Goal: Task Accomplishment & Management: Manage account settings

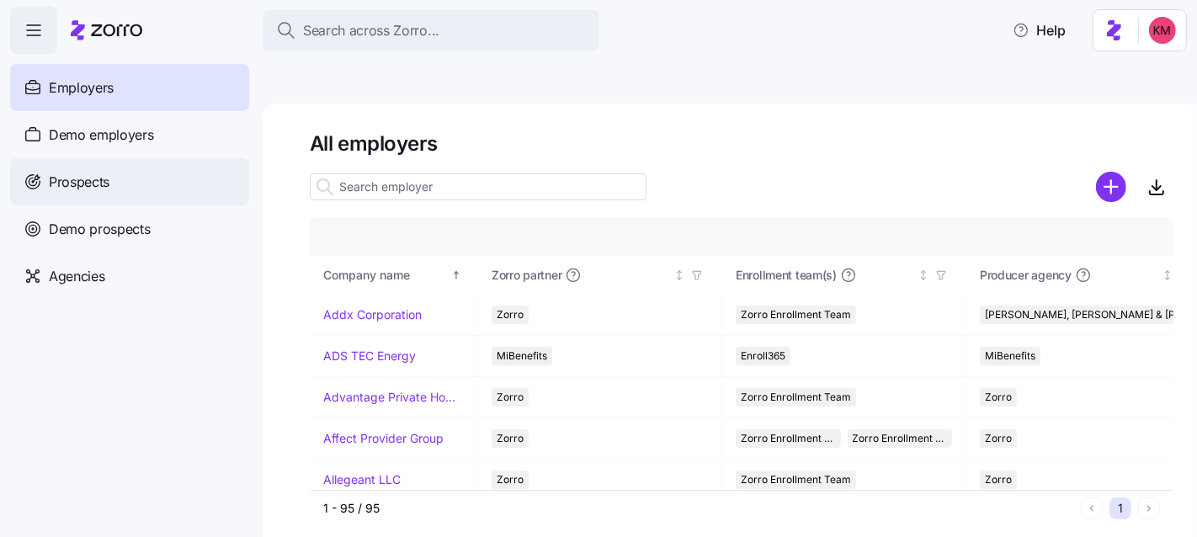
click at [78, 180] on span "Prospects" at bounding box center [79, 182] width 61 height 21
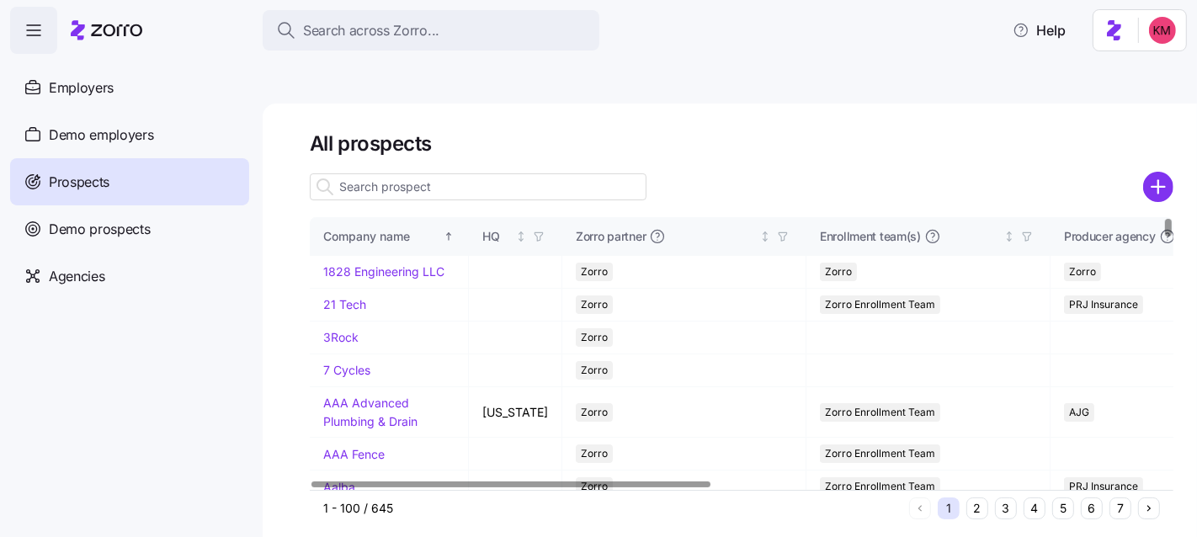
click at [1118, 498] on button "7" at bounding box center [1121, 509] width 22 height 22
click at [1119, 498] on button "7" at bounding box center [1121, 509] width 22 height 22
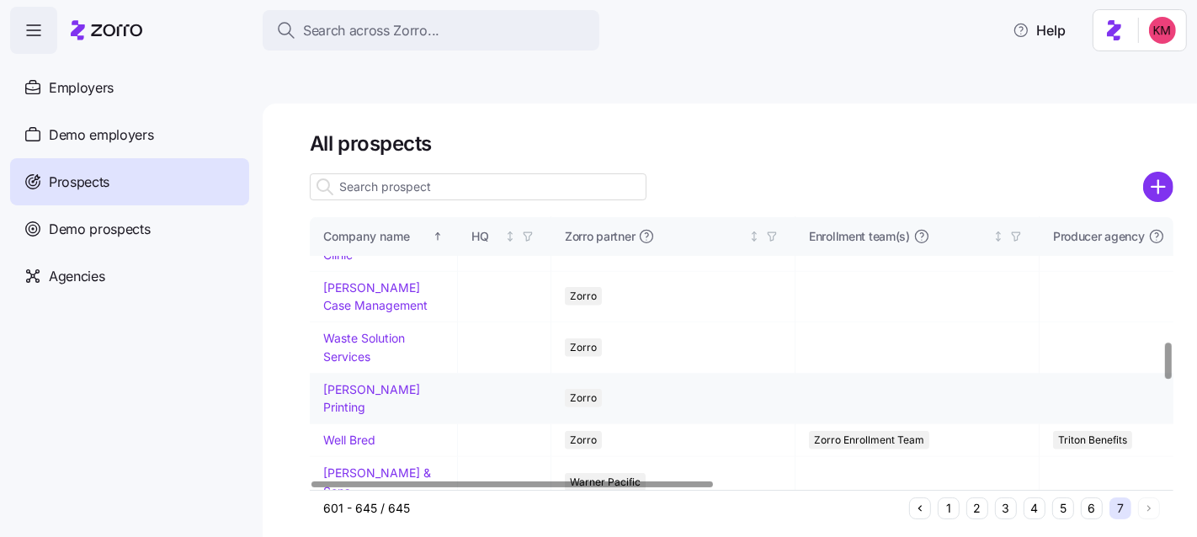
scroll to position [849, 0]
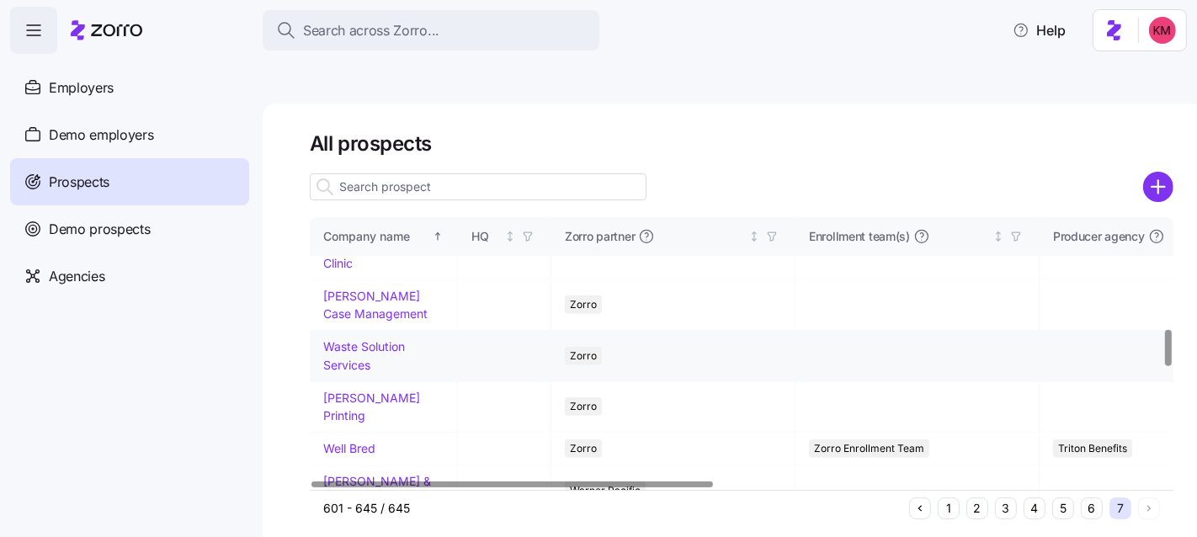
click at [359, 339] on link "Waste Solution Services" at bounding box center [364, 355] width 82 height 33
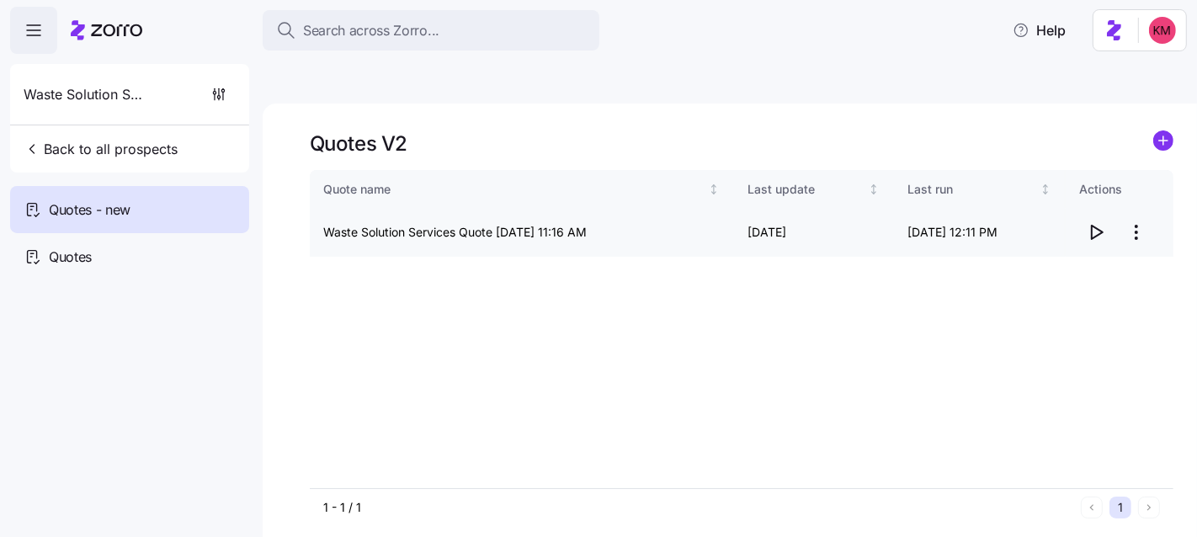
click at [1095, 222] on icon "button" at bounding box center [1096, 232] width 20 height 20
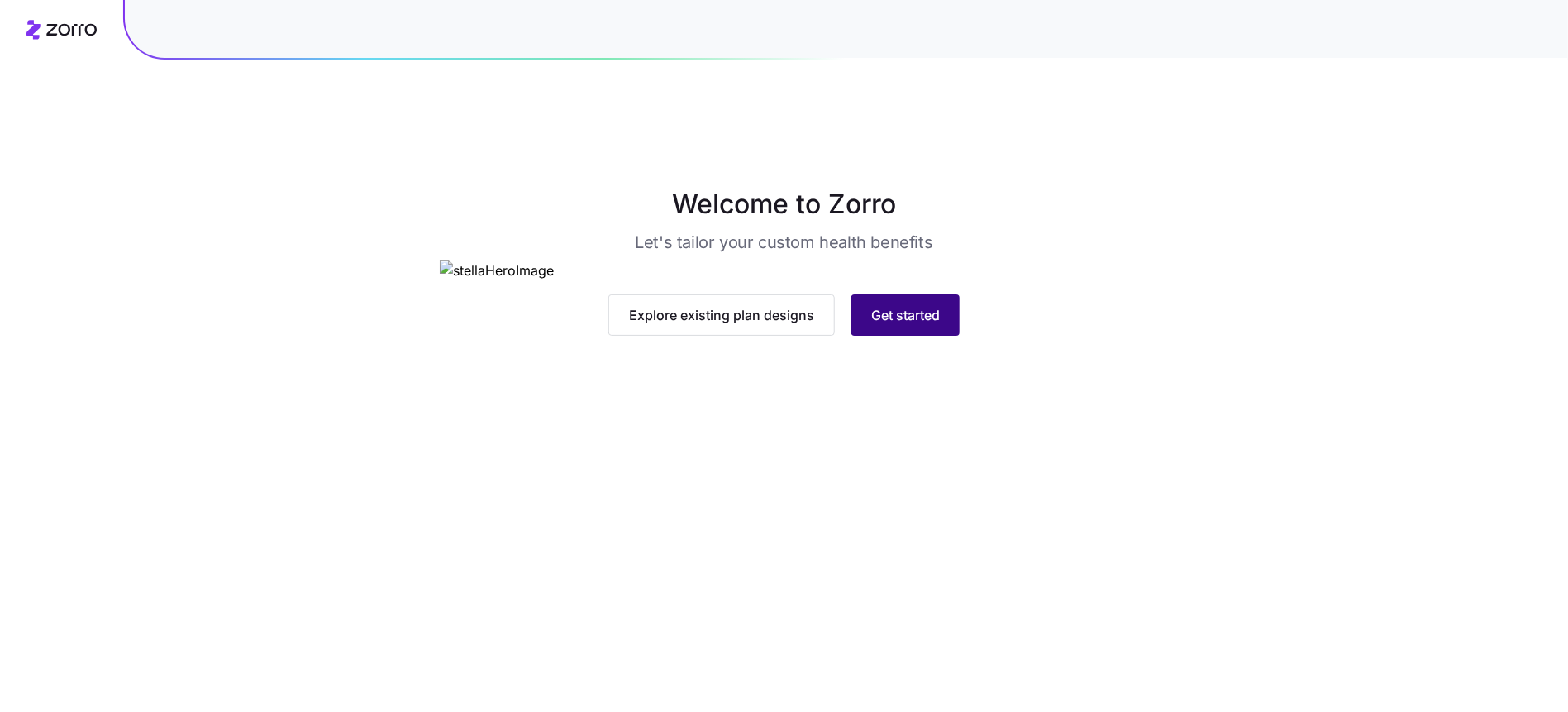
click at [872, 336] on button "Get started" at bounding box center [905, 315] width 108 height 41
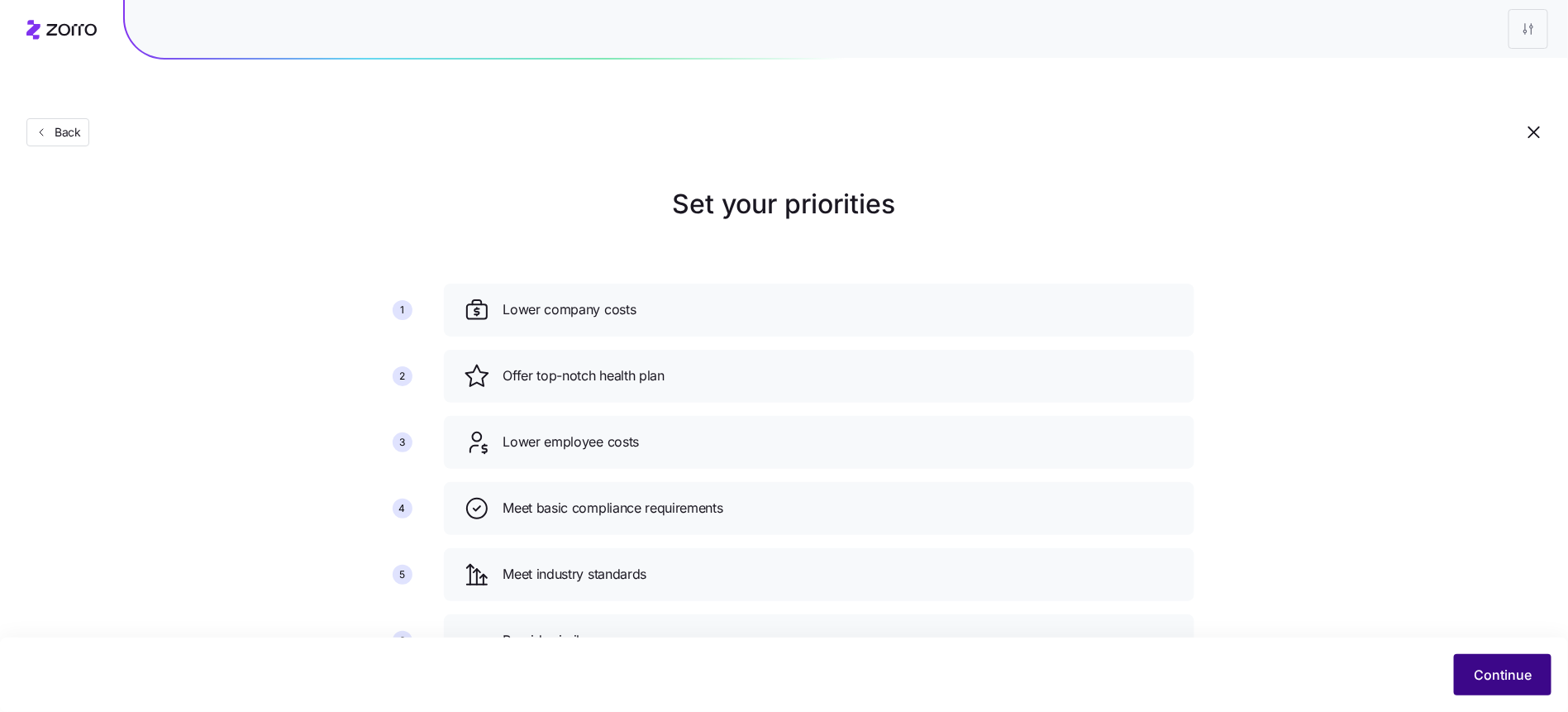
click at [1496, 675] on span "Continue" at bounding box center [1502, 675] width 58 height 20
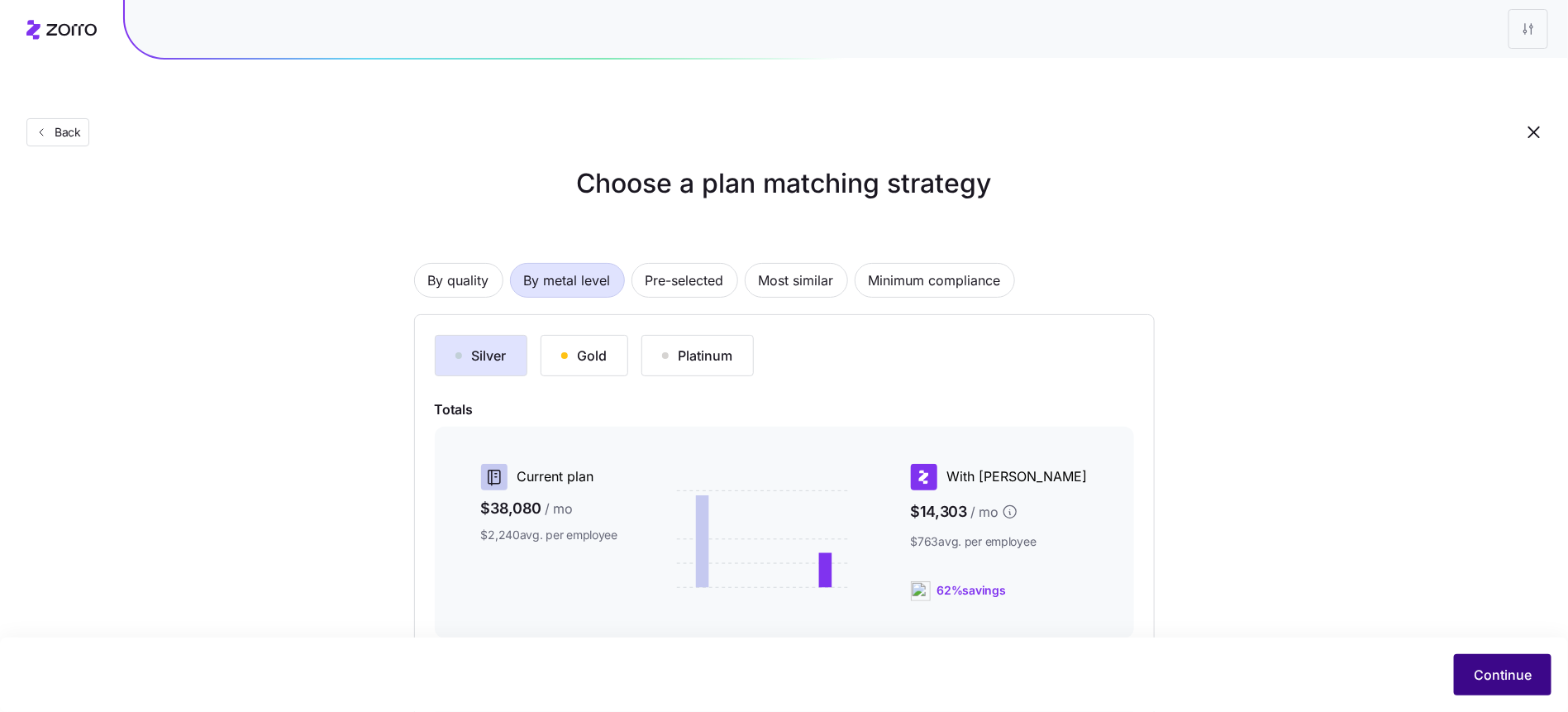
scroll to position [22, 0]
click at [1472, 666] on button "Continue" at bounding box center [1502, 675] width 97 height 41
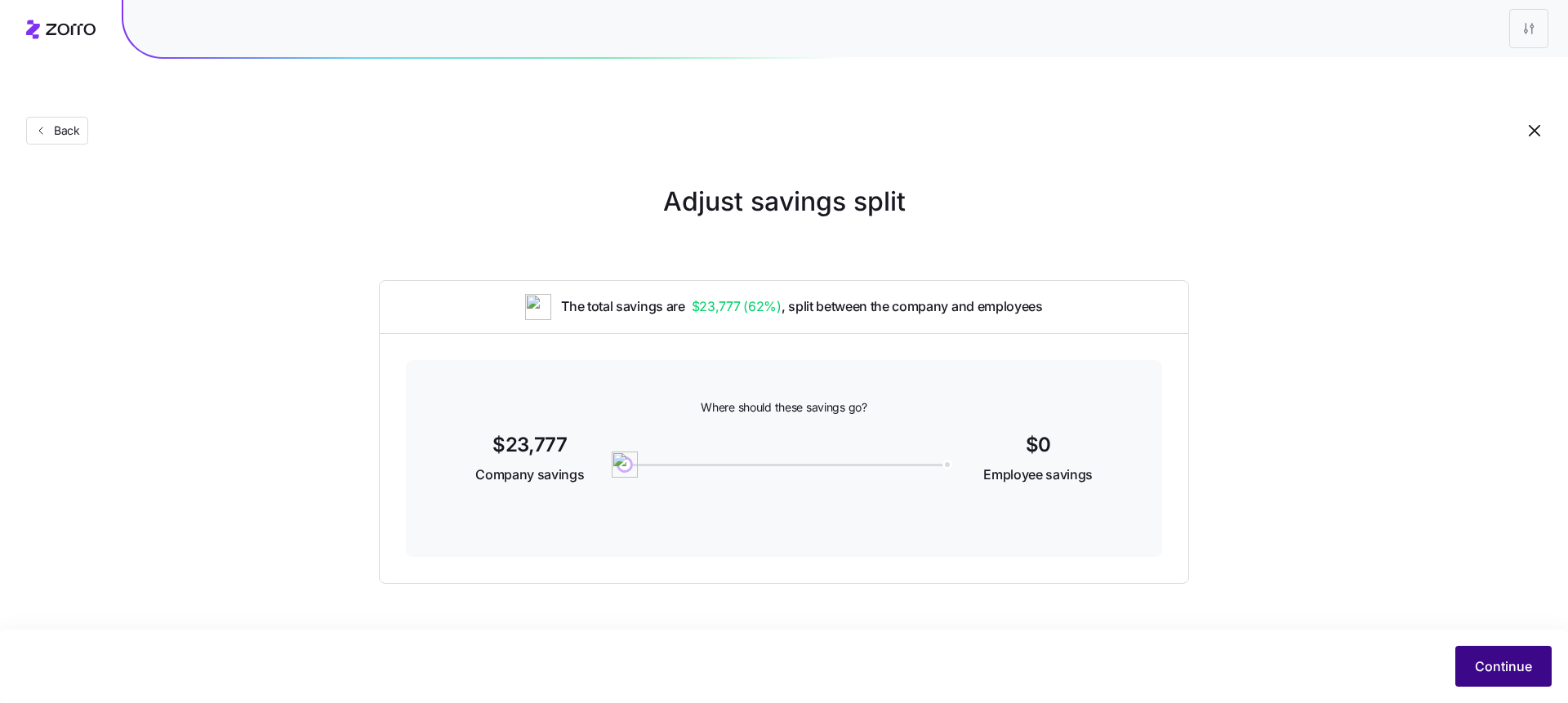
click at [1476, 668] on span "Continue" at bounding box center [1503, 666] width 57 height 19
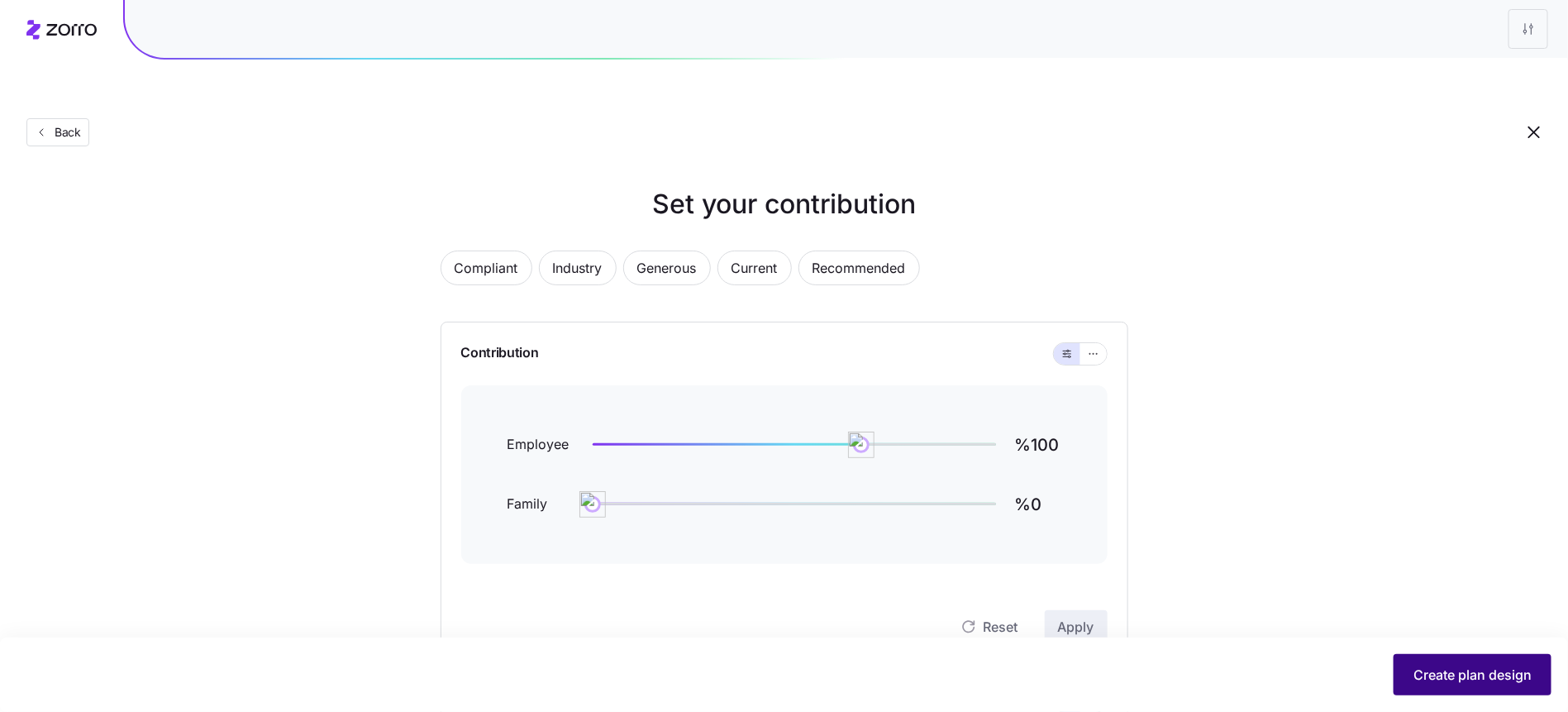
click at [1438, 667] on span "Create plan design" at bounding box center [1473, 675] width 118 height 20
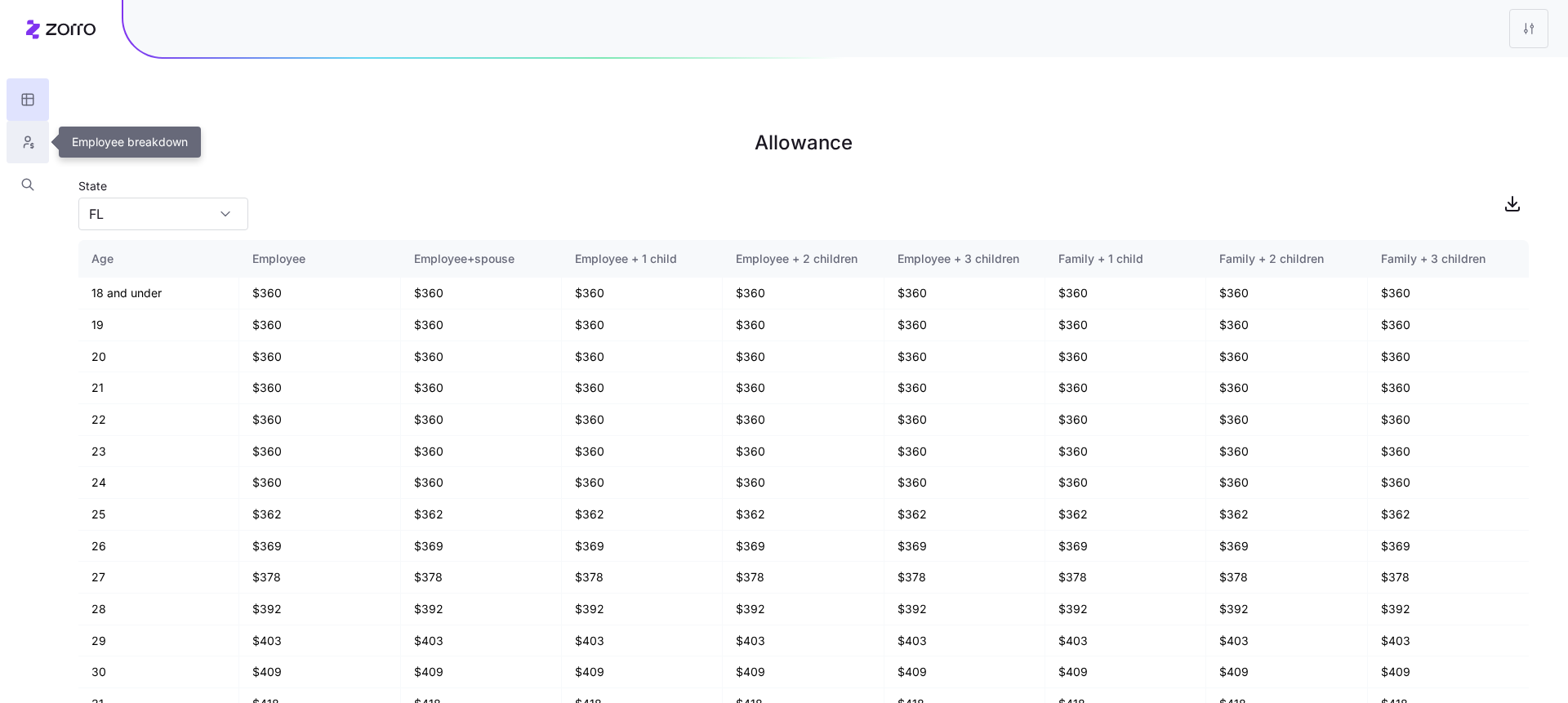
click at [25, 144] on icon "button" at bounding box center [26, 145] width 4 height 4
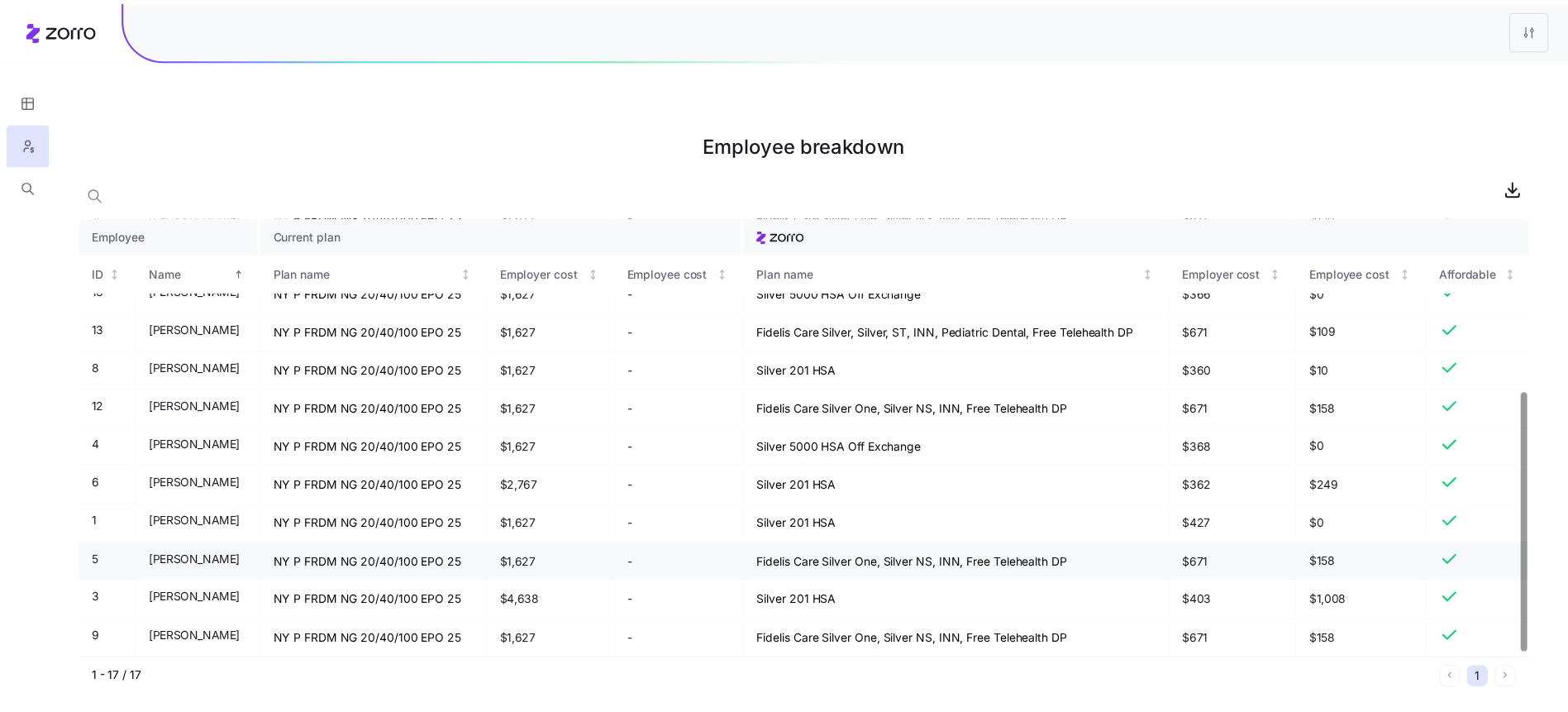
scroll to position [299, 0]
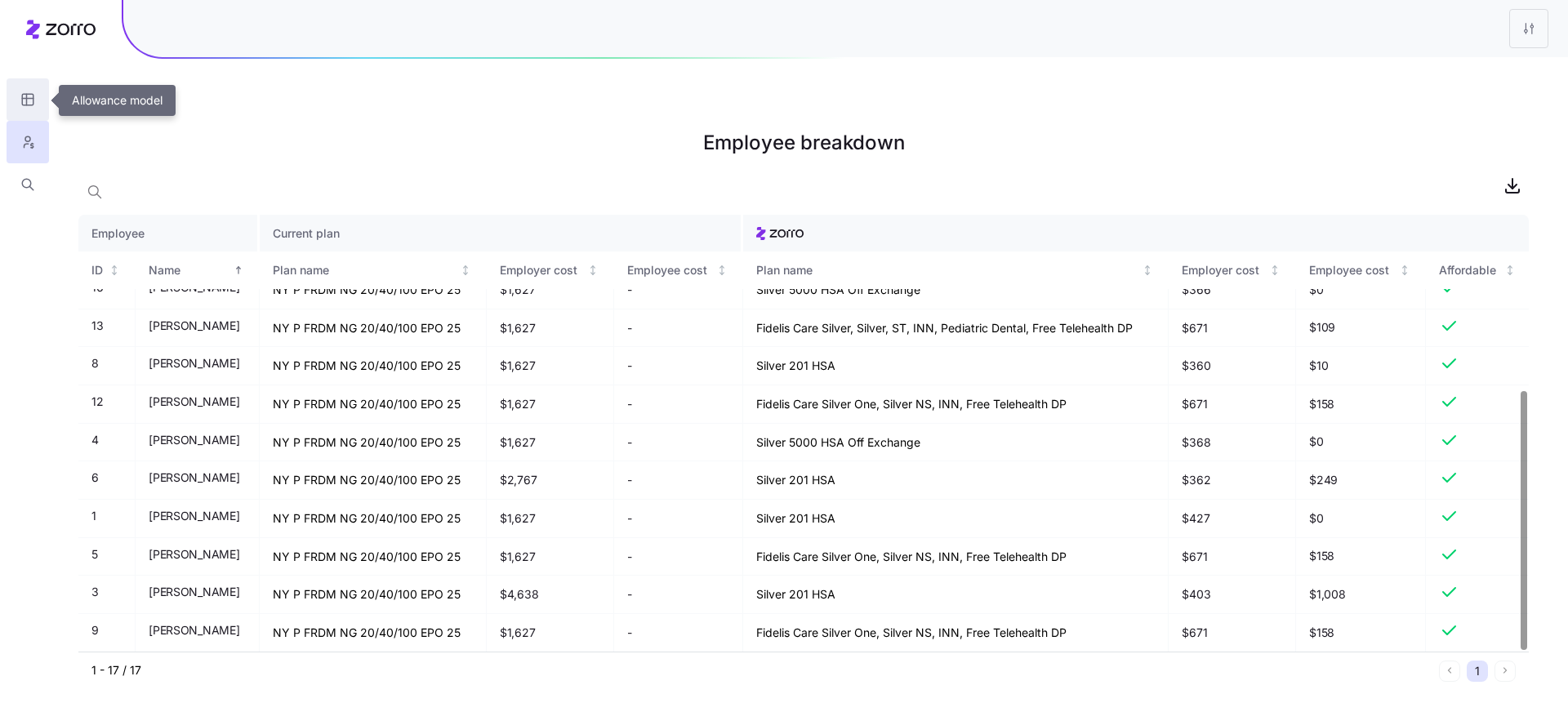
click at [28, 97] on icon "button" at bounding box center [27, 99] width 15 height 16
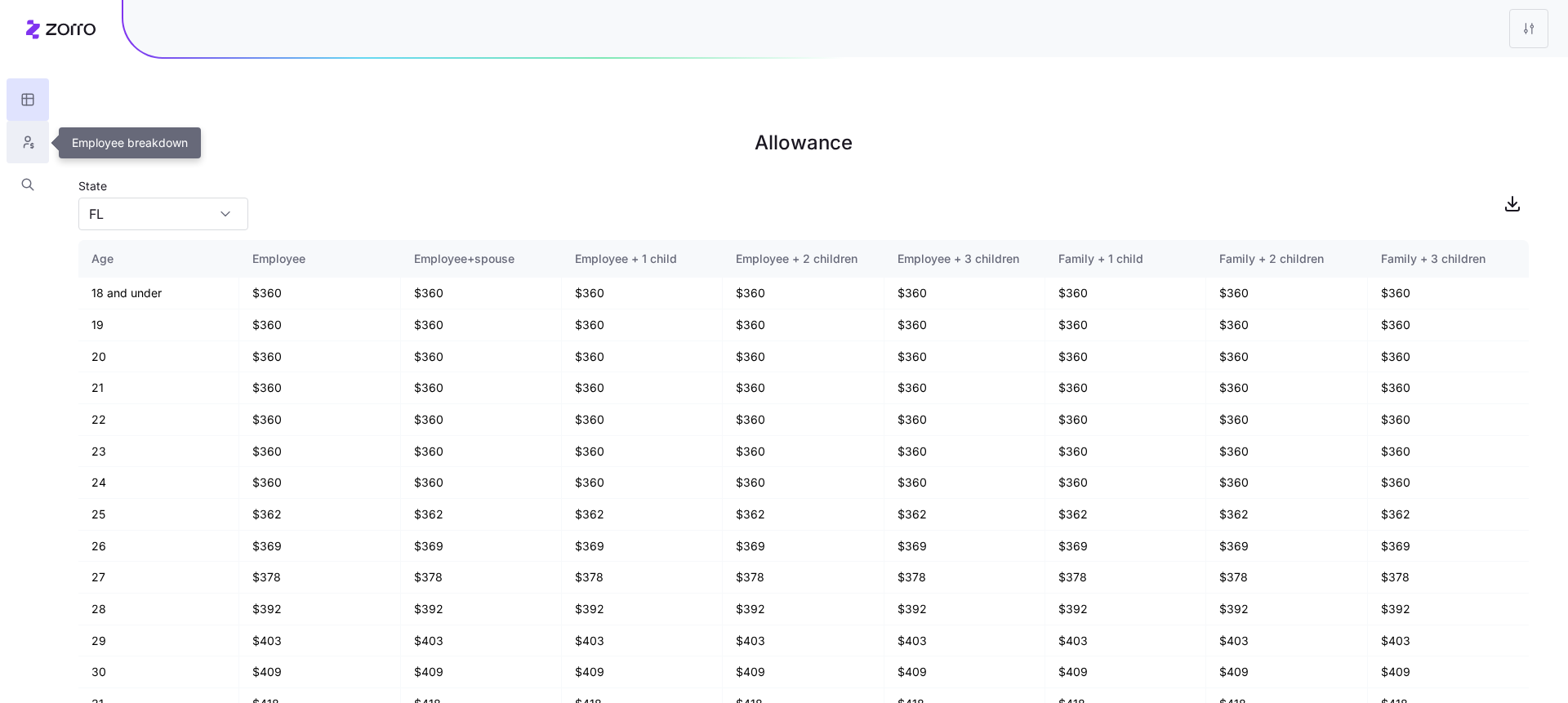
click at [25, 144] on icon "button" at bounding box center [27, 142] width 15 height 16
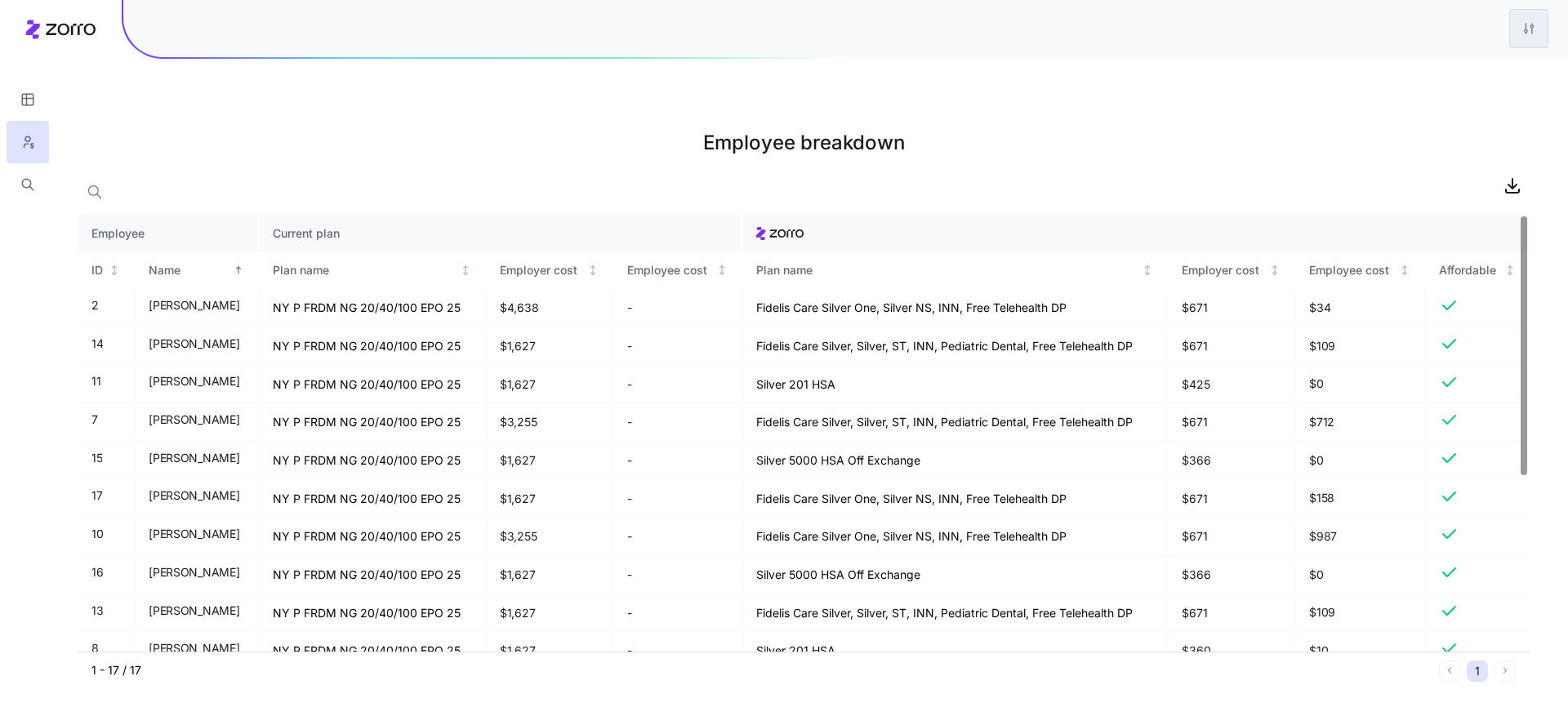
click at [1537, 20] on html "Employee breakdown Employee Current plan ID Name Plan name Employer cost Employ…" at bounding box center [784, 433] width 1568 height 867
click at [1428, 75] on div "Edit plan design" at bounding box center [1430, 73] width 85 height 18
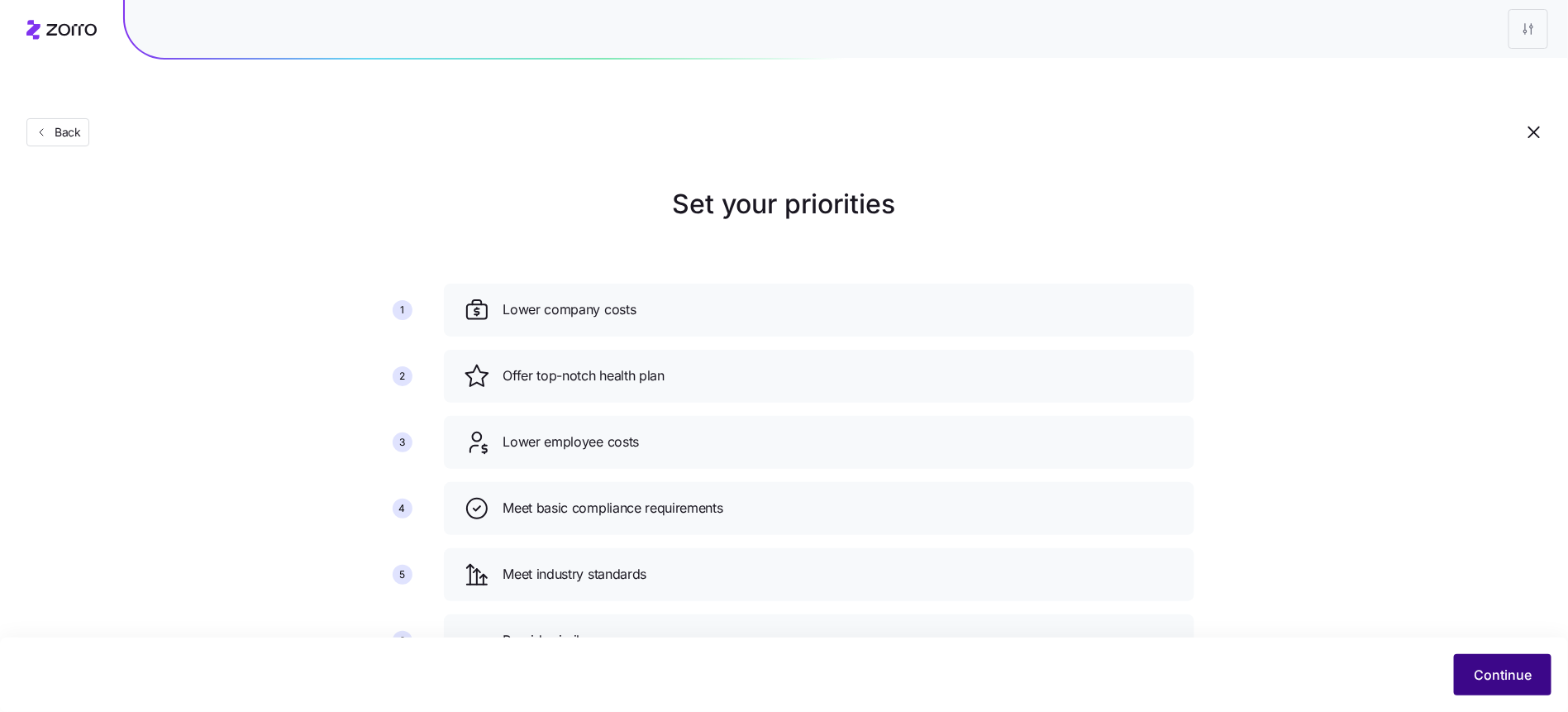
click at [1455, 663] on button "Continue" at bounding box center [1502, 675] width 97 height 41
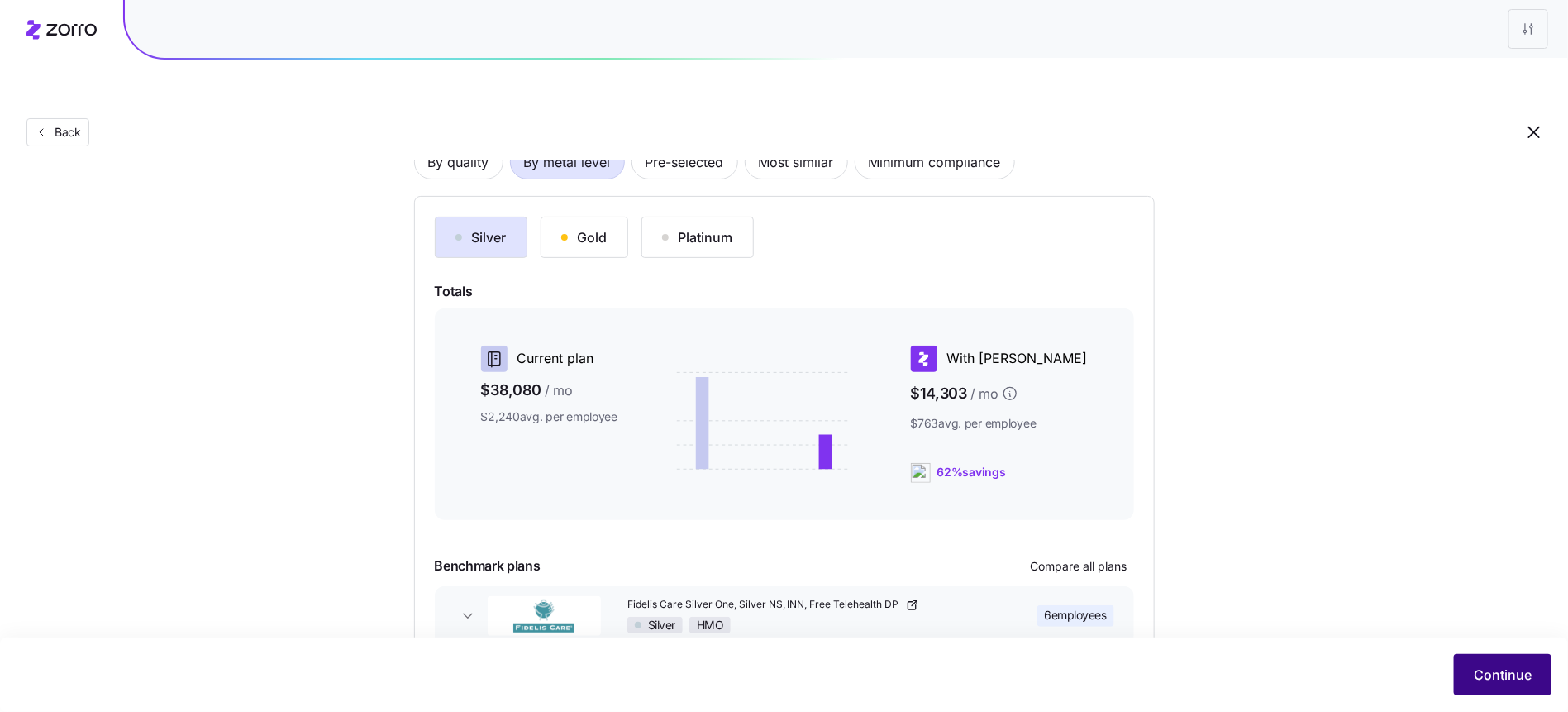
scroll to position [199, 0]
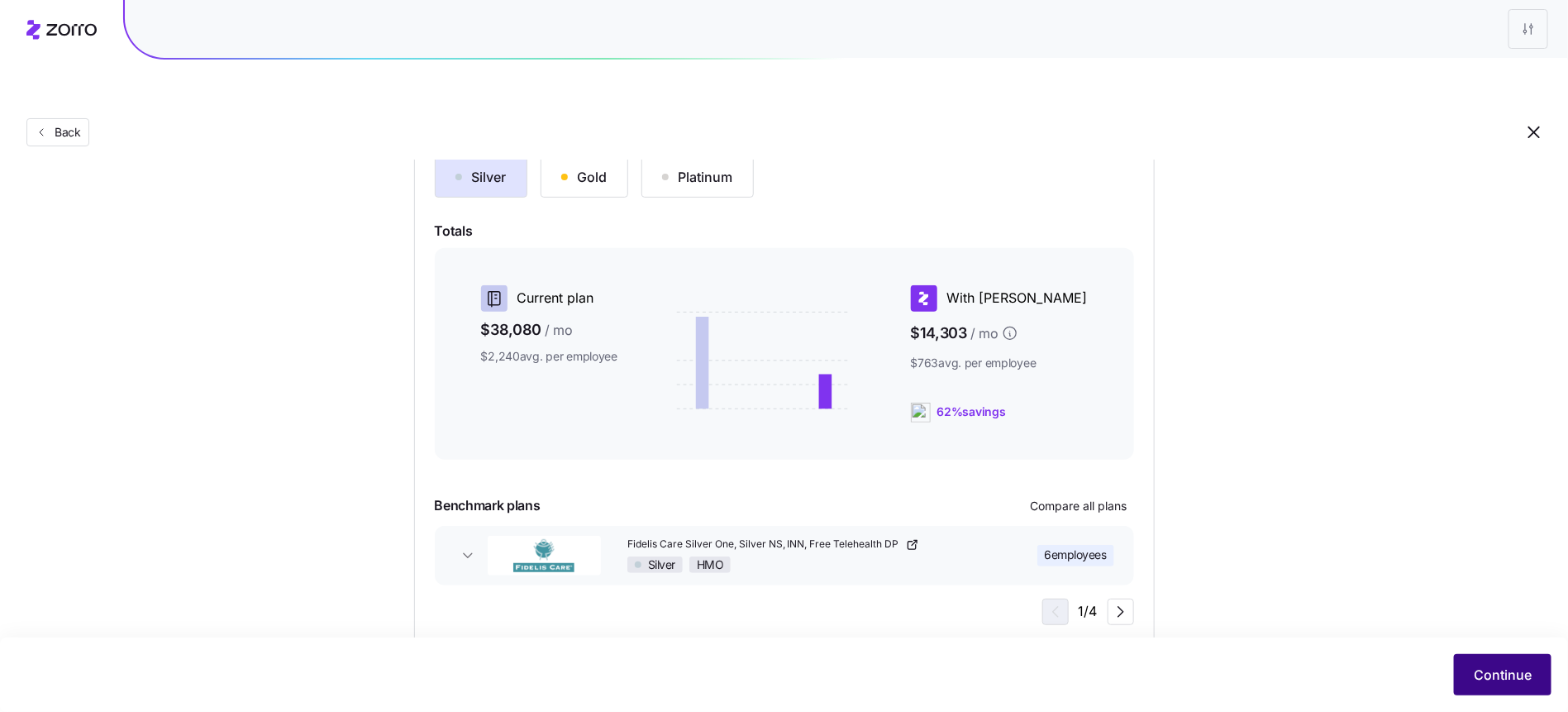
click at [1487, 683] on span "Continue" at bounding box center [1502, 675] width 58 height 20
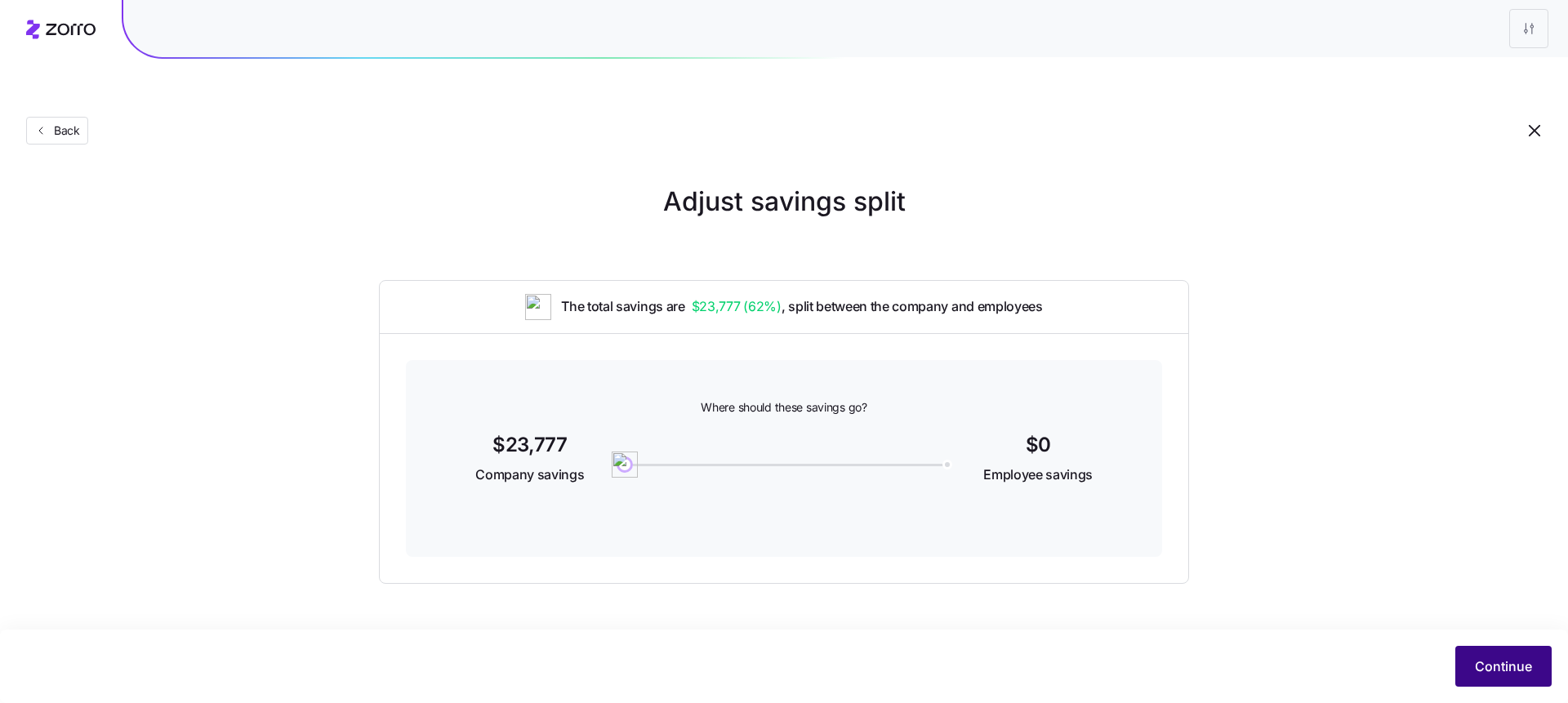
click at [1508, 666] on span "Continue" at bounding box center [1503, 666] width 57 height 19
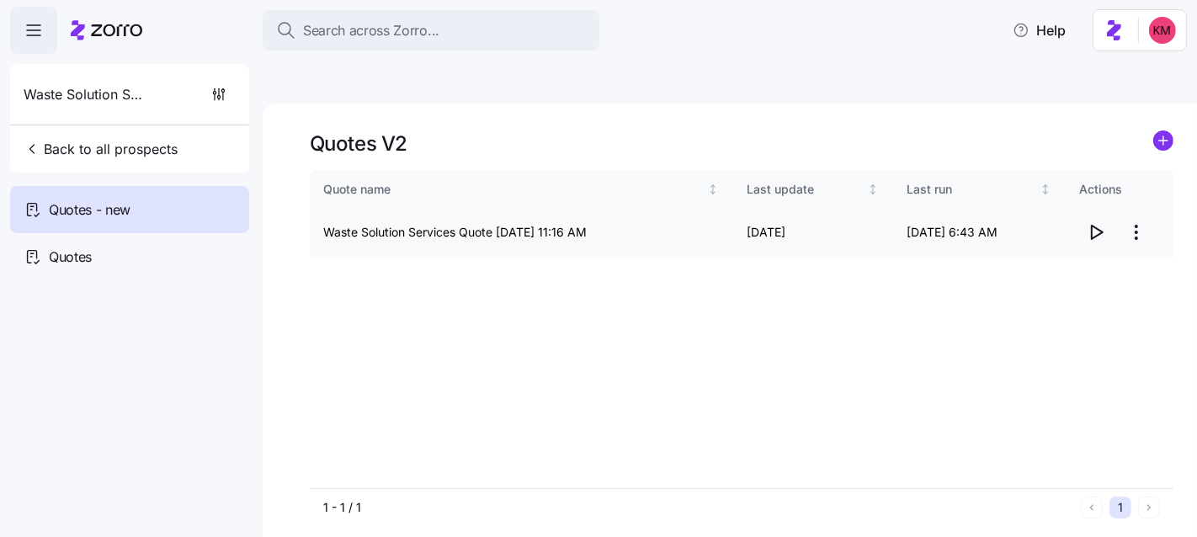
click at [1139, 183] on html "Search across Zorro... Help Waste Solution Services Back to all prospects Quote…" at bounding box center [598, 348] width 1197 height 696
click at [1079, 210] on html "Search across Zorro... Help Waste Solution Services Back to all prospects Quote…" at bounding box center [598, 348] width 1197 height 696
click at [1148, 189] on html "Search across Zorro... Help Waste Solution Services Back to all prospects Quote…" at bounding box center [598, 348] width 1197 height 696
click at [1085, 223] on div "Edit quote" at bounding box center [1069, 234] width 155 height 27
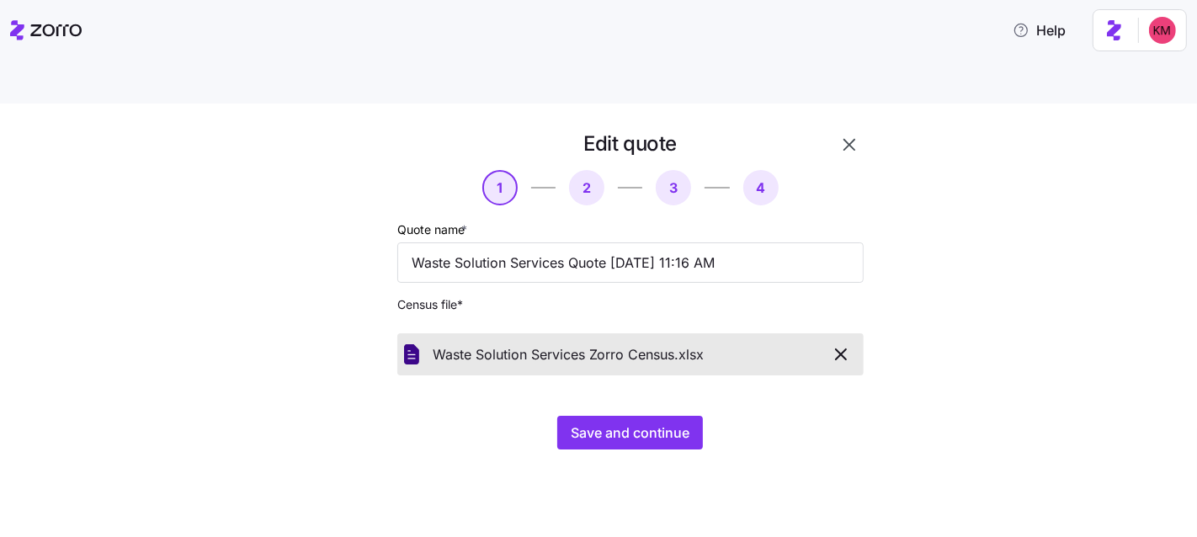
click at [803, 423] on div "Edit quote 1 2 3 4 Quote name * Waste Solution Services Quote 09/11/2025 11:16 …" at bounding box center [610, 299] width 589 height 339
click at [604, 423] on span "Save and continue" at bounding box center [630, 433] width 119 height 20
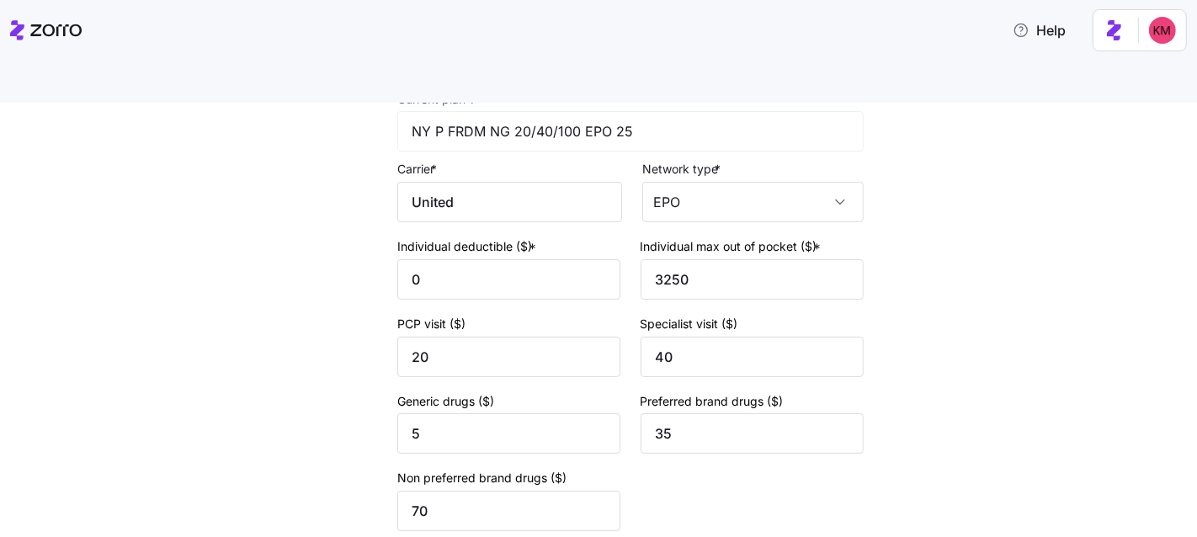
scroll to position [286, 0]
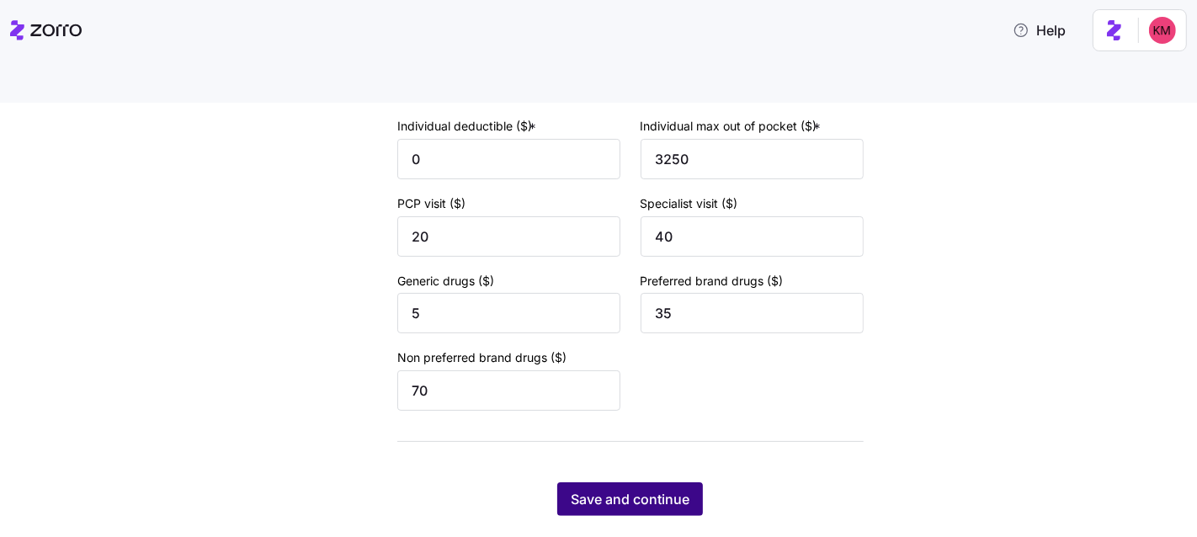
click at [600, 489] on span "Save and continue" at bounding box center [630, 499] width 119 height 20
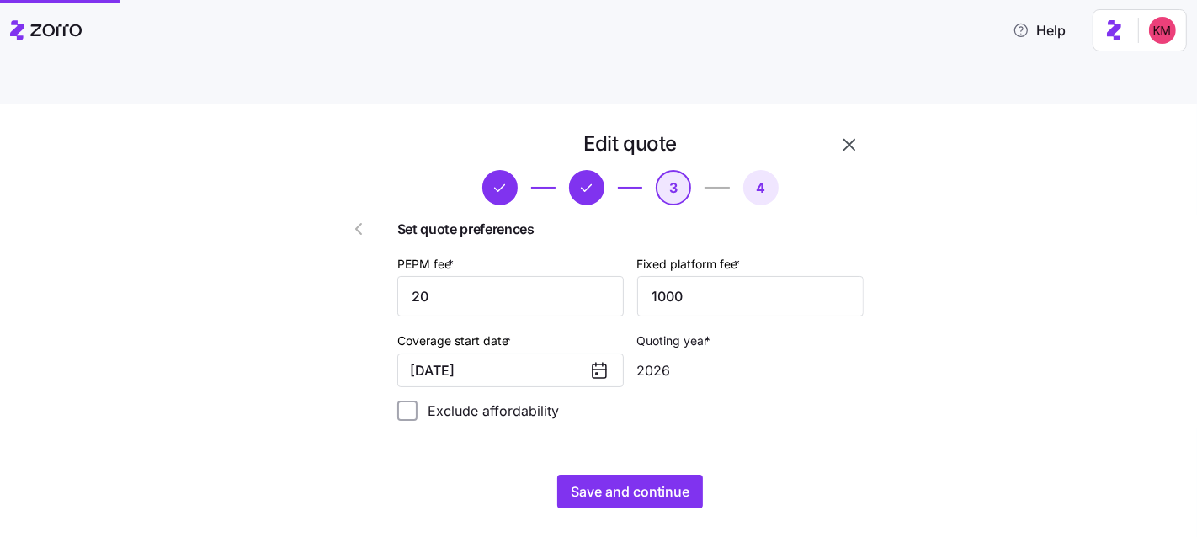
scroll to position [0, 0]
click at [618, 482] on span "Save and continue" at bounding box center [630, 492] width 119 height 20
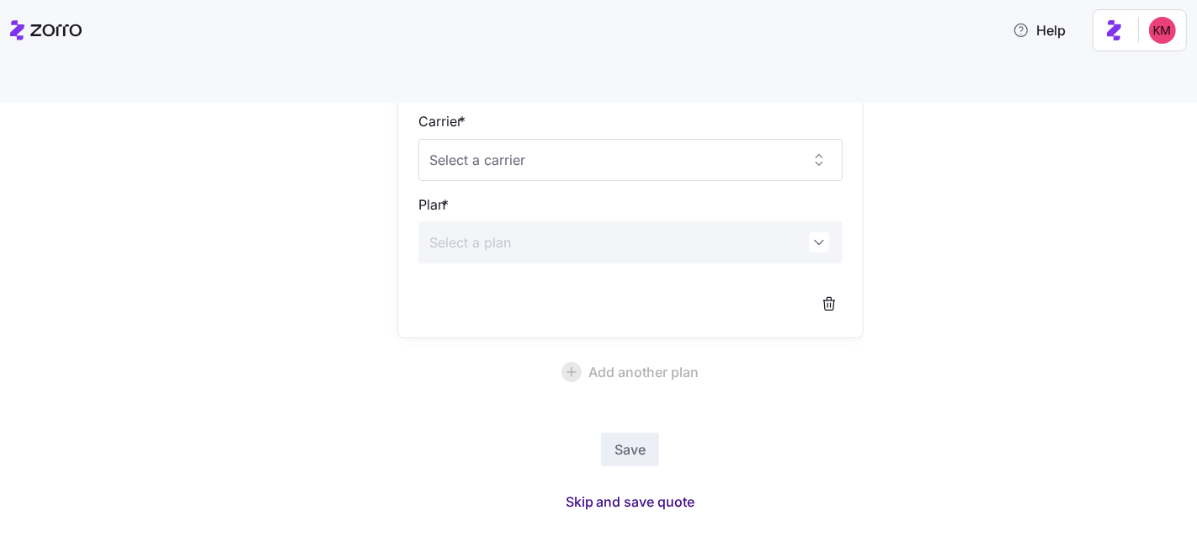
click at [614, 492] on span "Skip and save quote" at bounding box center [631, 502] width 130 height 20
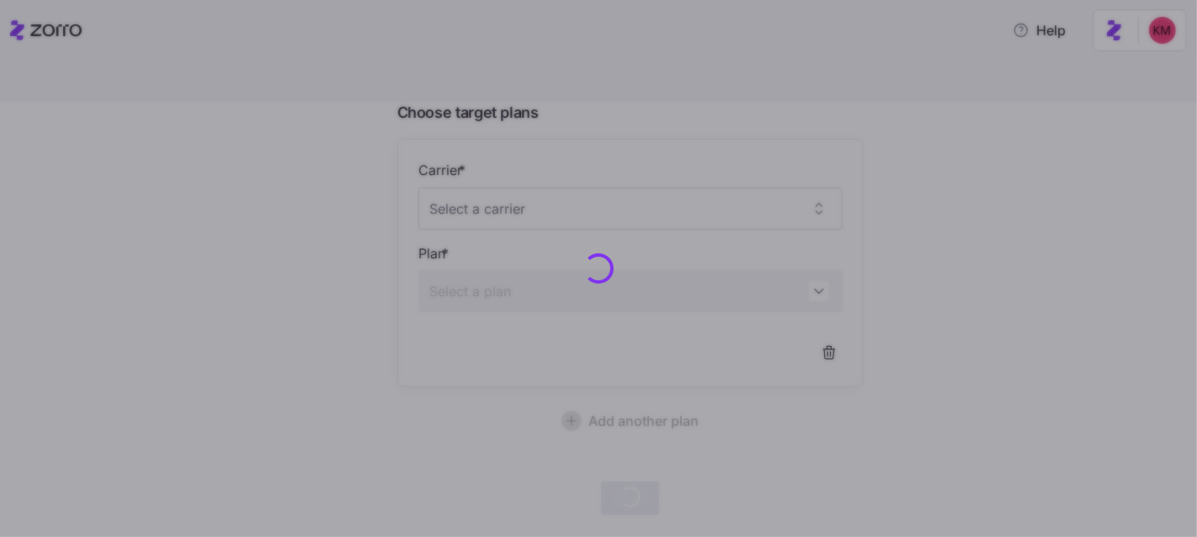
scroll to position [136, 0]
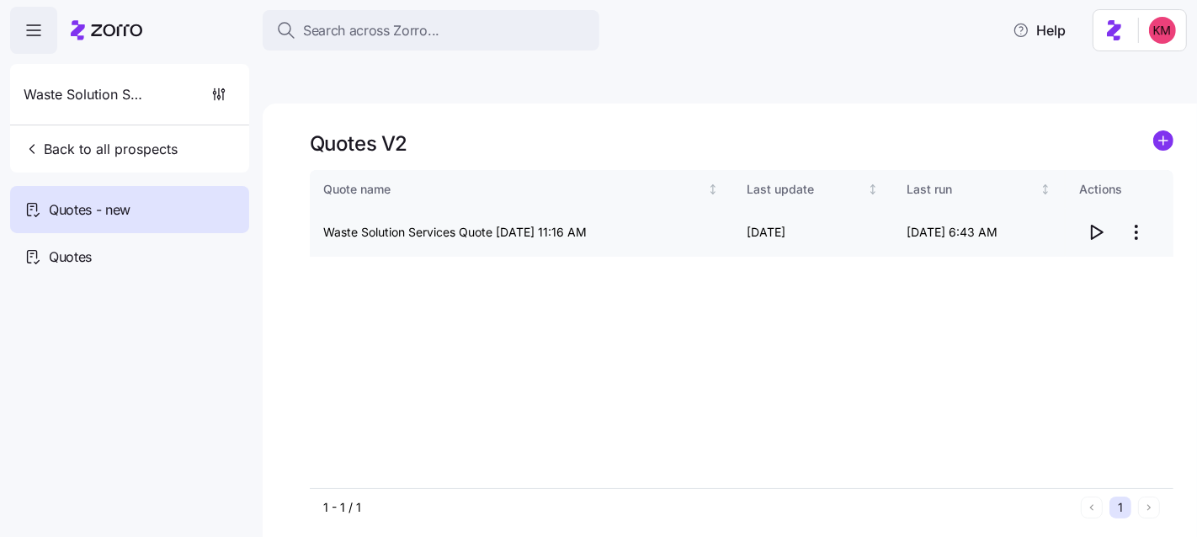
click at [1097, 222] on icon "button" at bounding box center [1096, 232] width 20 height 20
click at [113, 155] on span "Back to all prospects" at bounding box center [101, 149] width 154 height 20
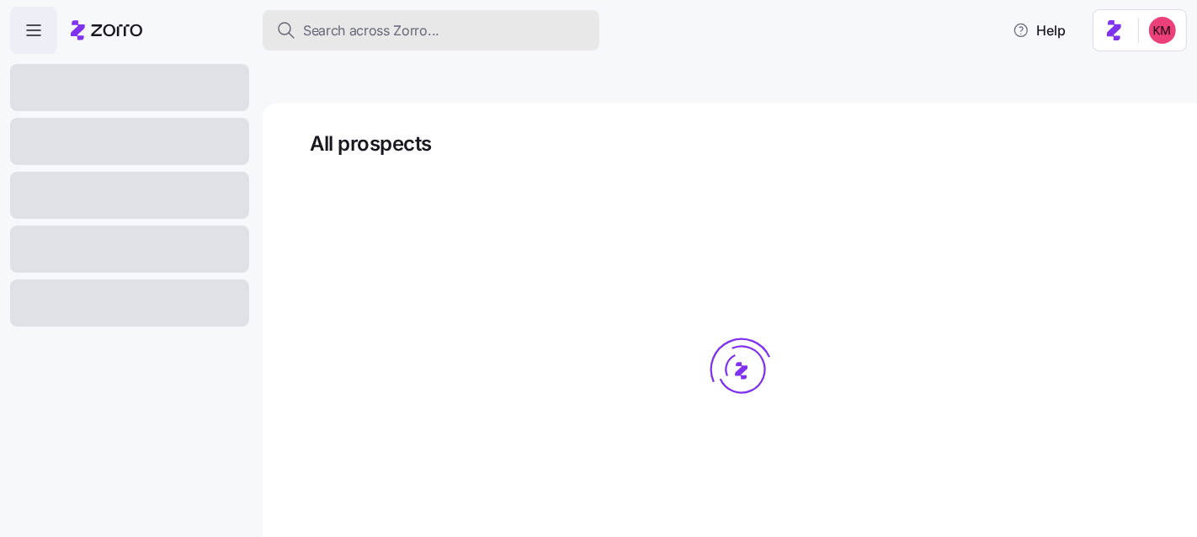
click at [370, 35] on span "Search across Zorro..." at bounding box center [371, 30] width 136 height 21
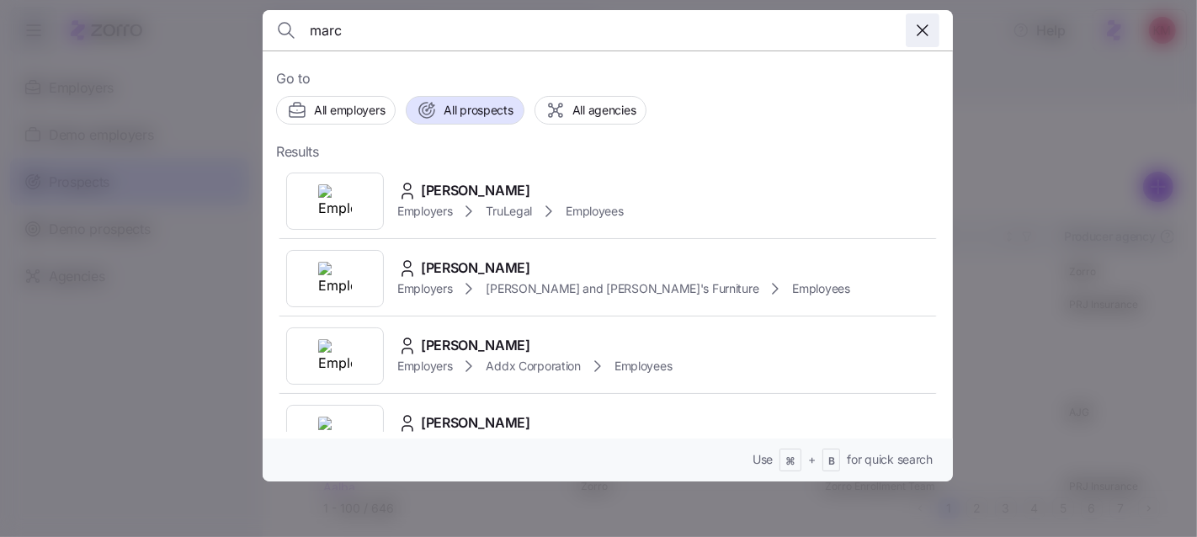
type input "marc"
click at [926, 22] on icon "button" at bounding box center [923, 30] width 20 height 20
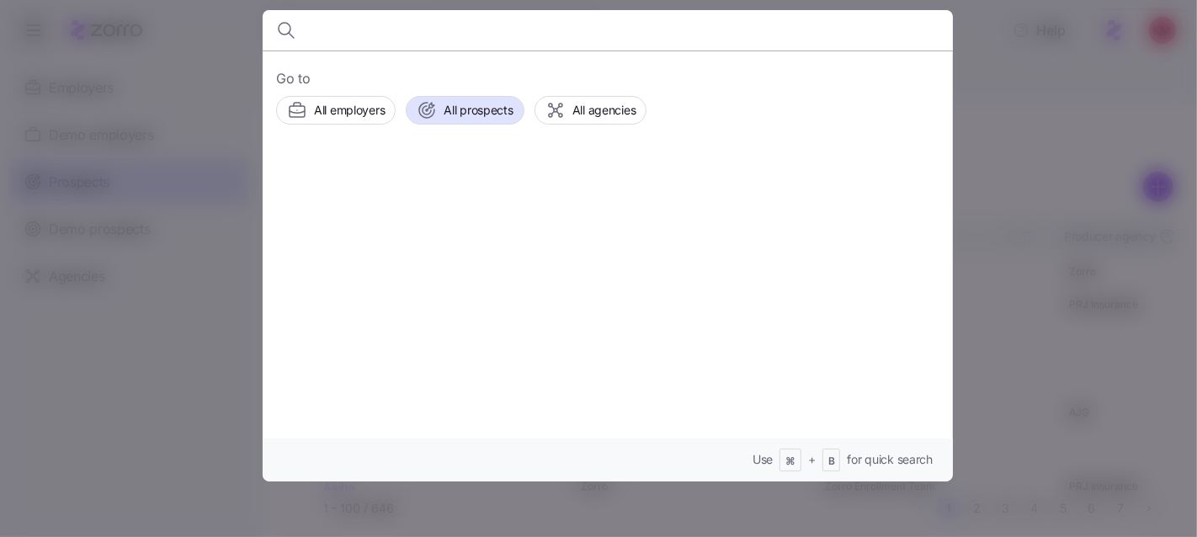
click at [202, 394] on div at bounding box center [598, 268] width 1197 height 537
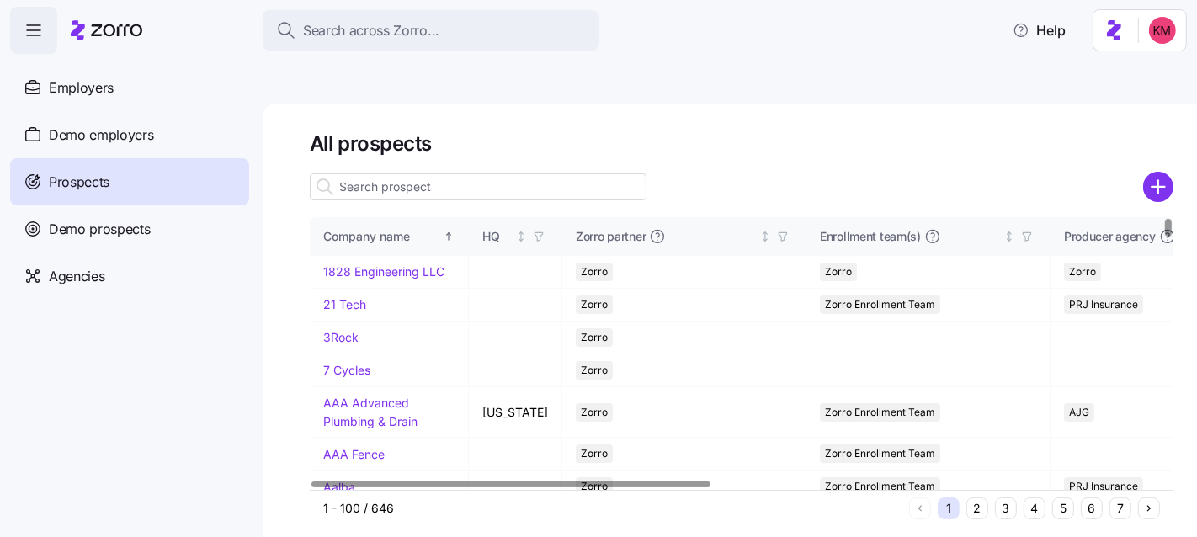
click at [1041, 498] on button "4" at bounding box center [1035, 509] width 22 height 22
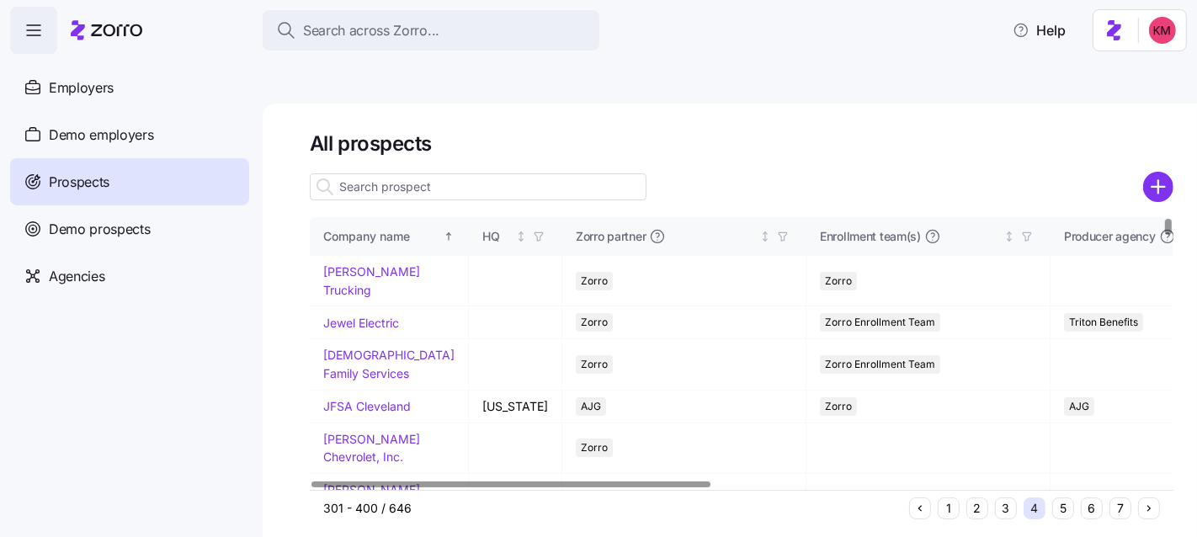
click at [1064, 498] on button "5" at bounding box center [1063, 509] width 22 height 22
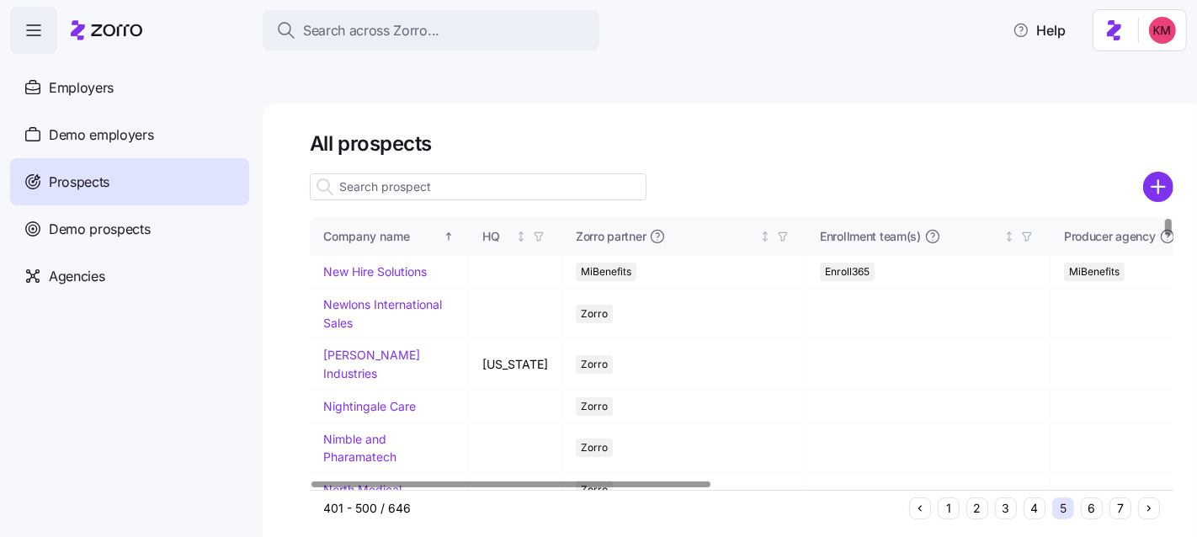
click at [1030, 498] on button "4" at bounding box center [1035, 509] width 22 height 22
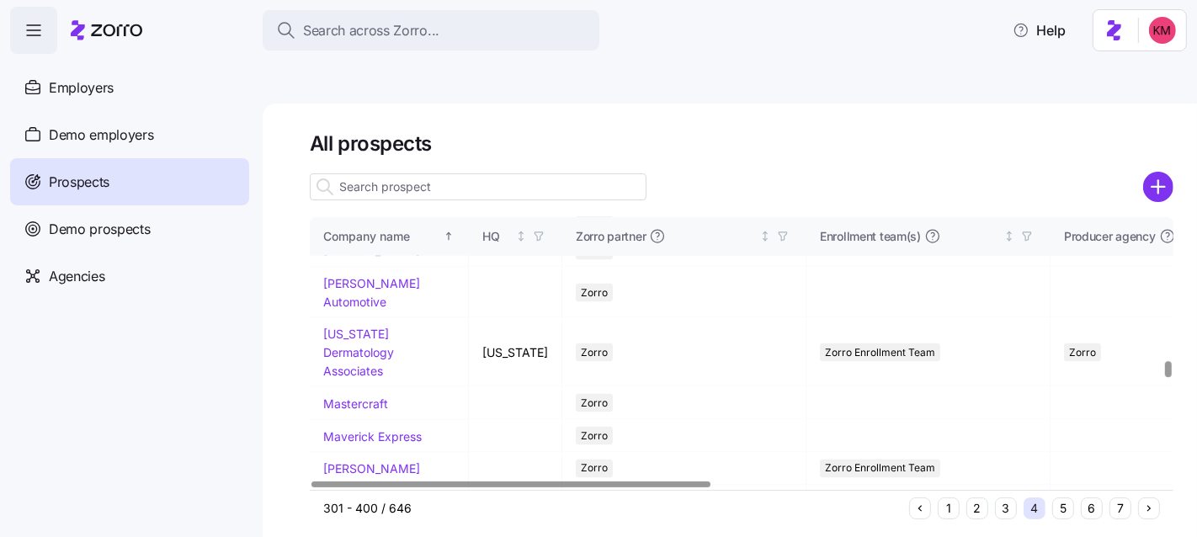
scroll to position [2442, 0]
click at [394, 141] on link "Marcy Lab School" at bounding box center [383, 125] width 120 height 33
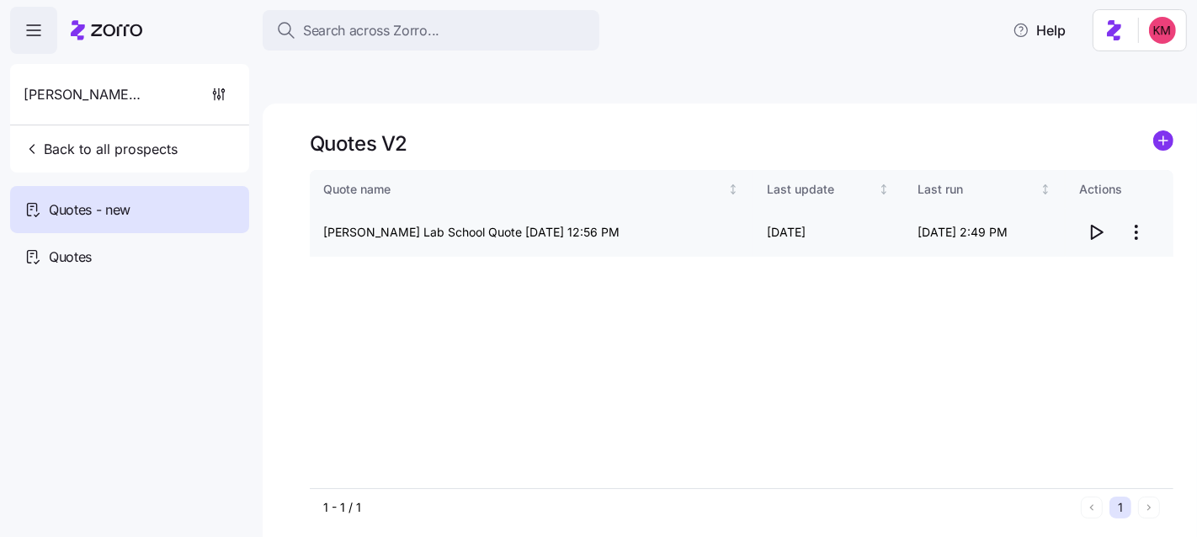
click at [1092, 226] on icon "button" at bounding box center [1097, 232] width 11 height 13
click at [1143, 189] on html "Search across Zorro... Help Marcy Lab School Back to all prospects Quotes - new…" at bounding box center [598, 348] width 1197 height 696
click at [1079, 221] on div "Edit quote" at bounding box center [1069, 234] width 155 height 27
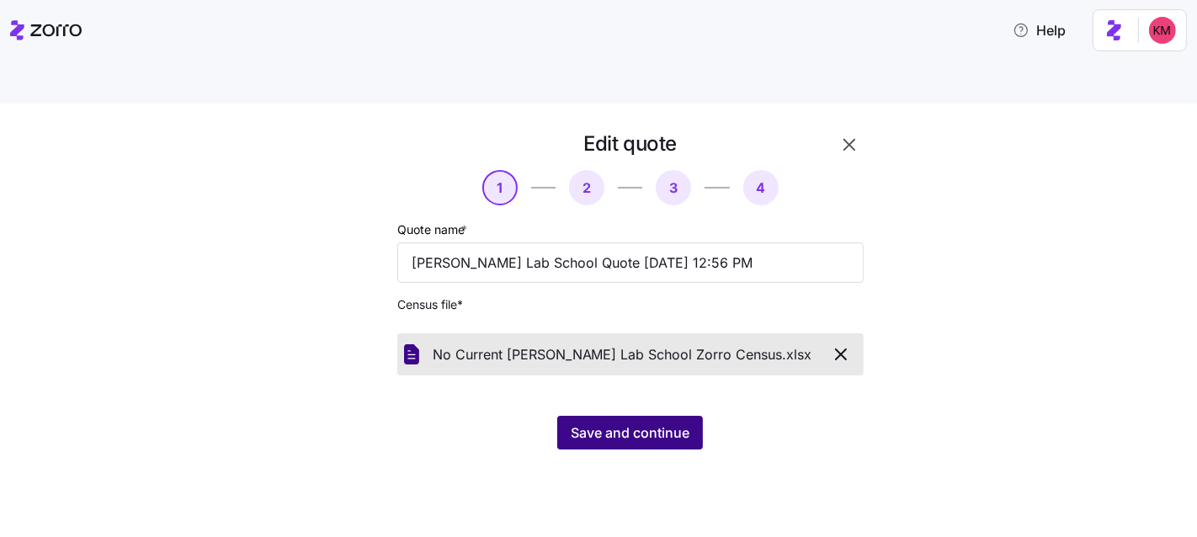
click at [654, 423] on span "Save and continue" at bounding box center [630, 433] width 119 height 20
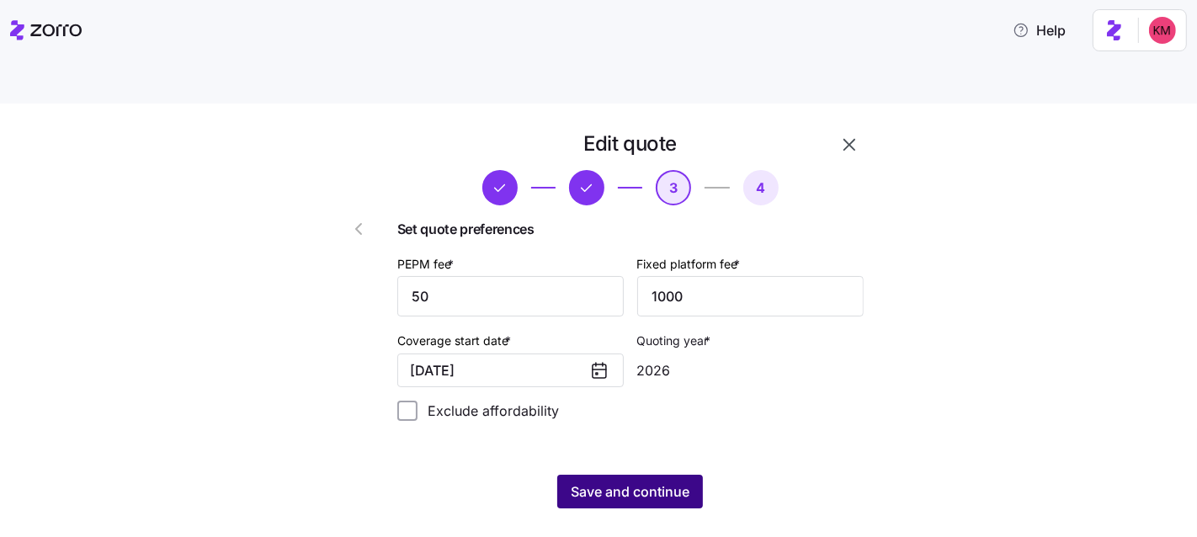
click at [637, 482] on span "Save and continue" at bounding box center [630, 492] width 119 height 20
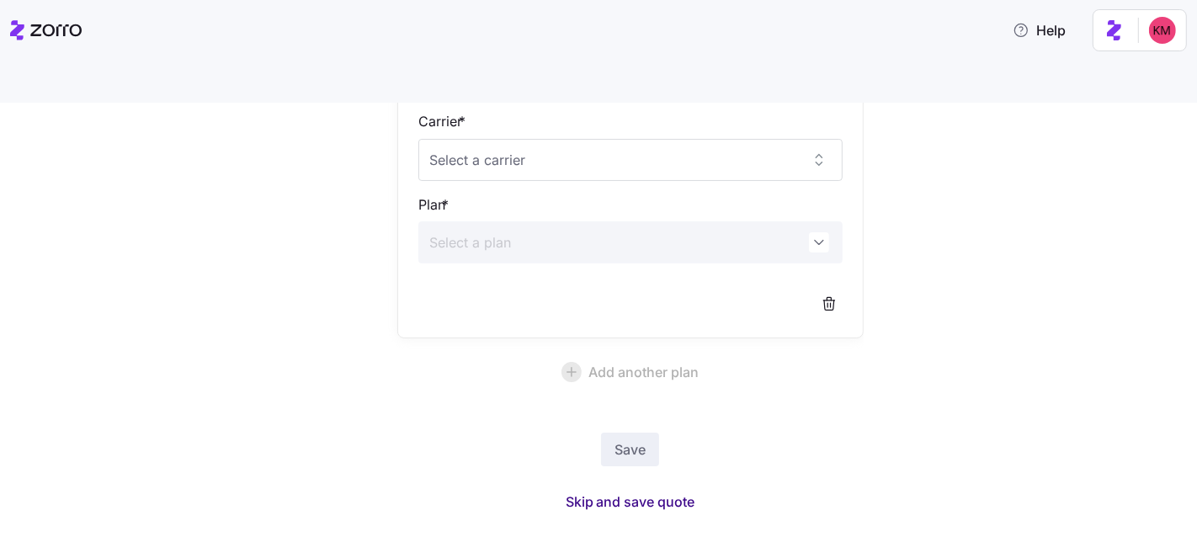
click at [650, 492] on span "Skip and save quote" at bounding box center [631, 502] width 130 height 20
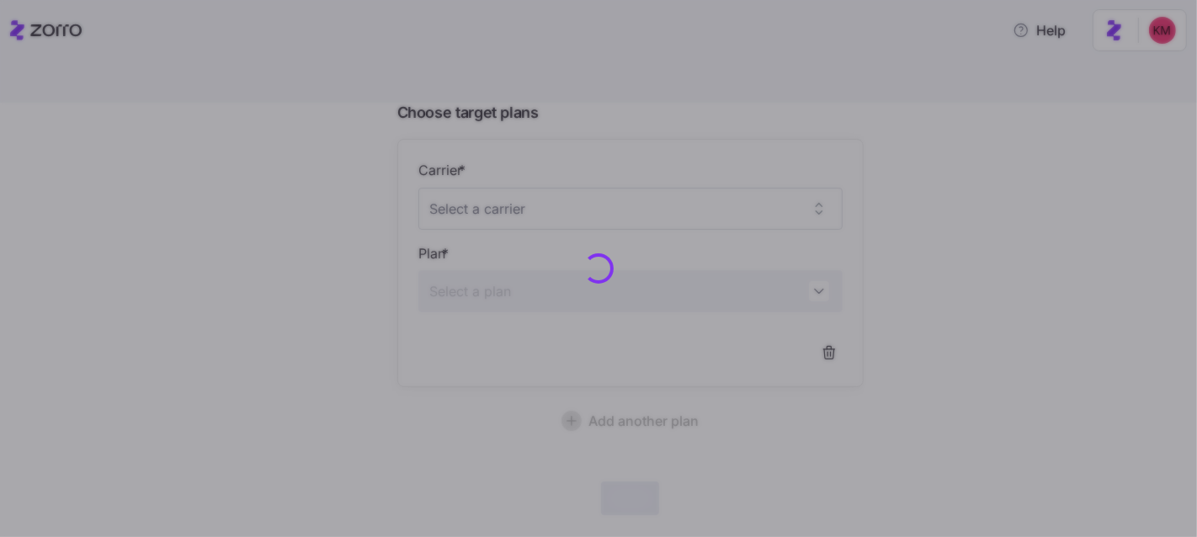
scroll to position [136, 0]
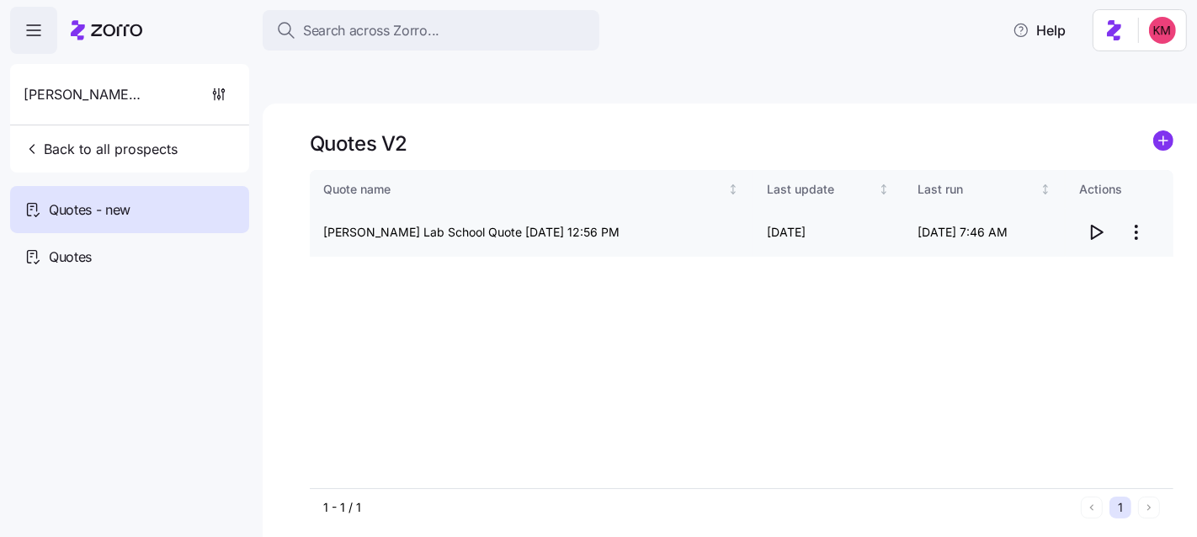
click at [1096, 222] on icon "button" at bounding box center [1096, 232] width 20 height 20
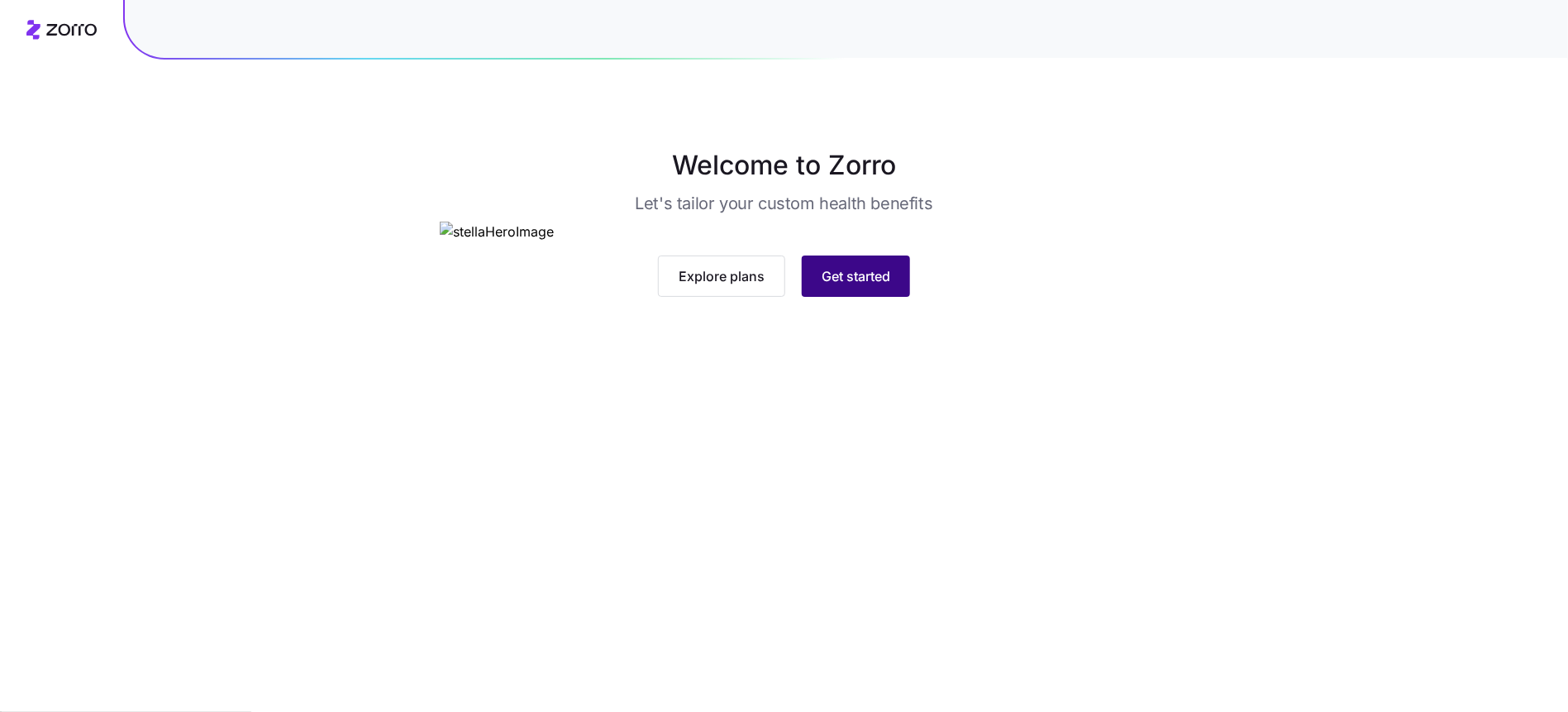
click at [893, 297] on button "Get started" at bounding box center [856, 276] width 108 height 41
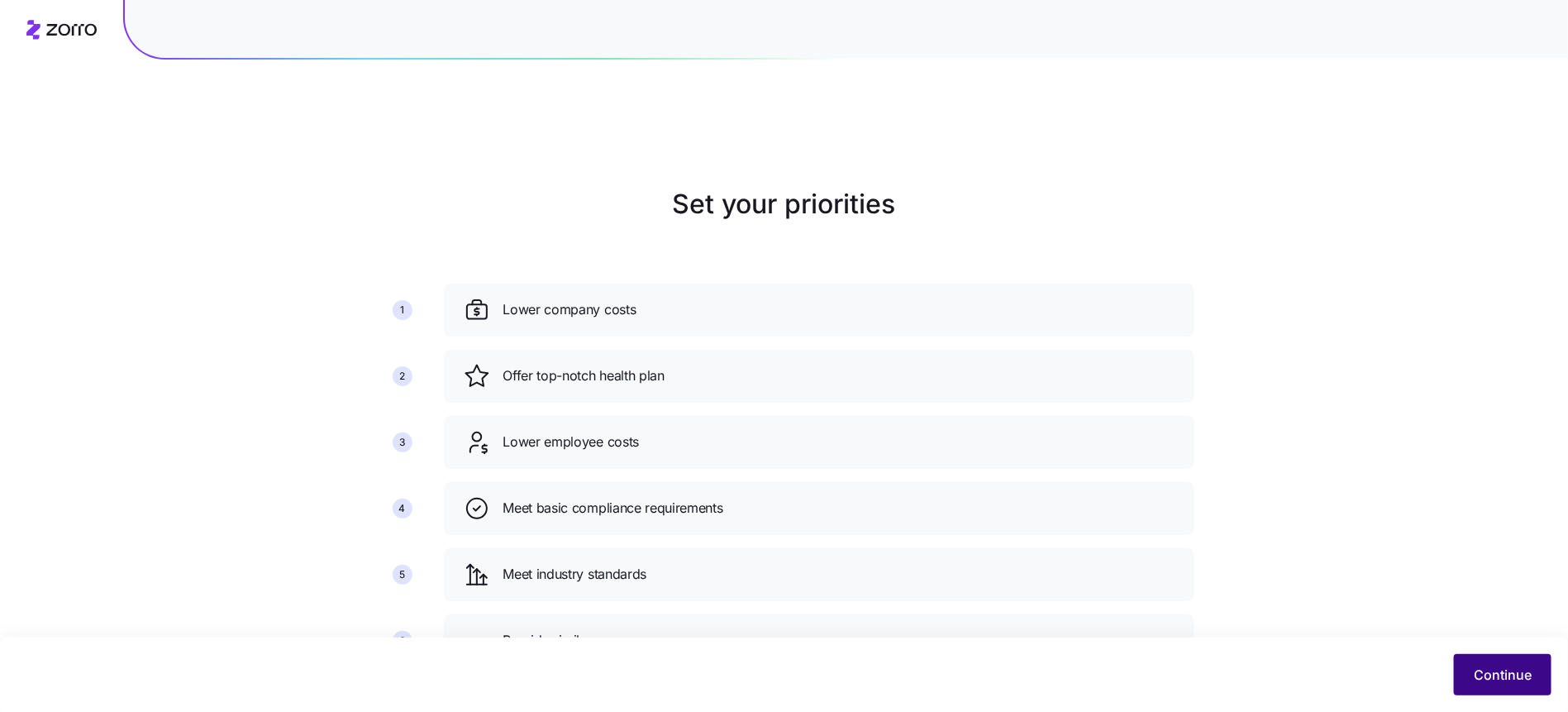
click at [1479, 666] on span "Continue" at bounding box center [1502, 675] width 58 height 20
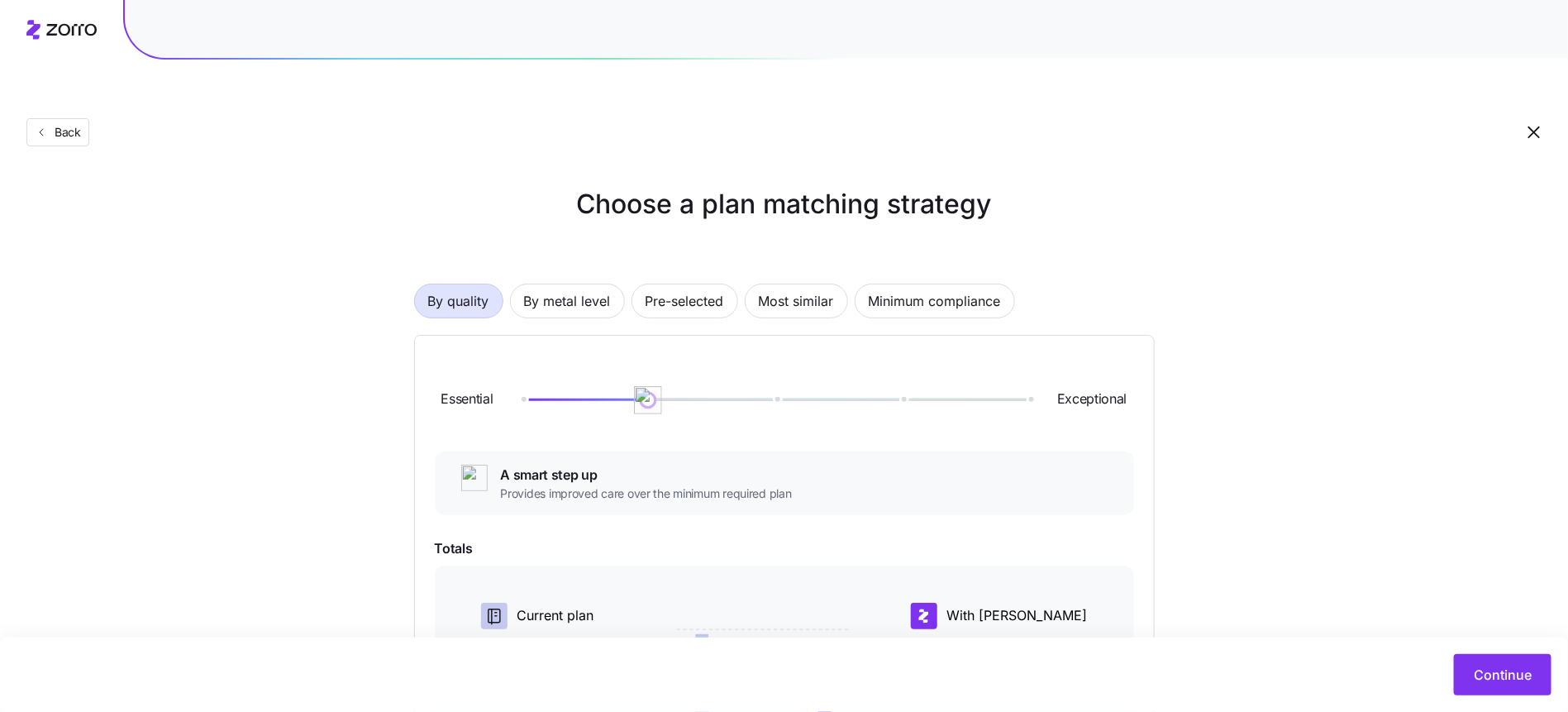
drag, startPoint x: 640, startPoint y: 362, endPoint x: 608, endPoint y: 321, distance: 52.0
click at [644, 386] on img at bounding box center [648, 400] width 28 height 28
click at [564, 280] on div "By quality By metal level Pre-selected Most similar Minimum compliance Essentia…" at bounding box center [784, 597] width 740 height 733
click at [561, 285] on span "By metal level" at bounding box center [568, 301] width 86 height 33
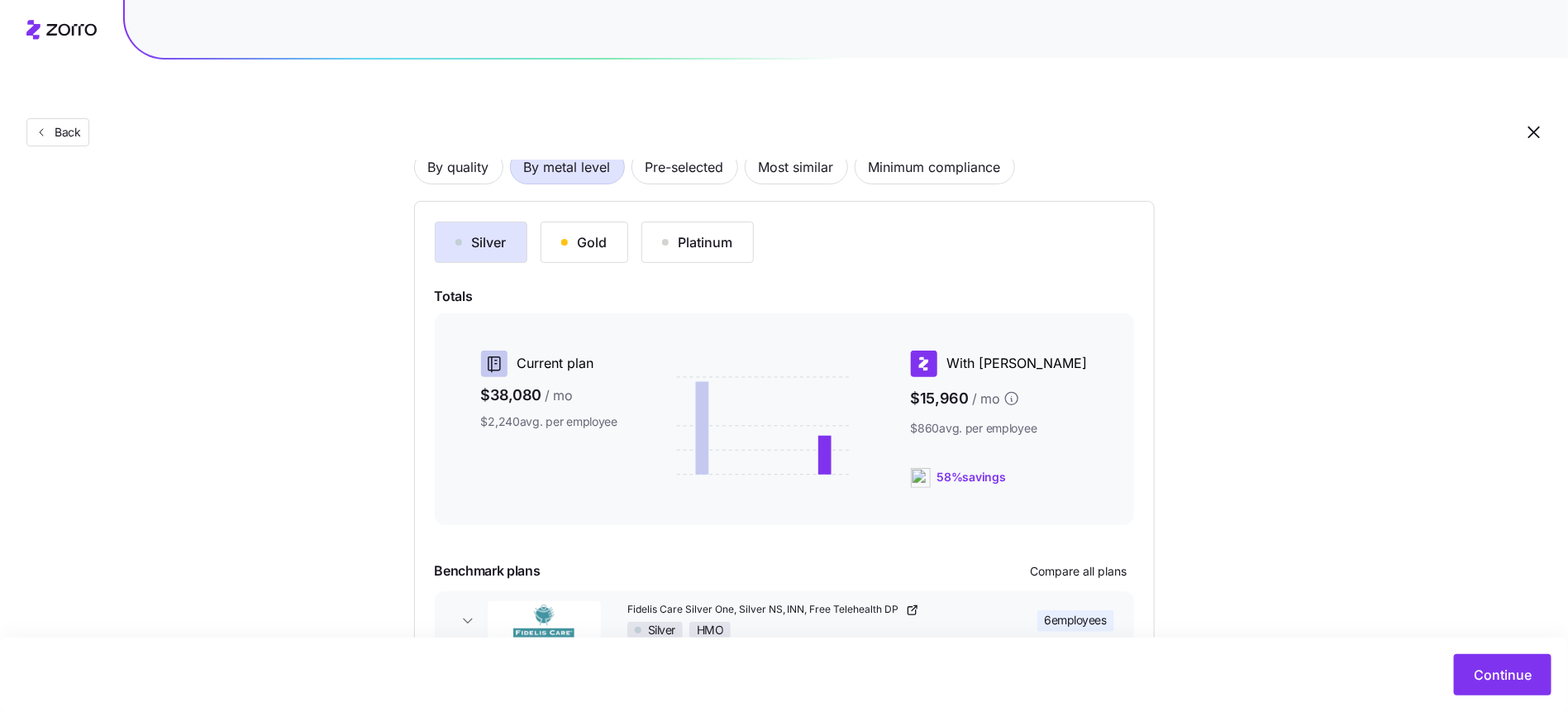
scroll to position [95, 0]
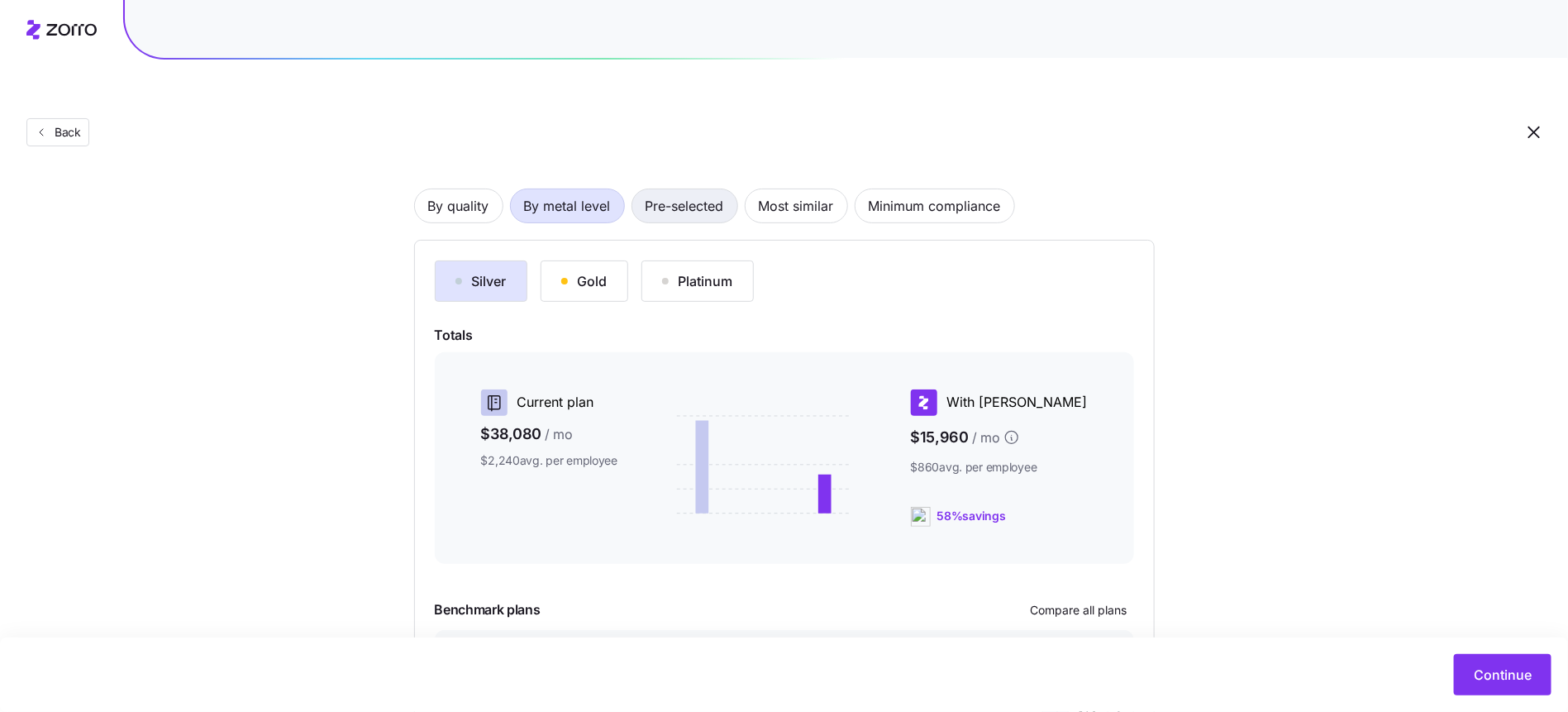
click at [686, 190] on span "Pre-selected" at bounding box center [685, 206] width 79 height 33
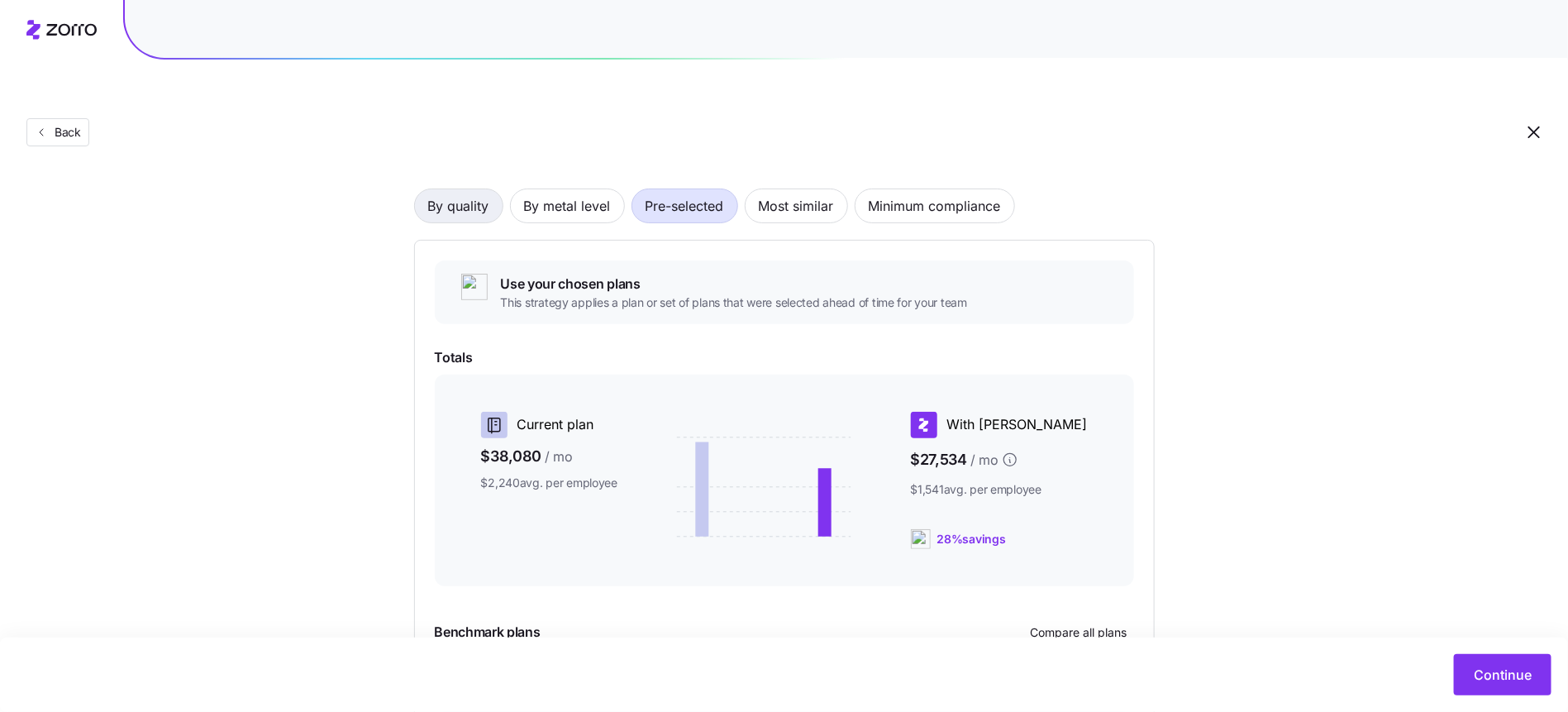
click at [487, 190] on span "By quality" at bounding box center [459, 206] width 61 height 33
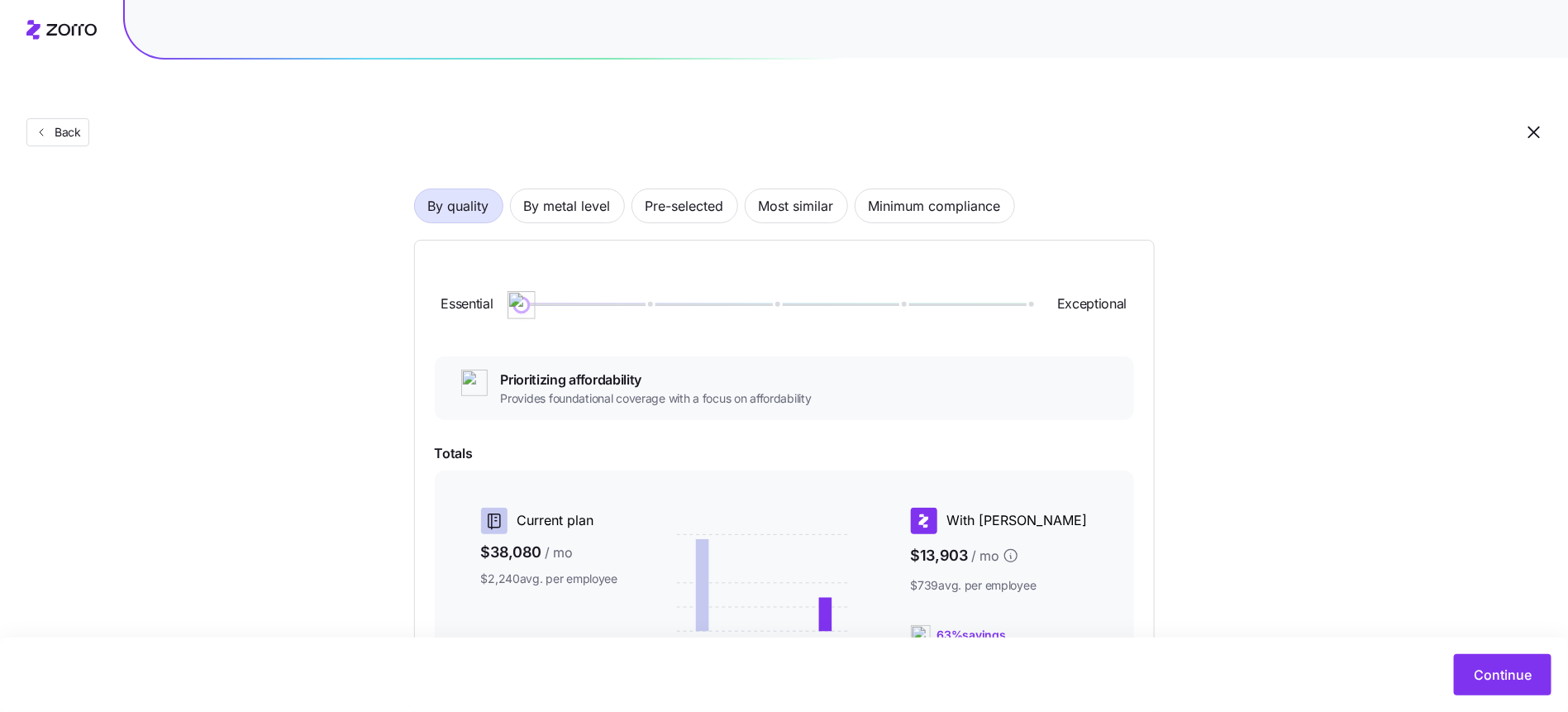
drag, startPoint x: 621, startPoint y: 273, endPoint x: 546, endPoint y: 276, distance: 75.1
click at [546, 276] on div "Essential Exceptional" at bounding box center [784, 304] width 699 height 89
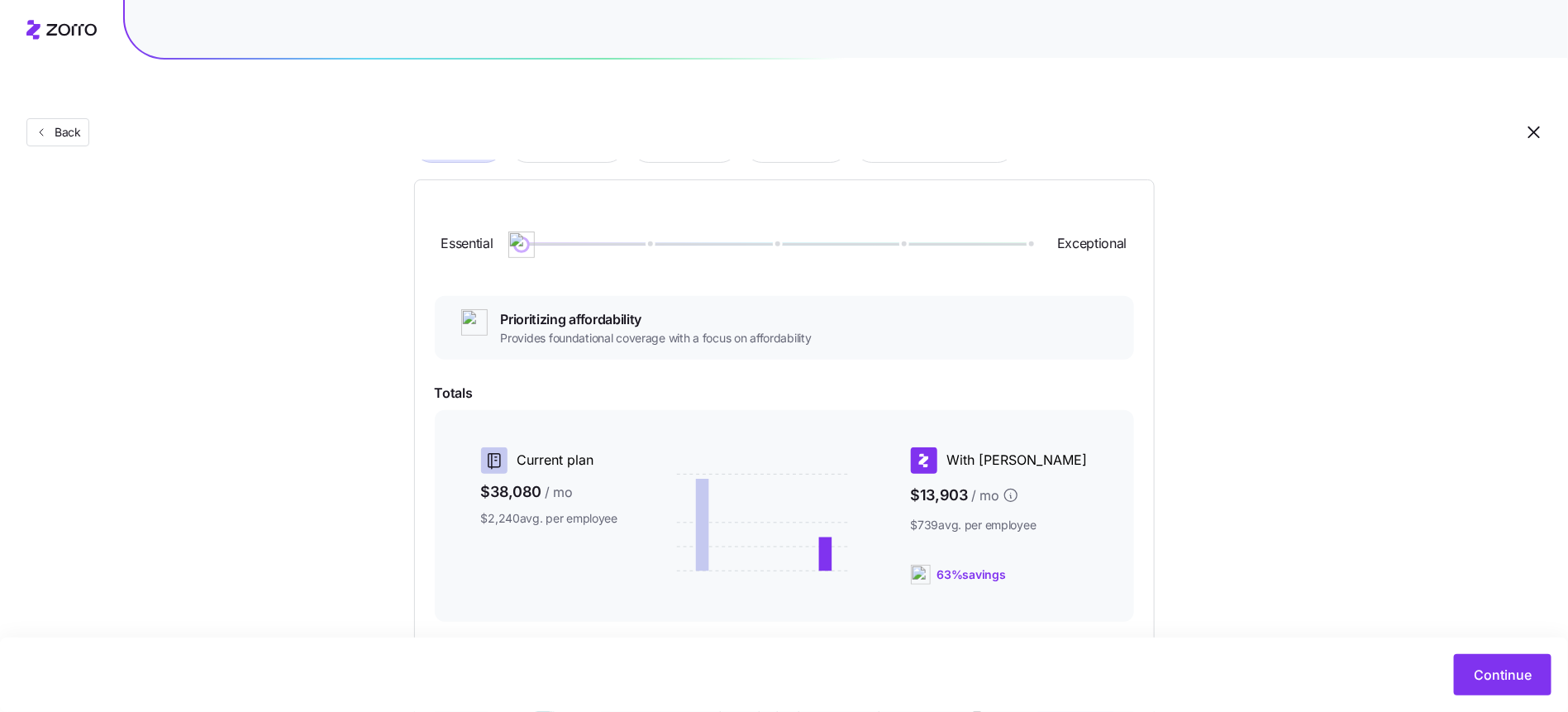
scroll to position [297, 0]
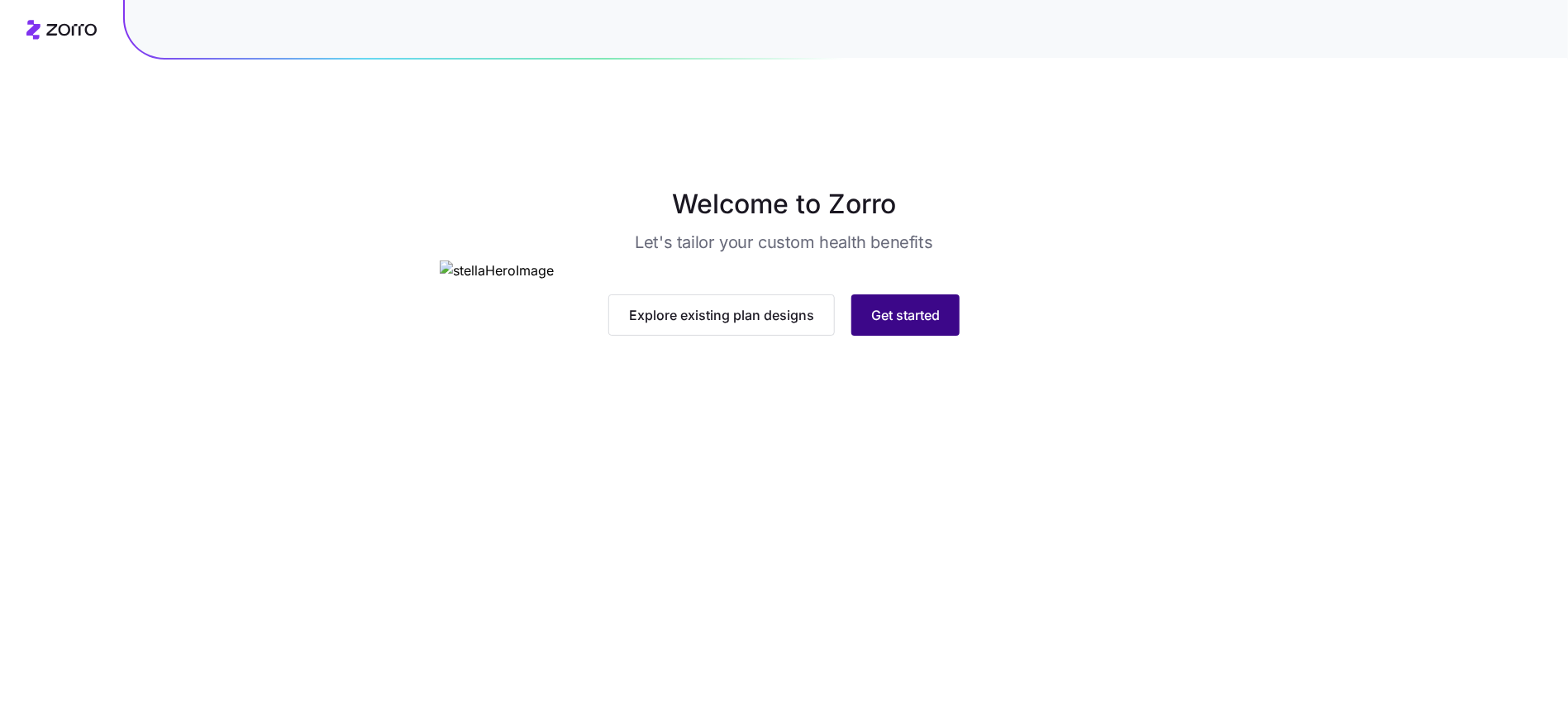
click at [894, 325] on span "Get started" at bounding box center [905, 315] width 69 height 20
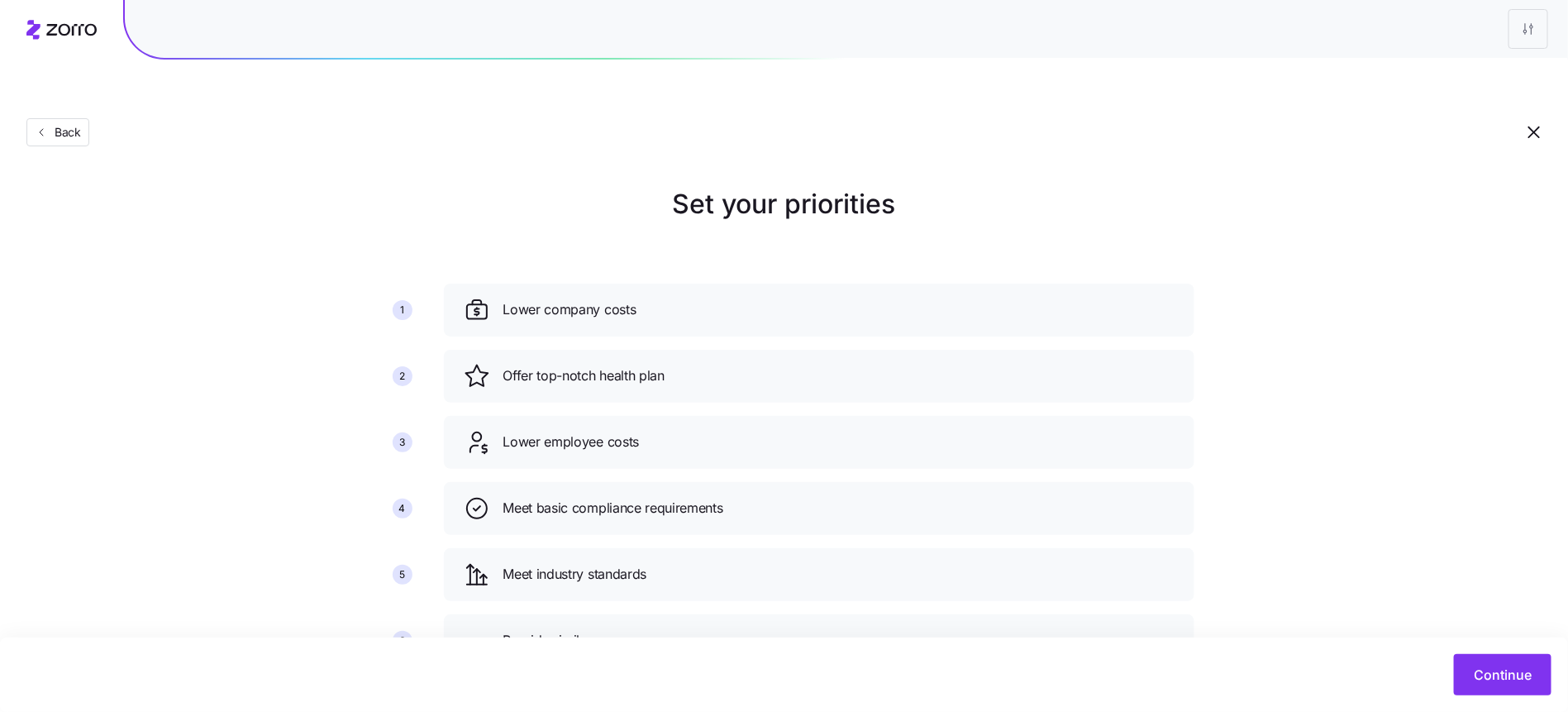
click at [1452, 659] on div "Continue" at bounding box center [784, 675] width 1535 height 41
click at [1477, 672] on span "Continue" at bounding box center [1502, 675] width 58 height 20
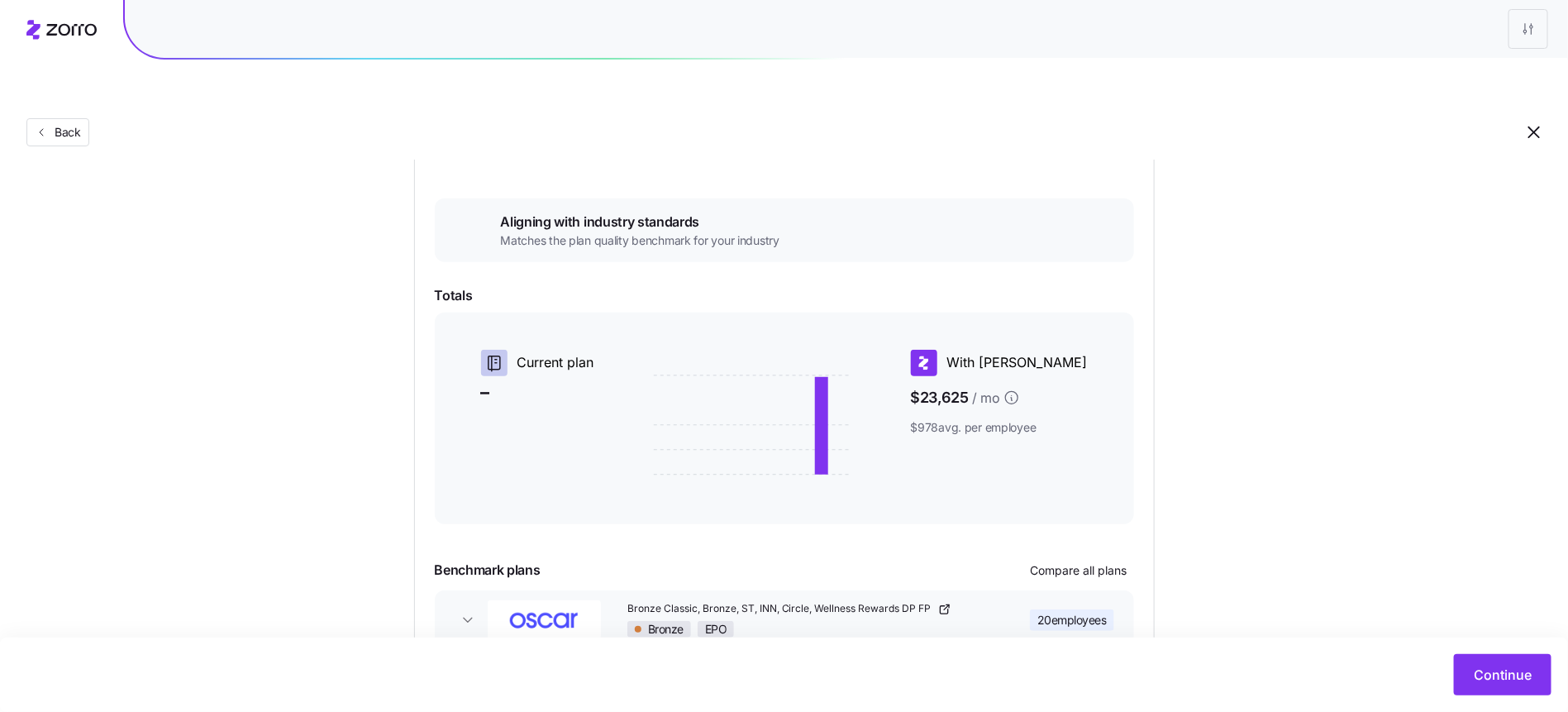
scroll to position [317, 0]
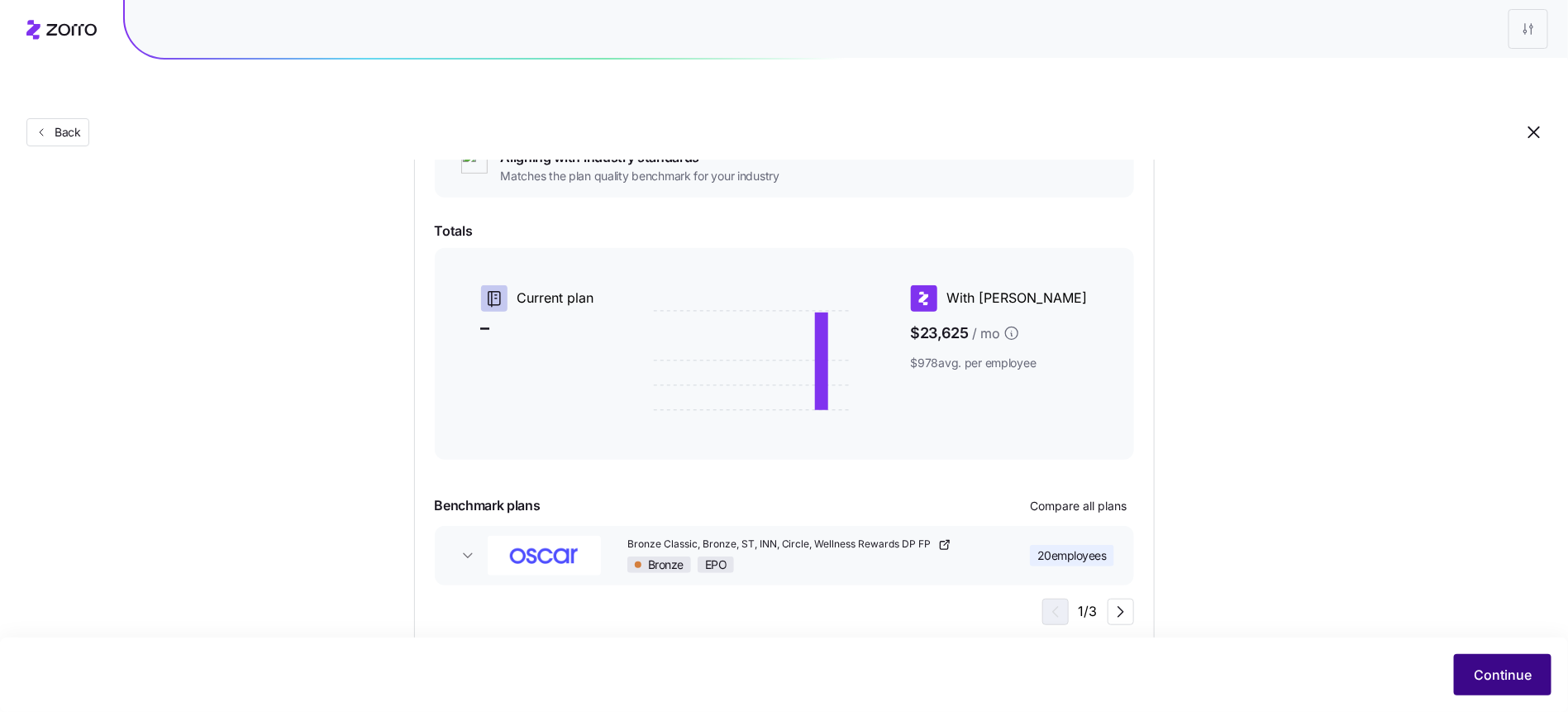
click at [1487, 664] on button "Continue" at bounding box center [1502, 675] width 97 height 41
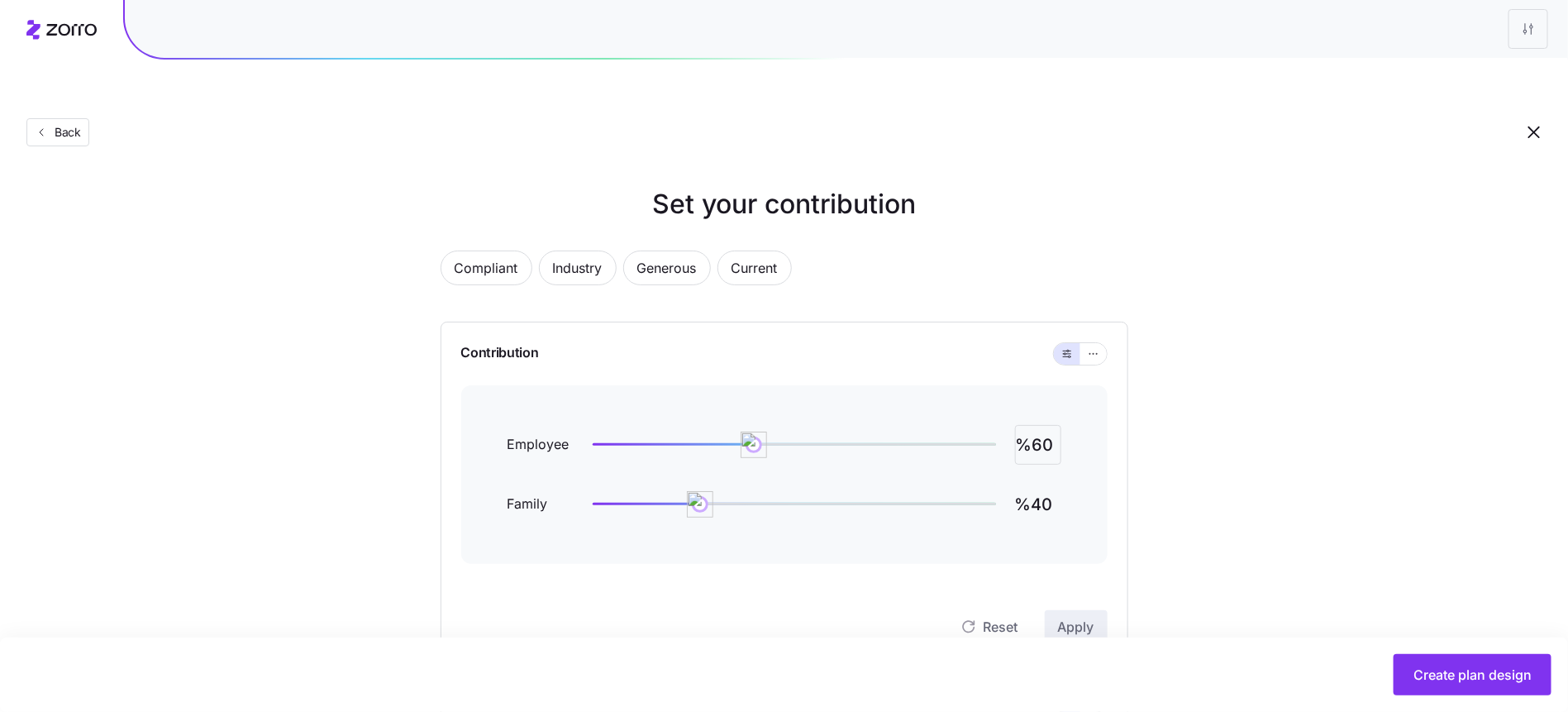
click at [1043, 425] on input "%60" at bounding box center [1038, 445] width 46 height 39
type input "%59"
type input "%50"
click at [1049, 425] on input "%59" at bounding box center [1038, 445] width 46 height 39
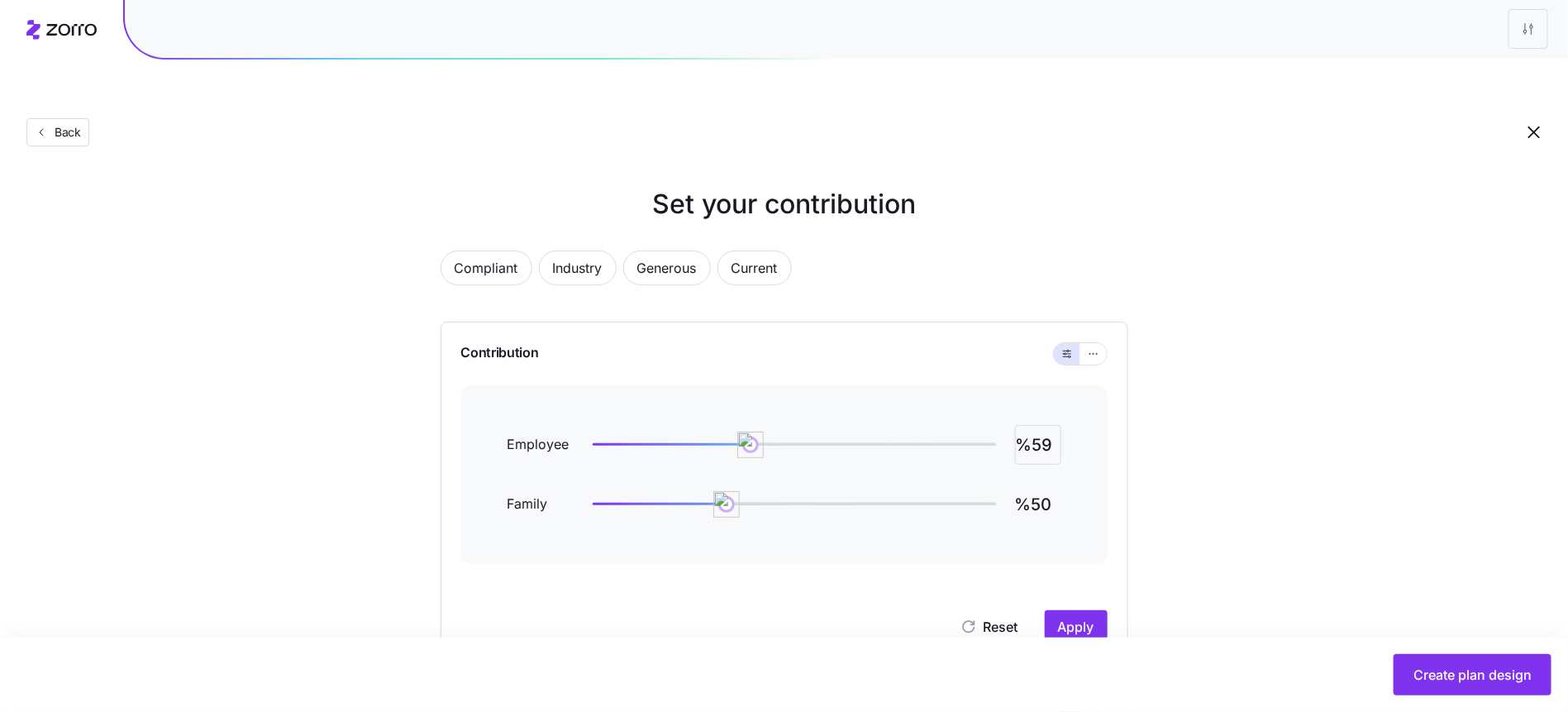
click at [1049, 425] on input "%59" at bounding box center [1038, 445] width 46 height 39
type input "%50"
click at [1092, 617] on span "Apply" at bounding box center [1076, 627] width 36 height 20
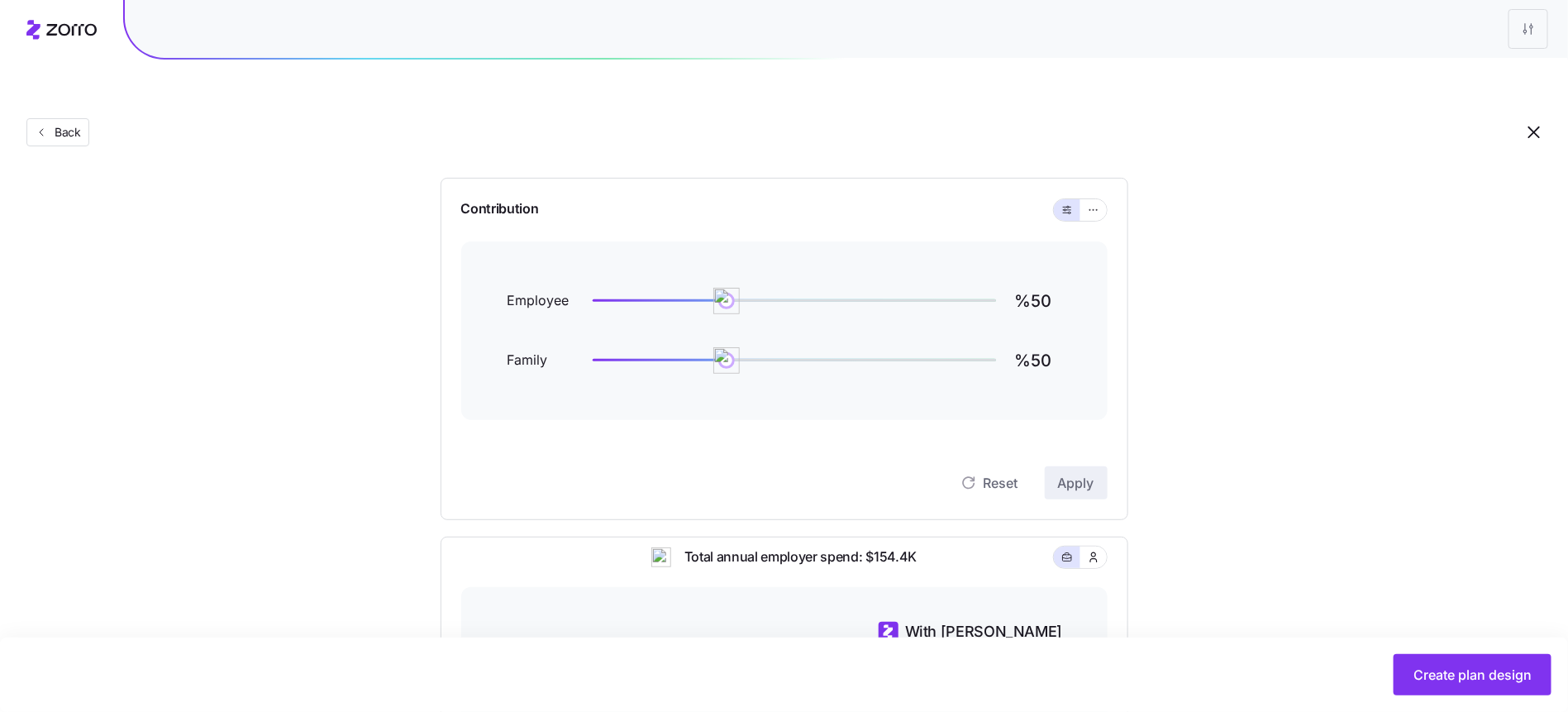
scroll to position [520, 0]
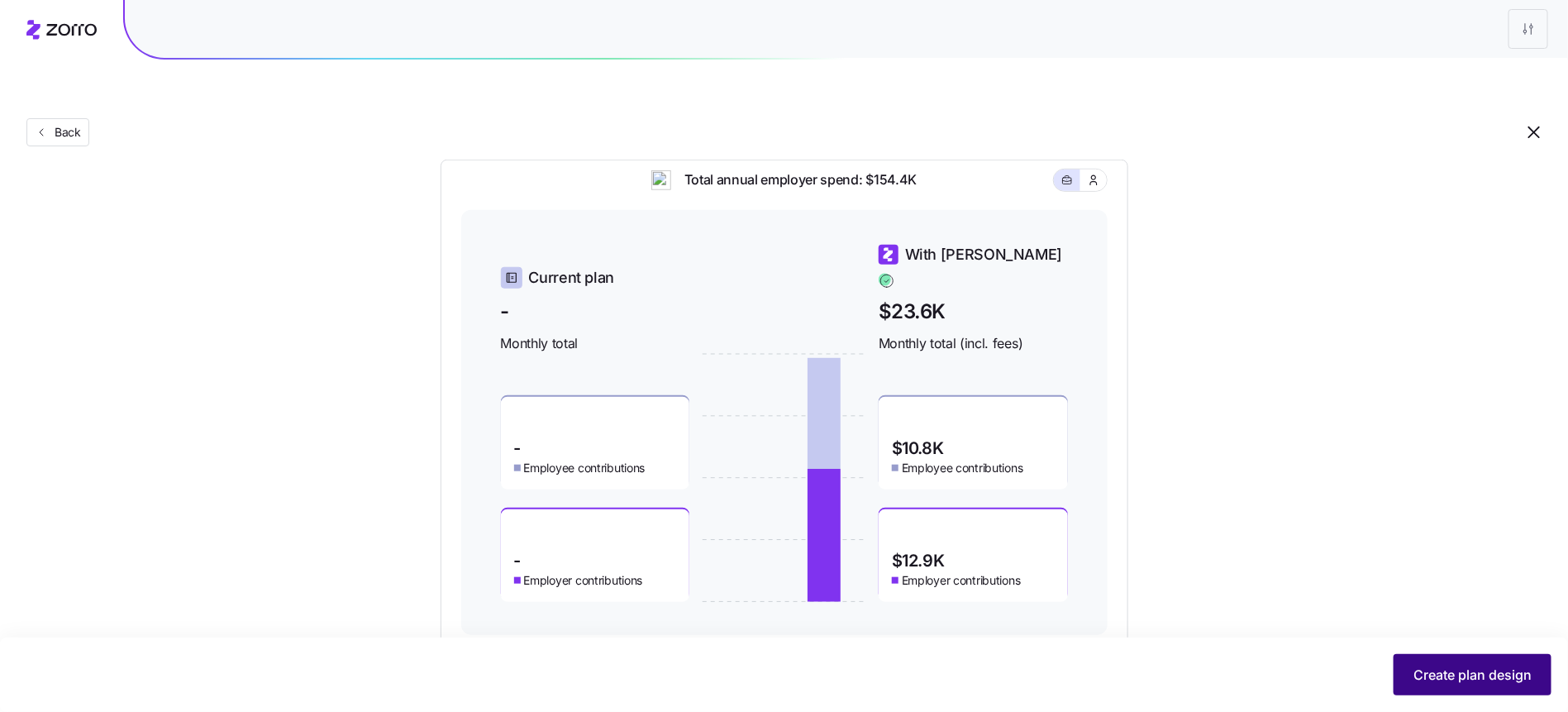
click at [1433, 664] on button "Create plan design" at bounding box center [1472, 675] width 158 height 41
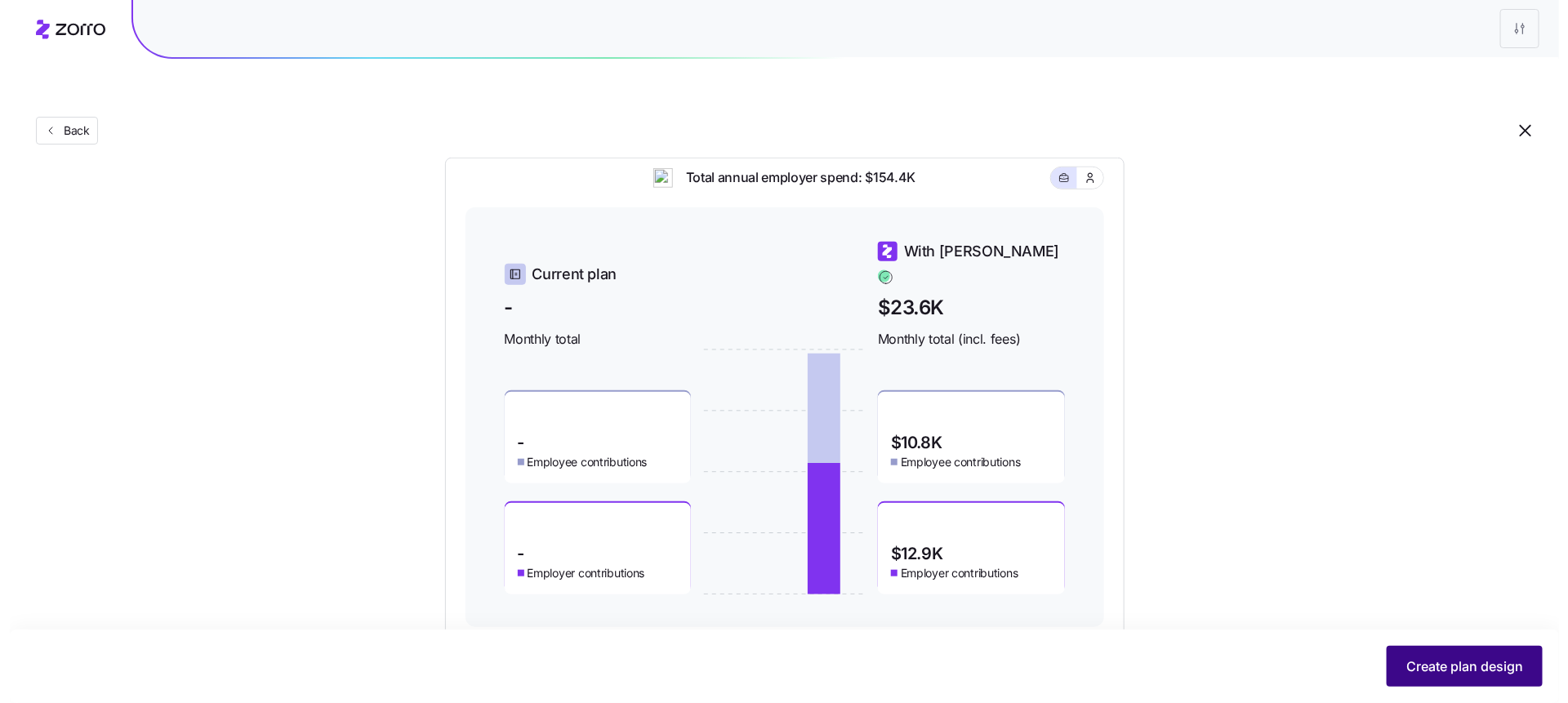
scroll to position [0, 0]
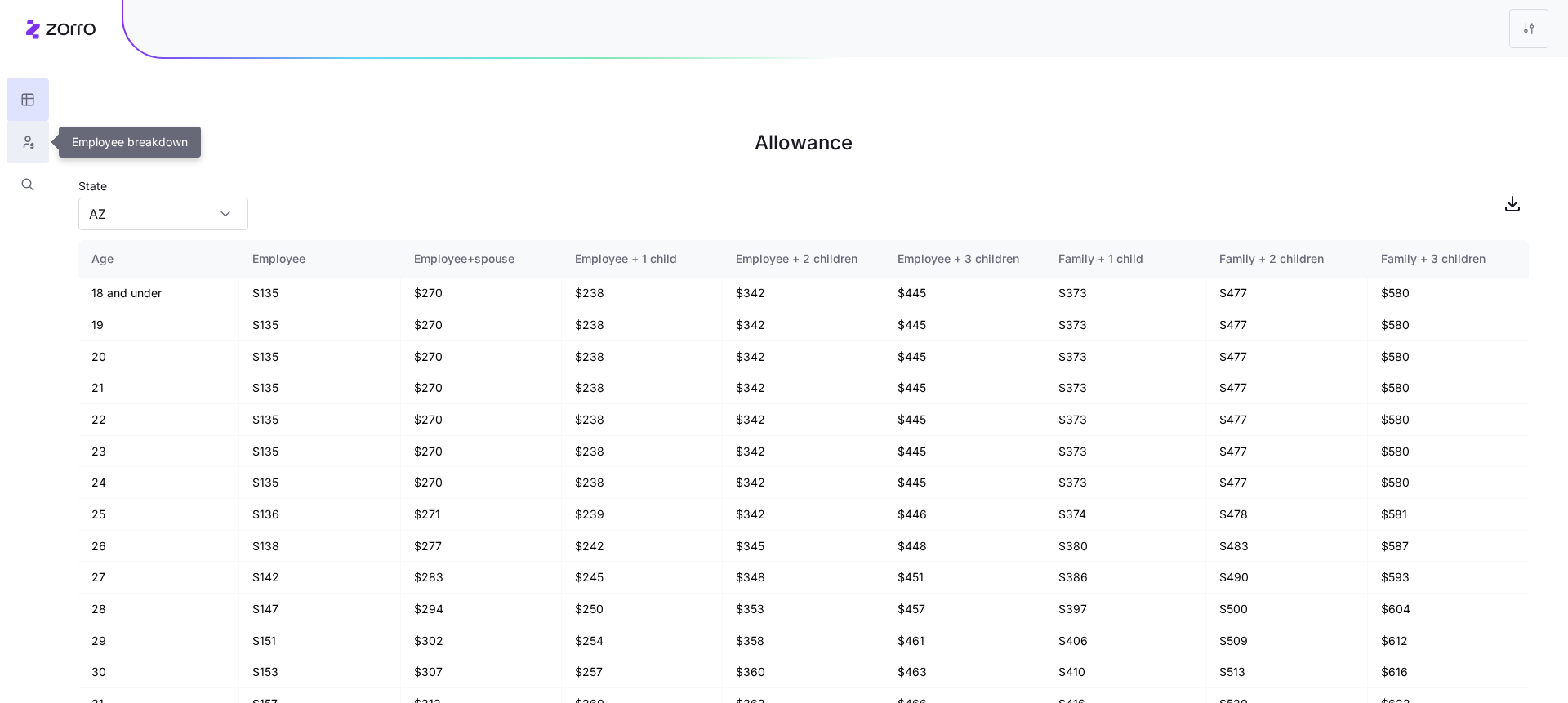
click at [13, 135] on button "button" at bounding box center [28, 143] width 43 height 43
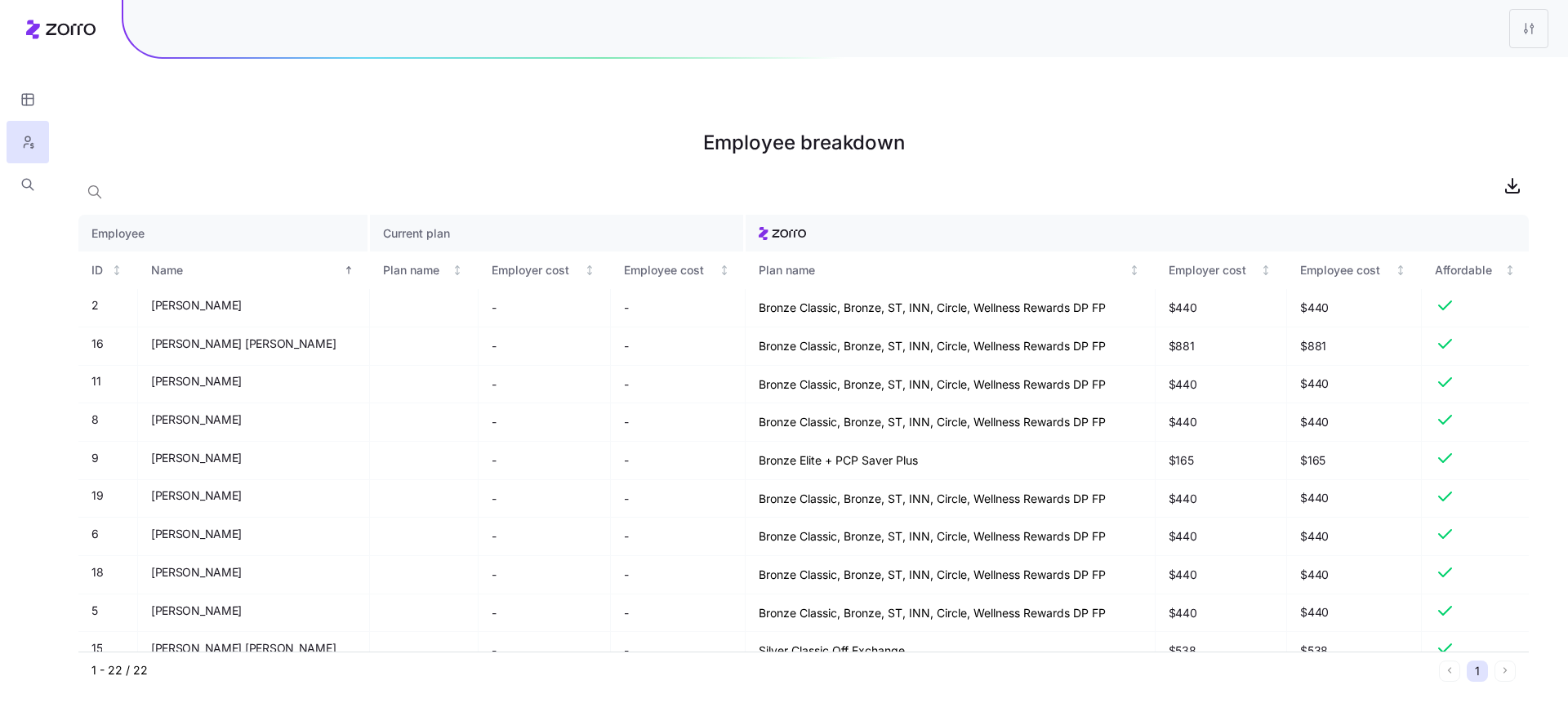
click at [89, 30] on icon at bounding box center [61, 29] width 70 height 19
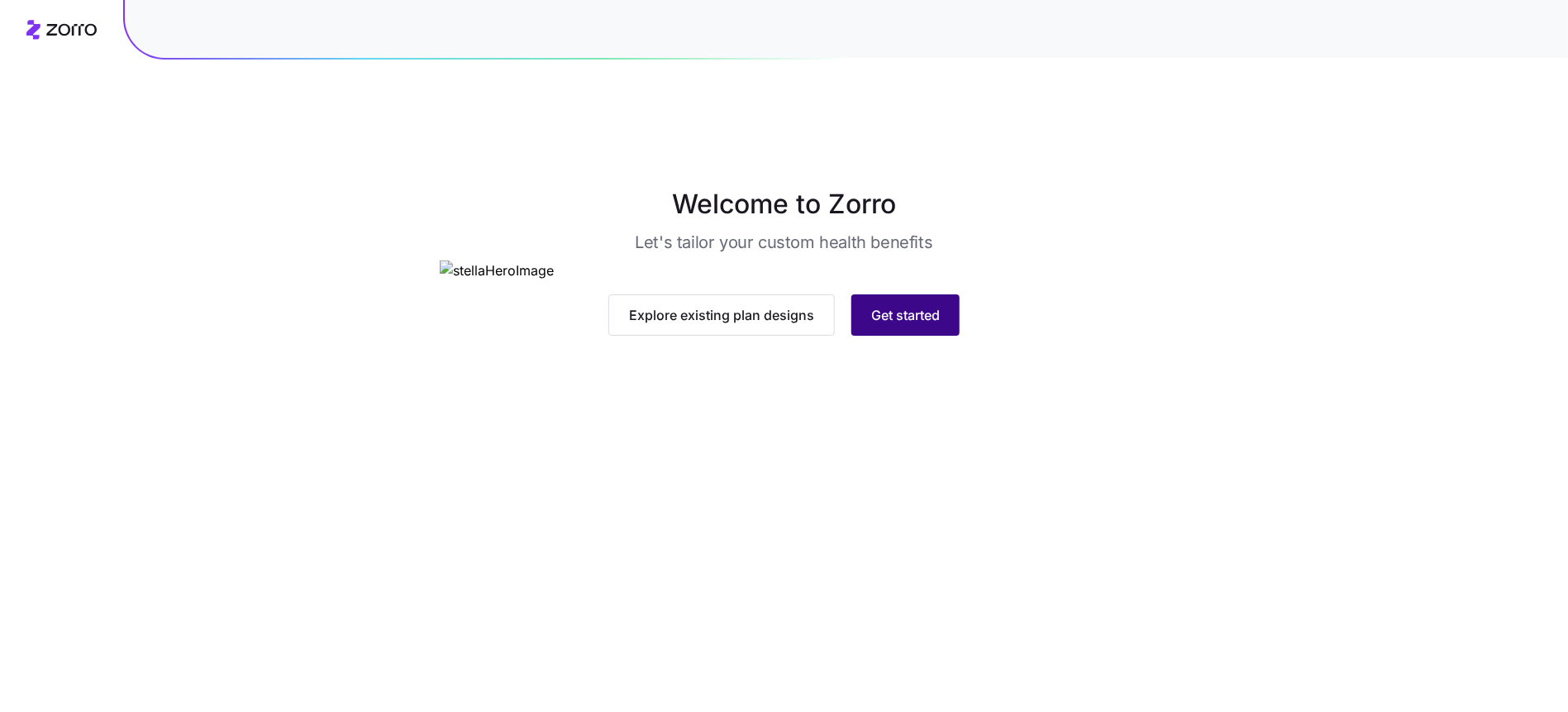
click at [916, 325] on span "Get started" at bounding box center [905, 315] width 69 height 20
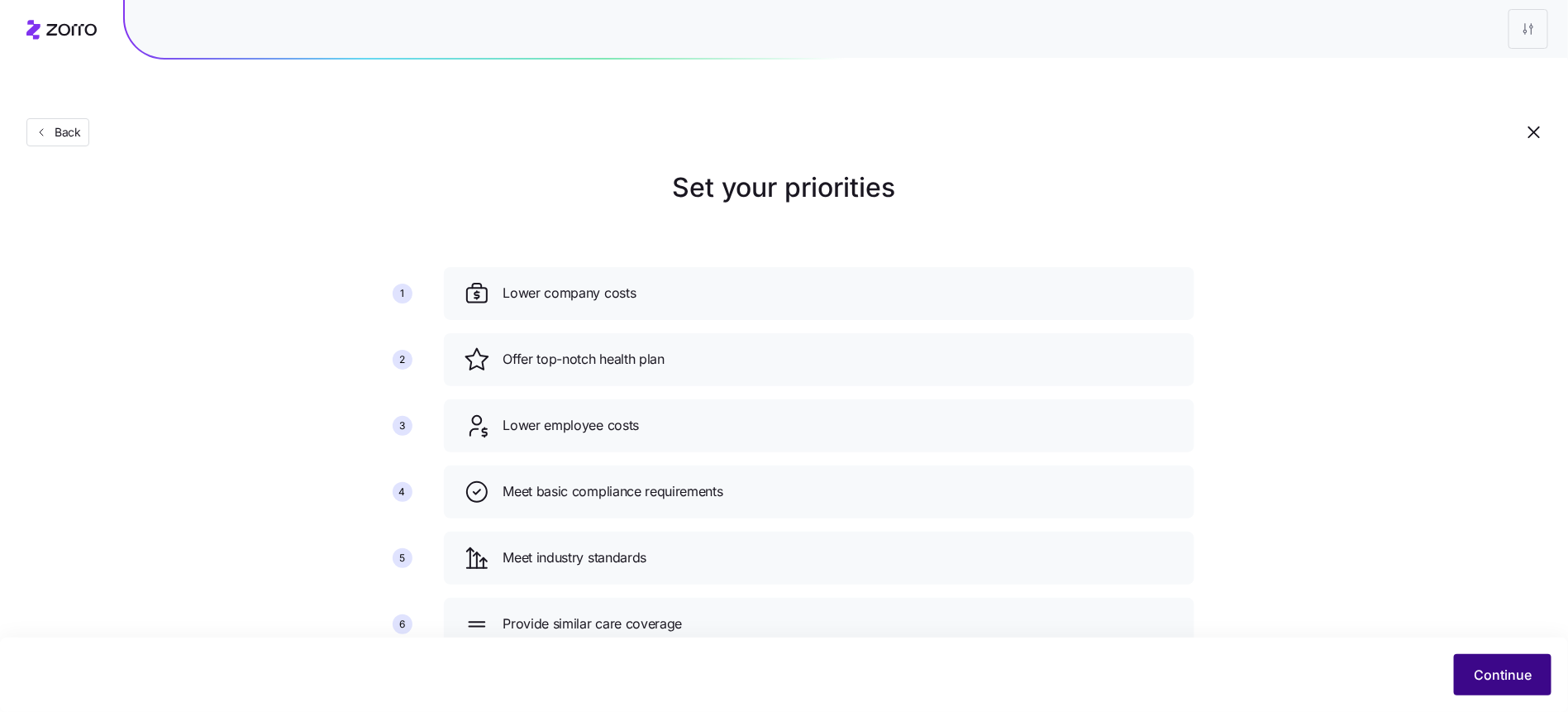
scroll to position [34, 0]
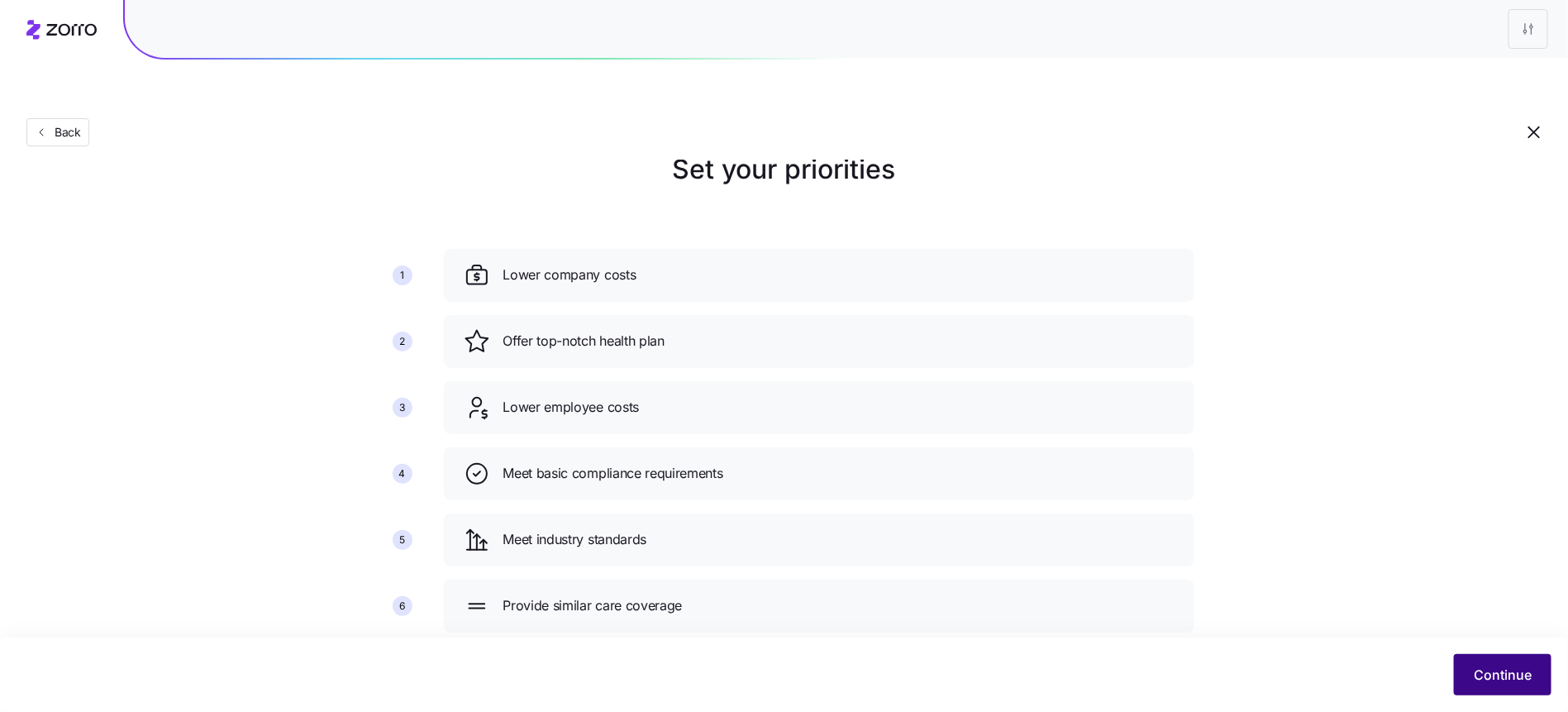
click at [1509, 672] on span "Continue" at bounding box center [1502, 675] width 58 height 20
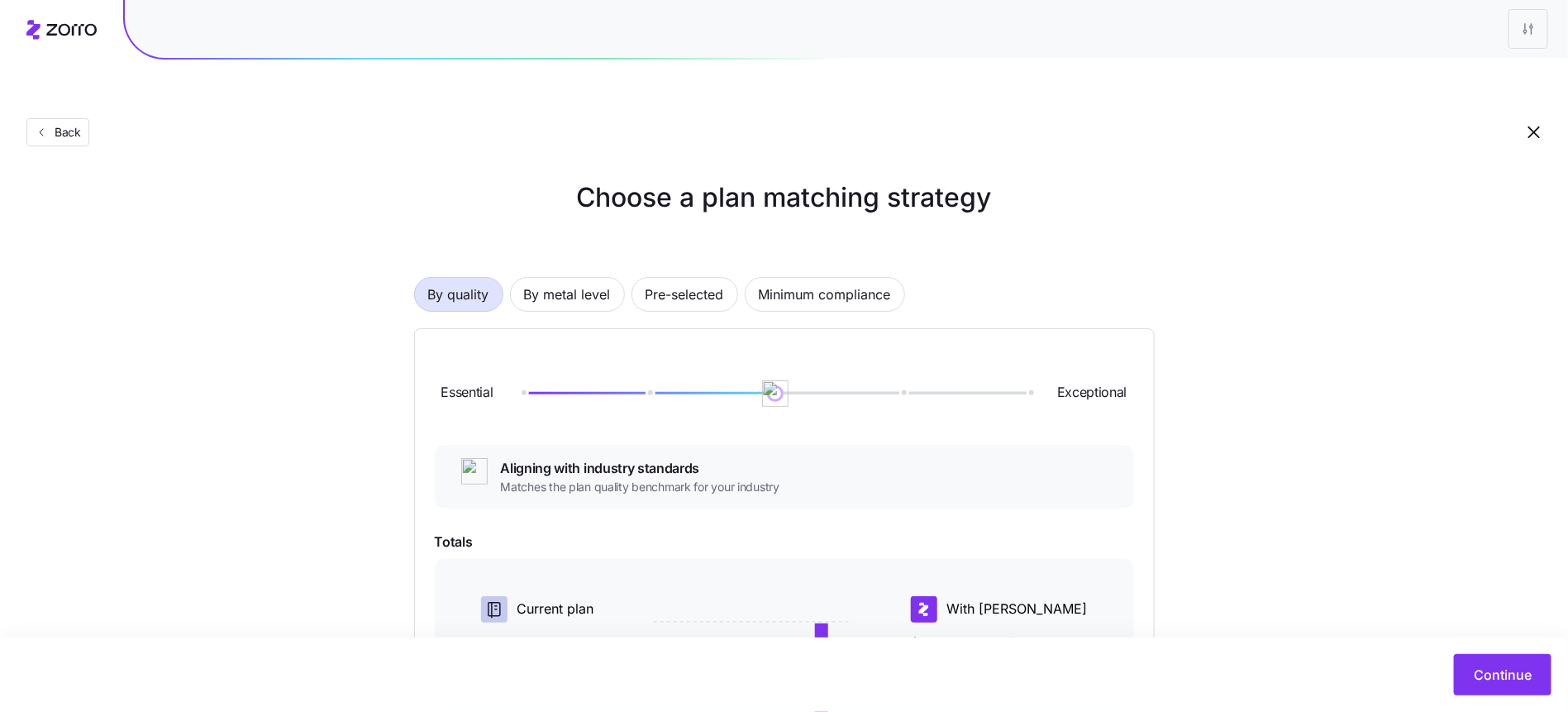
scroll to position [317, 0]
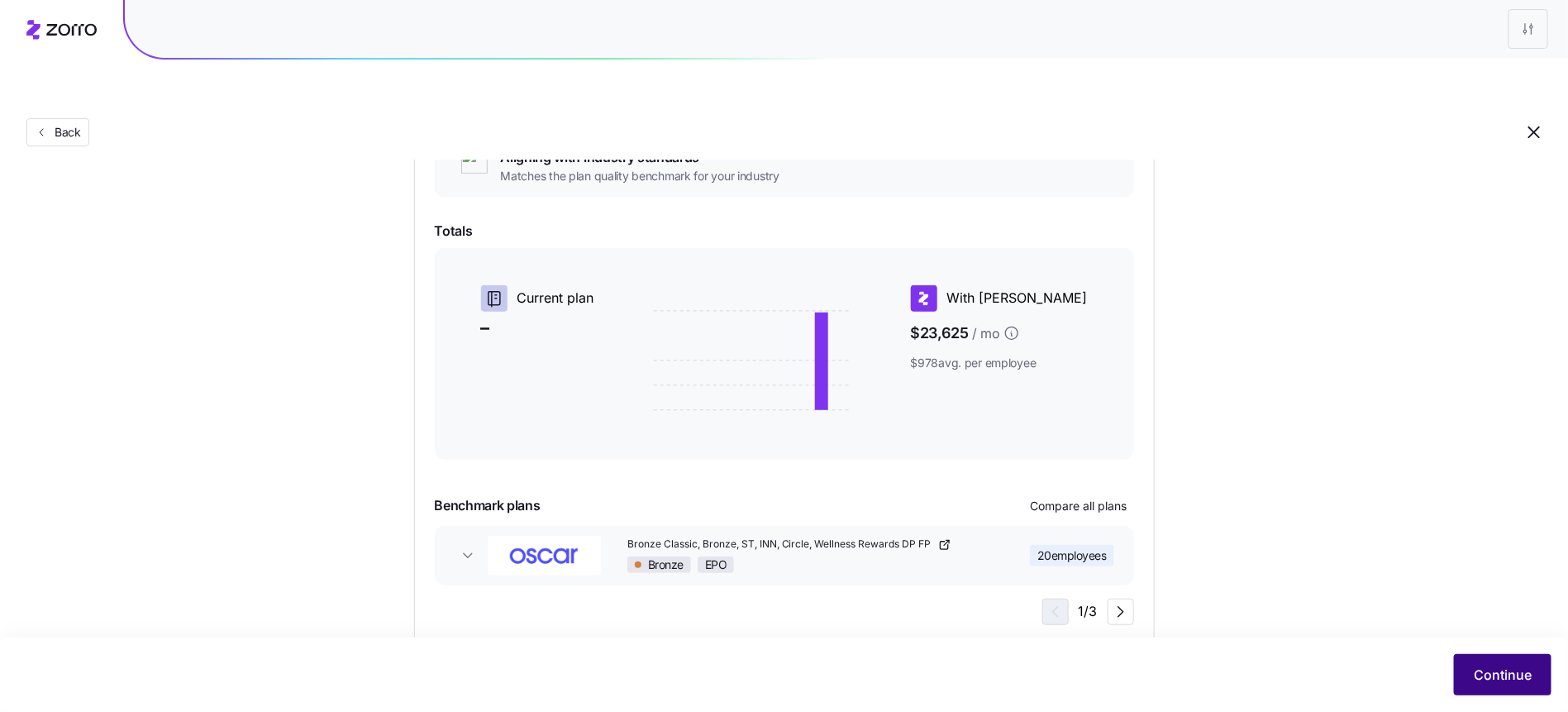
click at [1519, 672] on span "Continue" at bounding box center [1502, 675] width 58 height 20
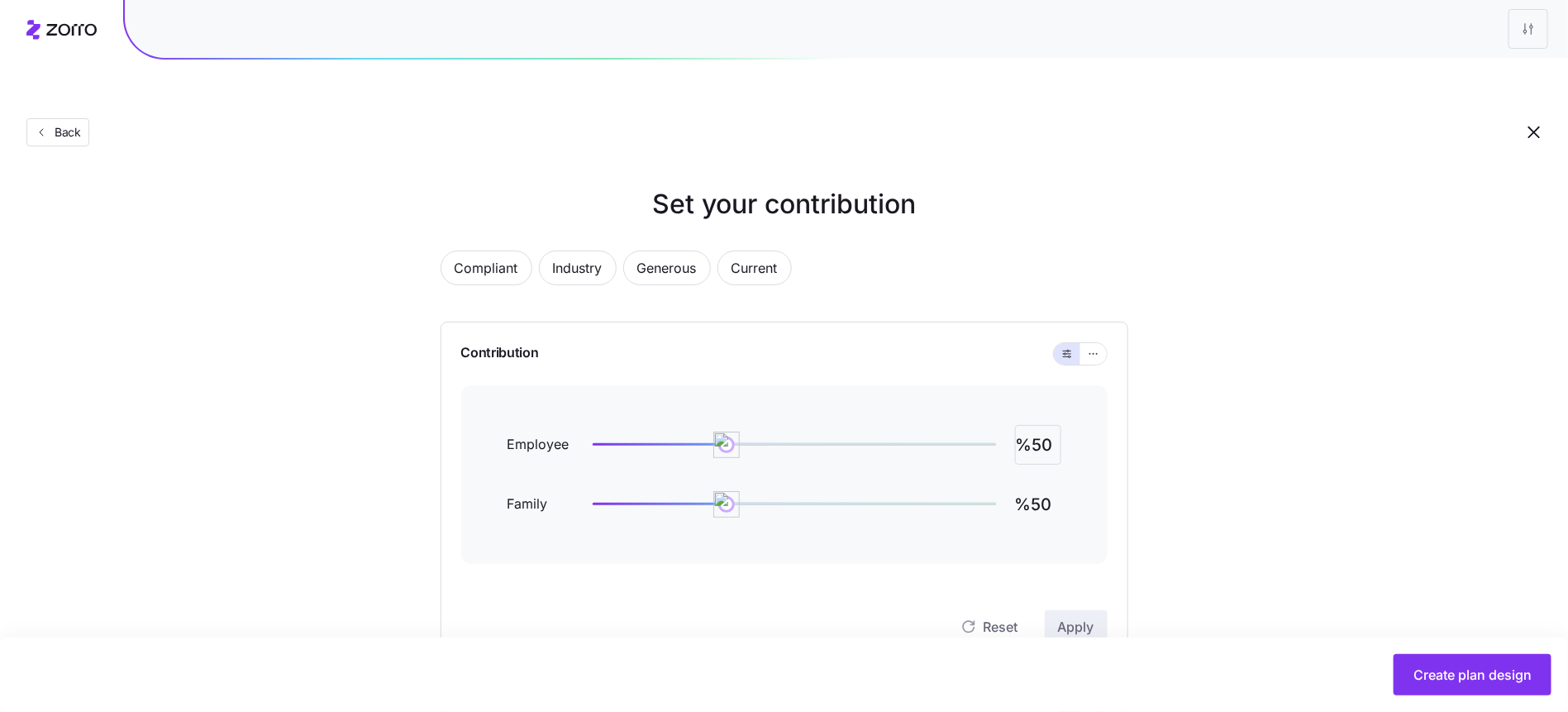
click at [1057, 425] on input "%50" at bounding box center [1038, 445] width 46 height 39
type input "%60"
type input "%40"
click at [1087, 617] on span "Apply" at bounding box center [1076, 627] width 36 height 20
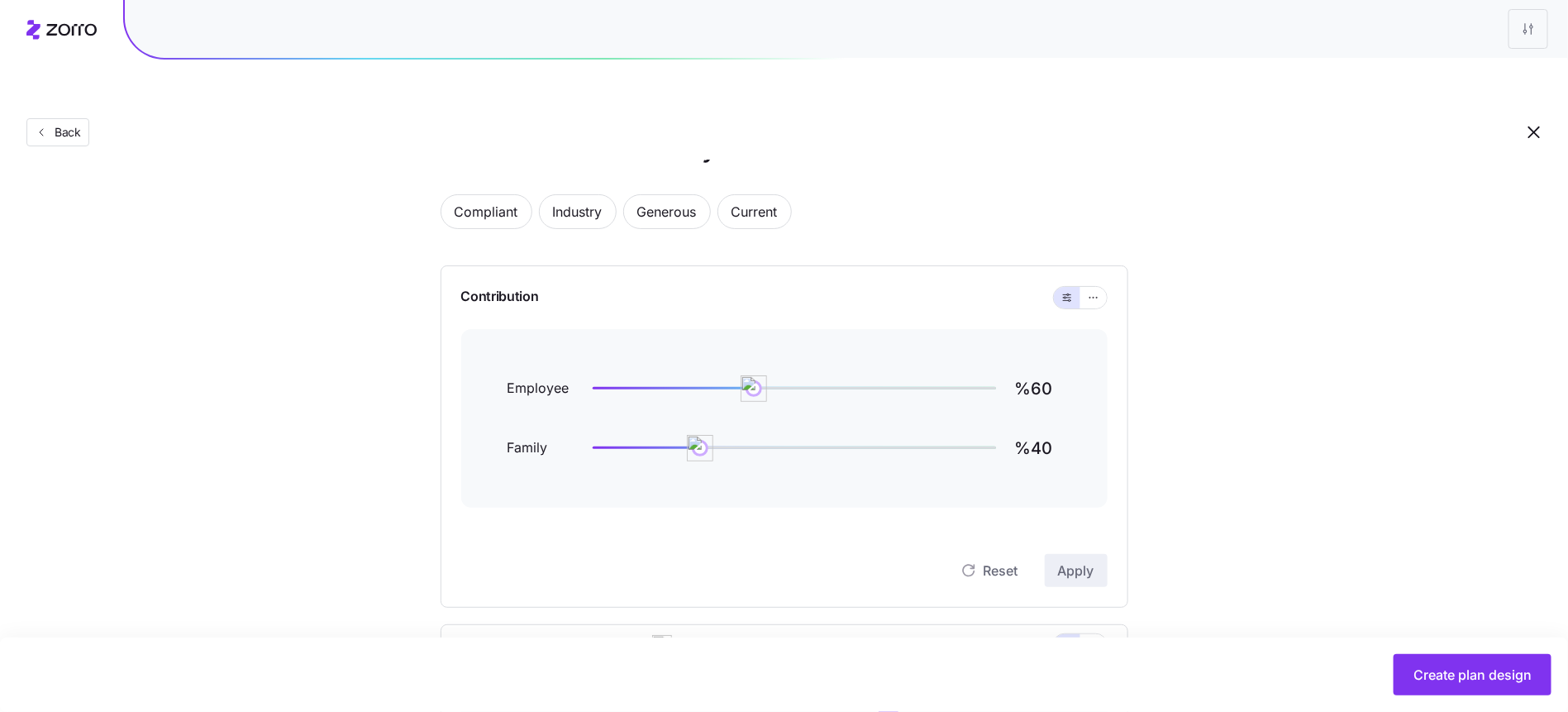
scroll to position [520, 0]
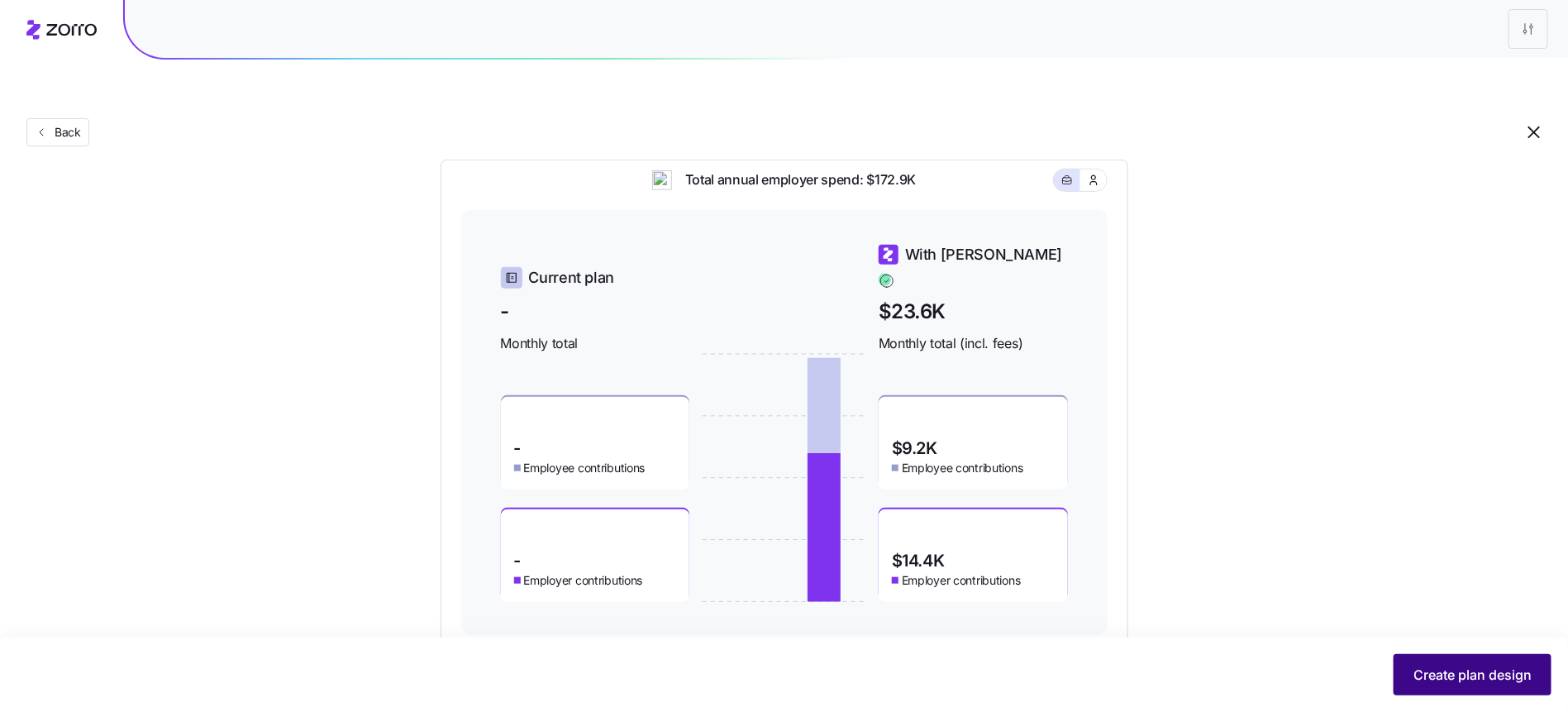
click at [1432, 666] on span "Create plan design" at bounding box center [1473, 675] width 118 height 20
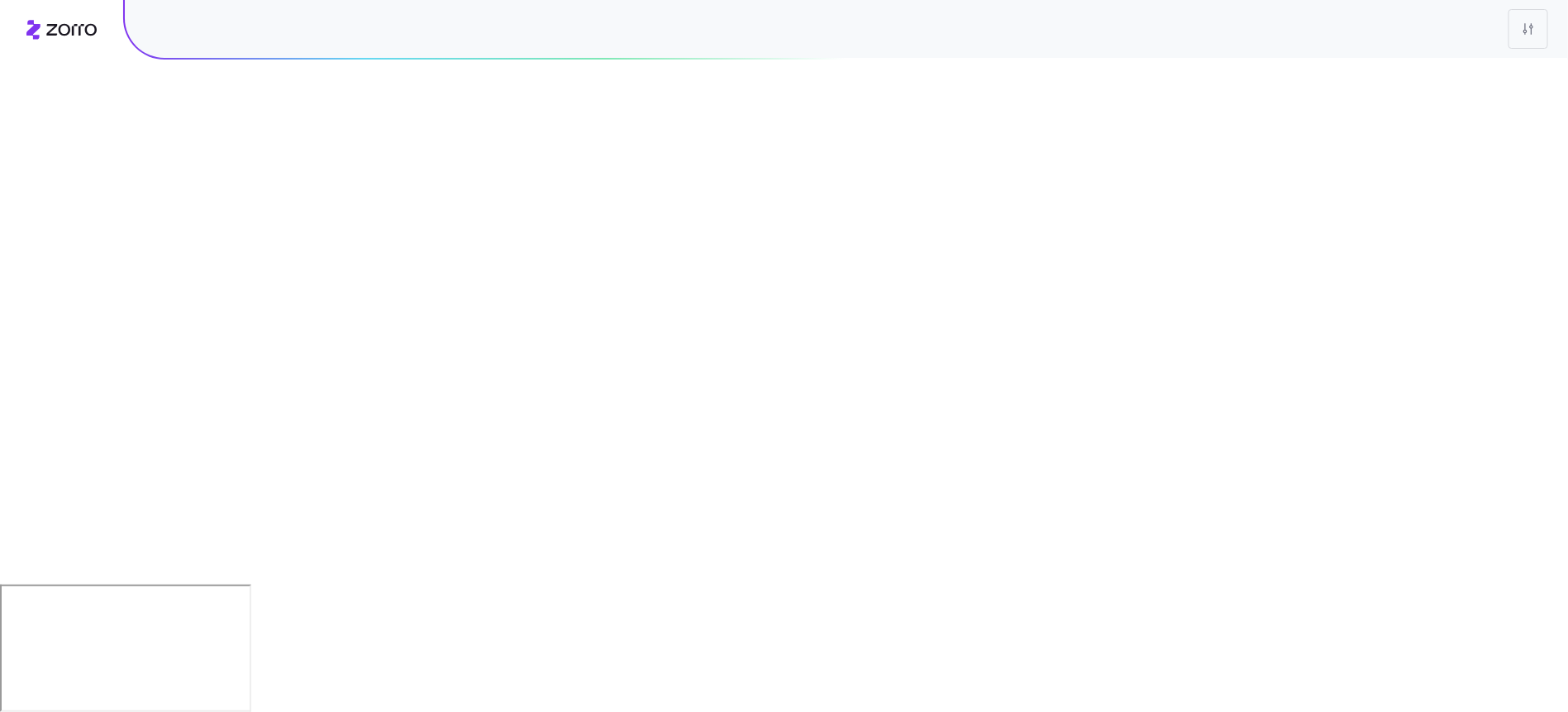
scroll to position [0, 0]
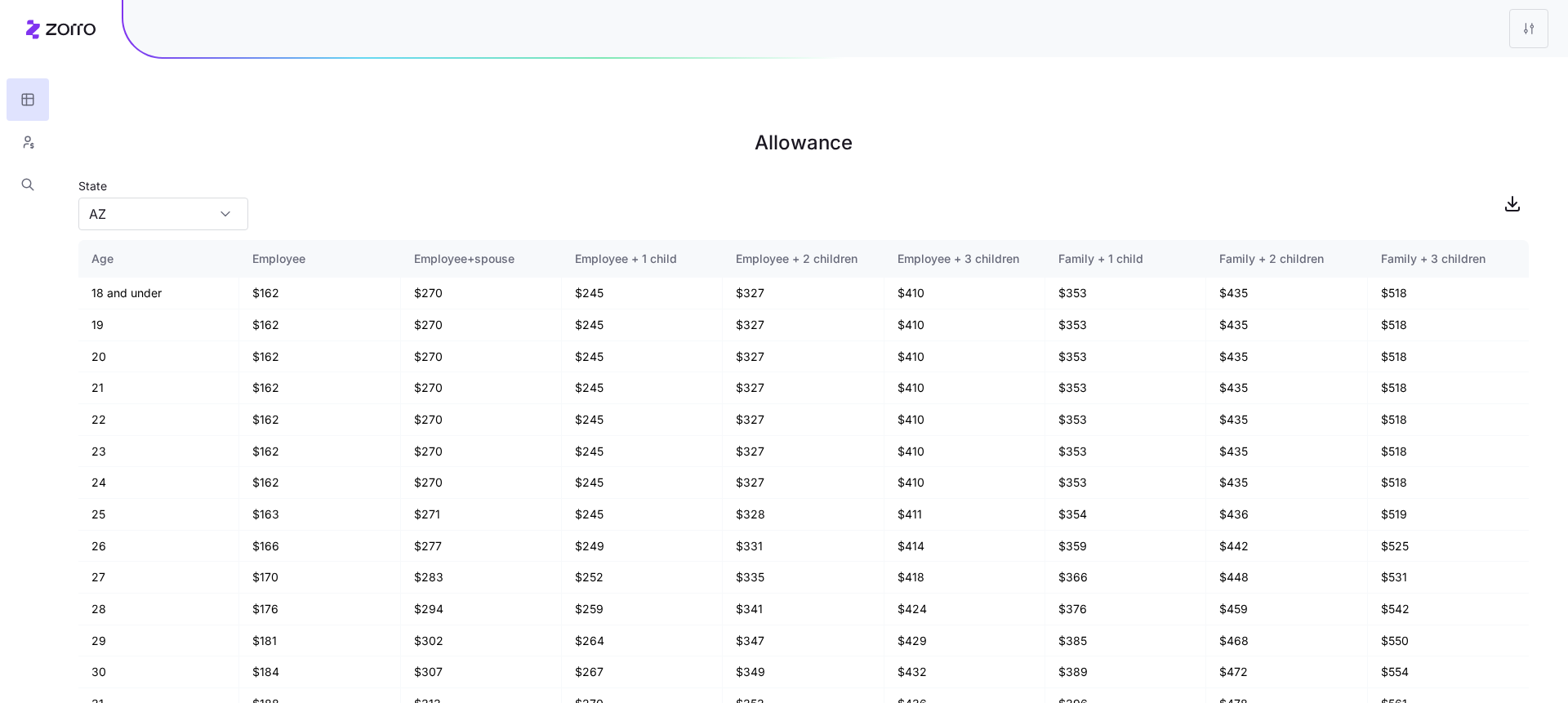
click at [82, 36] on icon at bounding box center [61, 29] width 70 height 19
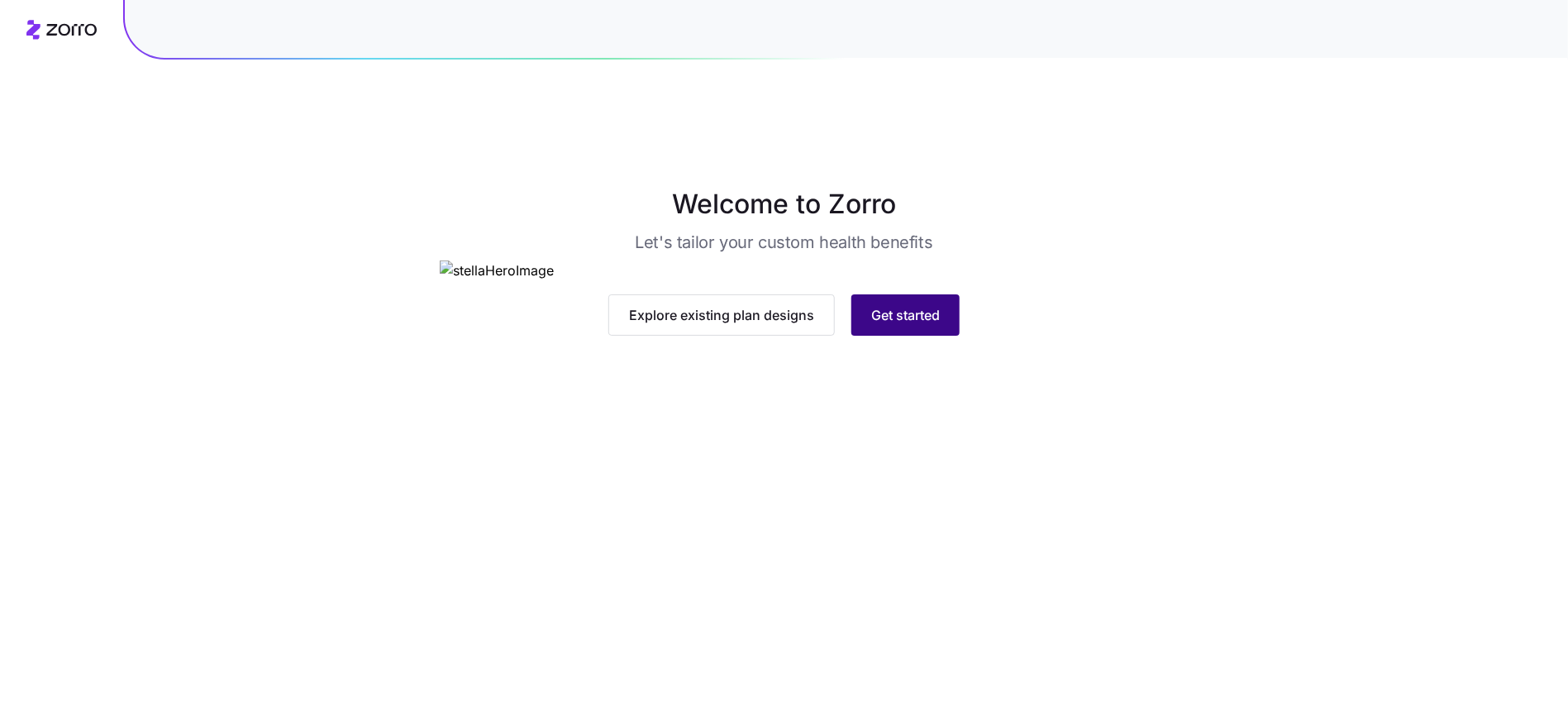
click at [939, 336] on button "Get started" at bounding box center [905, 315] width 108 height 41
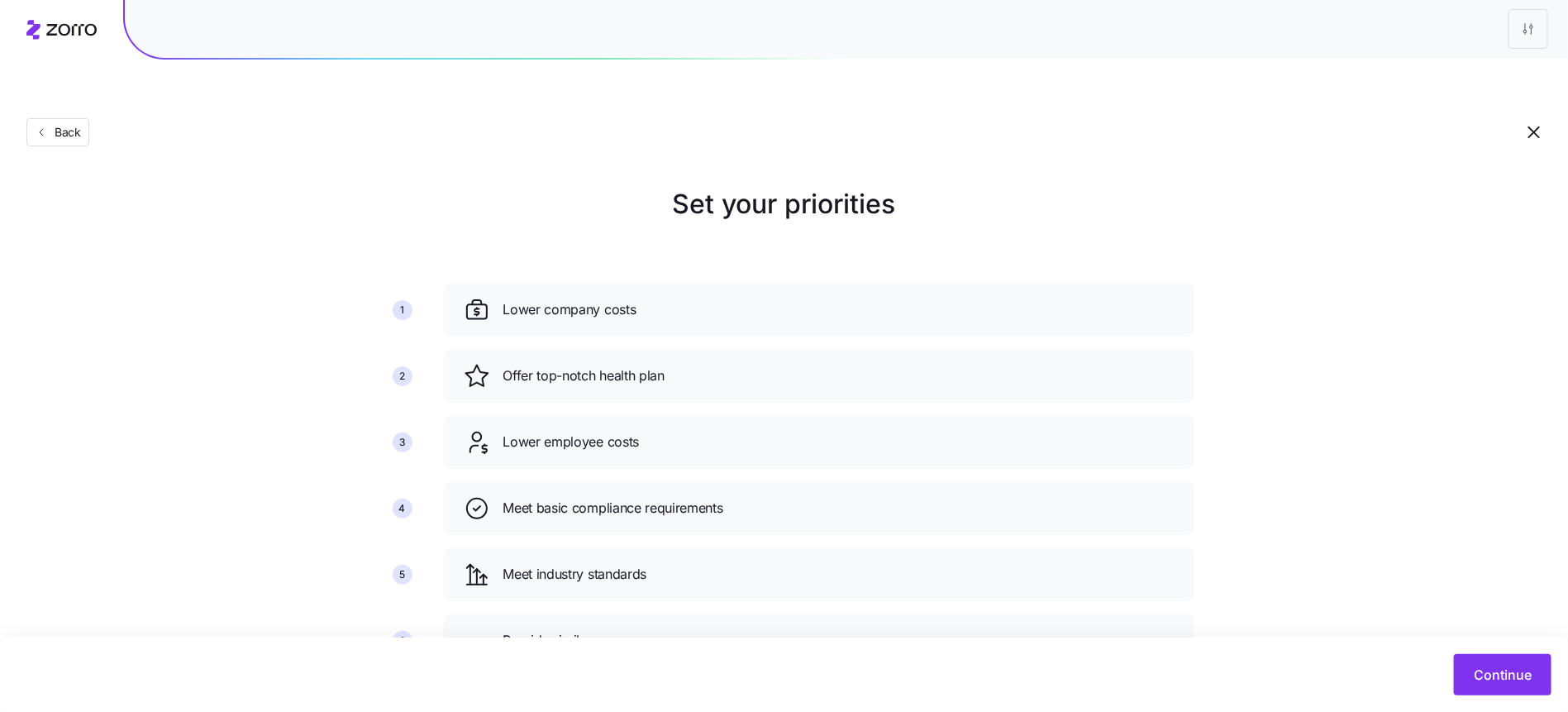
scroll to position [34, 0]
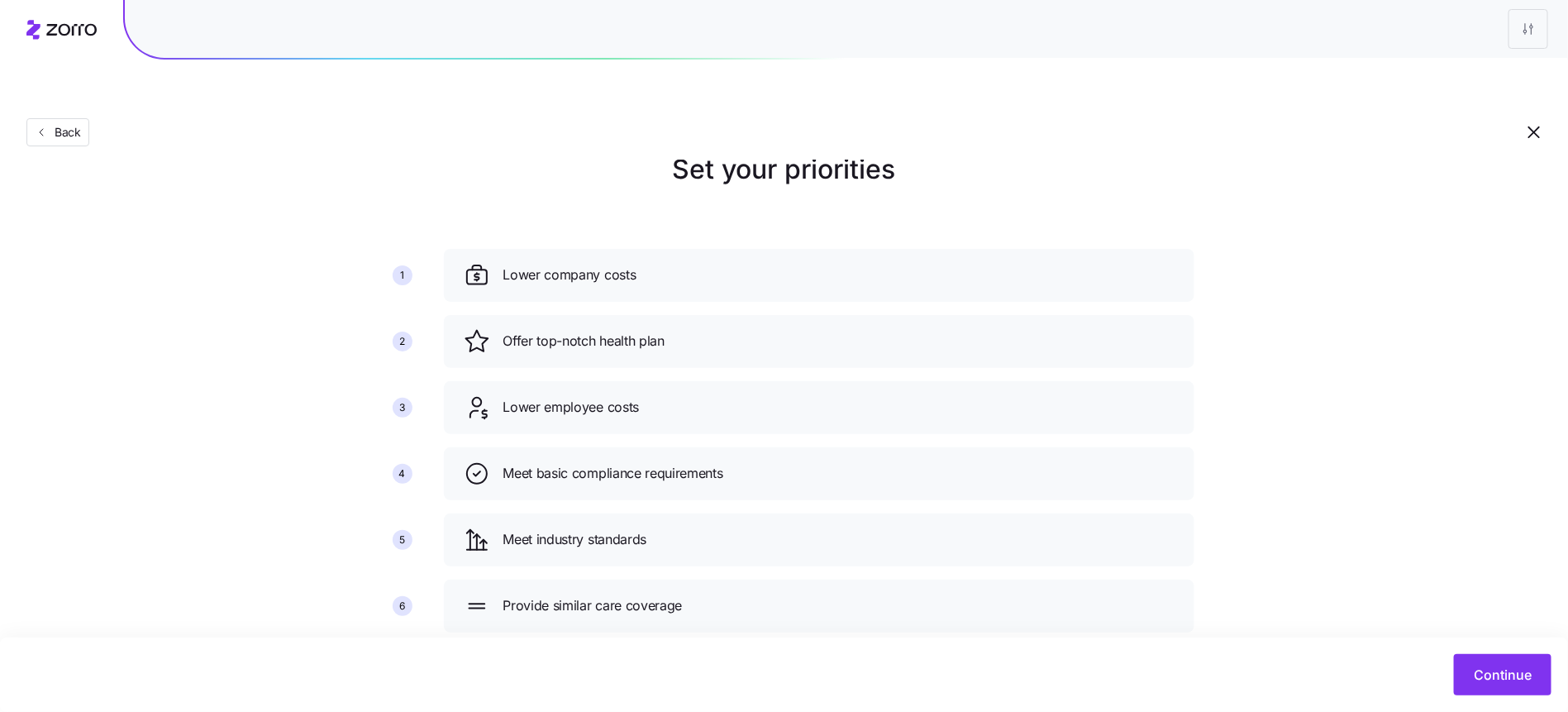
click at [1450, 679] on div "Continue" at bounding box center [784, 675] width 1535 height 41
click at [1478, 683] on span "Continue" at bounding box center [1502, 675] width 58 height 20
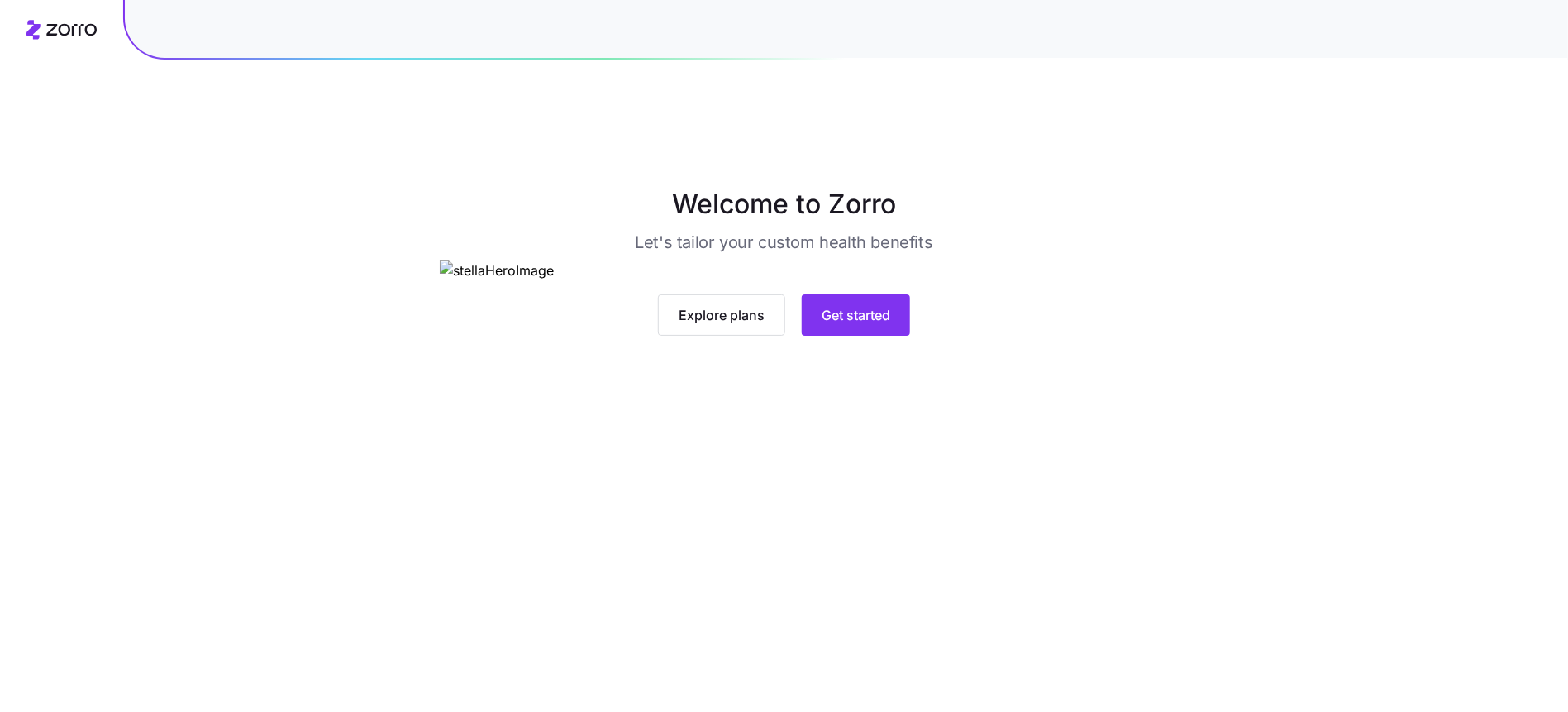
click at [827, 336] on div "Explore plans Get started" at bounding box center [784, 298] width 688 height 76
click at [839, 325] on span "Get started" at bounding box center [856, 315] width 69 height 20
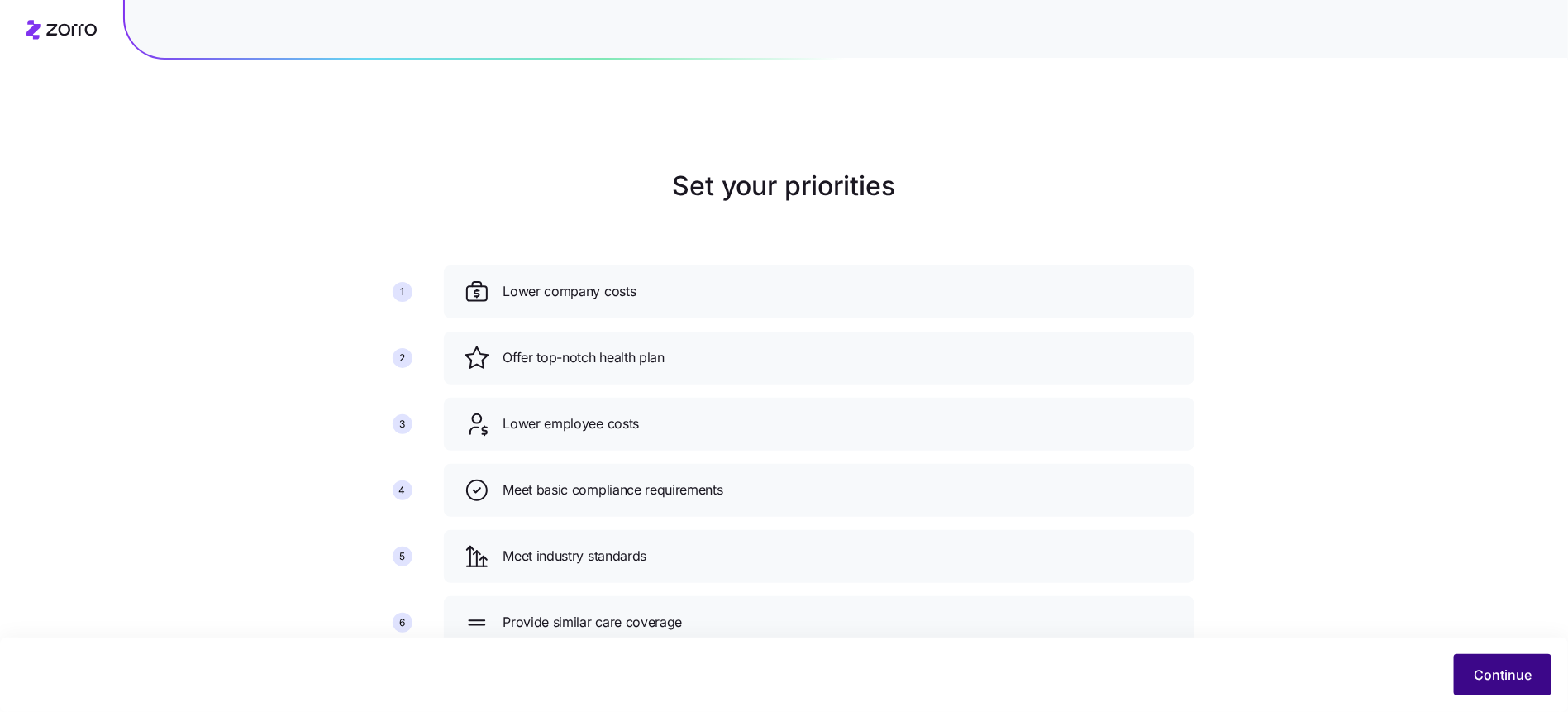
scroll to position [34, 0]
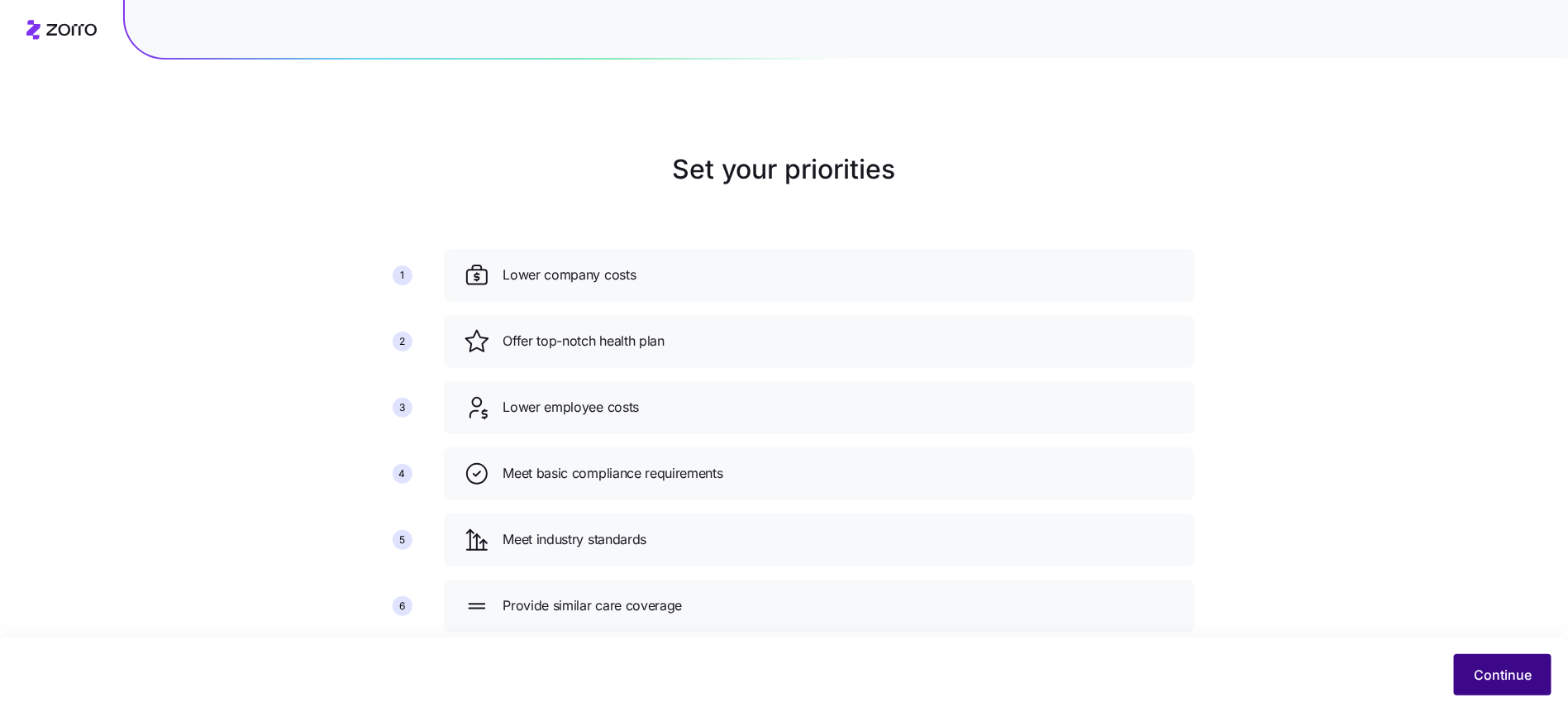
click at [1504, 656] on button "Continue" at bounding box center [1502, 675] width 97 height 41
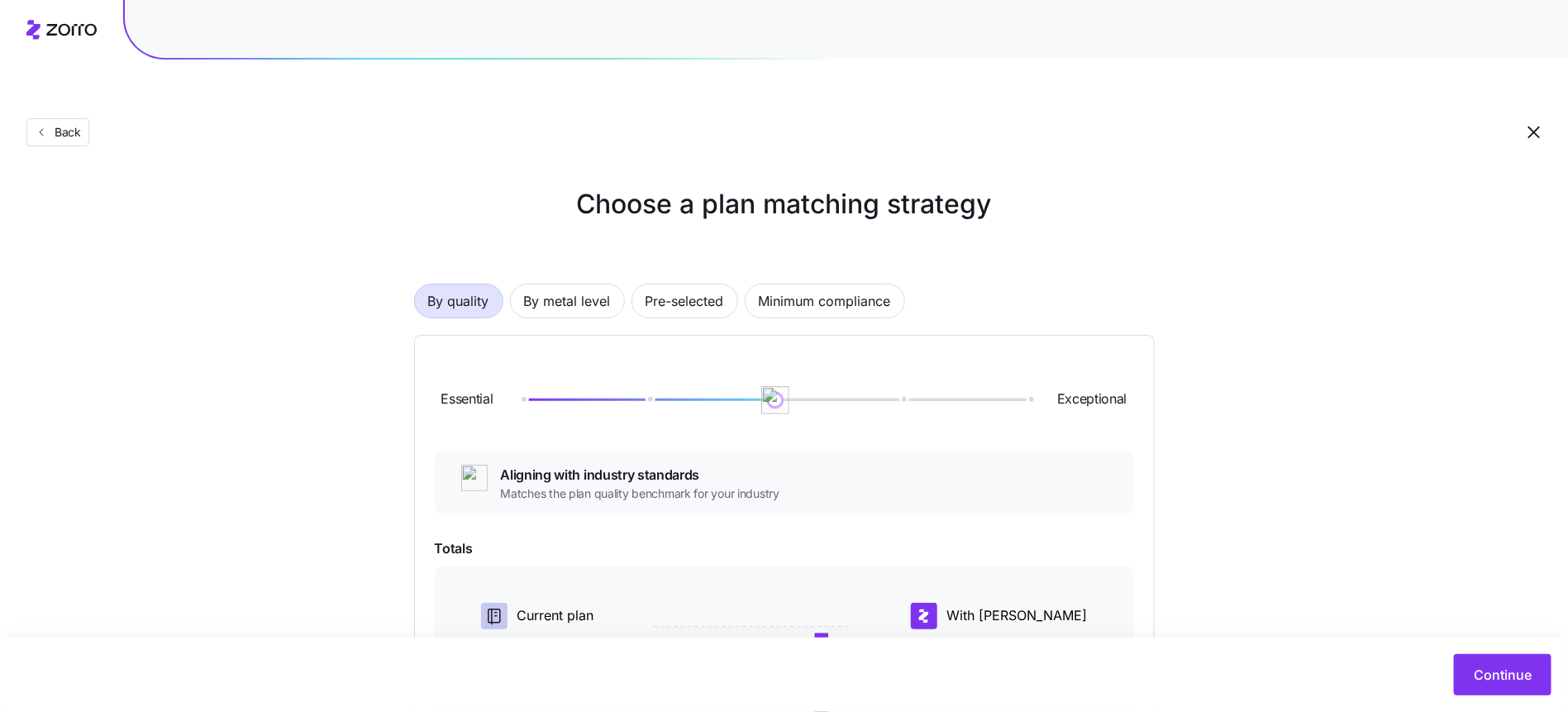
drag, startPoint x: 649, startPoint y: 354, endPoint x: 777, endPoint y: 367, distance: 128.7
click at [777, 386] on img at bounding box center [775, 400] width 28 height 28
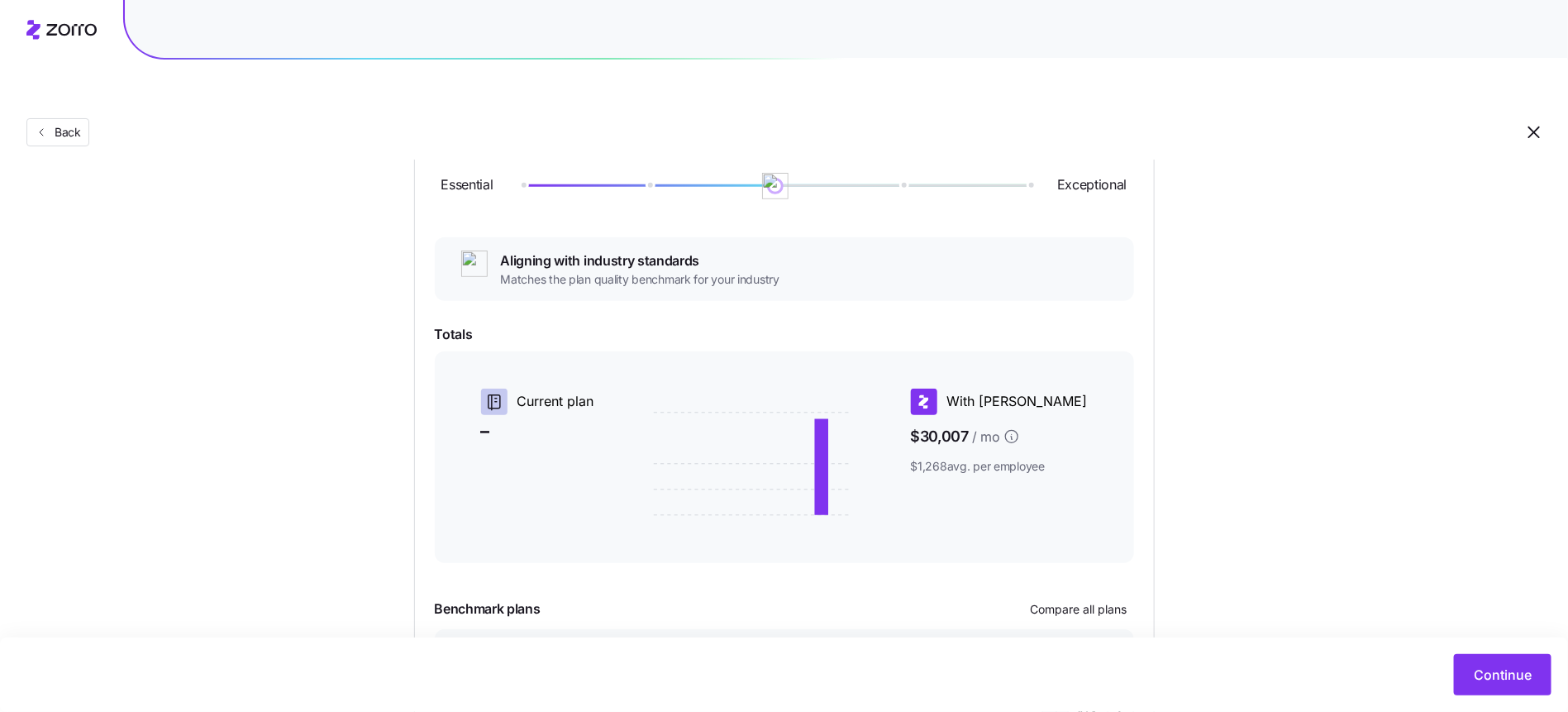
scroll to position [317, 0]
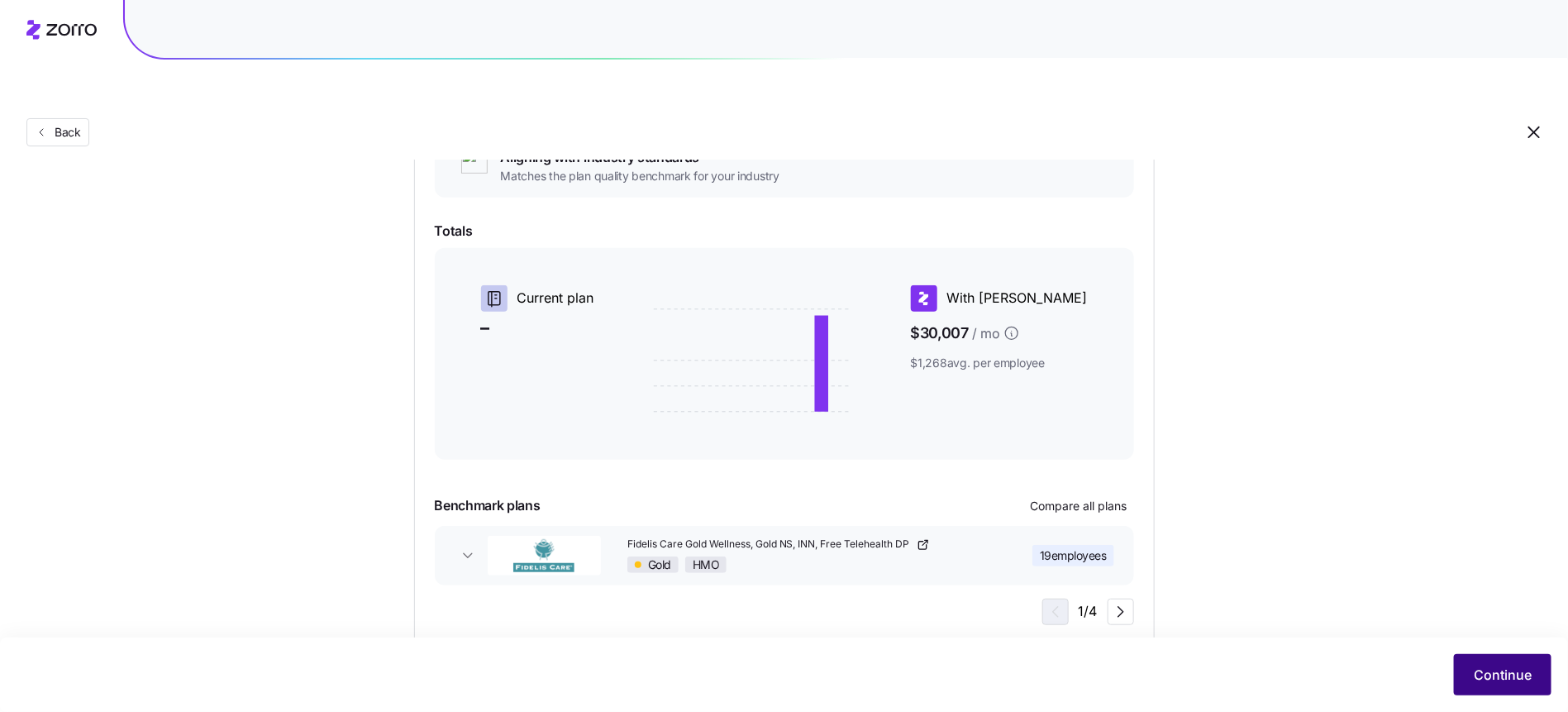
click at [1480, 678] on span "Continue" at bounding box center [1502, 675] width 58 height 20
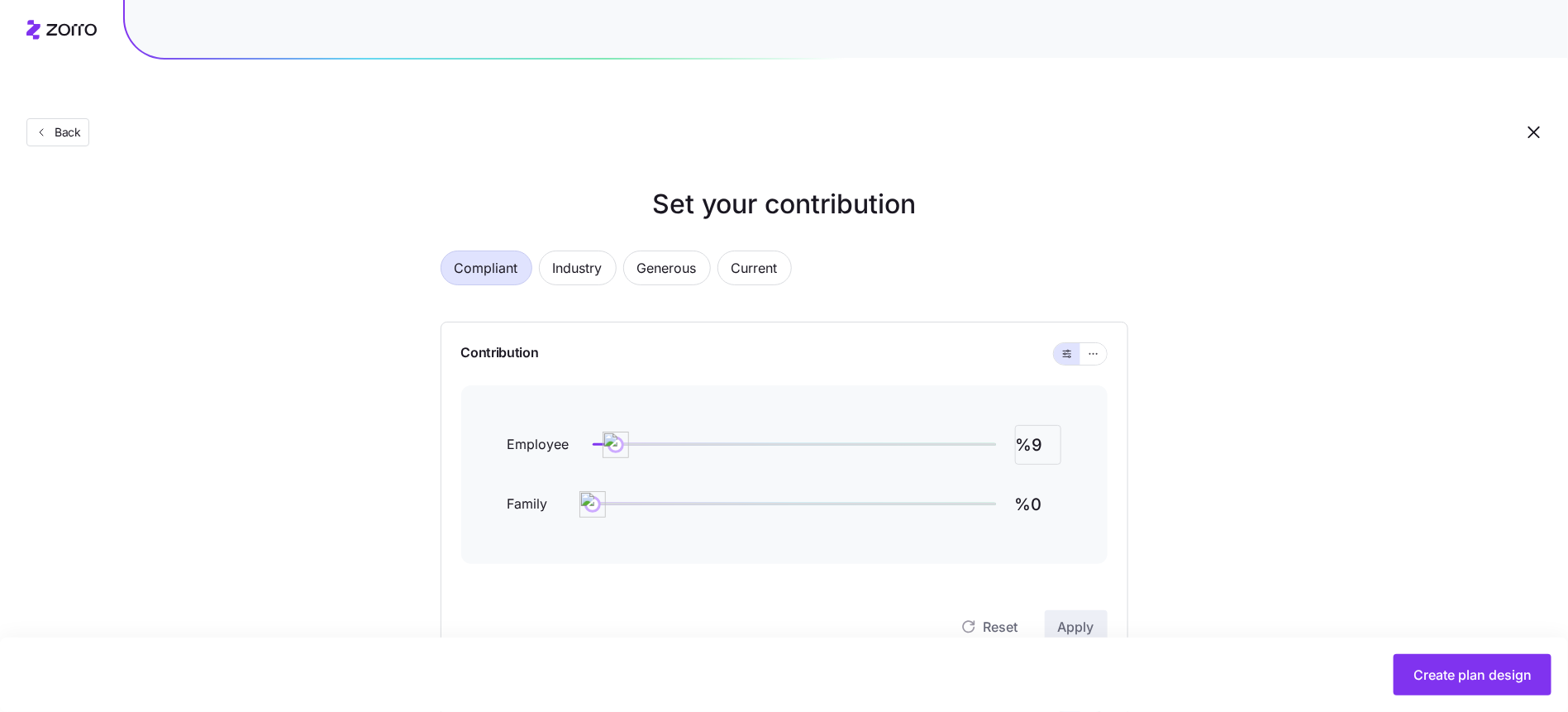
click at [1040, 425] on input "%9" at bounding box center [1038, 445] width 46 height 39
type input "%60"
type input "%40"
click at [1096, 344] on icon "button" at bounding box center [1094, 354] width 12 height 20
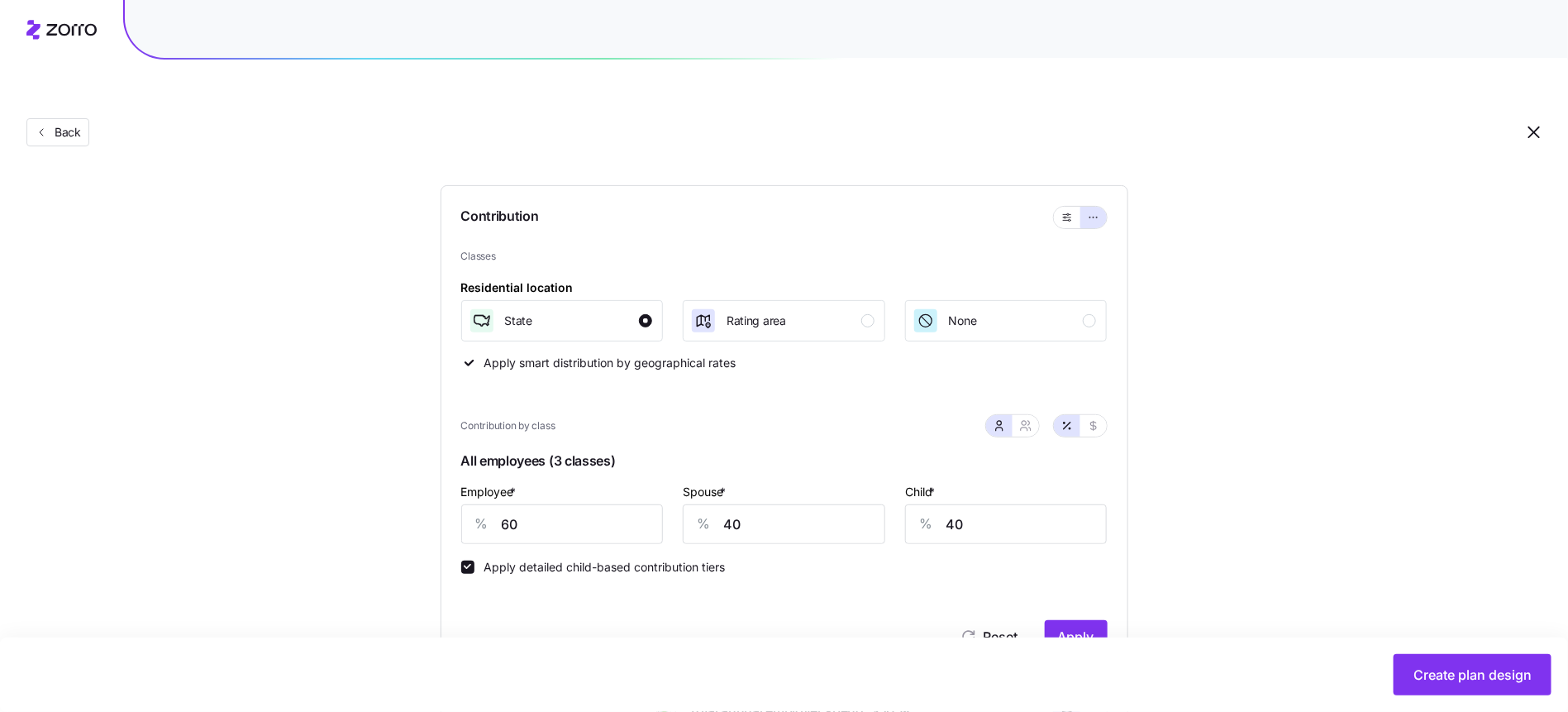
scroll to position [141, 0]
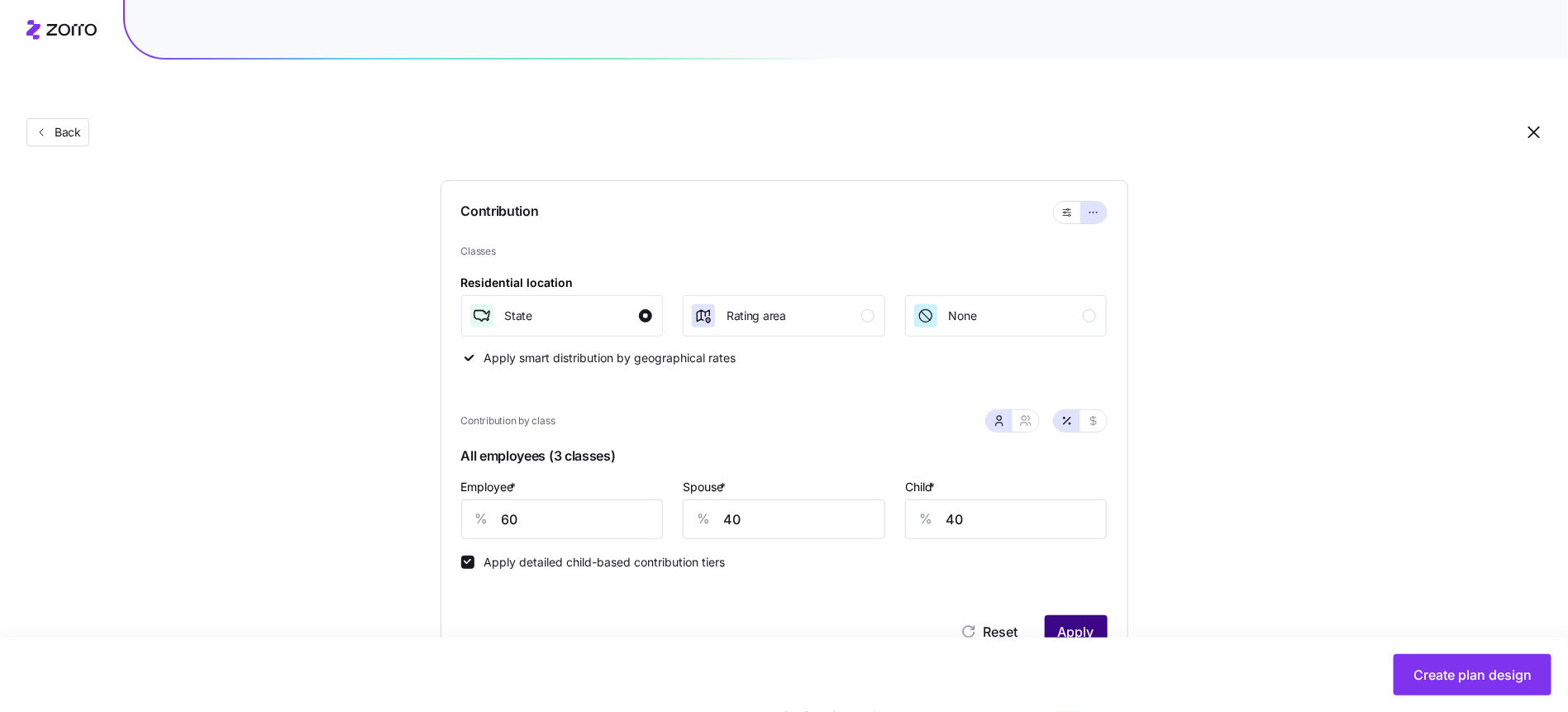
click at [1070, 615] on button "Apply" at bounding box center [1076, 631] width 63 height 33
click at [1431, 656] on button "Create plan design" at bounding box center [1472, 675] width 158 height 41
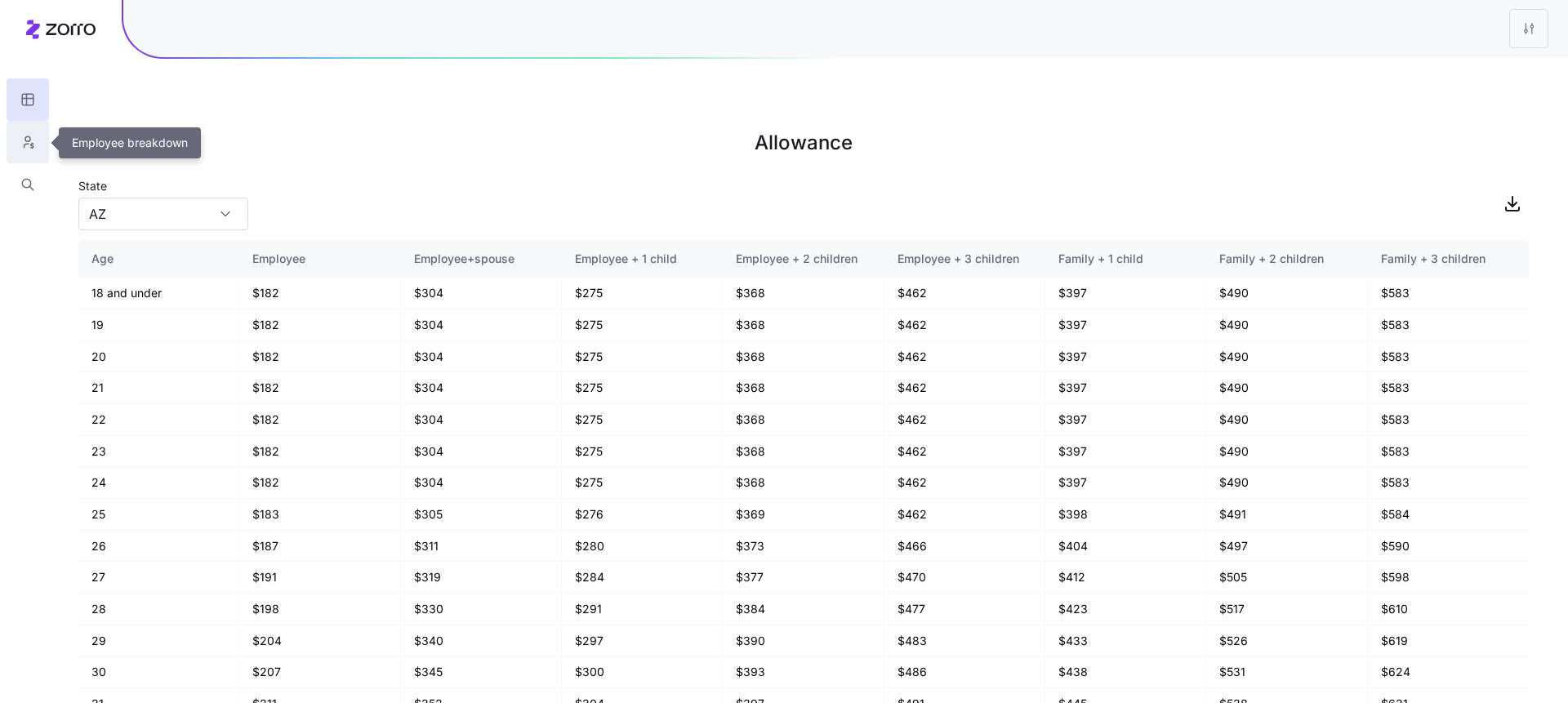
click at [34, 140] on icon "button" at bounding box center [27, 142] width 15 height 16
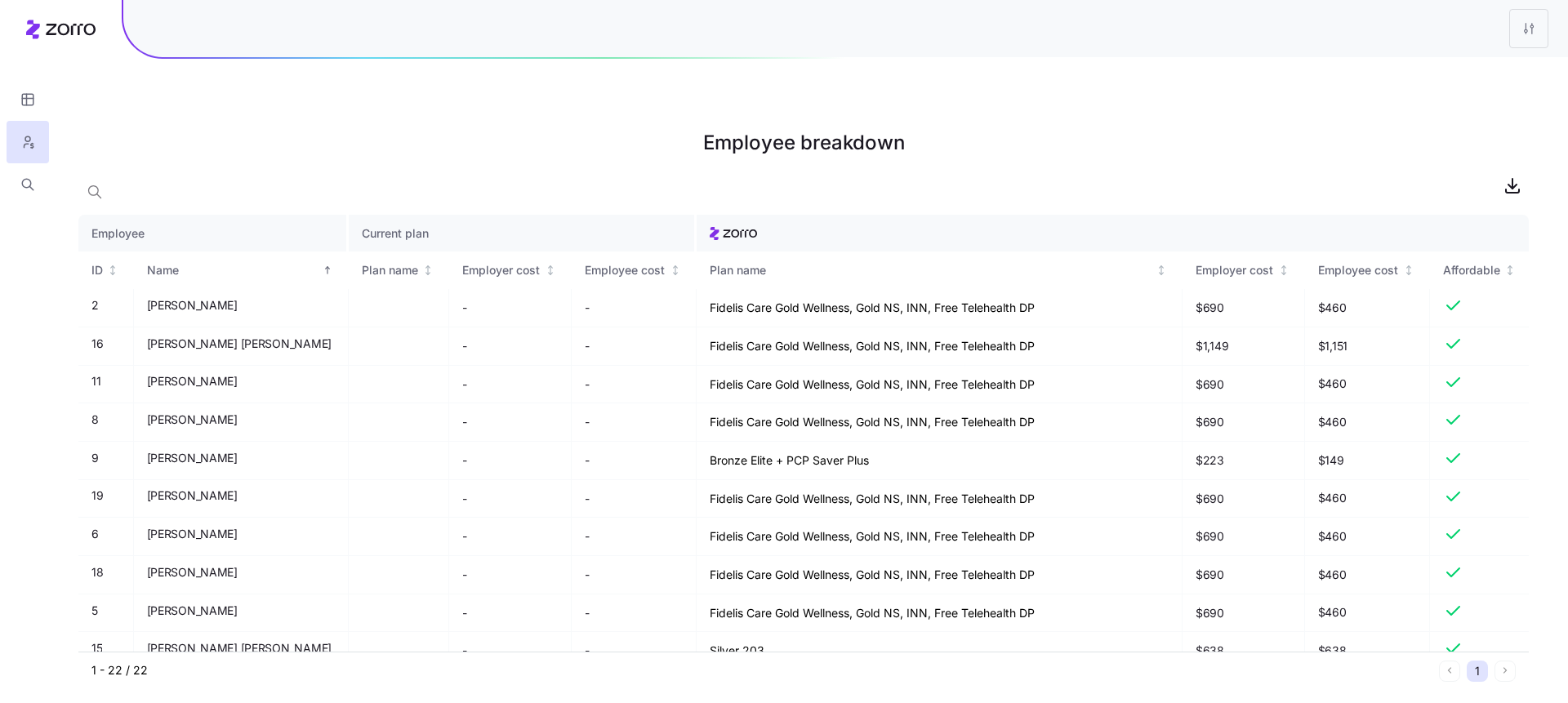
click at [57, 26] on icon at bounding box center [61, 29] width 70 height 19
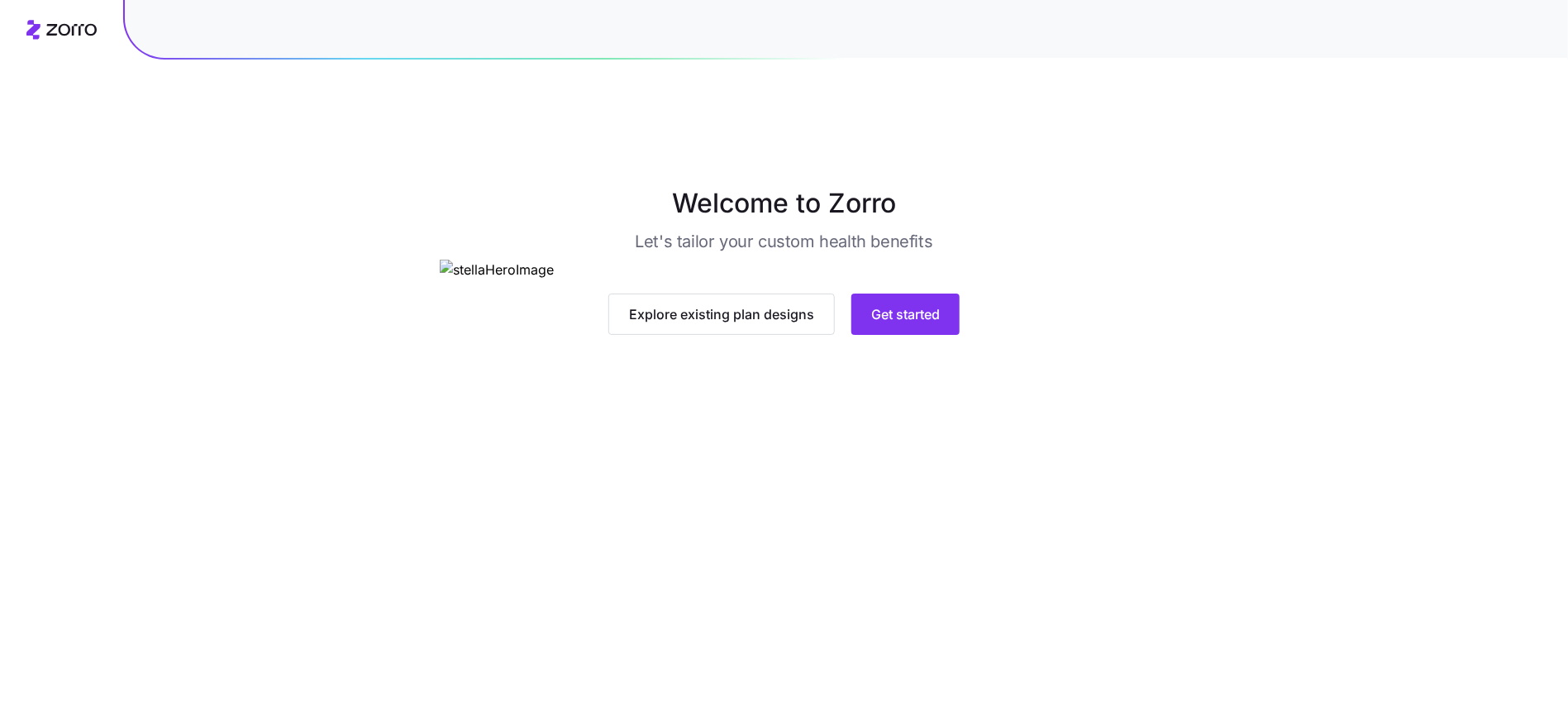
scroll to position [2, 0]
click at [896, 620] on main "Welcome to Zorro Let's tailor your custom health benefits Explore existing plan…" at bounding box center [784, 393] width 1568 height 712
click at [898, 323] on span "Get started" at bounding box center [905, 313] width 69 height 20
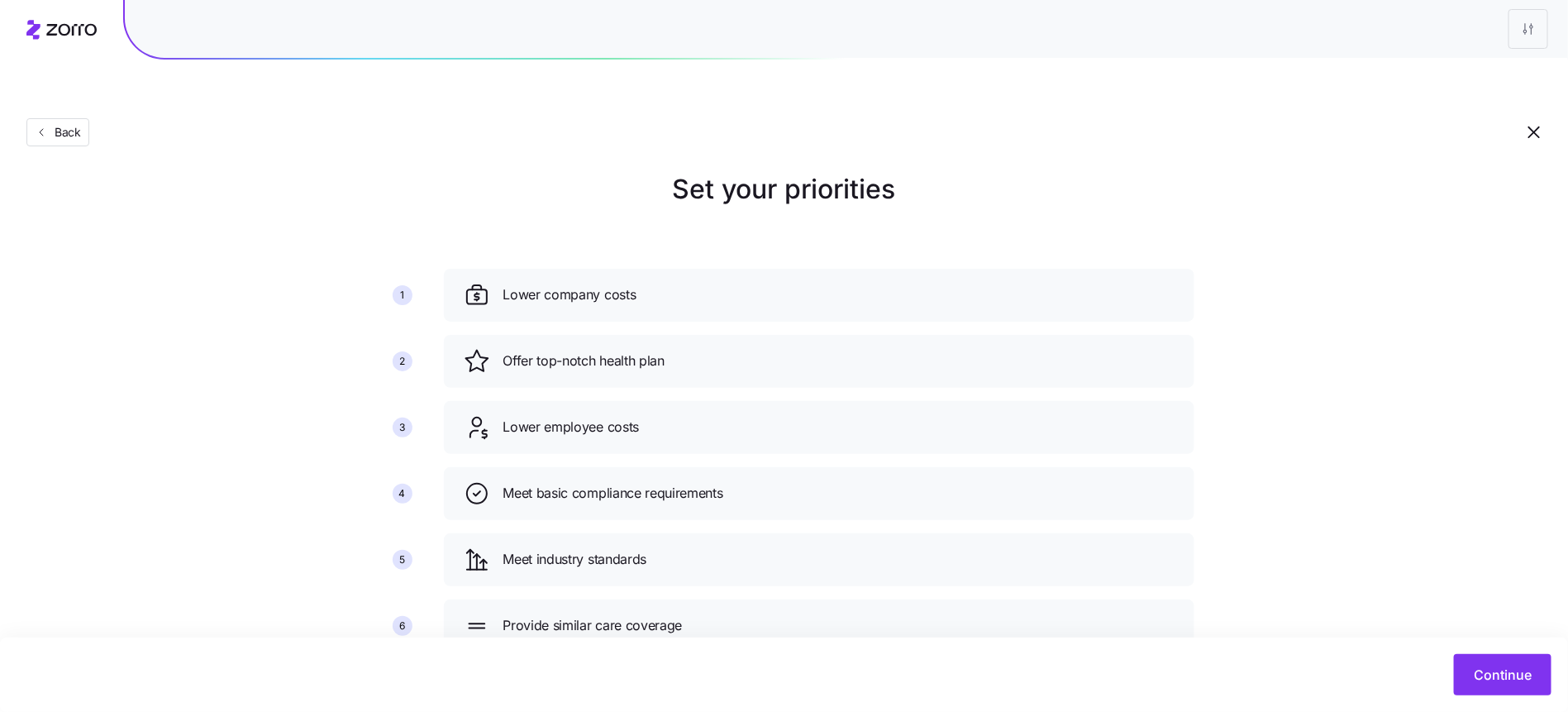
scroll to position [34, 0]
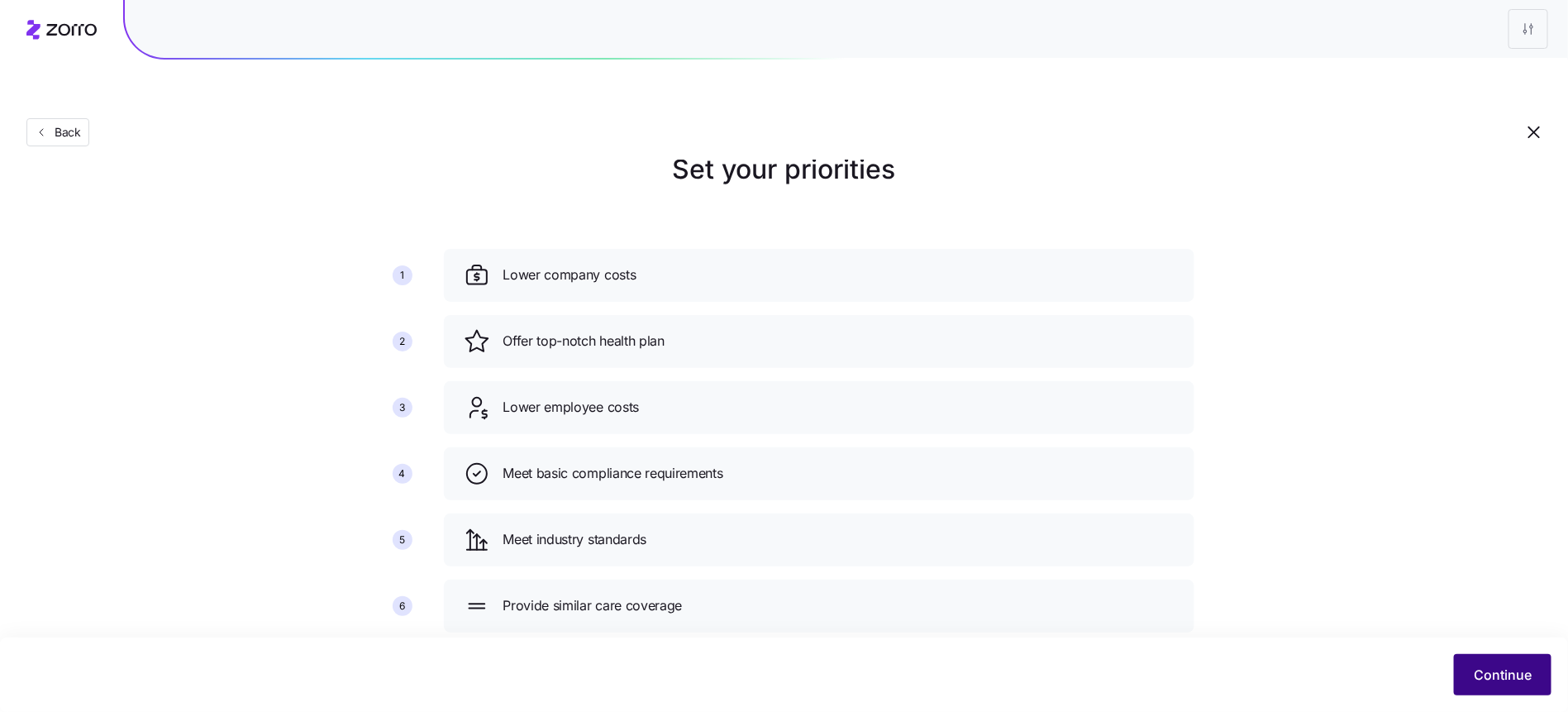
click at [1501, 662] on button "Continue" at bounding box center [1502, 675] width 97 height 41
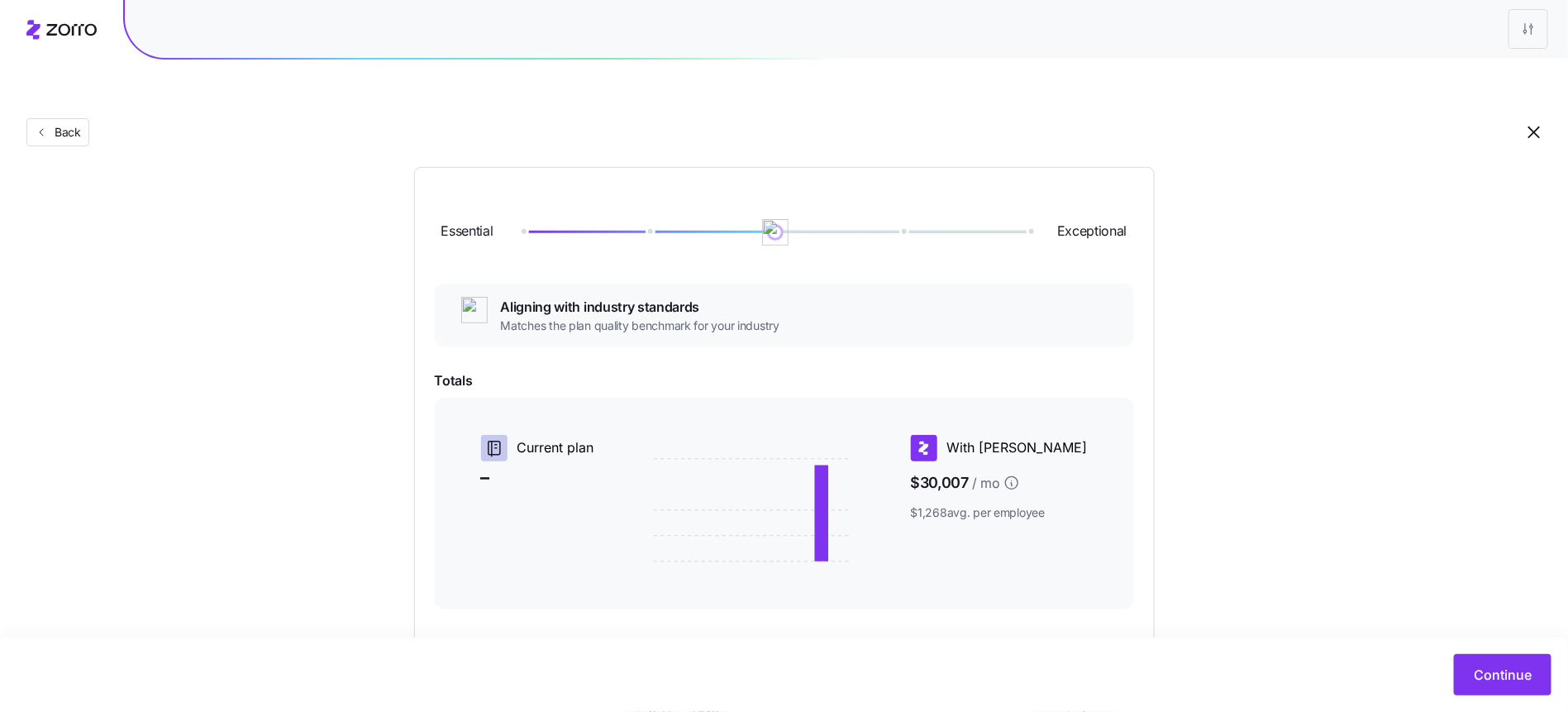
scroll to position [145, 0]
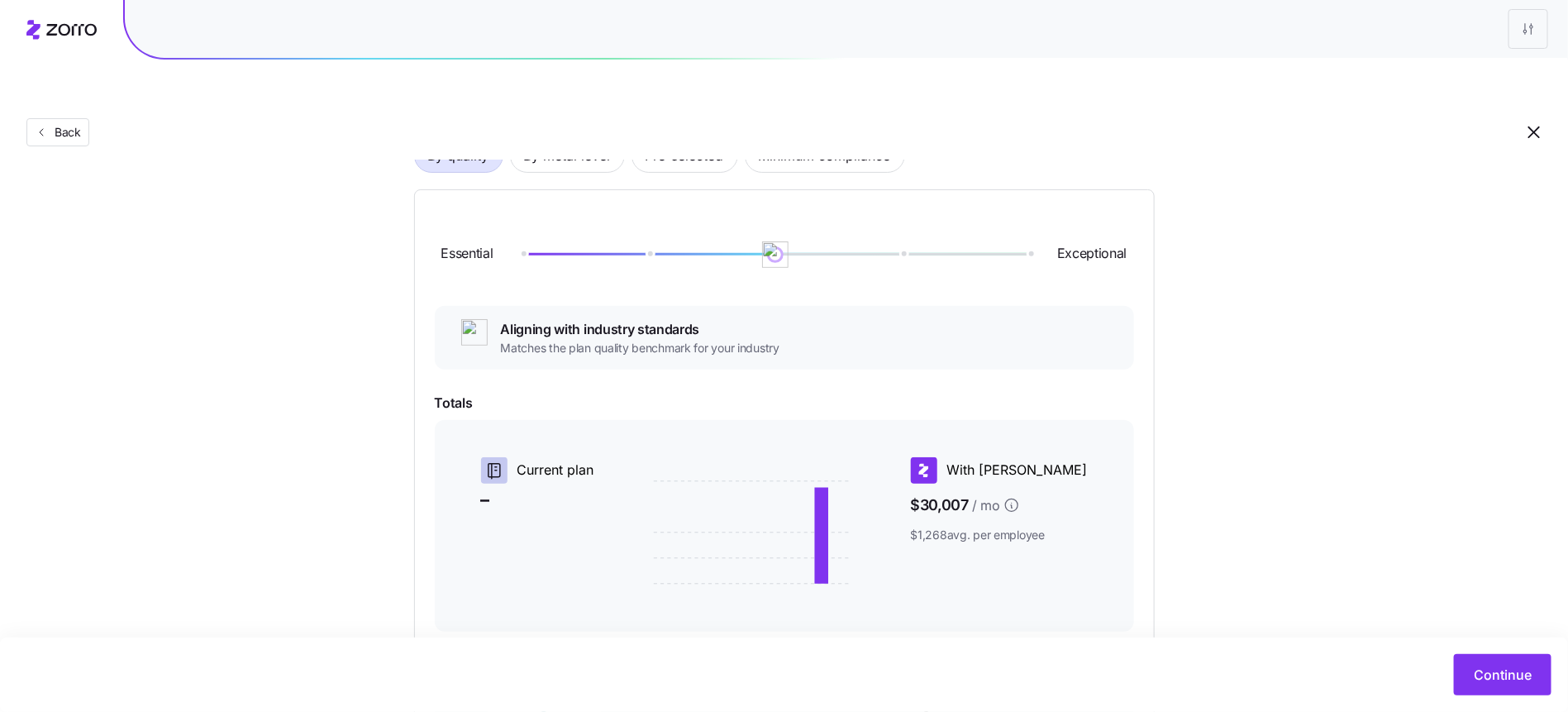
click at [676, 249] on div at bounding box center [775, 254] width 508 height 10
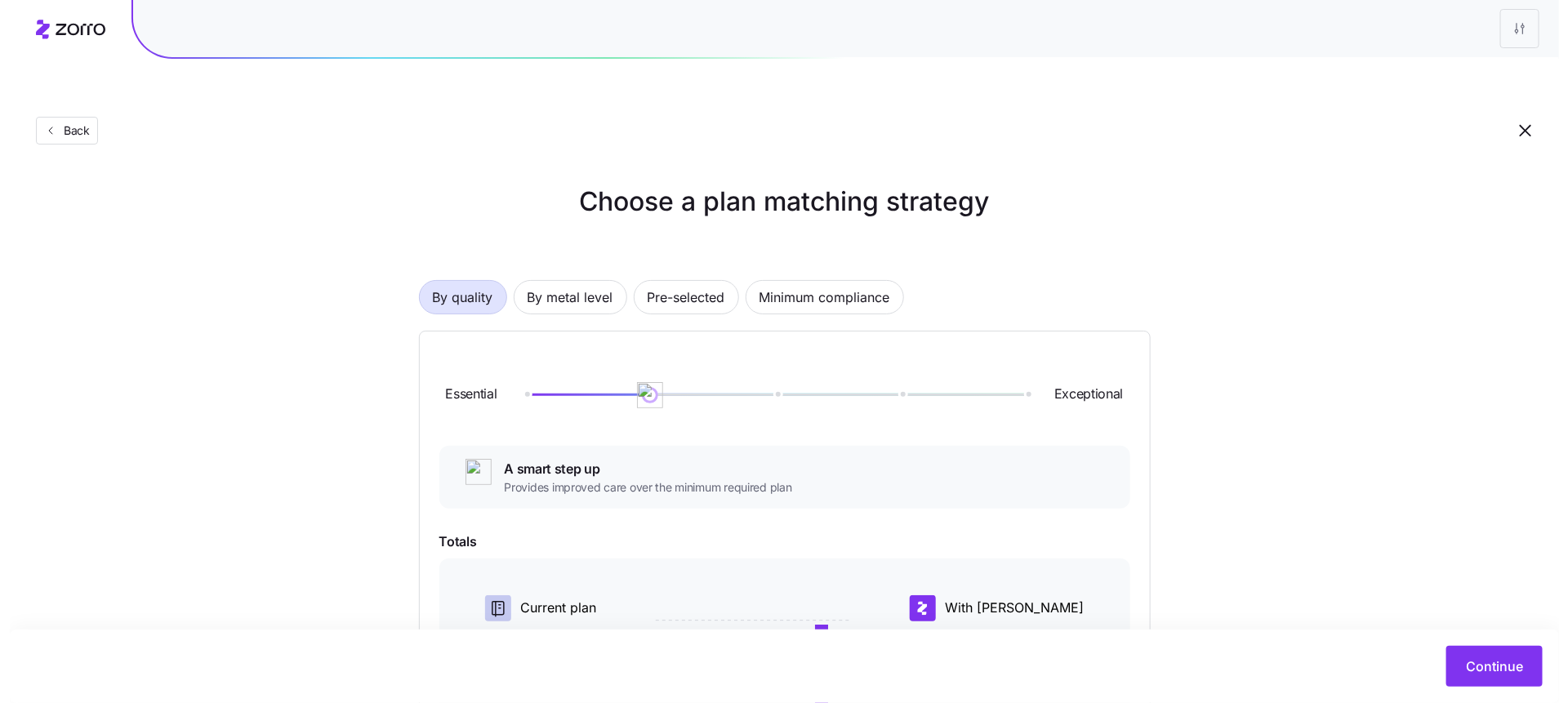
scroll to position [313, 0]
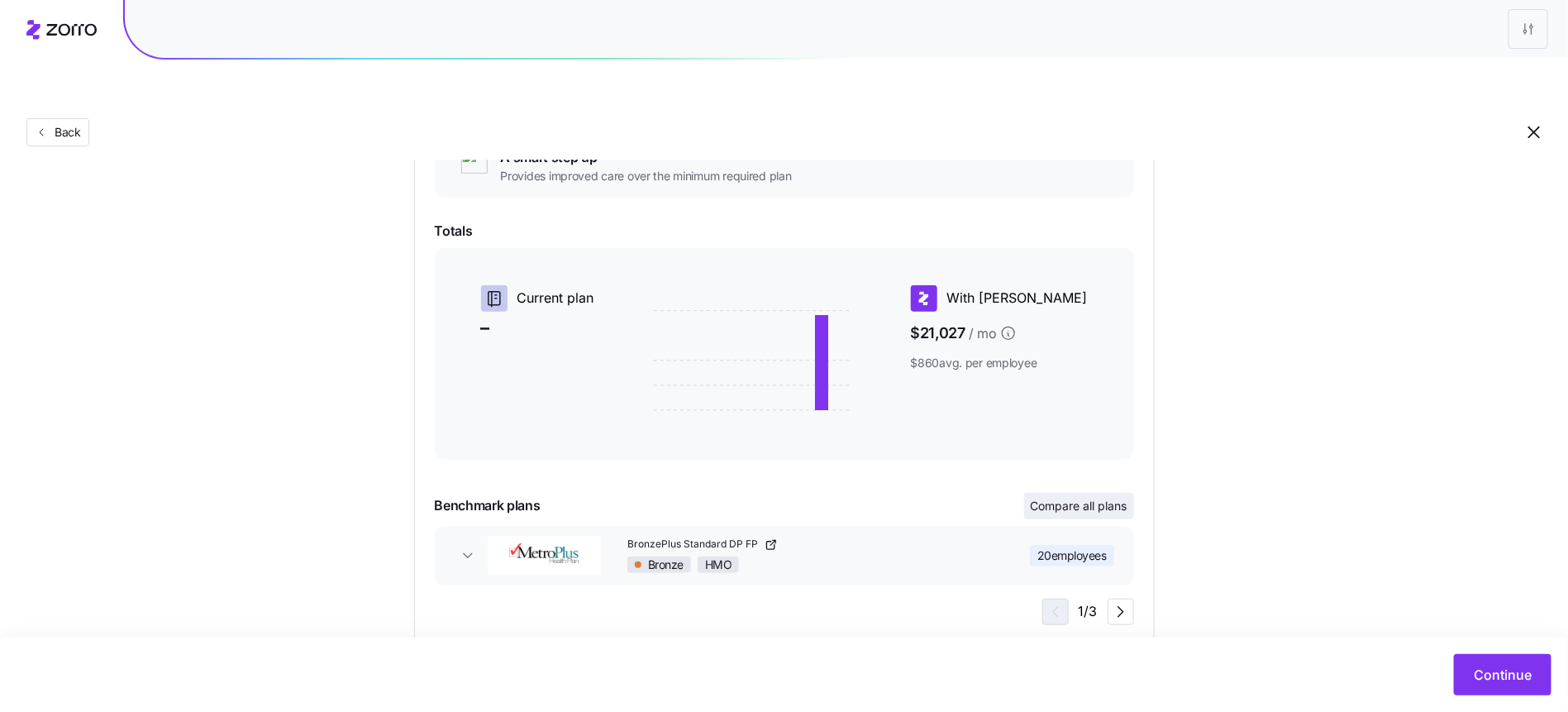
click at [1088, 498] on span "Compare all plans" at bounding box center [1079, 506] width 97 height 17
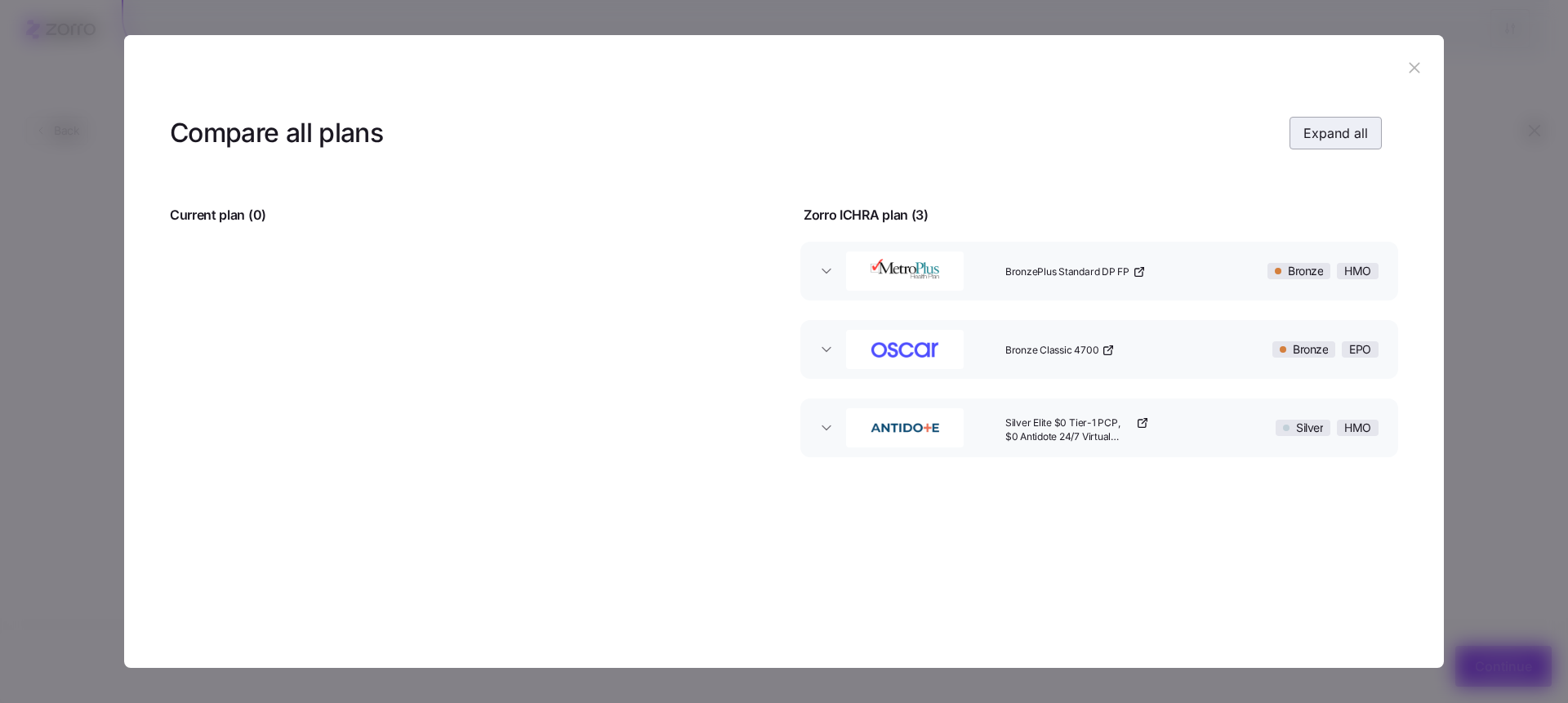
click at [1321, 139] on span "Expand all" at bounding box center [1336, 133] width 65 height 19
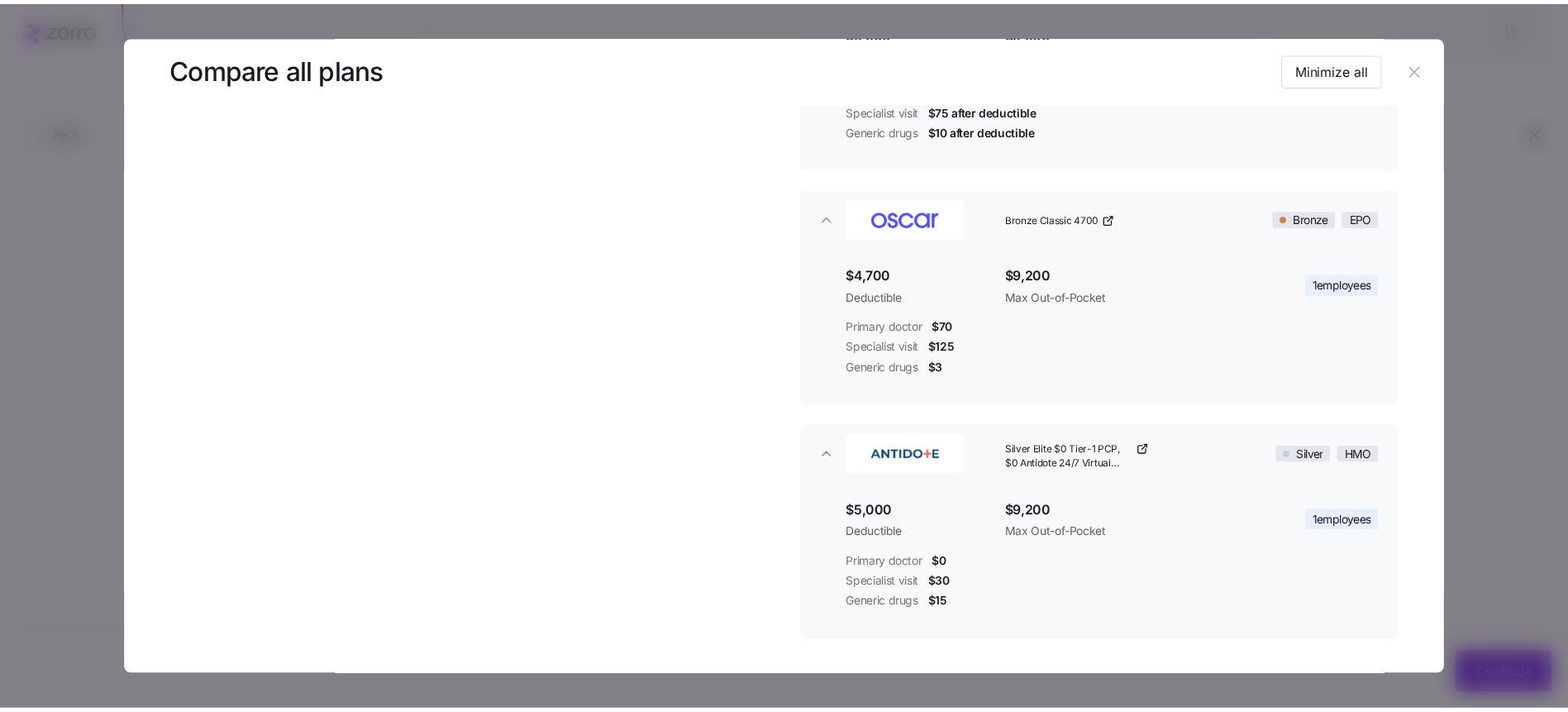
scroll to position [0, 0]
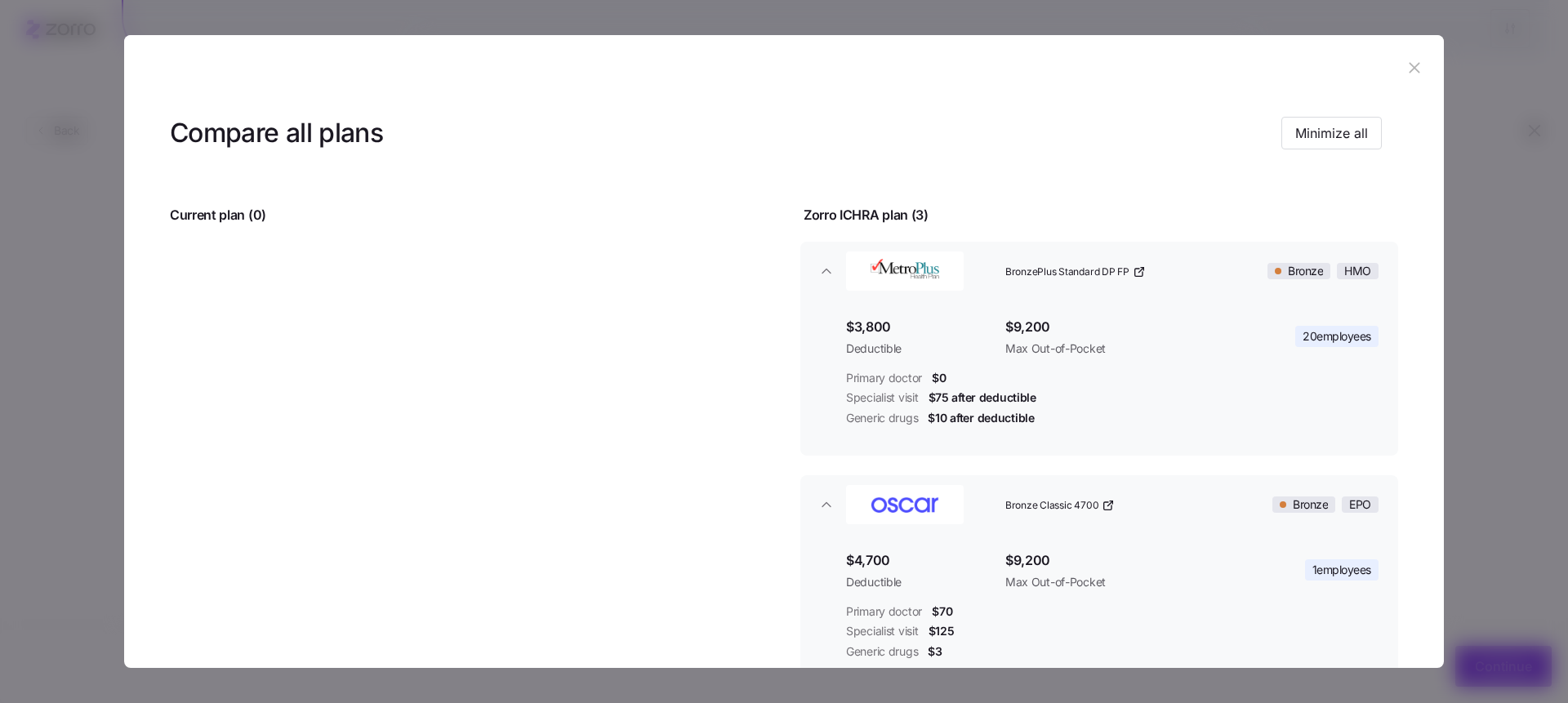
click at [1420, 62] on header at bounding box center [784, 67] width 1321 height 65
click at [1406, 71] on icon "button" at bounding box center [1415, 68] width 18 height 18
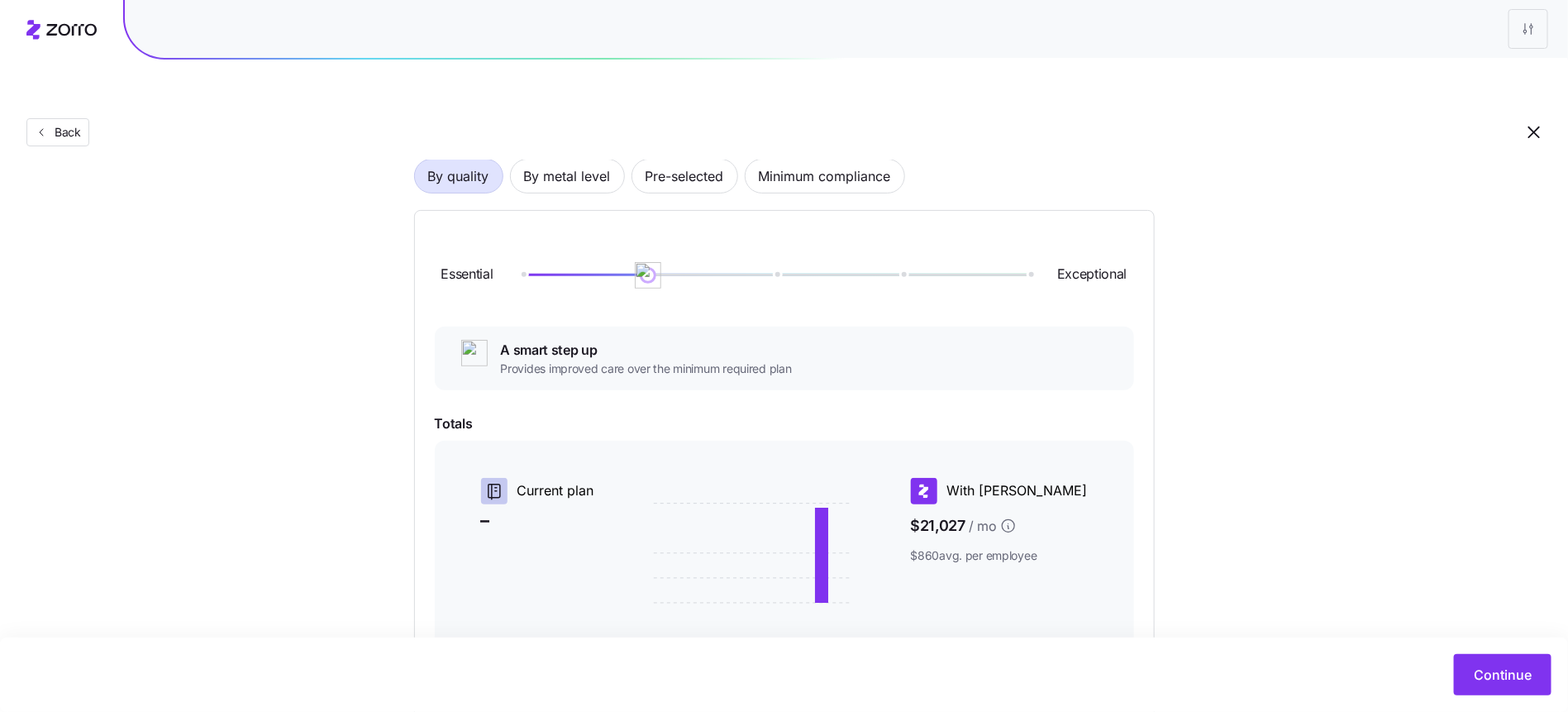
scroll to position [106, 0]
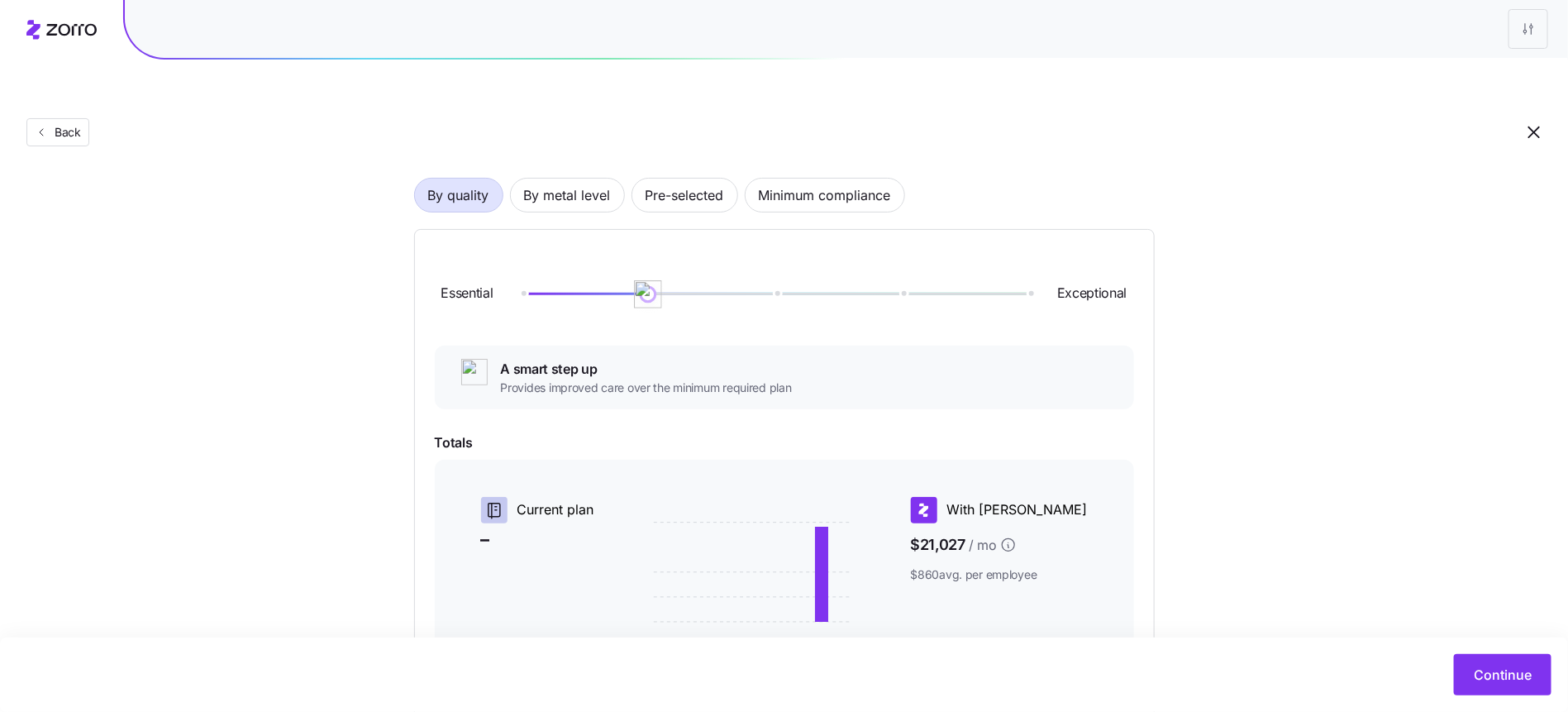
drag, startPoint x: 642, startPoint y: 252, endPoint x: 577, endPoint y: 252, distance: 65.0
click at [577, 290] on div at bounding box center [775, 295] width 508 height 10
click at [601, 179] on span "By metal level" at bounding box center [568, 195] width 86 height 33
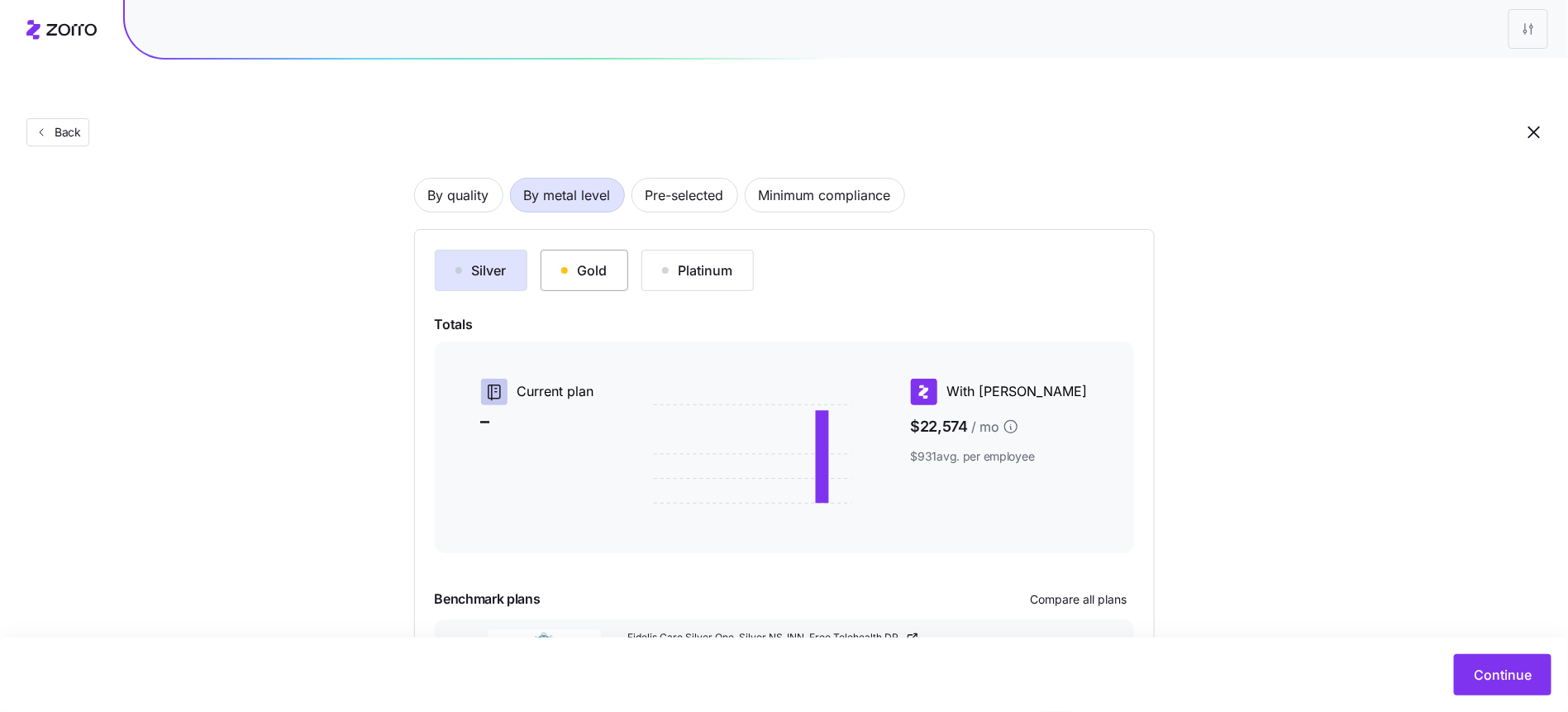
click at [583, 260] on div "Gold" at bounding box center [584, 270] width 46 height 20
click at [442, 249] on button "Silver" at bounding box center [481, 270] width 92 height 41
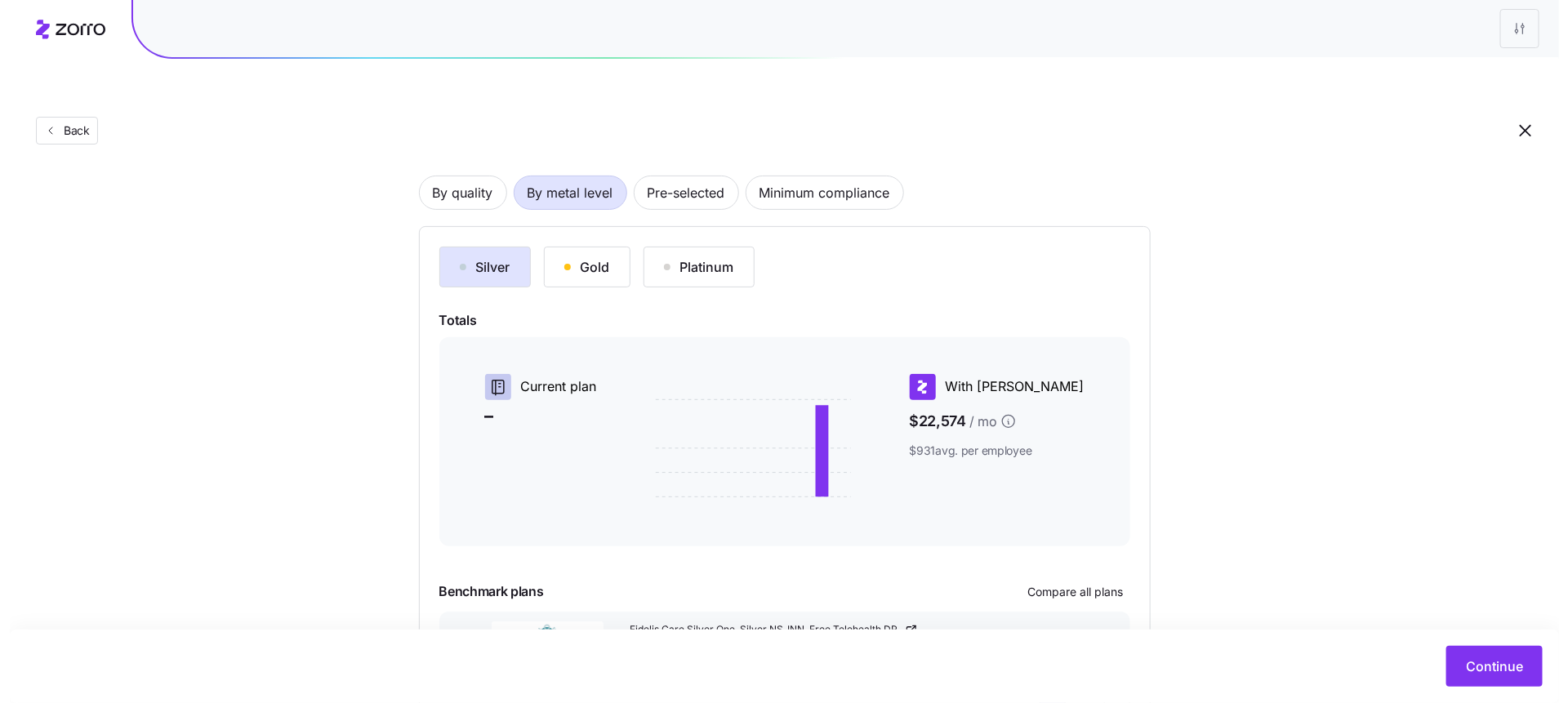
scroll to position [197, 0]
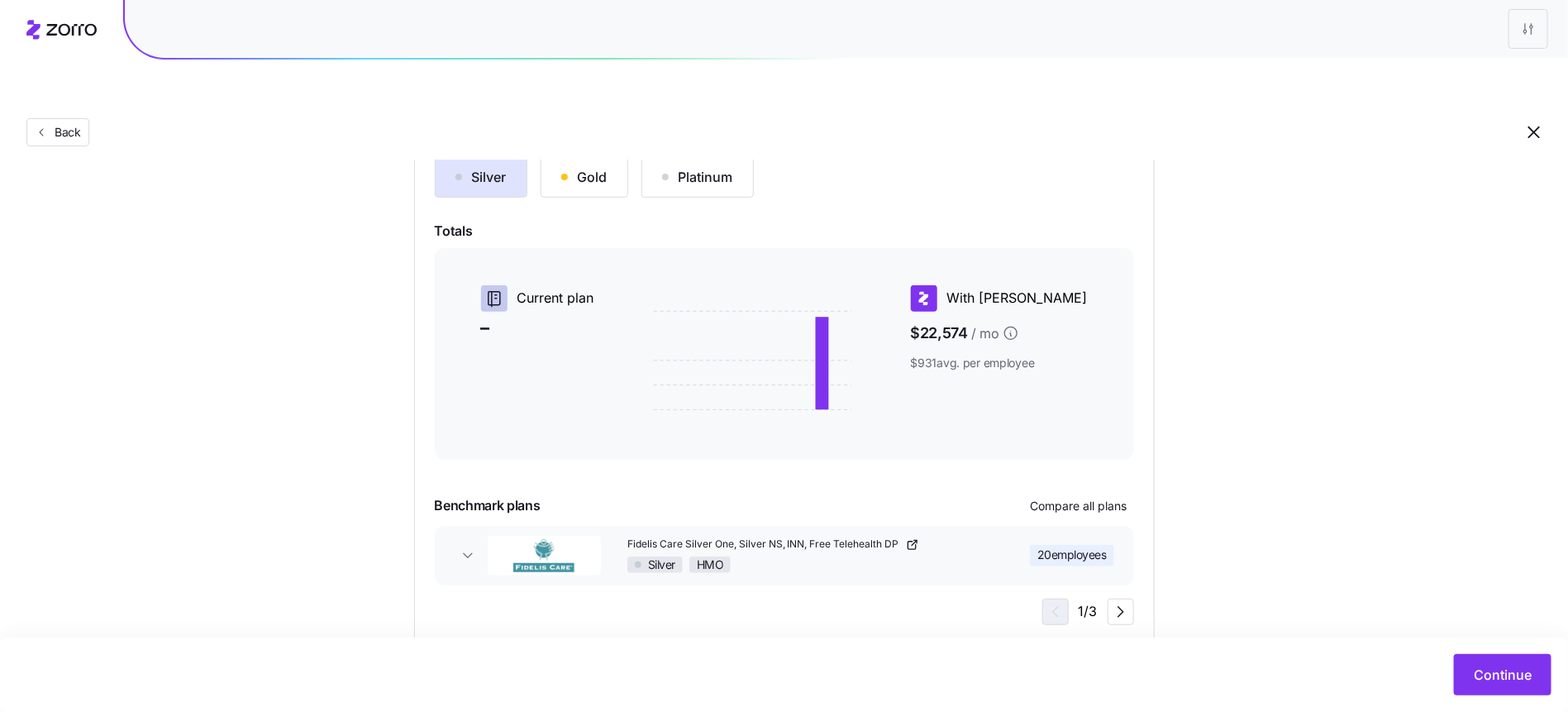
click at [1108, 466] on div at bounding box center [784, 476] width 699 height 20
click at [1092, 498] on span "Compare all plans" at bounding box center [1079, 506] width 97 height 17
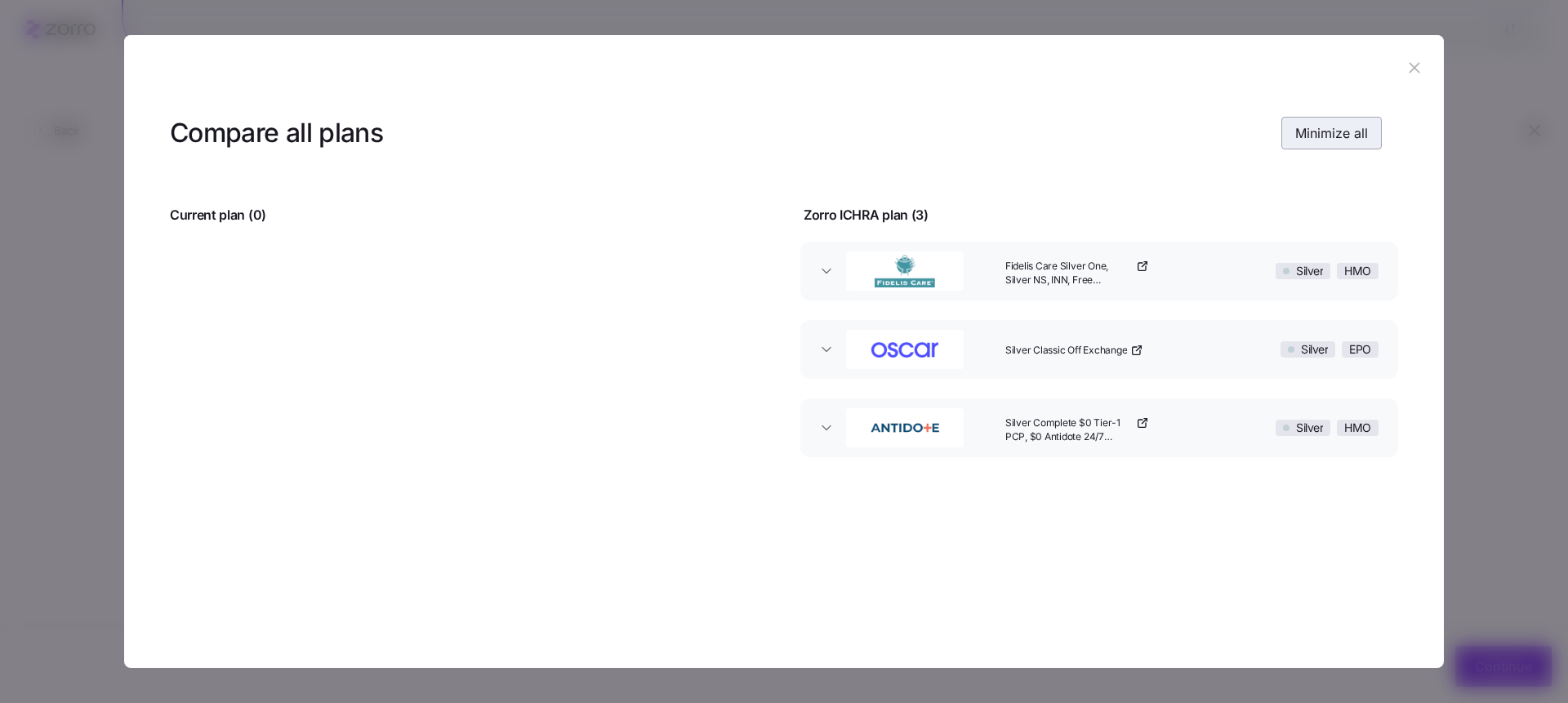
click at [1306, 117] on button "Minimize all" at bounding box center [1332, 133] width 101 height 33
click at [1325, 132] on span "Expand all" at bounding box center [1336, 133] width 65 height 19
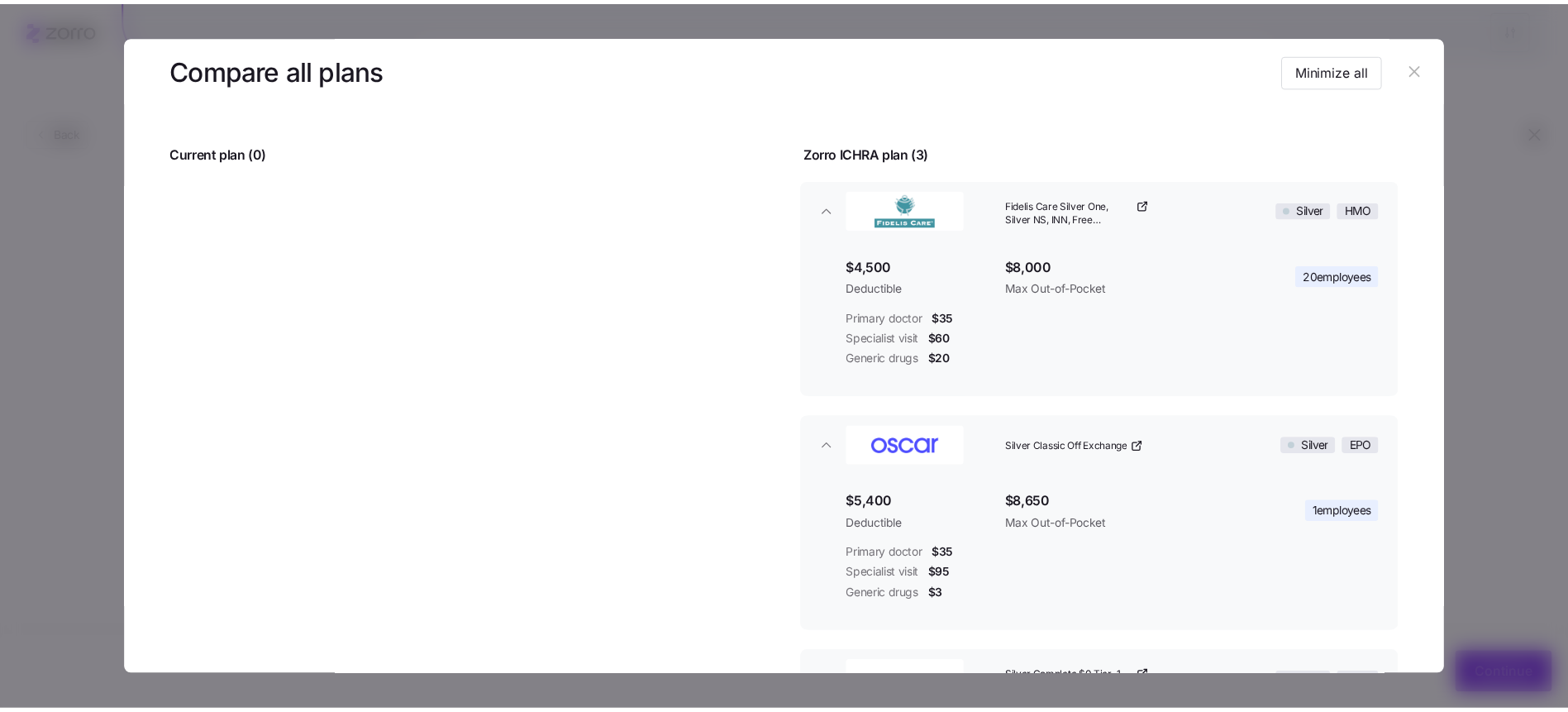
scroll to position [0, 0]
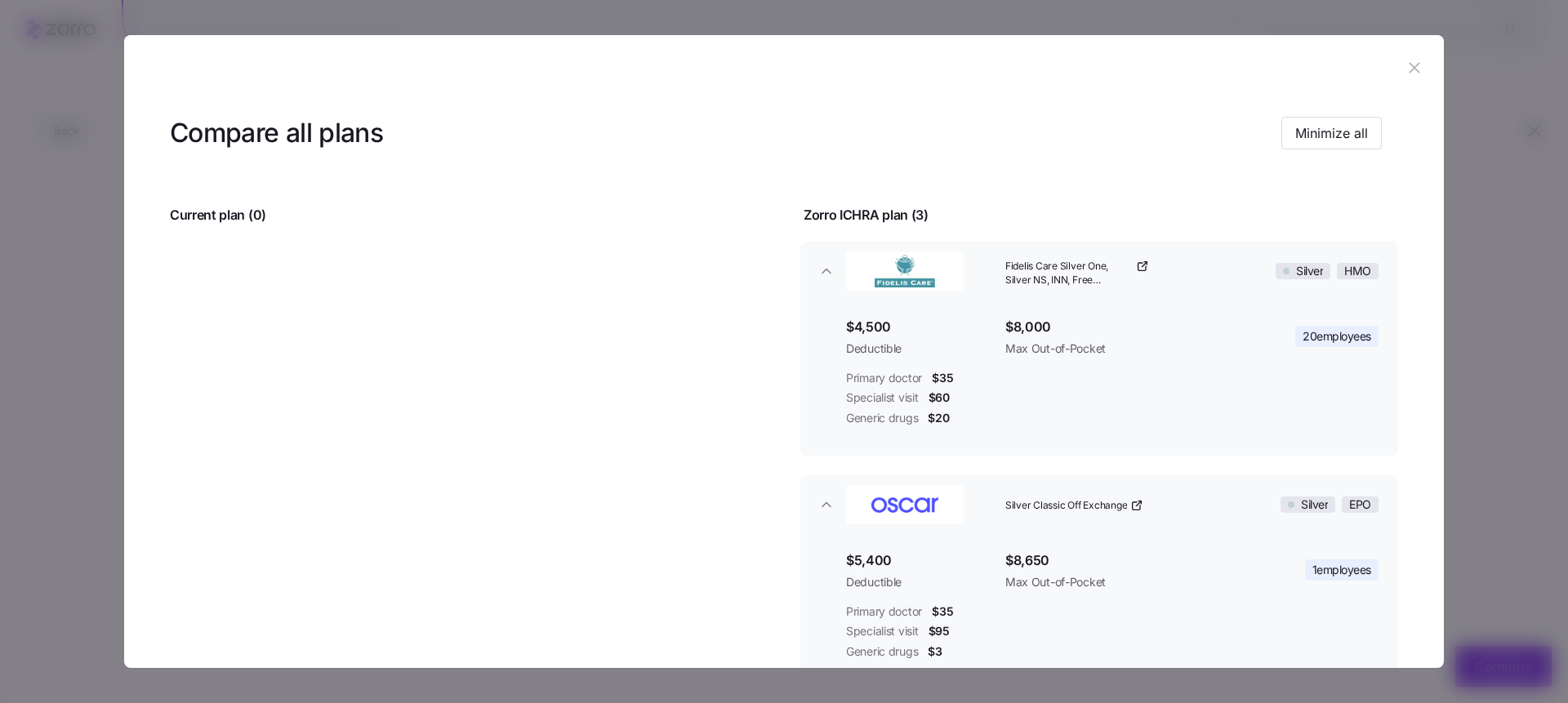
click at [1402, 80] on button "button" at bounding box center [1415, 67] width 26 height 26
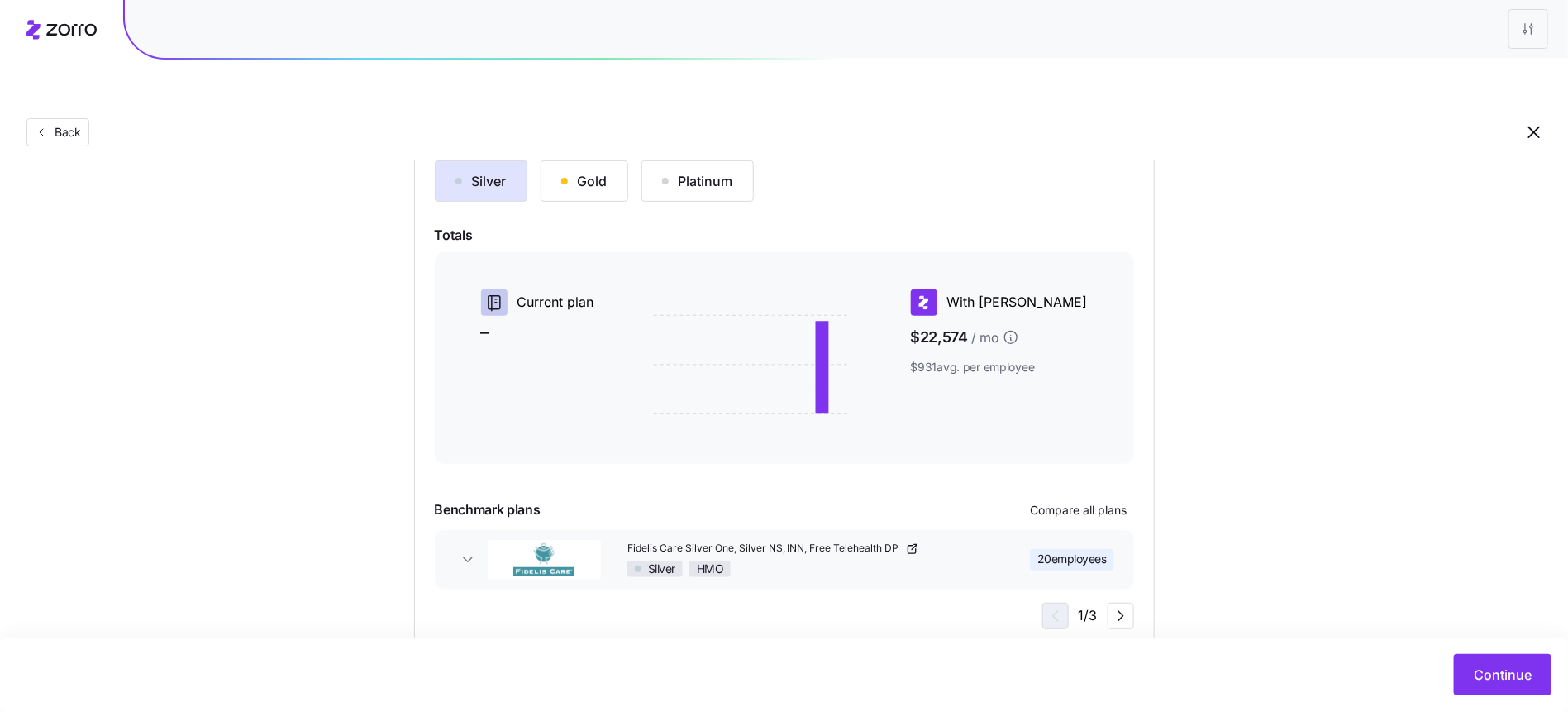
scroll to position [194, 0]
click at [1508, 698] on div "Continue" at bounding box center [784, 675] width 1568 height 75
click at [1508, 673] on span "Continue" at bounding box center [1502, 675] width 58 height 20
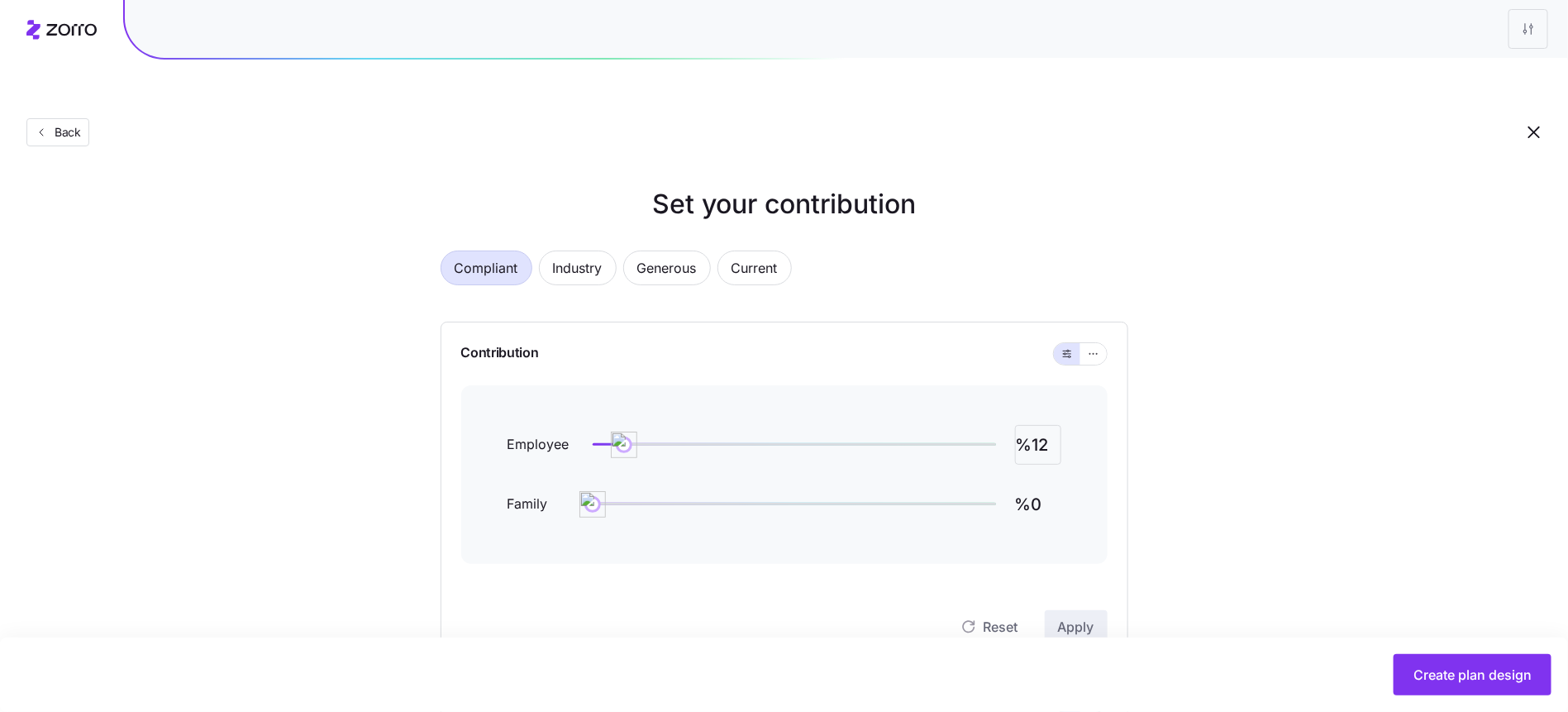
click at [1043, 425] on input "%12" at bounding box center [1038, 445] width 46 height 39
type input "%60"
type input "%50"
click at [1039, 484] on input "%50" at bounding box center [1038, 504] width 46 height 39
type input "%40"
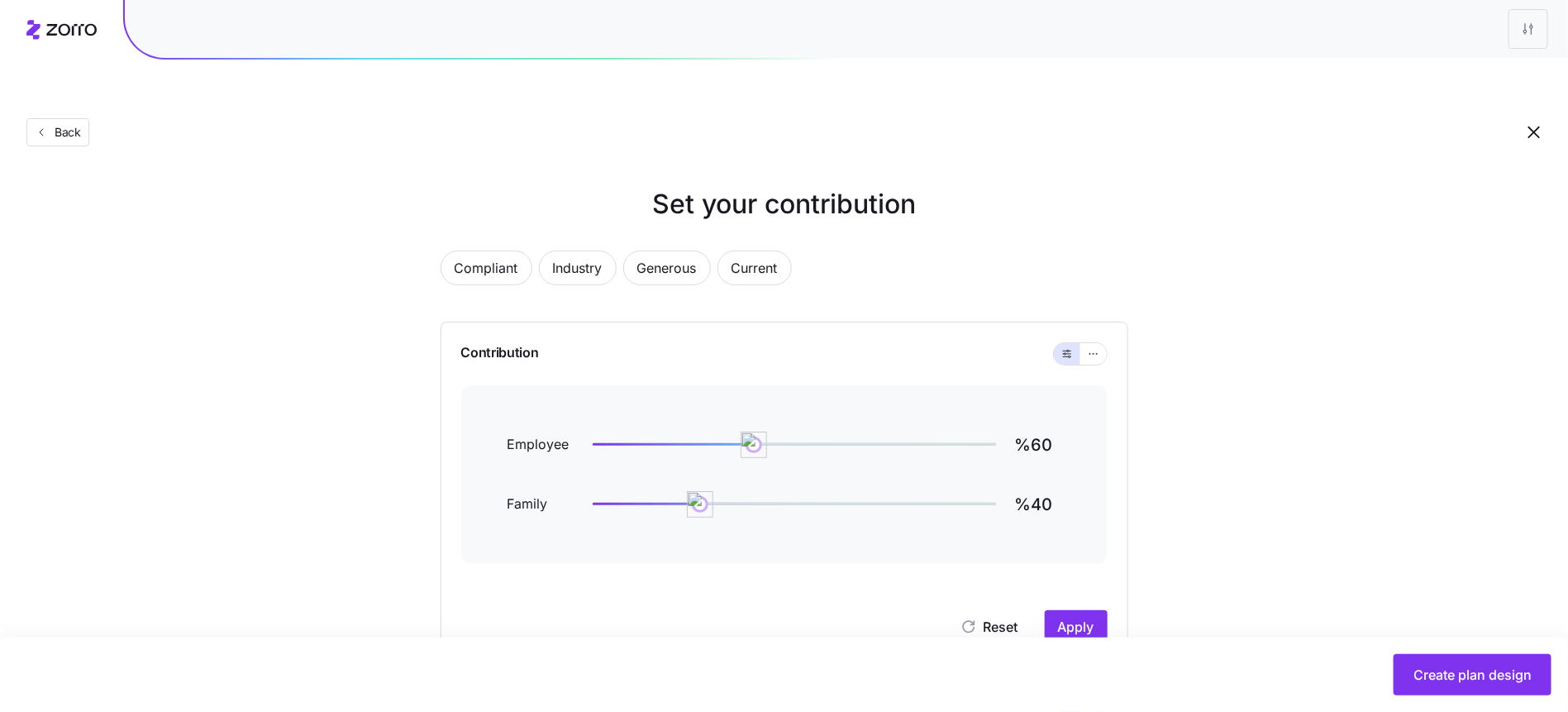
click at [1094, 322] on div "Contribution" at bounding box center [784, 354] width 646 height 63
click at [1093, 344] on icon "button" at bounding box center [1094, 354] width 12 height 20
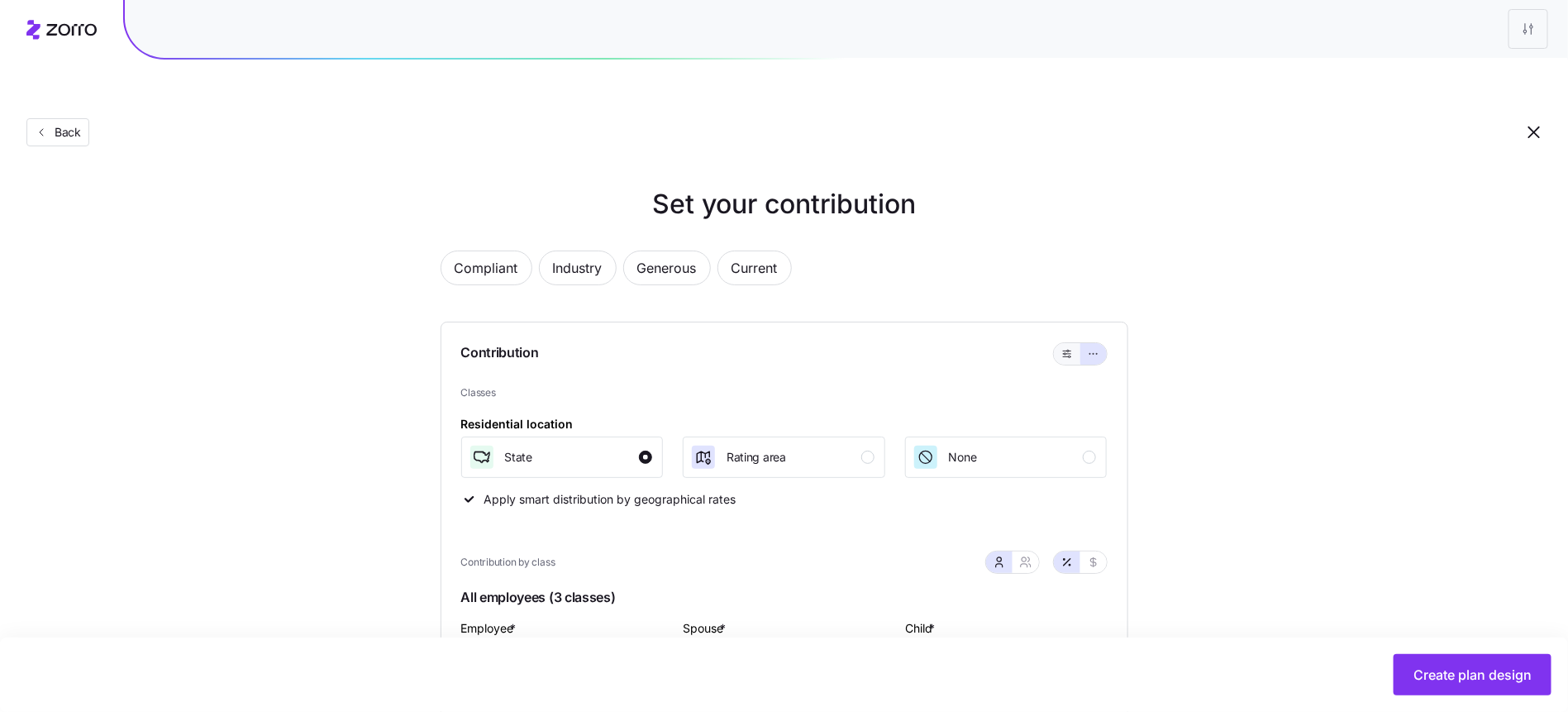
click at [1063, 344] on icon "button" at bounding box center [1067, 354] width 12 height 20
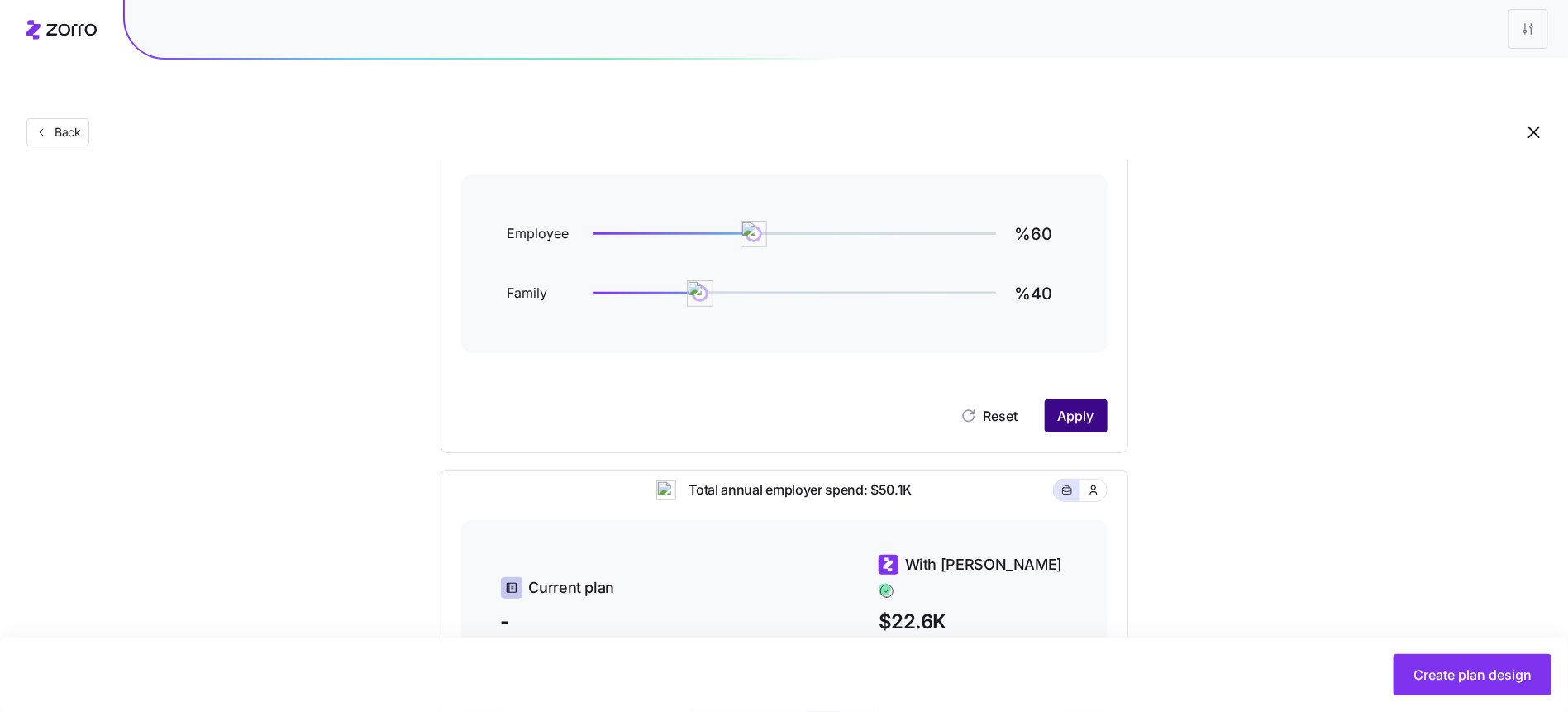
click at [1090, 406] on span "Apply" at bounding box center [1076, 415] width 36 height 20
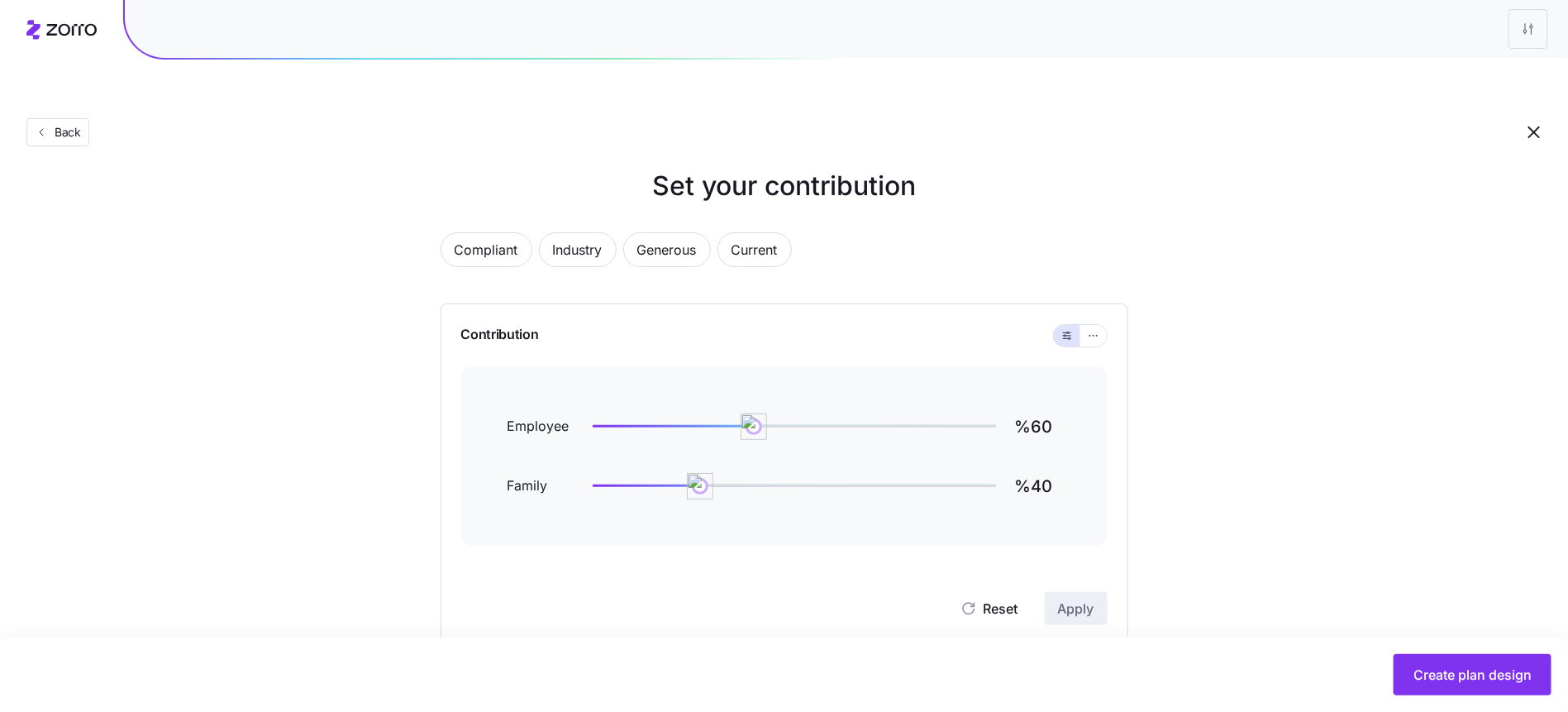
scroll to position [211, 0]
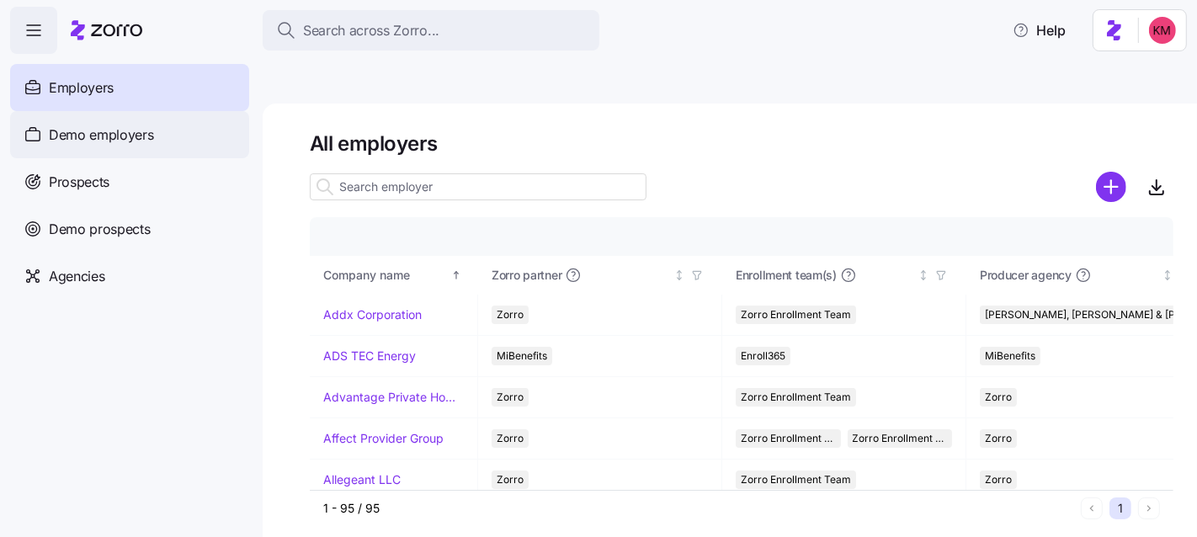
click at [136, 141] on span "Demo employers" at bounding box center [101, 135] width 105 height 21
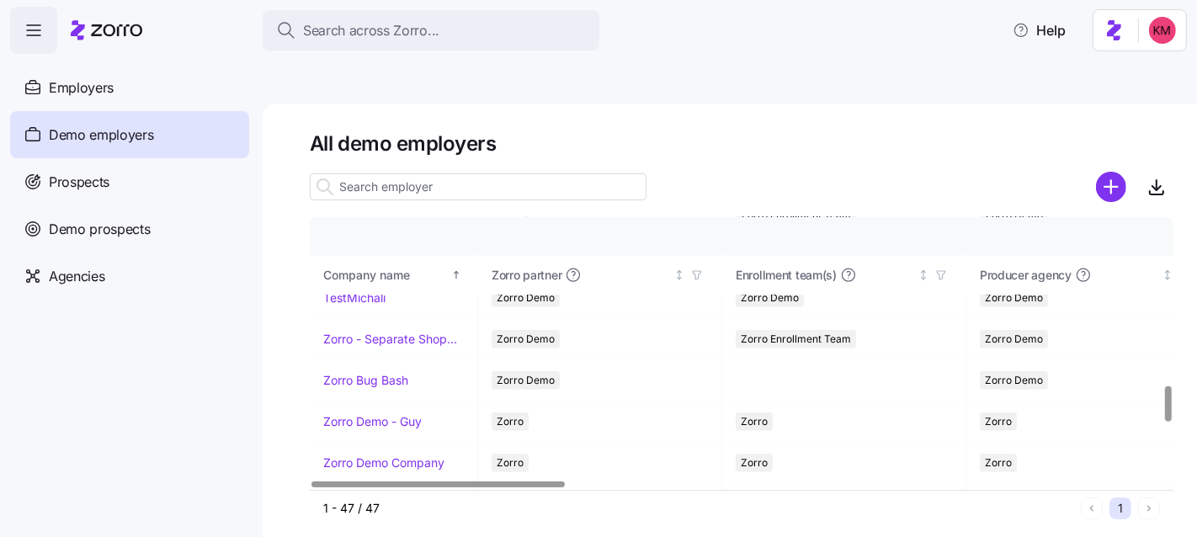
scroll to position [1724, 0]
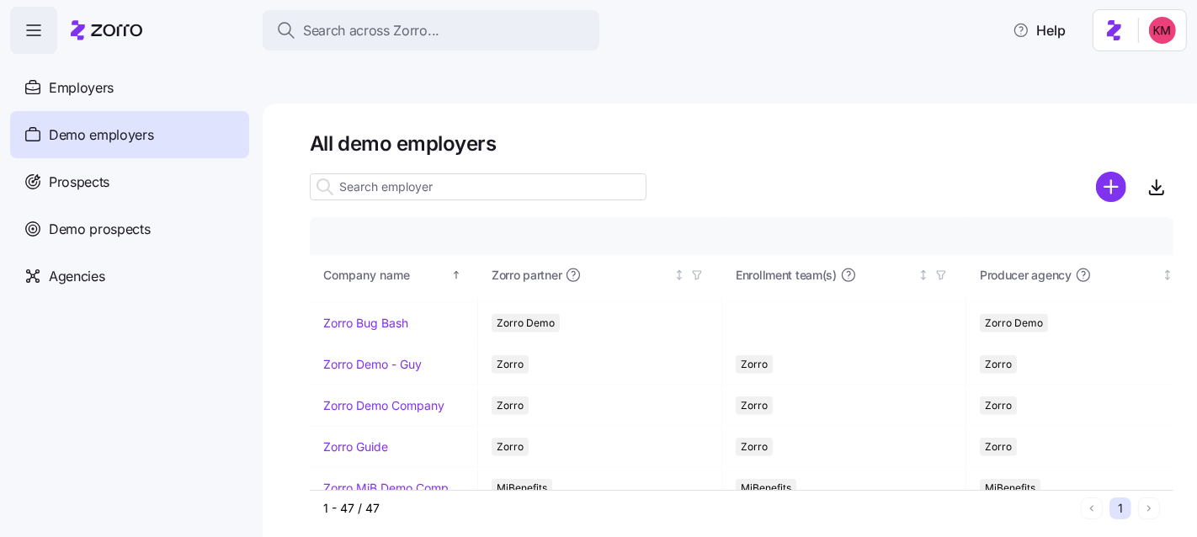
click at [140, 318] on nav "Employers Demo employers Prospects Demo prospects Agencies" at bounding box center [131, 295] width 263 height 483
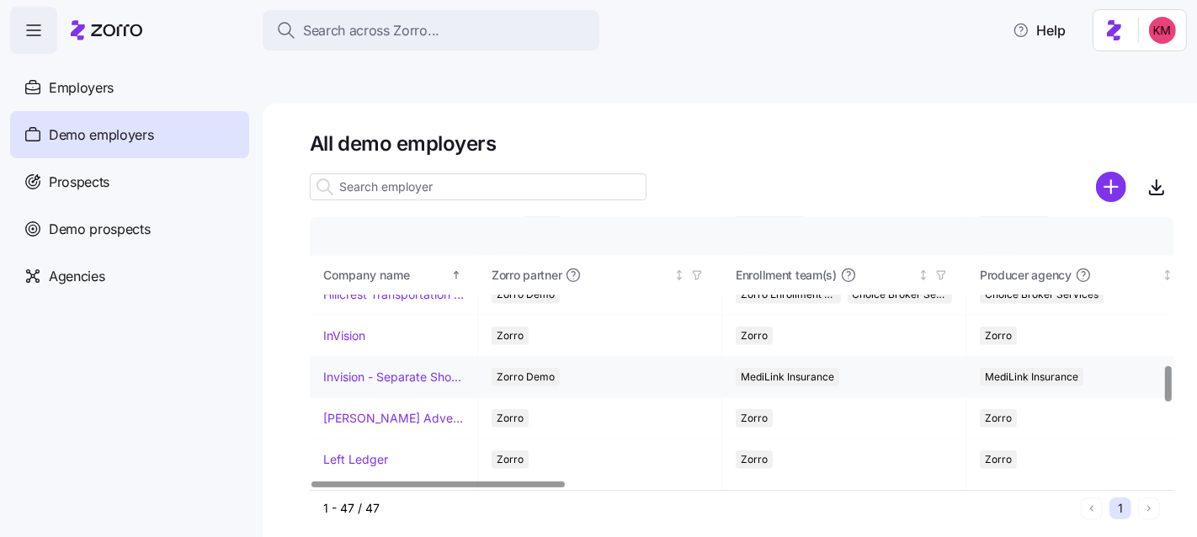
scroll to position [1134, 0]
click at [342, 327] on link "InVision" at bounding box center [344, 335] width 42 height 17
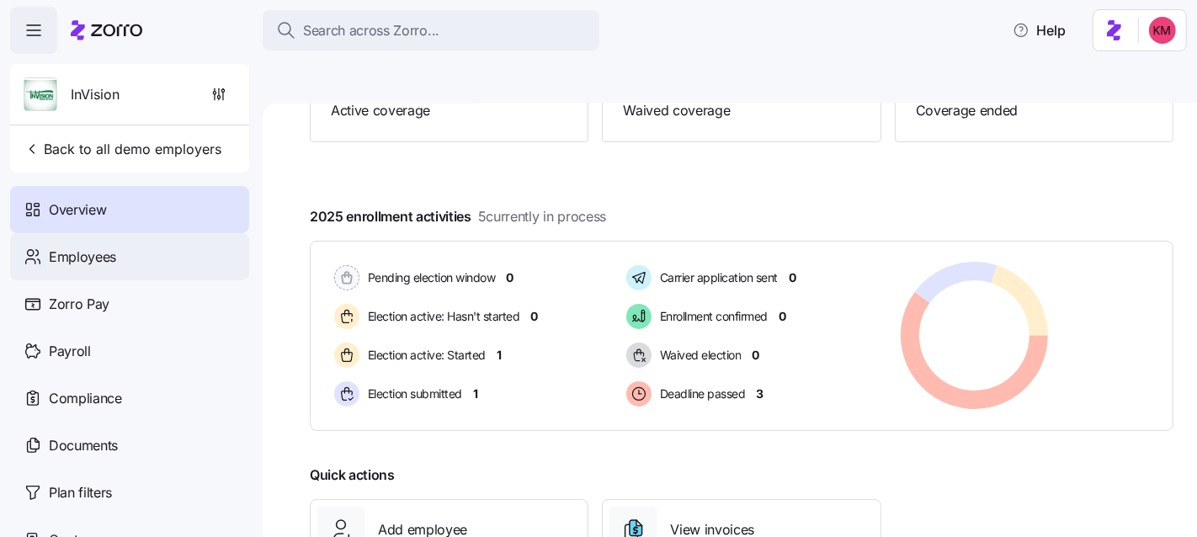
scroll to position [248, 0]
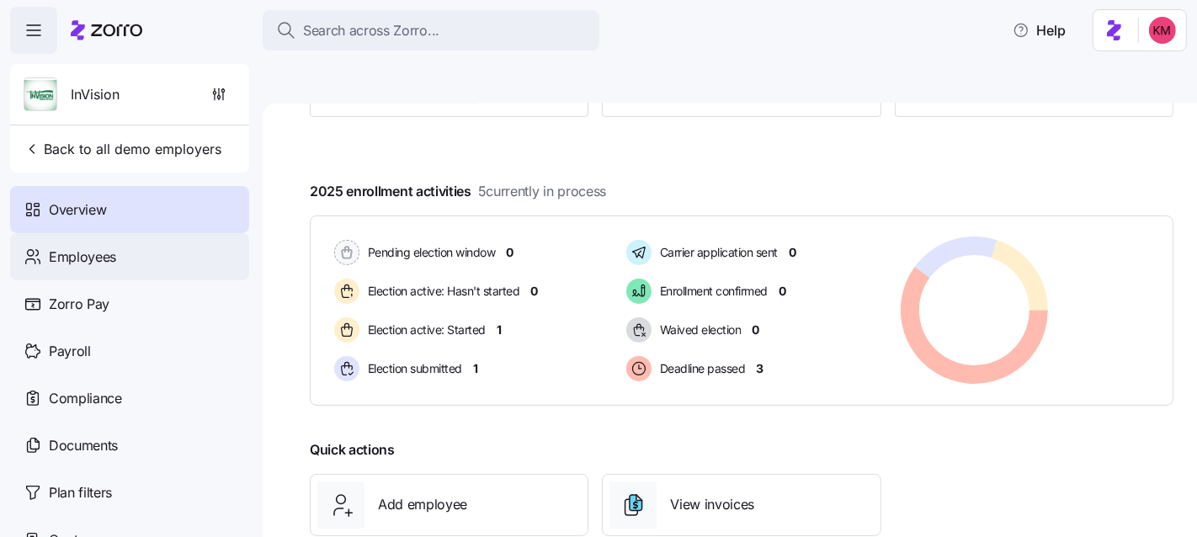
click at [138, 253] on div "Employees" at bounding box center [129, 256] width 239 height 47
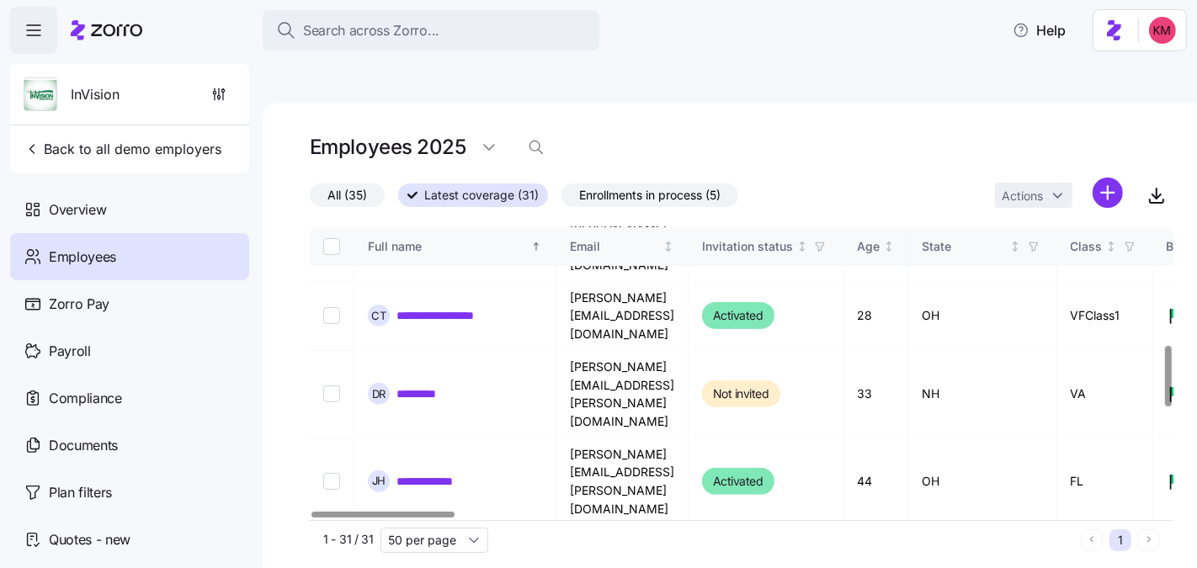
scroll to position [567, 0]
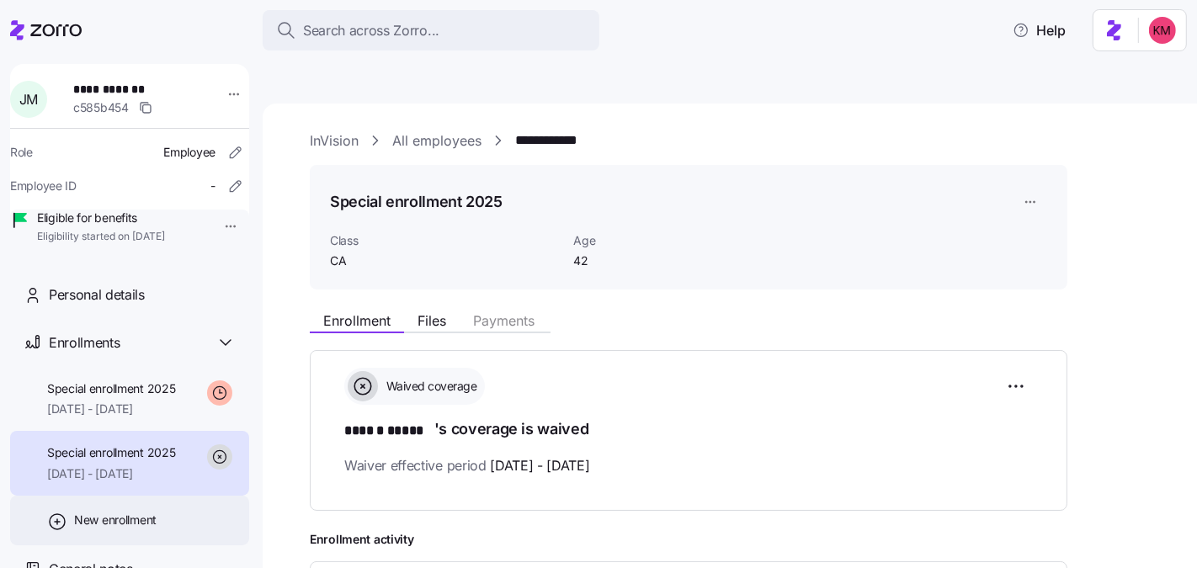
click at [131, 529] on span "New enrollment" at bounding box center [115, 520] width 83 height 17
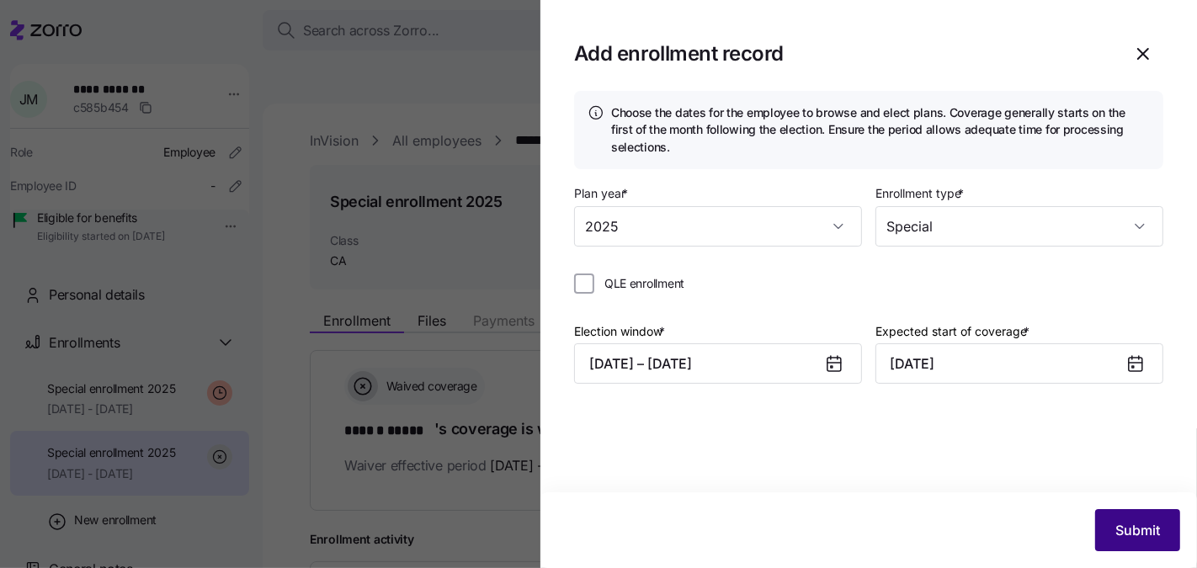
click at [1146, 534] on span "Submit" at bounding box center [1138, 530] width 45 height 20
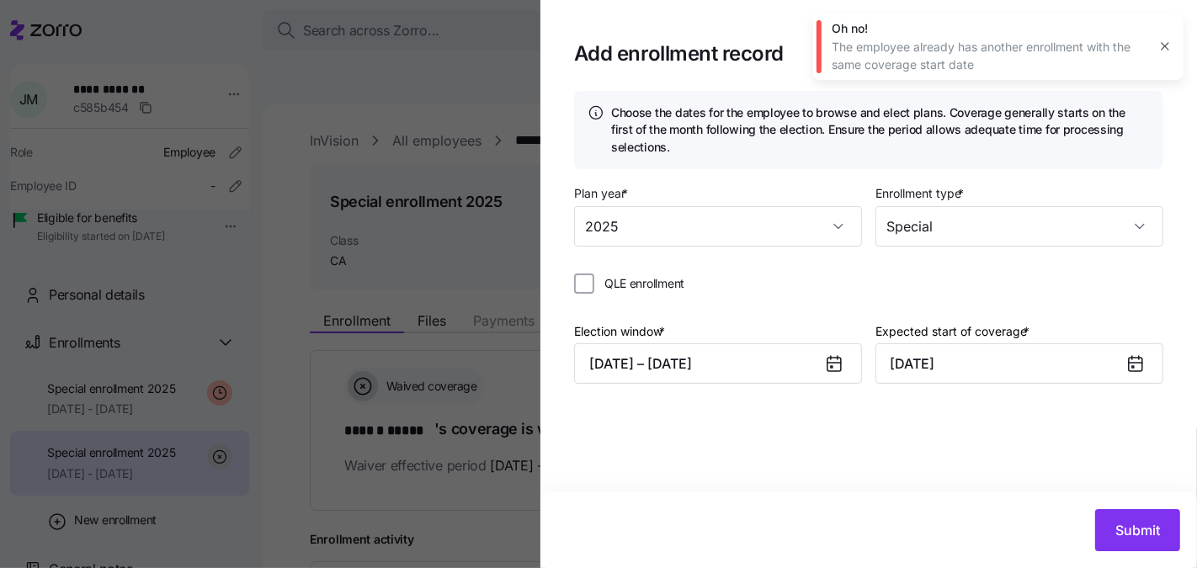
click at [305, 449] on div at bounding box center [598, 284] width 1197 height 568
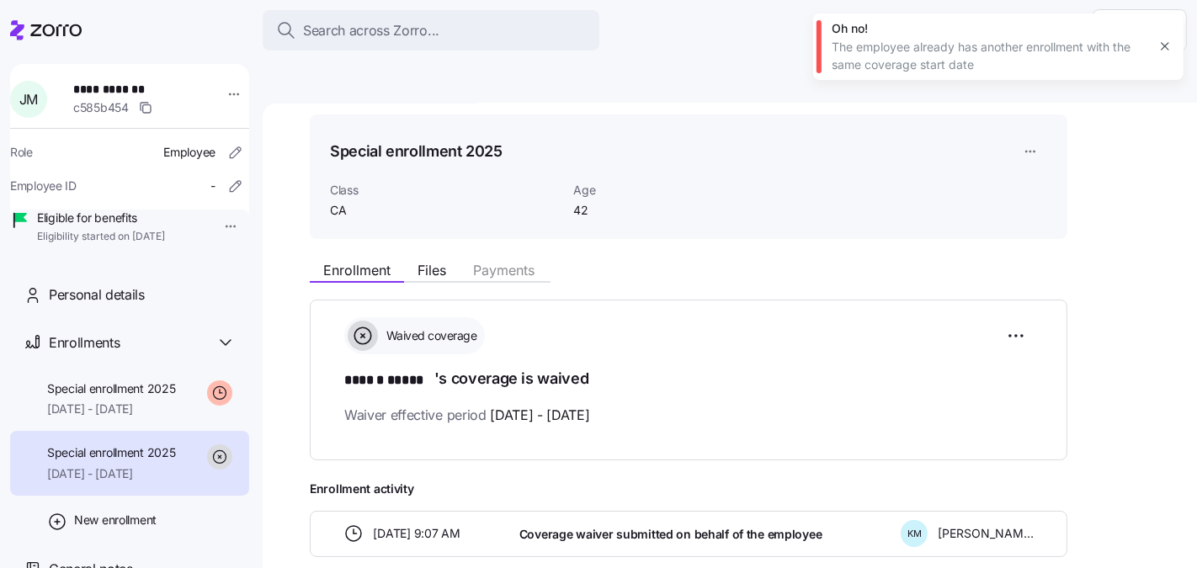
scroll to position [98, 0]
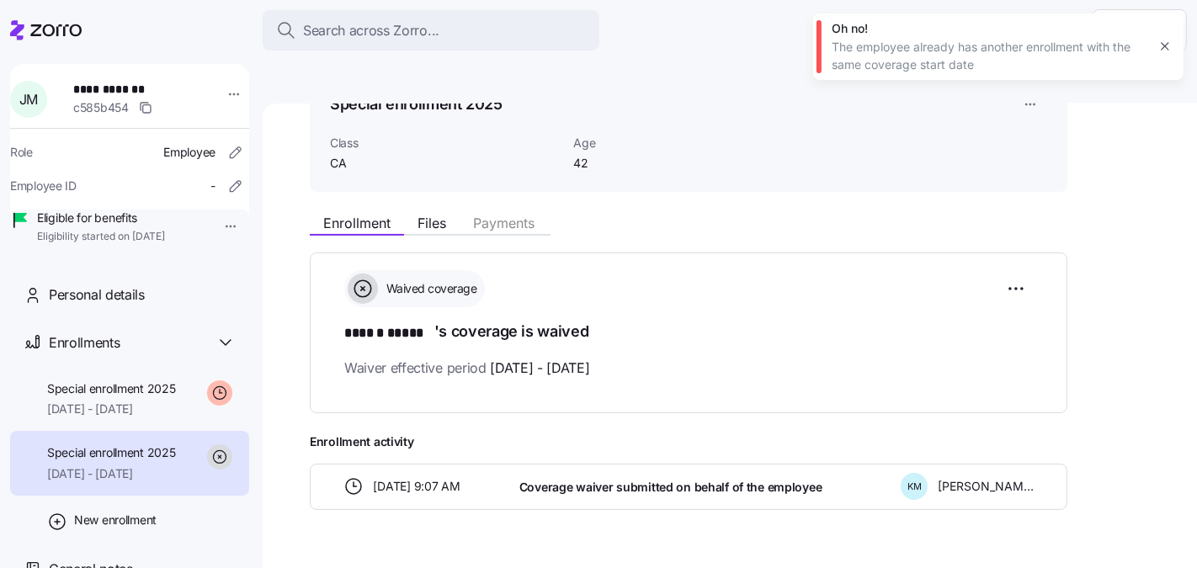
click at [1081, 419] on div "Enrollment Files Payments Waived coverage ****** ***** 's coverage is waived Wa…" at bounding box center [742, 357] width 864 height 305
click at [227, 184] on icon "button" at bounding box center [235, 186] width 17 height 17
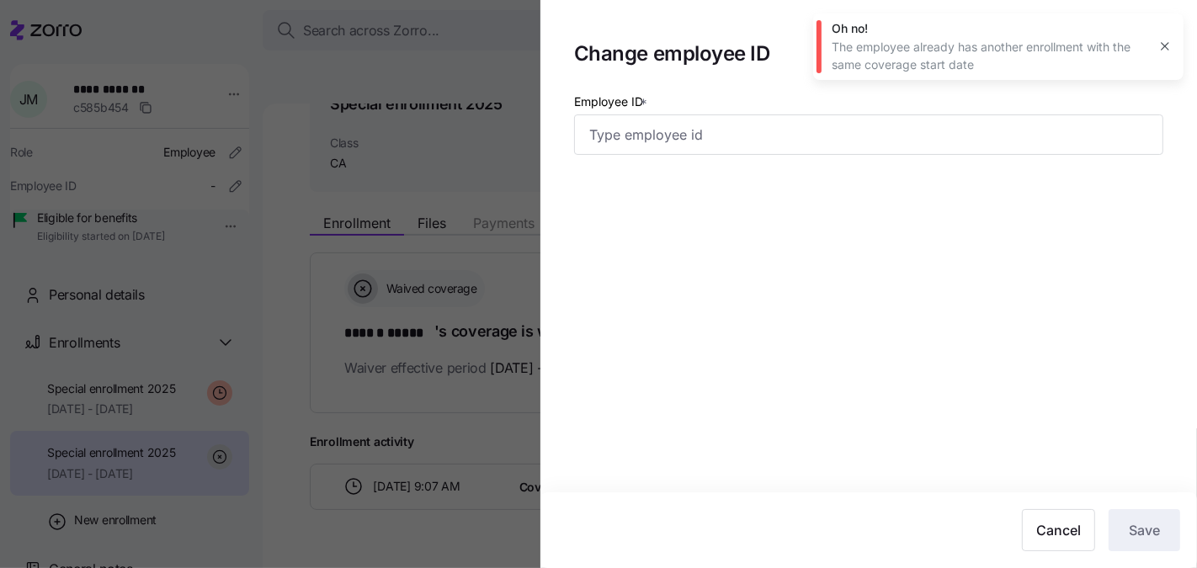
click at [1166, 51] on icon "button" at bounding box center [1164, 46] width 13 height 13
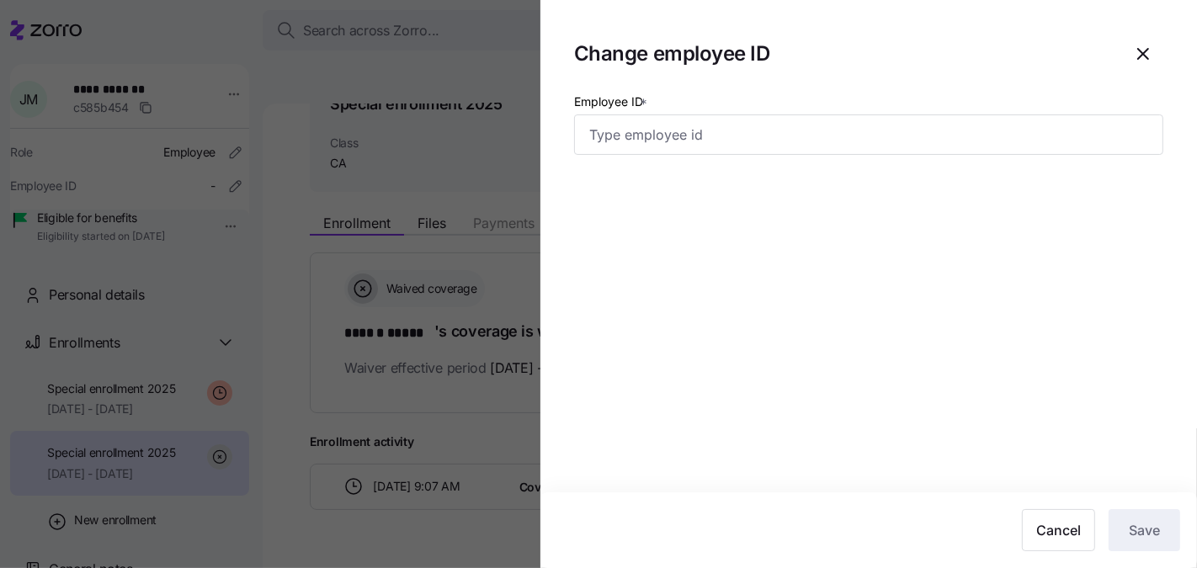
drag, startPoint x: 1158, startPoint y: 48, endPoint x: 1137, endPoint y: 55, distance: 22.1
click at [1157, 48] on span "button" at bounding box center [1143, 54] width 39 height 39
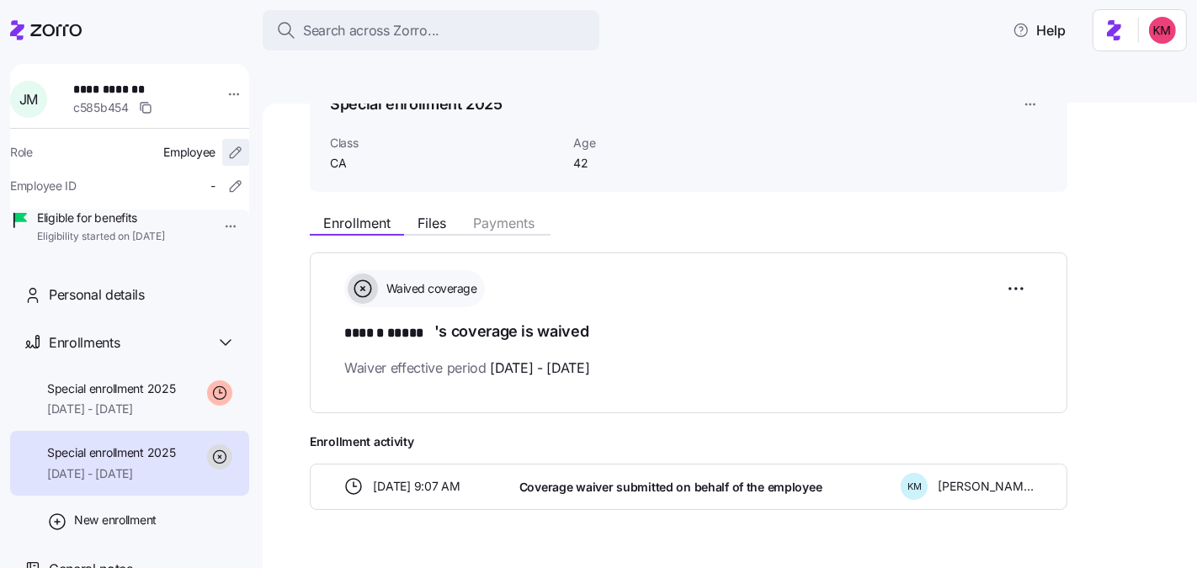
click at [227, 149] on icon "button" at bounding box center [235, 152] width 17 height 17
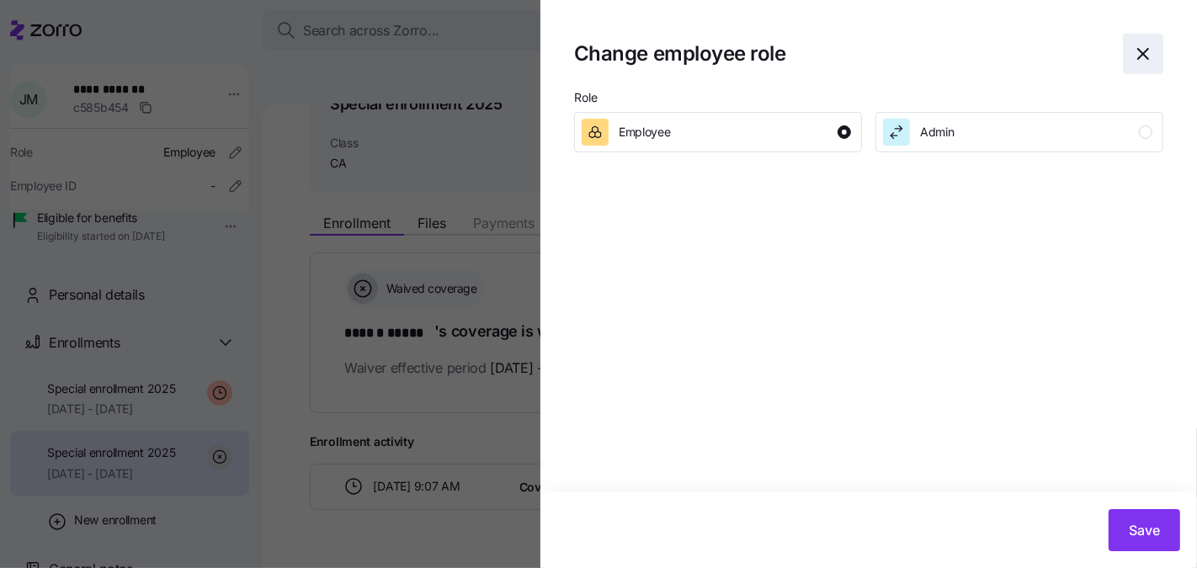
click at [1139, 45] on icon "button" at bounding box center [1143, 54] width 20 height 20
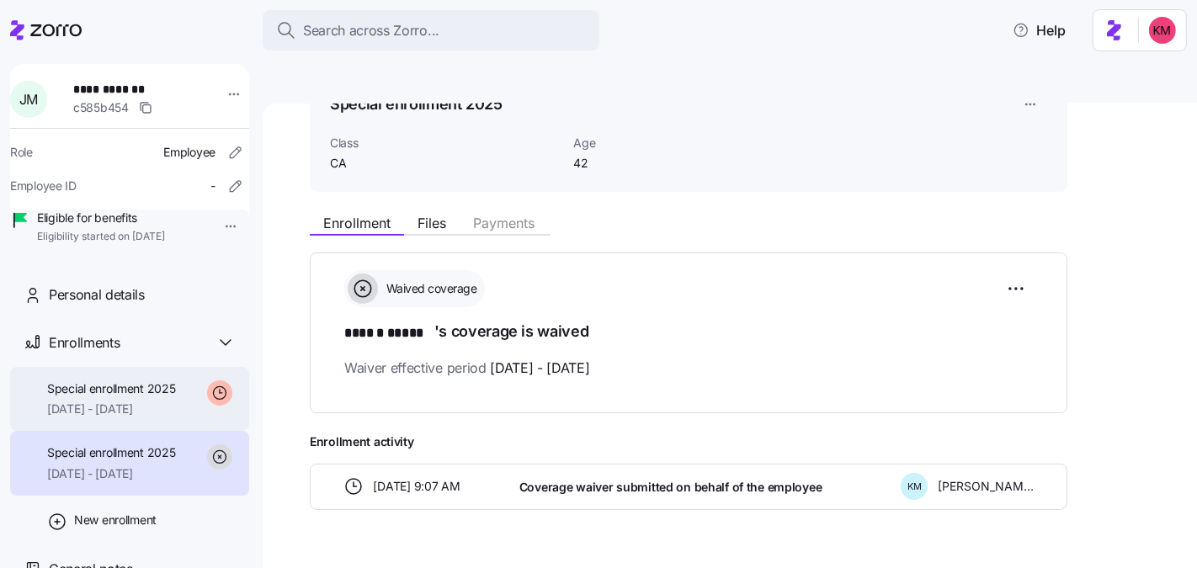
click at [189, 424] on div "Special enrollment 2025 10/01/2025 - 12/31/2025" at bounding box center [129, 399] width 239 height 65
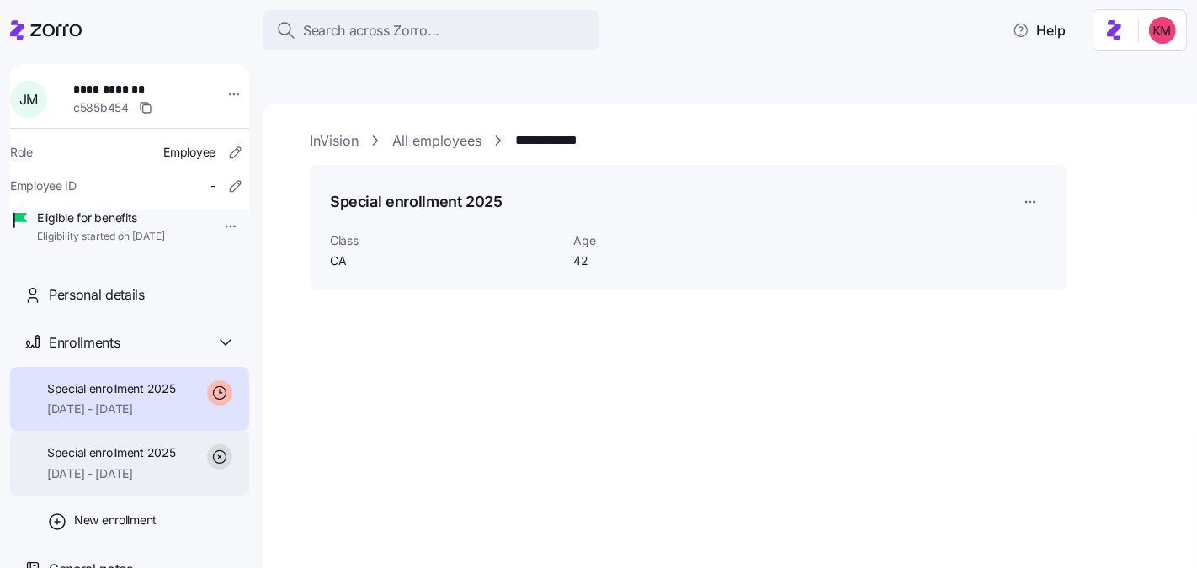
click at [164, 461] on span "Special enrollment 2025" at bounding box center [111, 453] width 129 height 17
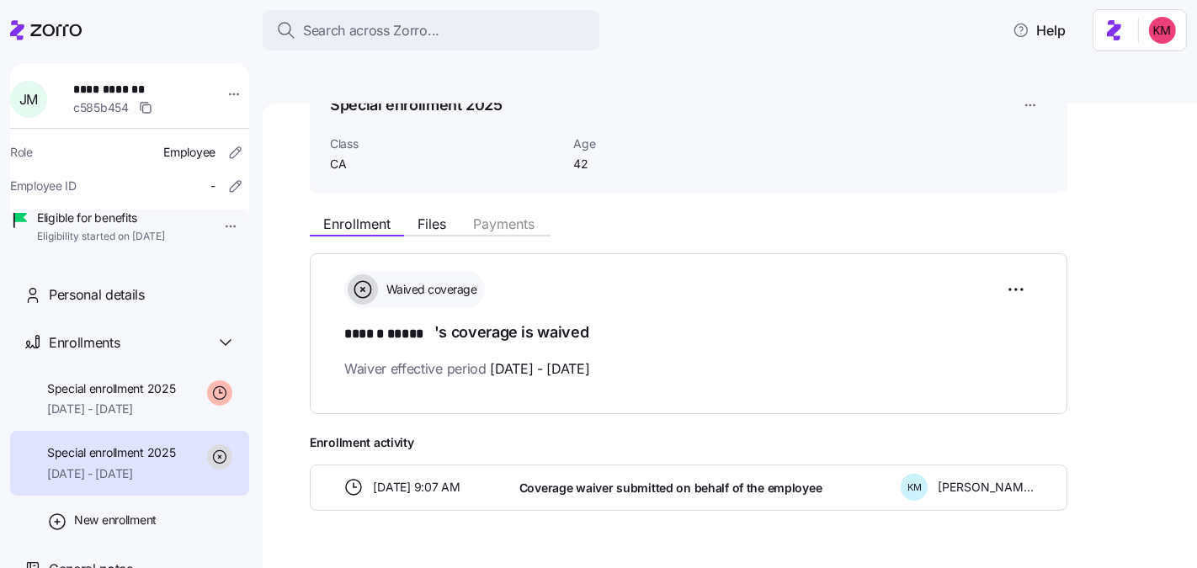
scroll to position [98, 0]
click at [1030, 252] on html "**********" at bounding box center [598, 363] width 1197 height 727
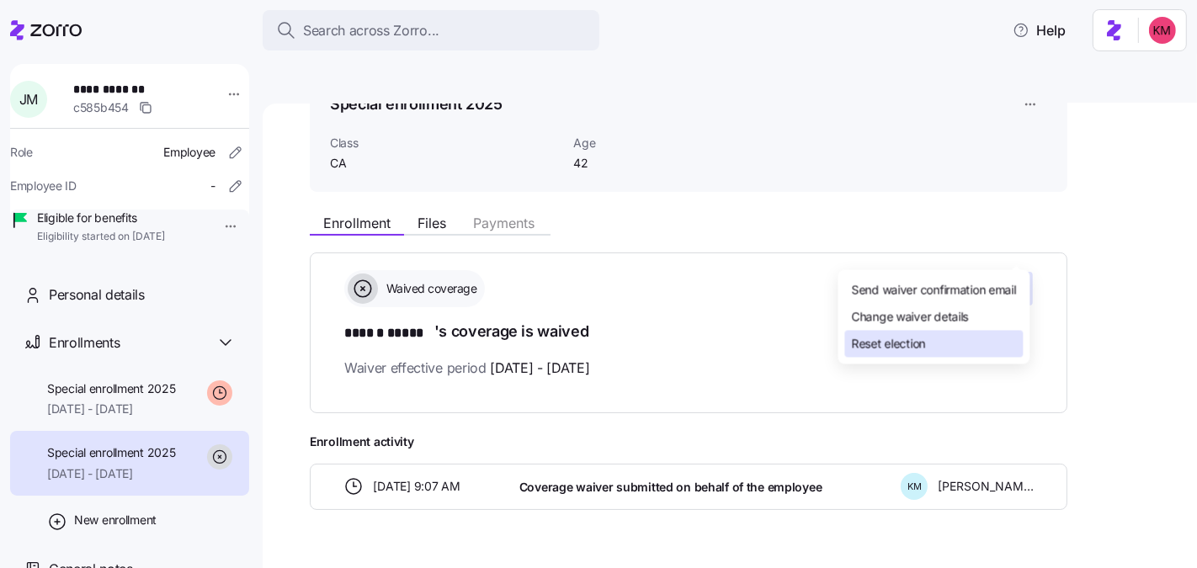
click at [986, 337] on div "Reset election" at bounding box center [934, 344] width 178 height 27
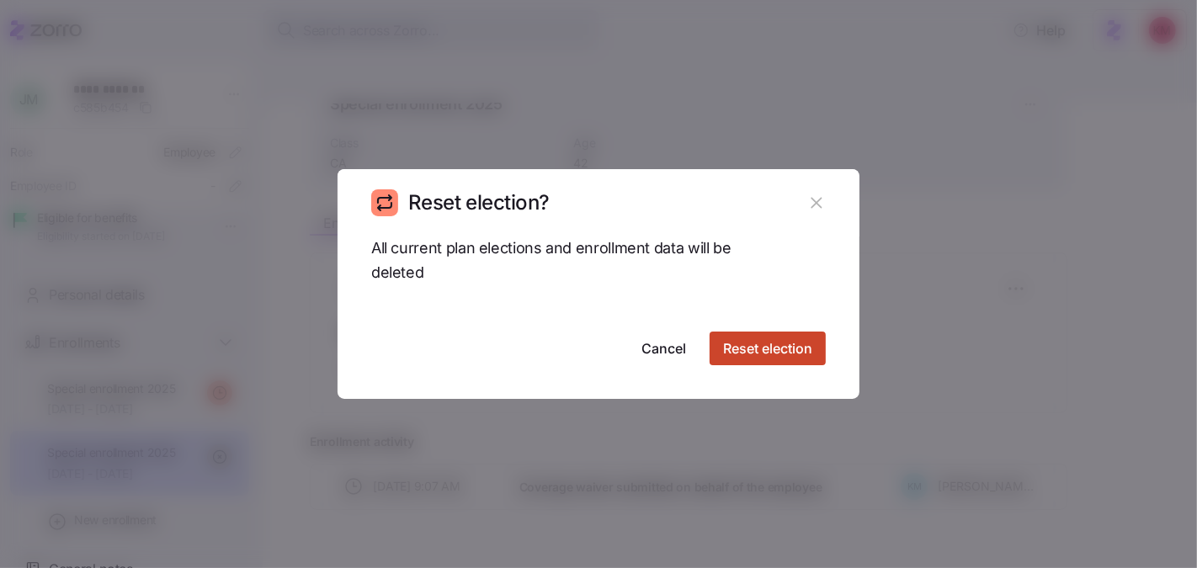
drag, startPoint x: 719, startPoint y: 336, endPoint x: 727, endPoint y: 343, distance: 10.7
click at [727, 343] on button "Reset election" at bounding box center [768, 349] width 116 height 34
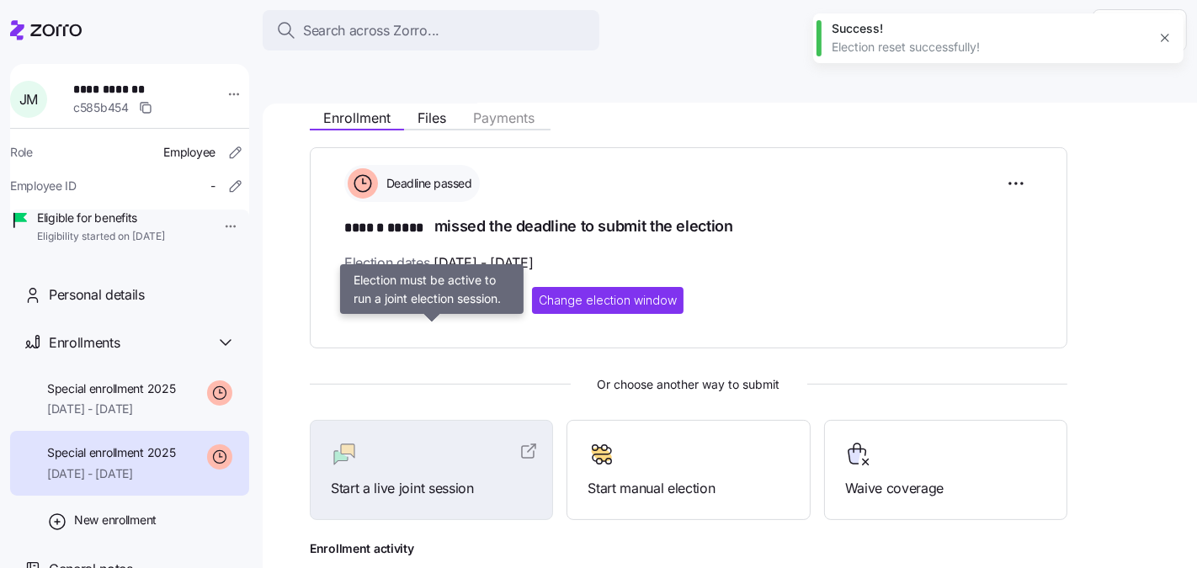
scroll to position [365, 0]
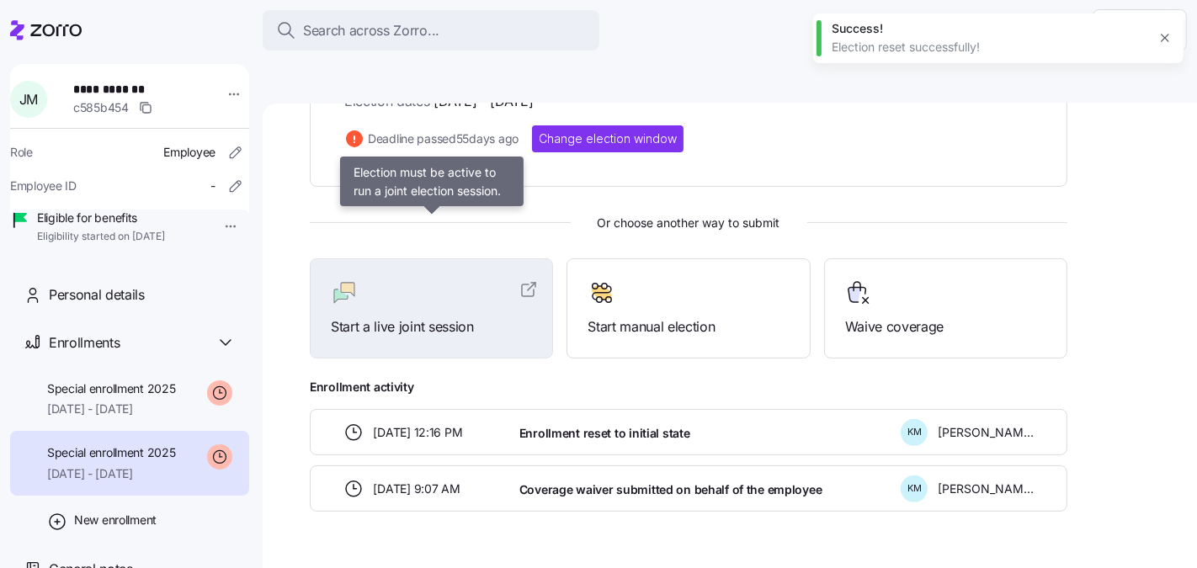
click at [429, 317] on span "Start a live joint session" at bounding box center [431, 327] width 201 height 21
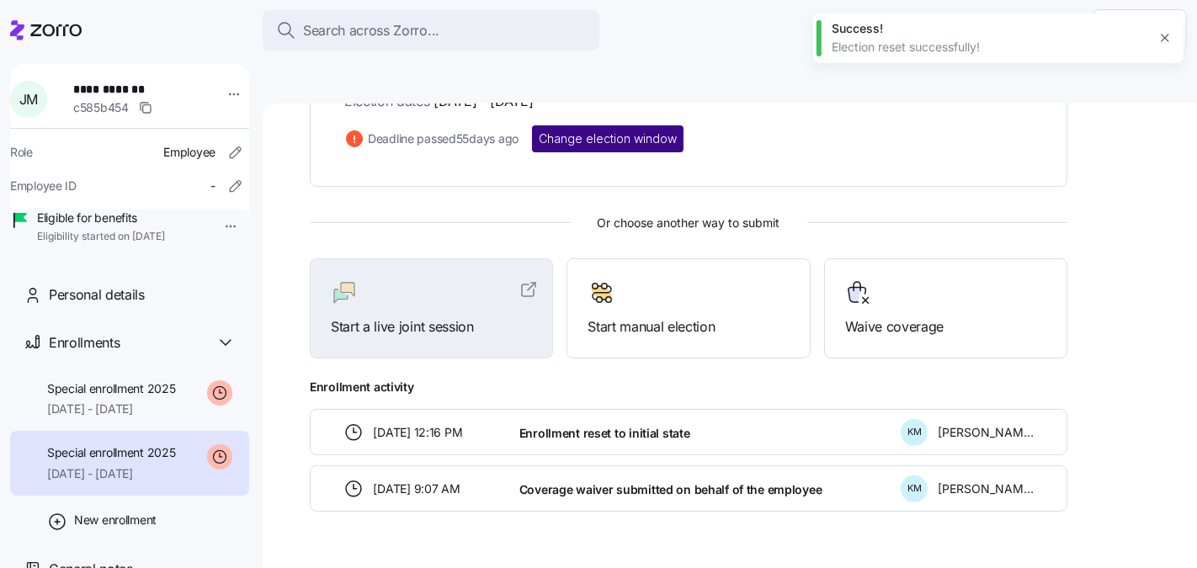
click at [632, 130] on span "Change election window" at bounding box center [608, 138] width 138 height 17
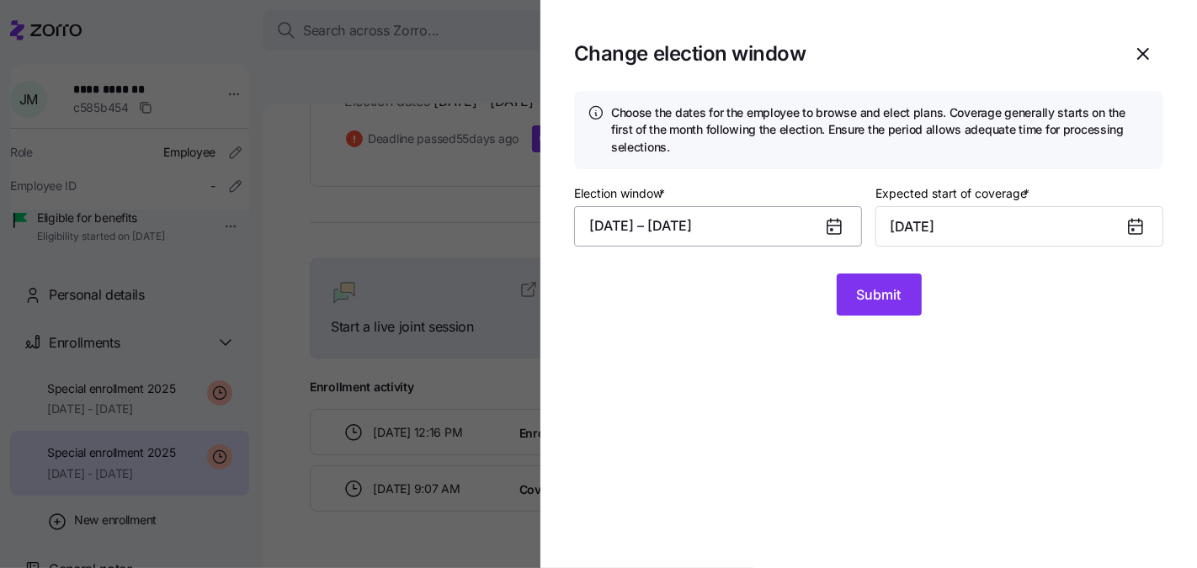
click at [741, 226] on button "07/03/2025 – 07/19/2025" at bounding box center [718, 226] width 288 height 40
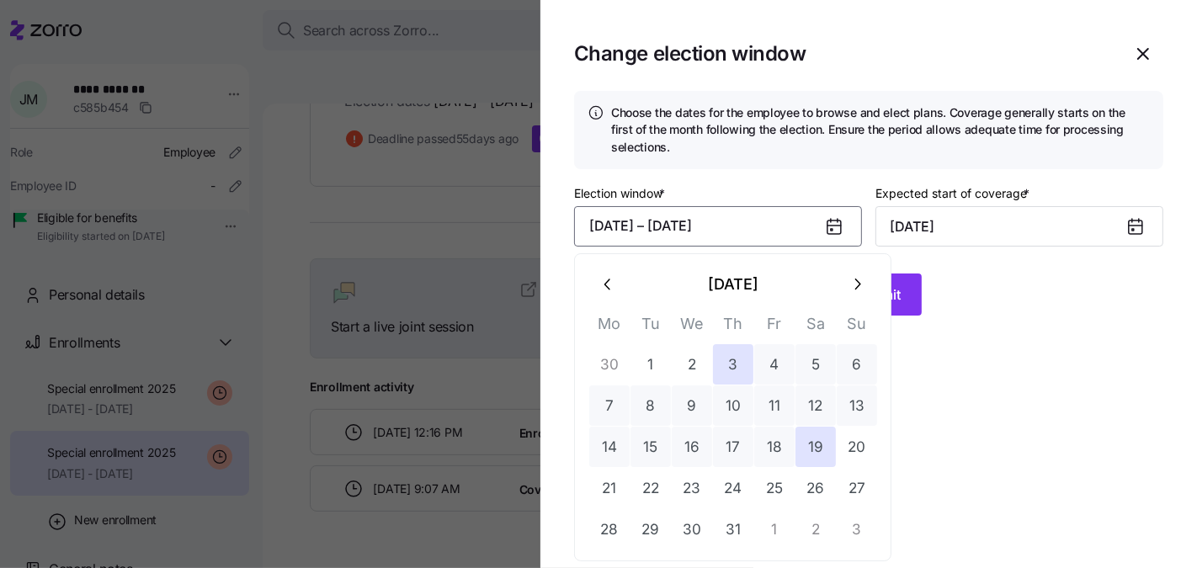
click at [850, 276] on icon "button" at bounding box center [857, 284] width 19 height 19
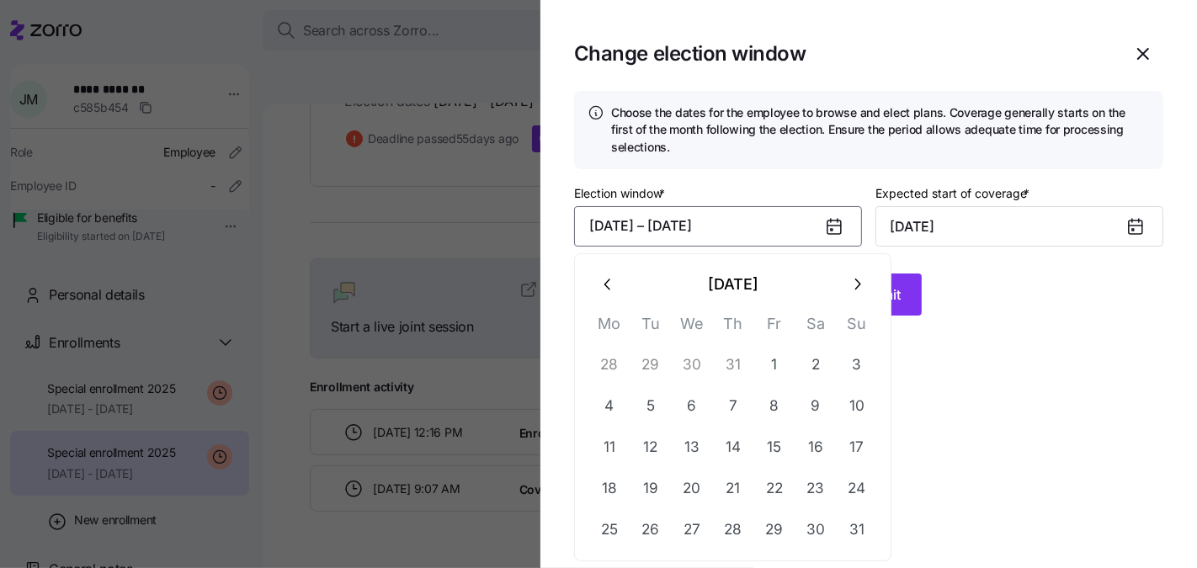
click at [850, 277] on icon "button" at bounding box center [857, 284] width 19 height 19
click at [851, 277] on icon "button" at bounding box center [857, 284] width 19 height 19
click at [634, 277] on button "October 2025" at bounding box center [733, 284] width 208 height 40
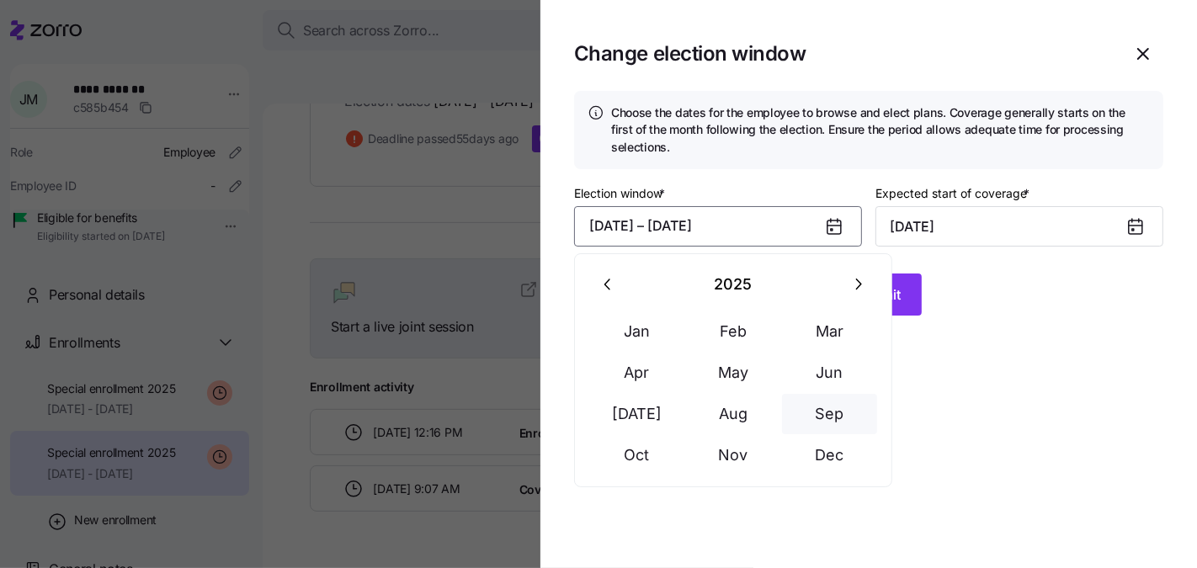
click at [824, 408] on button "Sep" at bounding box center [830, 414] width 96 height 40
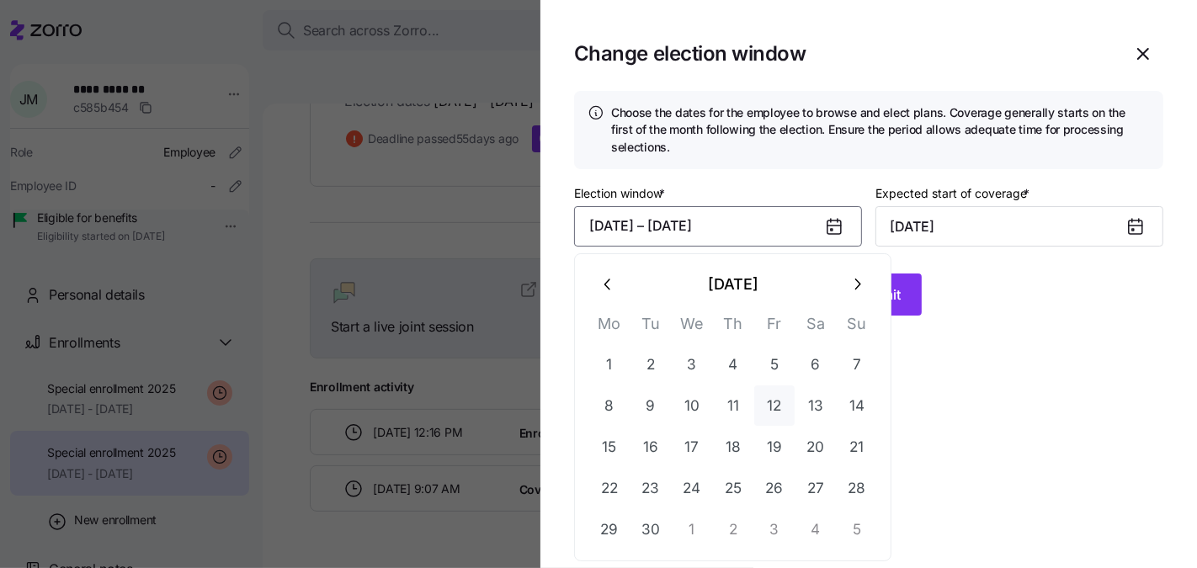
click at [754, 408] on button "12" at bounding box center [774, 406] width 40 height 40
click at [732, 461] on button "18" at bounding box center [733, 447] width 40 height 40
type input "[DATE]"
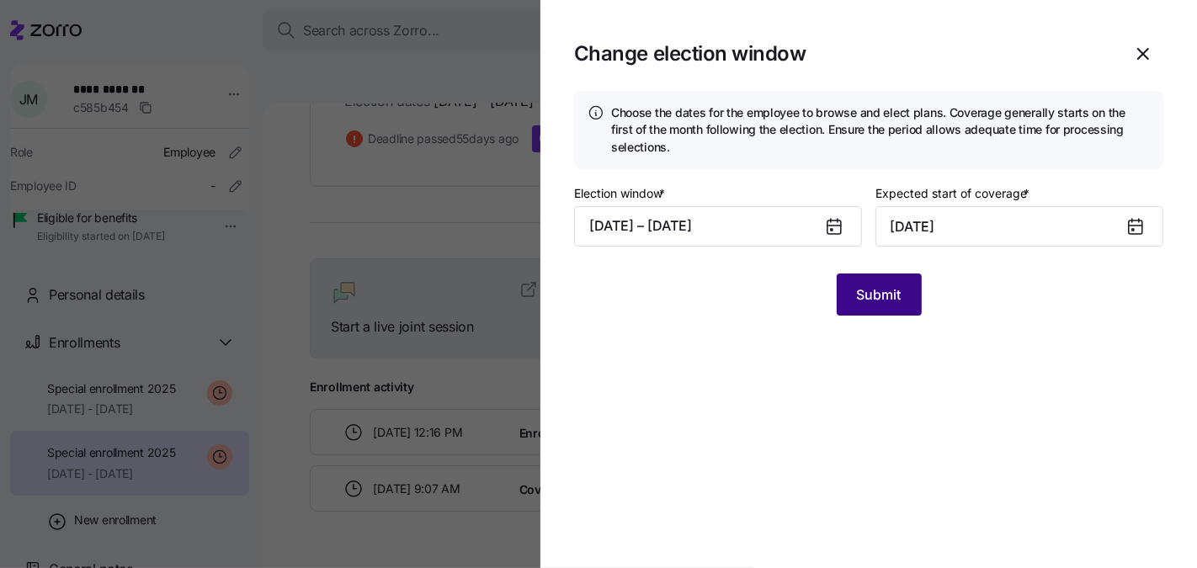
click at [889, 300] on span "Submit" at bounding box center [879, 295] width 45 height 20
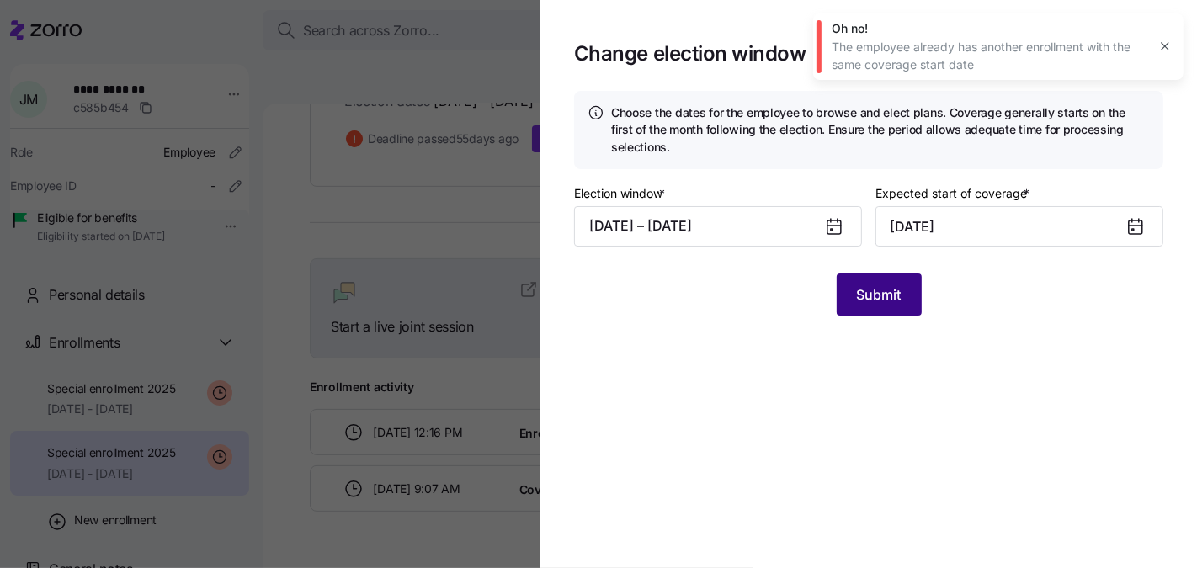
click at [892, 291] on span "Submit" at bounding box center [879, 295] width 45 height 20
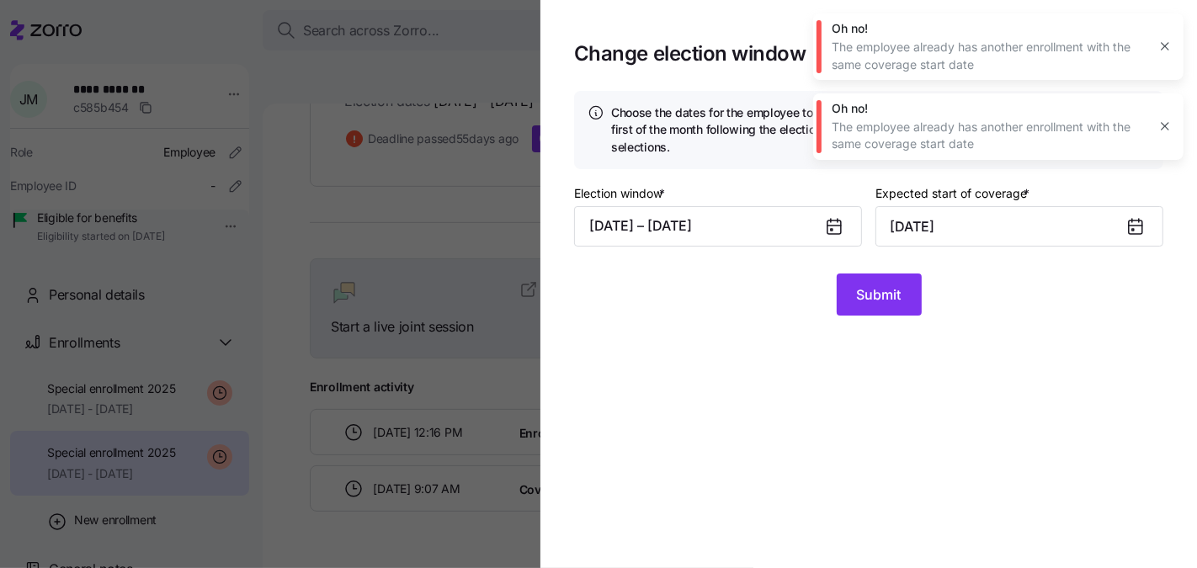
click at [1167, 45] on icon "button" at bounding box center [1164, 46] width 13 height 13
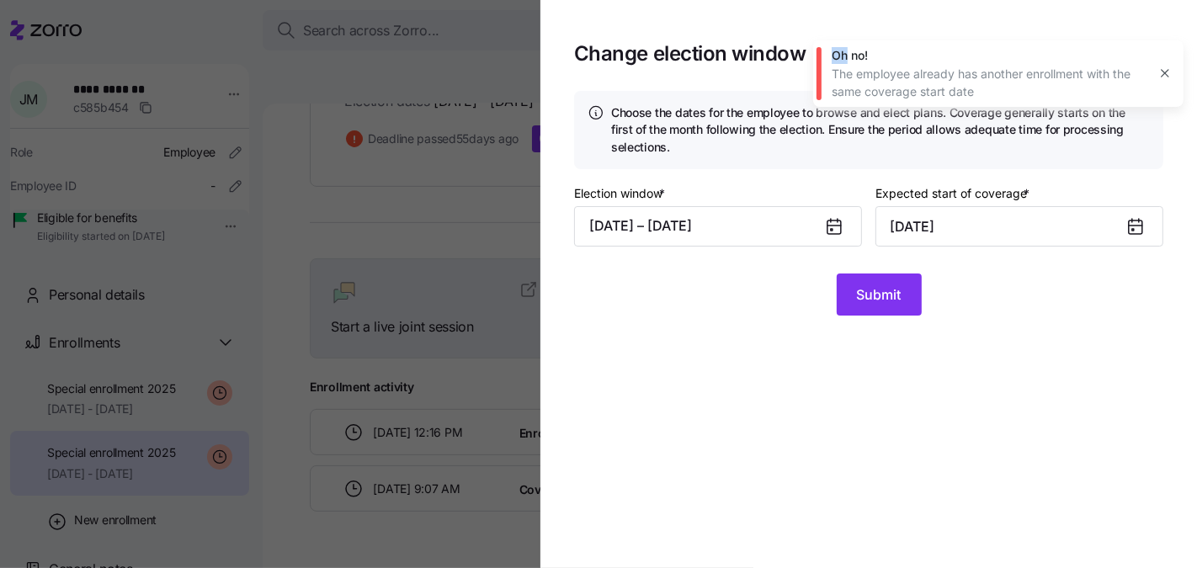
click at [1167, 45] on div "Oh no! The employee already has another enrollment with the same coverage start…" at bounding box center [998, 59] width 370 height 93
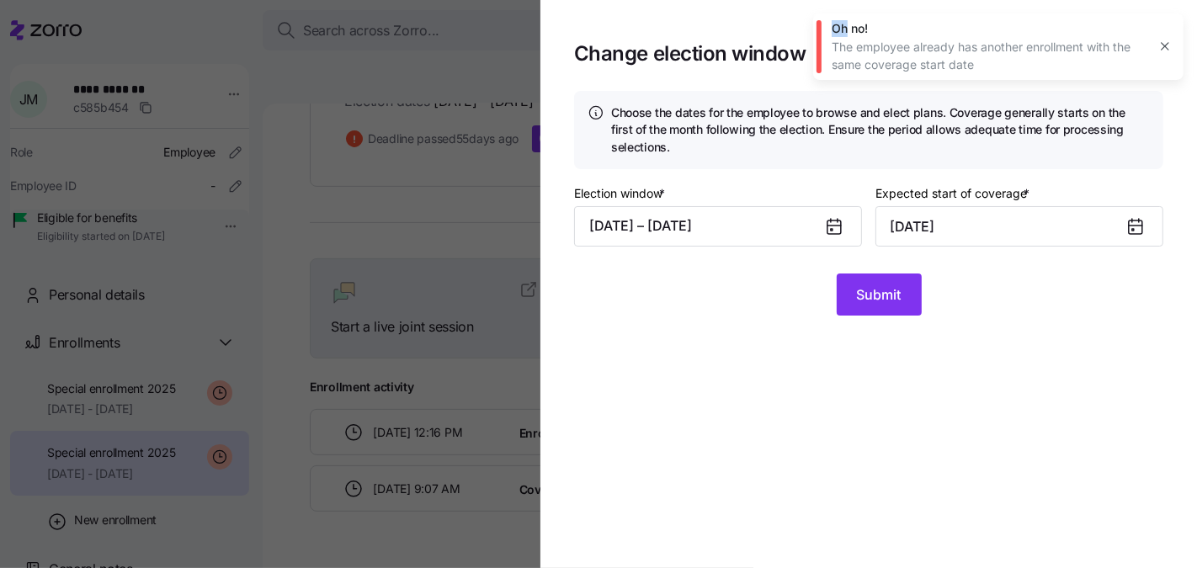
click at [1164, 45] on icon "button" at bounding box center [1164, 46] width 13 height 13
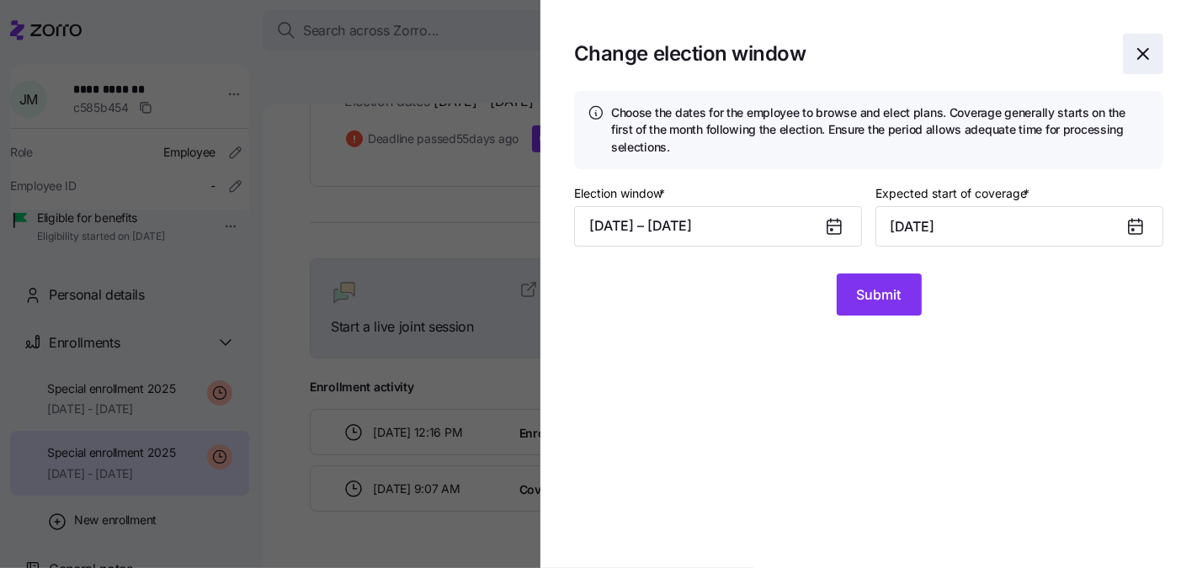
click at [1157, 40] on span "button" at bounding box center [1143, 54] width 39 height 39
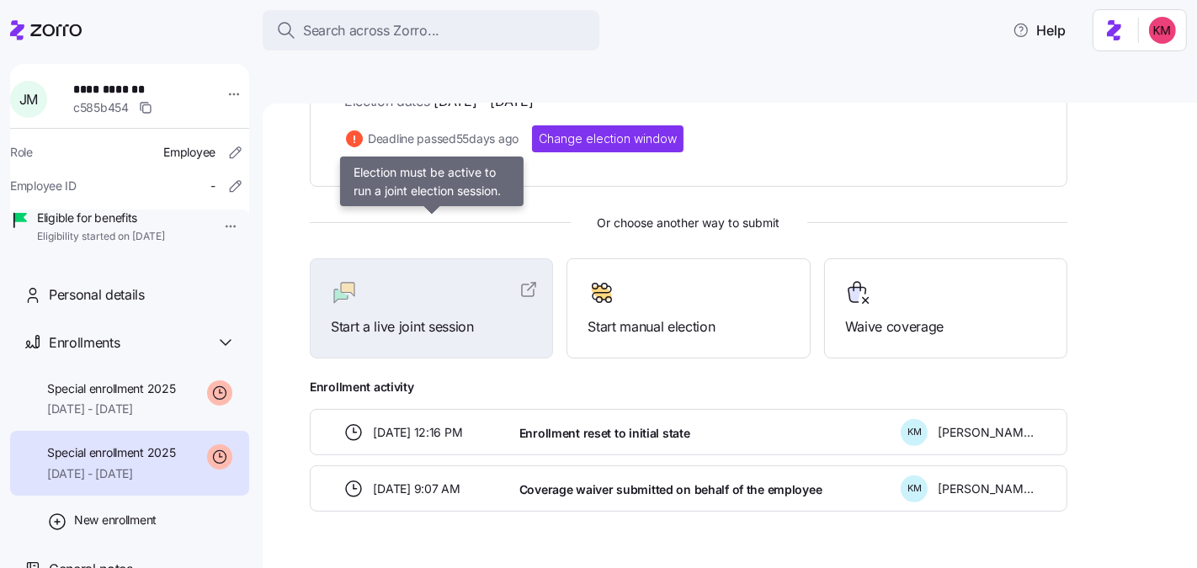
click at [420, 280] on div "Start a live joint session" at bounding box center [431, 309] width 201 height 58
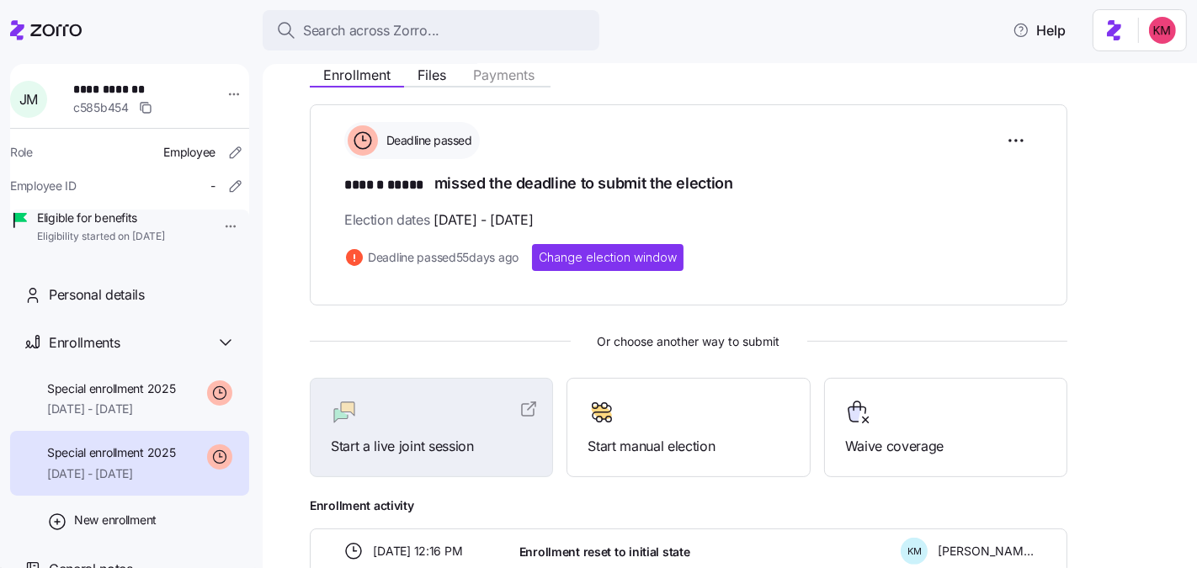
scroll to position [242, 0]
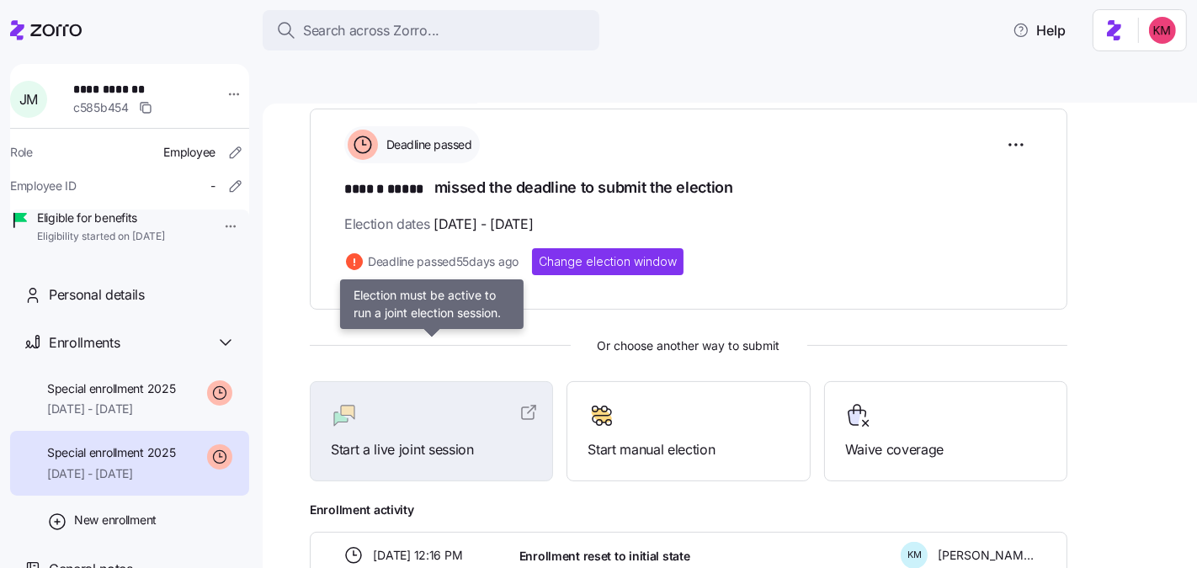
click at [405, 402] on div "Start a live joint session" at bounding box center [431, 431] width 201 height 58
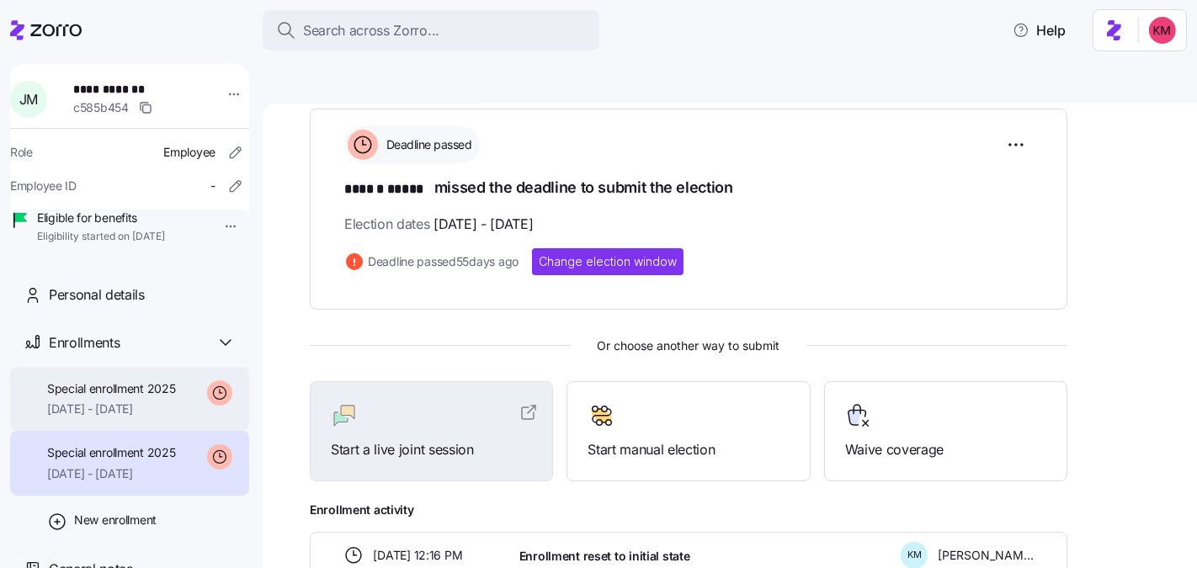
click at [162, 418] on span "10/01/2025 - 12/31/2025" at bounding box center [111, 409] width 129 height 17
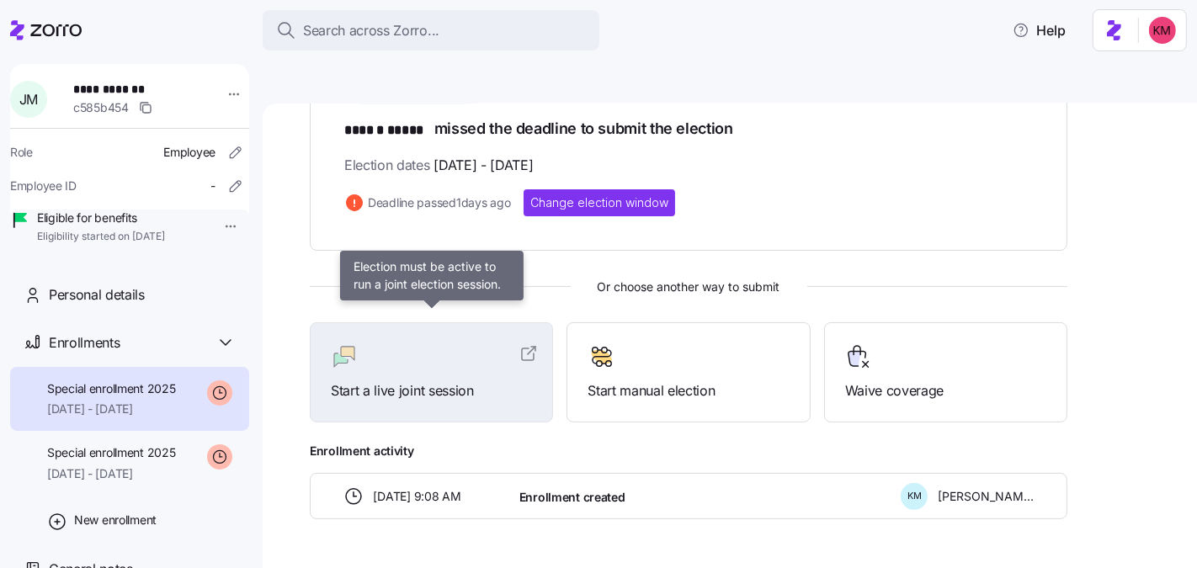
scroll to position [309, 0]
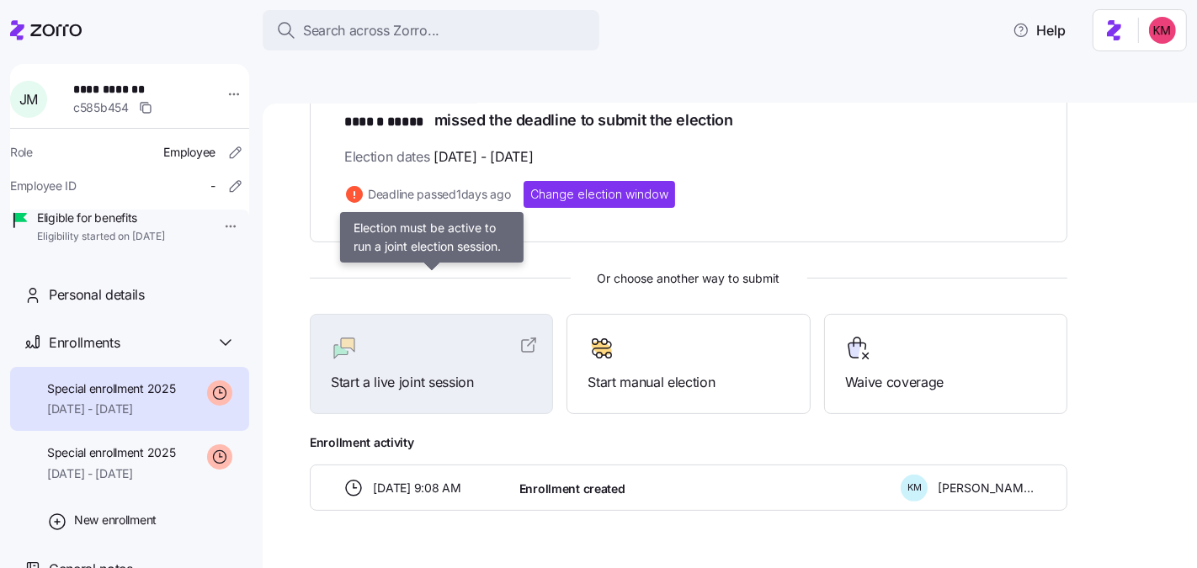
click at [381, 372] on span "Start a live joint session" at bounding box center [431, 382] width 201 height 21
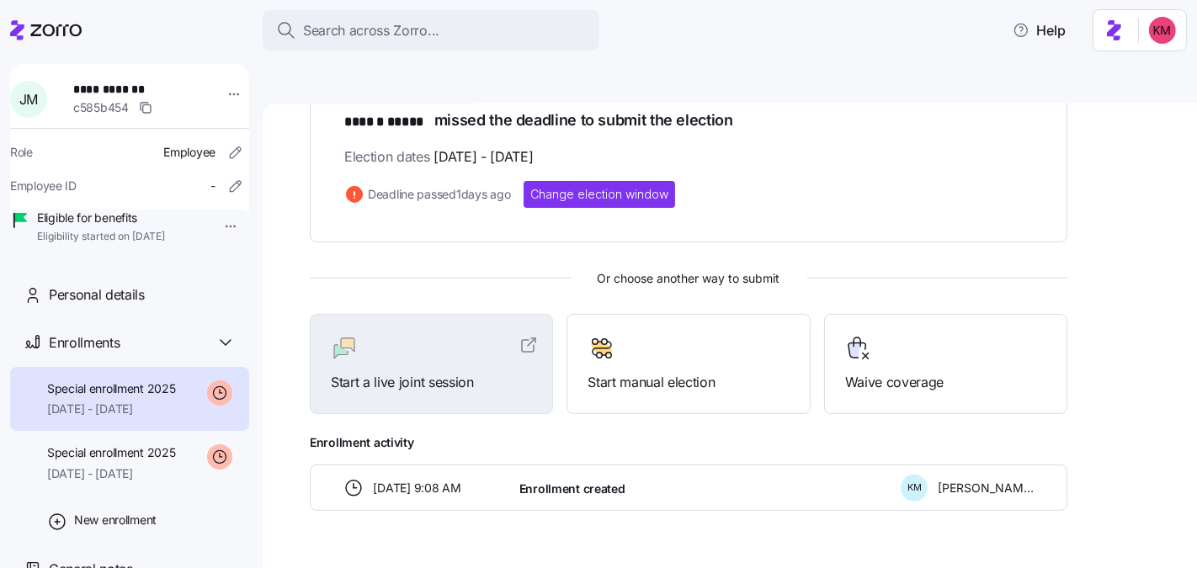
scroll to position [0, 0]
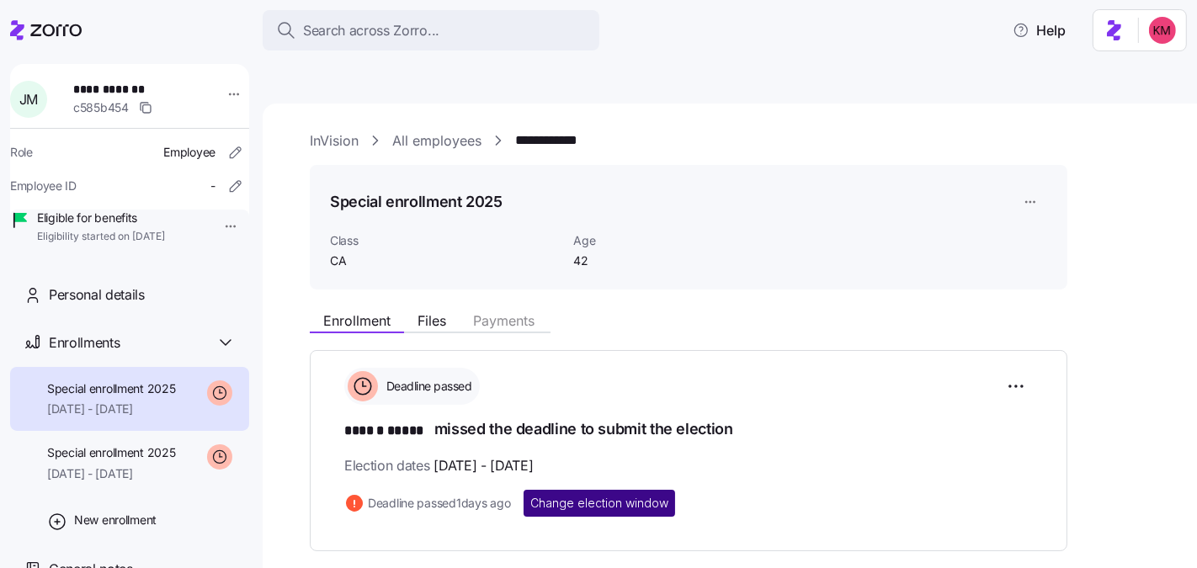
drag, startPoint x: 602, startPoint y: 444, endPoint x: 603, endPoint y: 455, distance: 11.8
click at [602, 444] on div "Deadline passed ****** ***** missed the deadline to submit the election Electio…" at bounding box center [688, 442] width 689 height 148
click at [602, 495] on span "Change election window" at bounding box center [599, 503] width 138 height 17
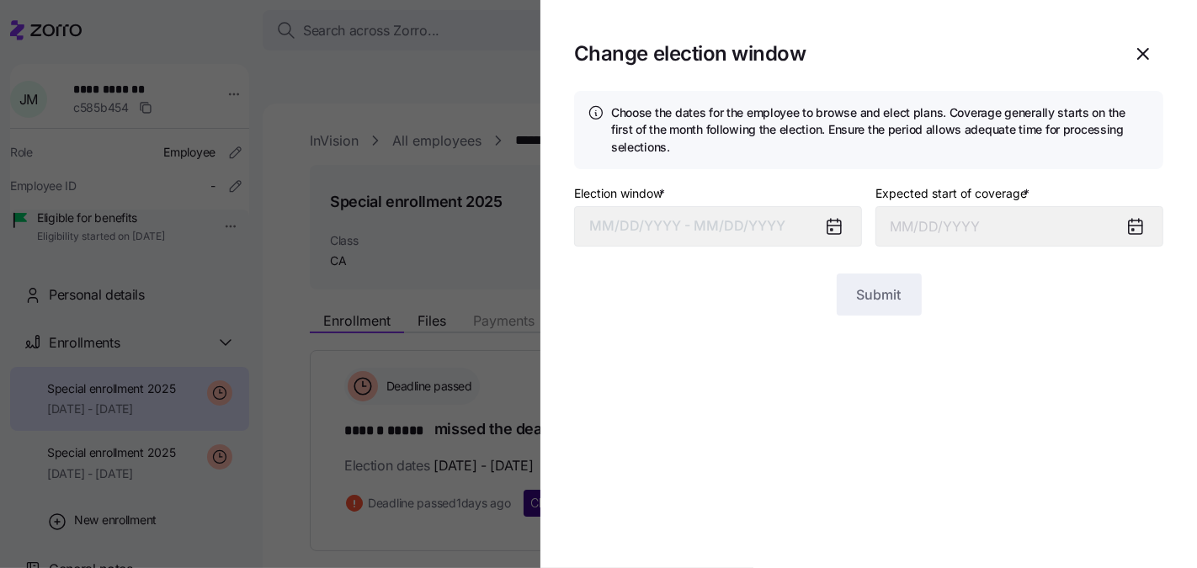
type input "October 1, 2025"
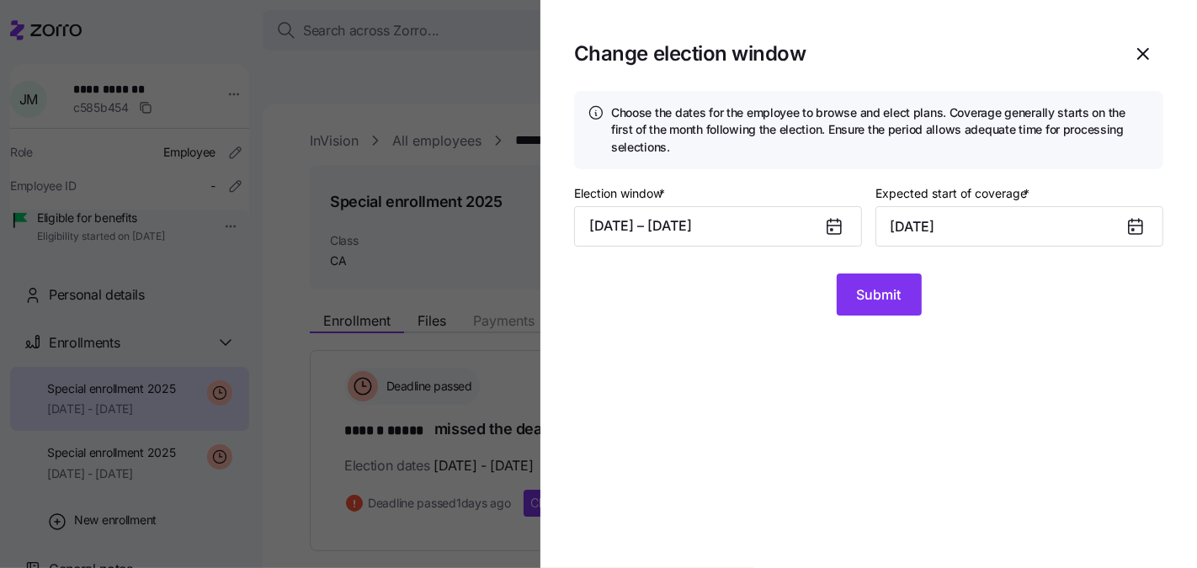
click at [727, 198] on div "Election window * 09/03/2025 – 09/11/2025" at bounding box center [718, 215] width 288 height 64
click at [729, 222] on button "09/03/2025 – 09/11/2025" at bounding box center [718, 226] width 288 height 40
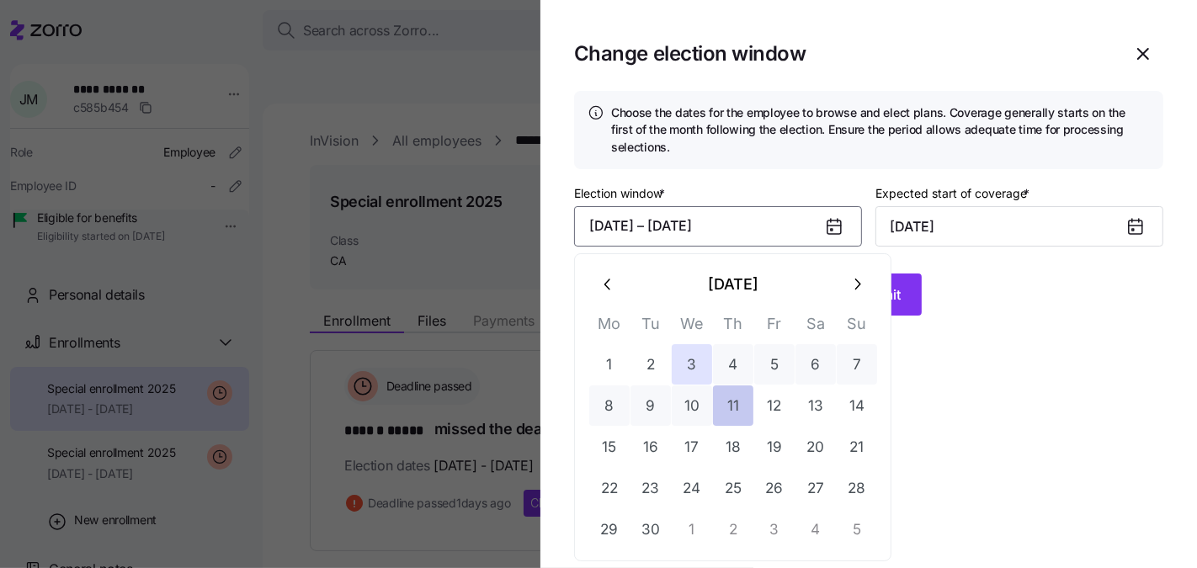
click at [716, 406] on button "11" at bounding box center [733, 406] width 40 height 40
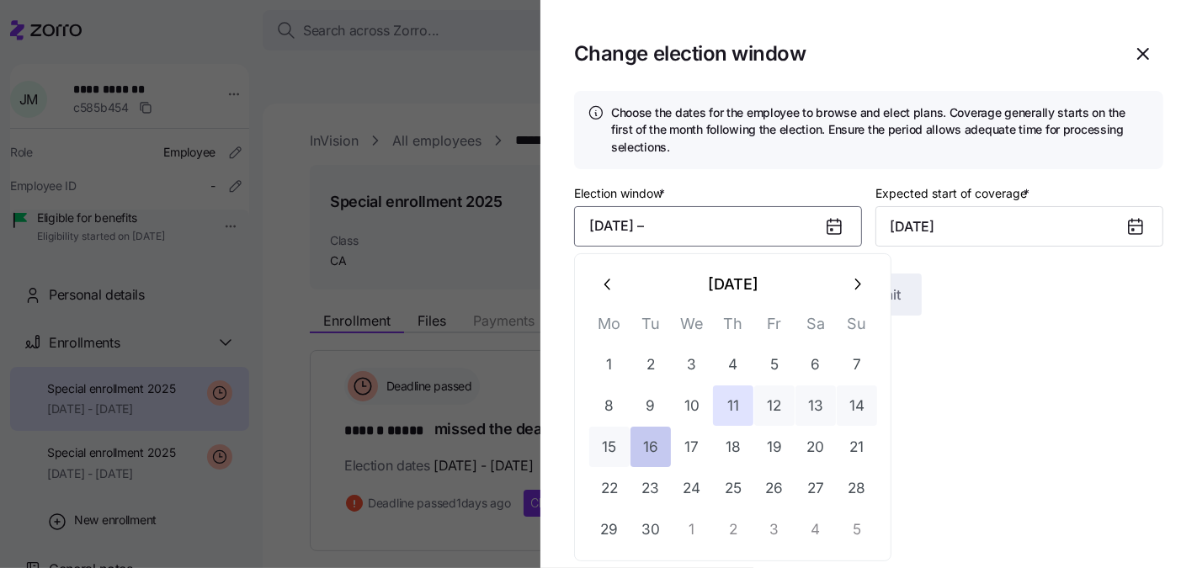
click at [663, 458] on button "16" at bounding box center [651, 447] width 40 height 40
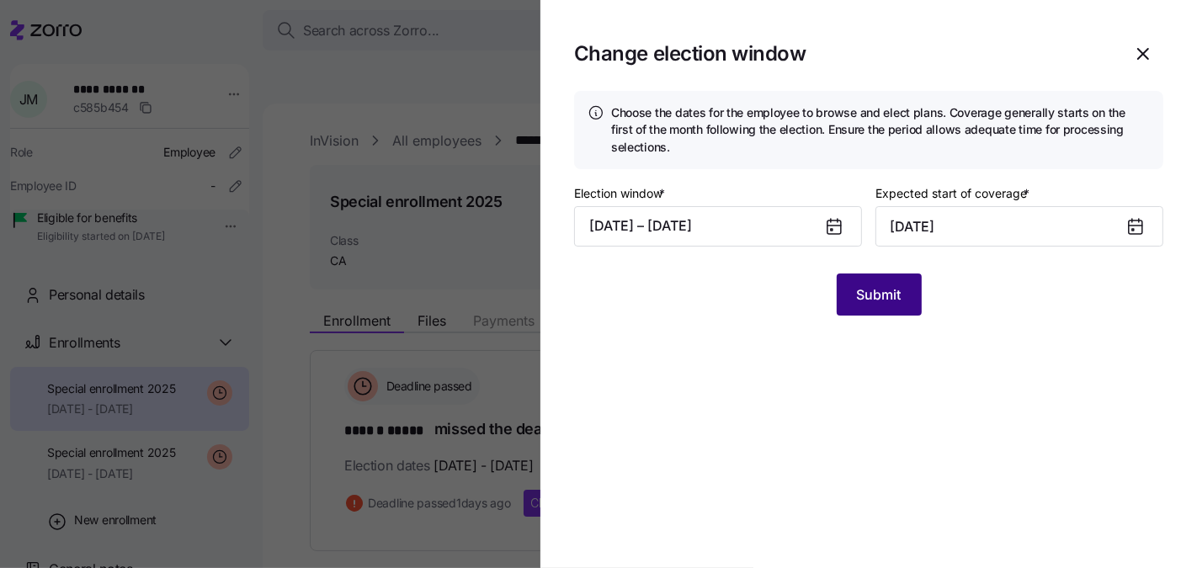
click at [871, 296] on span "Submit" at bounding box center [879, 295] width 45 height 20
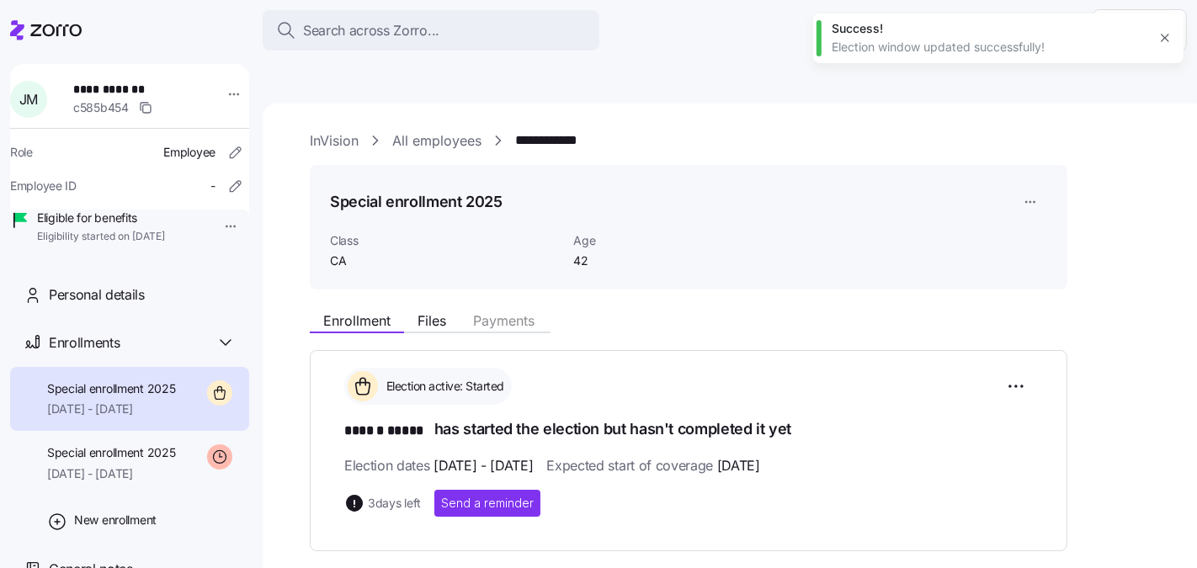
scroll to position [309, 0]
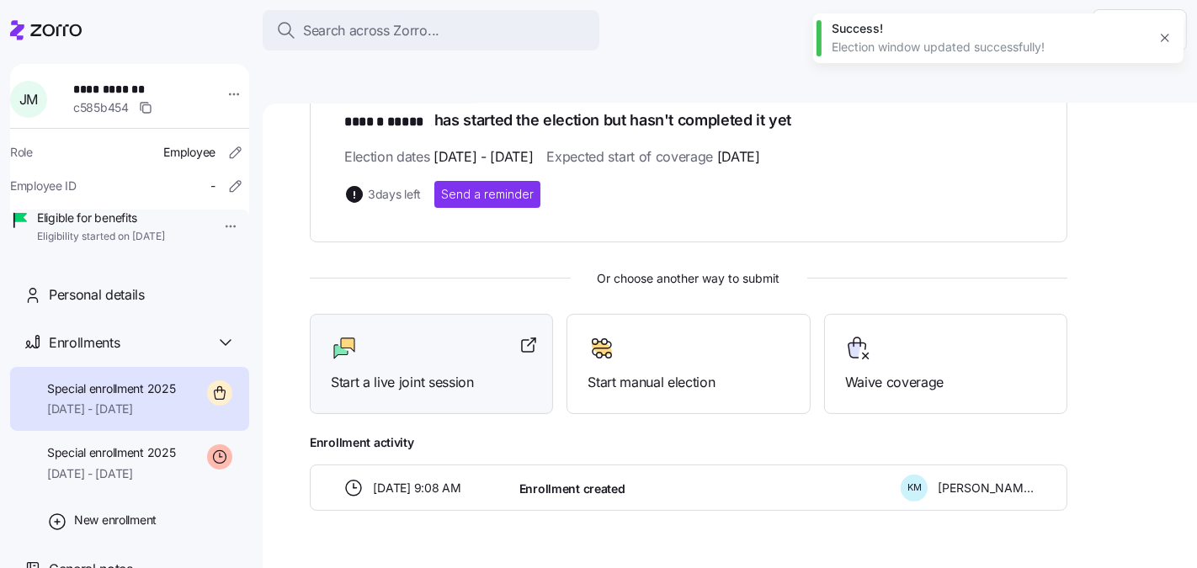
click at [388, 335] on div at bounding box center [431, 348] width 201 height 27
click at [55, 27] on icon at bounding box center [46, 30] width 72 height 20
click at [48, 26] on icon at bounding box center [46, 30] width 72 height 20
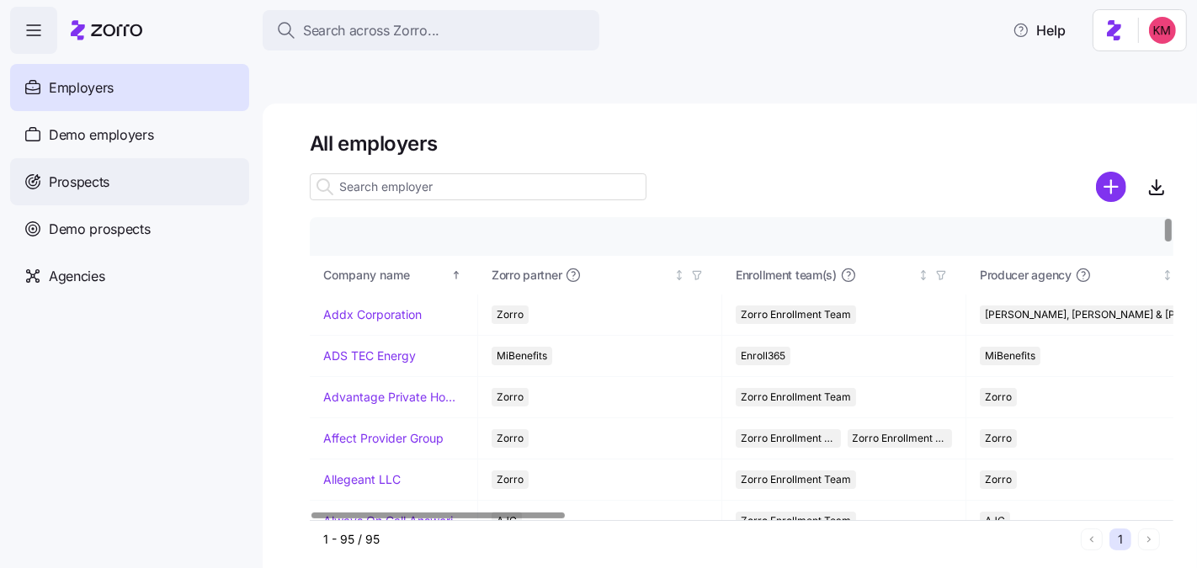
click at [72, 190] on span "Prospects" at bounding box center [79, 182] width 61 height 21
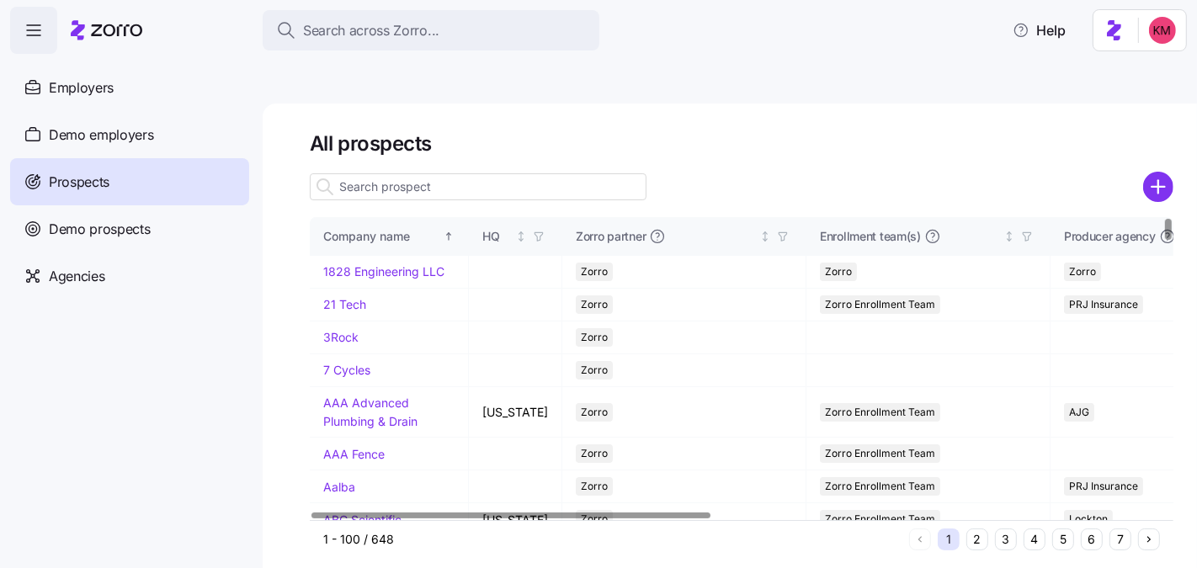
click at [1039, 529] on button "4" at bounding box center [1035, 540] width 22 height 22
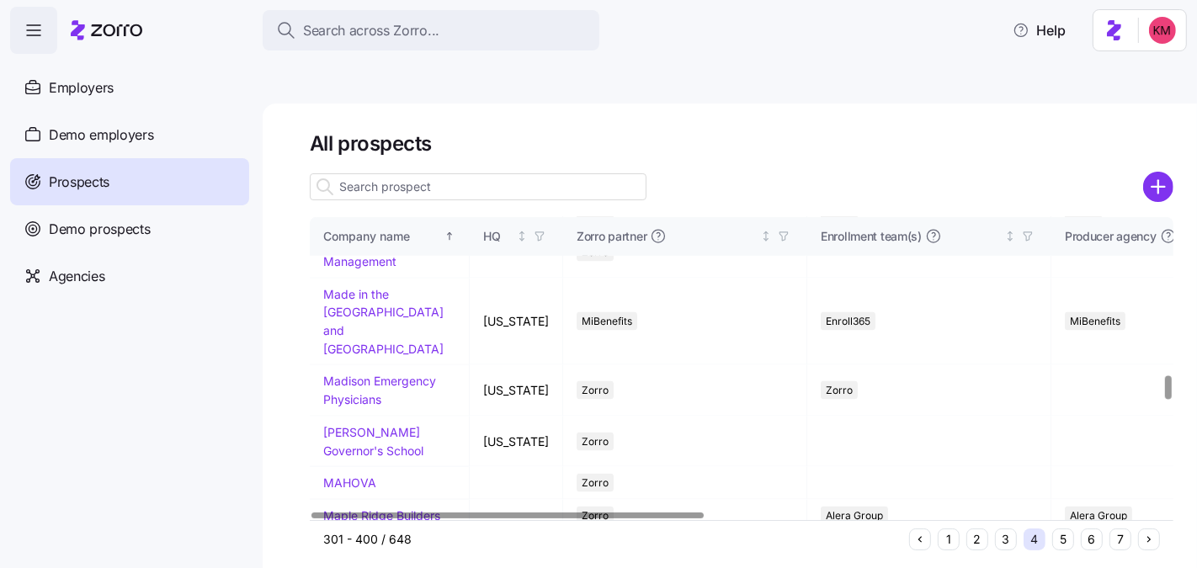
scroll to position [2040, 0]
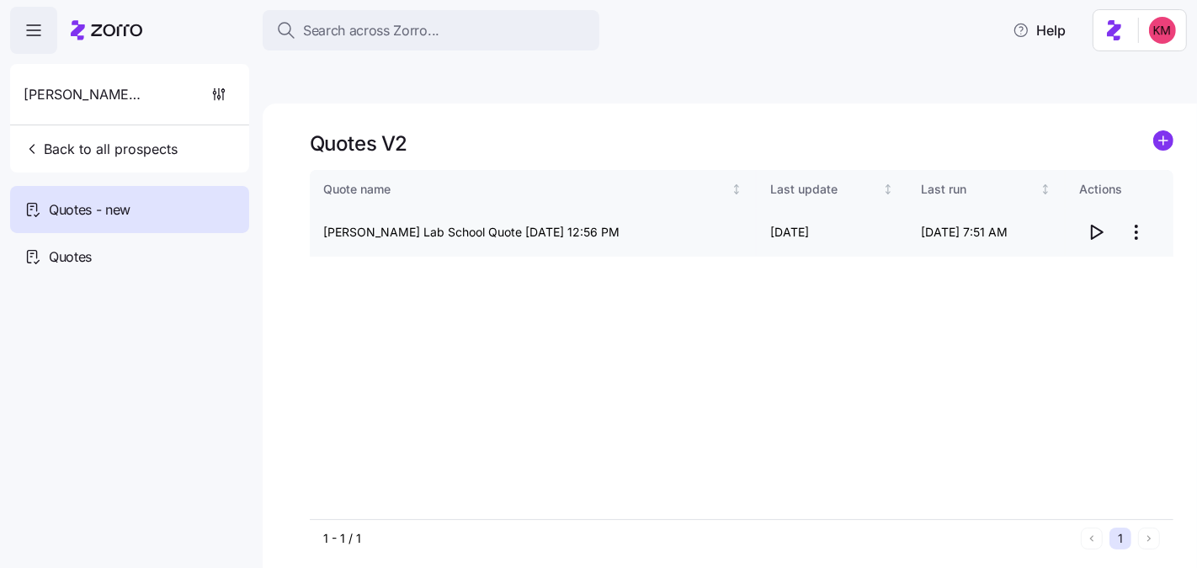
click at [1096, 222] on icon "button" at bounding box center [1096, 232] width 20 height 20
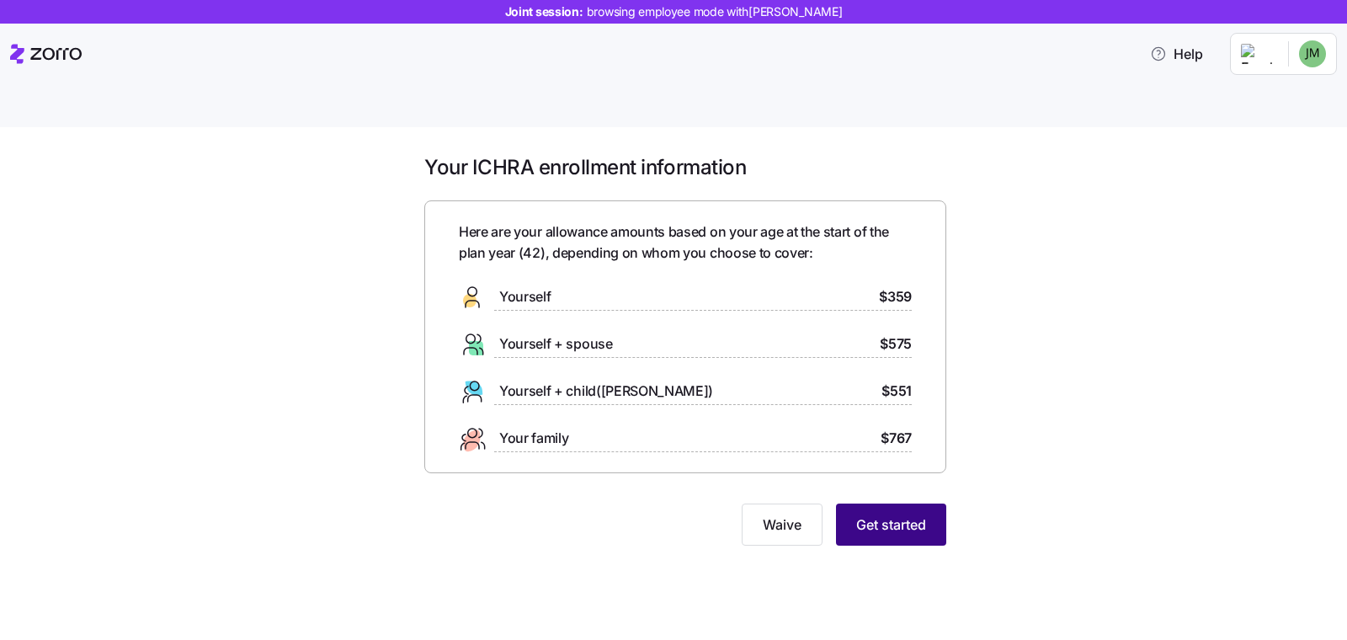
click at [884, 503] on button "Get started" at bounding box center [891, 524] width 110 height 42
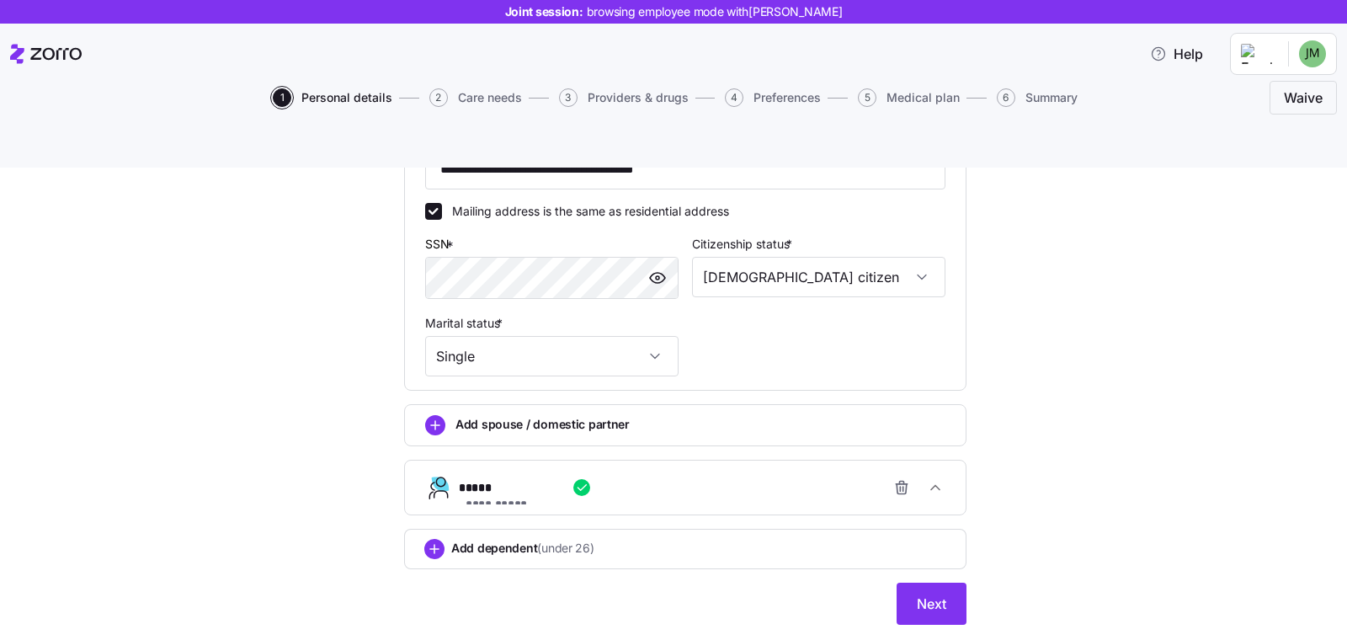
scroll to position [536, 0]
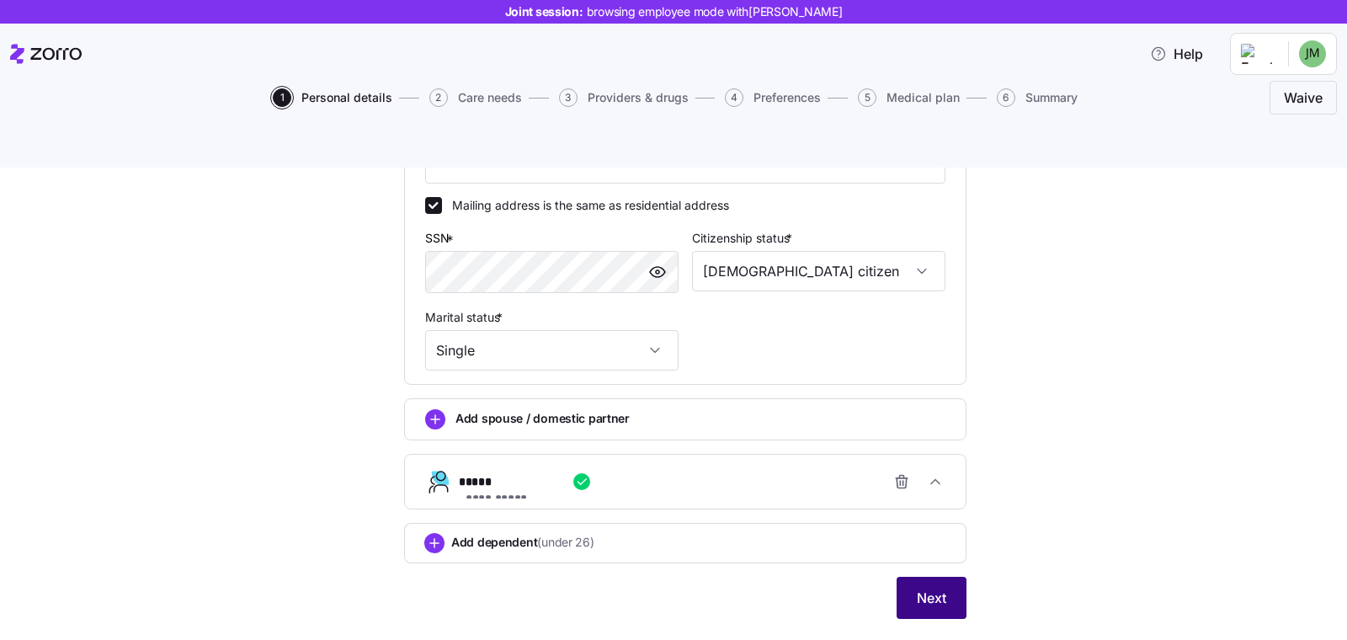
click at [917, 588] on span "Next" at bounding box center [931, 598] width 29 height 20
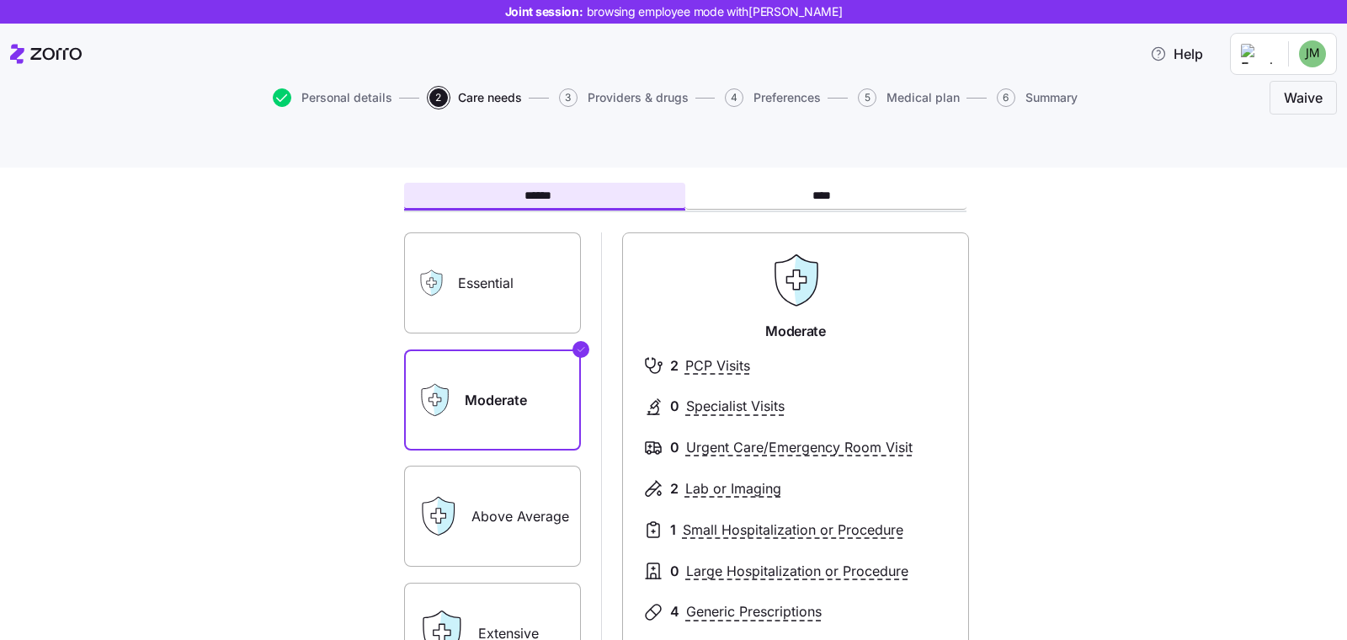
scroll to position [81, 0]
click at [478, 235] on label "Essential" at bounding box center [492, 282] width 177 height 101
click at [0, 0] on input "Essential" at bounding box center [0, 0] width 0 height 0
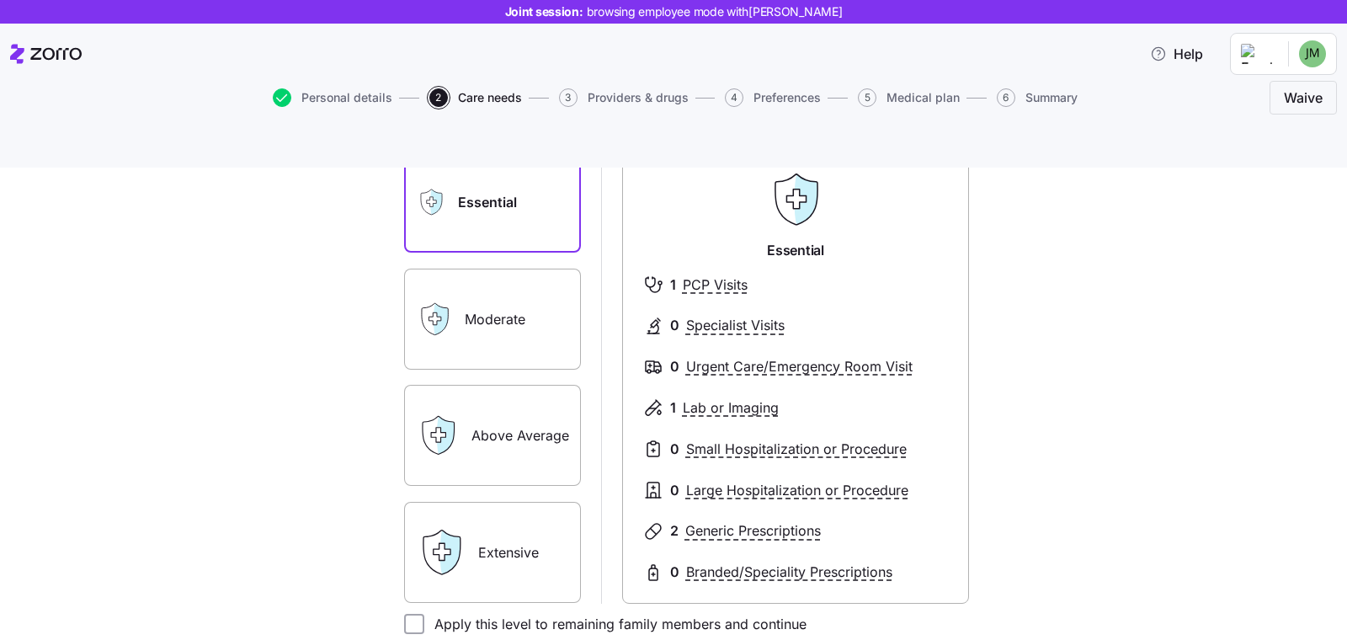
scroll to position [191, 0]
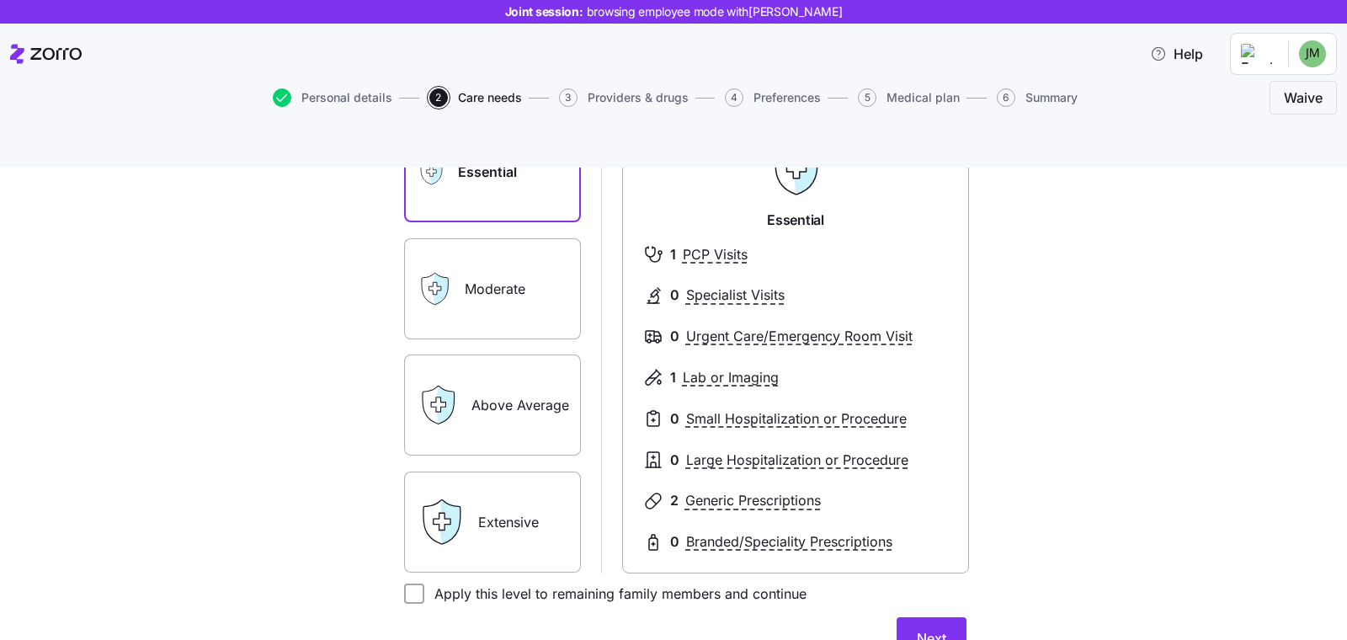
click at [506, 271] on label "Moderate" at bounding box center [492, 288] width 177 height 101
click at [0, 0] on input "Moderate" at bounding box center [0, 0] width 0 height 0
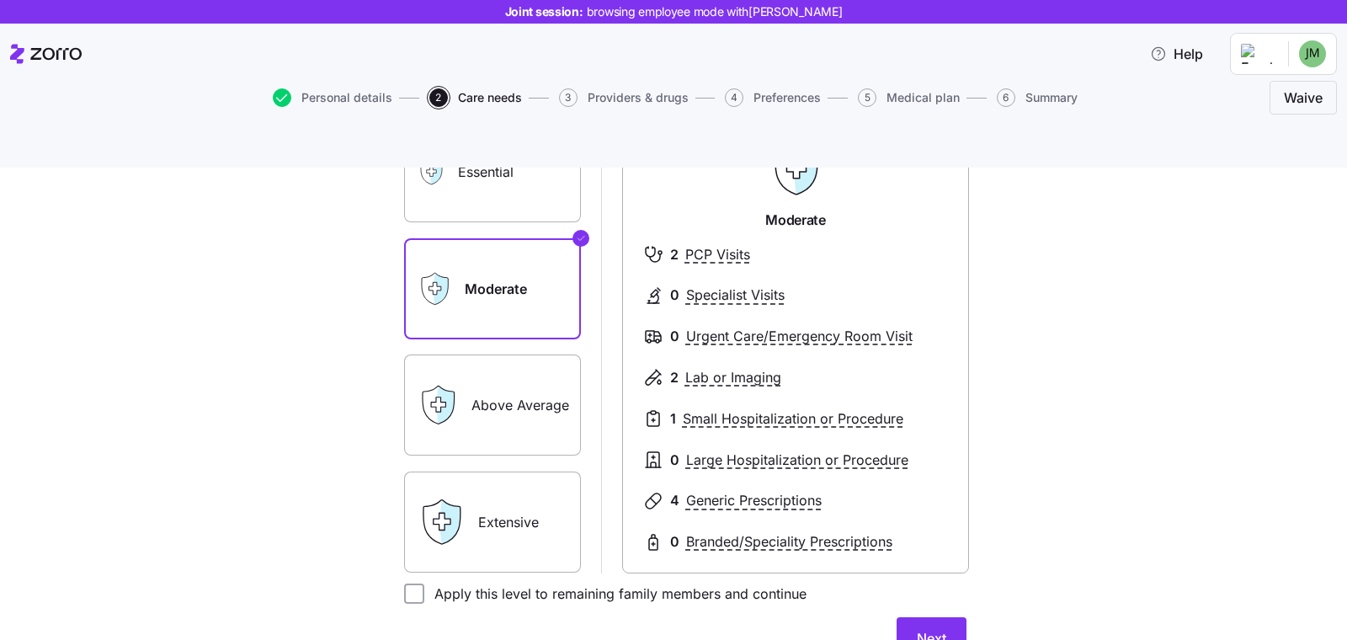
click at [500, 363] on label "Above Average" at bounding box center [492, 404] width 177 height 101
click at [0, 0] on input "Above Average" at bounding box center [0, 0] width 0 height 0
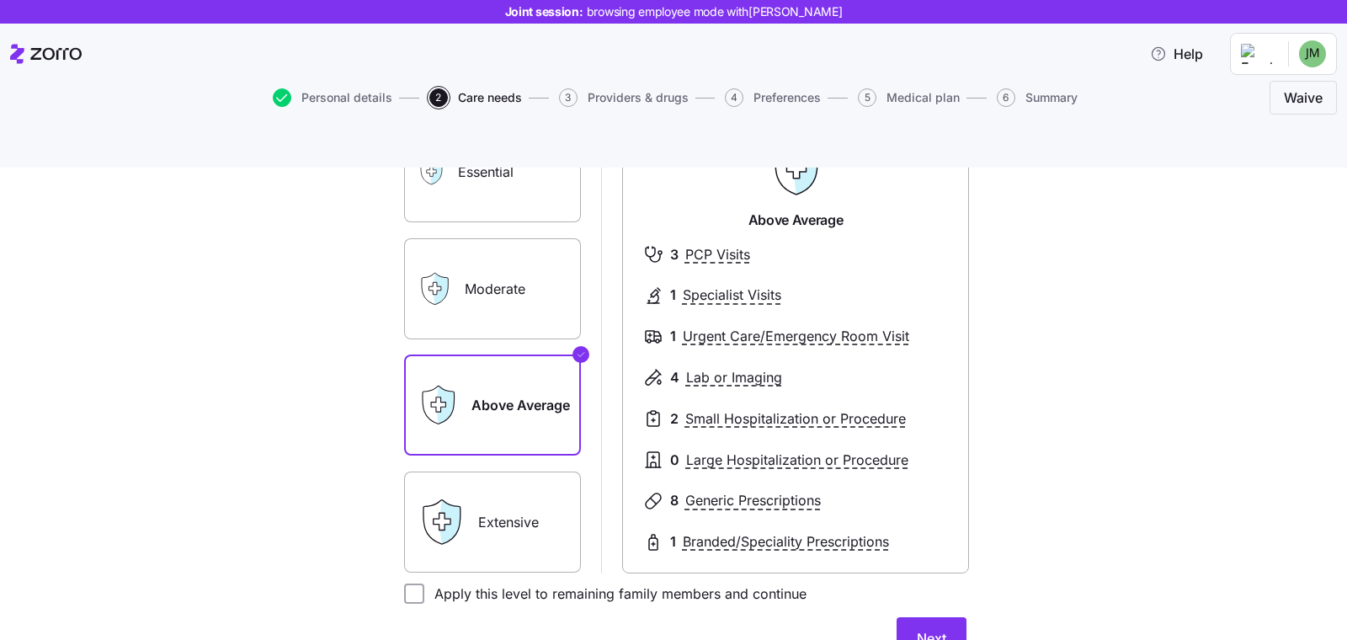
click at [519, 482] on label "Extensive" at bounding box center [492, 521] width 177 height 101
click at [0, 0] on input "Extensive" at bounding box center [0, 0] width 0 height 0
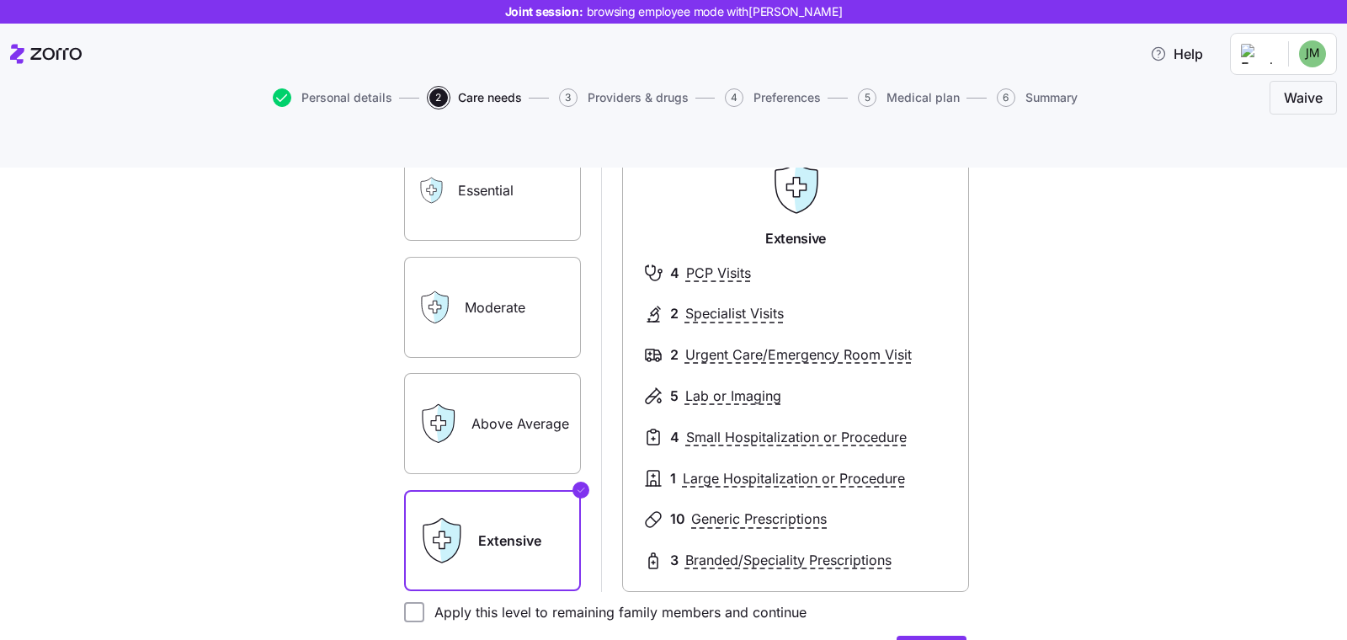
scroll to position [43, 0]
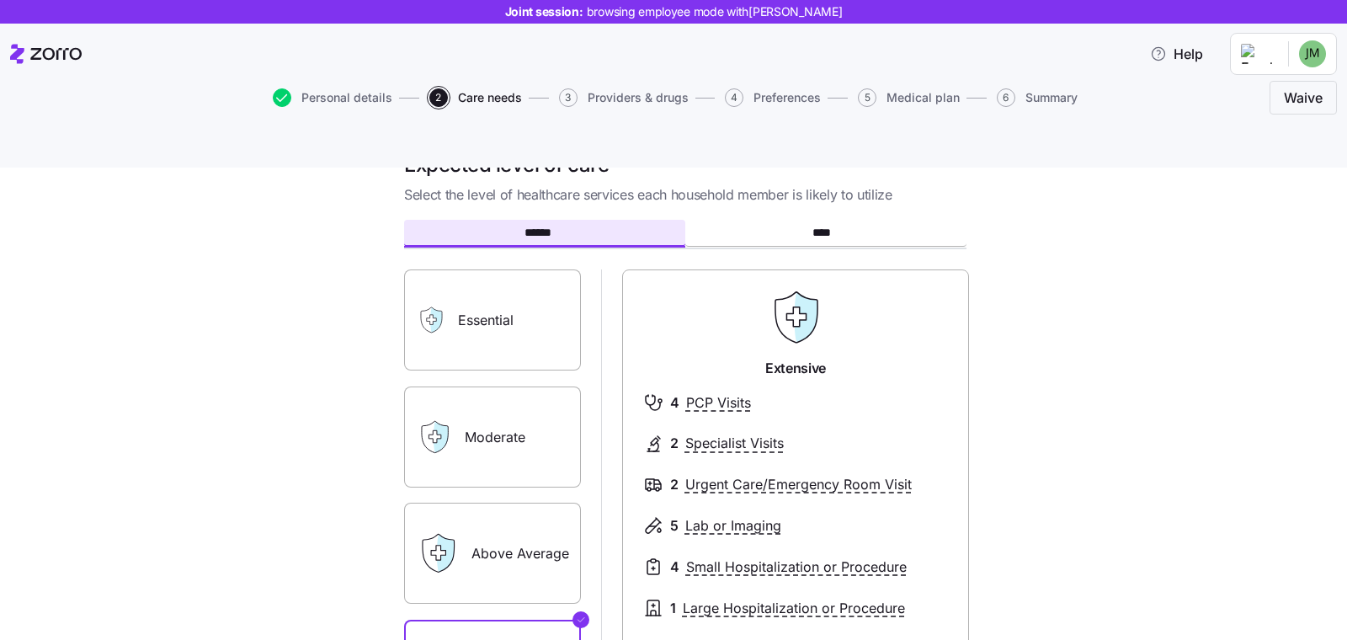
click at [483, 386] on label "Moderate" at bounding box center [492, 436] width 177 height 101
click at [0, 0] on input "Moderate" at bounding box center [0, 0] width 0 height 0
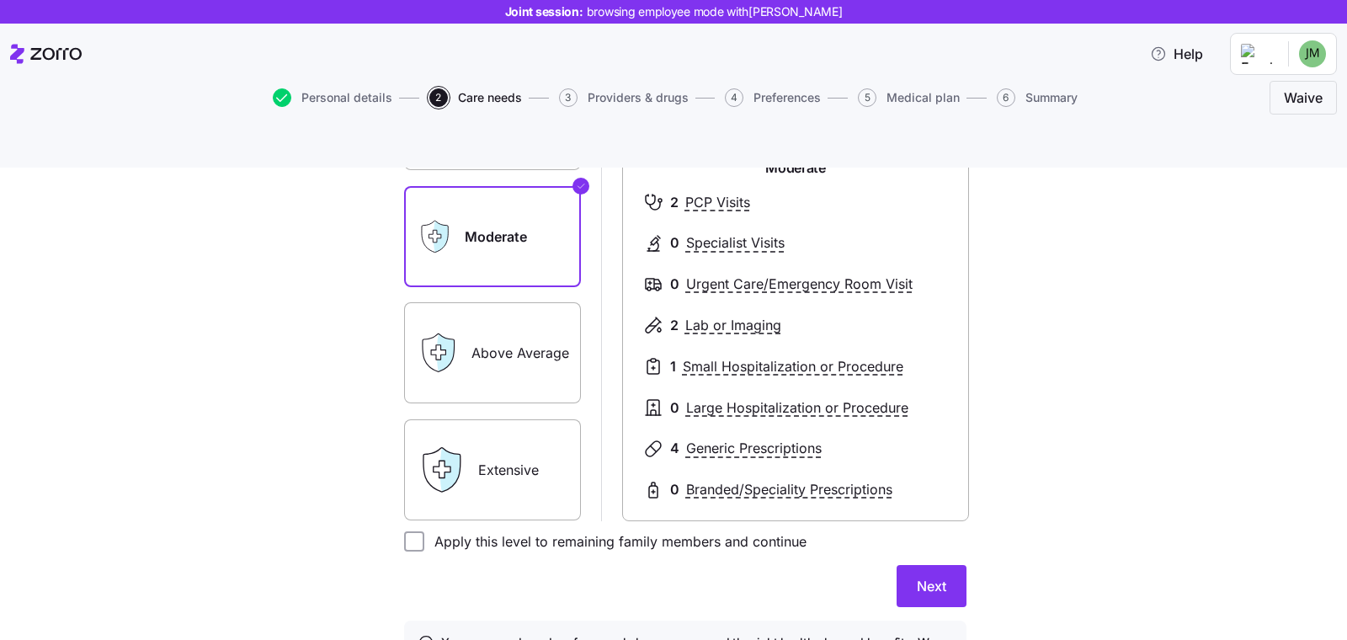
scroll to position [276, 0]
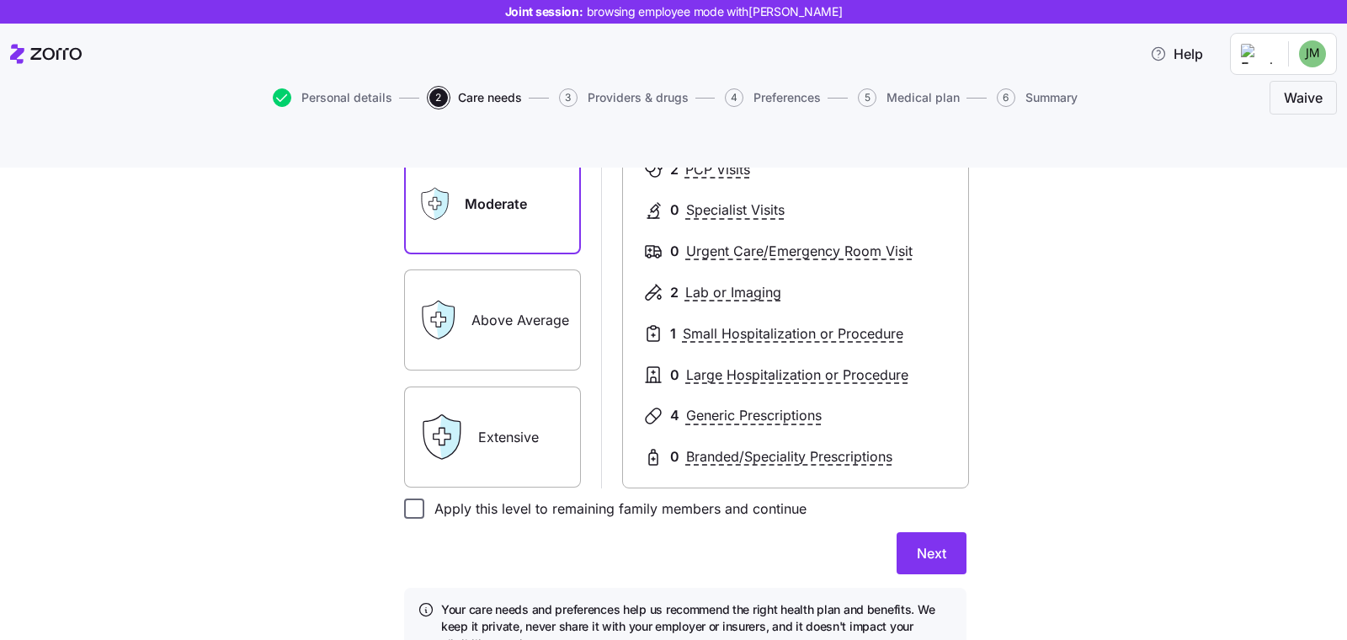
click at [407, 498] on input "Apply this level to remaining family members and continue" at bounding box center [414, 508] width 20 height 20
checkbox input "true"
click at [917, 543] on span "Next" at bounding box center [931, 553] width 29 height 20
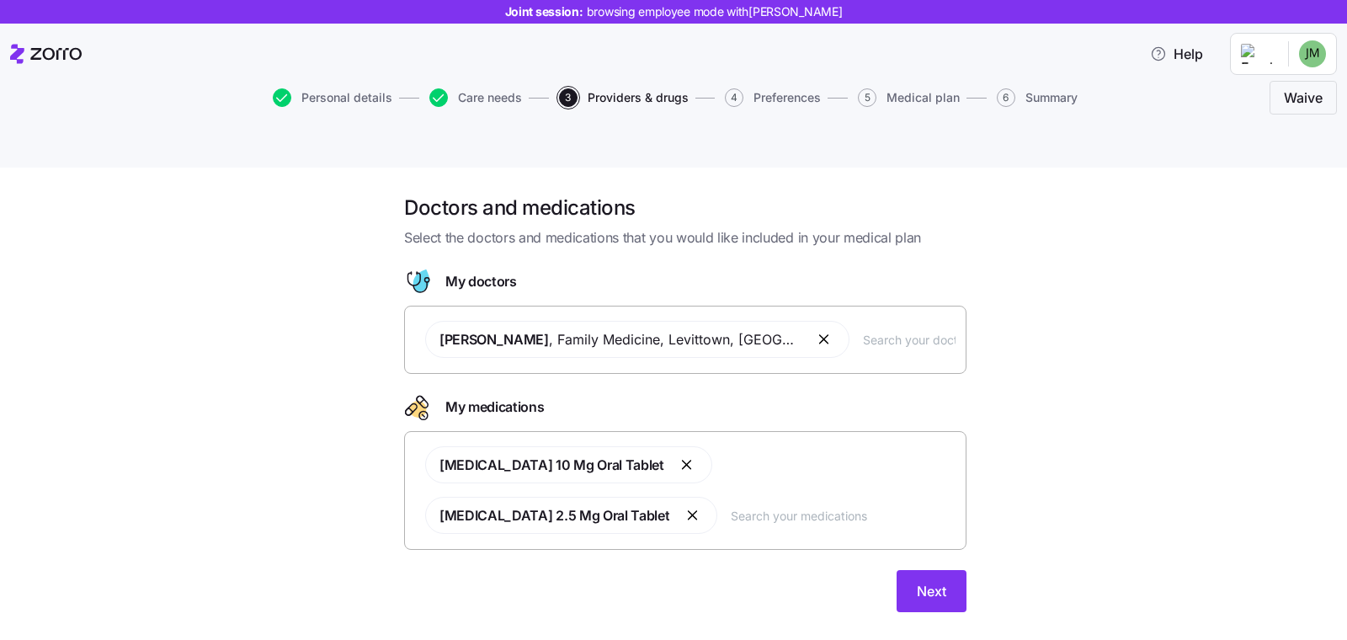
click at [893, 330] on input "text" at bounding box center [909, 339] width 93 height 19
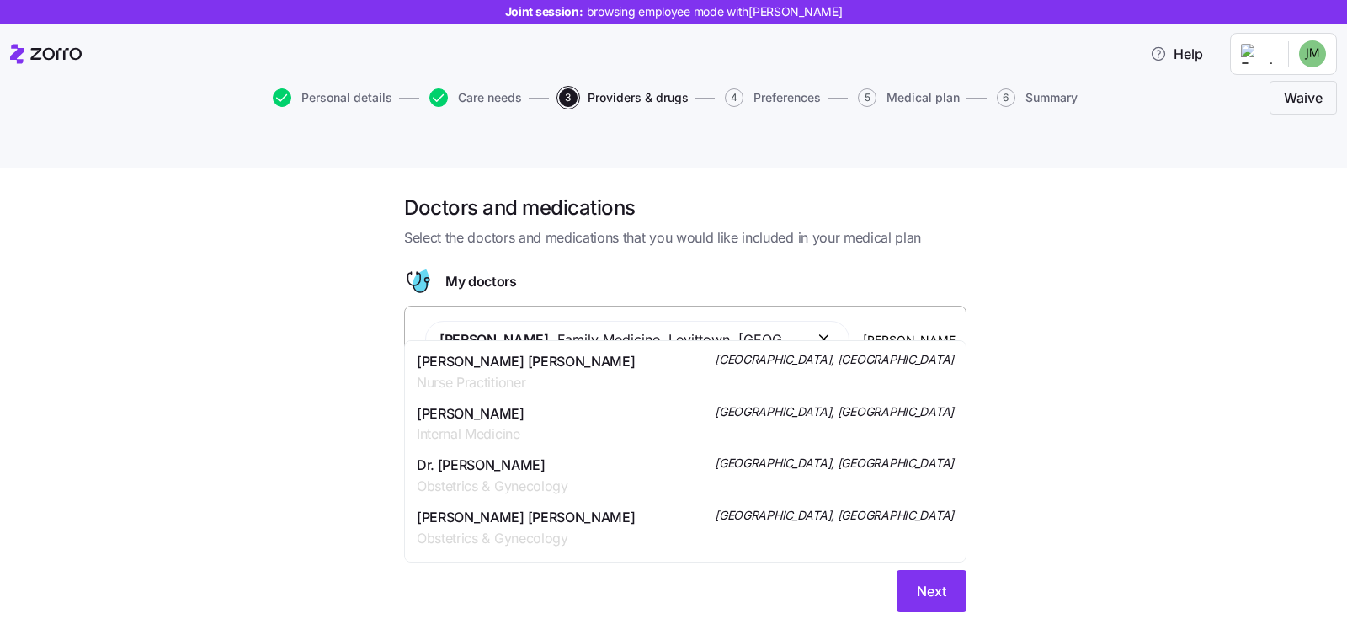
scroll to position [3, 0]
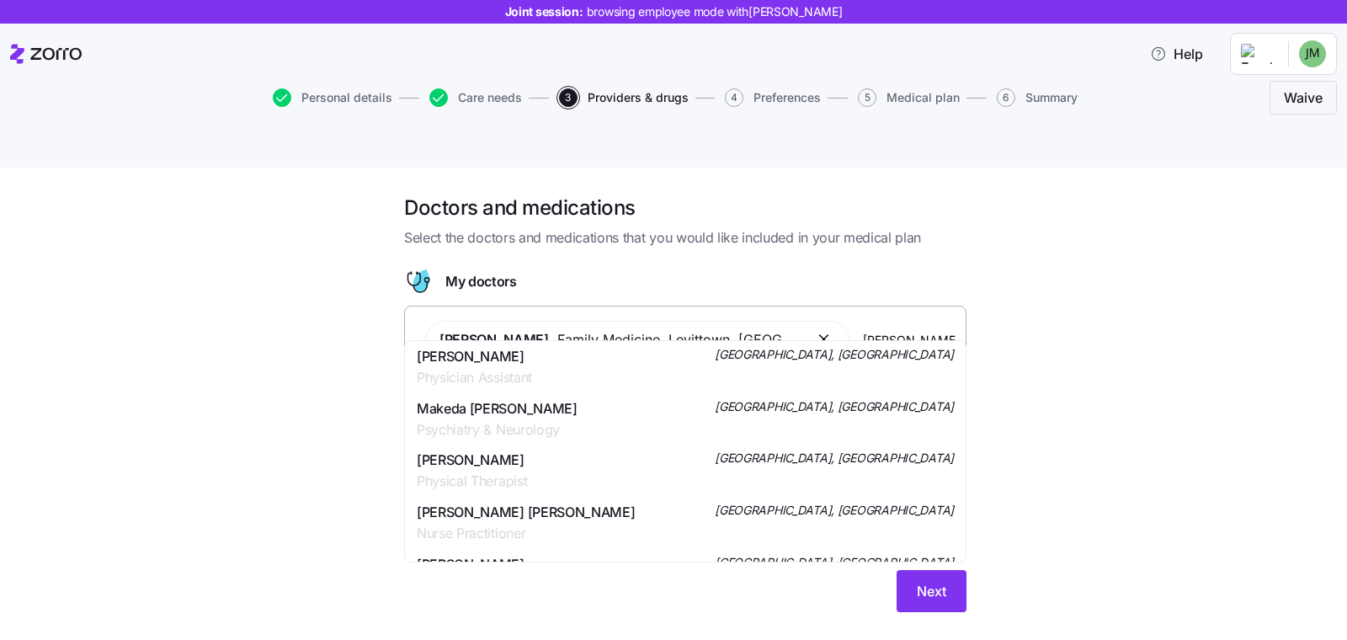
click at [866, 330] on input "jones" at bounding box center [909, 339] width 93 height 19
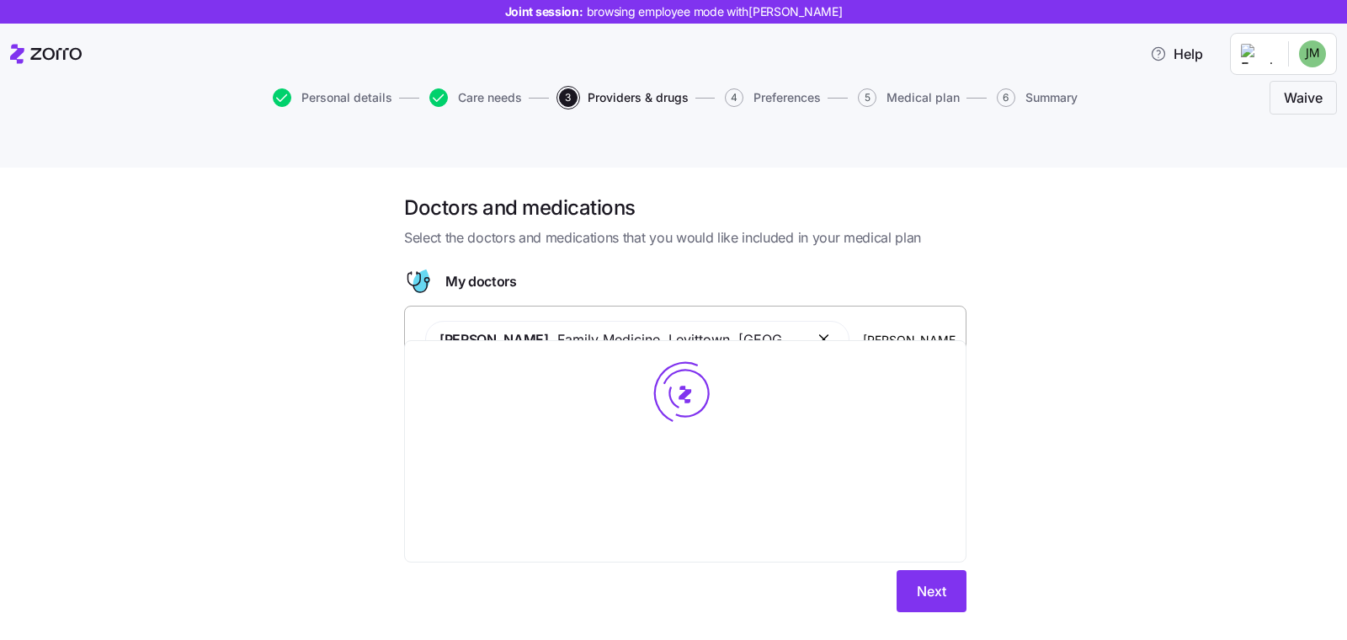
scroll to position [0, 0]
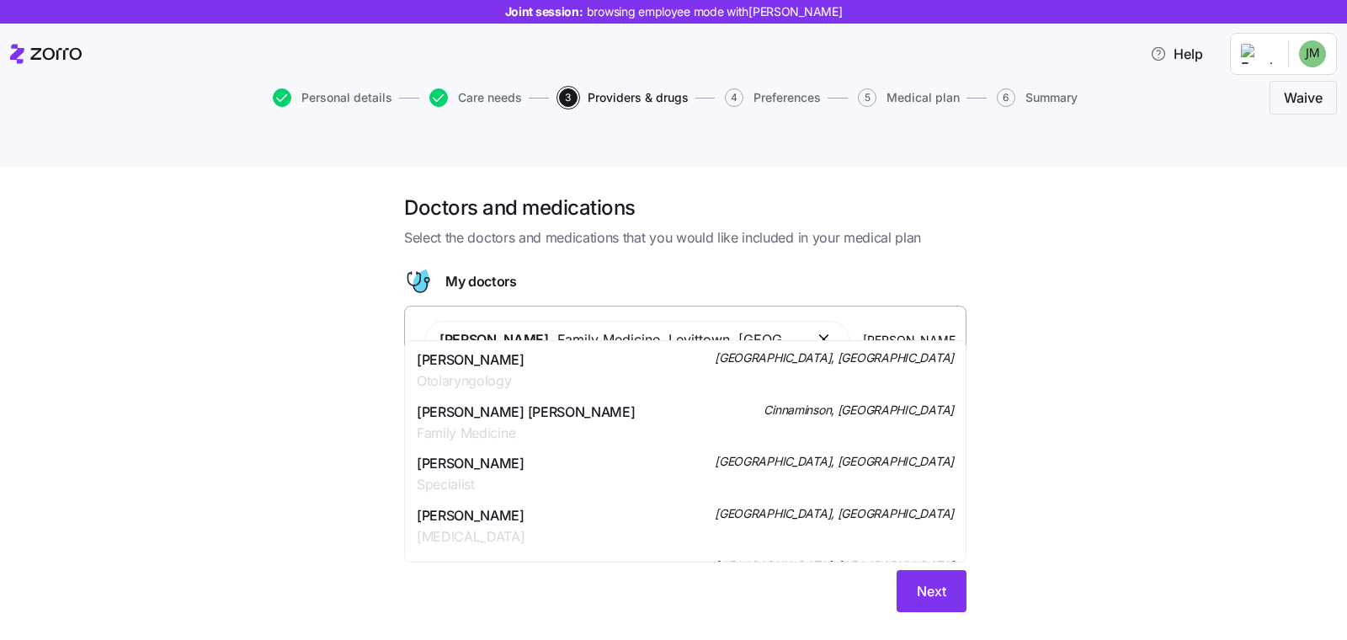
type input "robert"
click at [1137, 546] on div "Doctors and medications Select the doctors and medications that you would like …" at bounding box center [685, 413] width 1276 height 438
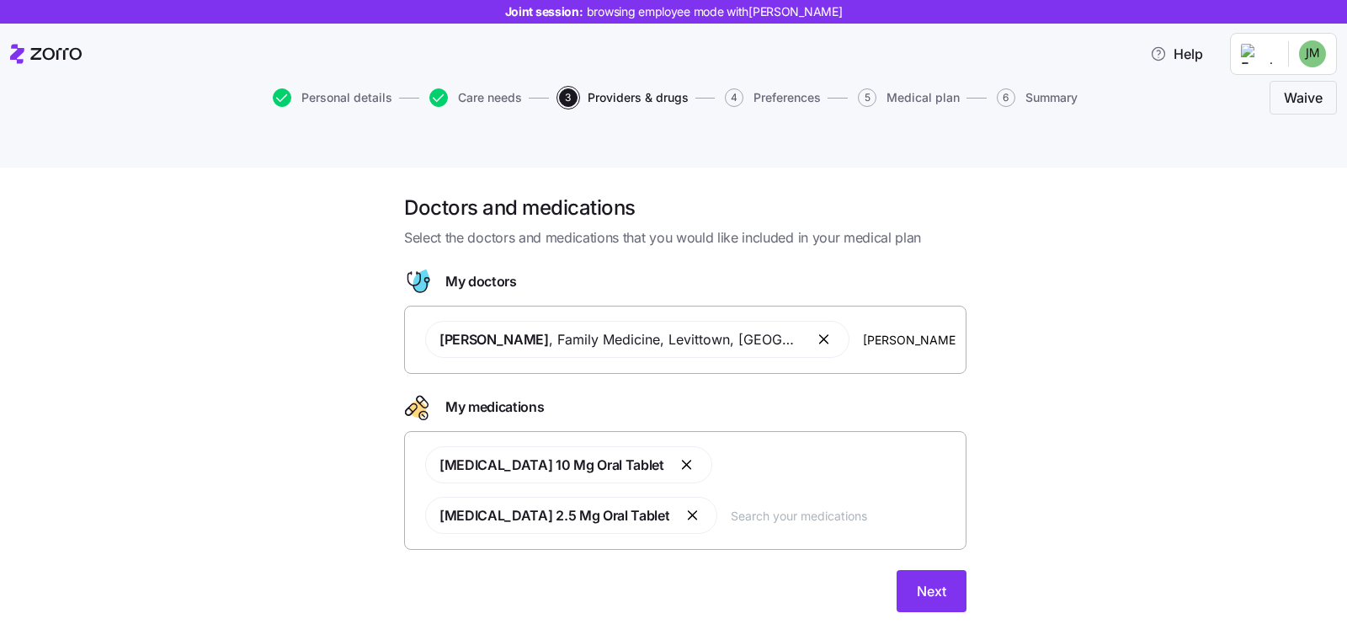
click at [670, 477] on div "Atorvastatin 10 Mg Oral Tablet Lisinopril 2.5 Mg Oral Tablet" at bounding box center [685, 490] width 540 height 108
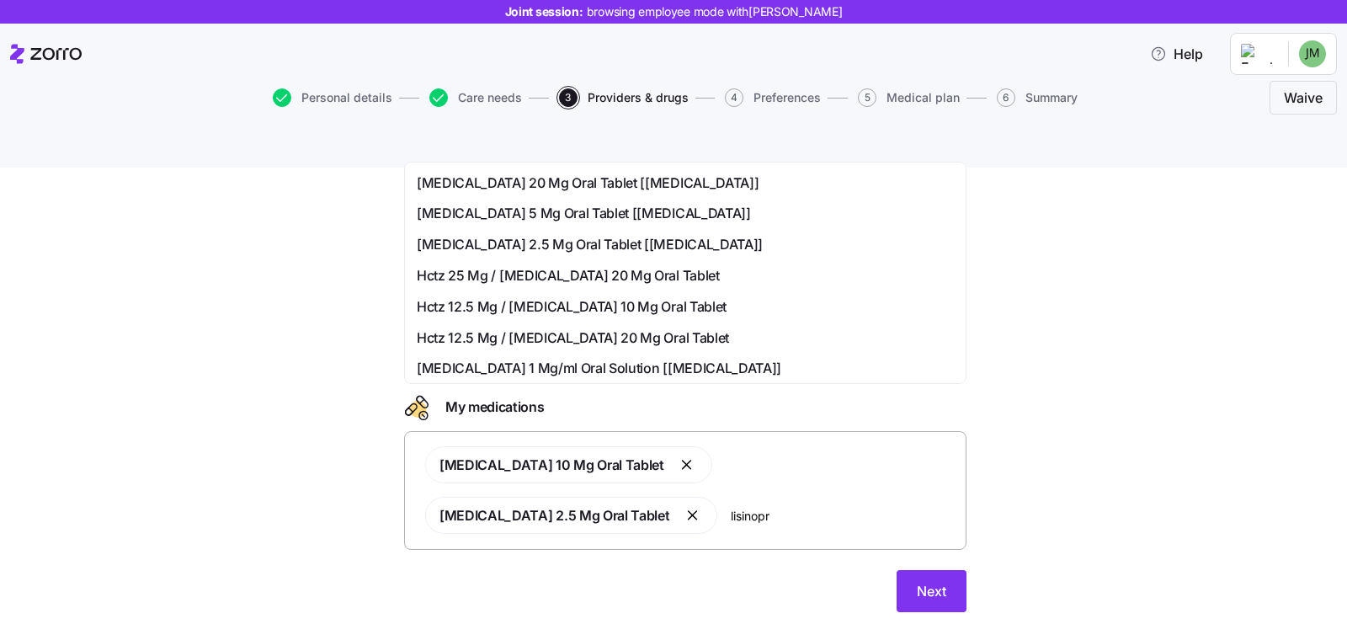
scroll to position [251, 0]
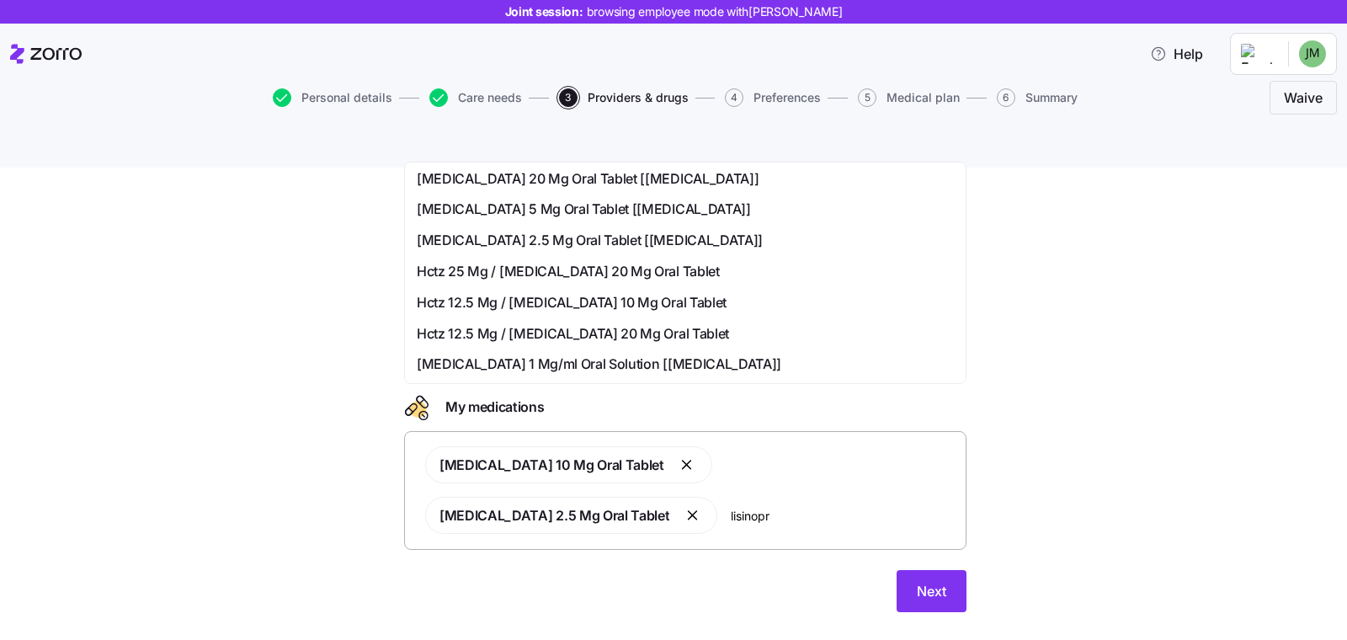
type input "lisinopr"
click at [1078, 397] on div "Doctors and medications Select the doctors and medications that you would like …" at bounding box center [685, 413] width 1276 height 438
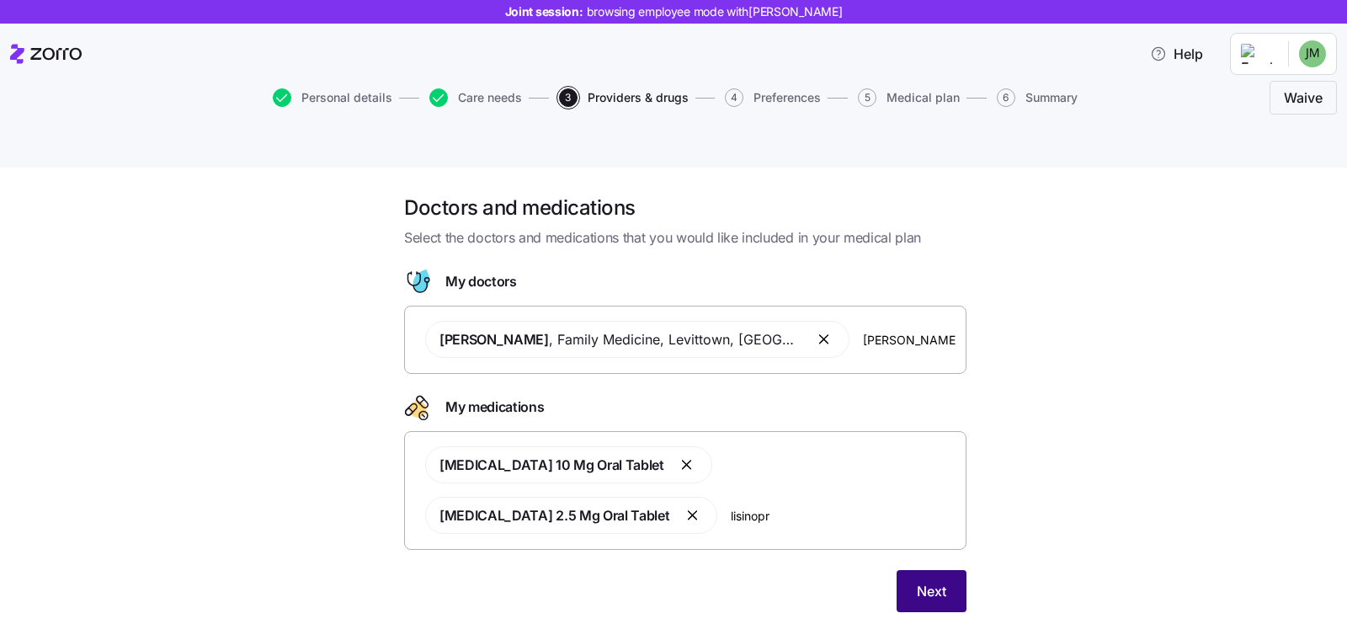
click at [913, 570] on button "Next" at bounding box center [932, 591] width 70 height 42
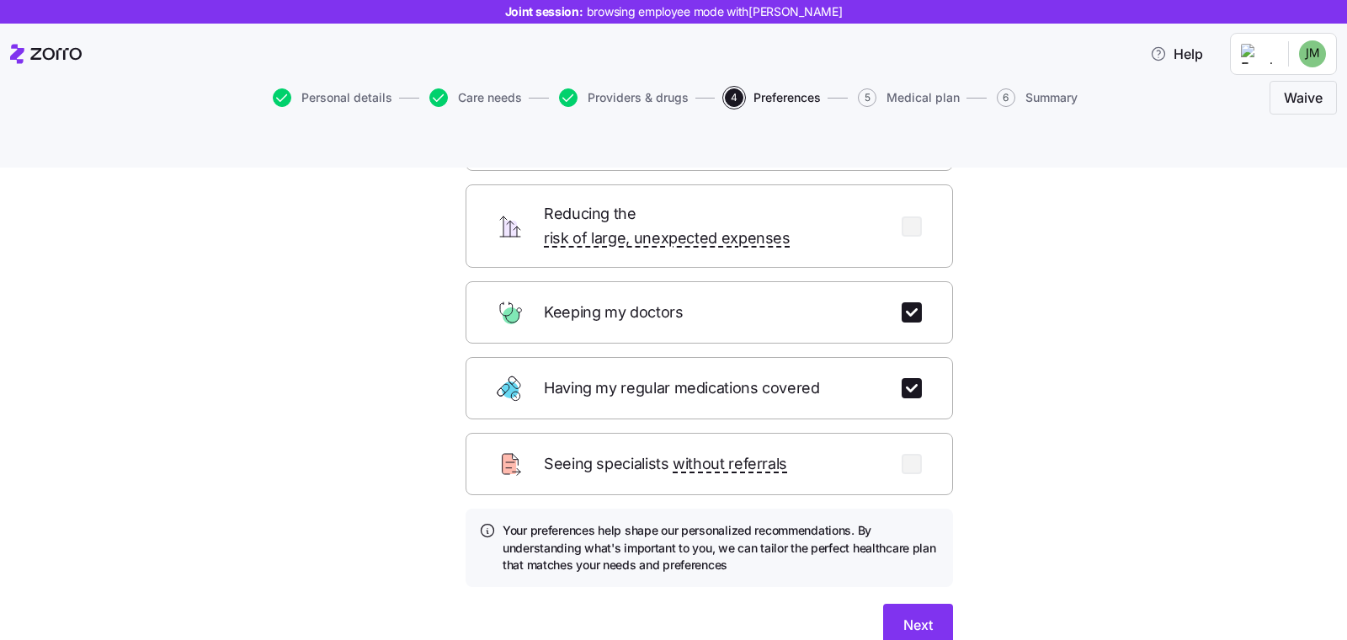
scroll to position [161, 0]
click at [897, 603] on button "Next" at bounding box center [918, 624] width 70 height 42
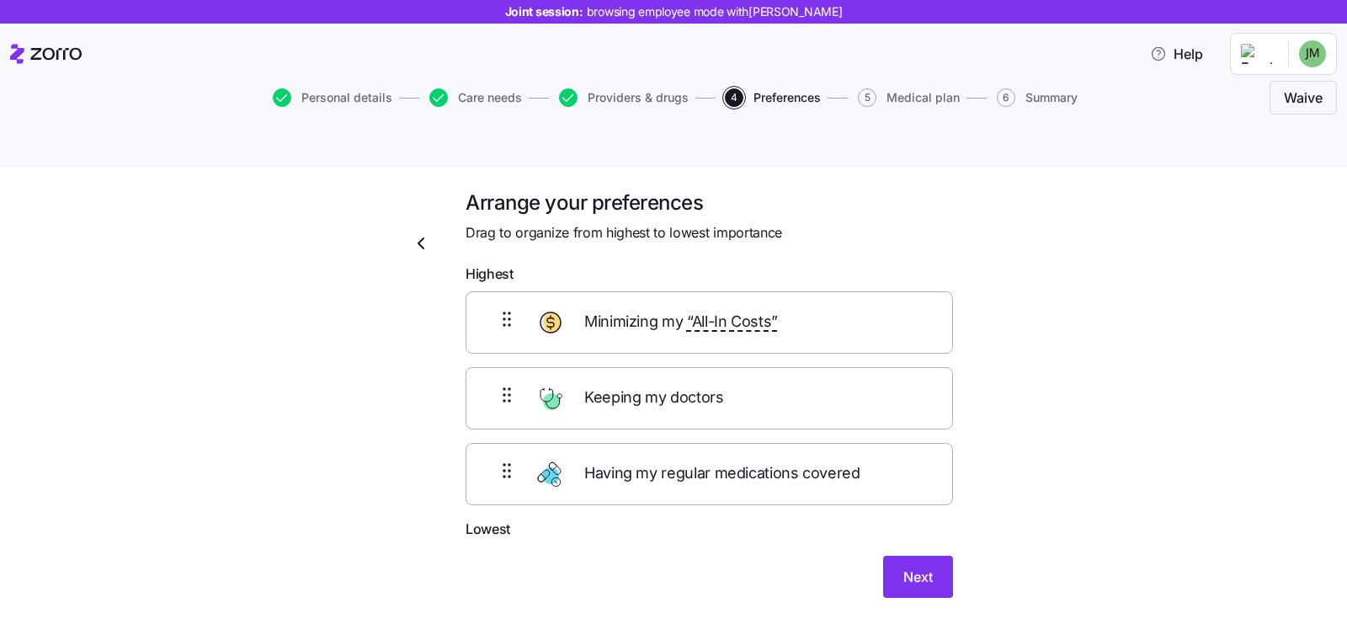
scroll to position [3, 0]
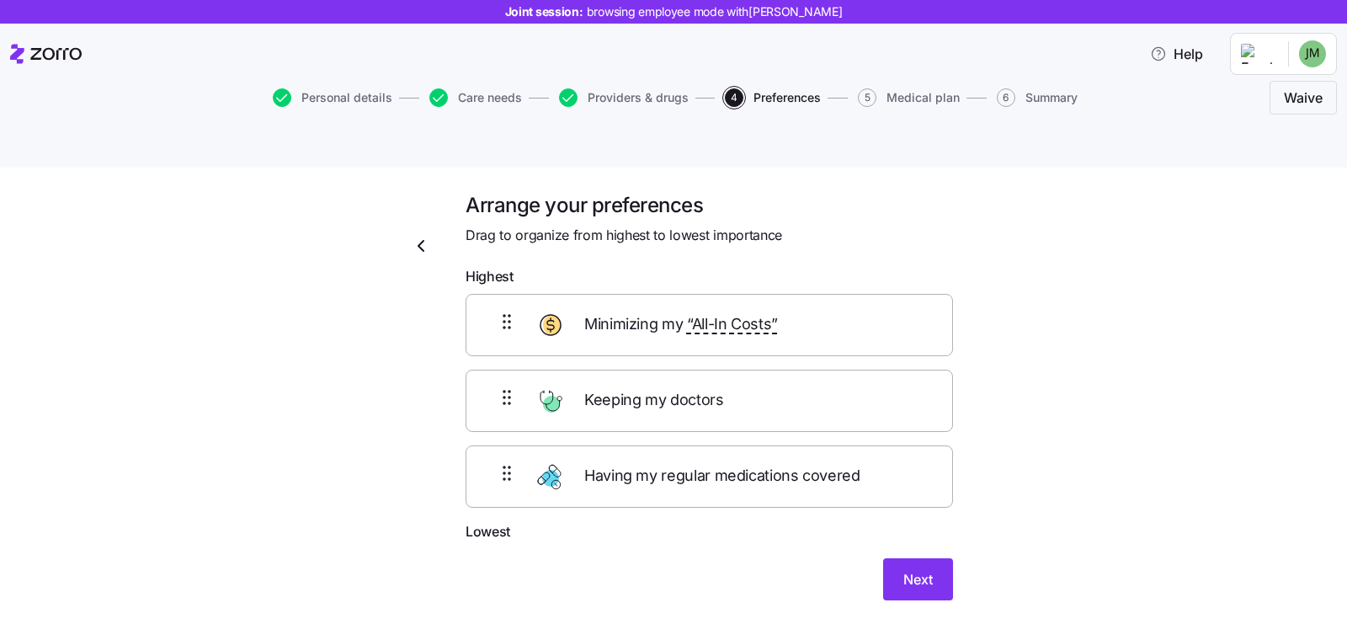
click at [453, 340] on div "Arrange your preferences Drag to organize from highest to lowest importance Hig…" at bounding box center [709, 406] width 514 height 429
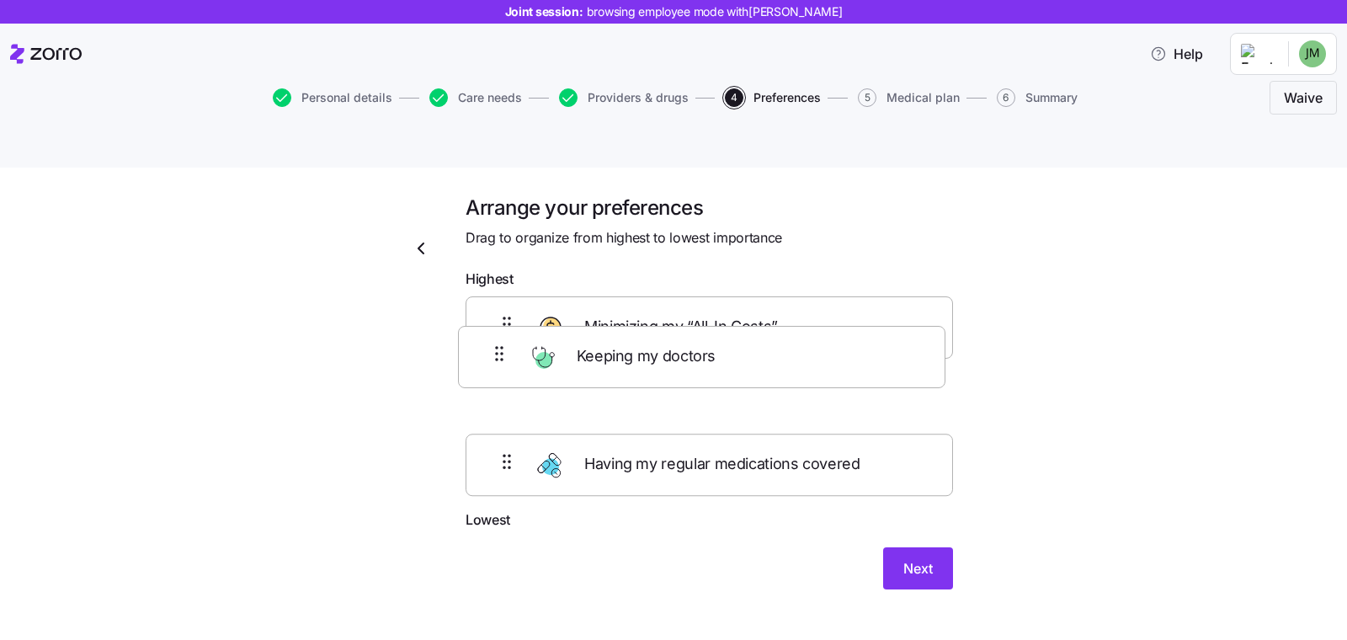
scroll to position [0, 0]
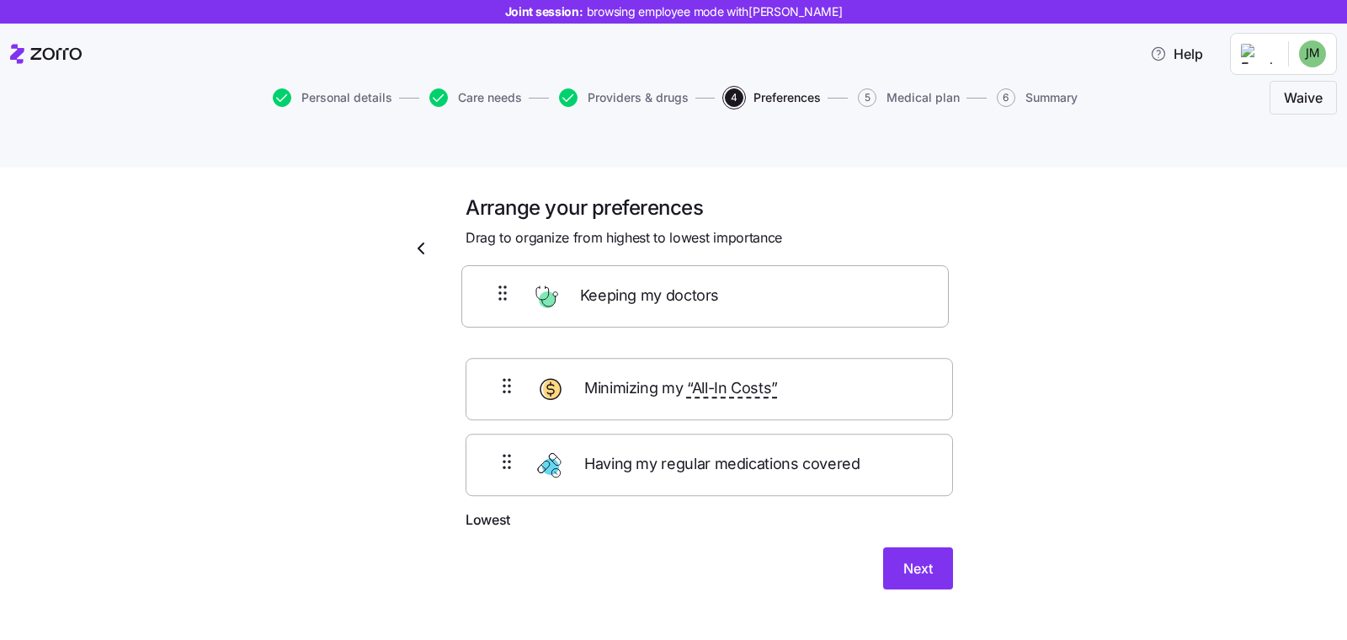
drag, startPoint x: 485, startPoint y: 355, endPoint x: 487, endPoint y: 287, distance: 68.2
click at [487, 296] on div "Minimizing my “All-In Costs” Keeping my doctors Having my regular medications c…" at bounding box center [709, 402] width 487 height 213
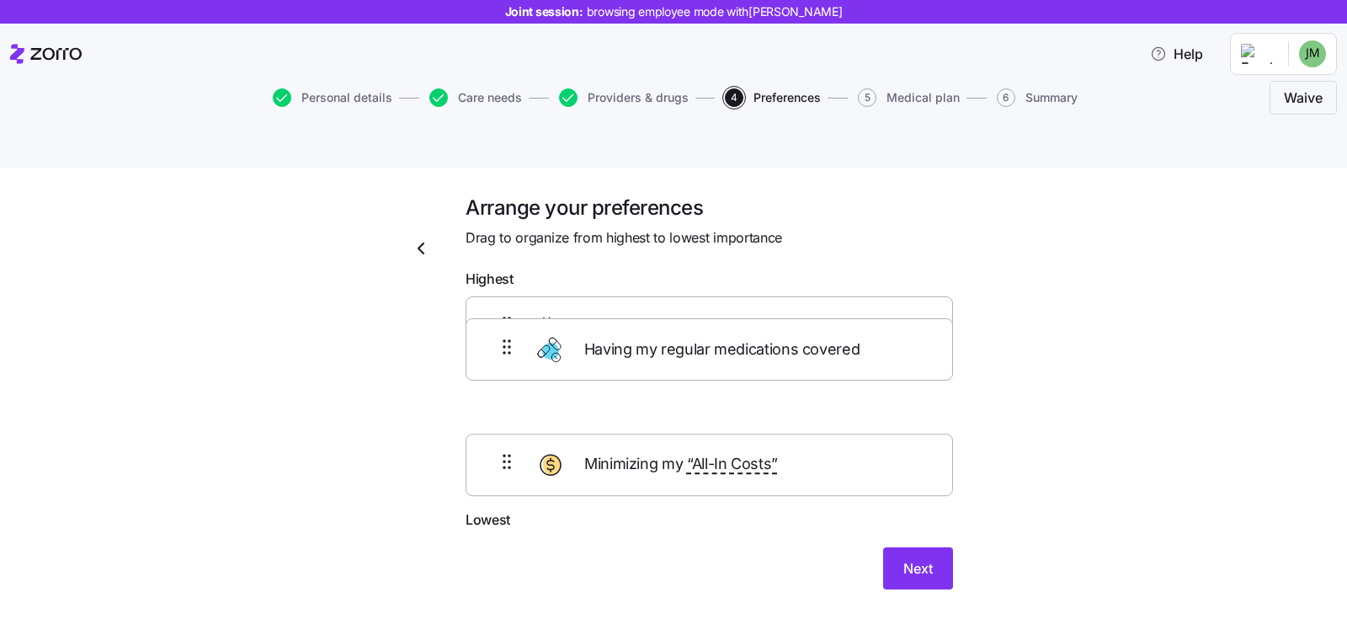
drag, startPoint x: 508, startPoint y: 416, endPoint x: 515, endPoint y: 317, distance: 99.6
click at [515, 317] on div "Keeping my doctors Minimizing my “All-In Costs” Having my regular medications c…" at bounding box center [709, 402] width 487 height 213
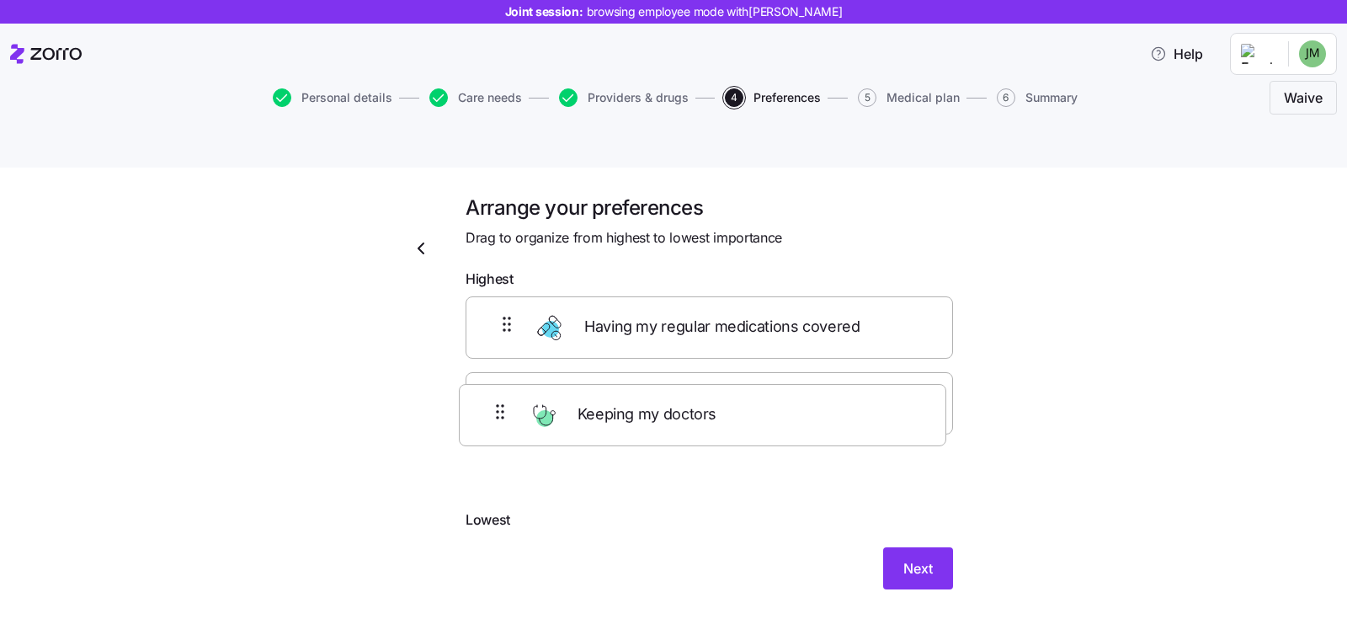
drag, startPoint x: 496, startPoint y: 290, endPoint x: 499, endPoint y: 396, distance: 106.1
click at [497, 420] on div "Keeping my doctors Having my regular medications covered Minimizing my “All-In …" at bounding box center [709, 402] width 487 height 213
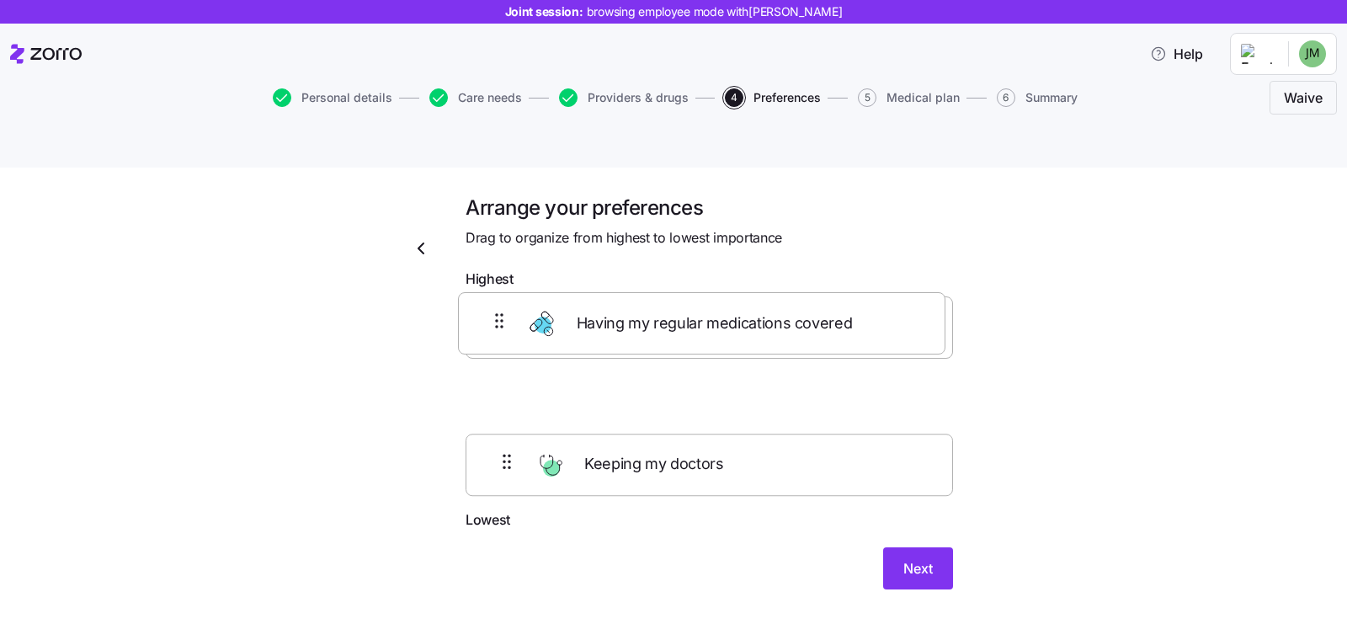
drag, startPoint x: 498, startPoint y: 375, endPoint x: 498, endPoint y: 317, distance: 58.1
click at [498, 317] on div "Minimizing my “All-In Costs” Having my regular medications covered Keeping my d…" at bounding box center [709, 402] width 487 height 213
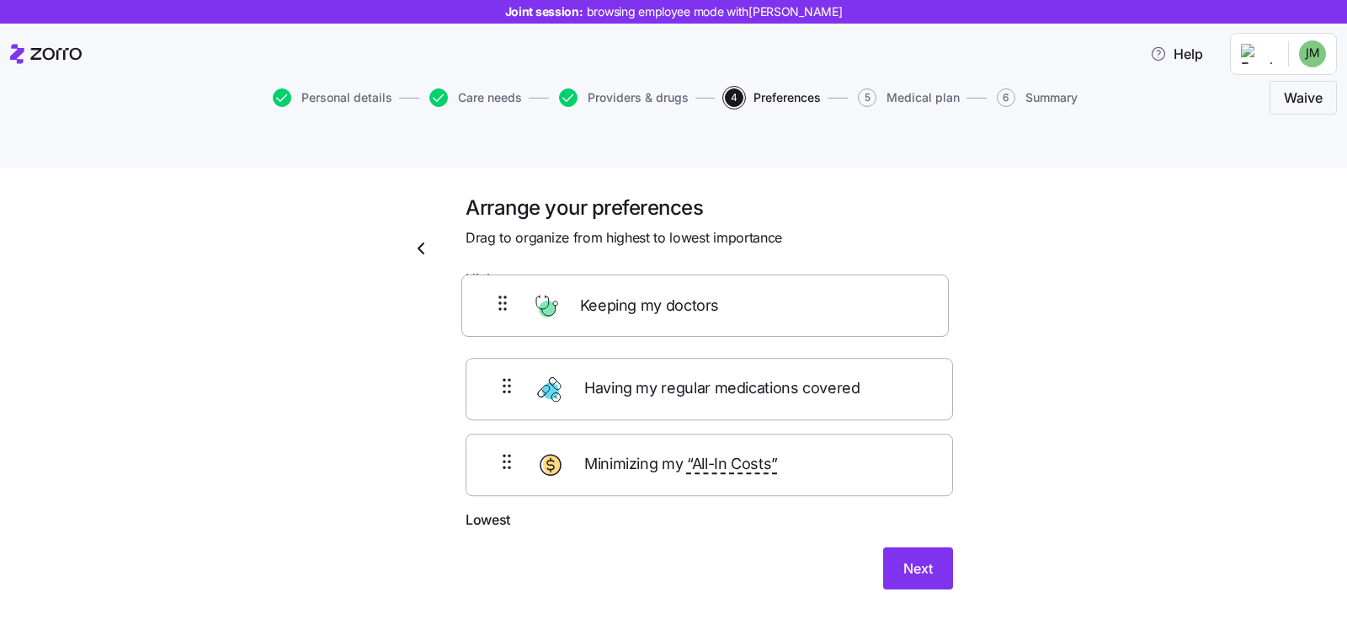
drag, startPoint x: 495, startPoint y: 429, endPoint x: 499, endPoint y: 272, distance: 157.5
click at [499, 296] on div "Having my regular medications covered Minimizing my “All-In Costs” Keeping my d…" at bounding box center [709, 402] width 487 height 213
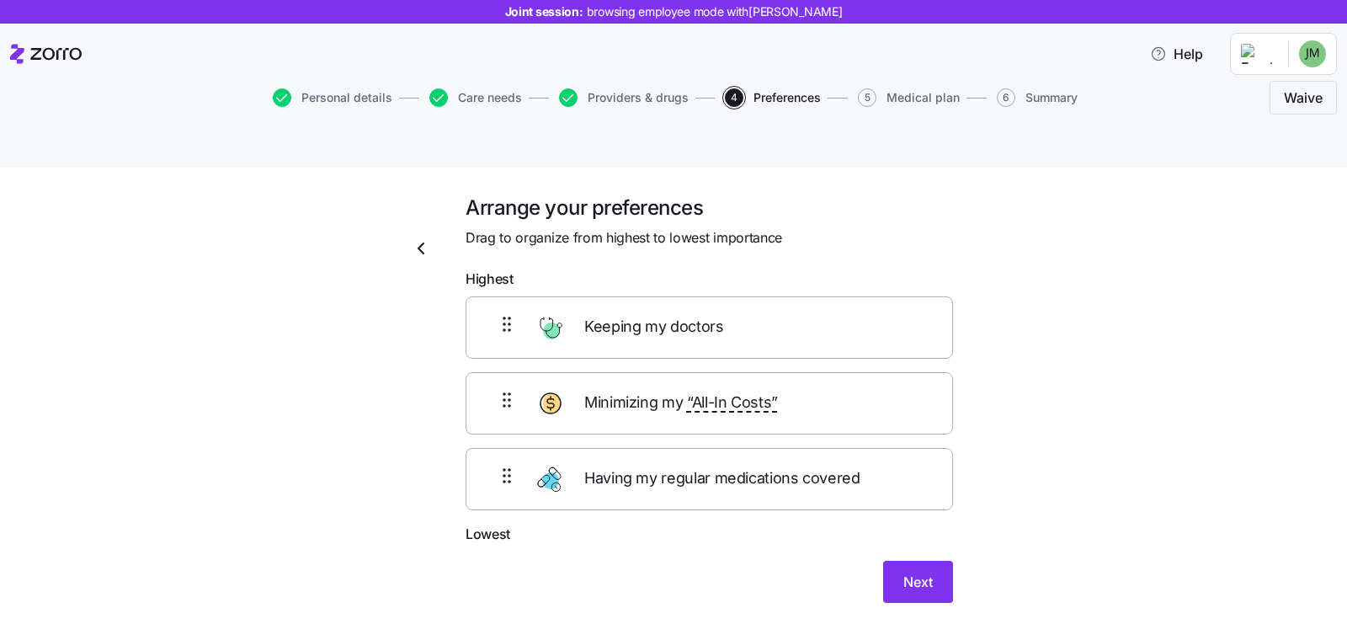
click at [1056, 485] on div "Arrange your preferences Drag to organize from highest to lowest importance Hig…" at bounding box center [685, 419] width 1276 height 450
click at [903, 561] on button "Next" at bounding box center [918, 582] width 70 height 42
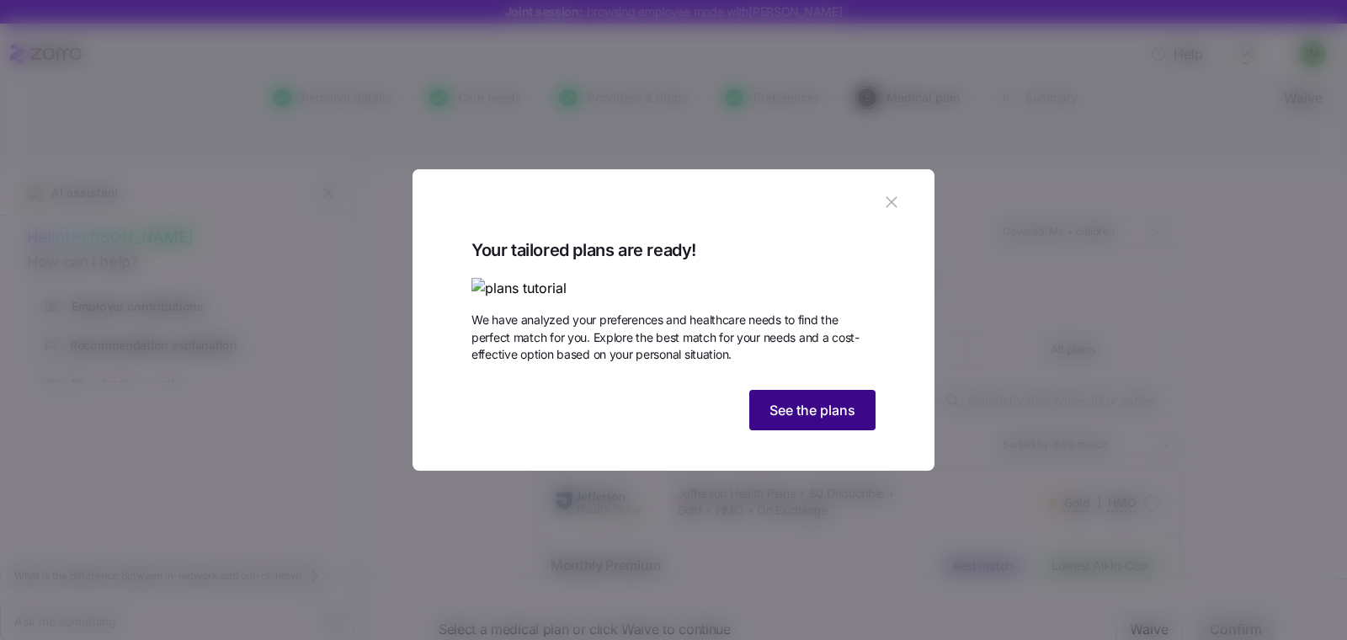
click at [801, 430] on button "See the plans" at bounding box center [812, 410] width 126 height 40
type textarea "x"
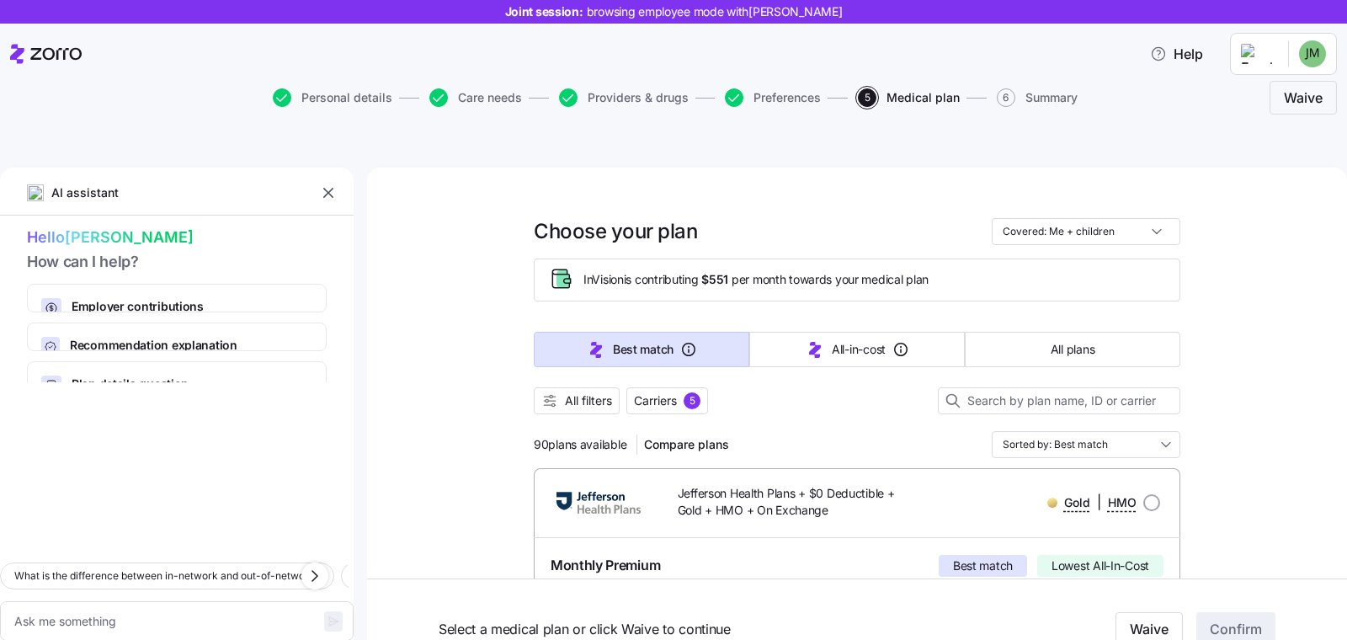
click at [327, 184] on icon "button" at bounding box center [328, 192] width 17 height 17
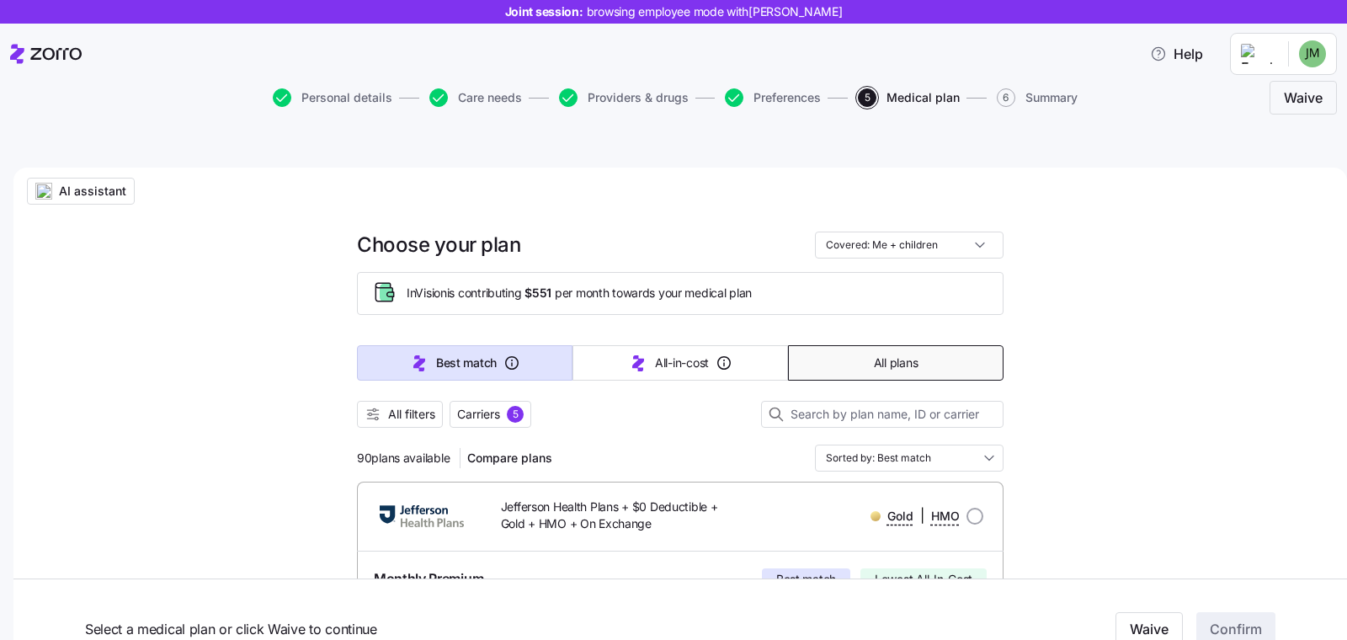
click at [890, 345] on button "All plans" at bounding box center [896, 362] width 216 height 35
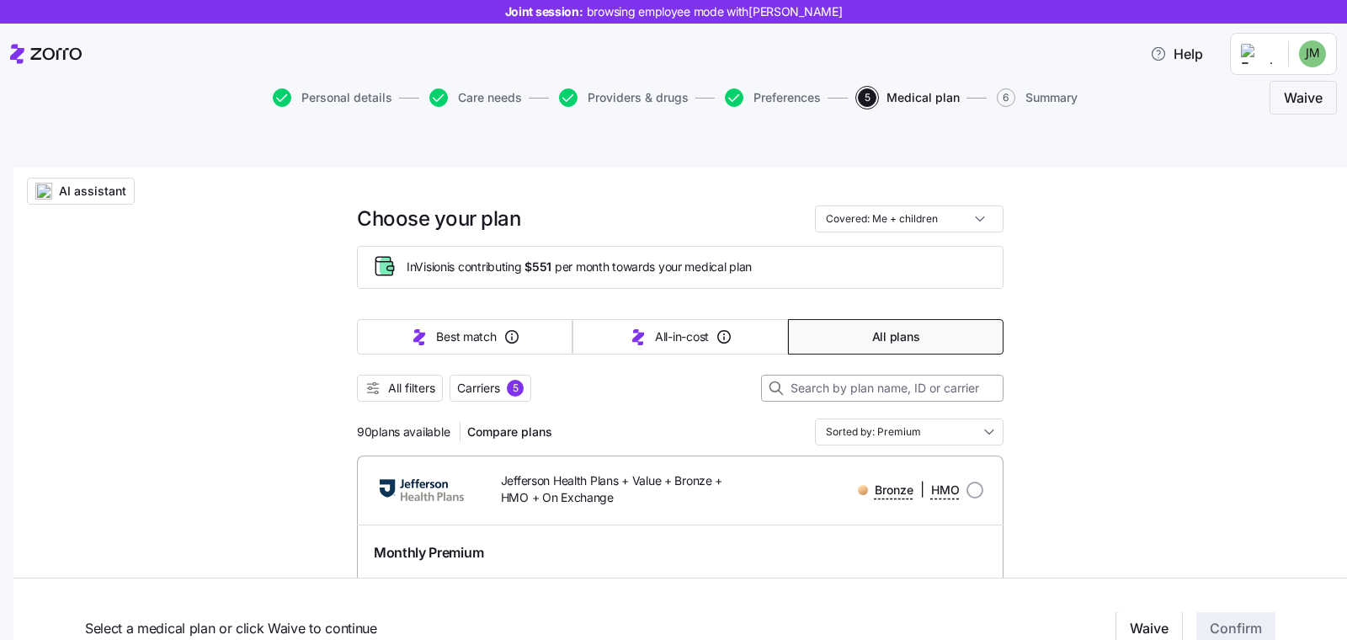
scroll to position [40, 0]
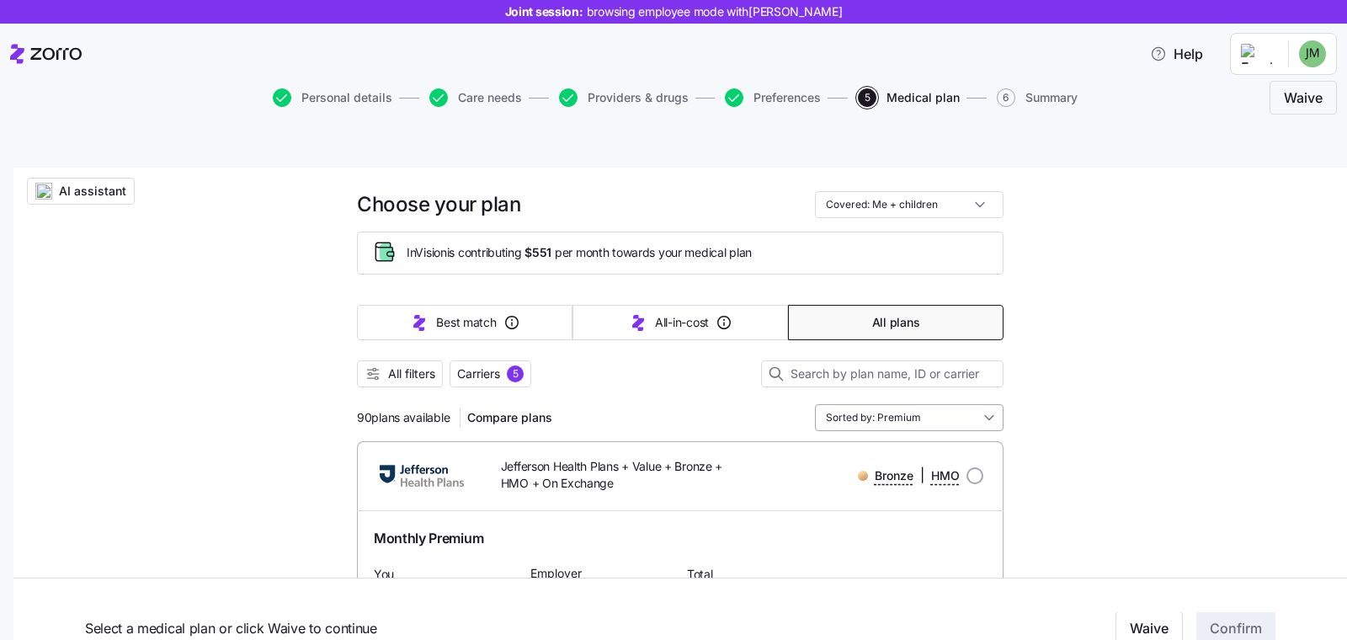
click at [960, 404] on input "Sorted by: Premium" at bounding box center [909, 417] width 189 height 27
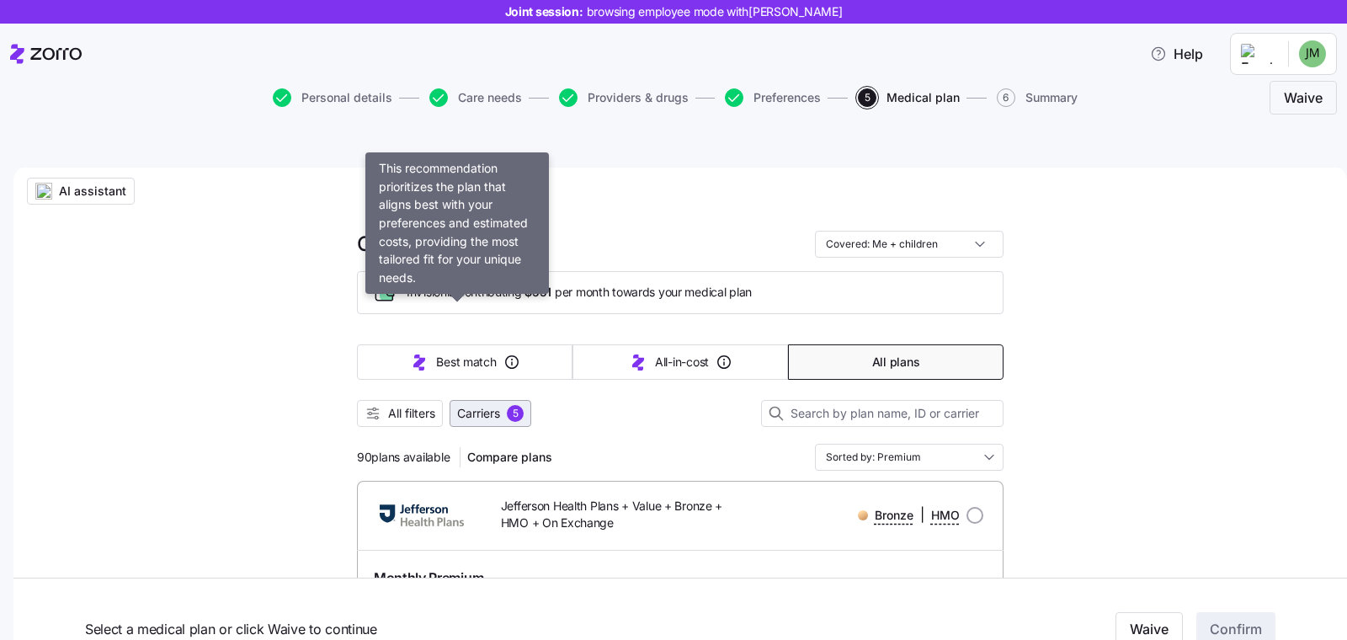
scroll to position [0, 0]
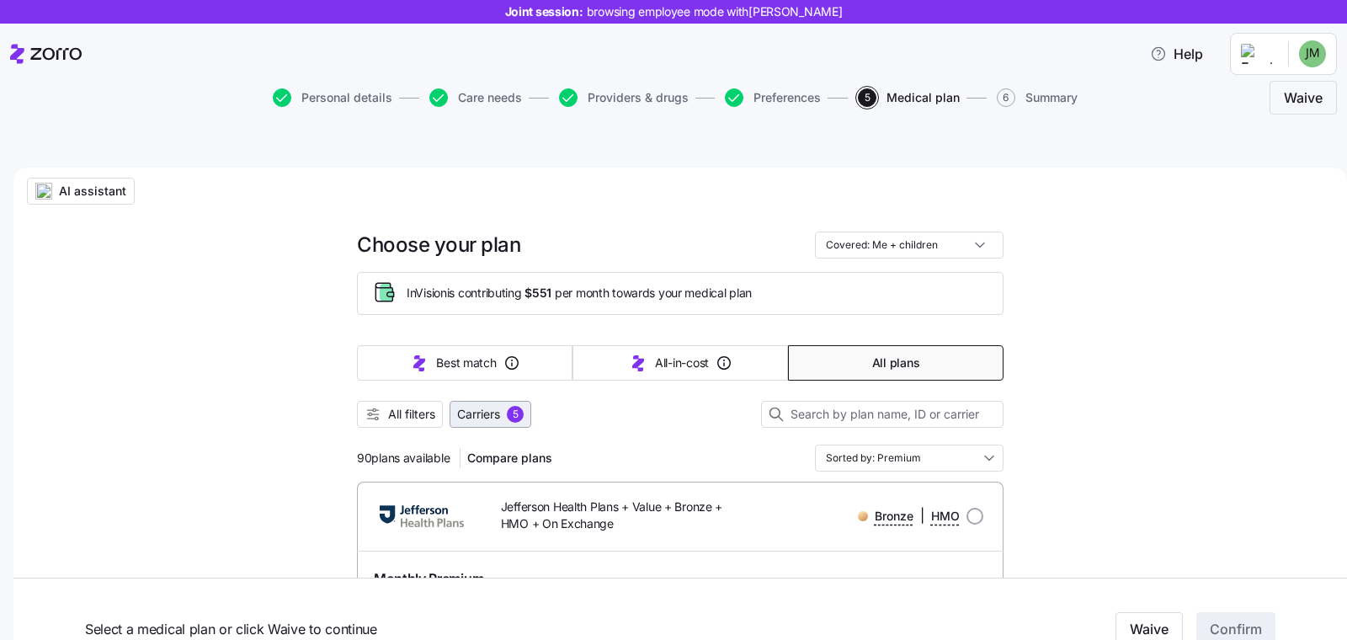
click at [478, 406] on span "Carriers" at bounding box center [478, 414] width 43 height 17
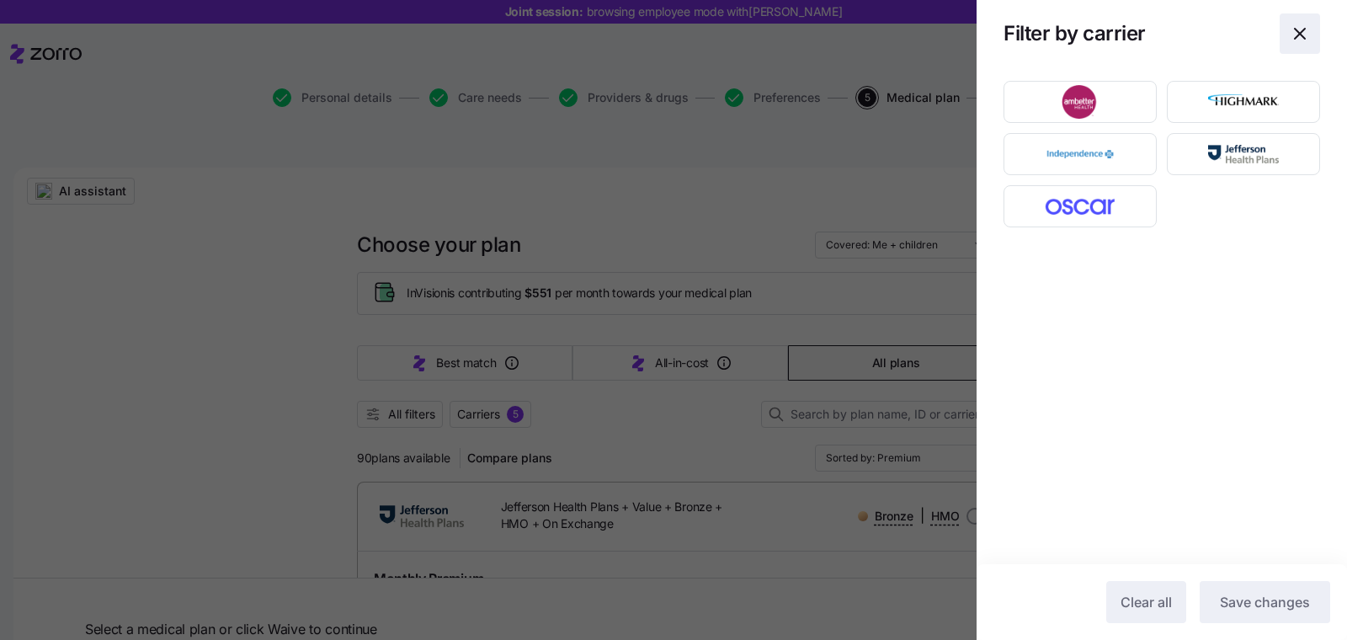
drag, startPoint x: 1307, startPoint y: 30, endPoint x: 1198, endPoint y: 88, distance: 123.5
click at [1307, 30] on icon "button" at bounding box center [1300, 34] width 20 height 20
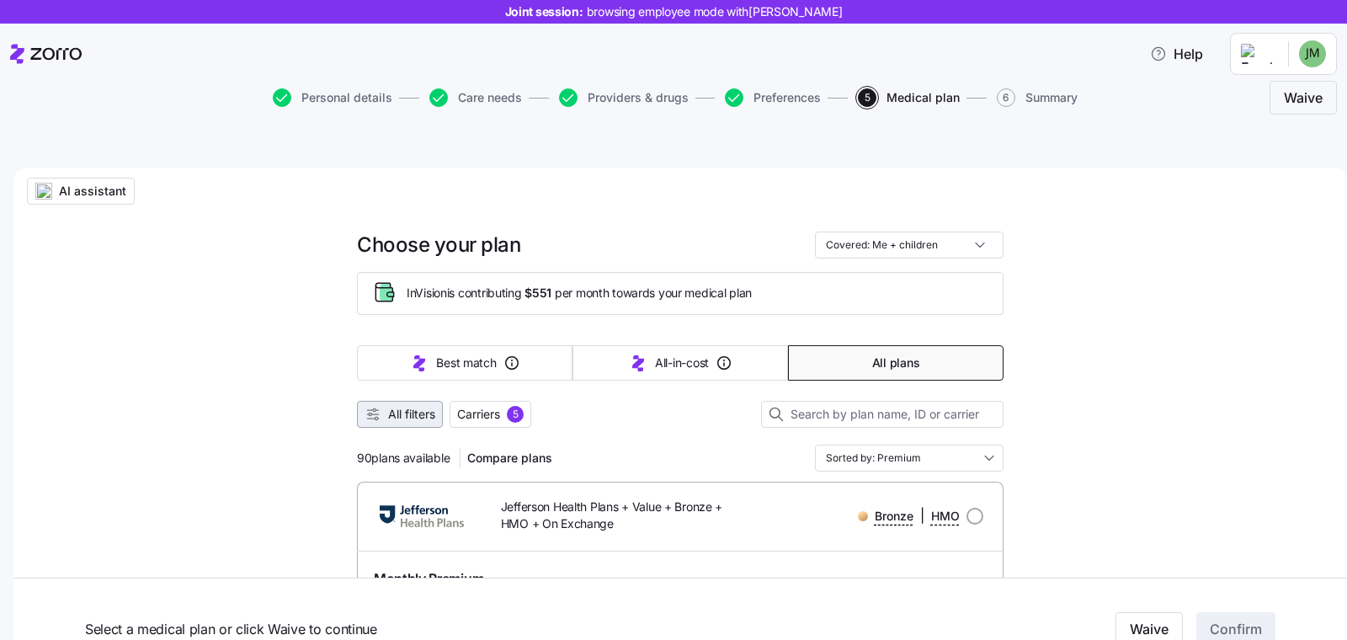
click at [413, 406] on span "All filters" at bounding box center [411, 414] width 47 height 17
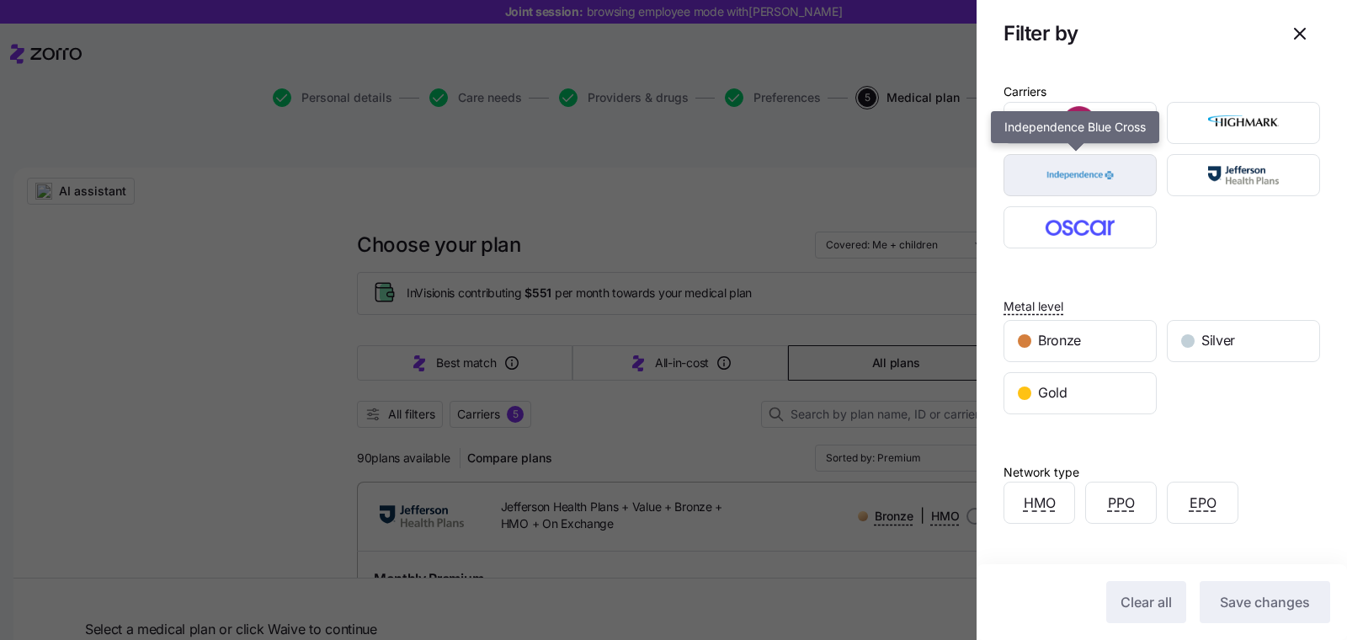
click at [1136, 175] on img "button" at bounding box center [1081, 175] width 124 height 34
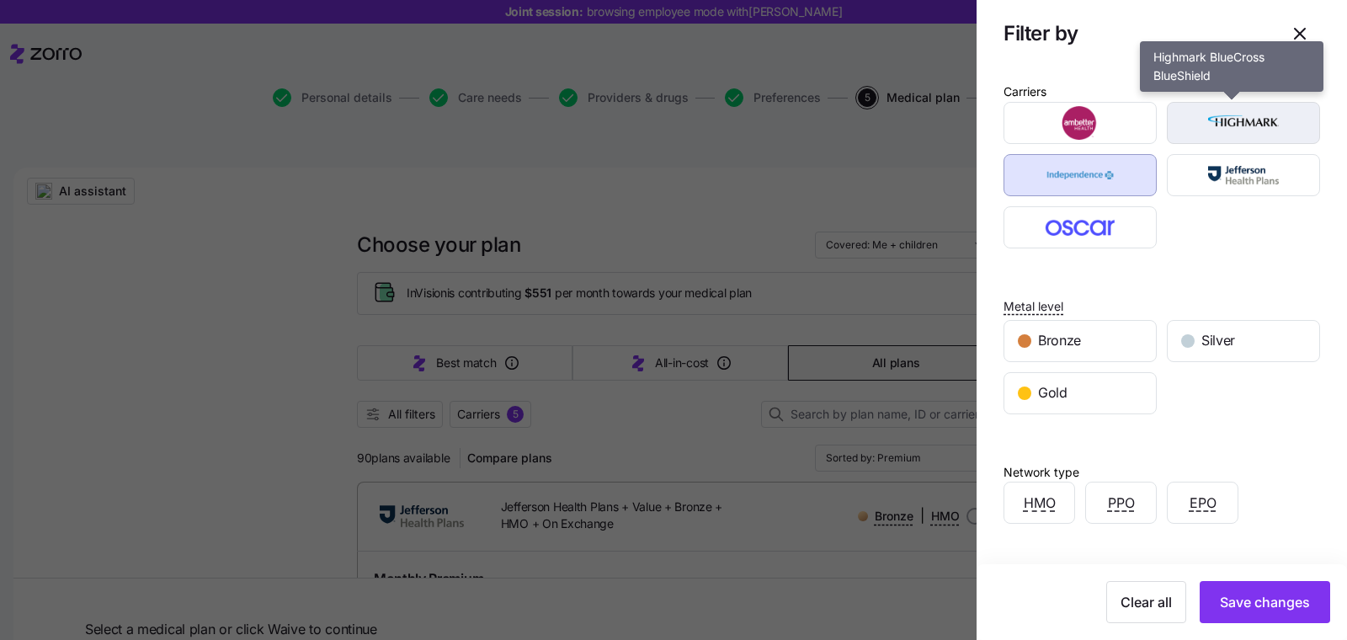
click at [1234, 107] on img "button" at bounding box center [1244, 123] width 124 height 34
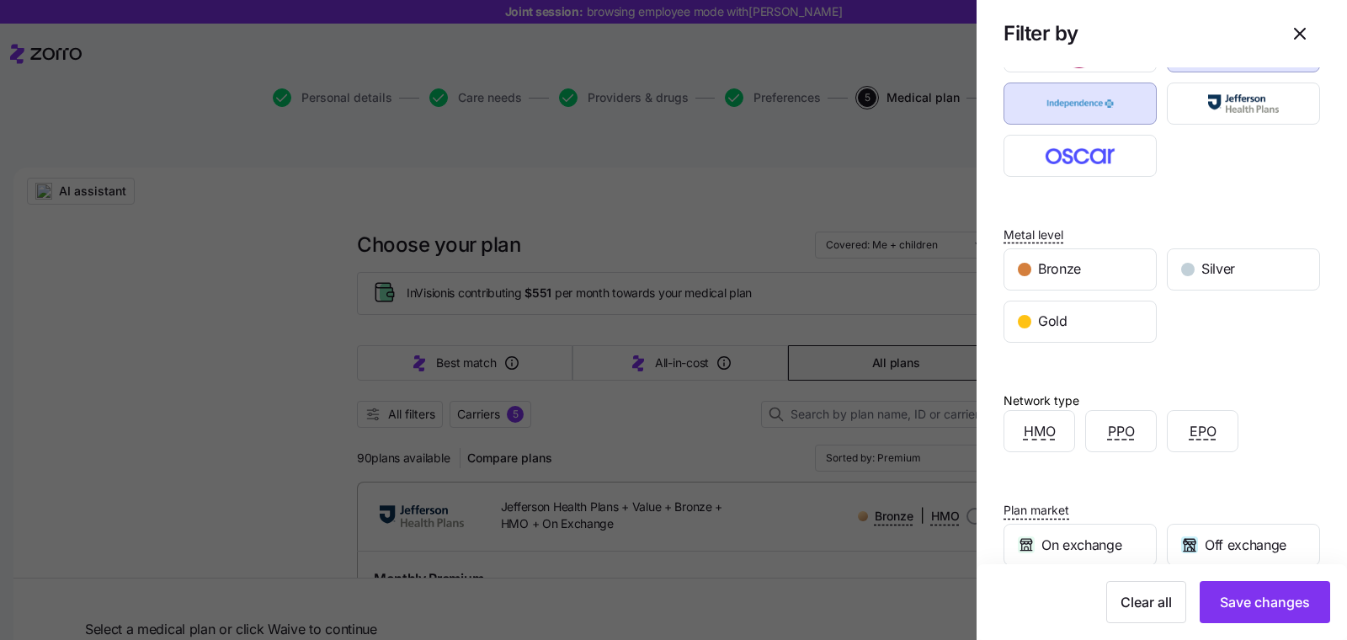
scroll to position [260, 0]
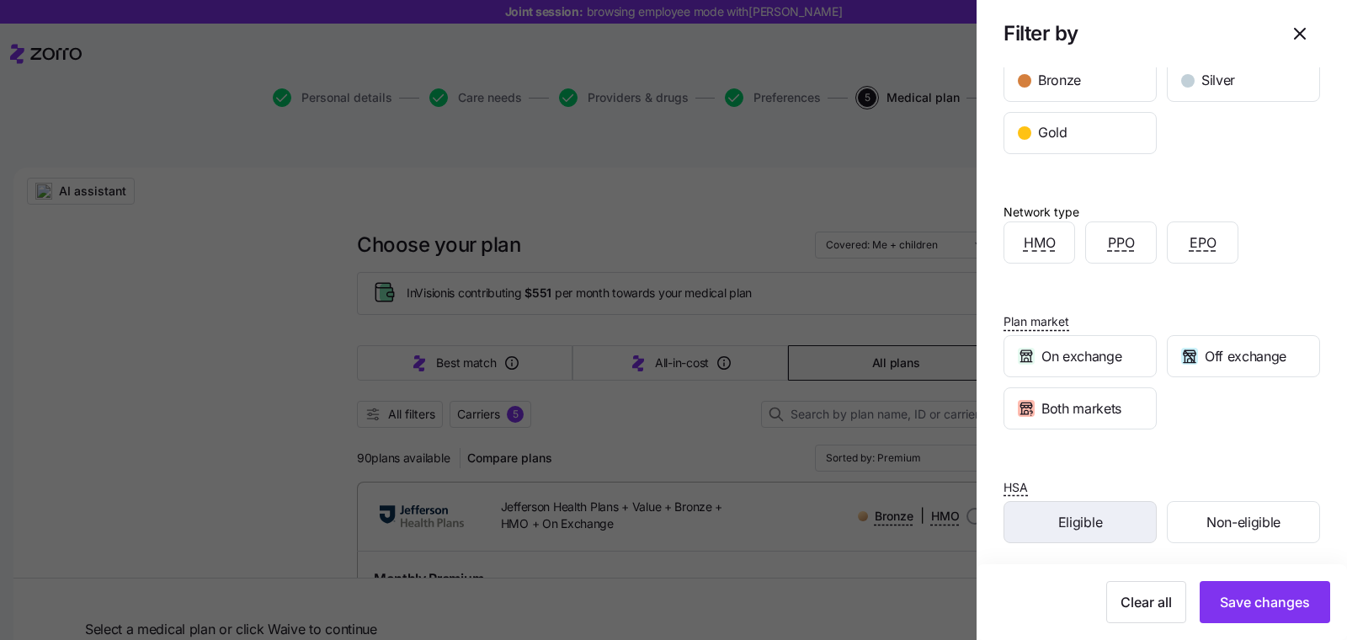
click at [1063, 517] on span "Eligible" at bounding box center [1080, 522] width 44 height 21
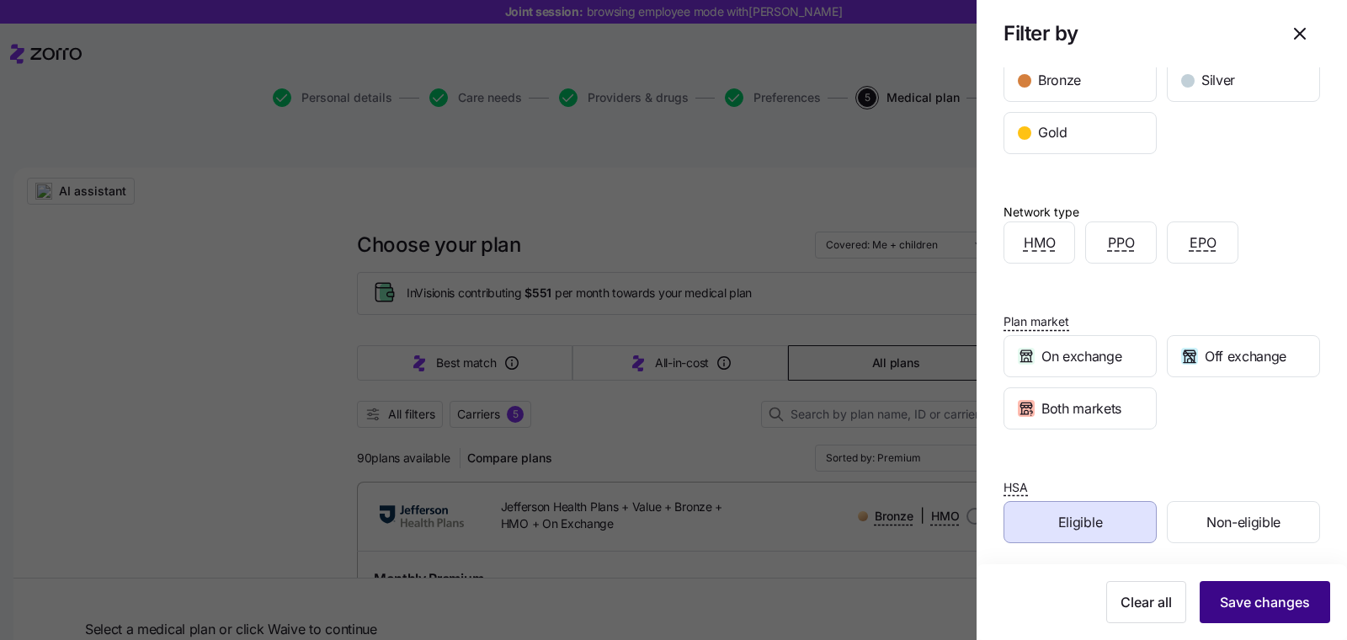
click at [1237, 602] on span "Save changes" at bounding box center [1265, 602] width 90 height 20
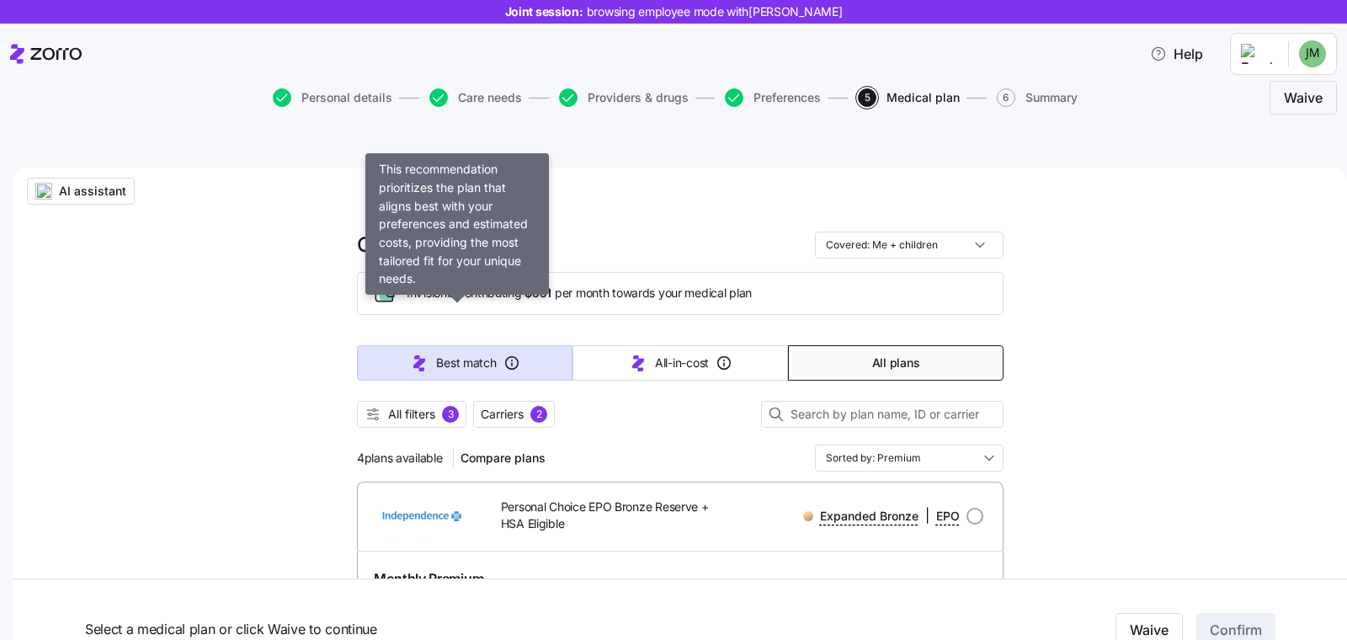
click at [400, 345] on button "Best match" at bounding box center [465, 362] width 216 height 35
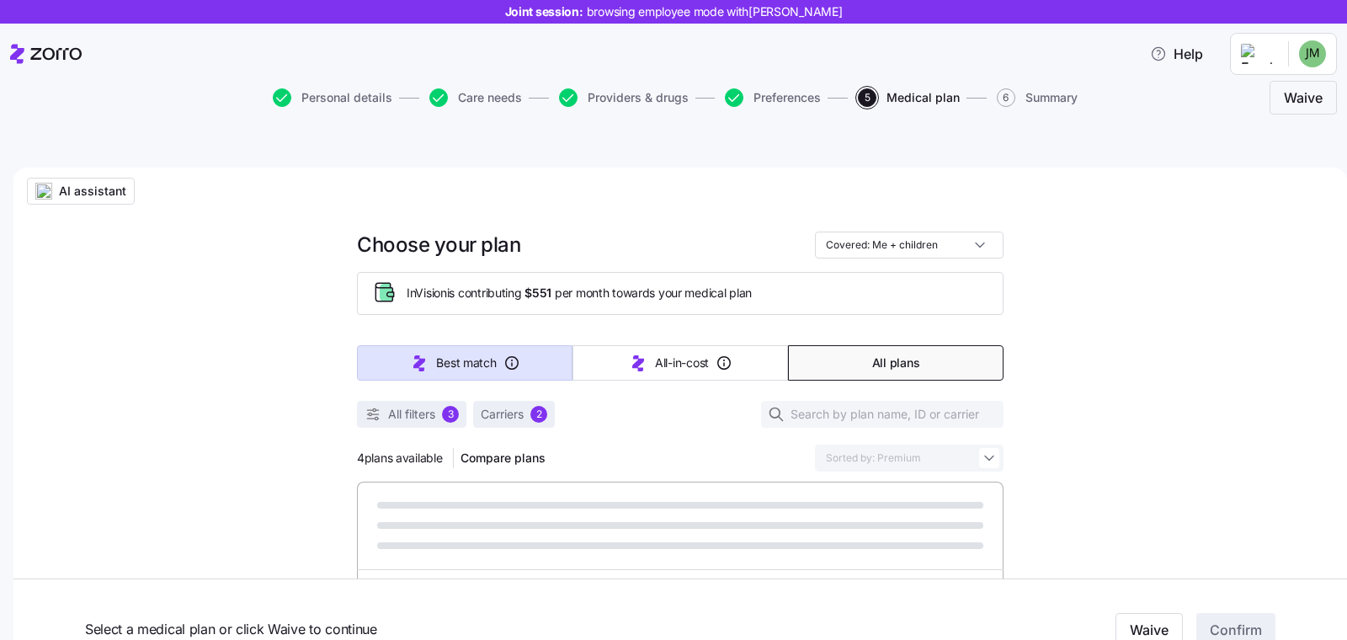
type input "Sorted by: Best match"
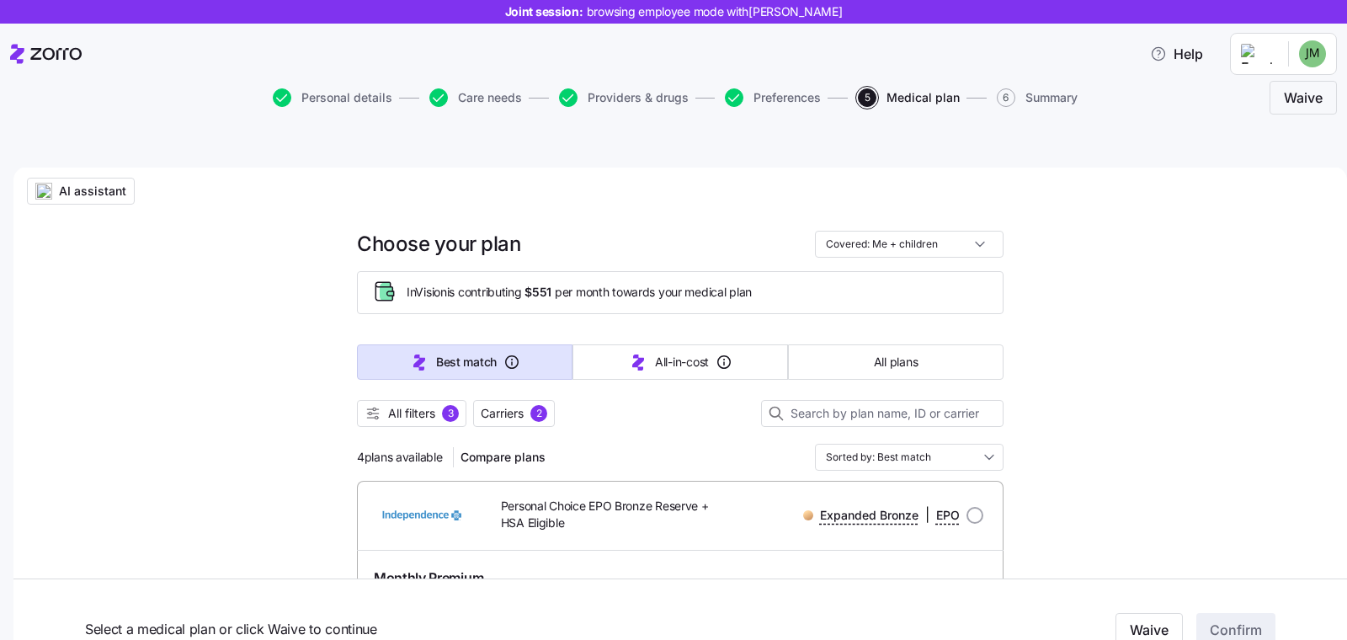
scroll to position [0, 0]
click at [935, 232] on input "Covered: Me + children" at bounding box center [909, 245] width 189 height 27
click at [883, 248] on div "Just me" at bounding box center [901, 246] width 175 height 29
type input "Covered: Just me"
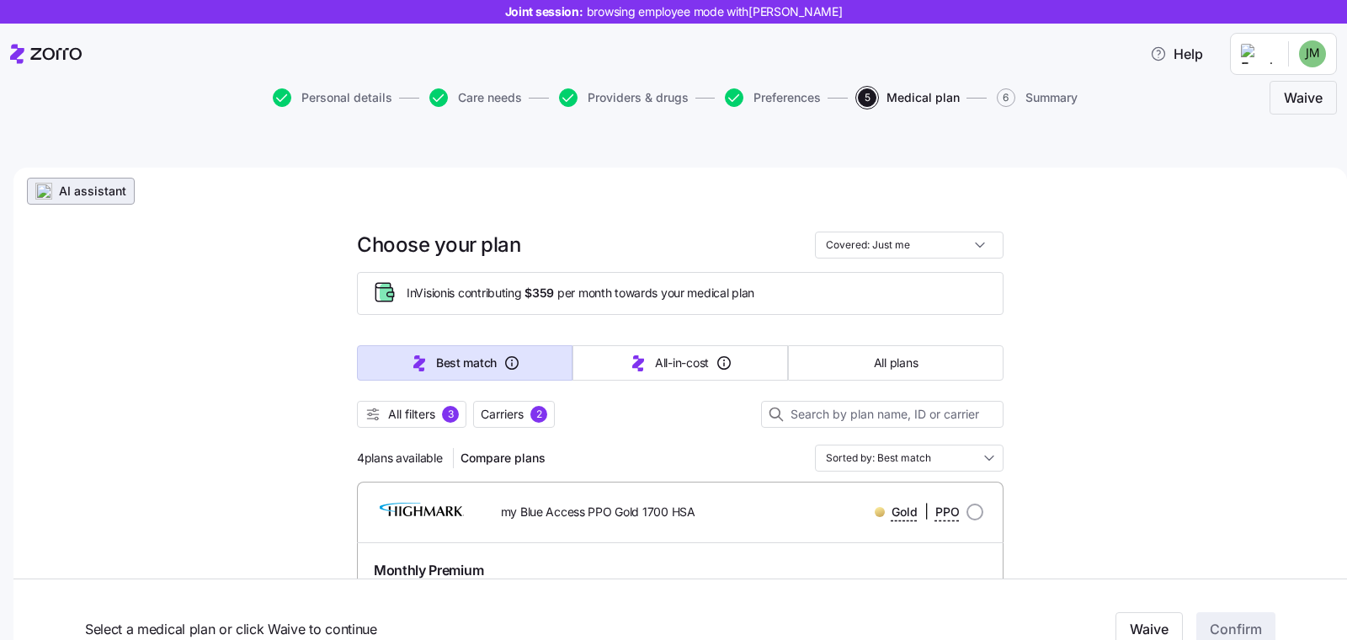
click at [63, 183] on span "AI assistant" at bounding box center [92, 191] width 67 height 17
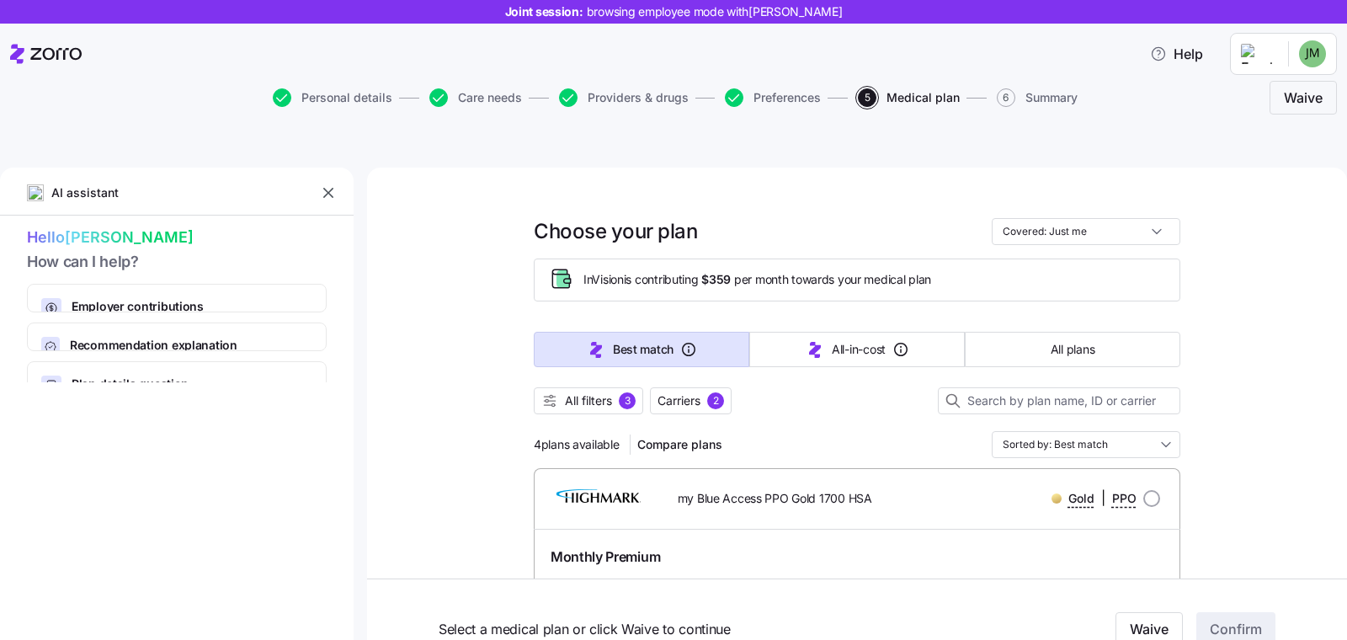
type textarea "x"
click at [317, 566] on icon "button" at bounding box center [315, 576] width 20 height 20
click at [307, 566] on icon "button" at bounding box center [315, 576] width 20 height 20
click at [312, 566] on icon "button" at bounding box center [315, 576] width 20 height 20
click at [175, 601] on textarea at bounding box center [177, 621] width 354 height 40
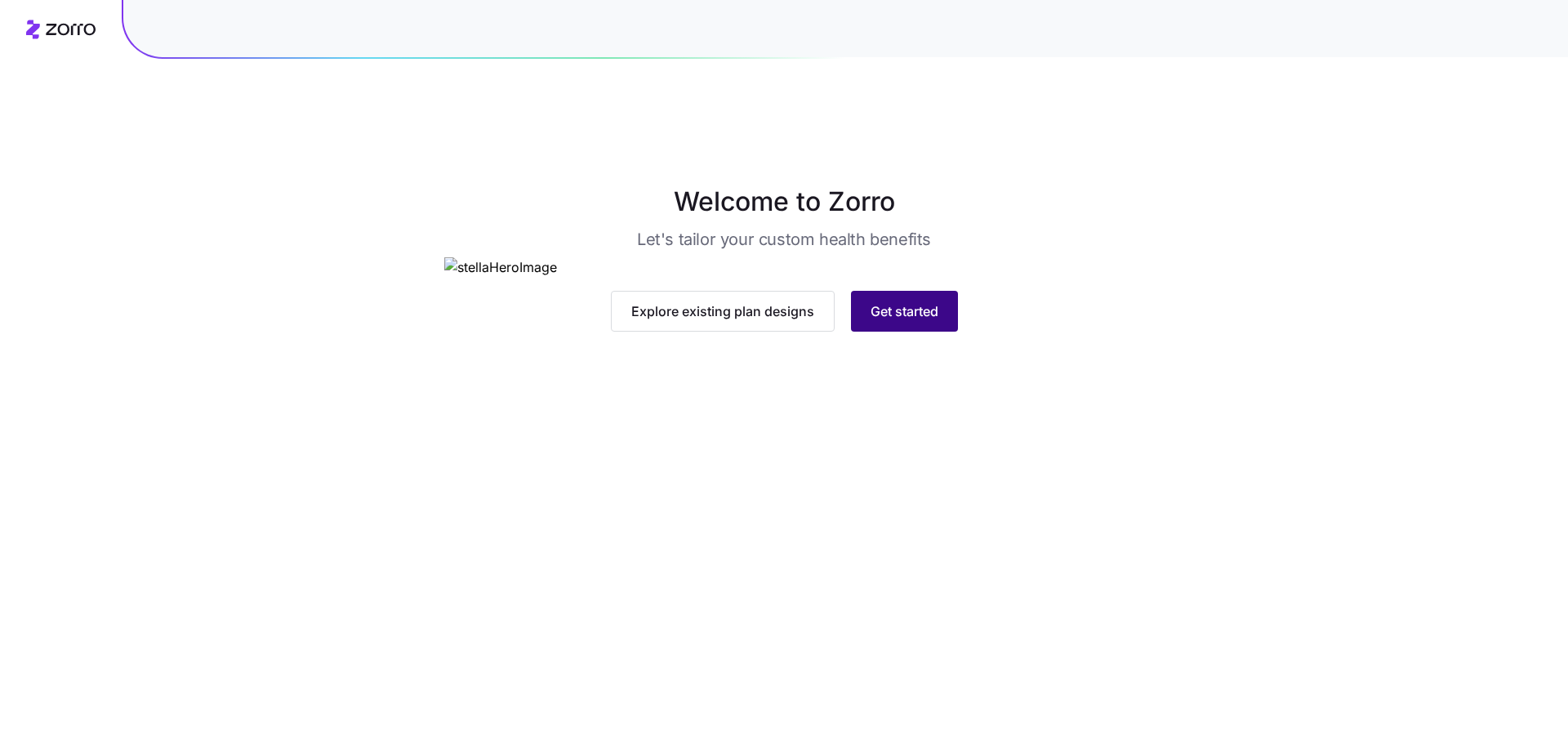
click at [924, 321] on span "Get started" at bounding box center [904, 311] width 68 height 19
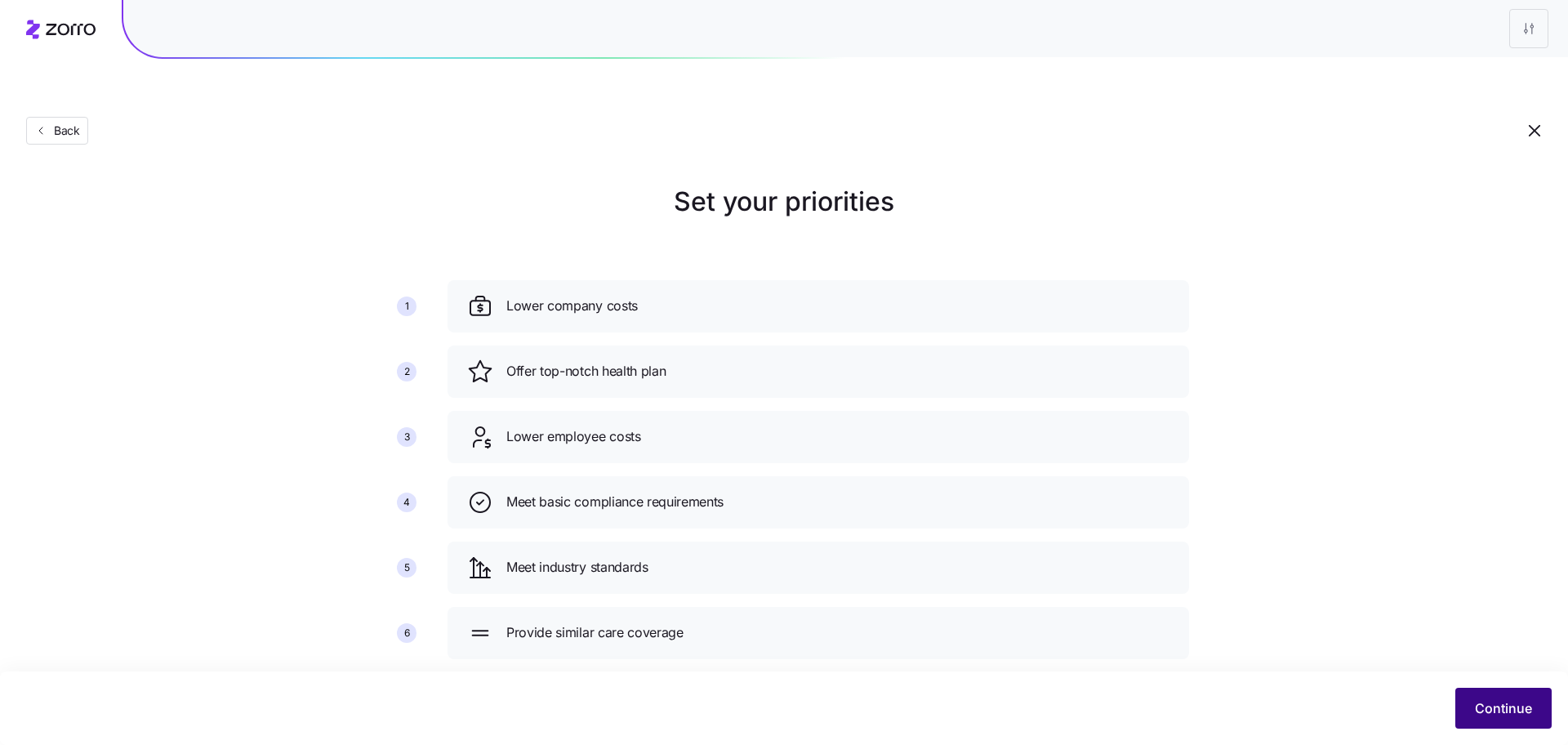
click at [1503, 714] on span "Continue" at bounding box center [1503, 708] width 57 height 19
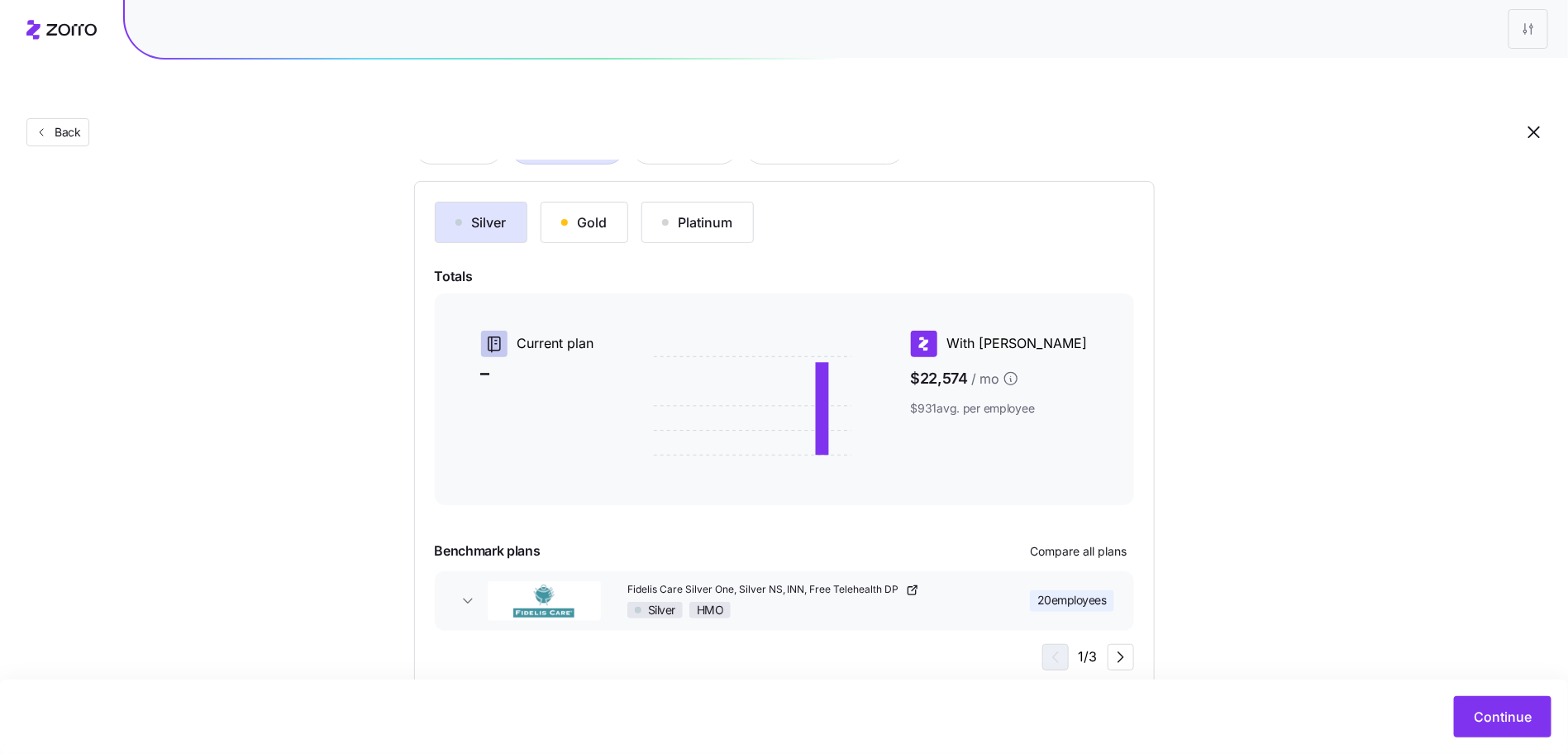
scroll to position [157, 0]
click at [1043, 494] on div "Silver Gold Platinum Totals Current plan – With Zorro $22,574 / mo $931 avg. pe…" at bounding box center [784, 432] width 699 height 468
click at [1049, 540] on span "Compare all plans" at bounding box center [1079, 548] width 97 height 17
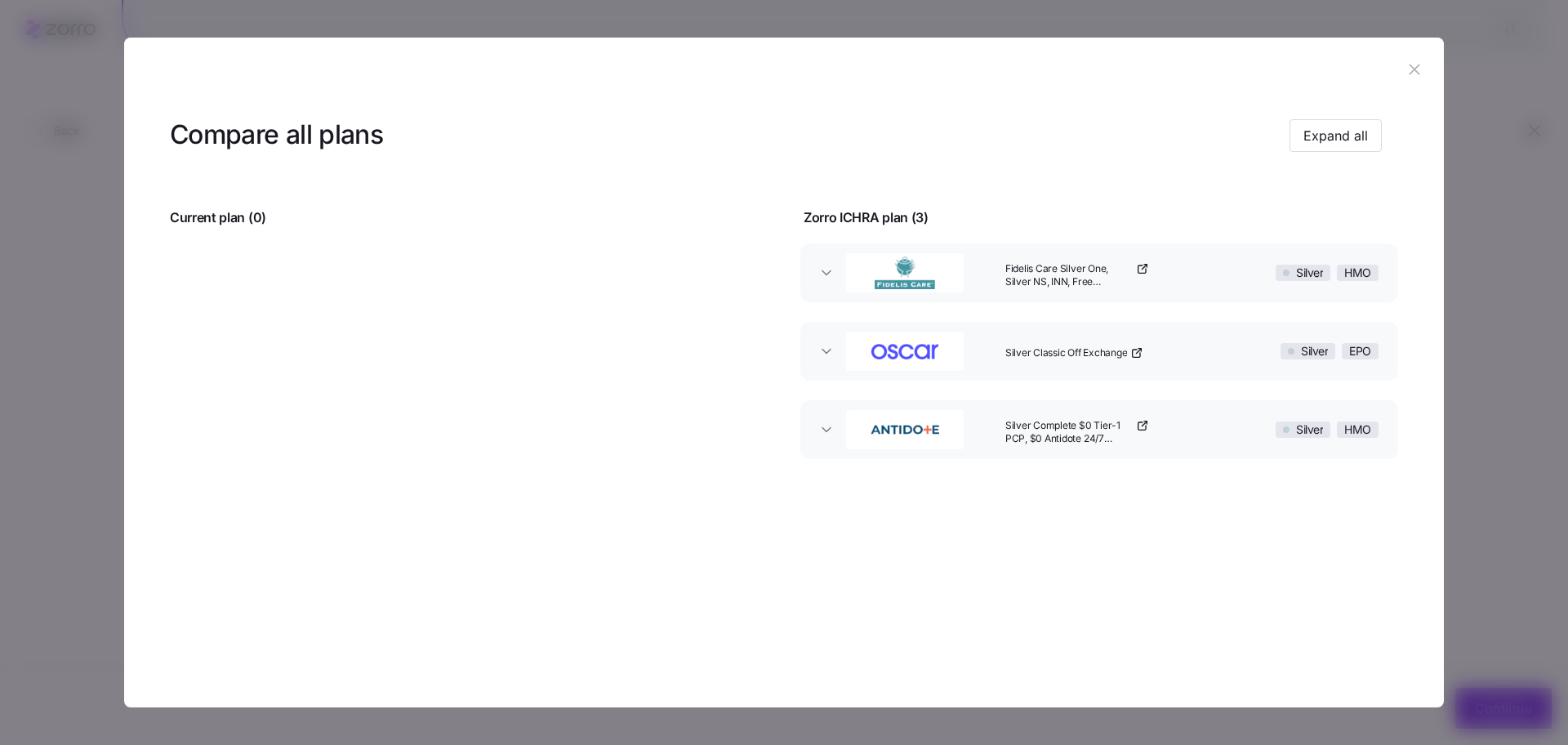
click at [1421, 70] on icon "button" at bounding box center [1415, 69] width 18 height 18
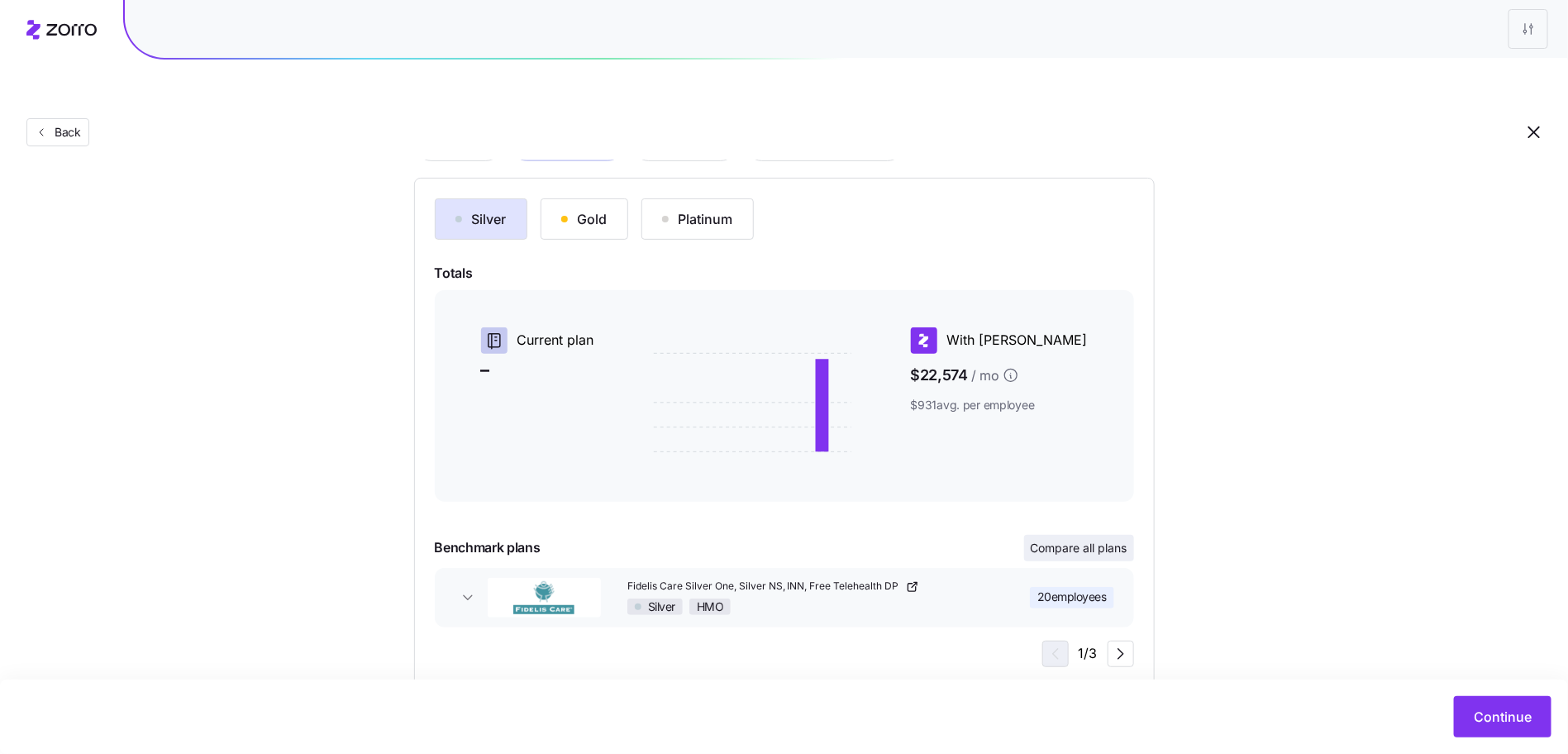
click at [1103, 535] on button "Compare all plans" at bounding box center [1079, 548] width 110 height 27
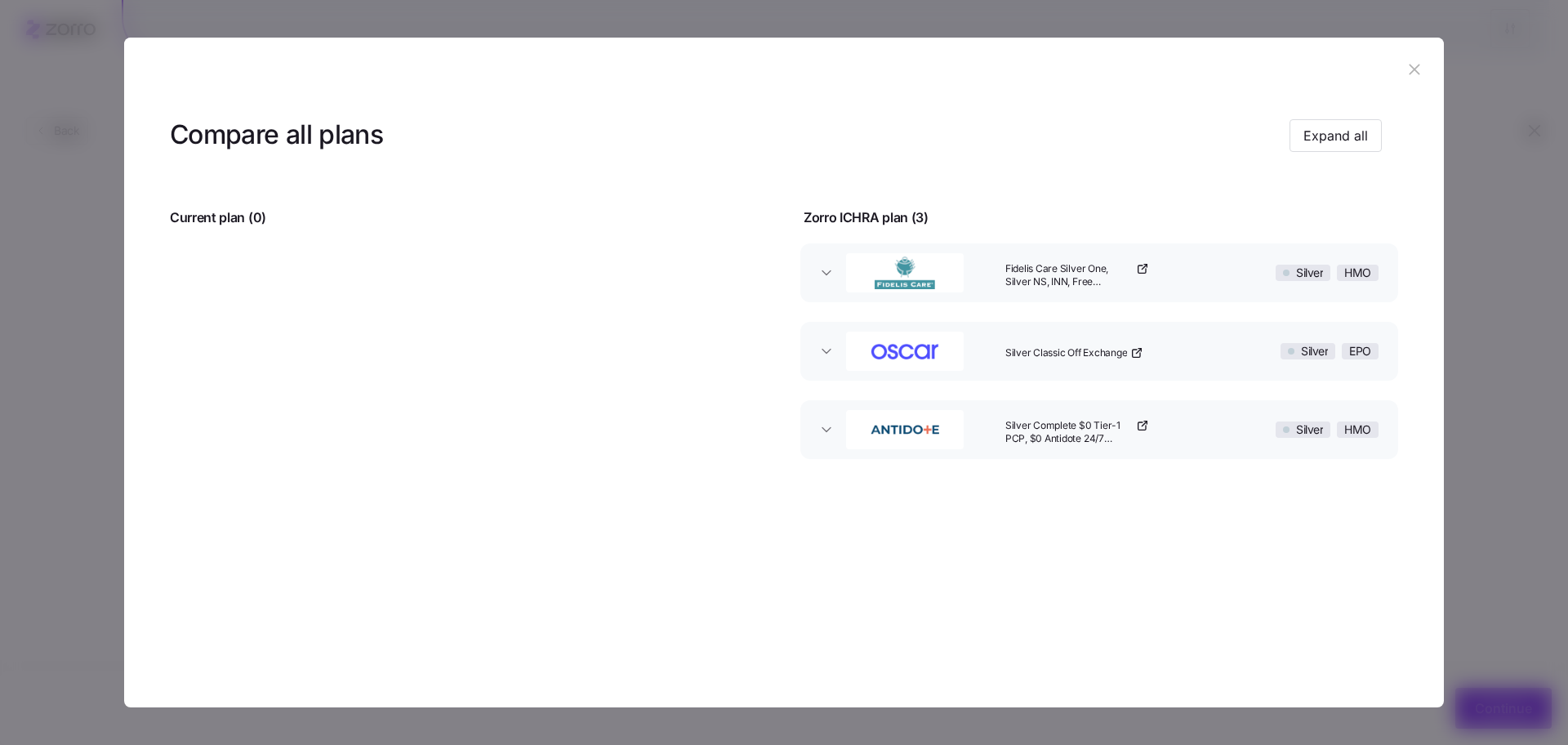
click at [1422, 63] on icon "button" at bounding box center [1415, 69] width 18 height 18
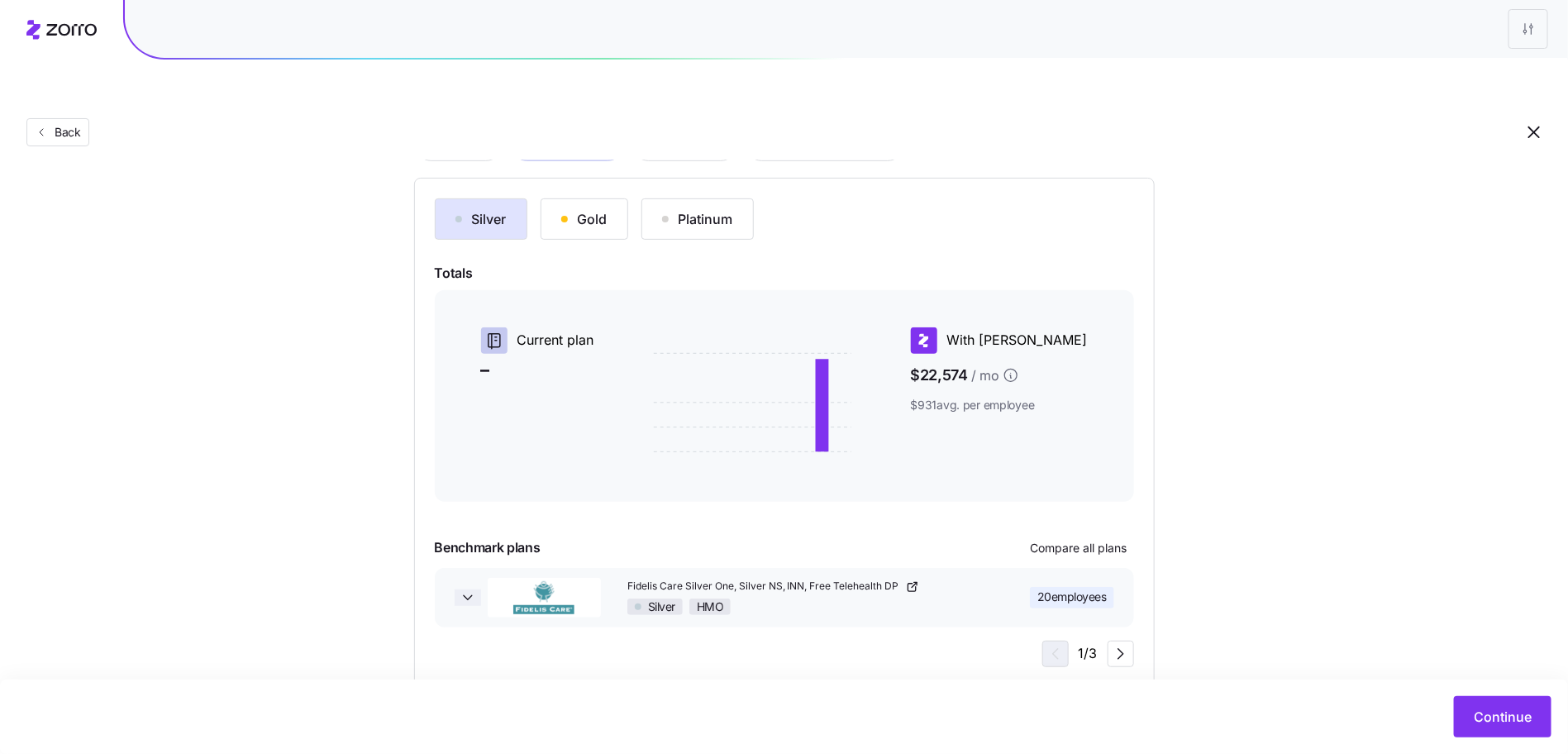
click at [467, 589] on icon "button" at bounding box center [467, 597] width 17 height 17
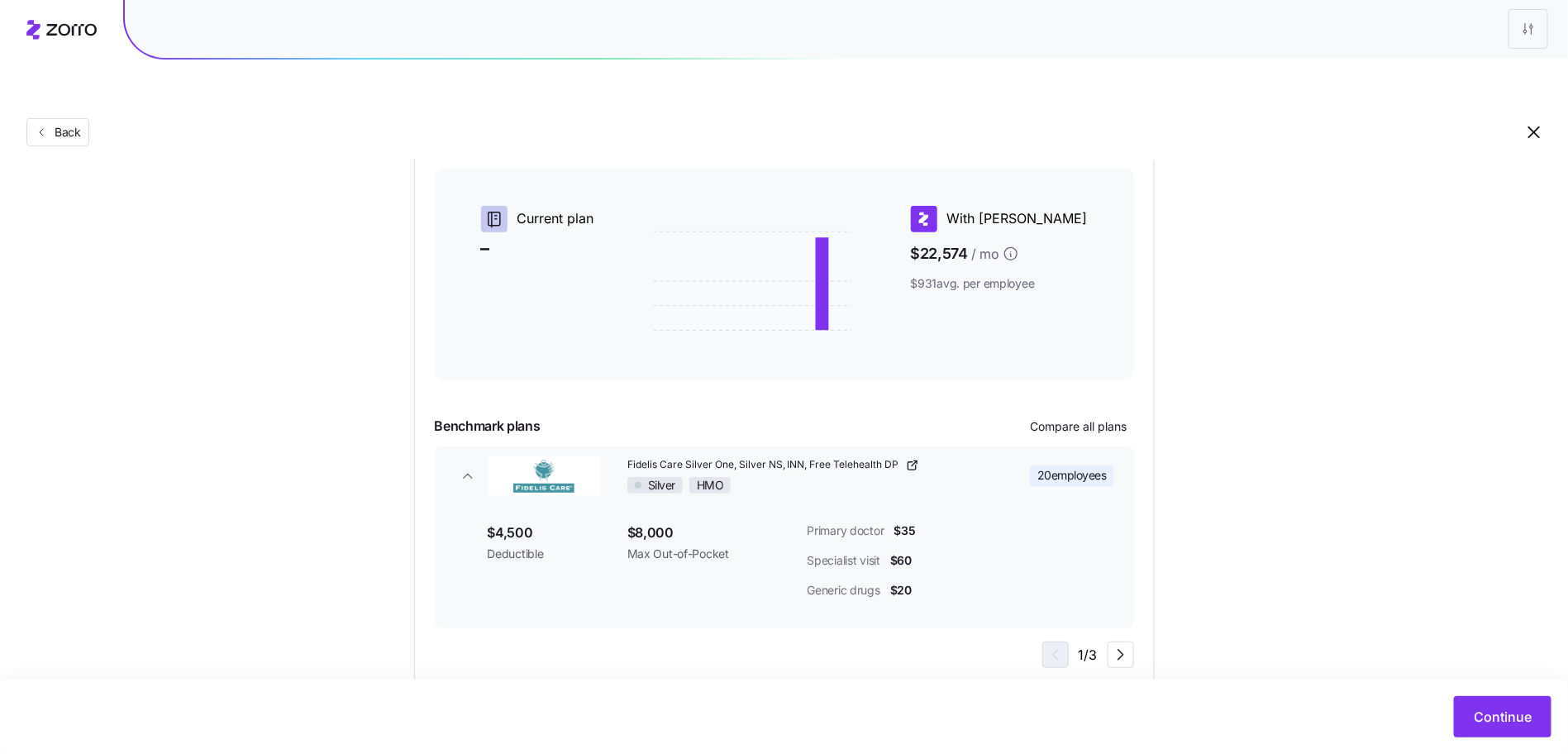
scroll to position [280, 0]
click at [1069, 416] on span "Compare all plans" at bounding box center [1079, 424] width 97 height 17
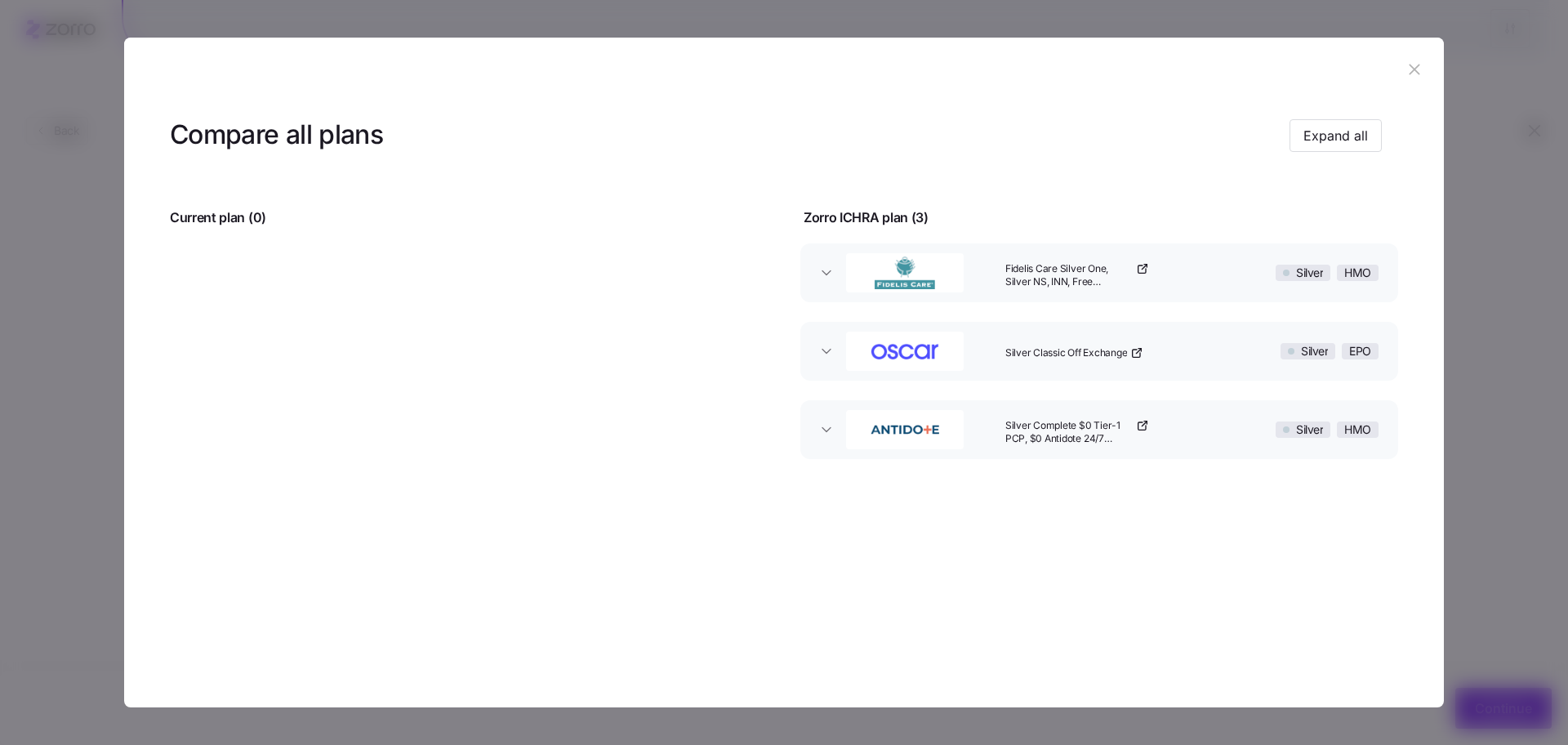
click at [1403, 70] on button "button" at bounding box center [1415, 70] width 26 height 26
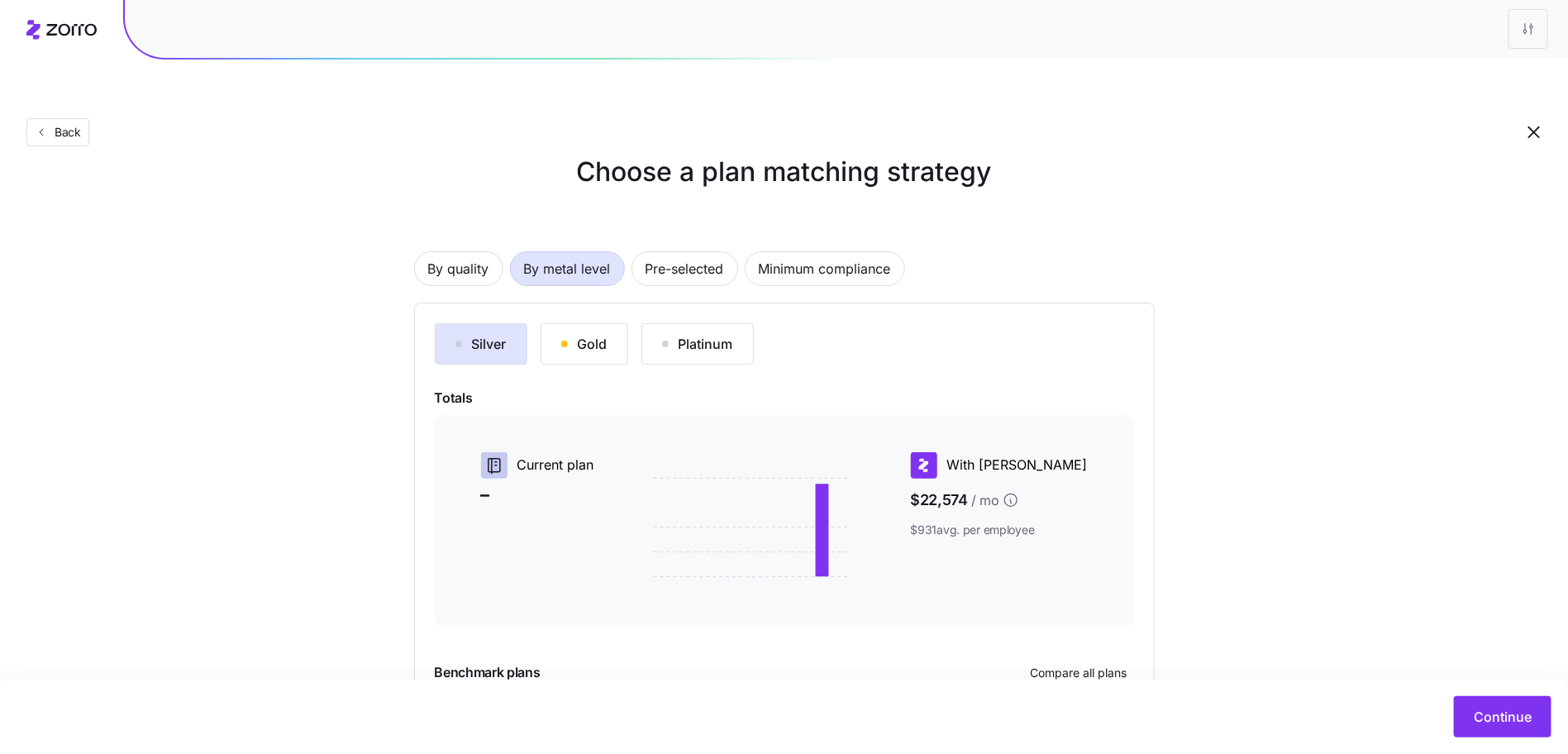
scroll to position [0, 0]
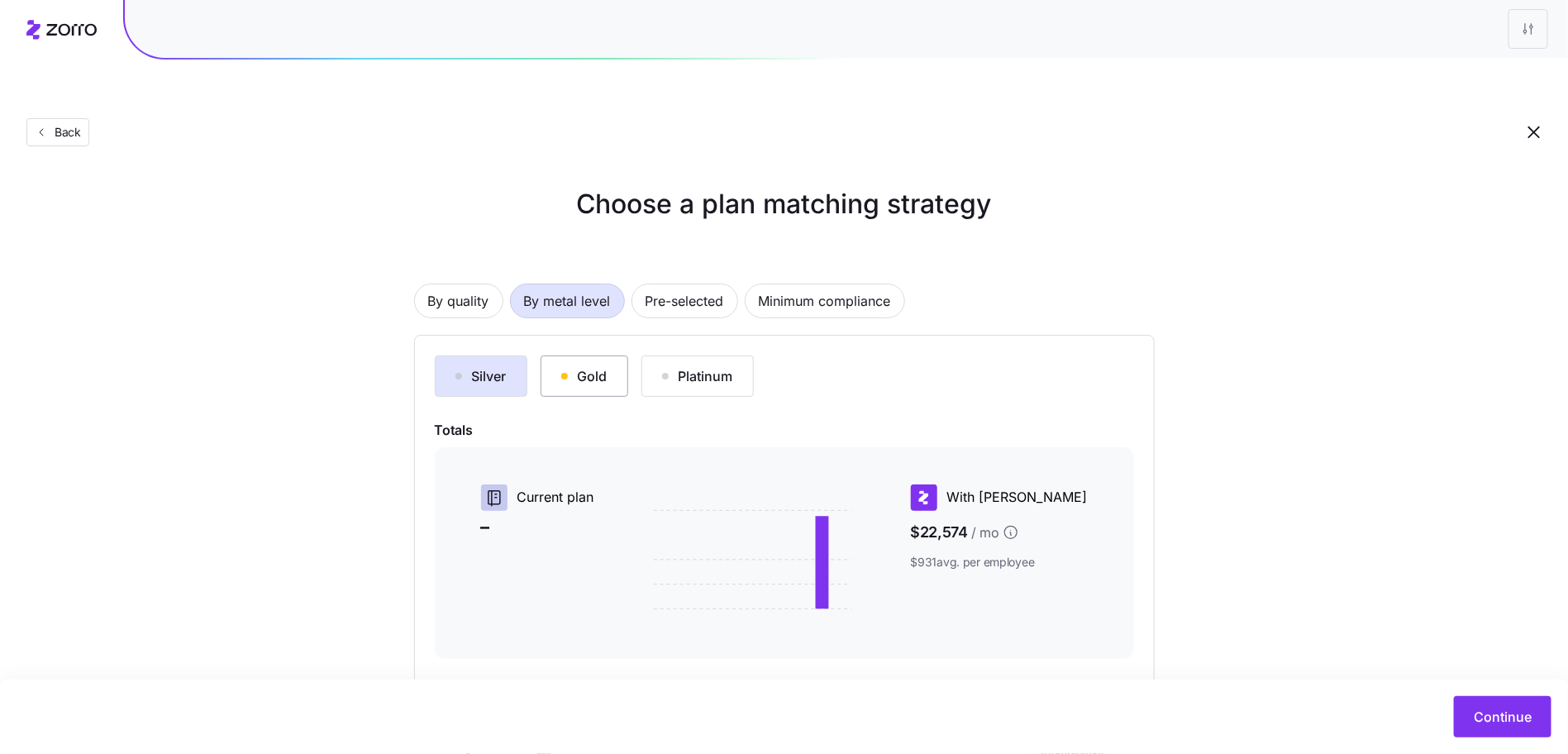
click at [595, 366] on div "Gold" at bounding box center [584, 376] width 46 height 20
click at [447, 285] on span "By quality" at bounding box center [459, 301] width 61 height 33
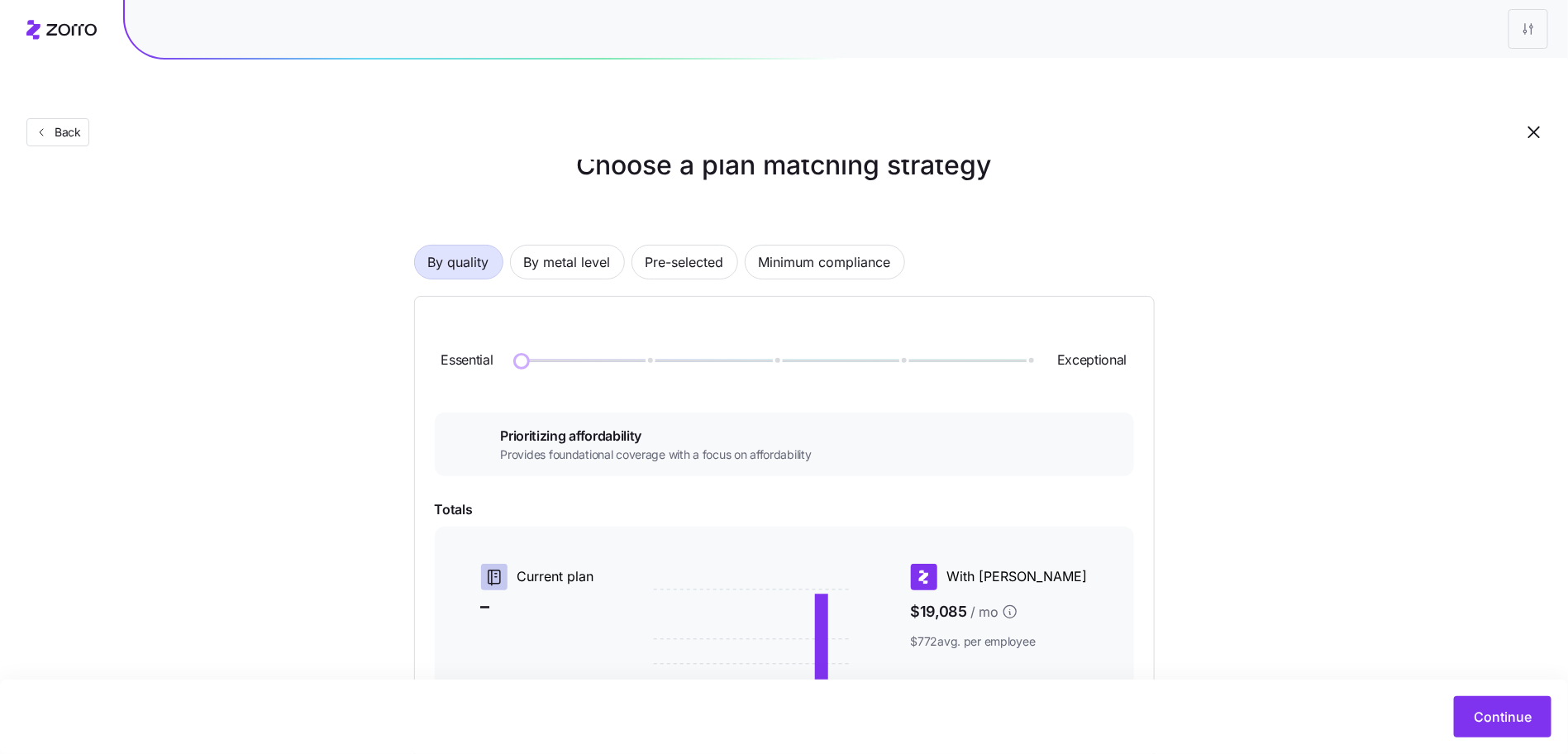
scroll to position [40, 0]
drag, startPoint x: 530, startPoint y: 323, endPoint x: 637, endPoint y: 327, distance: 107.1
click at [637, 346] on img at bounding box center [648, 359] width 28 height 28
drag, startPoint x: 661, startPoint y: 325, endPoint x: 762, endPoint y: 331, distance: 101.2
click at [762, 346] on img at bounding box center [775, 359] width 28 height 28
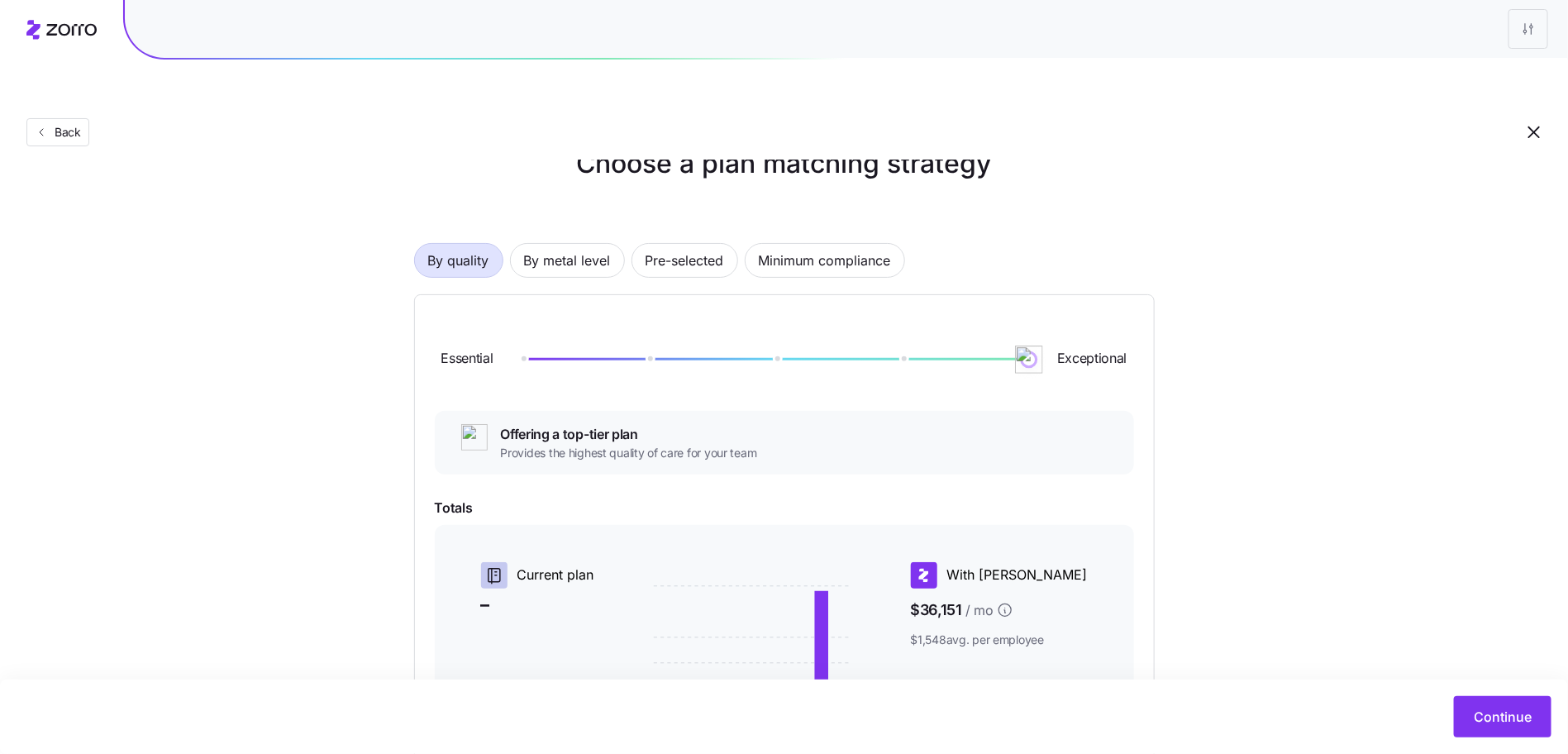
drag, startPoint x: 789, startPoint y: 321, endPoint x: 1106, endPoint y: 327, distance: 317.1
click at [1106, 327] on div "Essential Exceptional" at bounding box center [784, 359] width 699 height 89
drag, startPoint x: 996, startPoint y: 320, endPoint x: 761, endPoint y: 316, distance: 235.0
click at [761, 354] on div at bounding box center [775, 359] width 508 height 10
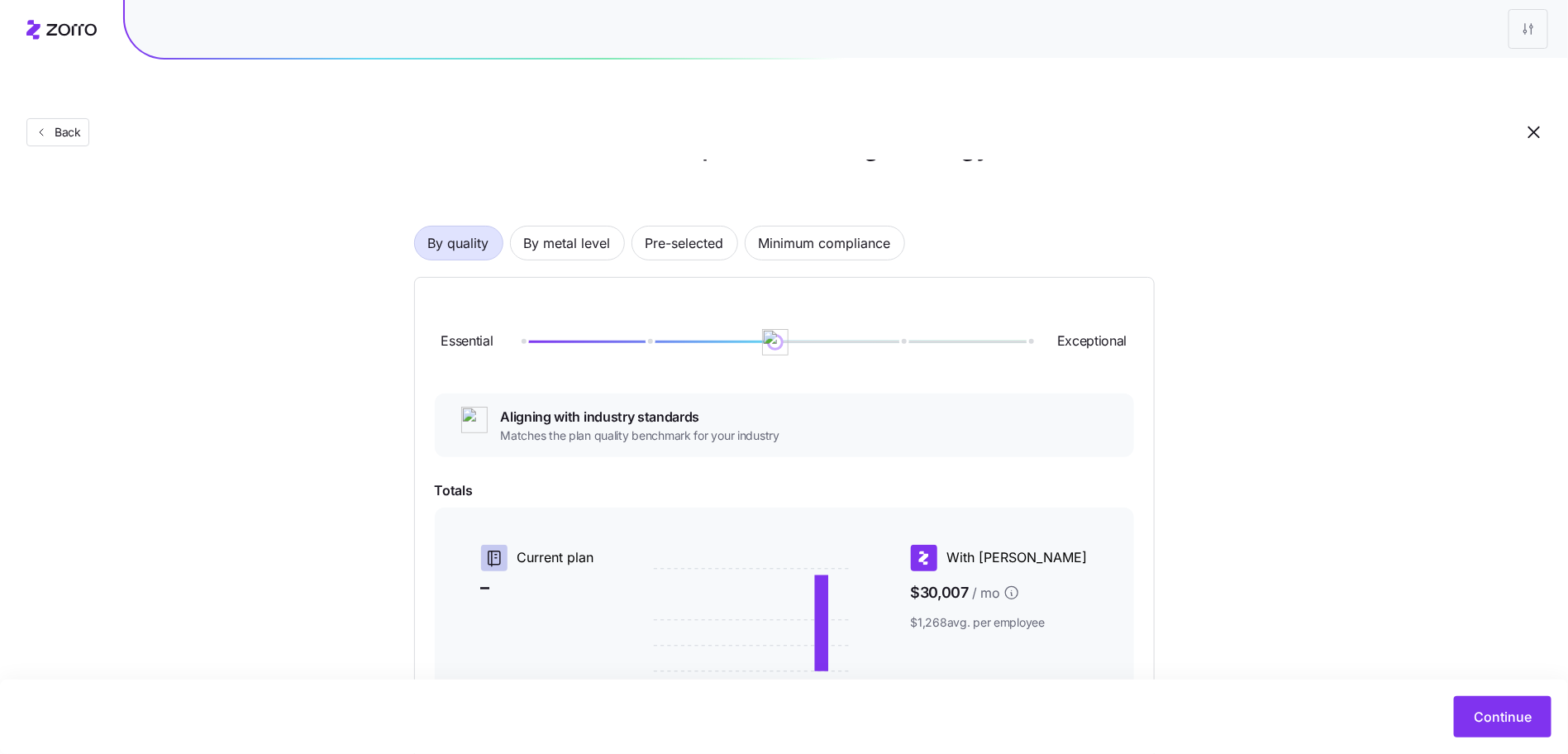
scroll to position [79, 0]
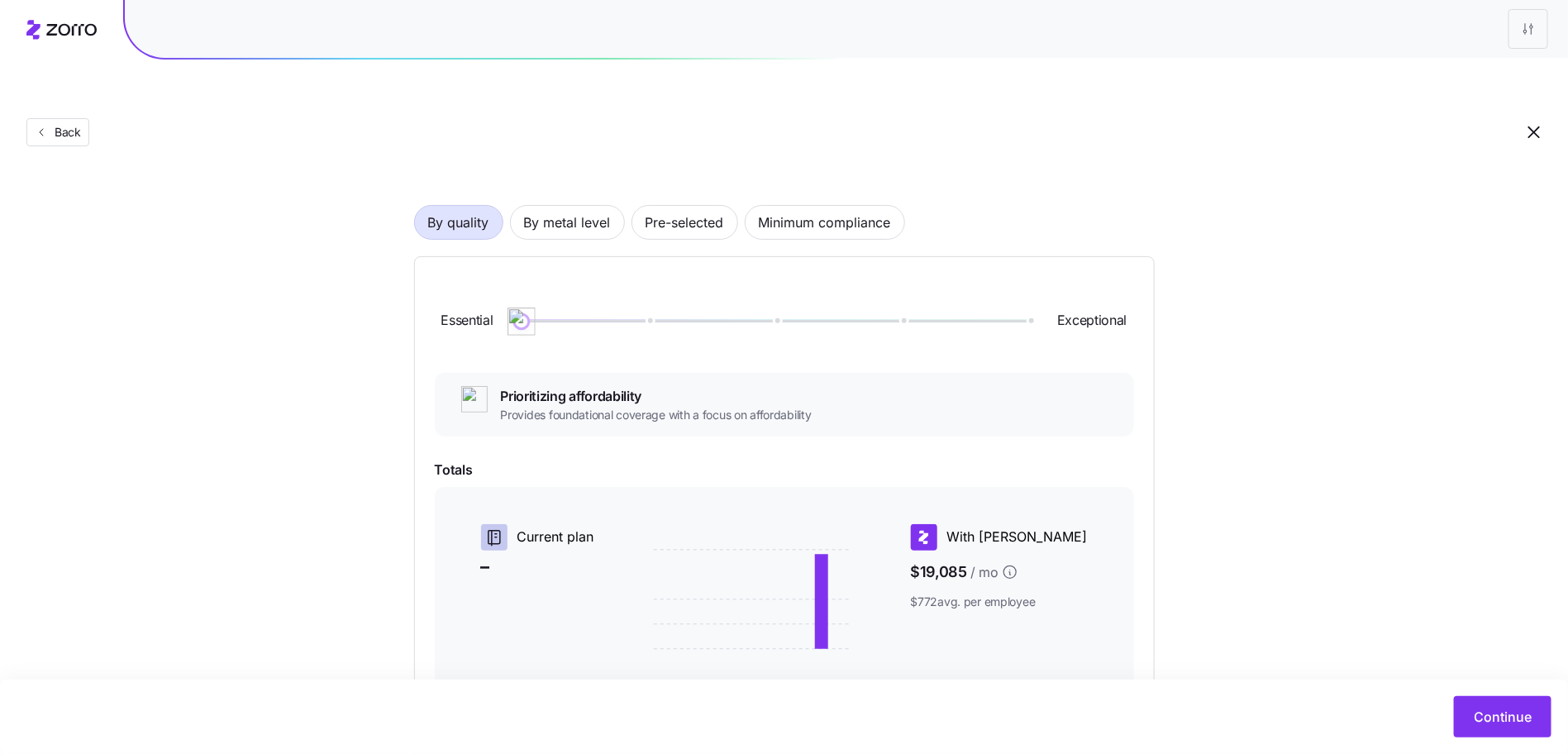
drag, startPoint x: 762, startPoint y: 279, endPoint x: 503, endPoint y: 285, distance: 259.1
click at [503, 285] on div "Essential Exceptional" at bounding box center [784, 321] width 699 height 89
click at [583, 206] on span "By metal level" at bounding box center [568, 223] width 86 height 33
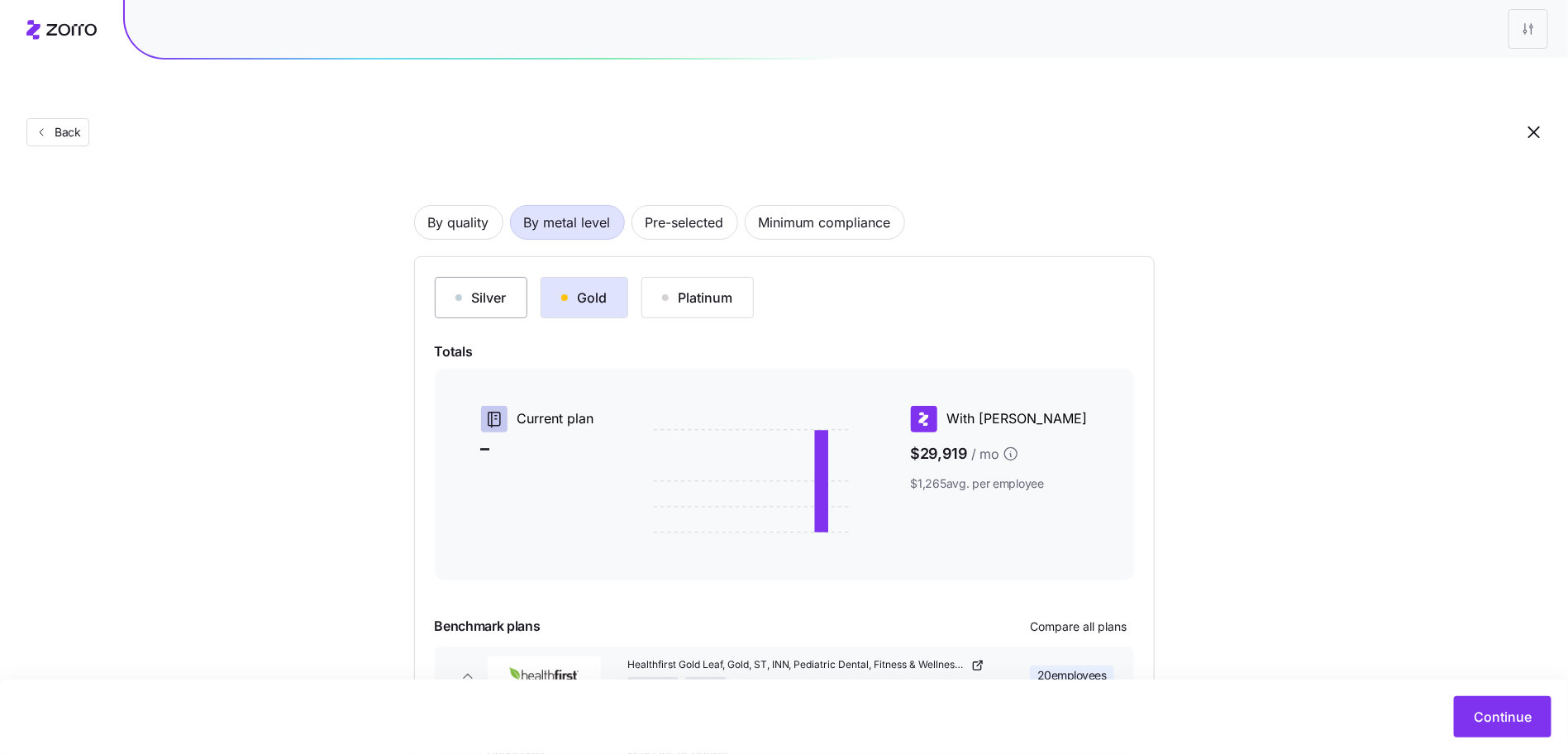
click at [498, 288] on div "Silver" at bounding box center [481, 297] width 51 height 20
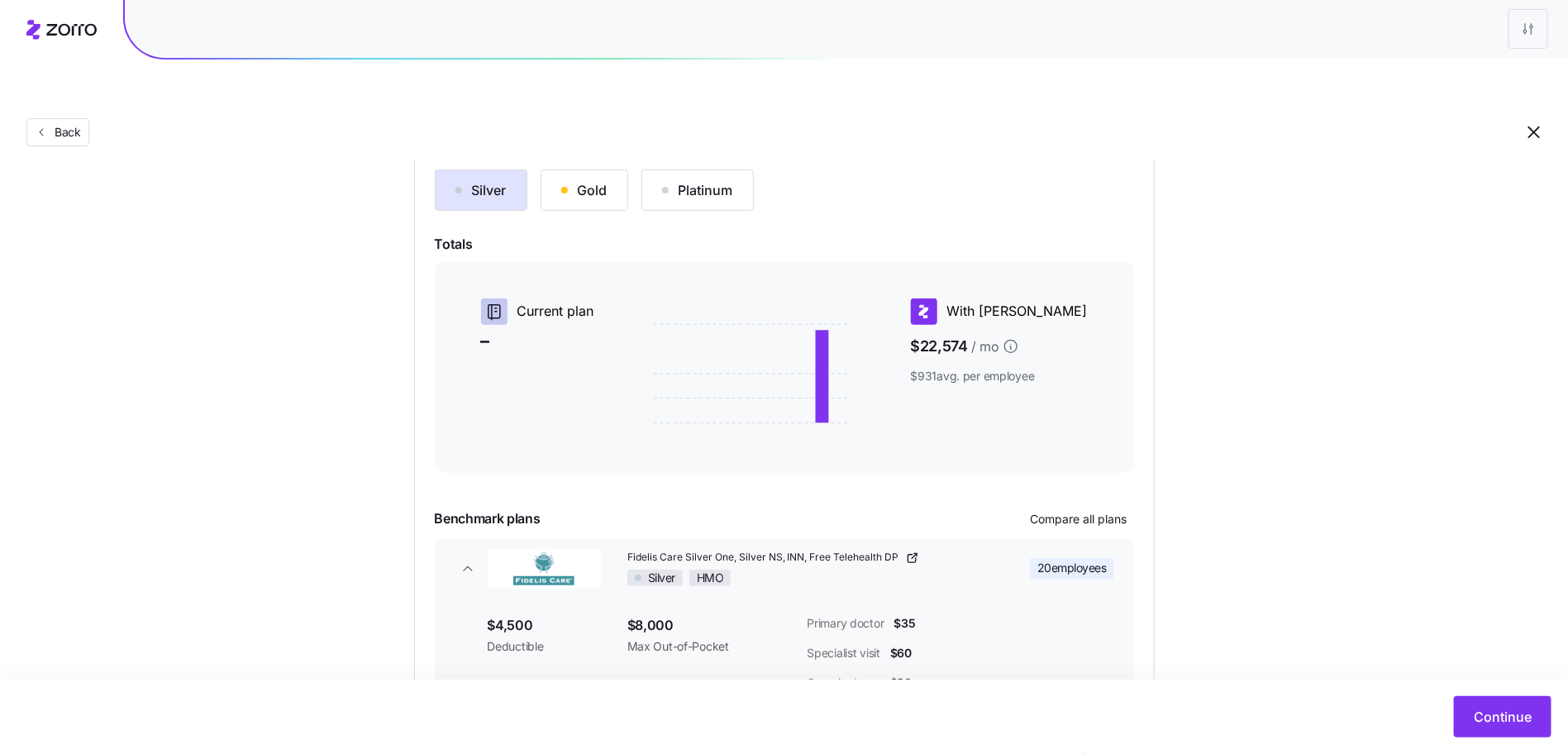
scroll to position [280, 0]
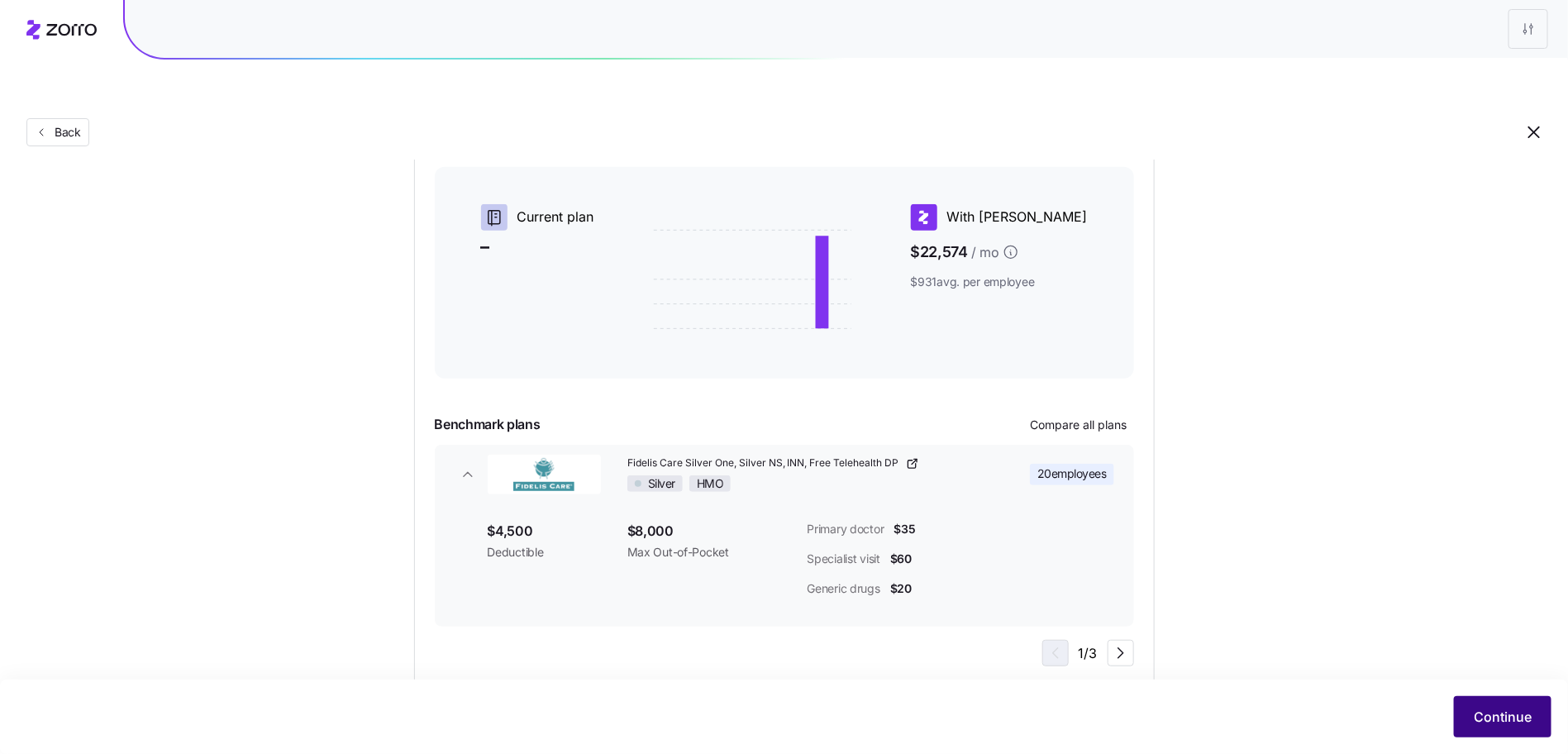
click at [1483, 710] on span "Continue" at bounding box center [1502, 717] width 58 height 20
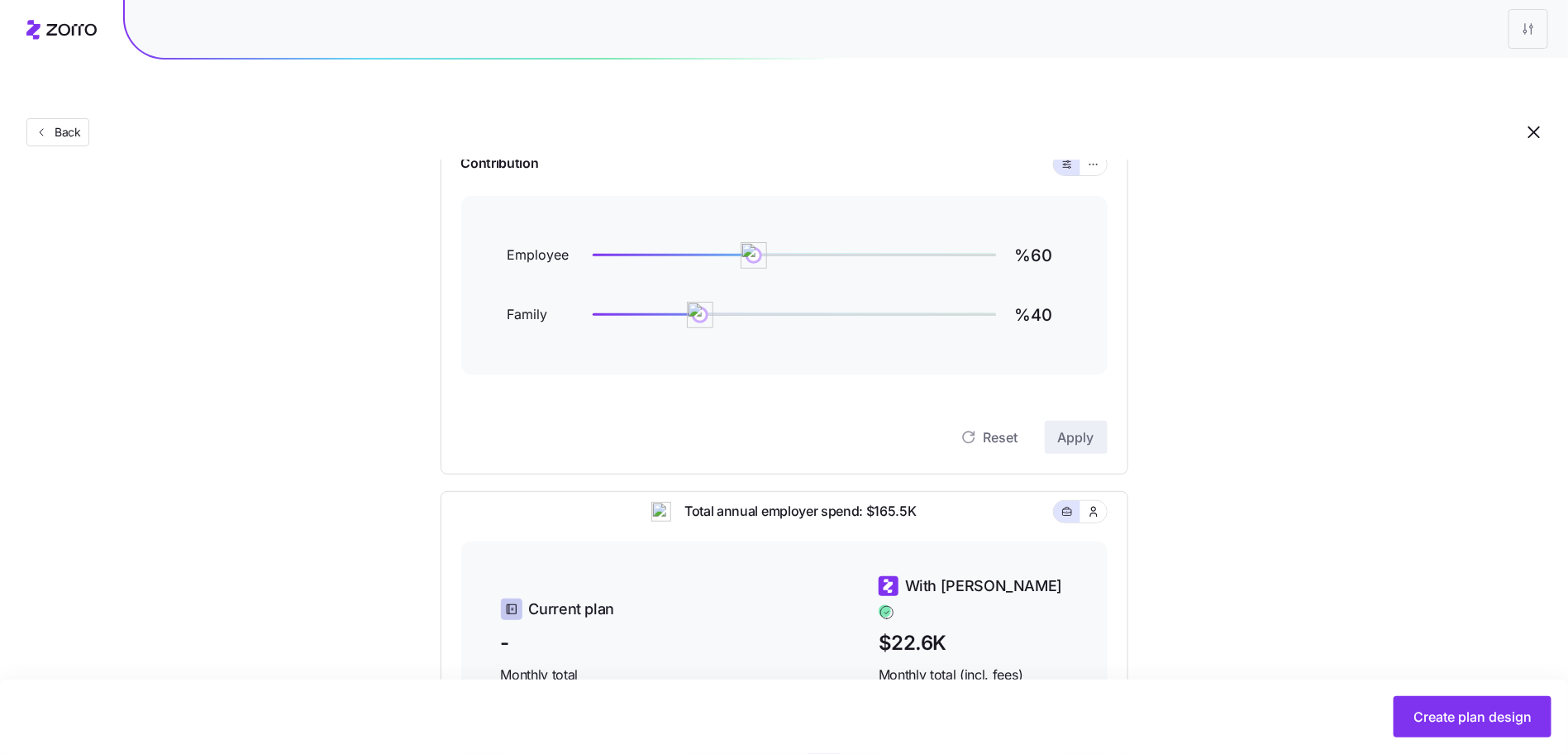
scroll to position [228, 0]
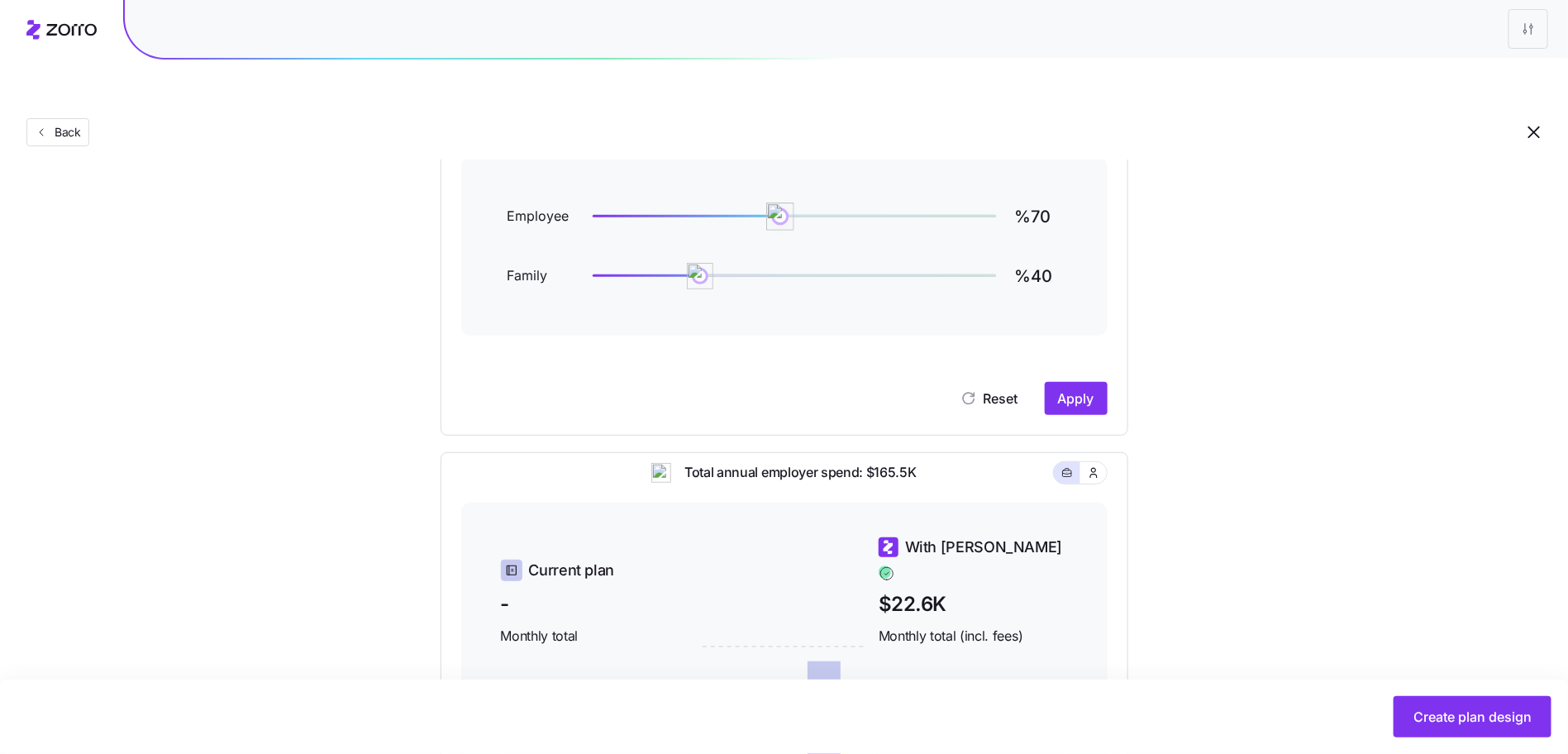
drag, startPoint x: 750, startPoint y: 182, endPoint x: 782, endPoint y: 178, distance: 32.2
click at [782, 202] on img at bounding box center [780, 216] width 28 height 28
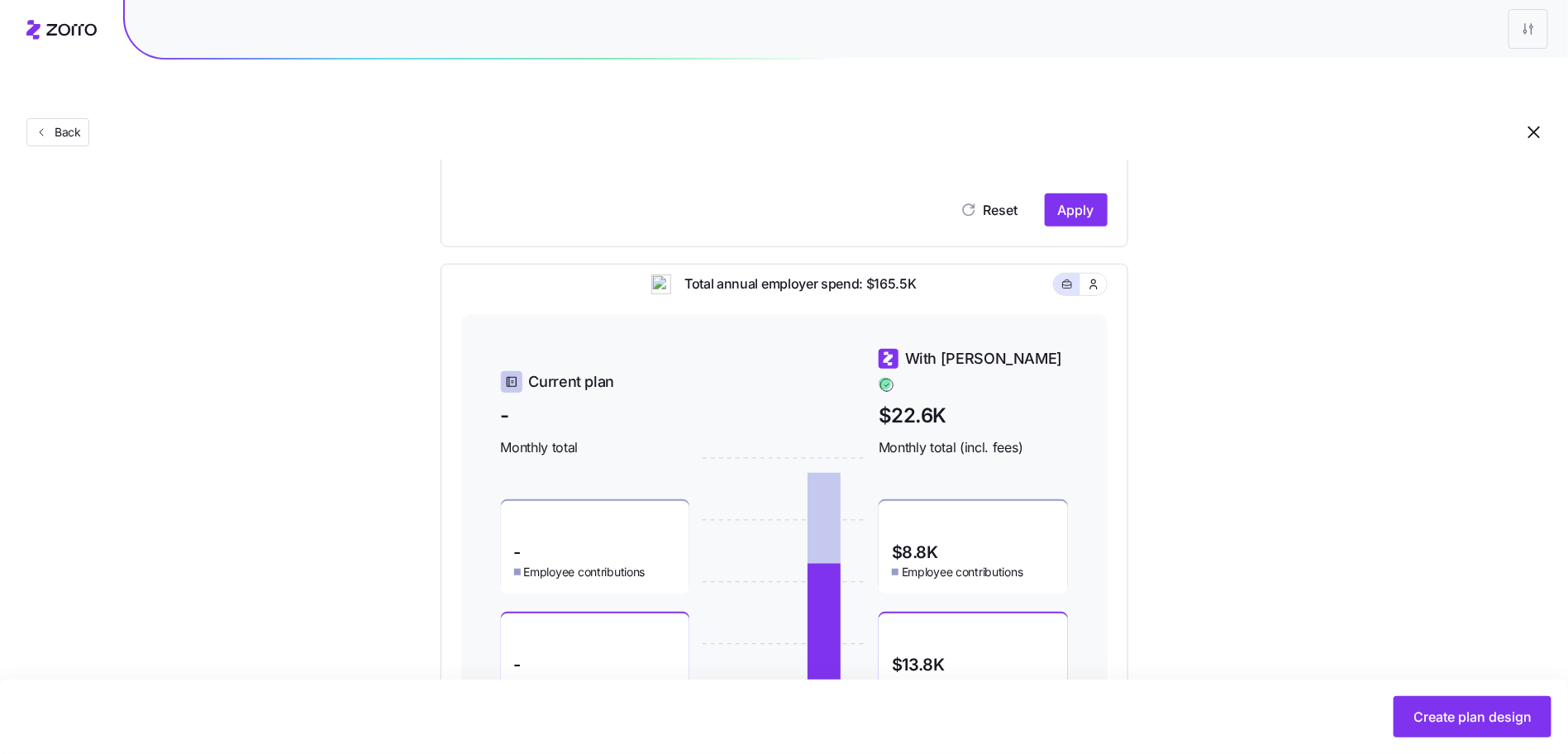
scroll to position [453, 0]
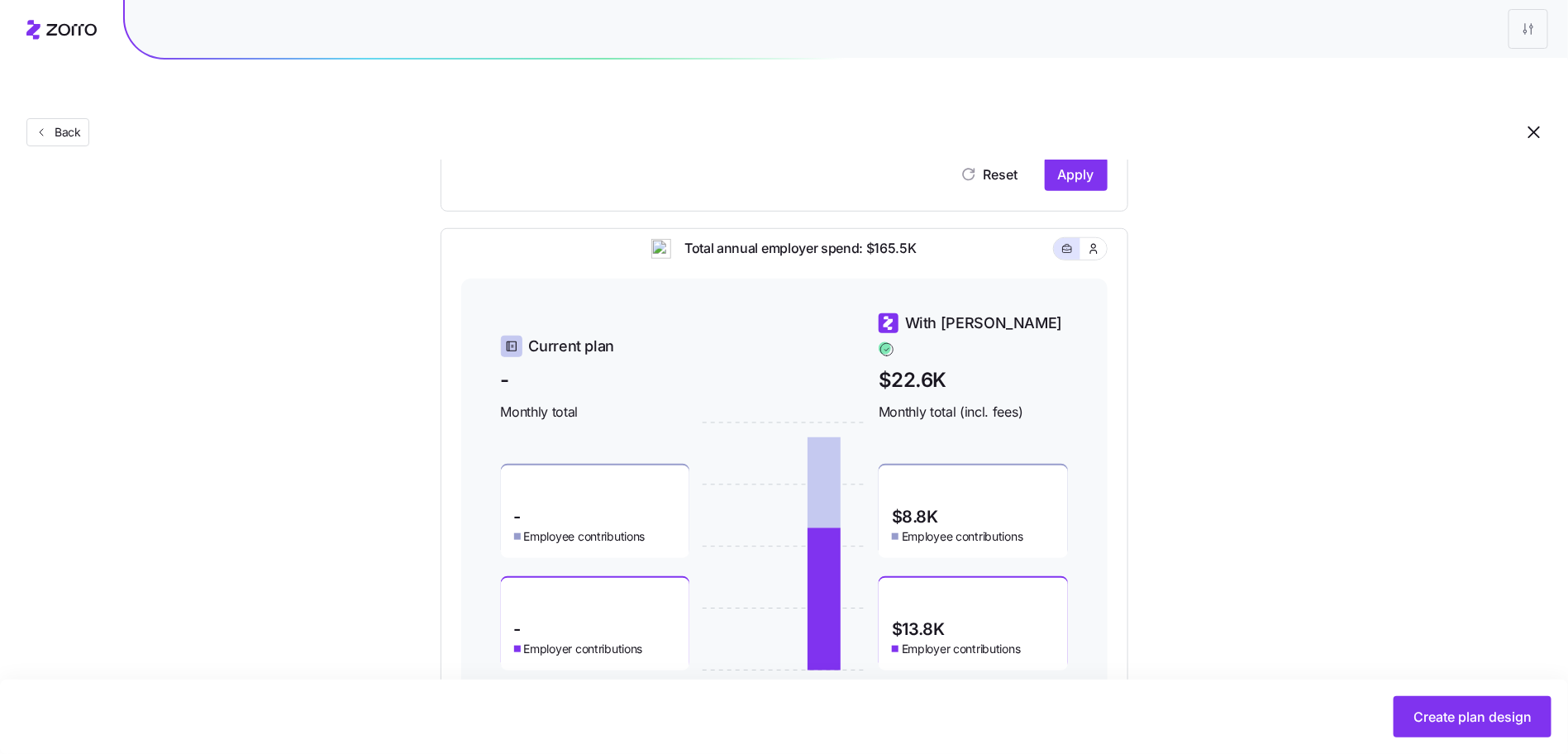
click at [1083, 165] on span "Apply" at bounding box center [1076, 175] width 36 height 20
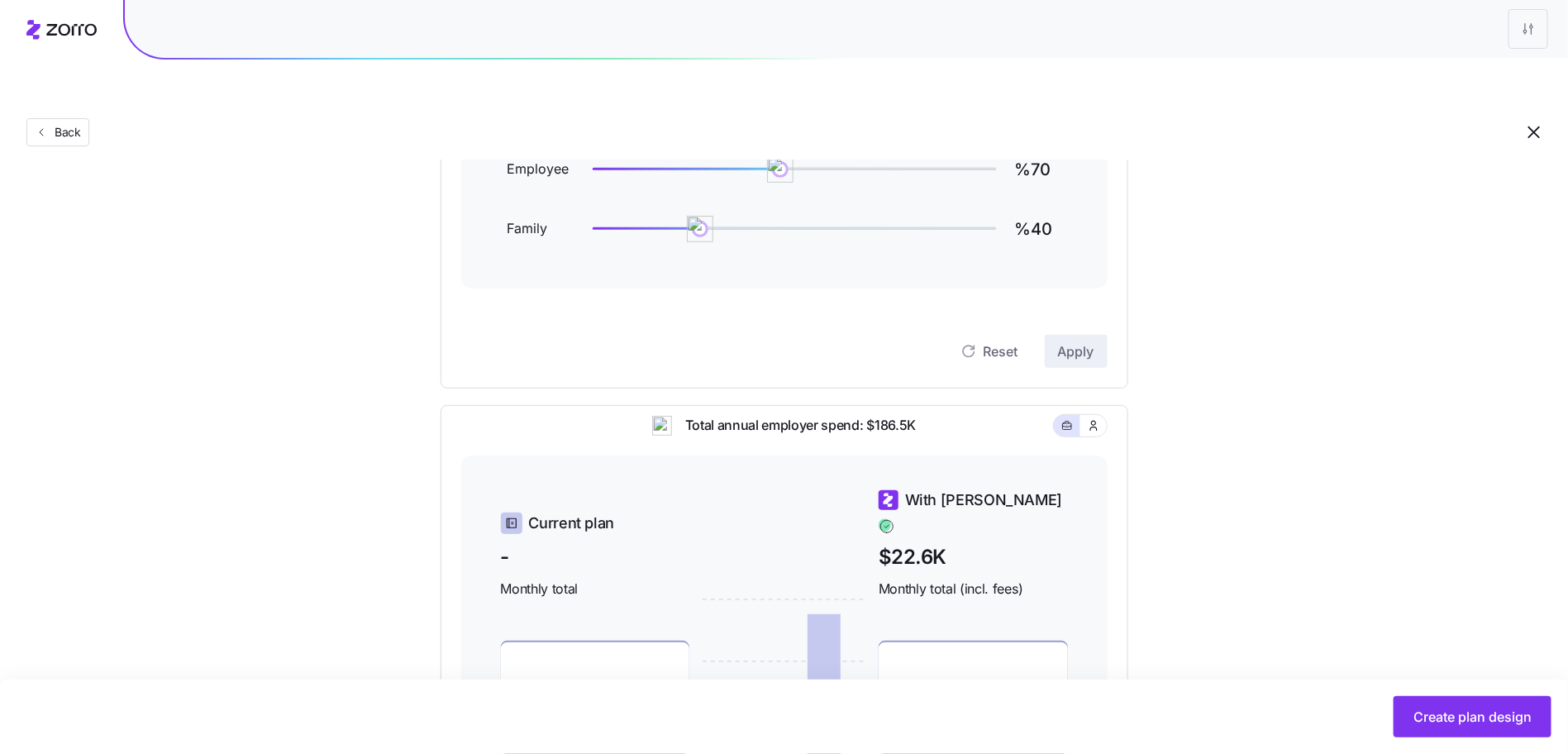
scroll to position [275, 0]
drag, startPoint x: 774, startPoint y: 134, endPoint x: 755, endPoint y: 130, distance: 19.4
click at [755, 155] on img at bounding box center [753, 169] width 28 height 28
click at [1075, 342] on span "Apply" at bounding box center [1076, 351] width 36 height 20
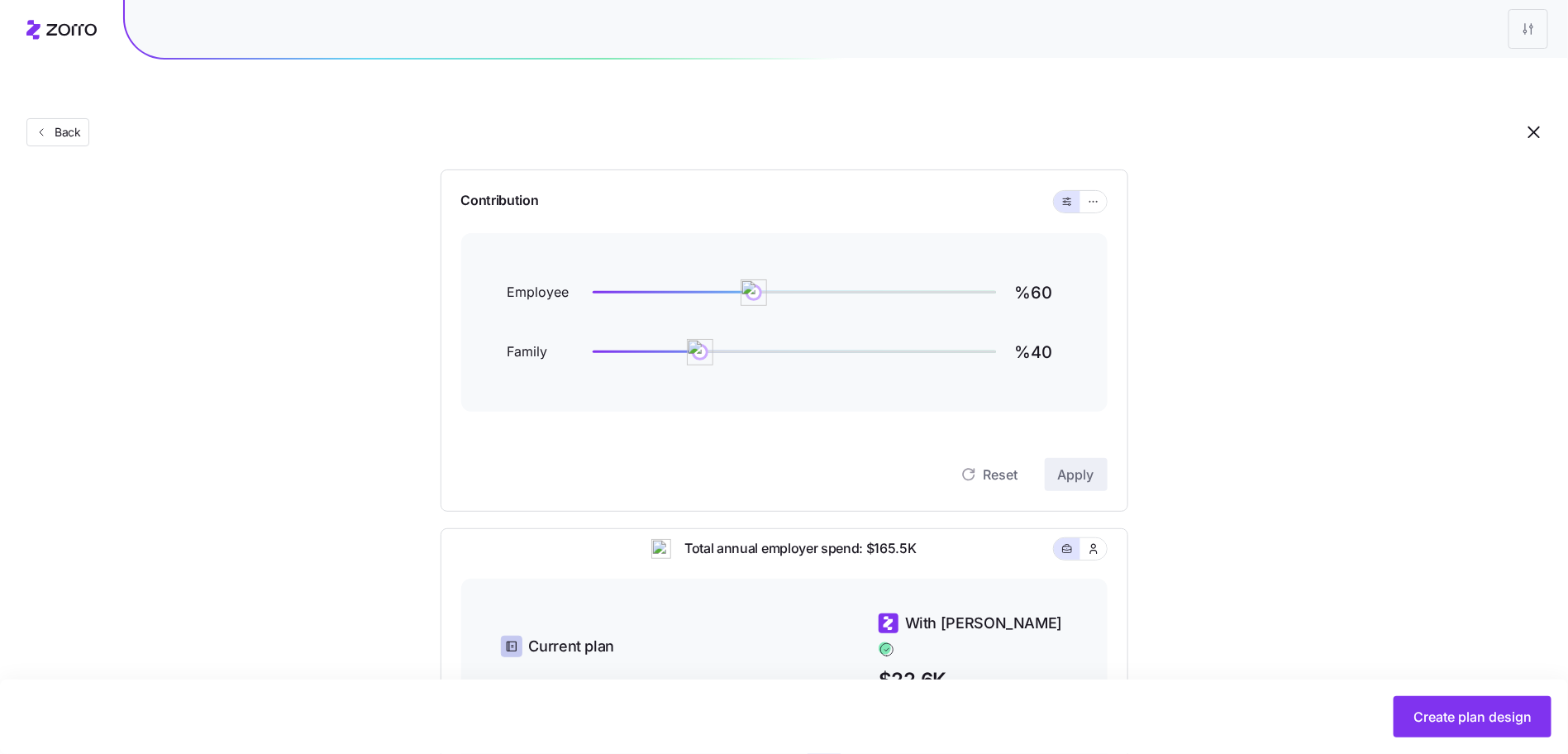
scroll to position [175, 0]
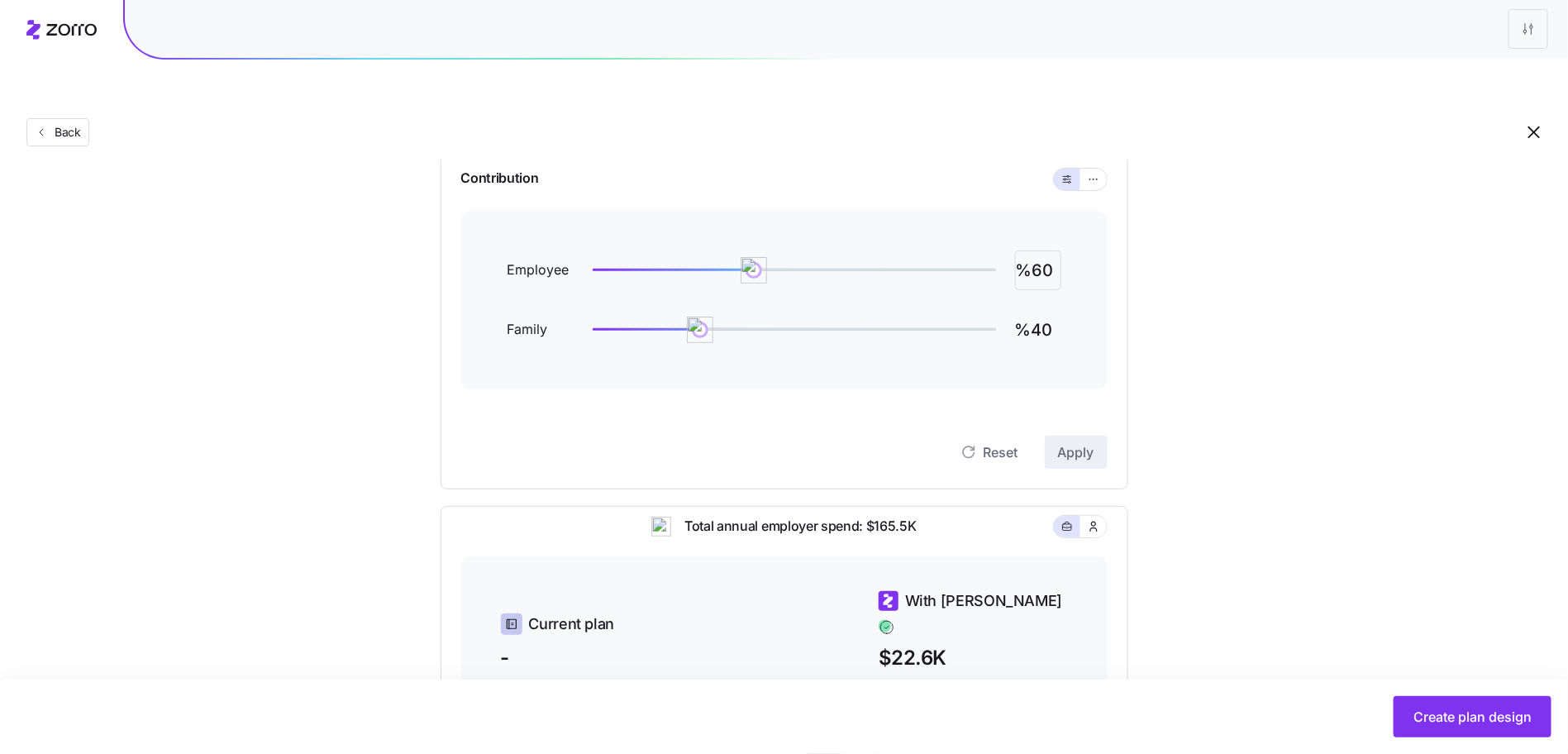
click at [1044, 250] on input "%60" at bounding box center [1038, 270] width 46 height 39
type input "%99"
click at [1044, 310] on input "%40" at bounding box center [1038, 330] width 46 height 39
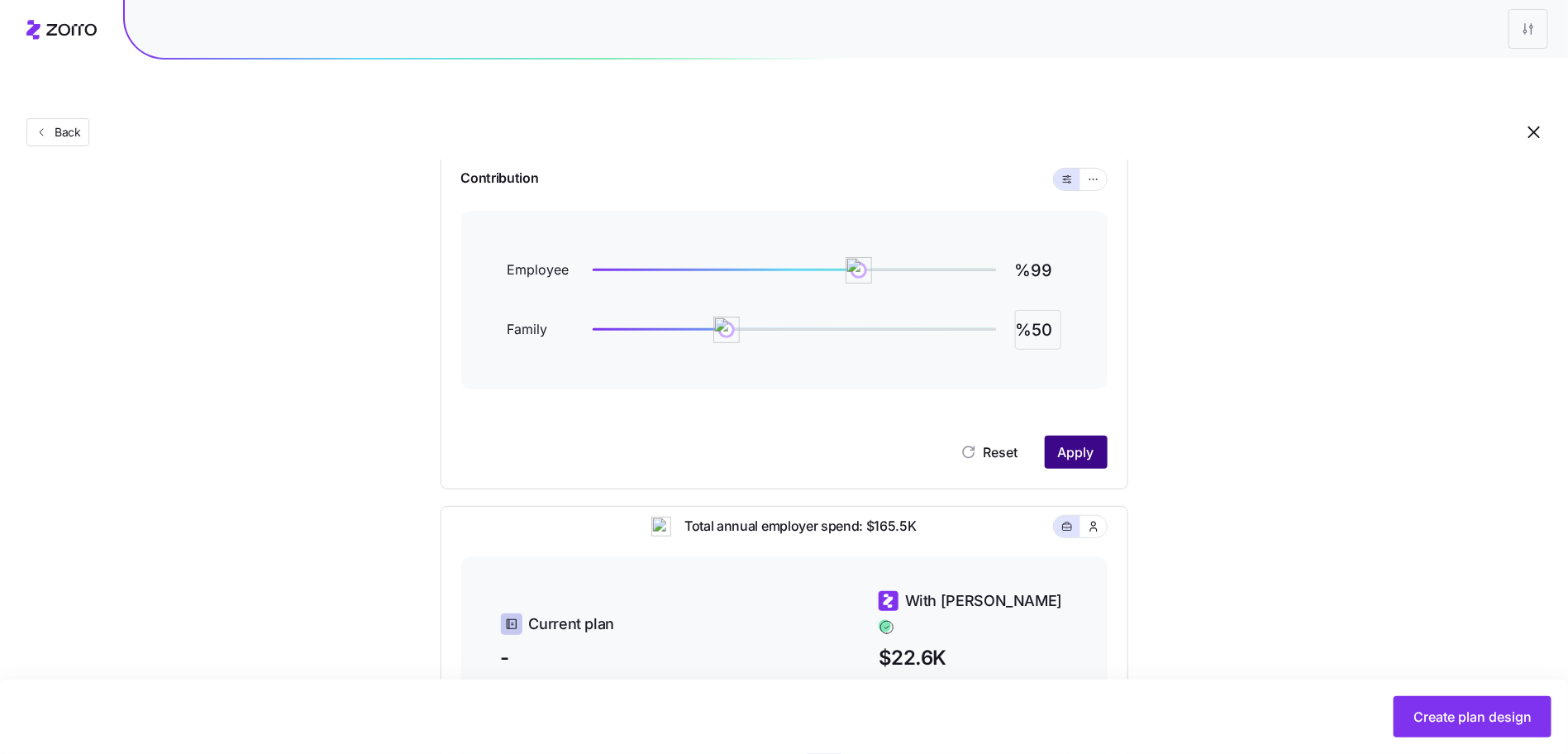
type input "%50"
click at [1085, 442] on span "Apply" at bounding box center [1076, 452] width 36 height 20
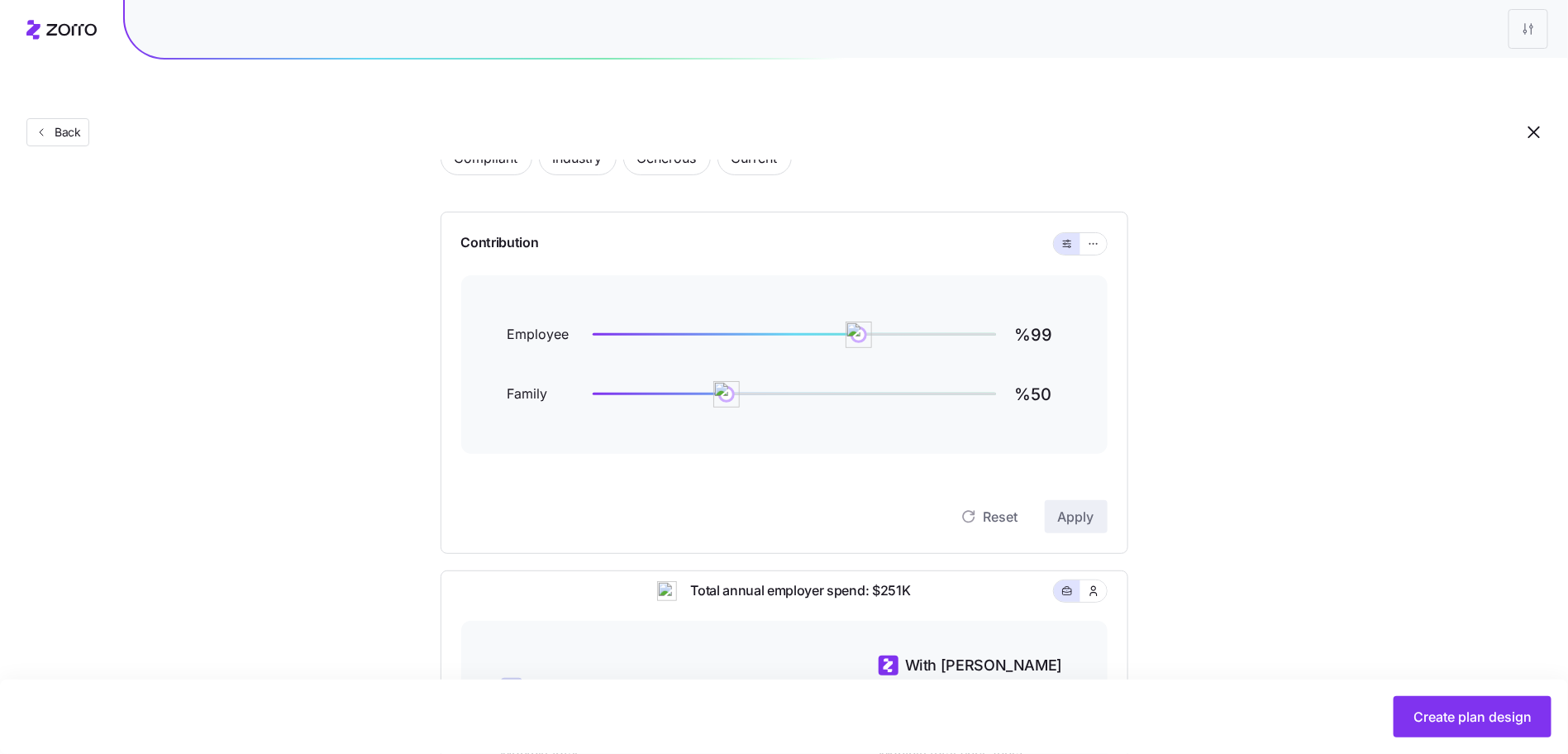
scroll to position [135, 0]
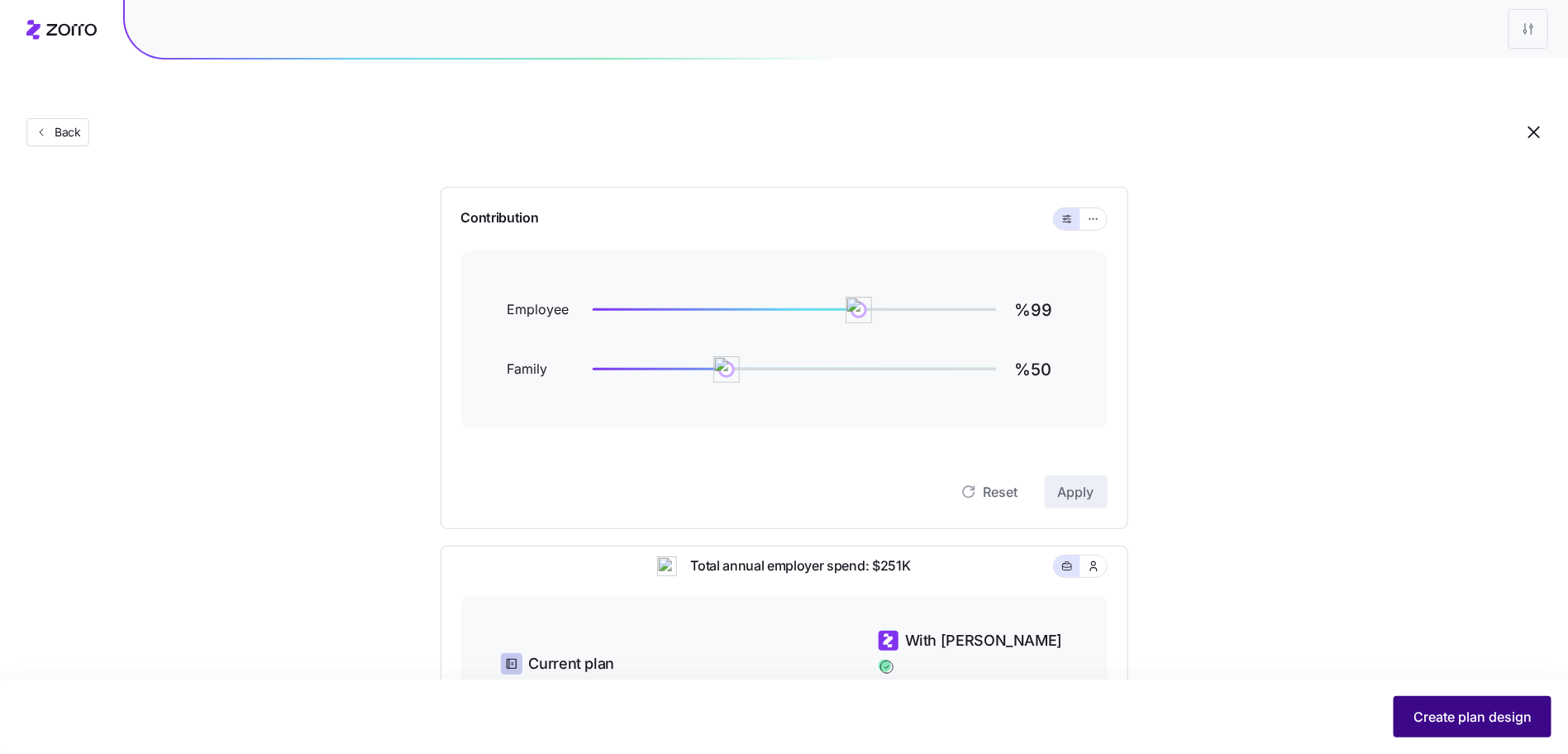
click at [1405, 719] on button "Create plan design" at bounding box center [1472, 717] width 158 height 41
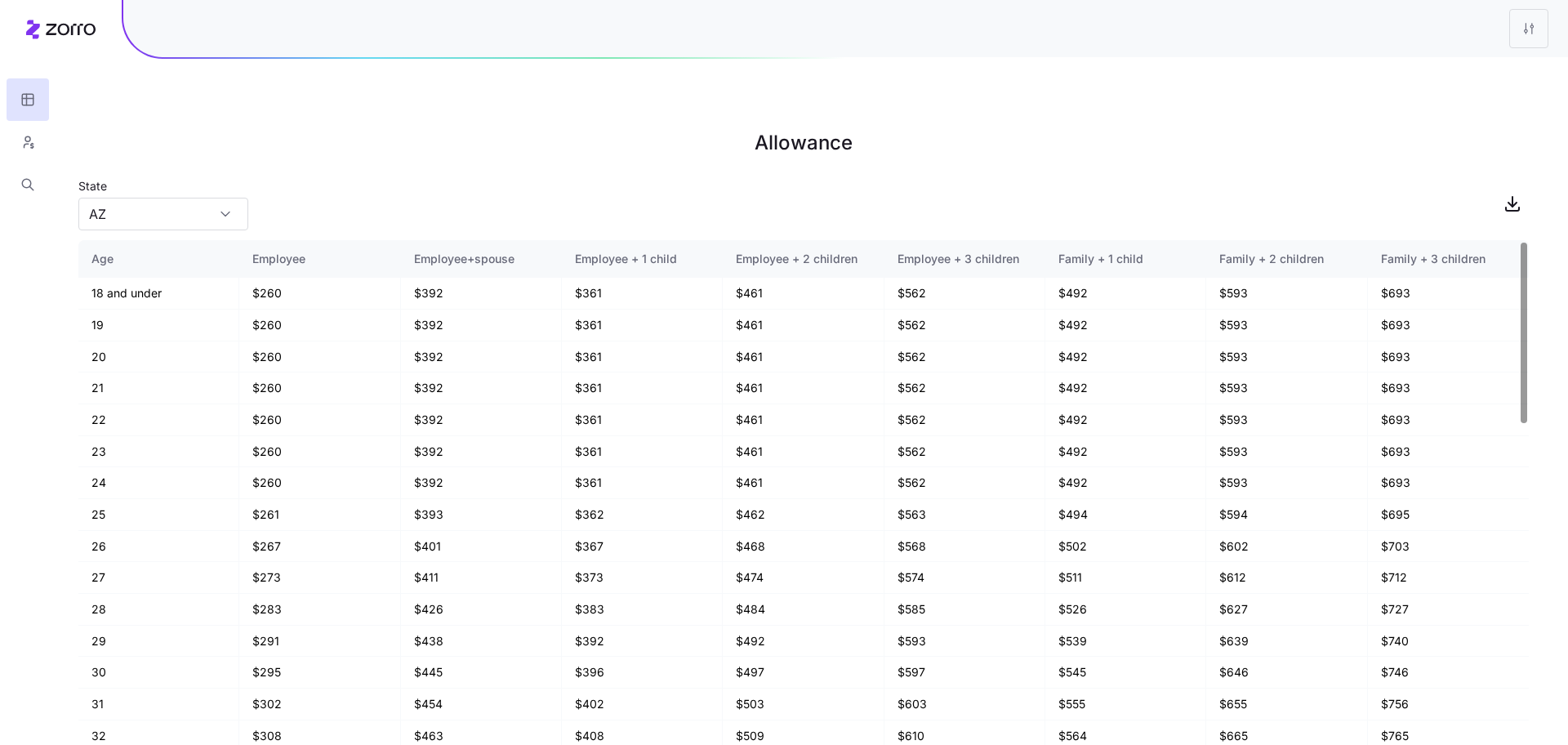
click at [201, 176] on div "State [US_STATE]" at bounding box center [163, 203] width 170 height 55
click at [198, 198] on input "AZ" at bounding box center [163, 214] width 170 height 33
click at [121, 220] on div "AZ" at bounding box center [164, 222] width 157 height 31
click at [137, 198] on input "AZ" at bounding box center [163, 214] width 170 height 33
click at [383, 191] on div "State [US_STATE]" at bounding box center [803, 203] width 1451 height 55
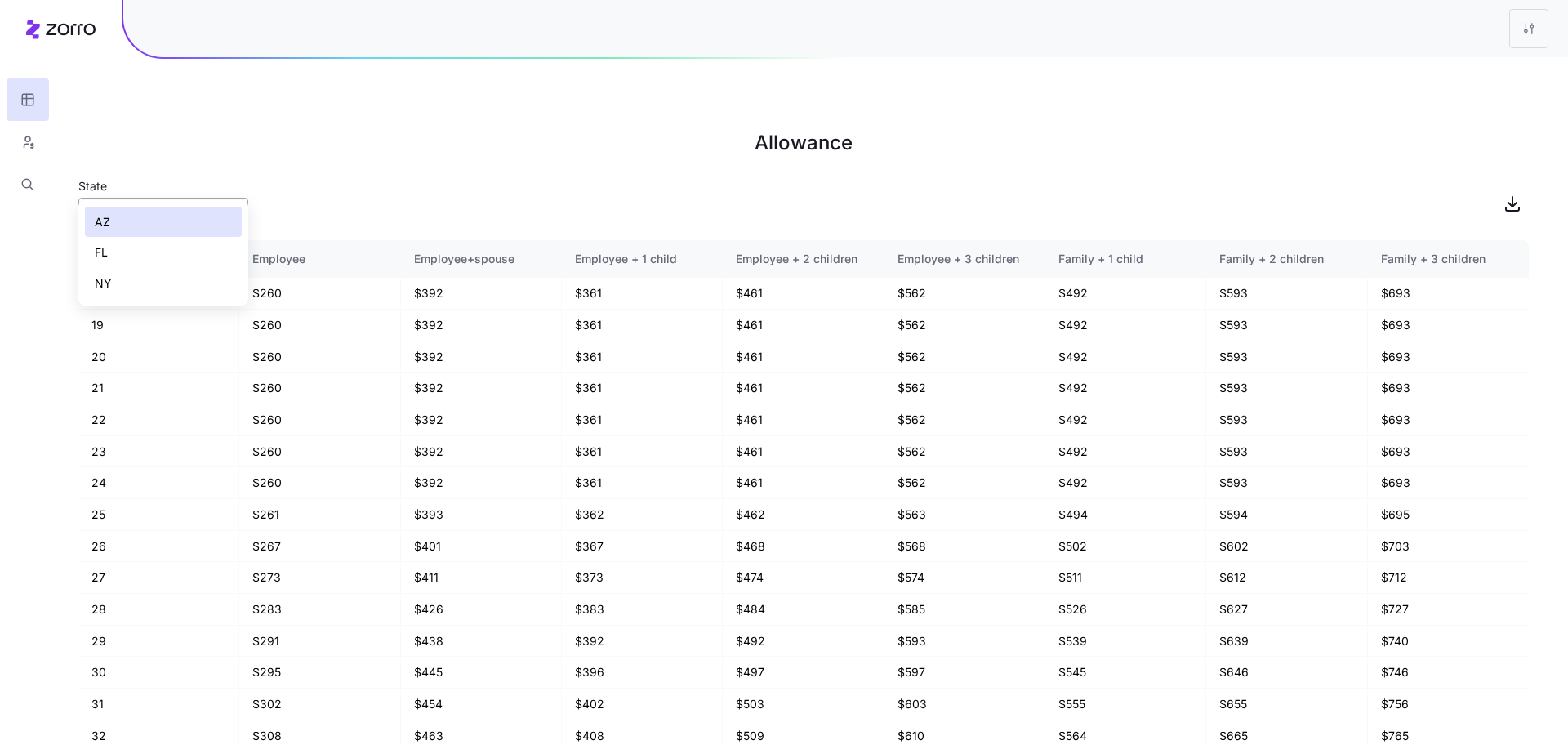
click at [159, 198] on input "AZ" at bounding box center [163, 214] width 170 height 33
click at [132, 285] on div "NY" at bounding box center [164, 283] width 157 height 31
click at [178, 198] on input "NY" at bounding box center [163, 214] width 170 height 33
click at [273, 176] on div "State [US_STATE]" at bounding box center [803, 203] width 1451 height 55
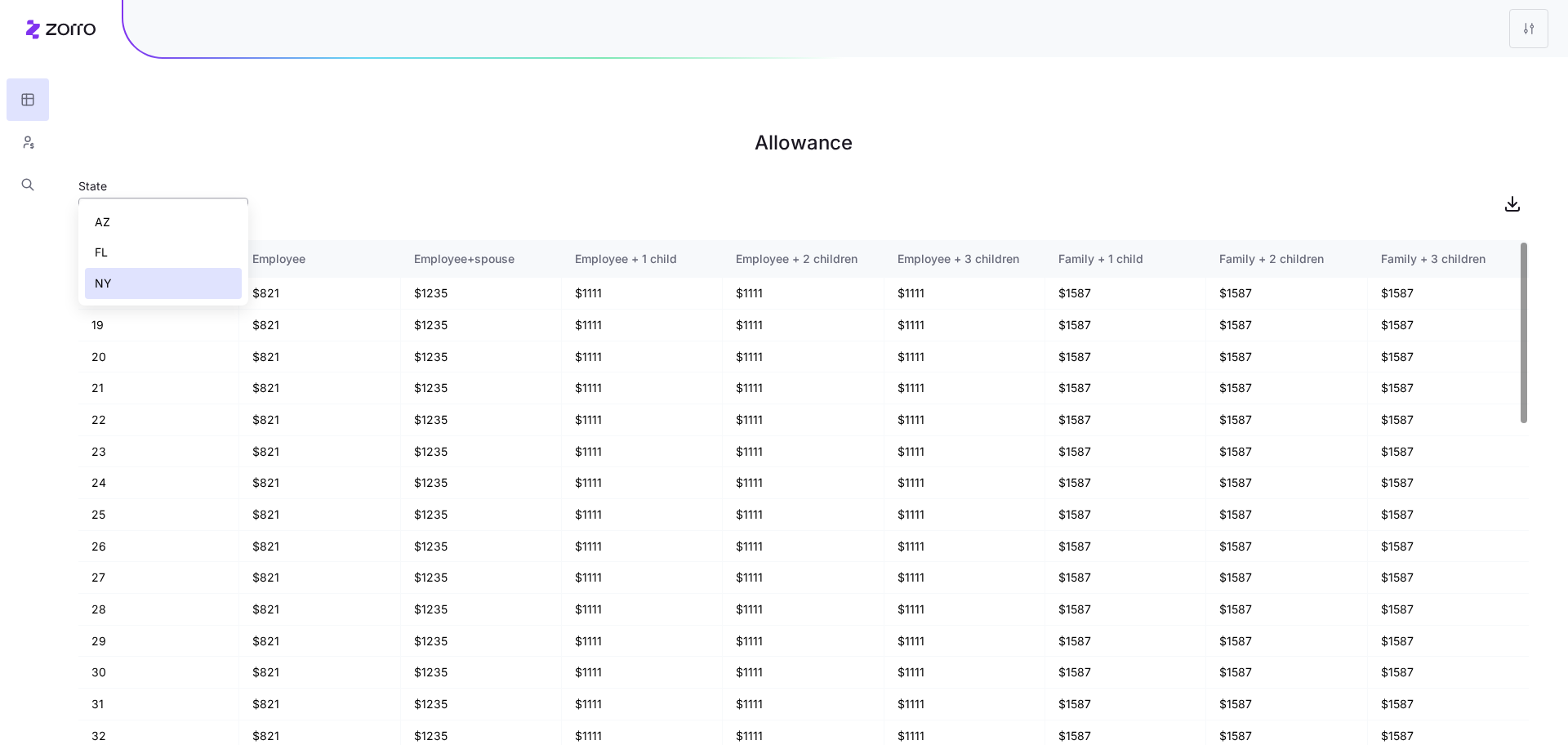
click at [114, 198] on input "NY" at bounding box center [163, 214] width 170 height 33
click at [159, 246] on div "FL" at bounding box center [164, 252] width 157 height 31
click at [142, 198] on input "FL" at bounding box center [163, 214] width 170 height 33
click at [142, 210] on div "AZ" at bounding box center [164, 222] width 157 height 31
click at [170, 198] on input "AZ" at bounding box center [163, 214] width 170 height 33
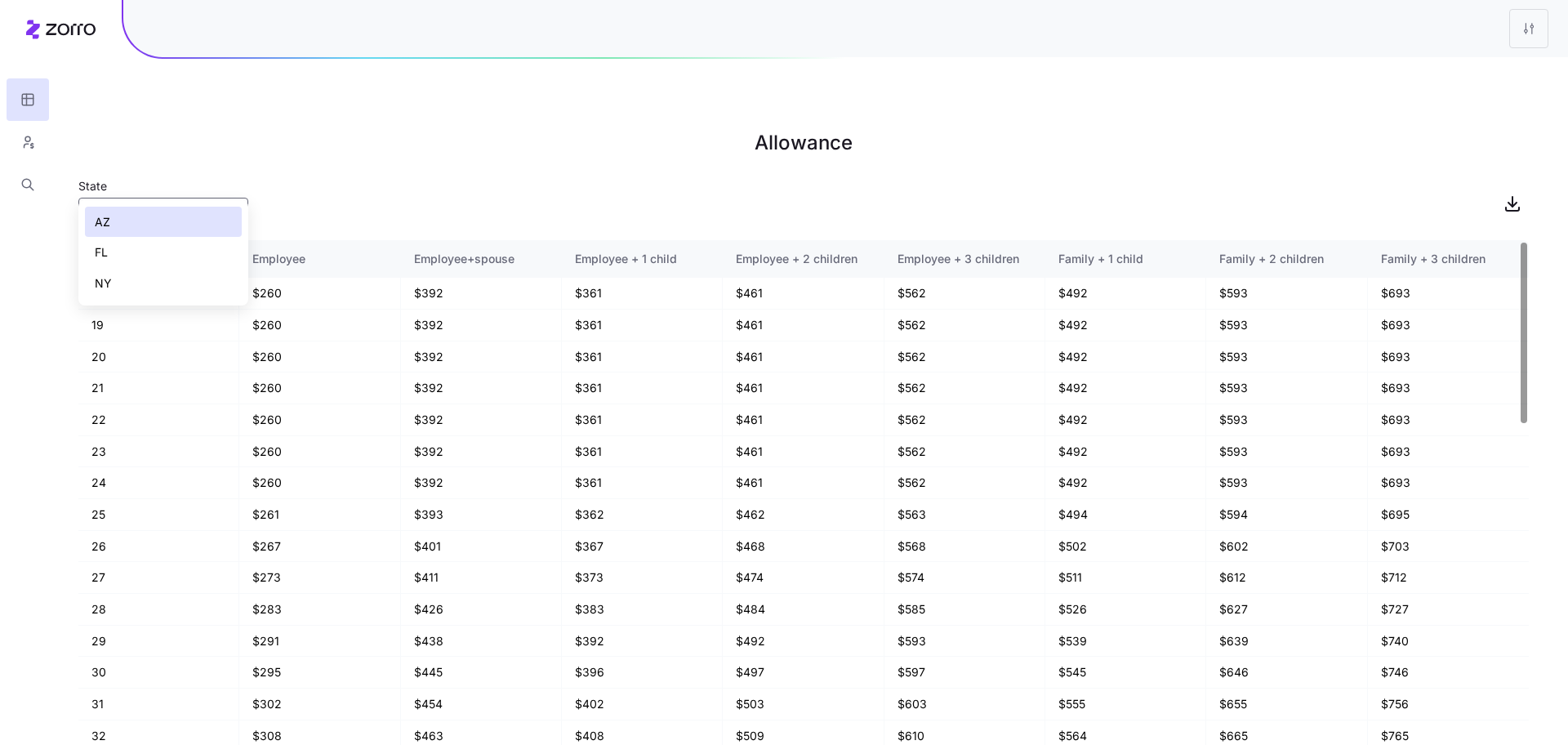
click at [166, 246] on div "FL" at bounding box center [164, 252] width 157 height 31
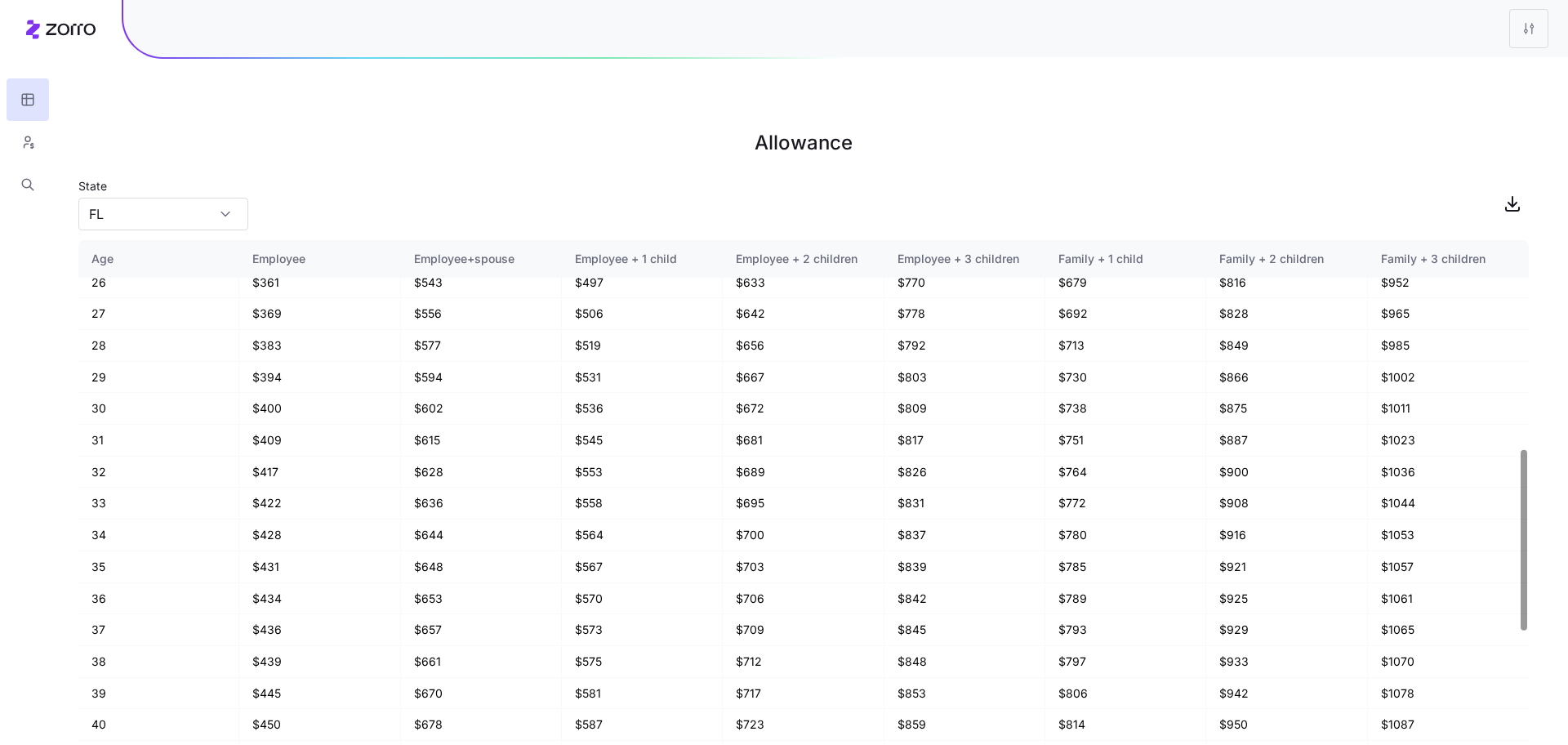
scroll to position [988, 0]
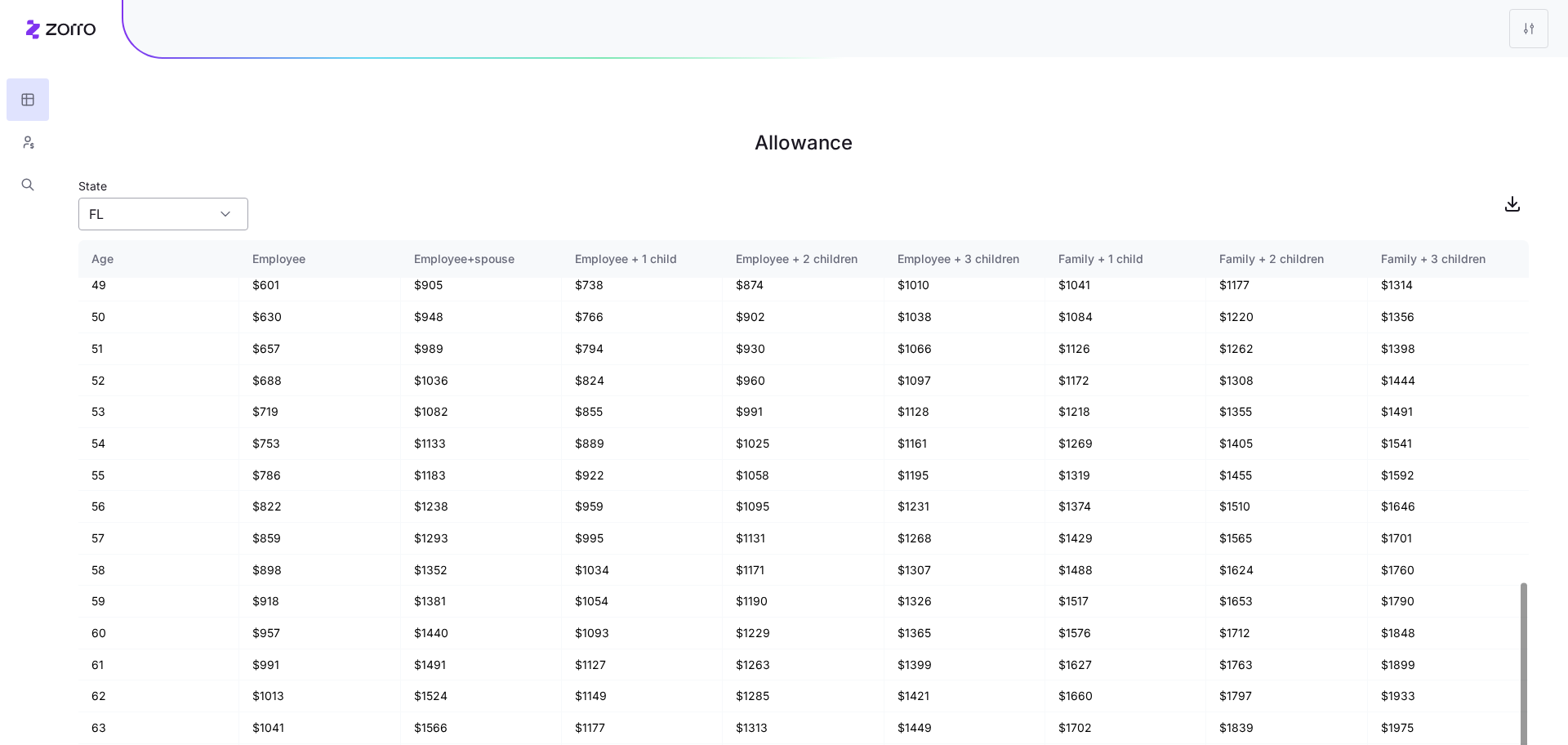
click at [113, 198] on input "FL" at bounding box center [163, 214] width 170 height 33
click at [136, 222] on div "AZ" at bounding box center [164, 222] width 157 height 31
type input "AZ"
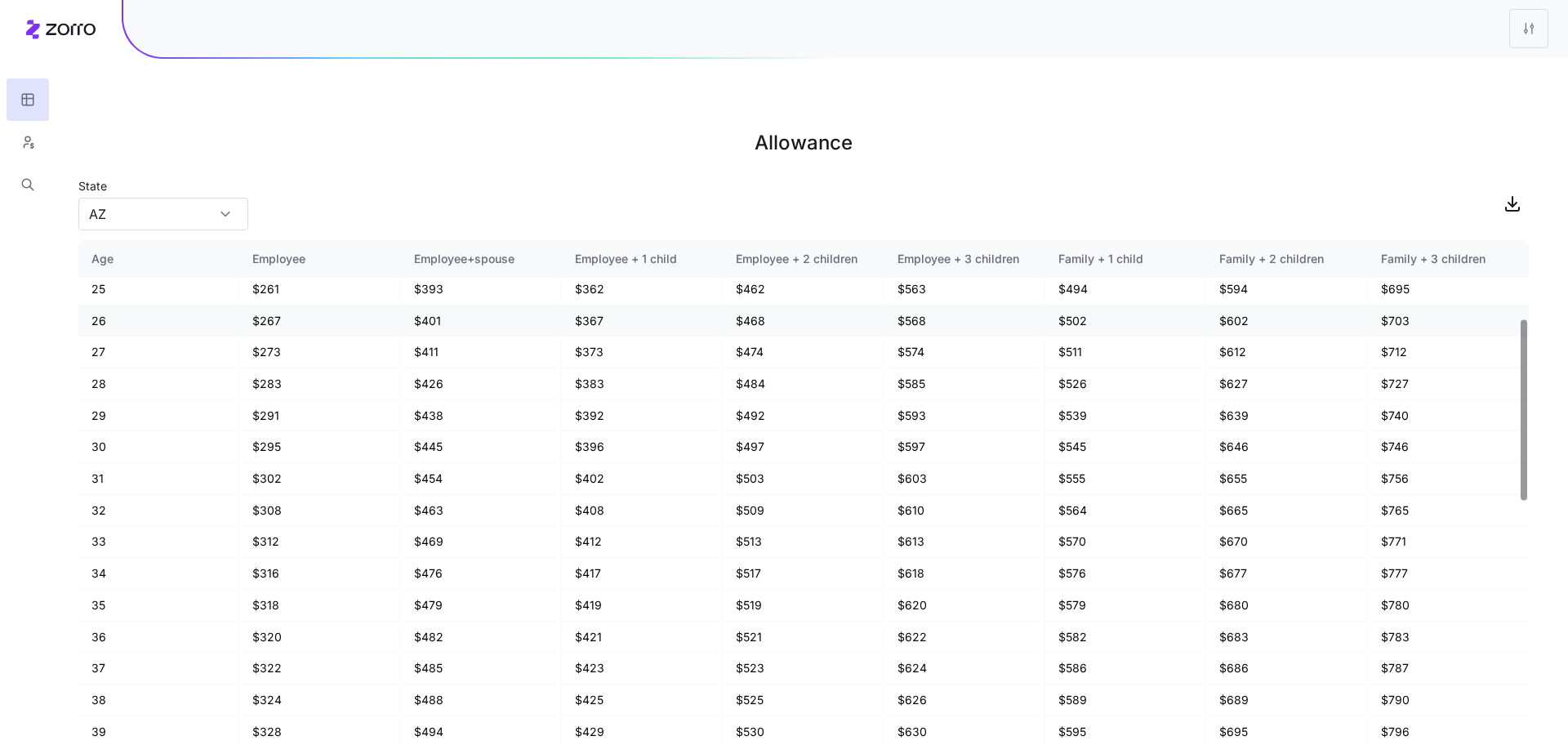
scroll to position [224, 0]
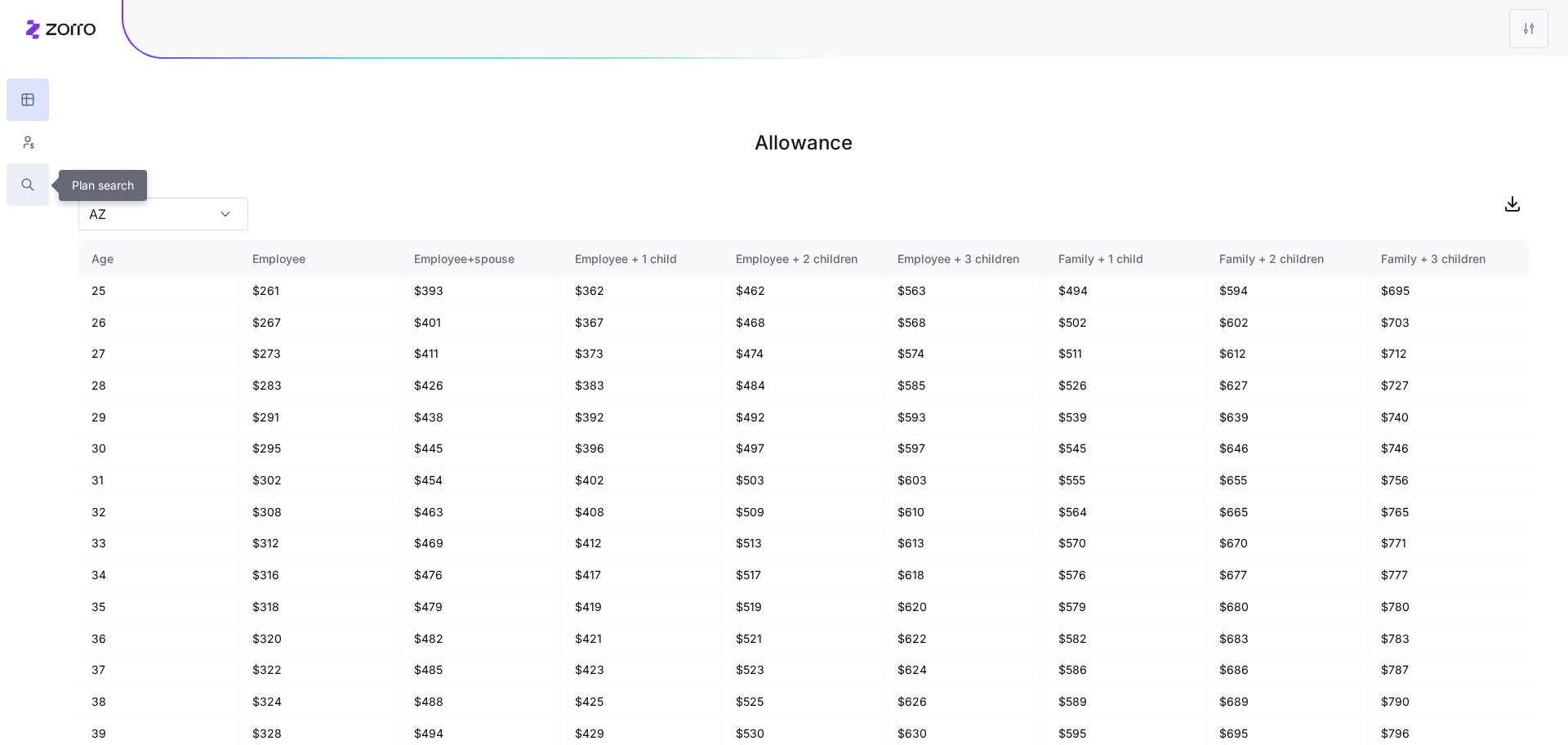
click at [34, 189] on icon "button" at bounding box center [27, 184] width 15 height 16
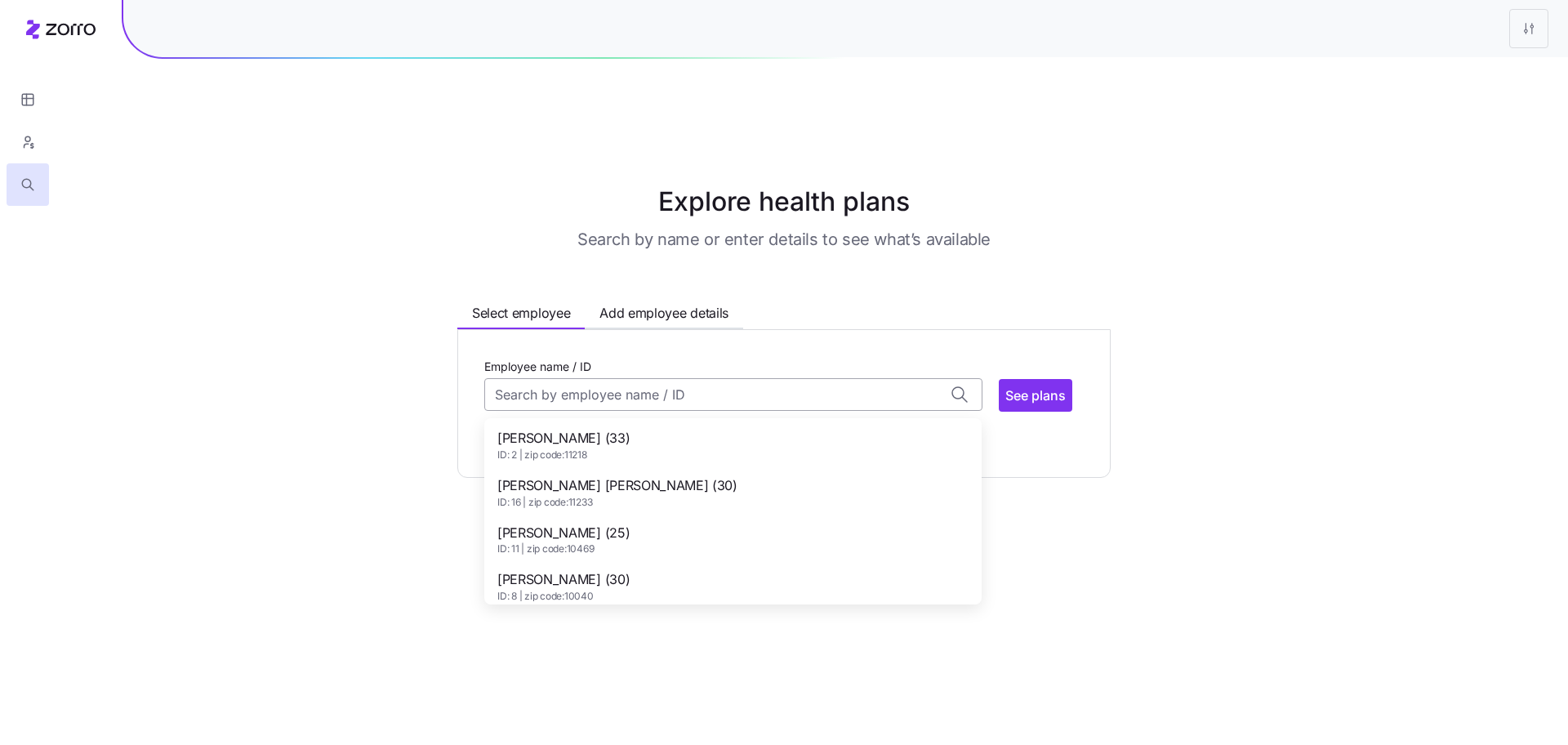
click at [641, 378] on input "Employee name / ID" at bounding box center [734, 395] width 499 height 33
click at [609, 470] on span "[PERSON_NAME] [PERSON_NAME] (30)" at bounding box center [618, 480] width 241 height 20
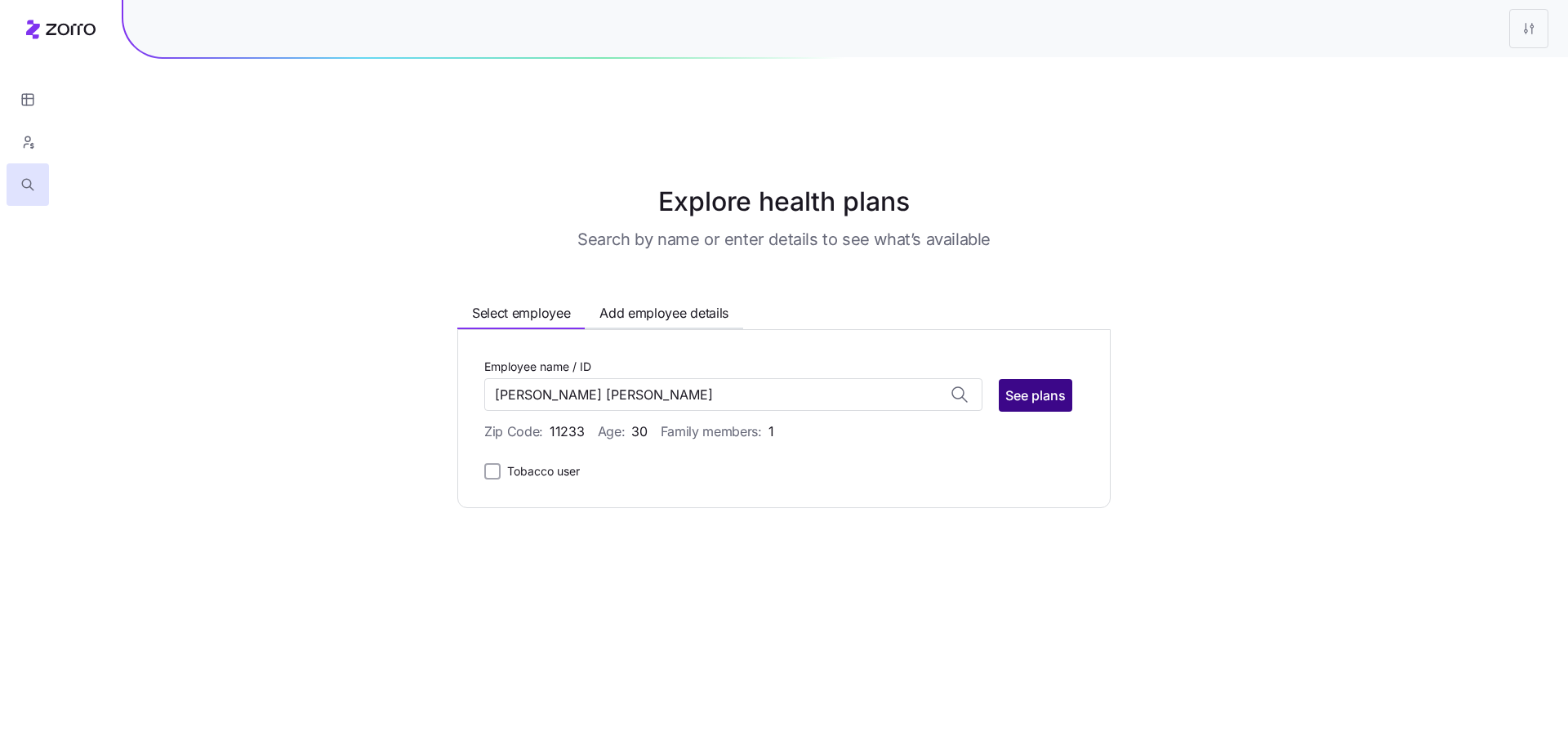
click at [1045, 385] on span "See plans" at bounding box center [1035, 395] width 60 height 19
type input "[PERSON_NAME] [PERSON_NAME] (ID: 16)"
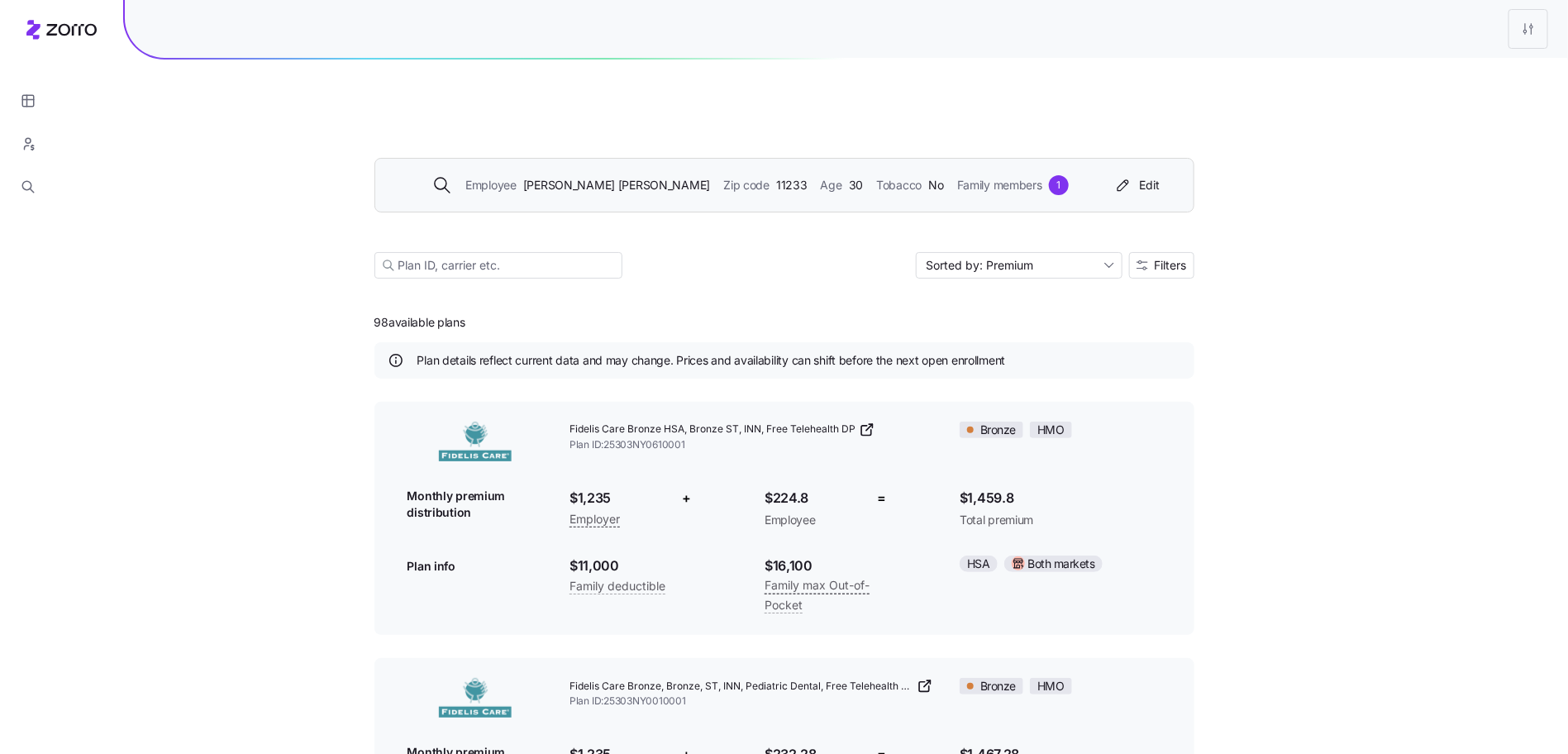
click at [971, 159] on div "Employee [PERSON_NAME] Zip code 11233 Age [DEMOGRAPHIC_DATA] Tobacco No Family …" at bounding box center [784, 186] width 820 height 55
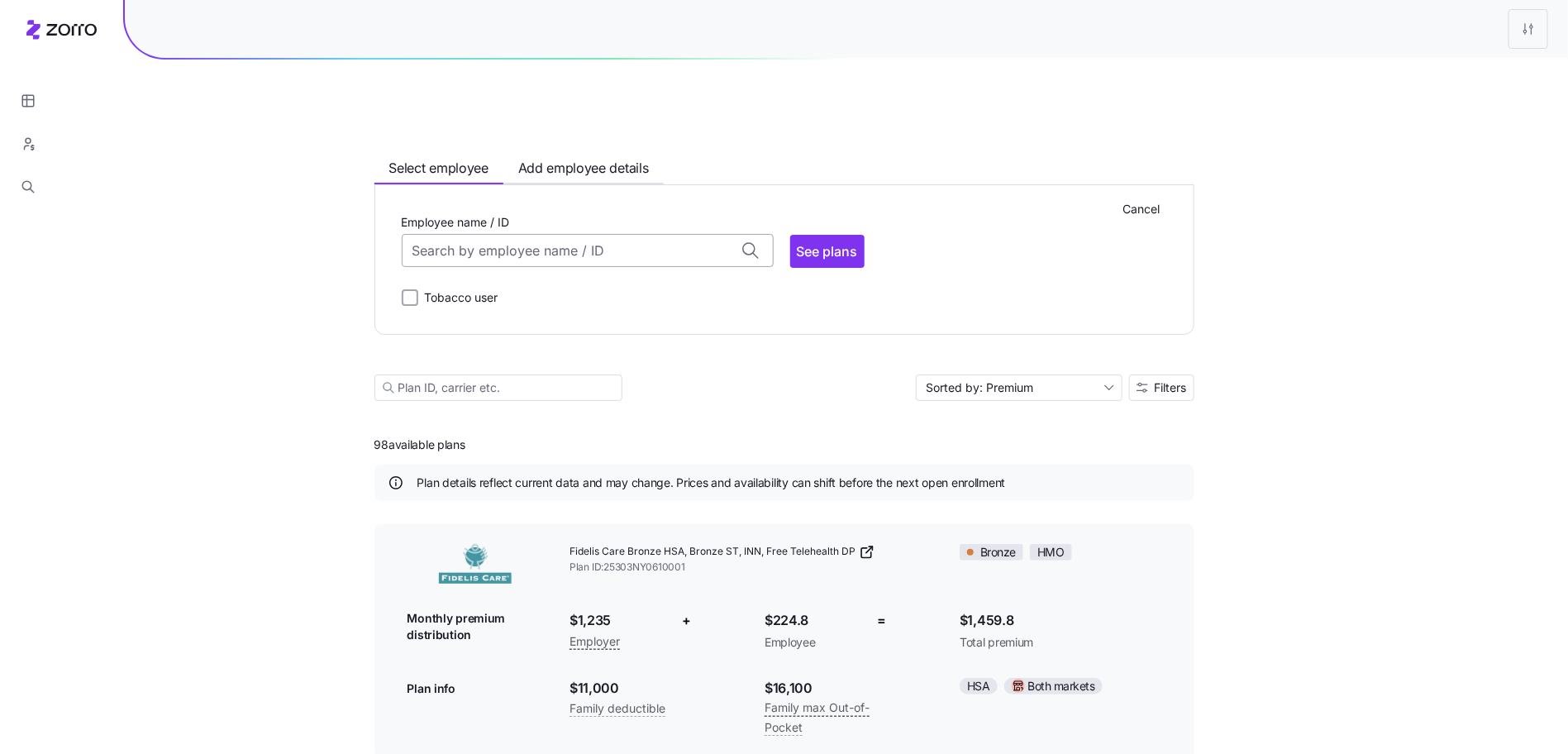
click at [644, 234] on input "Employee name / ID" at bounding box center [587, 250] width 372 height 33
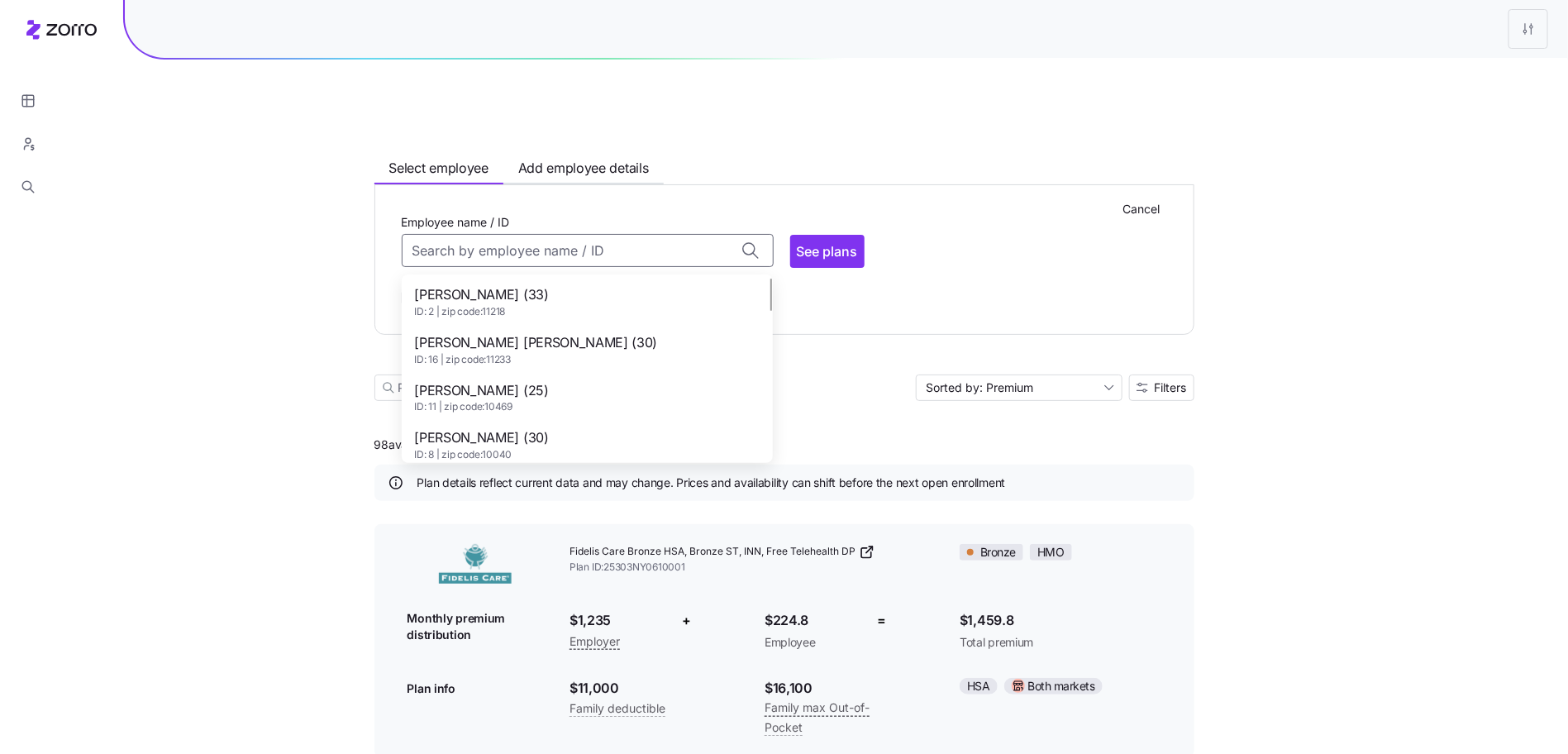
click at [562, 278] on div "[PERSON_NAME] (33) ID: 2 | zip code: 11218" at bounding box center [587, 301] width 364 height 48
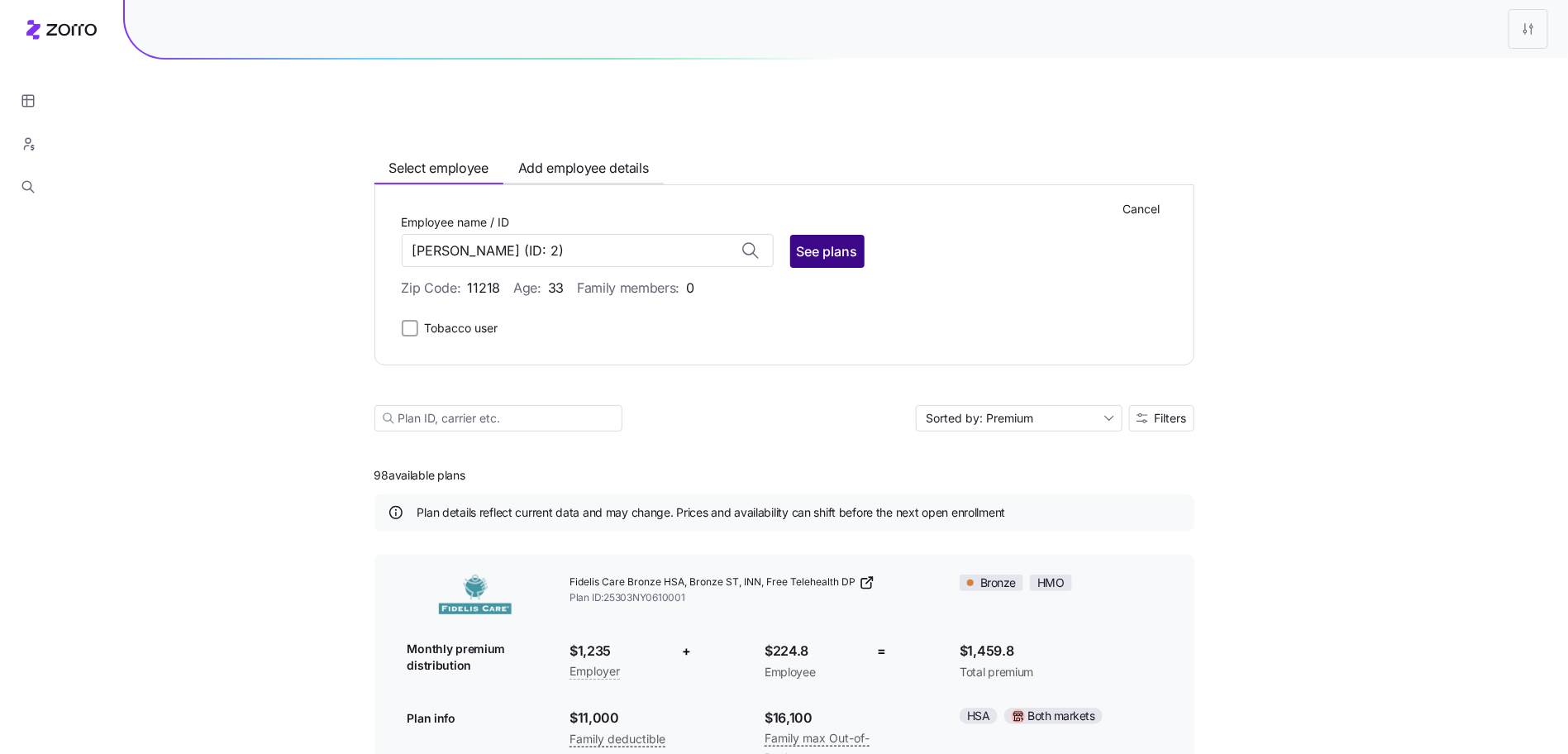
type input "[PERSON_NAME]"
click at [819, 242] on span "See plans" at bounding box center [828, 251] width 61 height 20
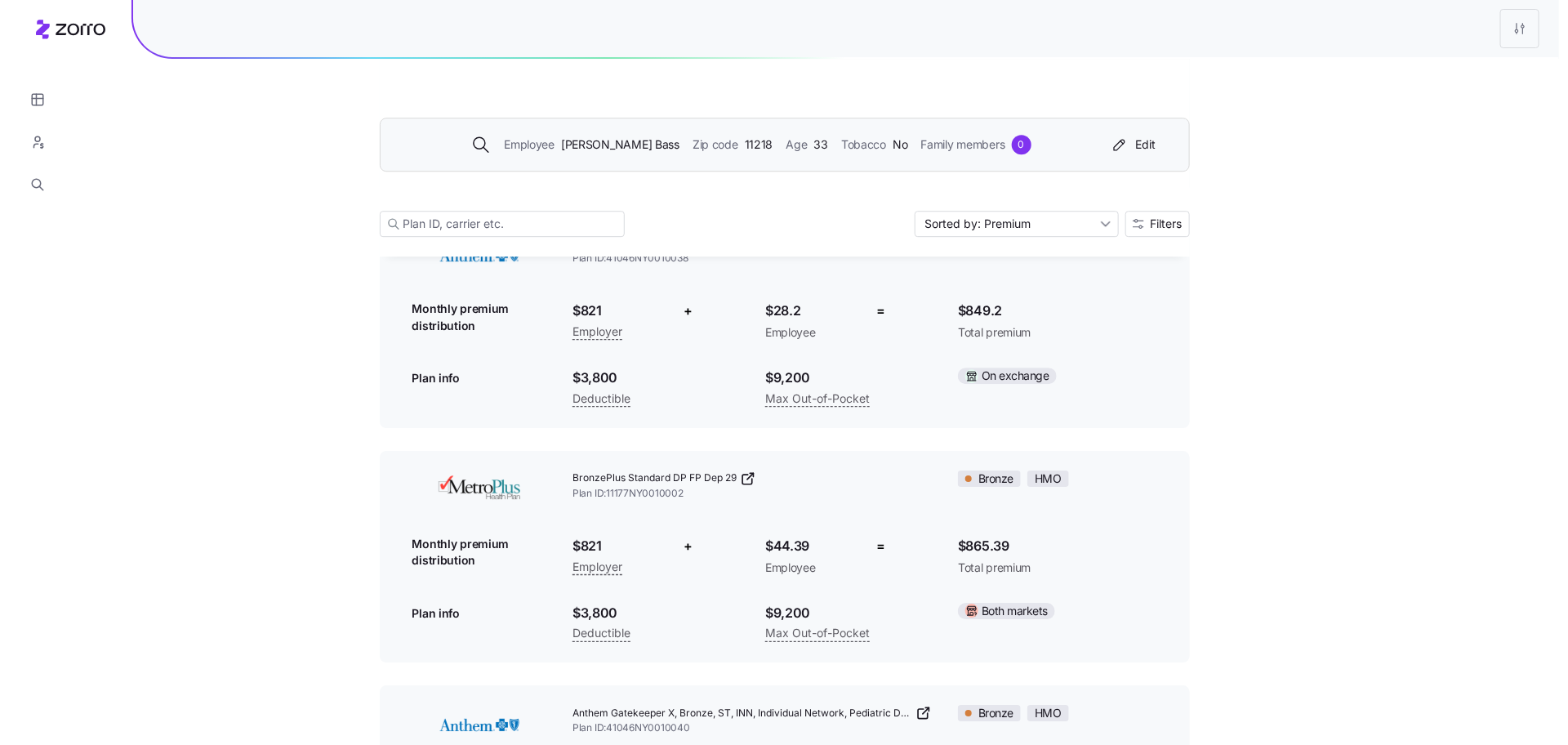
scroll to position [2305, 0]
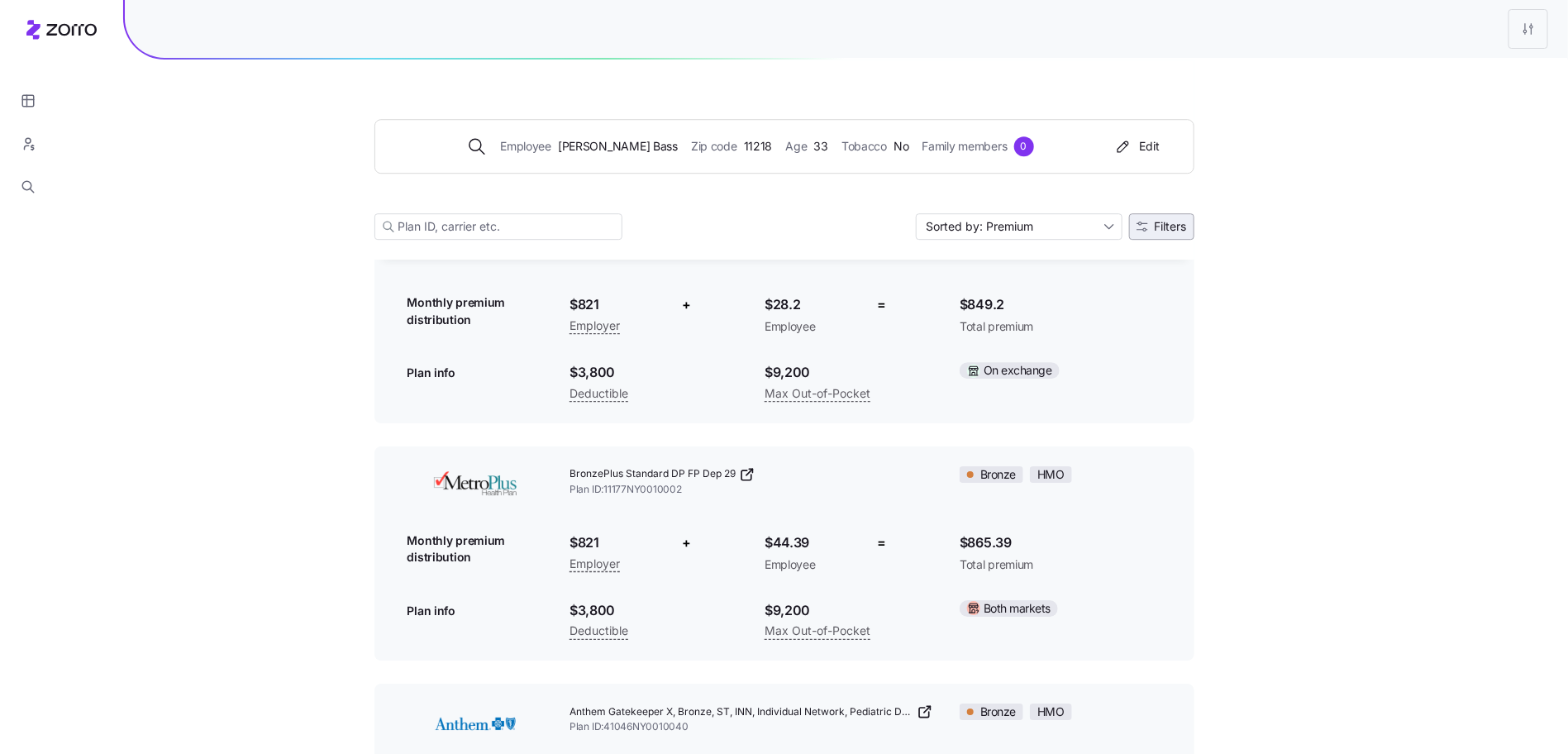
click at [1165, 221] on span "Filters" at bounding box center [1170, 227] width 32 height 12
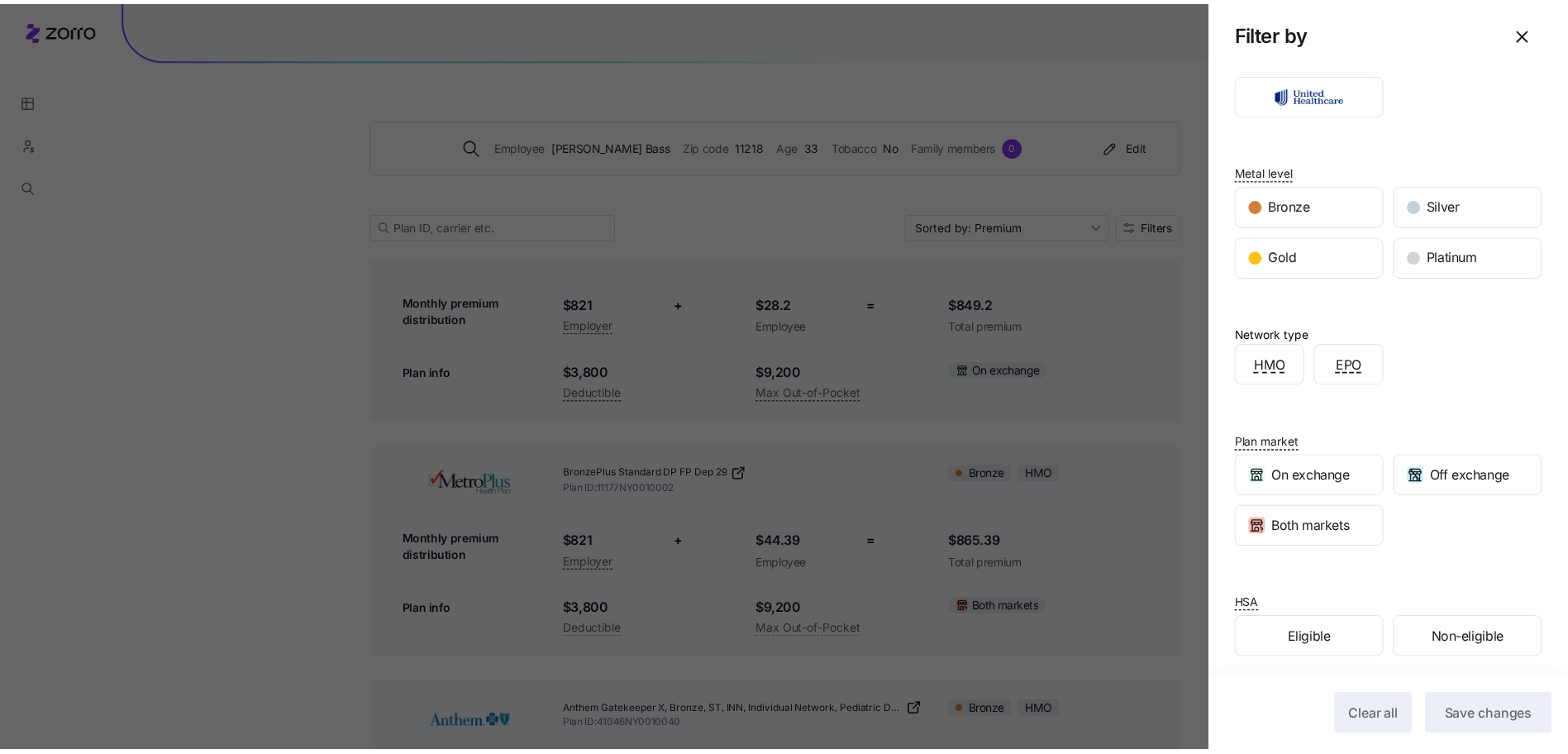
scroll to position [208, 0]
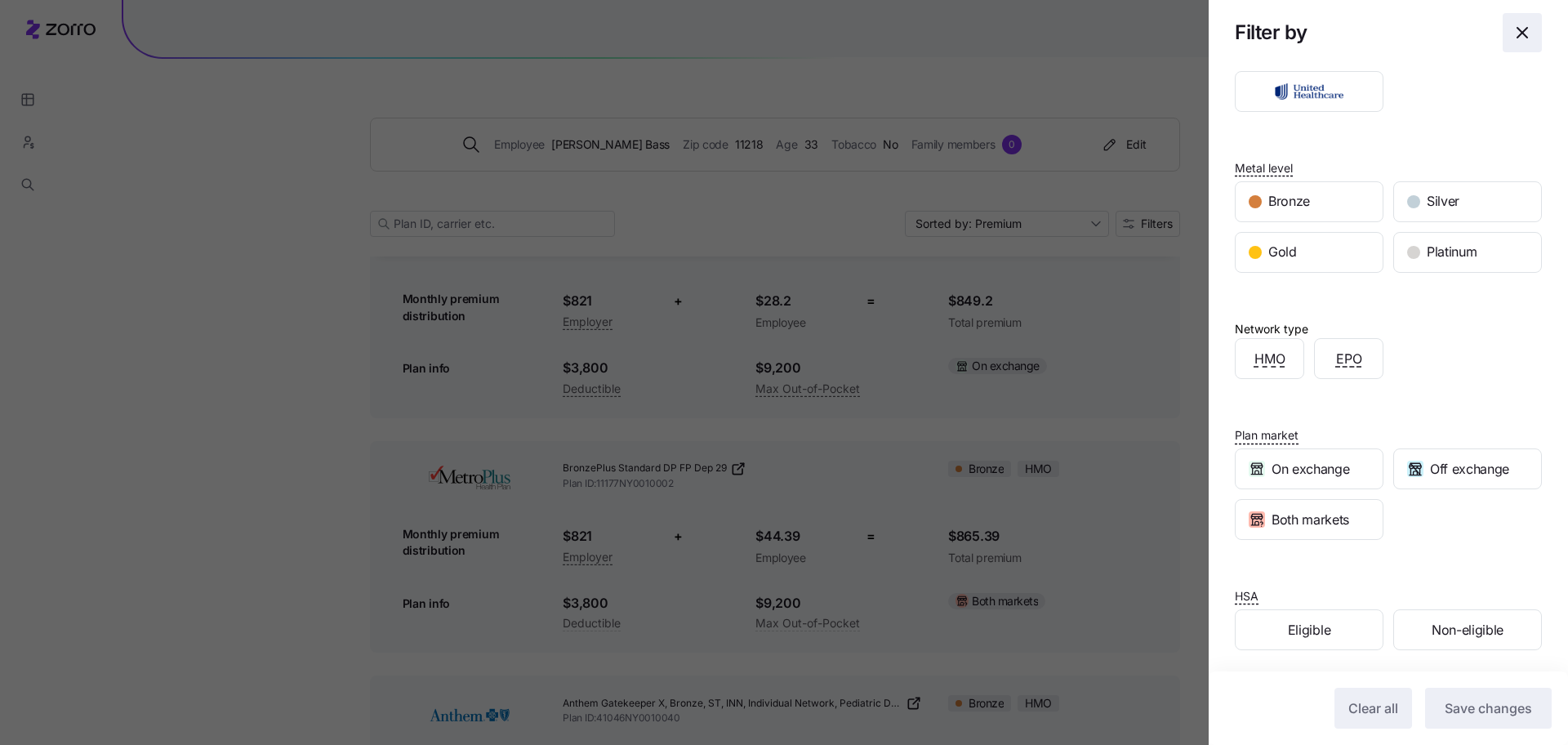
click at [1513, 27] on icon "button" at bounding box center [1522, 33] width 19 height 19
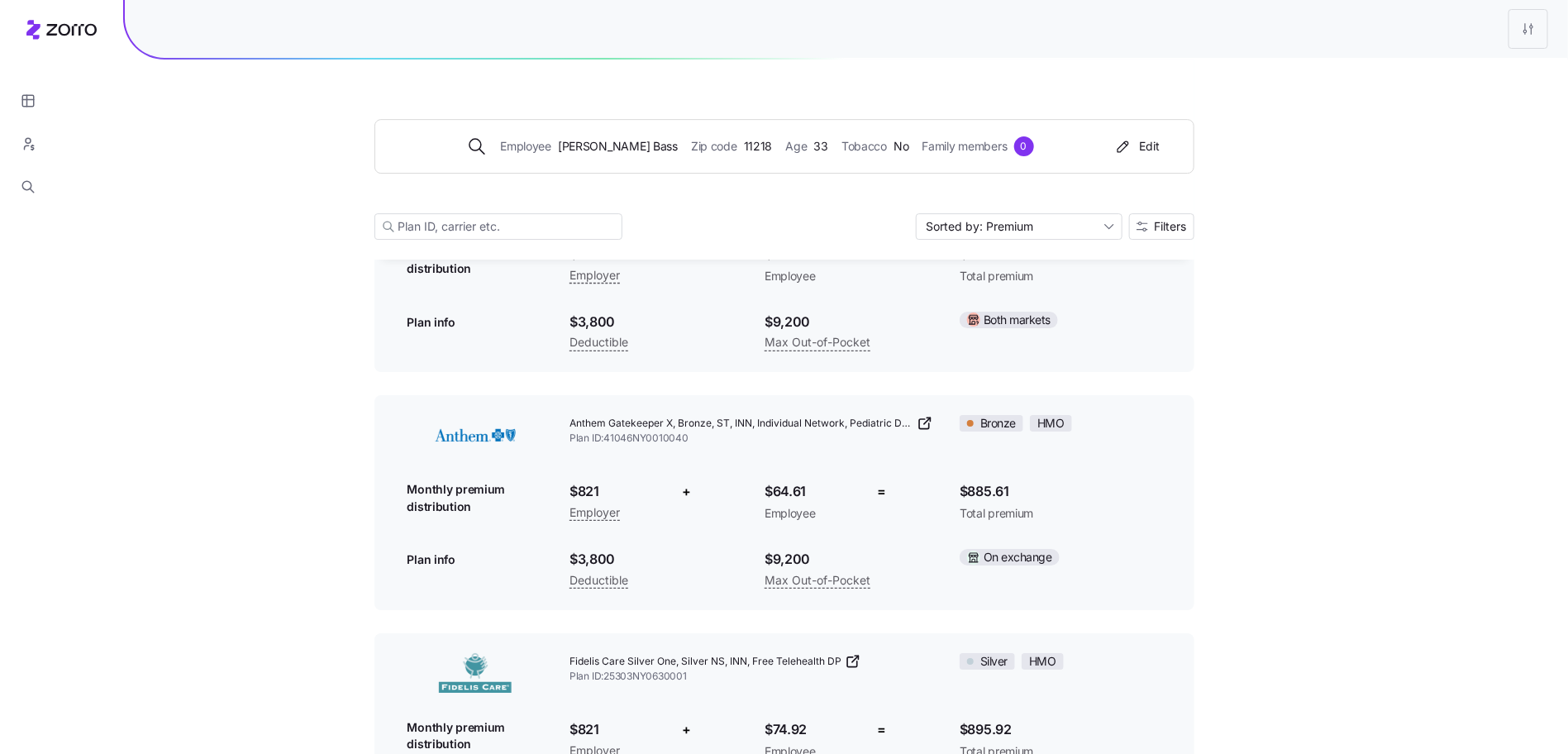
scroll to position [2653, 0]
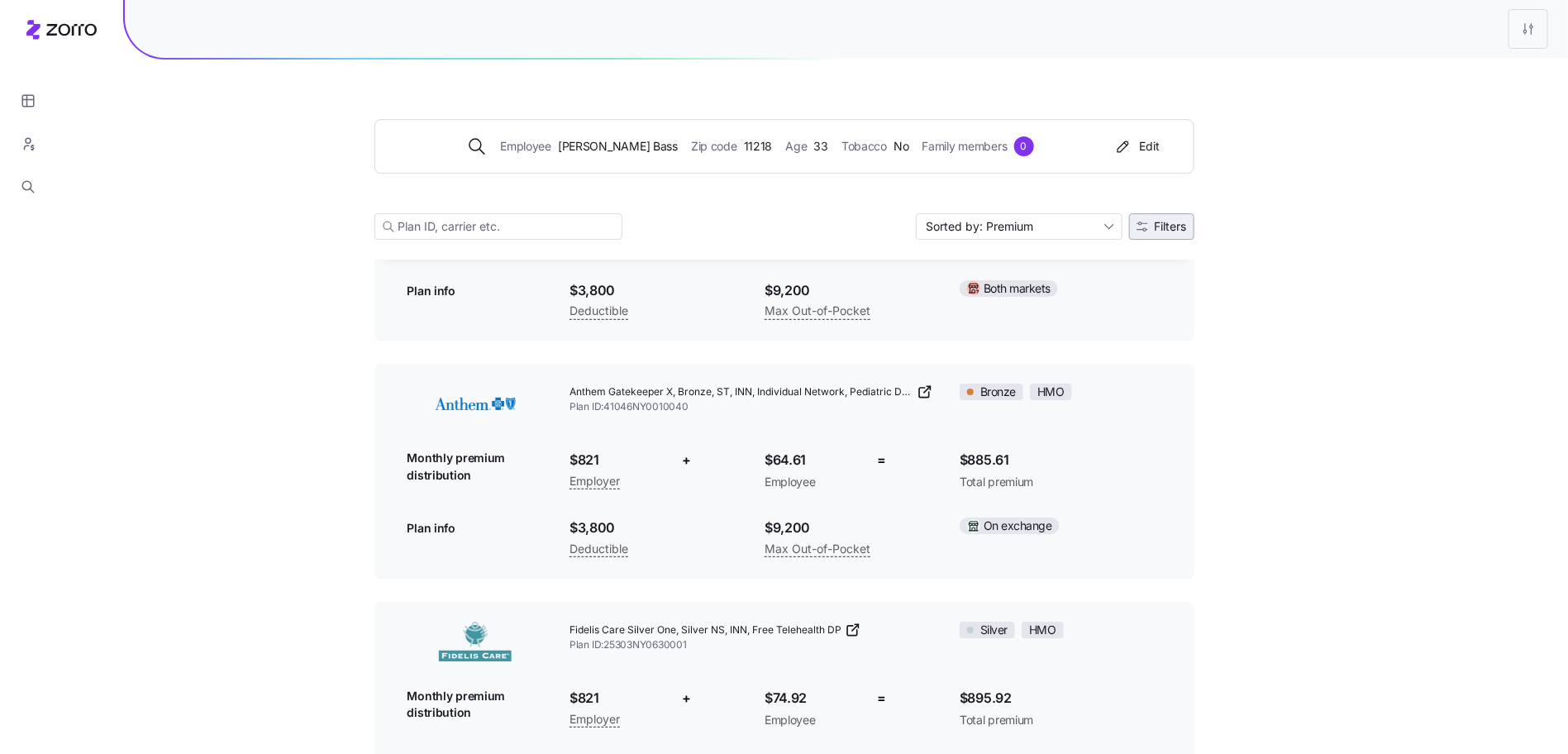
click at [1148, 228] on span "Filters" at bounding box center [1162, 227] width 50 height 12
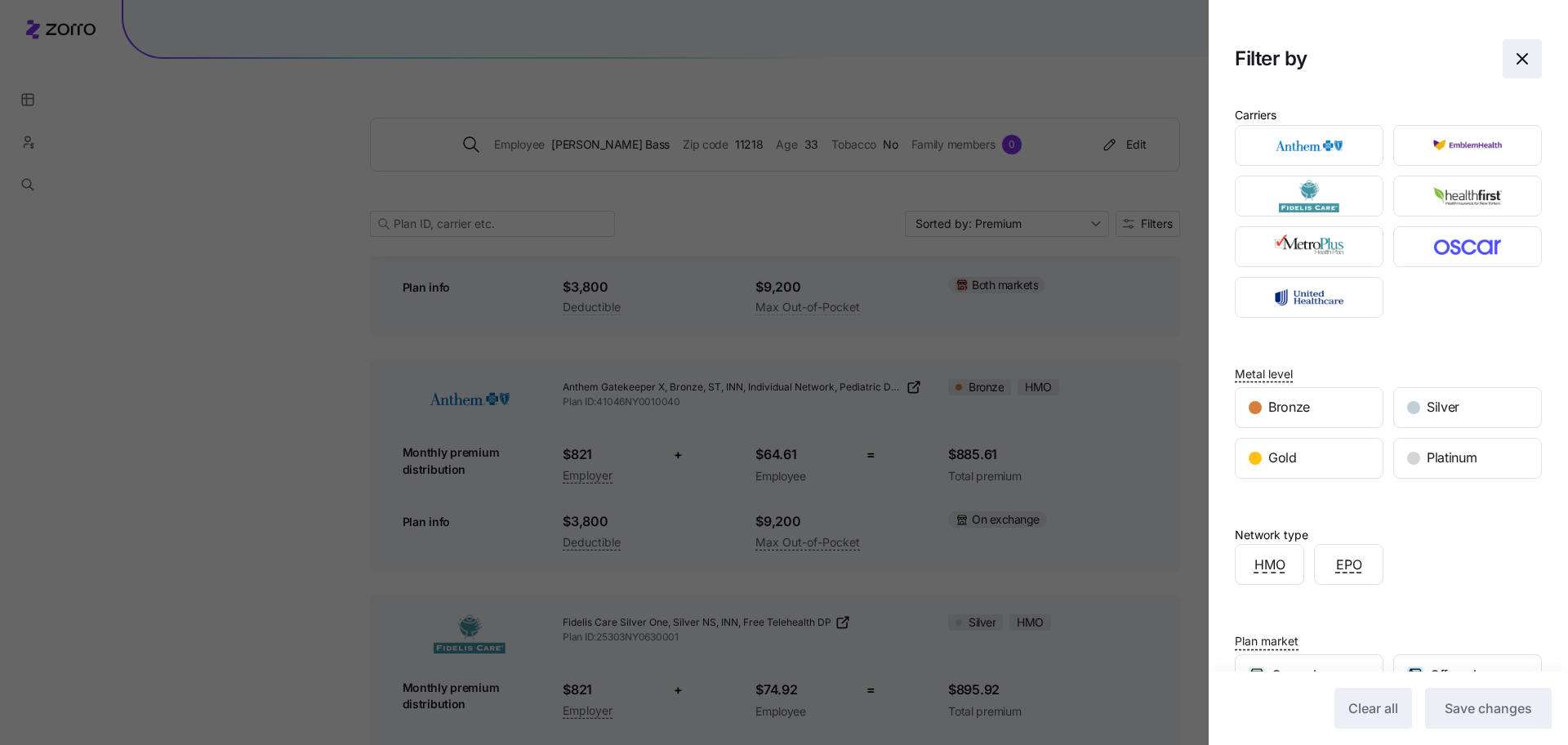
click at [1509, 39] on button "button" at bounding box center [1522, 58] width 39 height 39
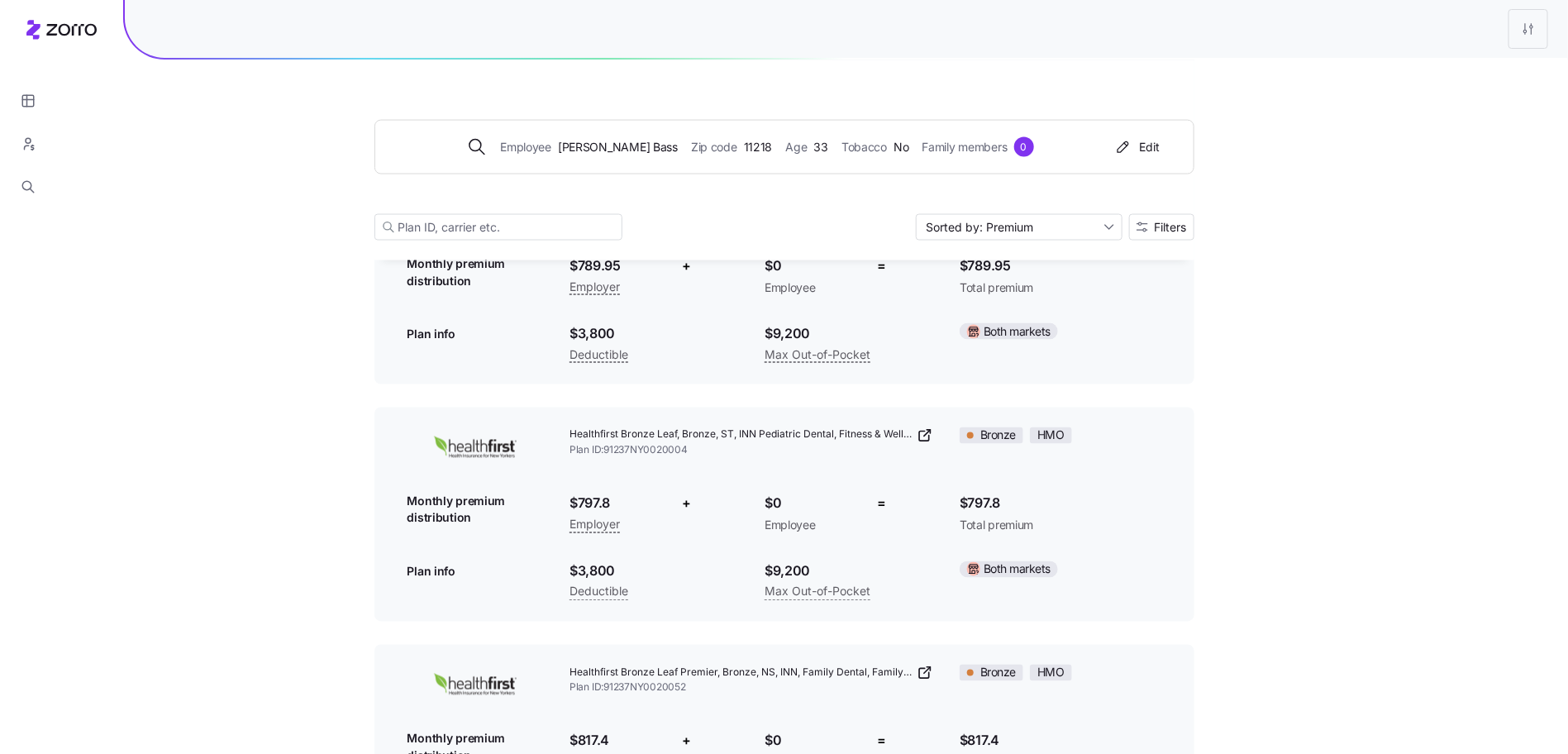
scroll to position [835, 0]
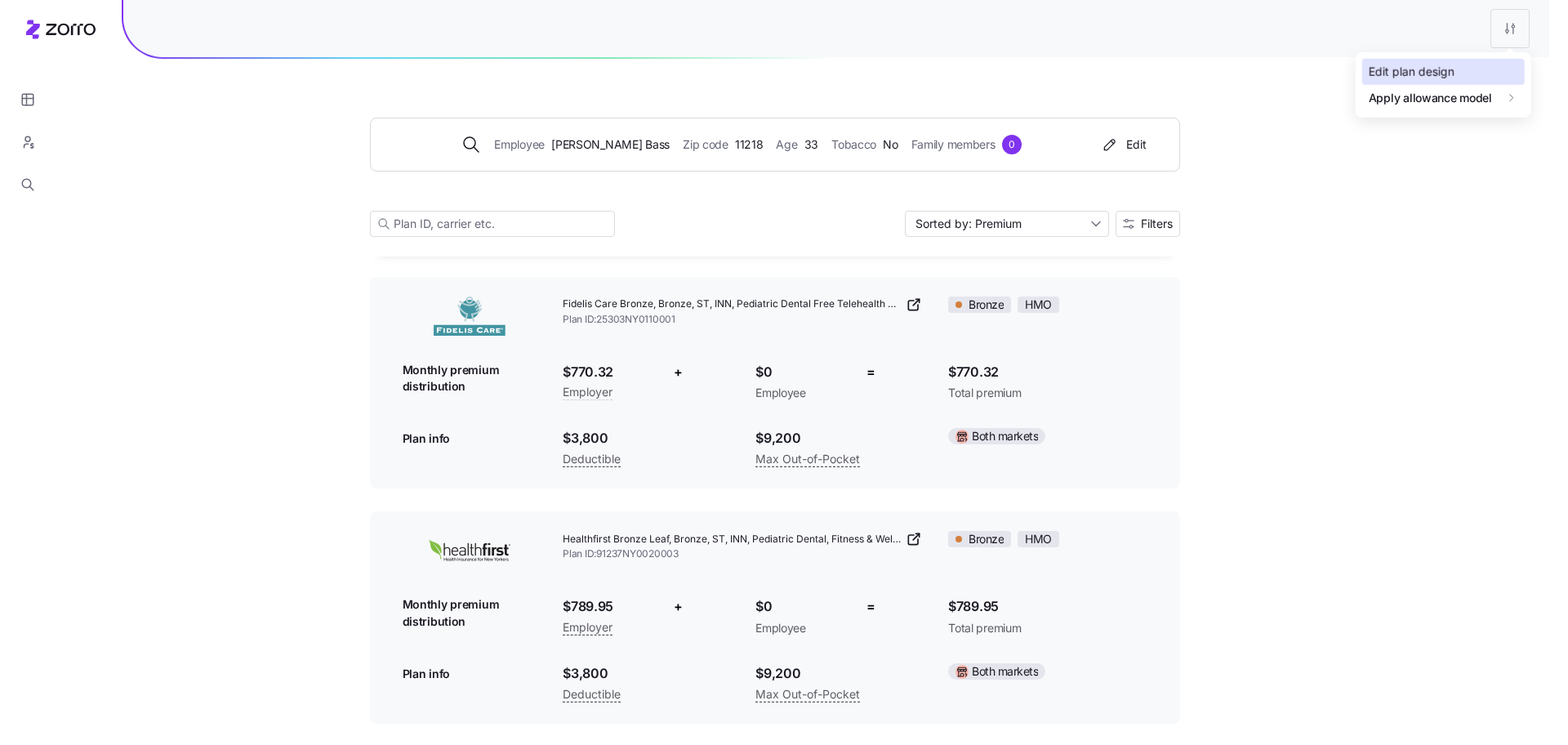
click at [1408, 68] on div "Edit plan design" at bounding box center [1412, 72] width 85 height 18
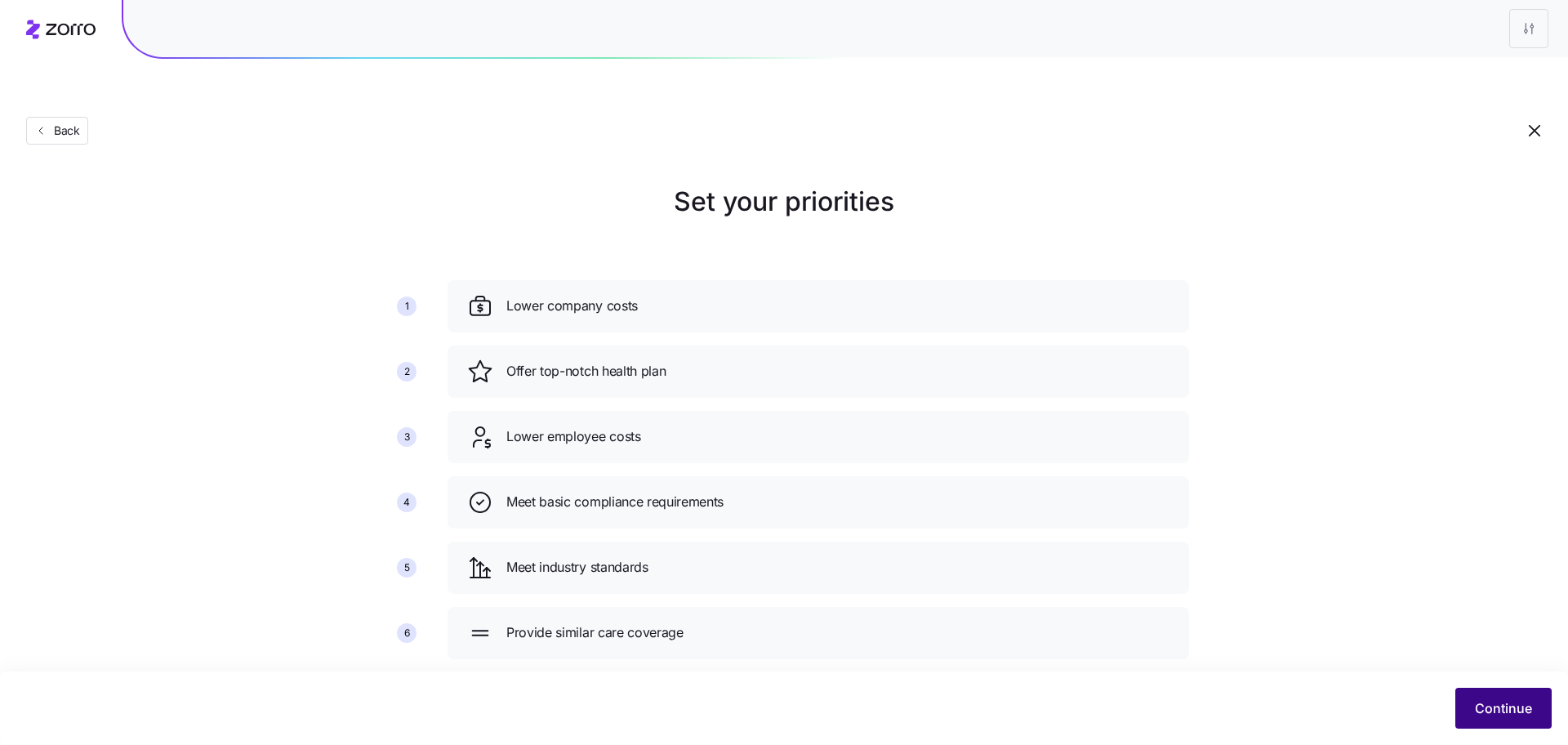
click at [1488, 725] on button "Continue" at bounding box center [1503, 708] width 96 height 41
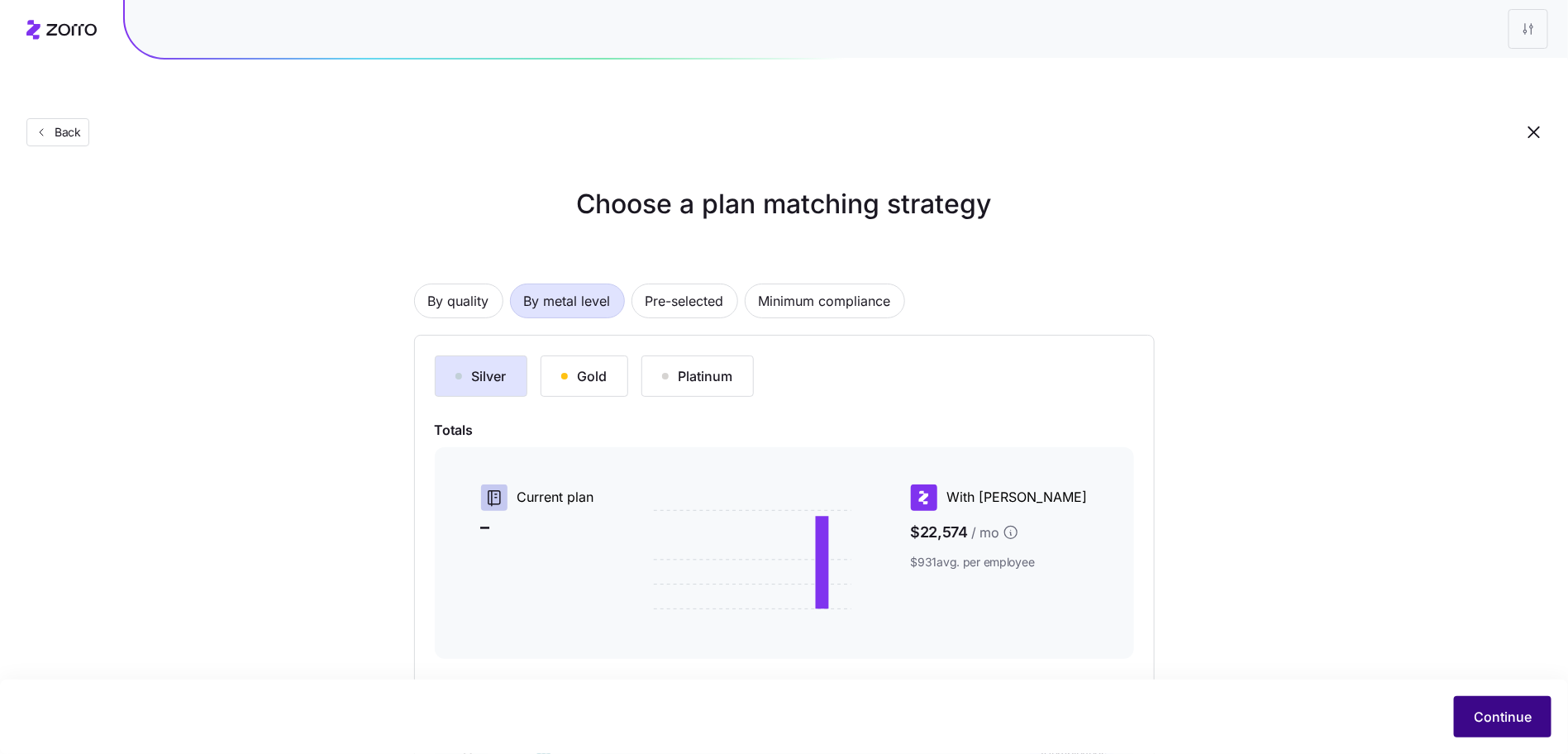
click at [1486, 719] on span "Continue" at bounding box center [1502, 717] width 58 height 20
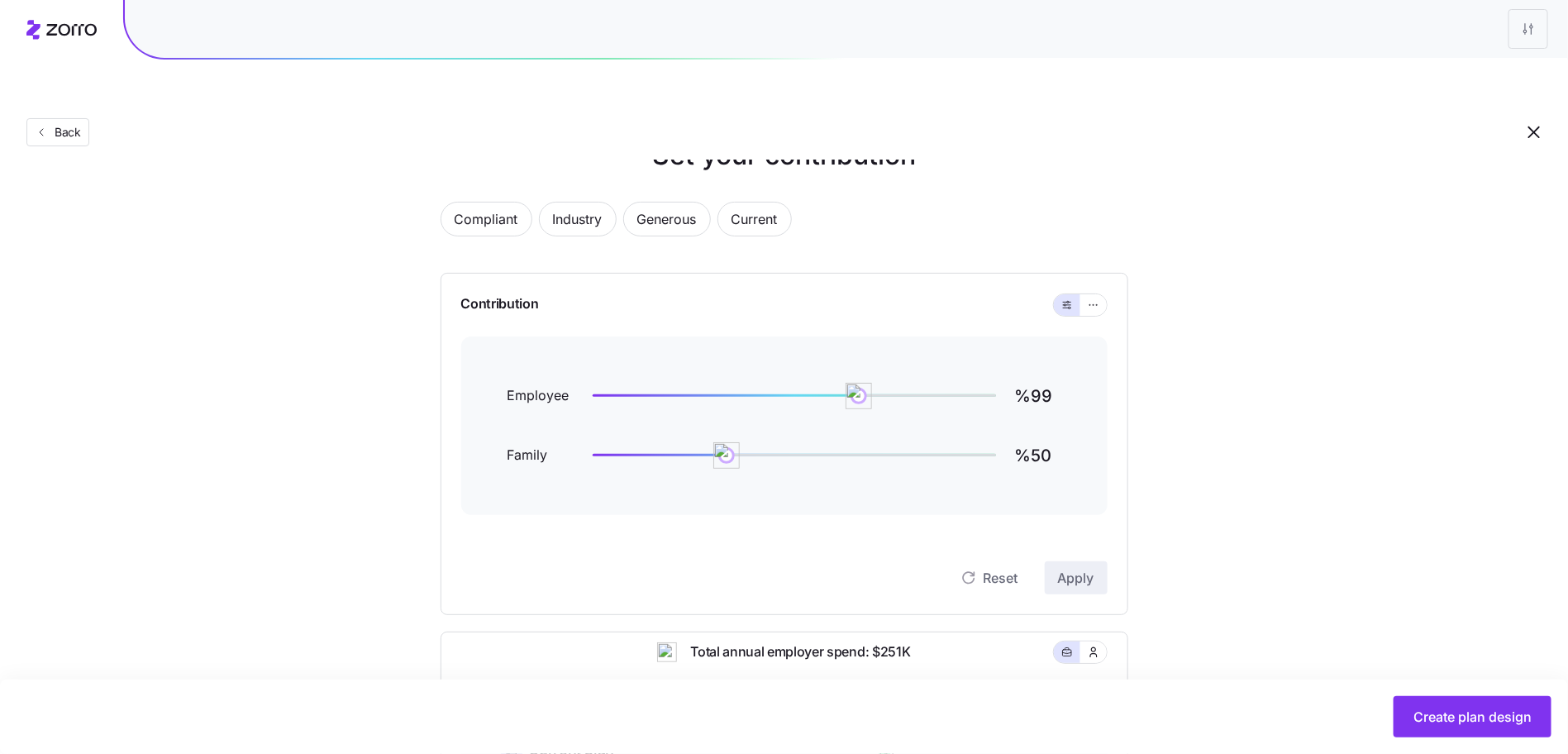
scroll to position [461, 0]
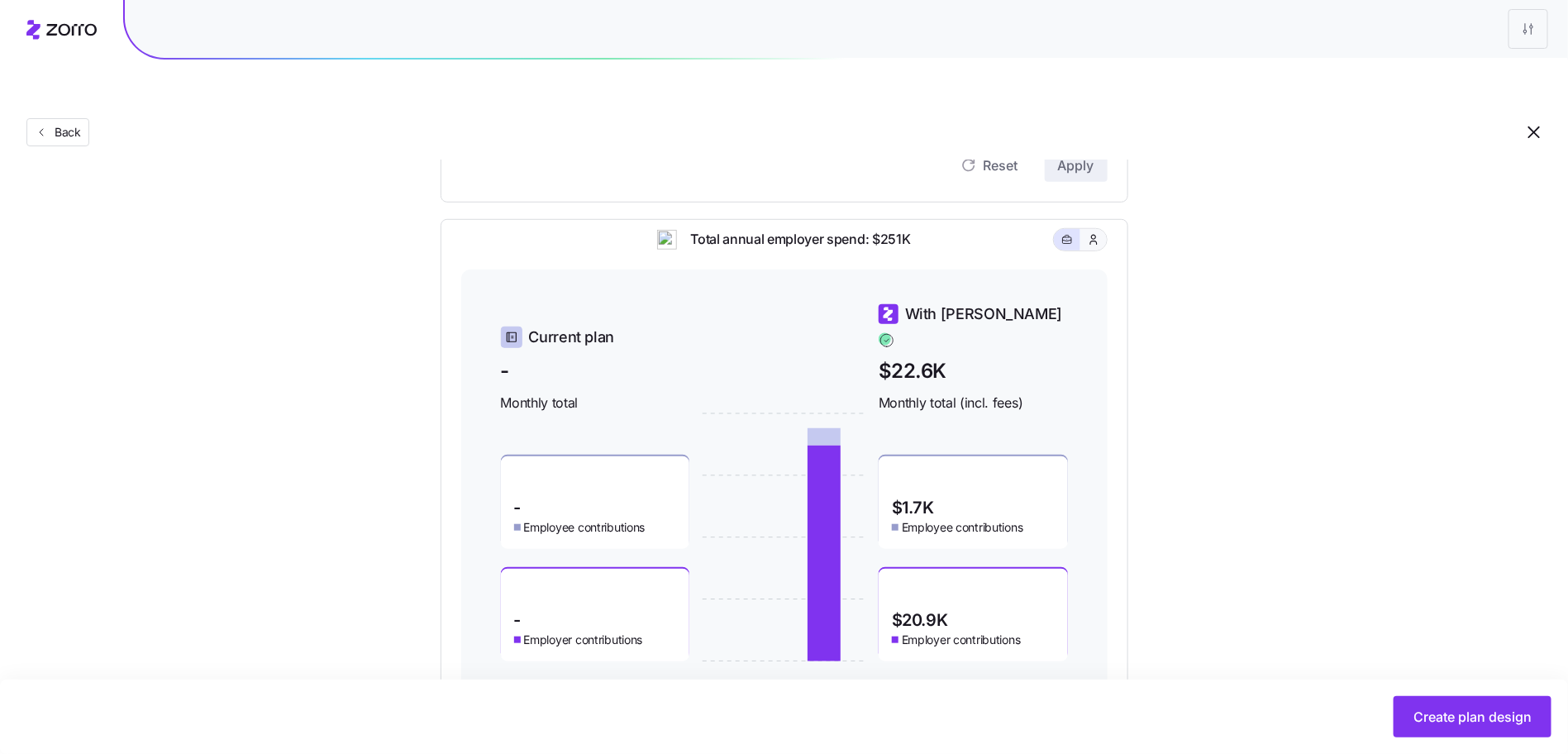
click at [1090, 229] on button "button" at bounding box center [1093, 240] width 27 height 22
click at [1077, 229] on button "button" at bounding box center [1066, 240] width 27 height 22
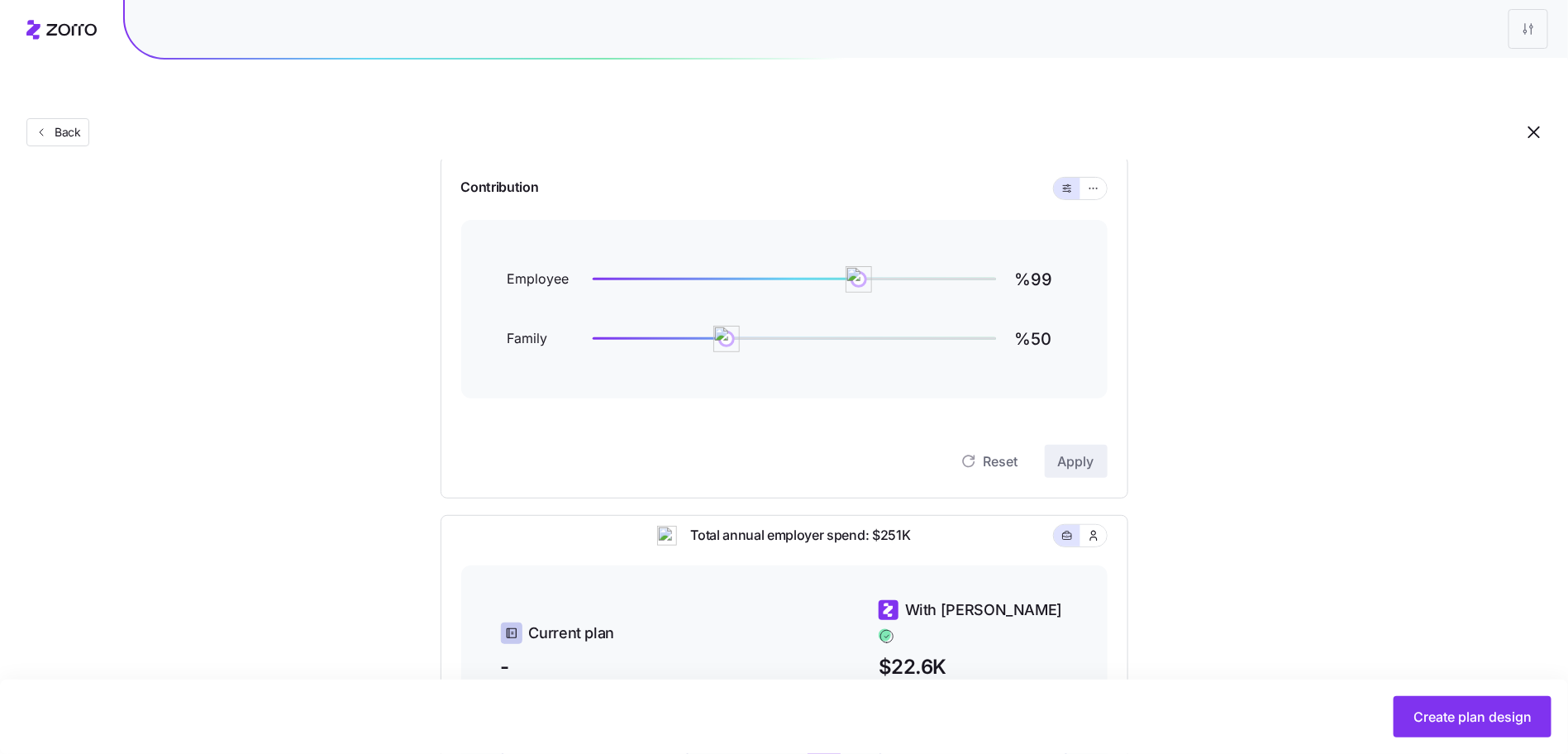
scroll to position [0, 0]
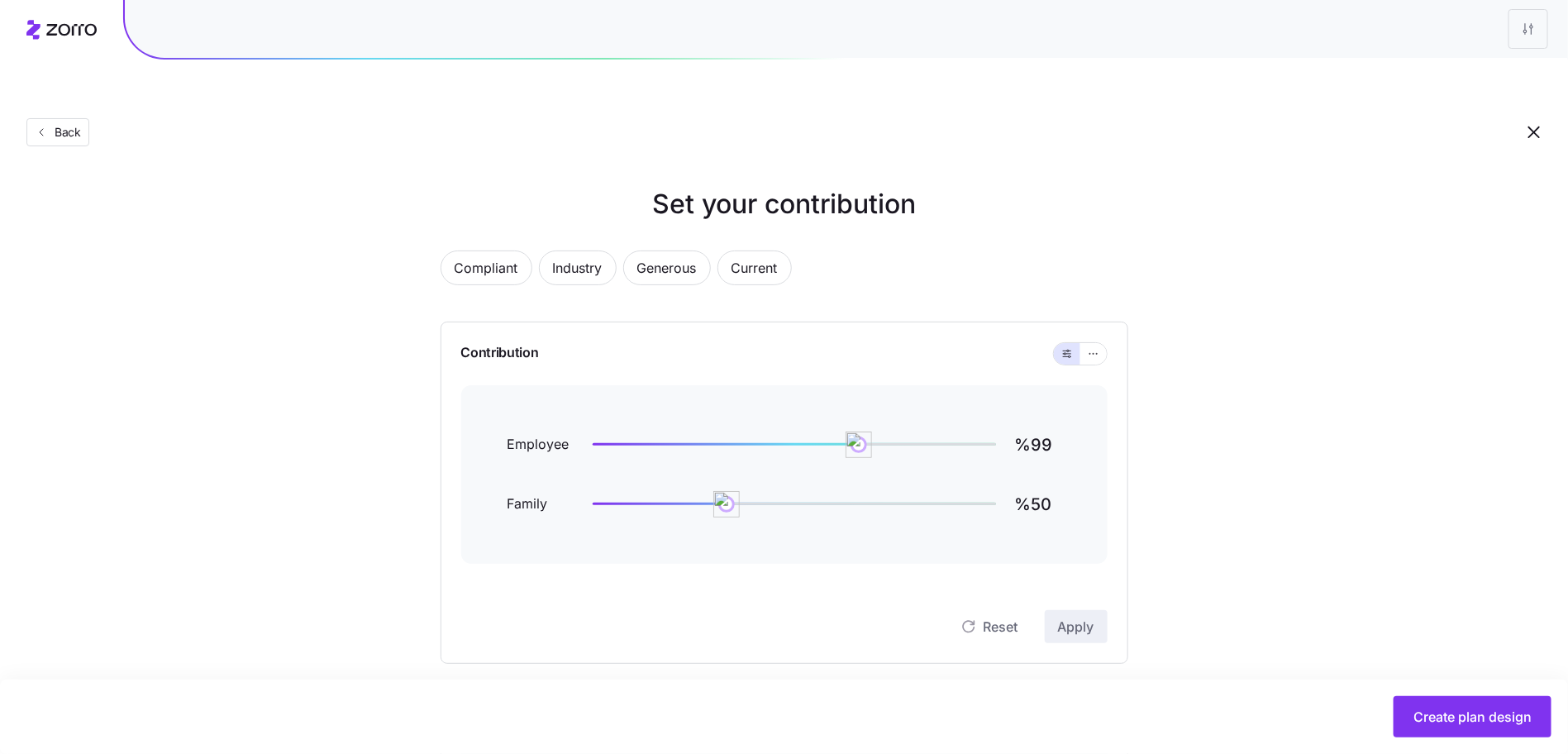
click at [36, 75] on div "Back" at bounding box center [784, 99] width 1568 height 121
click at [37, 76] on div "Back" at bounding box center [784, 99] width 1568 height 121
click at [47, 124] on span "Back" at bounding box center [57, 132] width 46 height 17
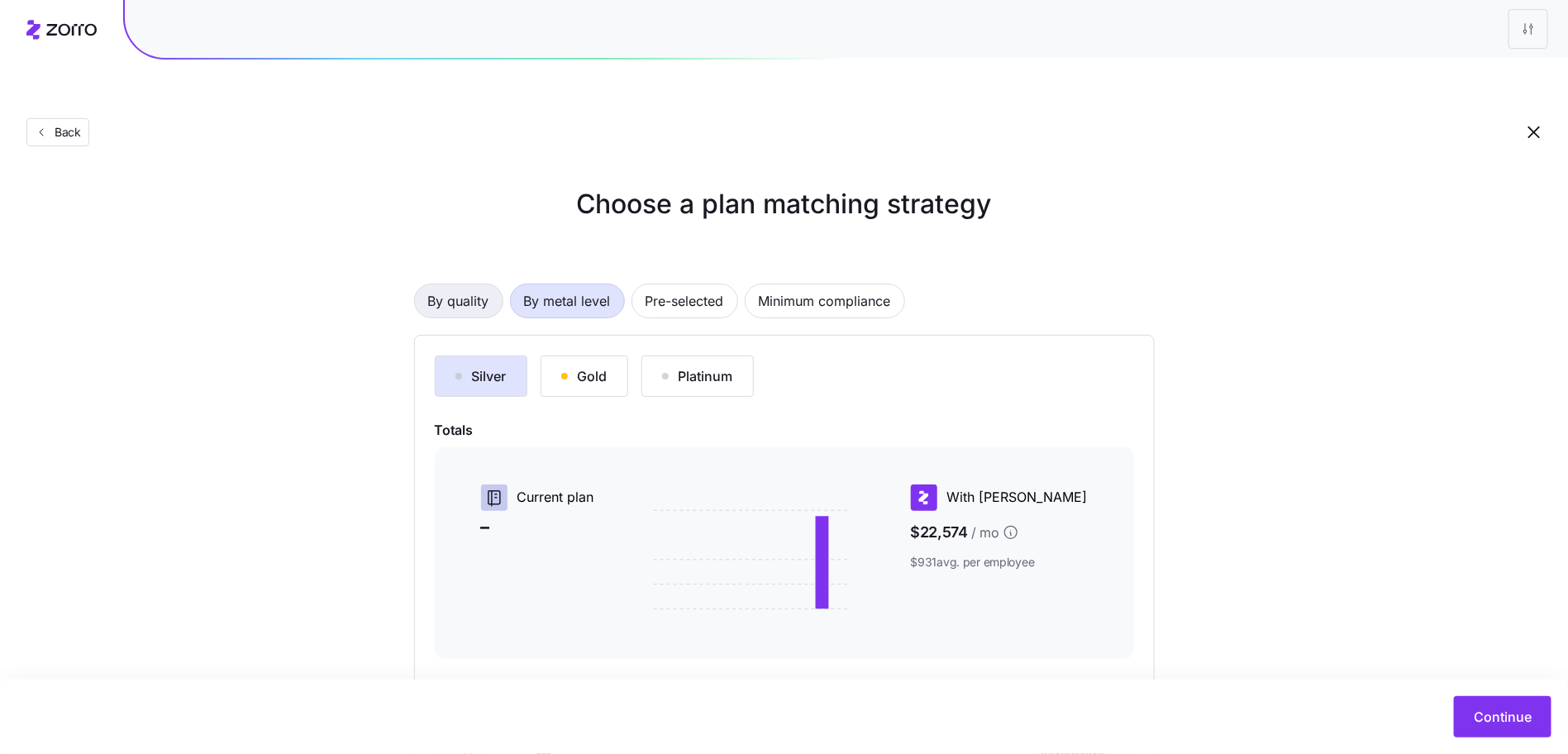
click at [464, 285] on span "By quality" at bounding box center [459, 301] width 61 height 33
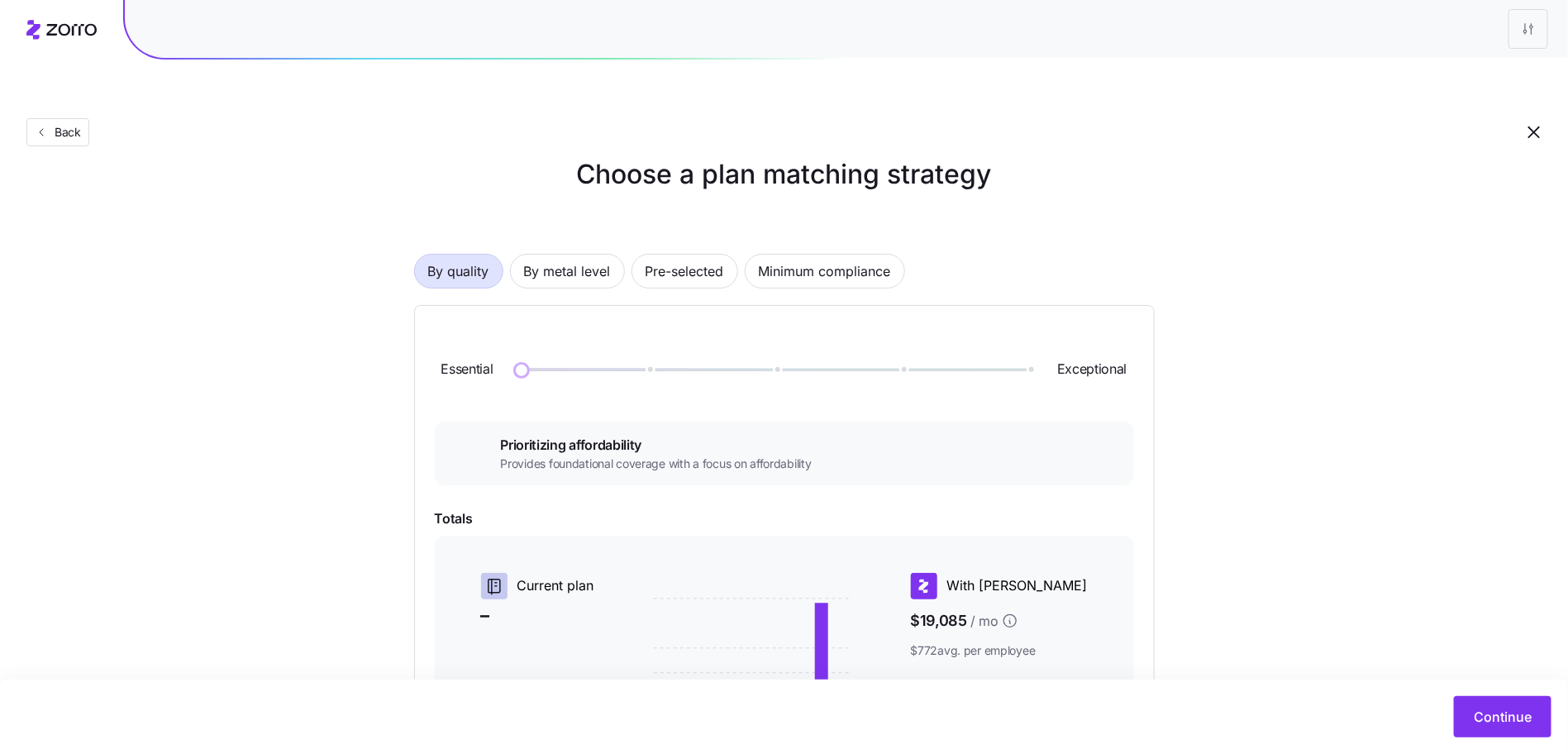
scroll to position [30, 0]
click at [536, 253] on span "By metal level" at bounding box center [568, 270] width 86 height 33
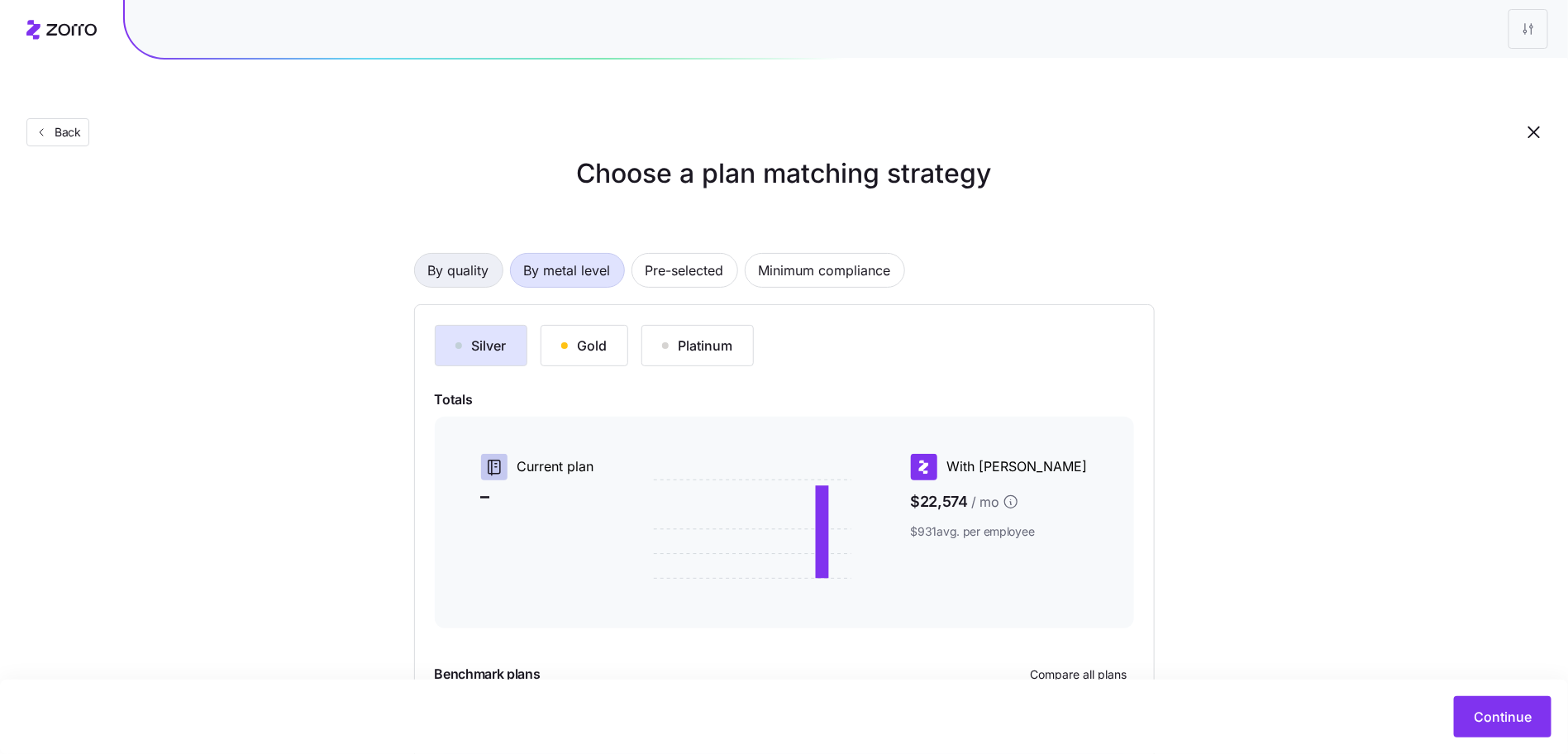
click at [446, 253] on span "By quality" at bounding box center [459, 270] width 61 height 33
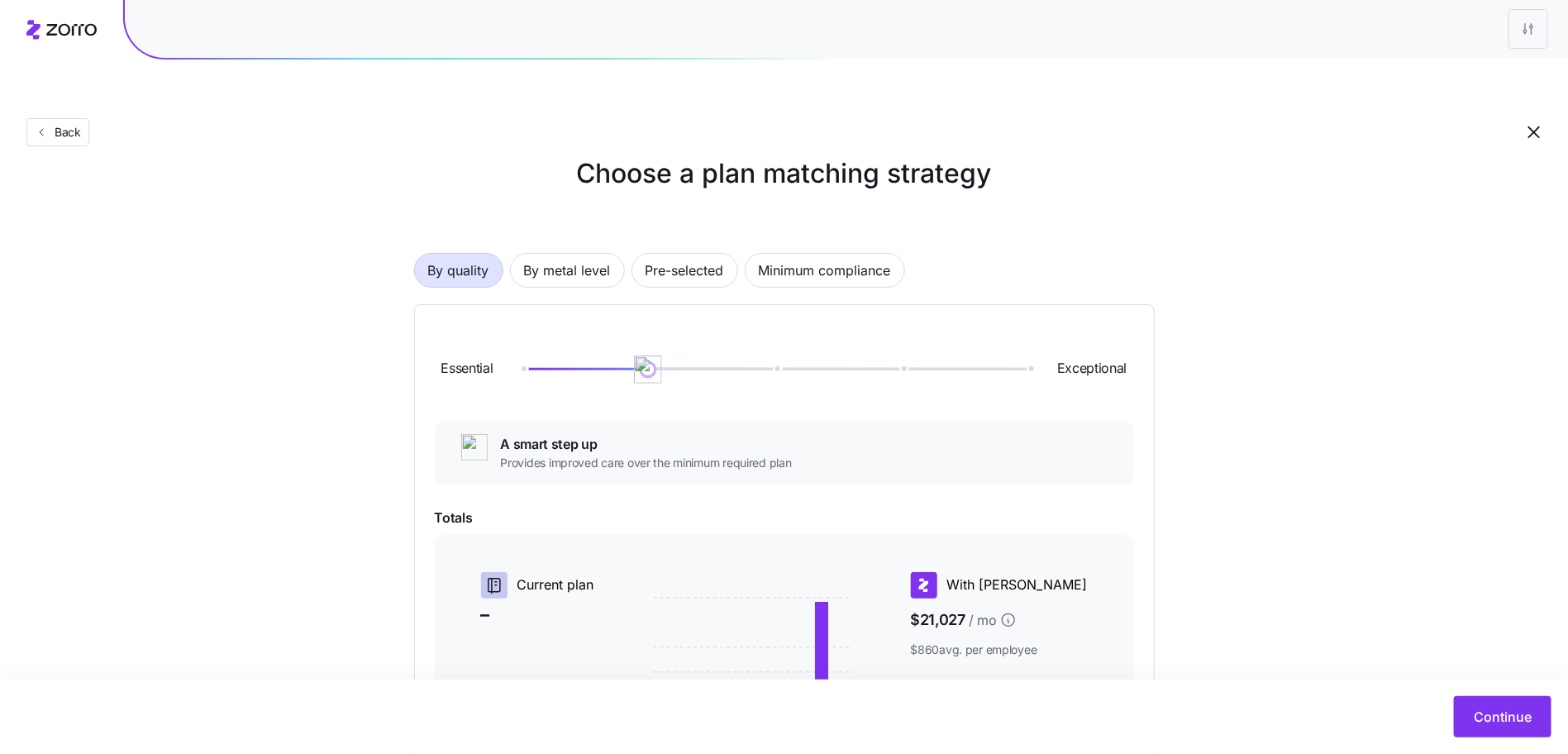
drag, startPoint x: 515, startPoint y: 335, endPoint x: 620, endPoint y: 335, distance: 105.0
click at [620, 335] on div "Essential Exceptional" at bounding box center [784, 369] width 699 height 89
click at [562, 253] on span "By metal level" at bounding box center [568, 270] width 86 height 33
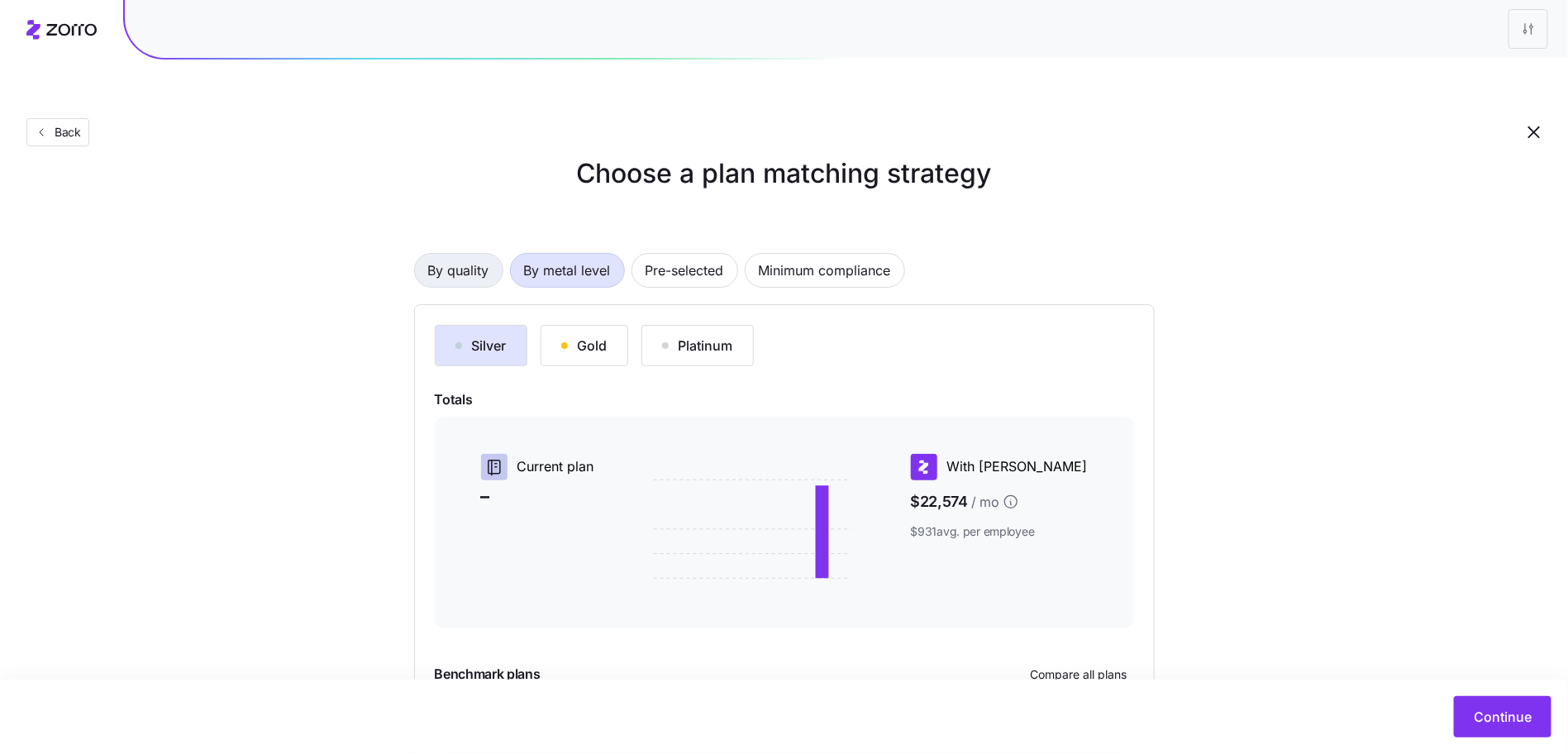
click at [462, 253] on span "By quality" at bounding box center [459, 270] width 61 height 33
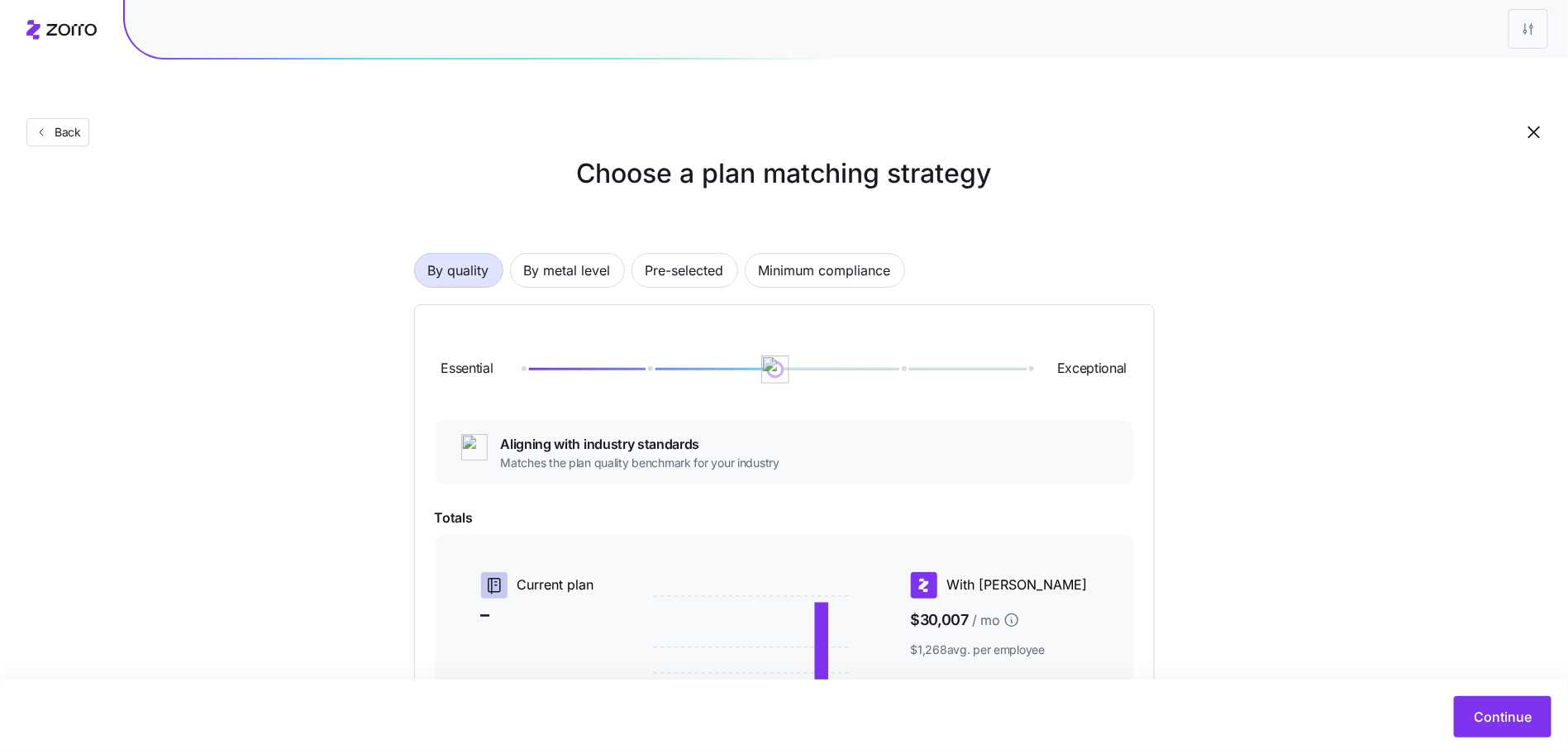
drag, startPoint x: 651, startPoint y: 320, endPoint x: 766, endPoint y: 333, distance: 115.7
click at [766, 355] on img at bounding box center [775, 369] width 28 height 28
click at [668, 364] on div at bounding box center [775, 369] width 508 height 10
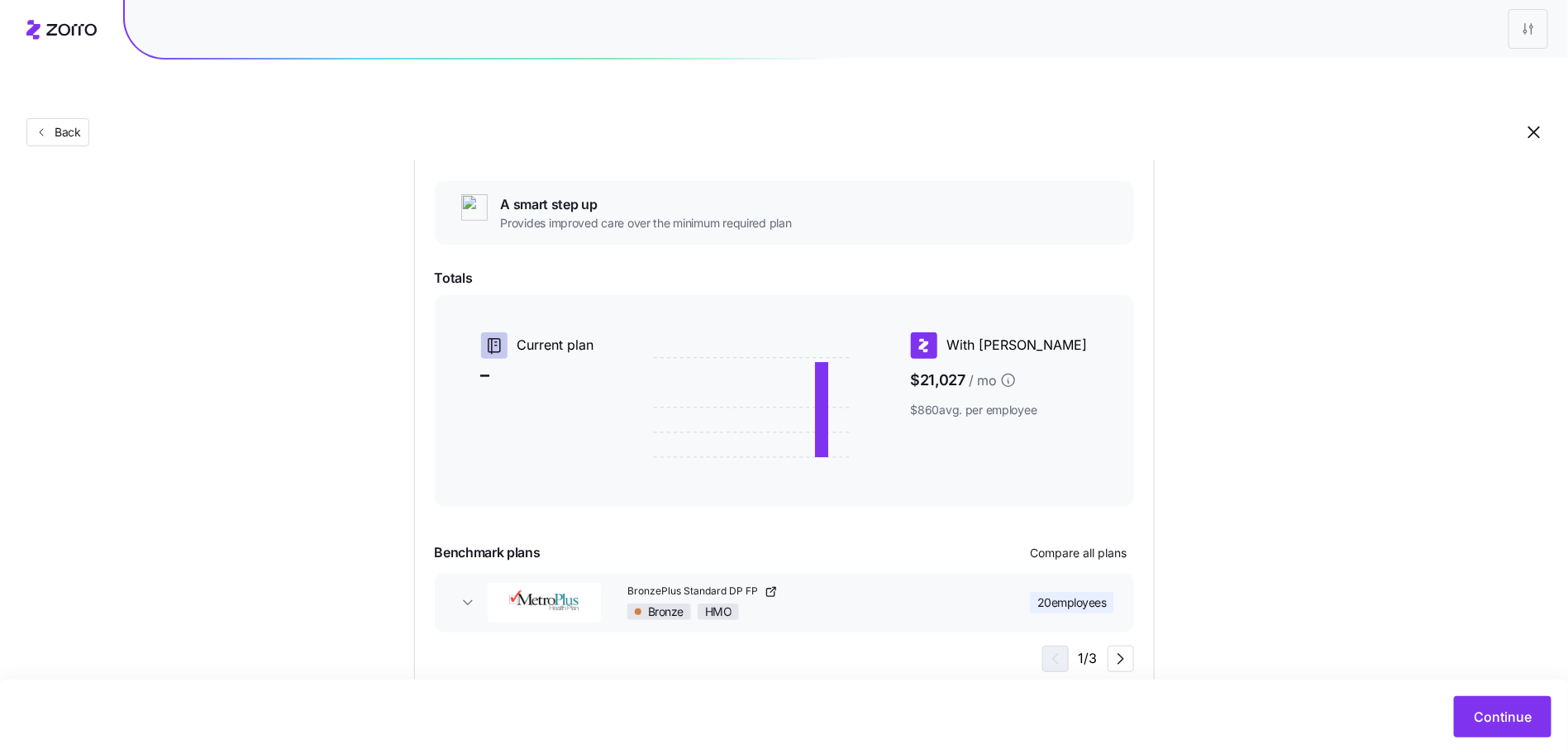
scroll to position [275, 0]
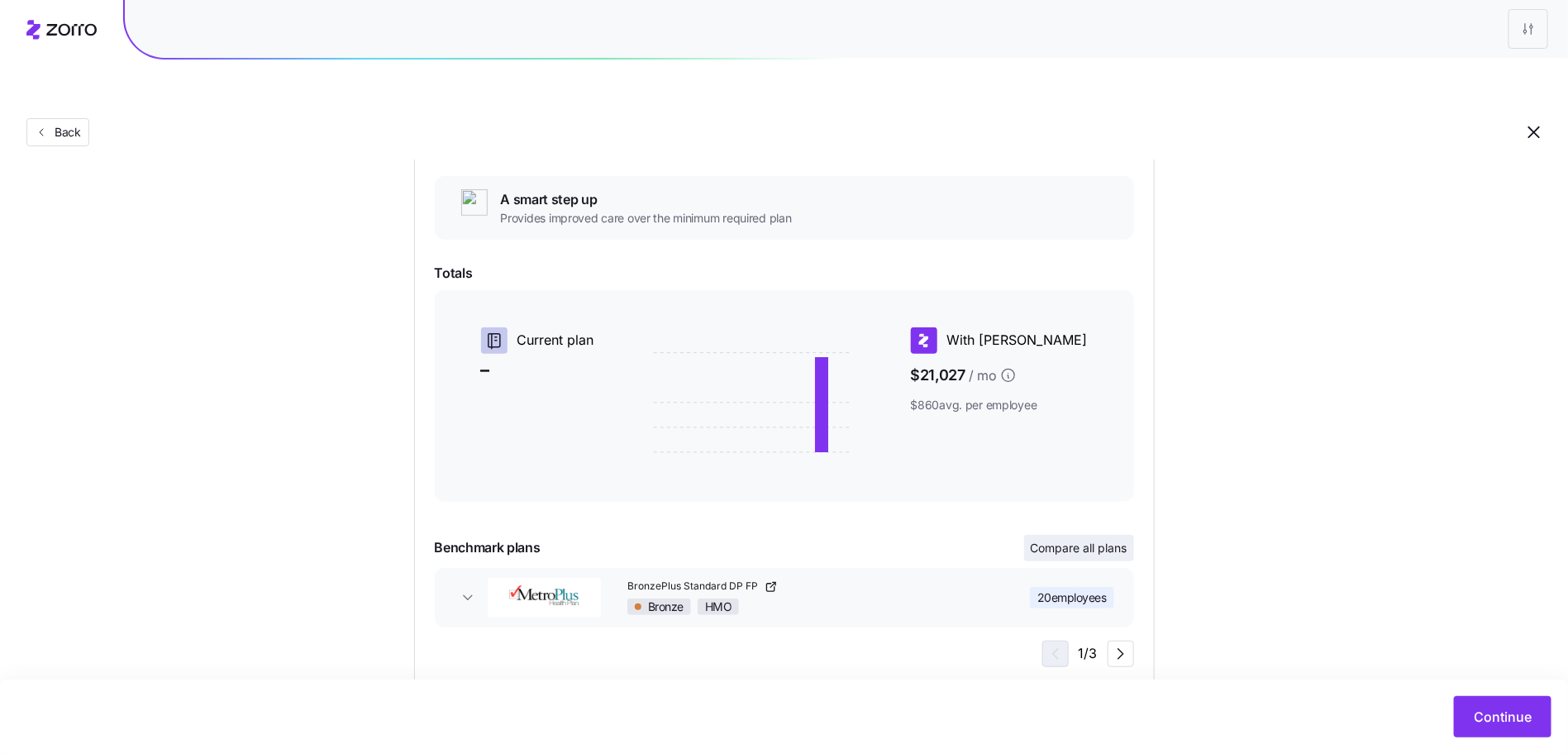
click at [1096, 540] on span "Compare all plans" at bounding box center [1079, 548] width 97 height 17
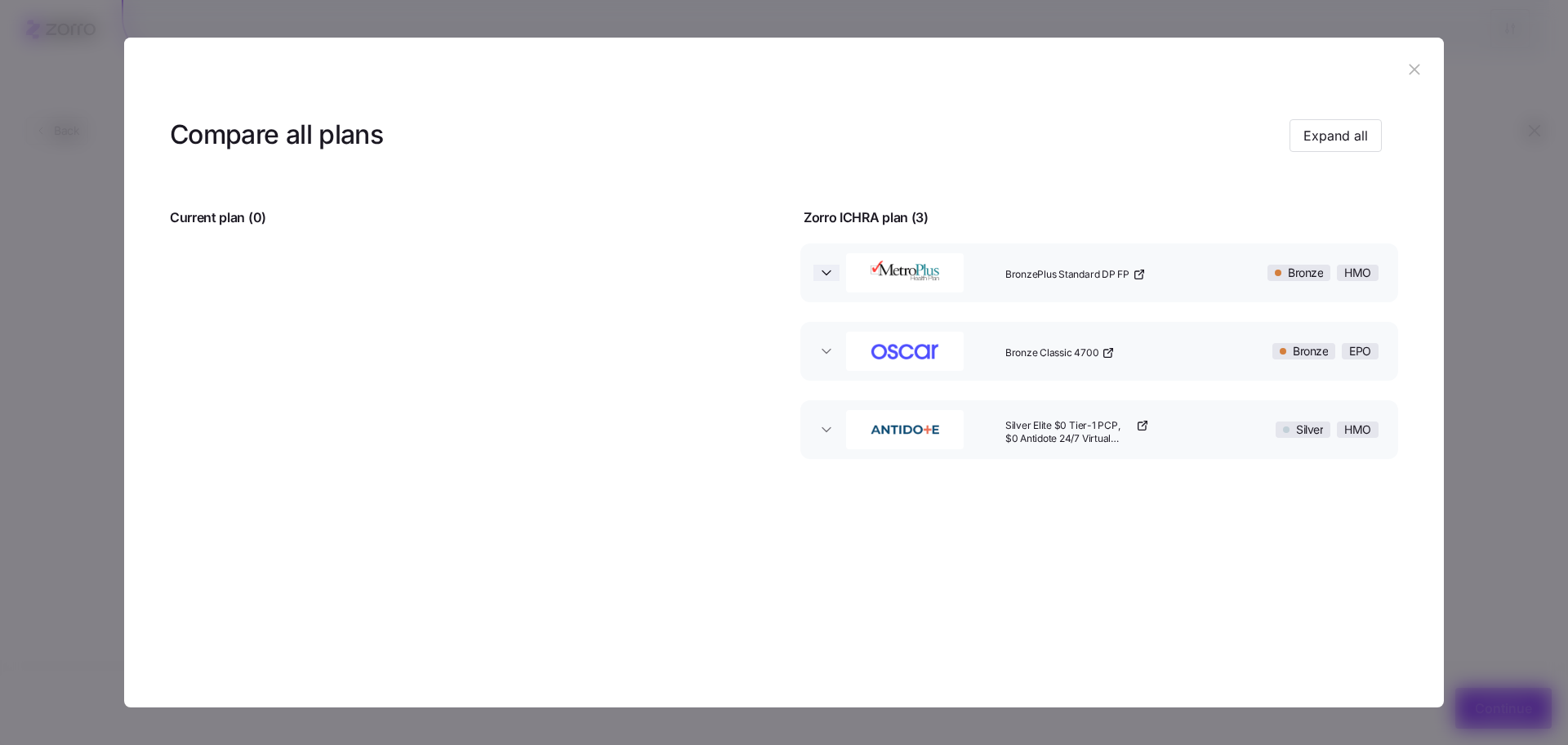
click at [835, 275] on span "button" at bounding box center [827, 273] width 26 height 16
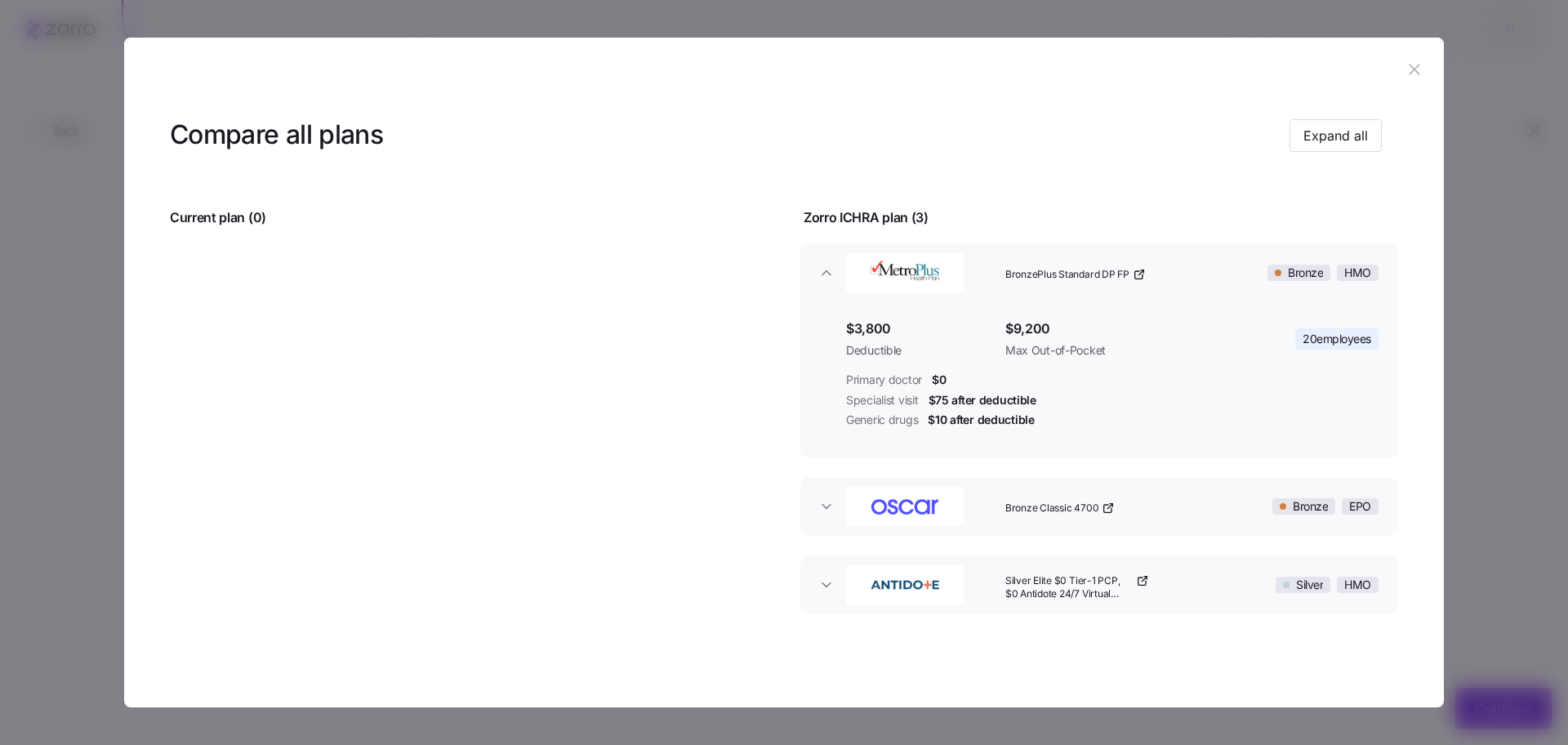
click at [808, 516] on button "Bronze Classic 4700 Bronze EPO" at bounding box center [1099, 506] width 598 height 59
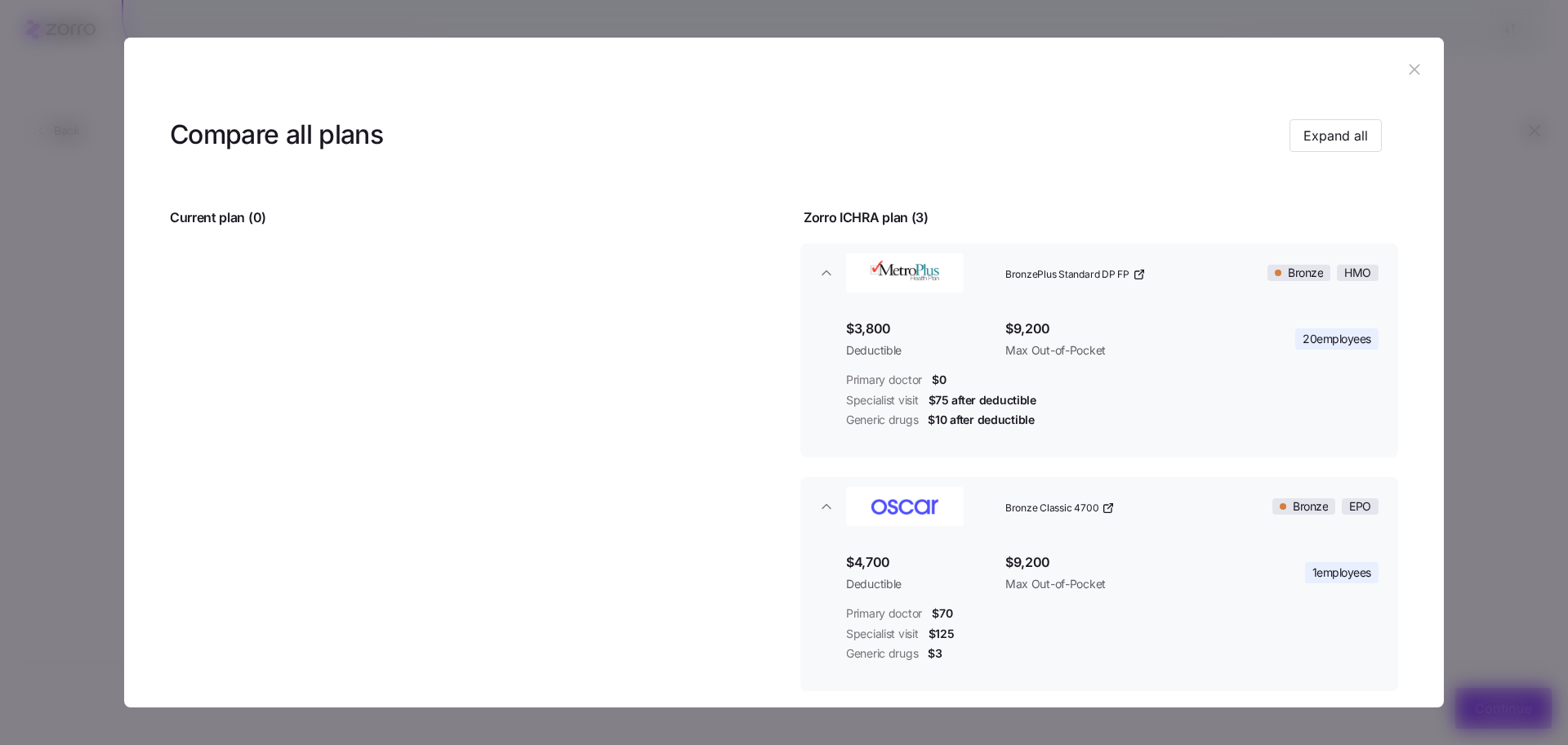
click at [1406, 70] on icon "button" at bounding box center [1415, 69] width 18 height 18
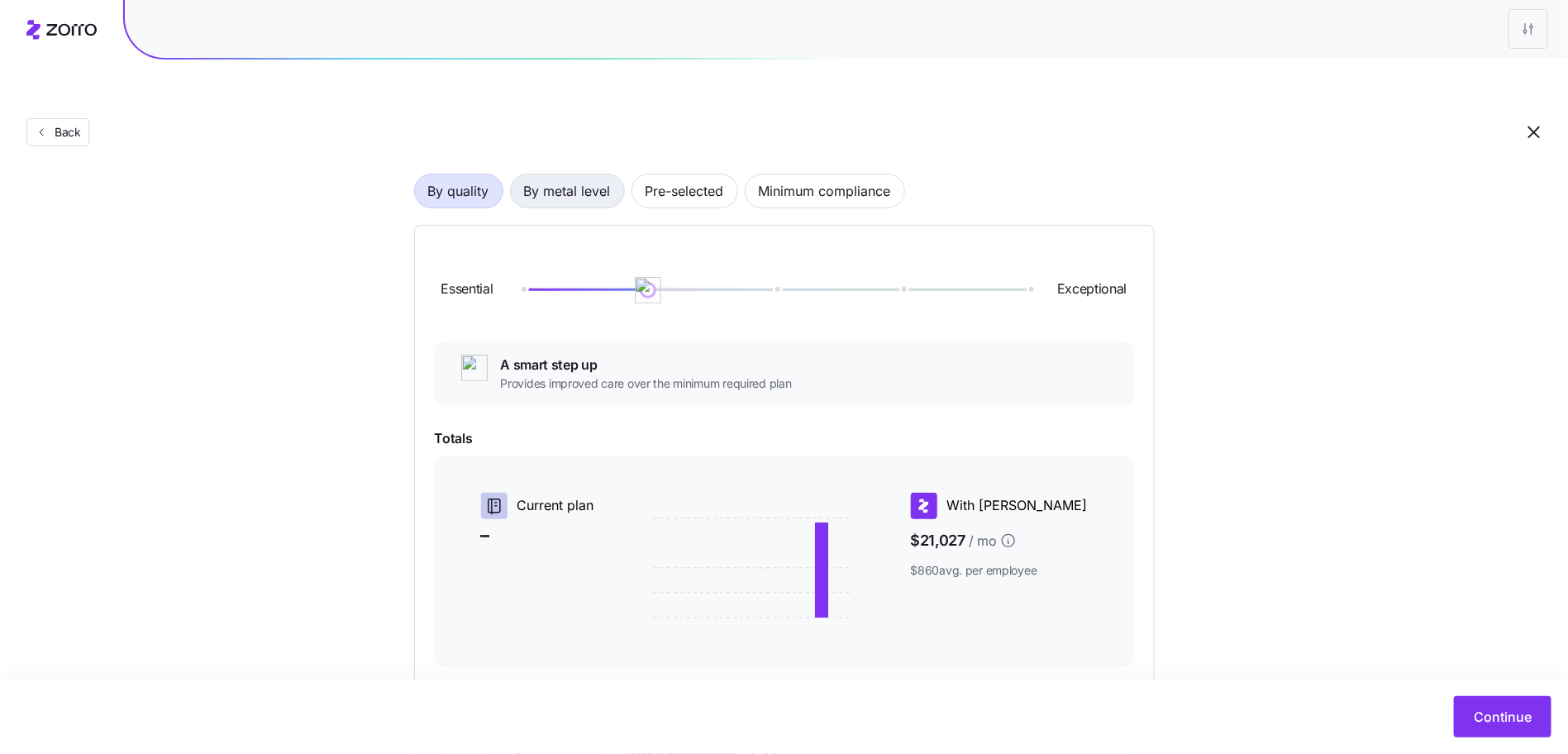
scroll to position [0, 0]
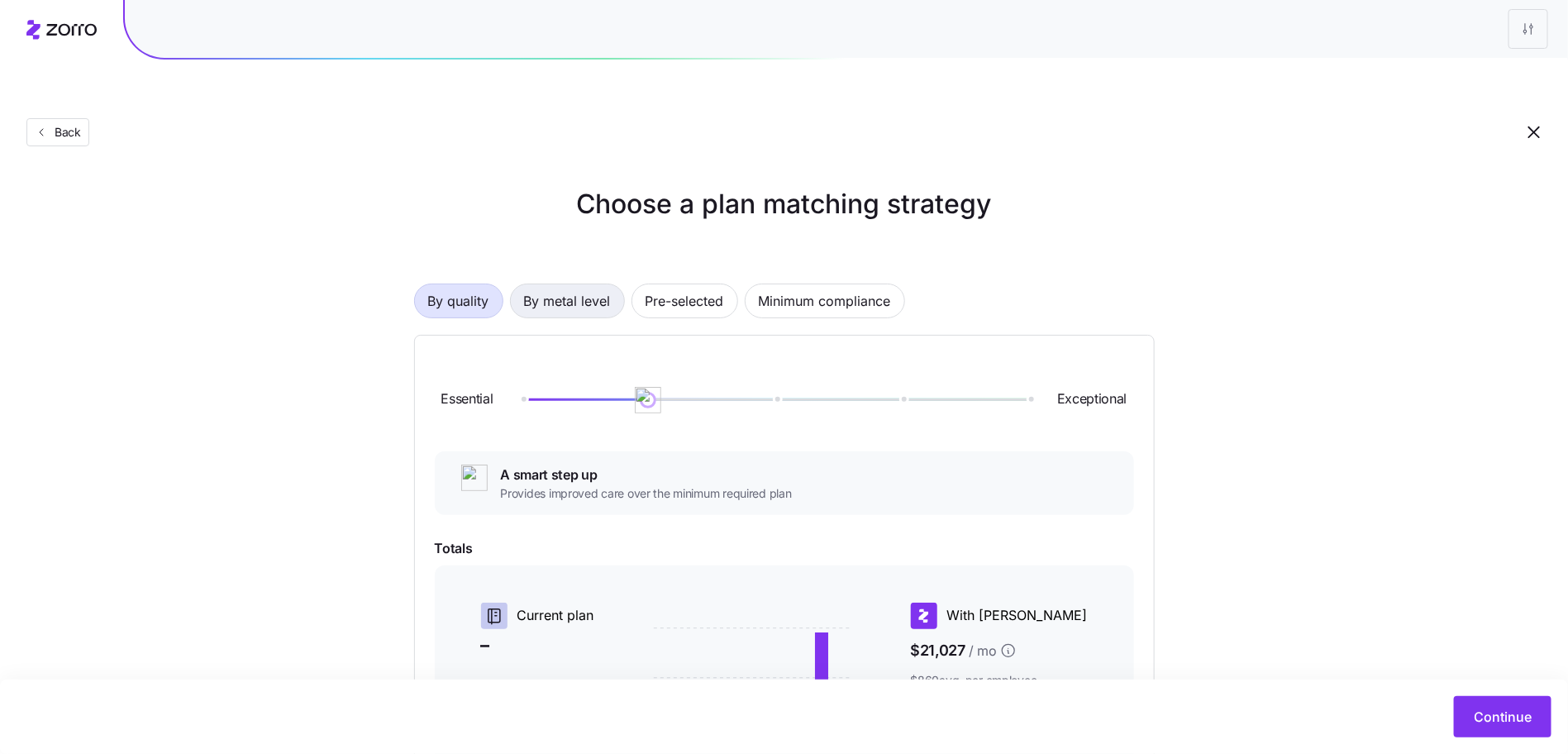
click at [555, 285] on span "By metal level" at bounding box center [568, 301] width 86 height 33
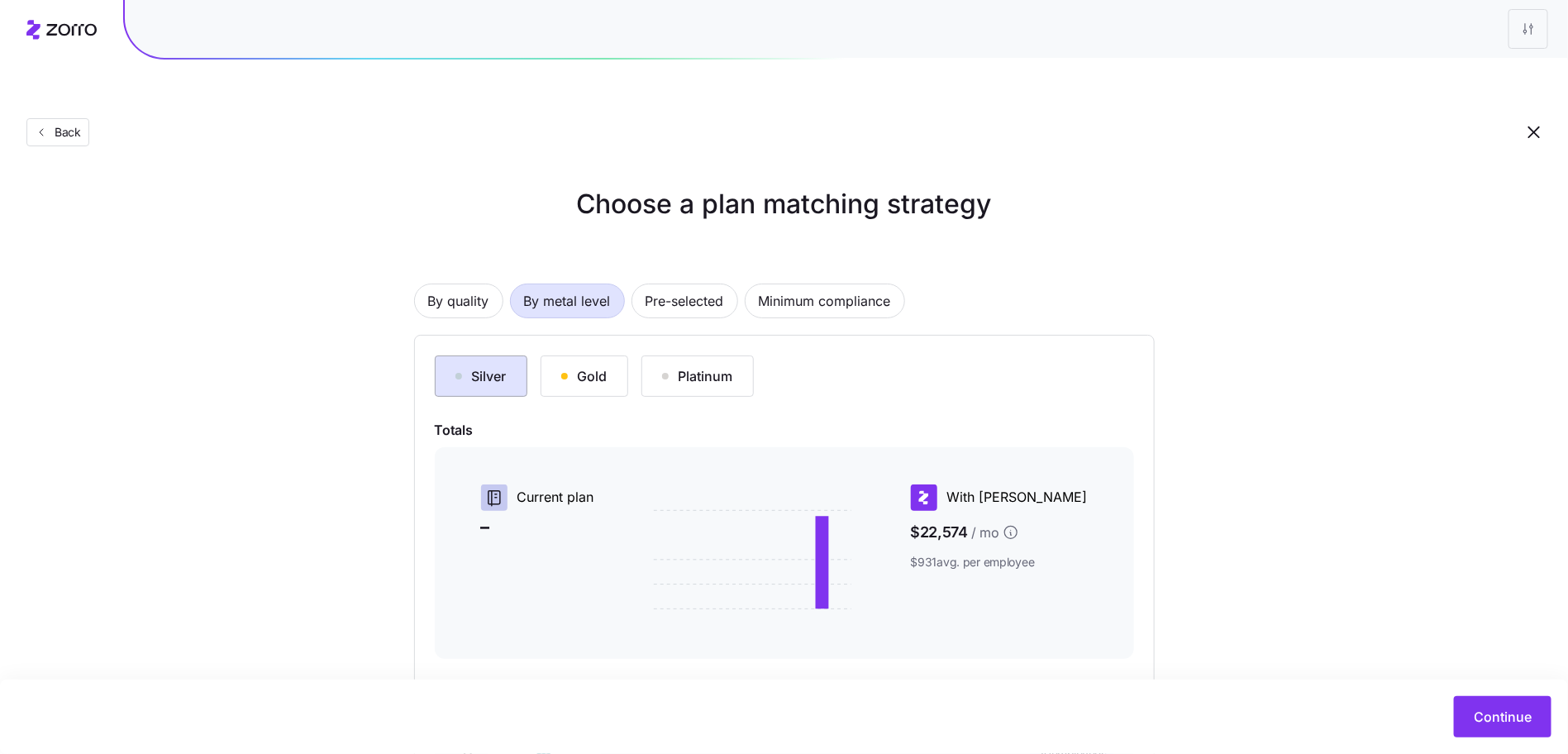
click at [485, 366] on div "Silver" at bounding box center [481, 376] width 51 height 20
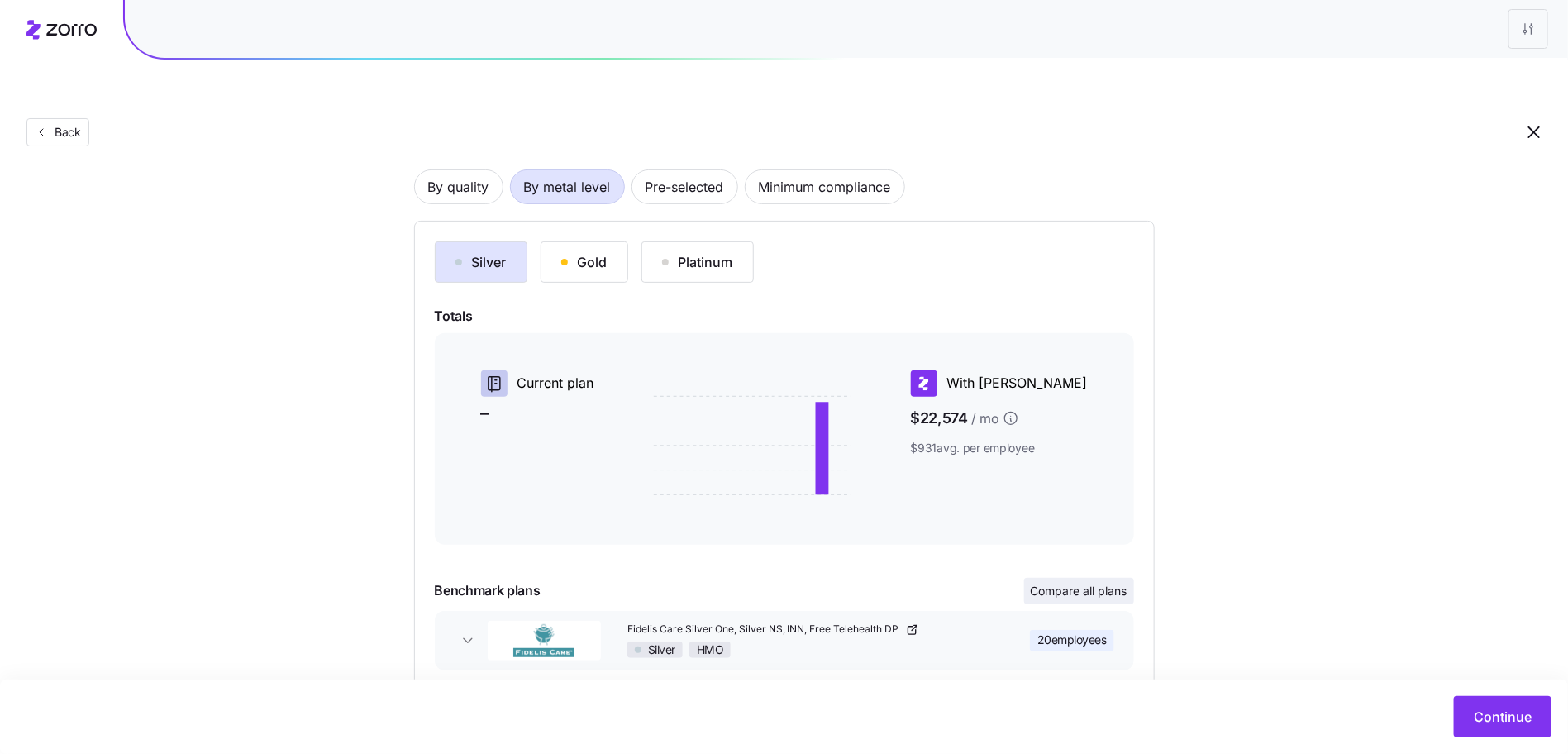
scroll to position [157, 0]
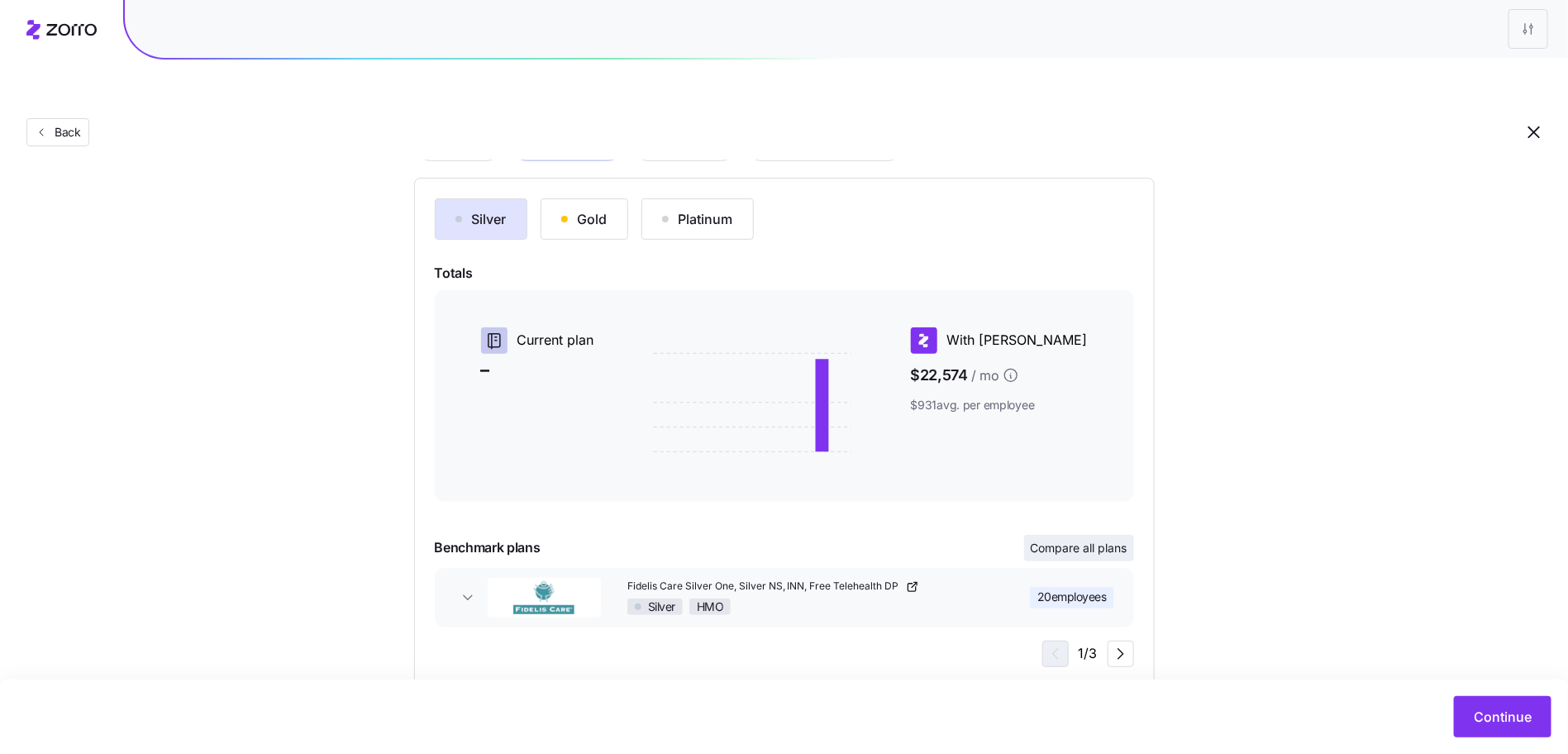
click at [1088, 540] on span "Compare all plans" at bounding box center [1079, 548] width 97 height 17
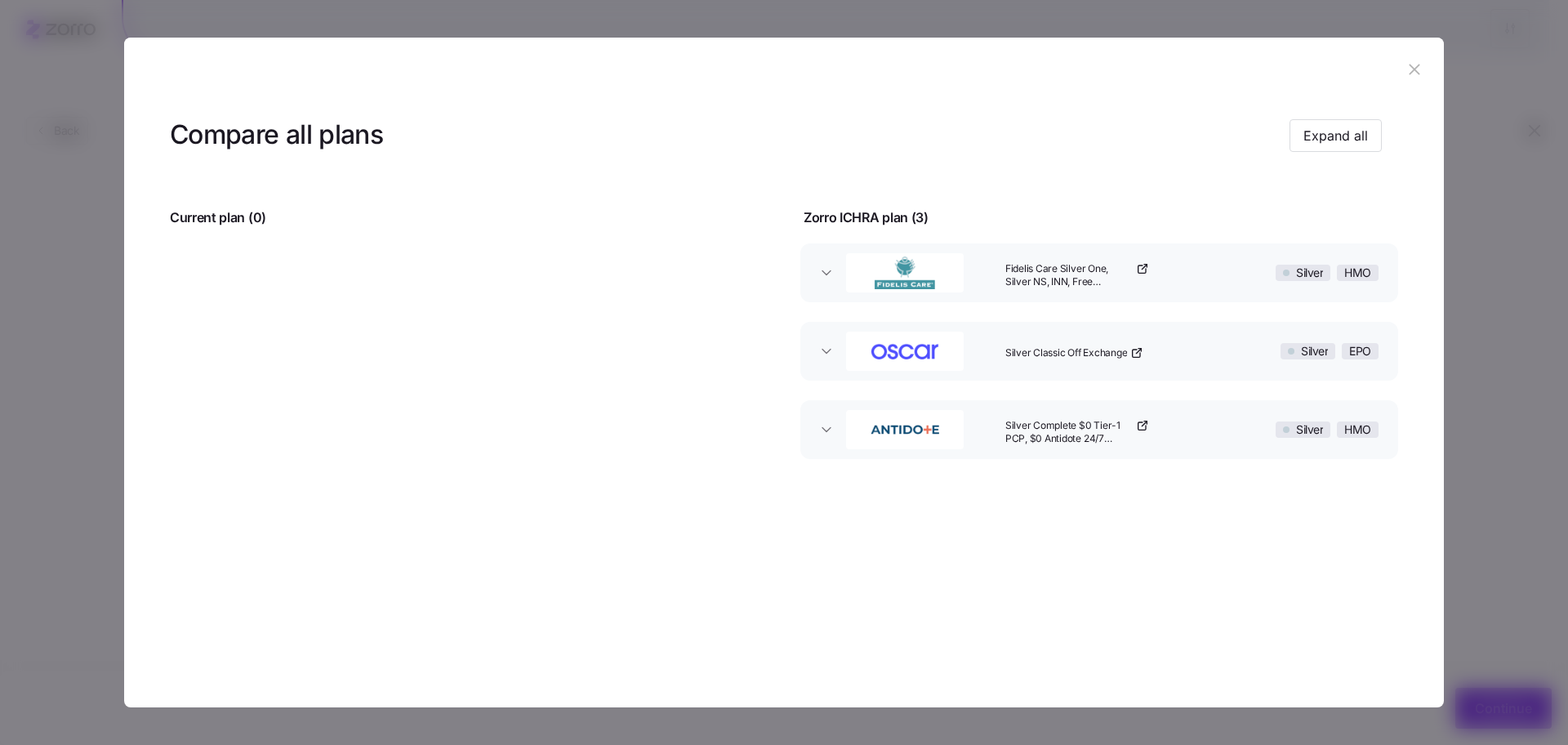
click at [1413, 63] on icon "button" at bounding box center [1415, 69] width 18 height 18
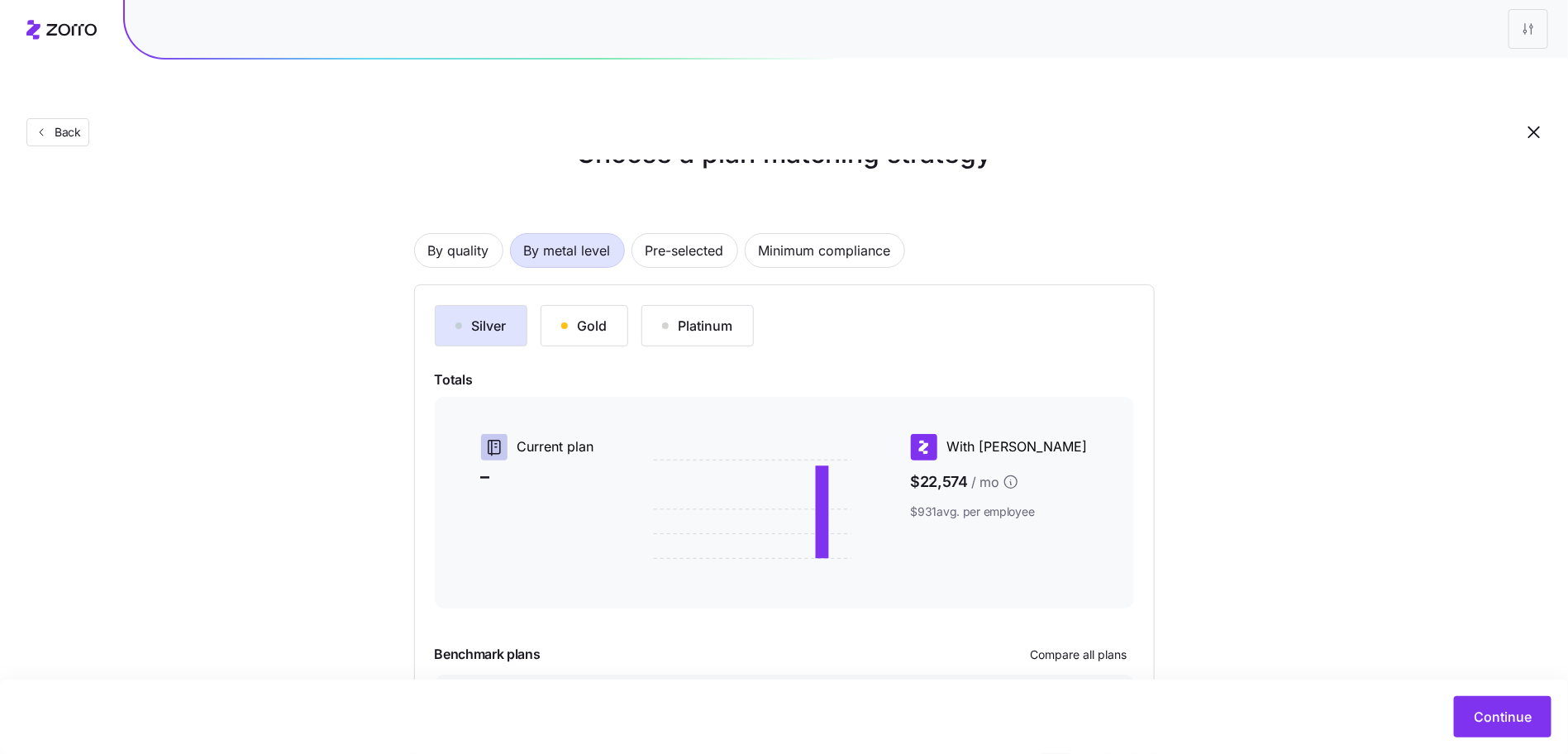
scroll to position [66, 0]
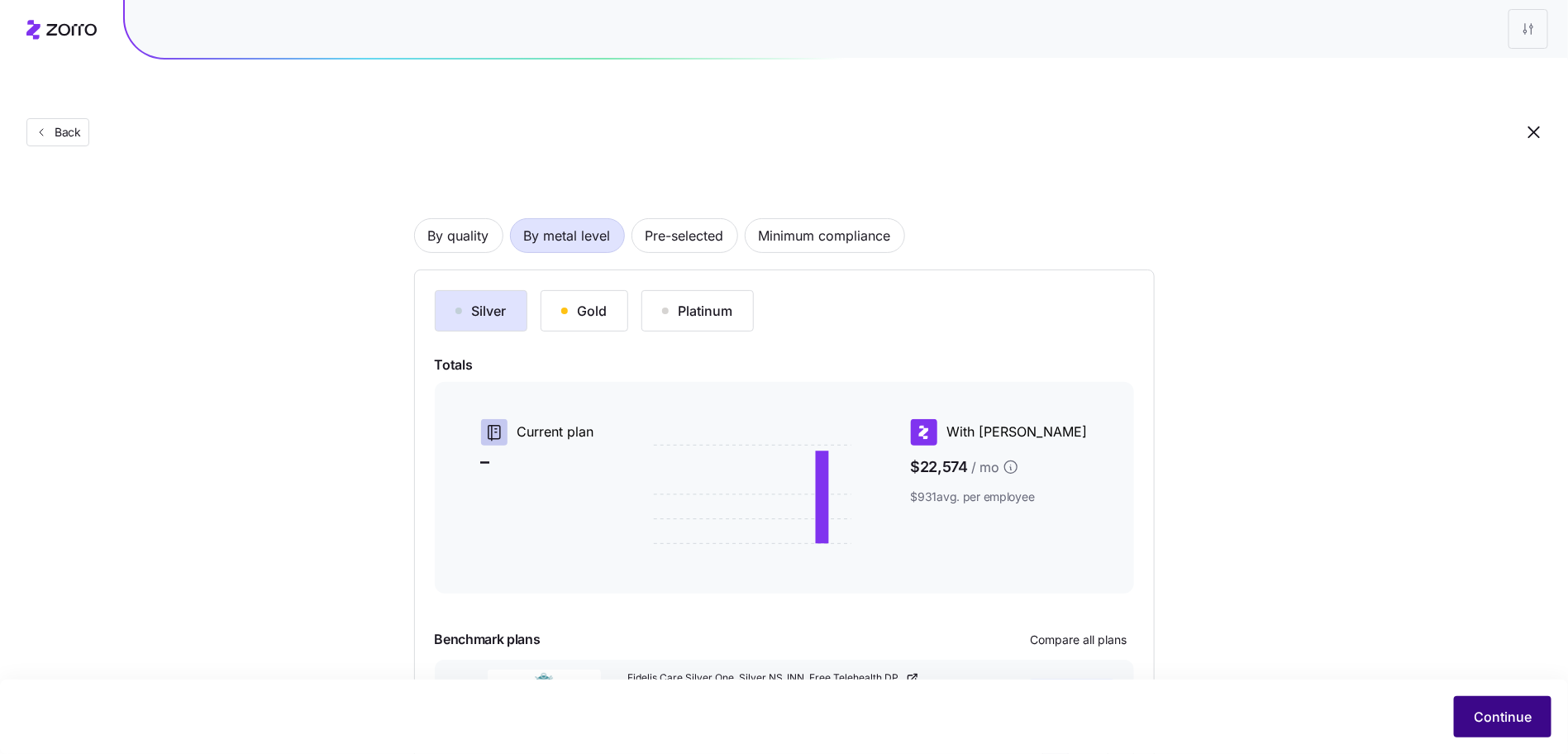
click at [1498, 698] on button "Continue" at bounding box center [1502, 717] width 97 height 41
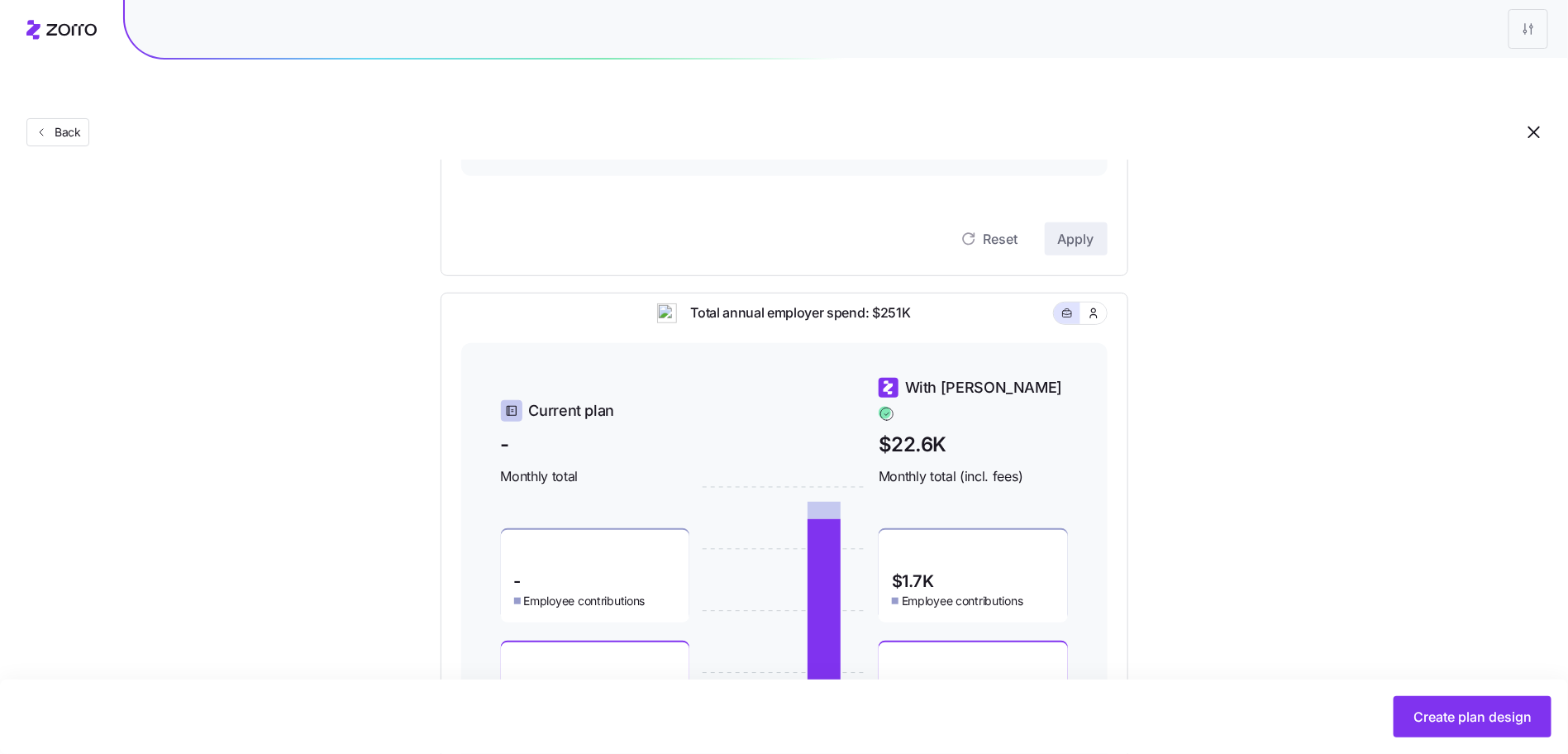
scroll to position [392, 0]
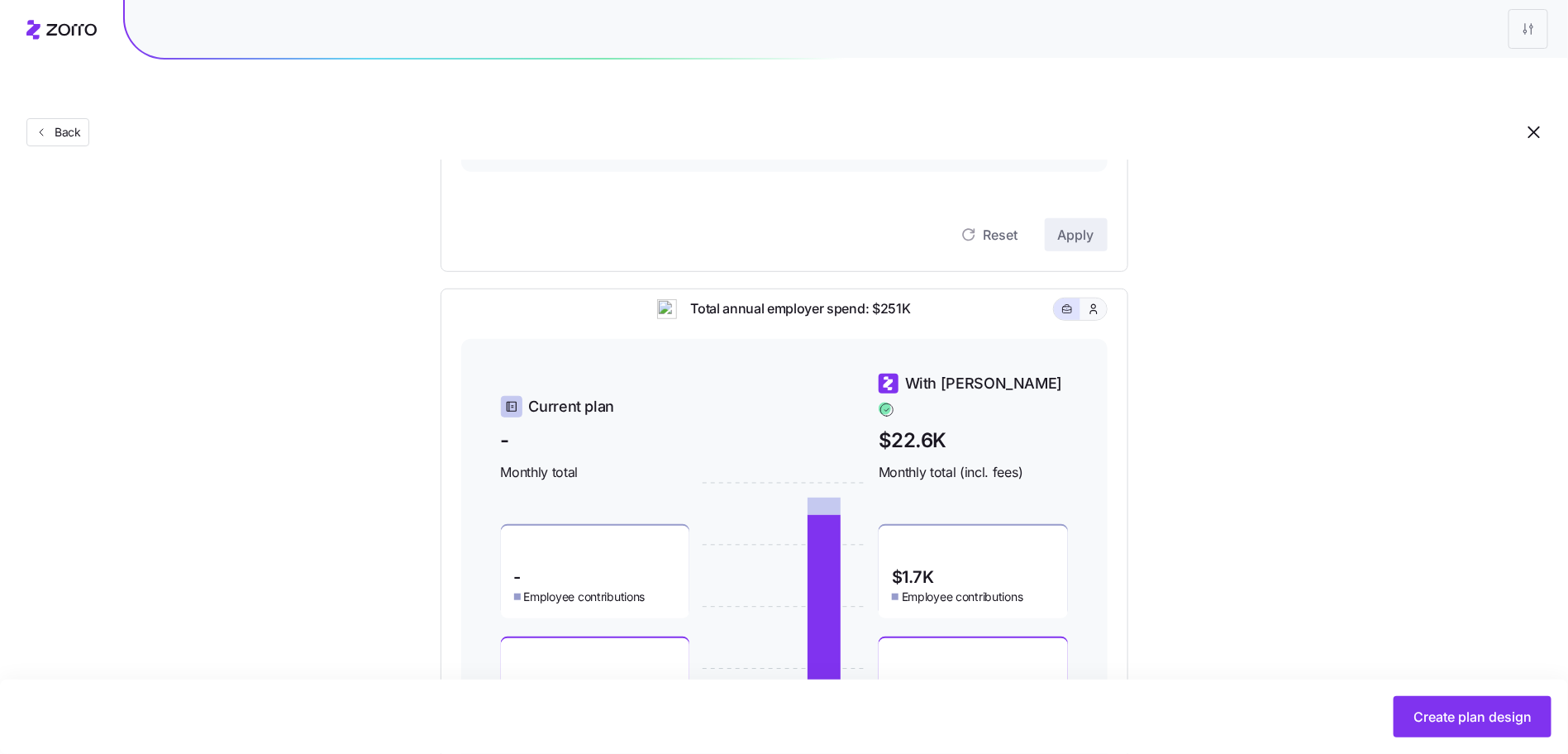
click at [1085, 298] on button "button" at bounding box center [1093, 309] width 27 height 22
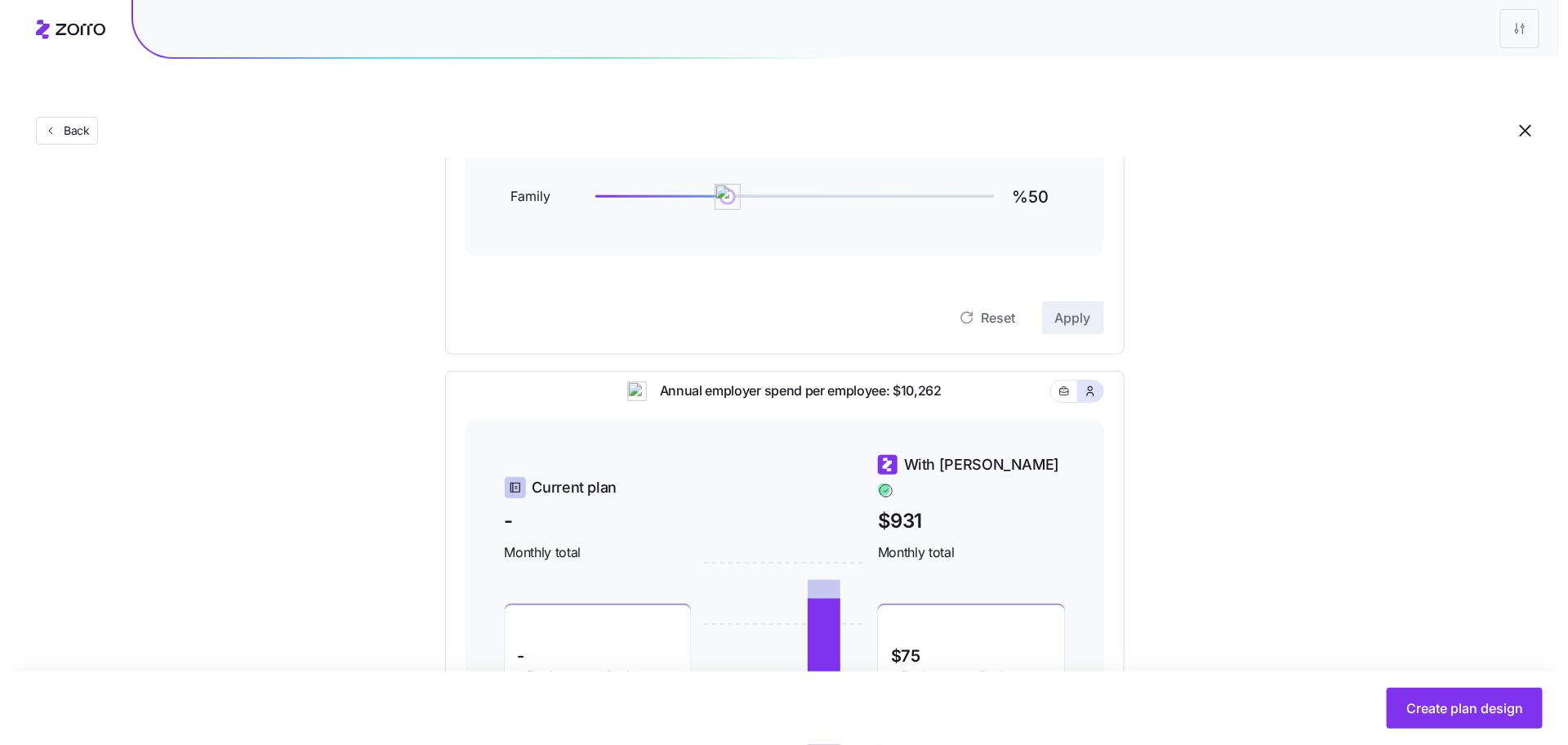
scroll to position [0, 0]
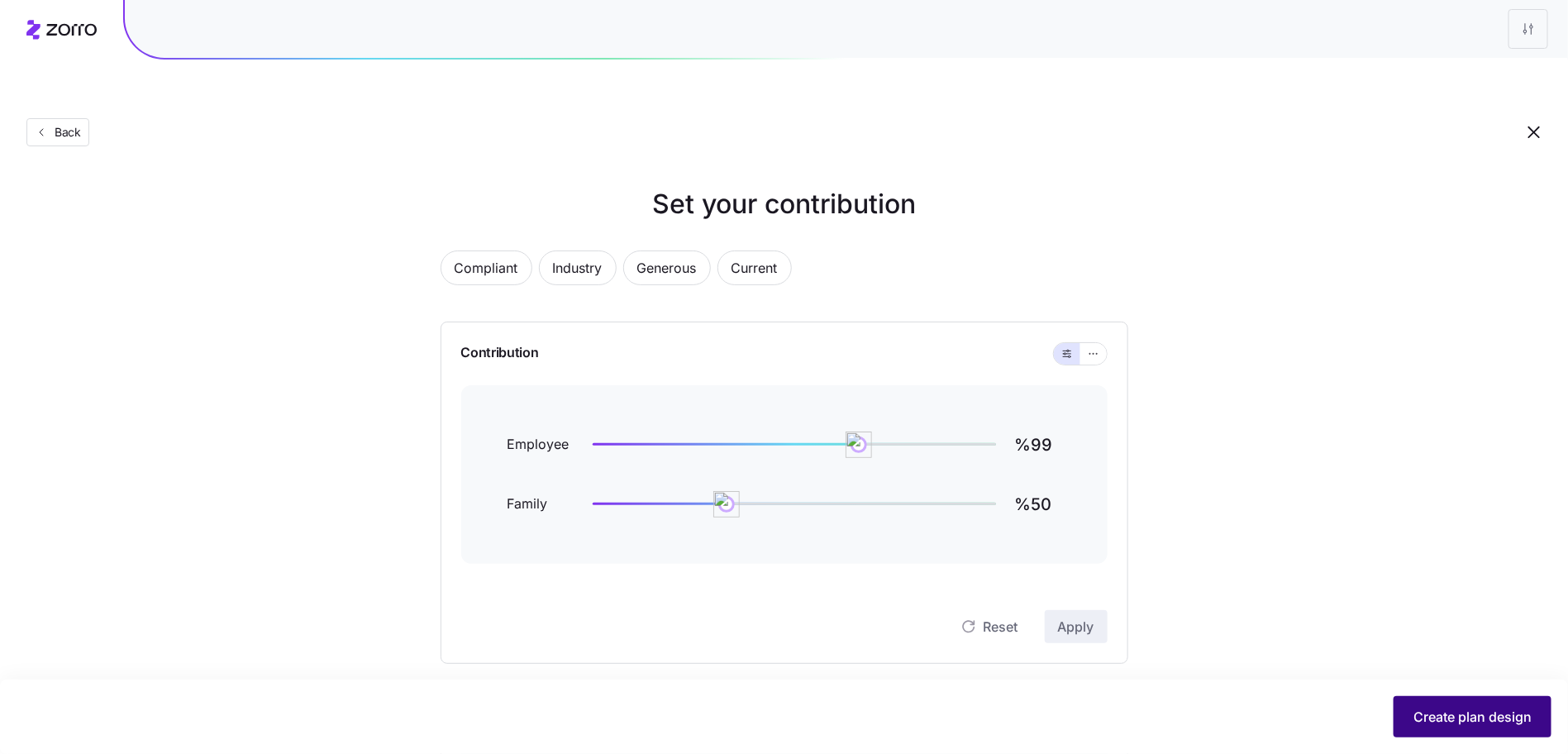
click at [1420, 705] on button "Create plan design" at bounding box center [1472, 717] width 158 height 41
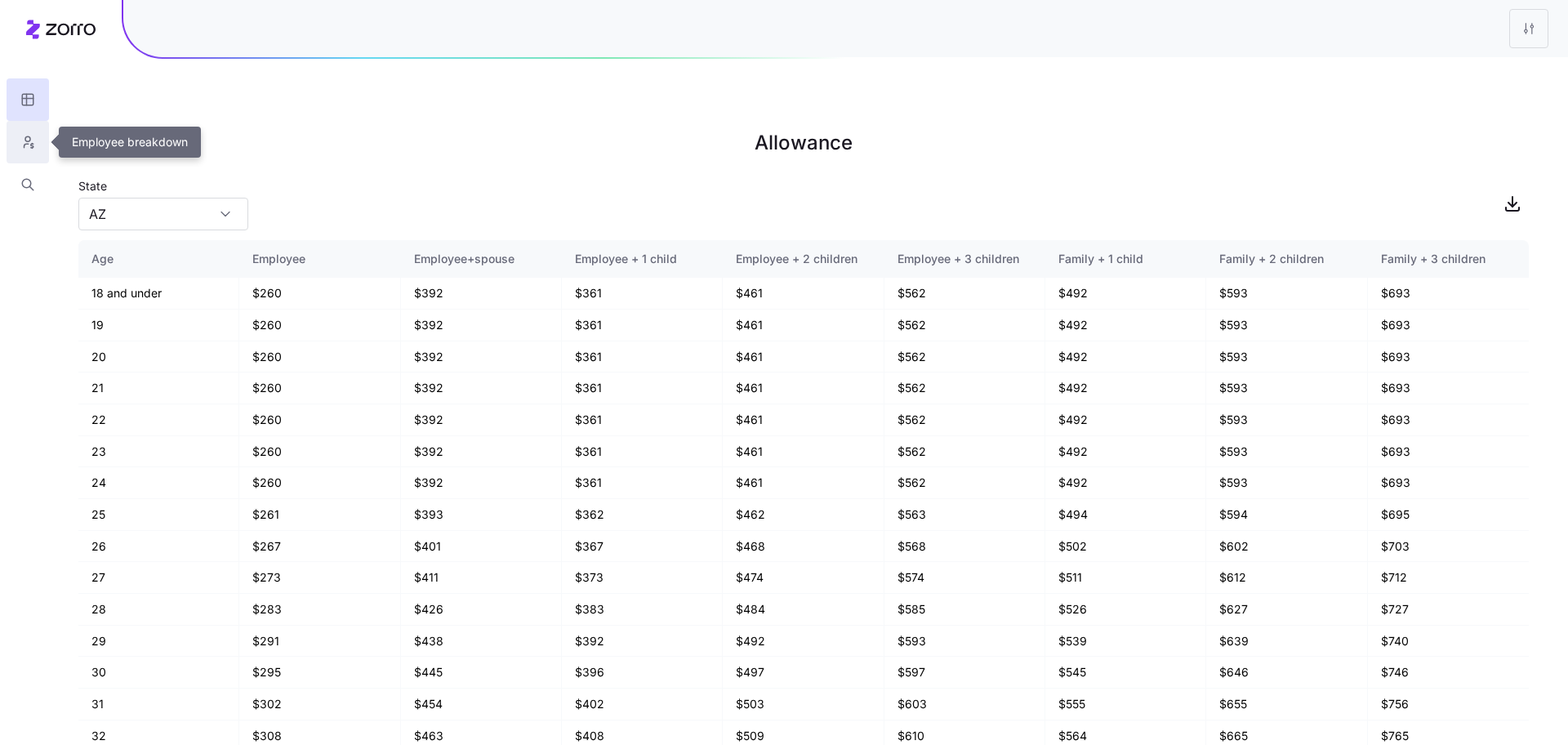
click at [29, 147] on icon "button" at bounding box center [27, 142] width 15 height 16
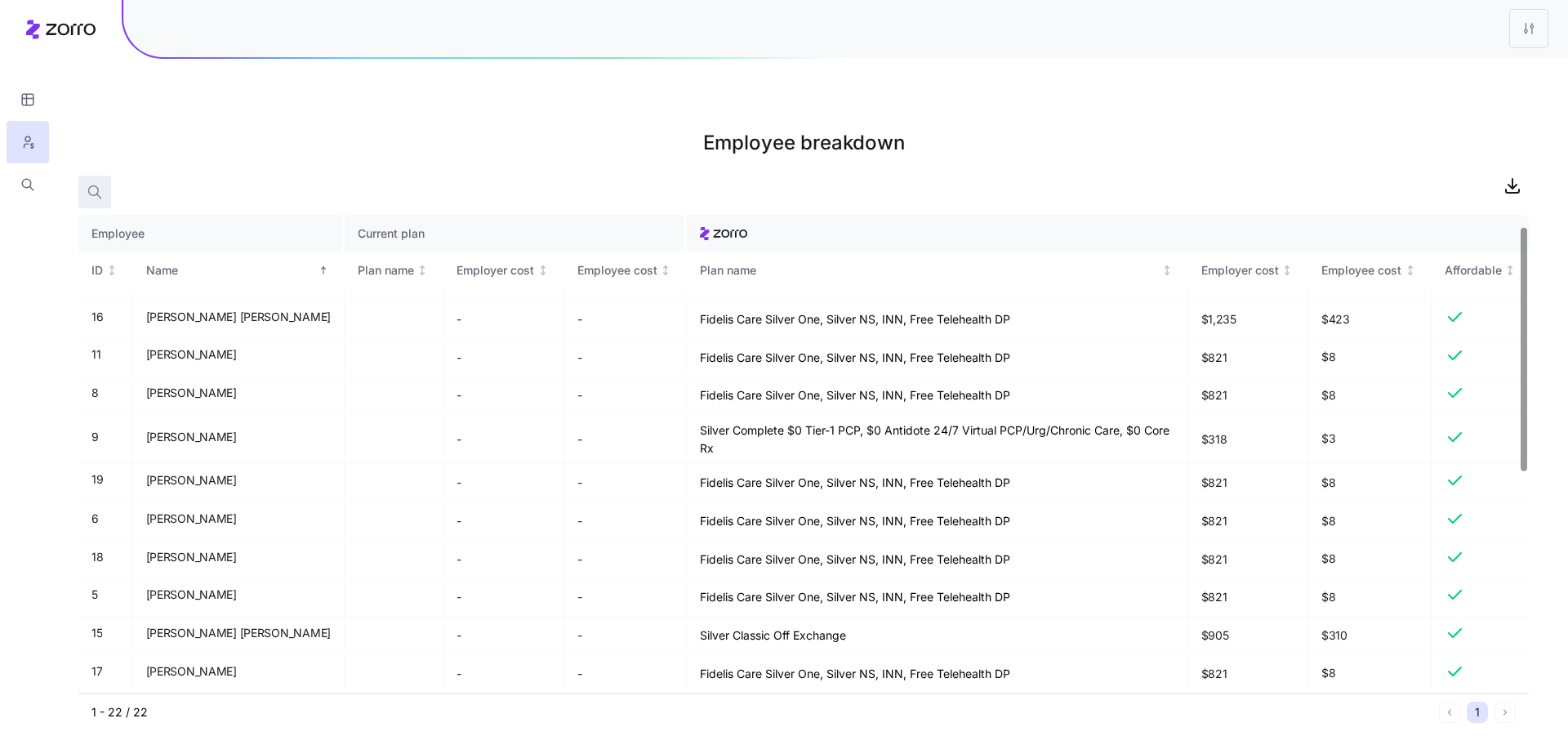
scroll to position [27, 0]
